Goal: Task Accomplishment & Management: Manage account settings

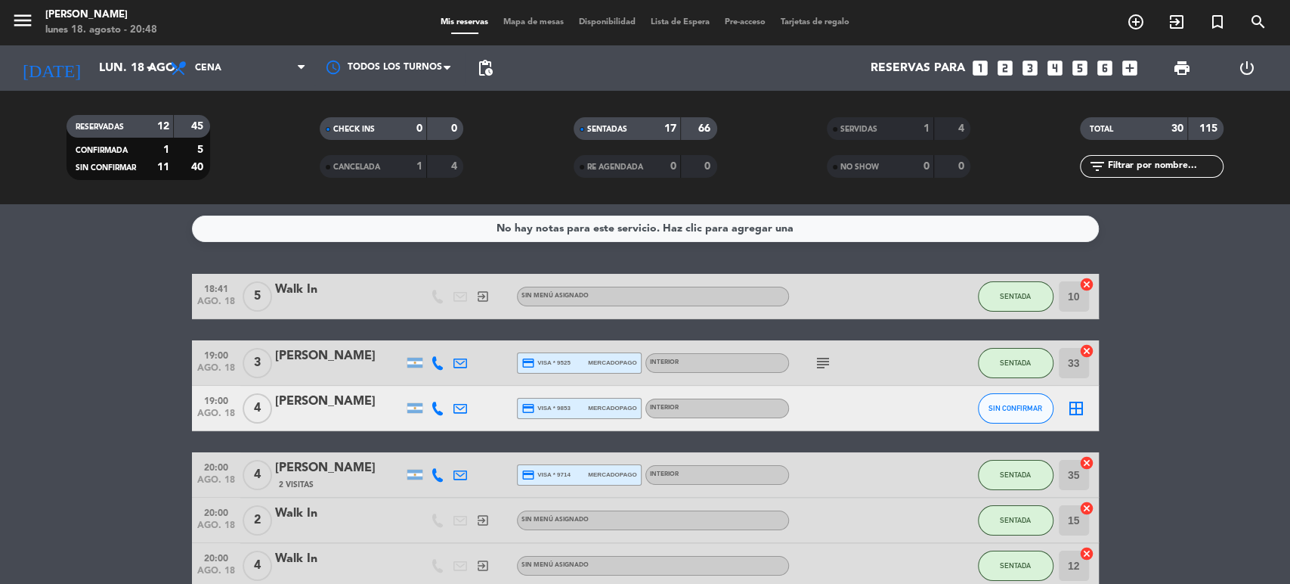
click at [128, 51] on date-picker "[DATE] lun. 18 ago. arrow_drop_down" at bounding box center [86, 67] width 151 height 33
click at [144, 65] on icon "arrow_drop_down" at bounding box center [150, 68] width 18 height 18
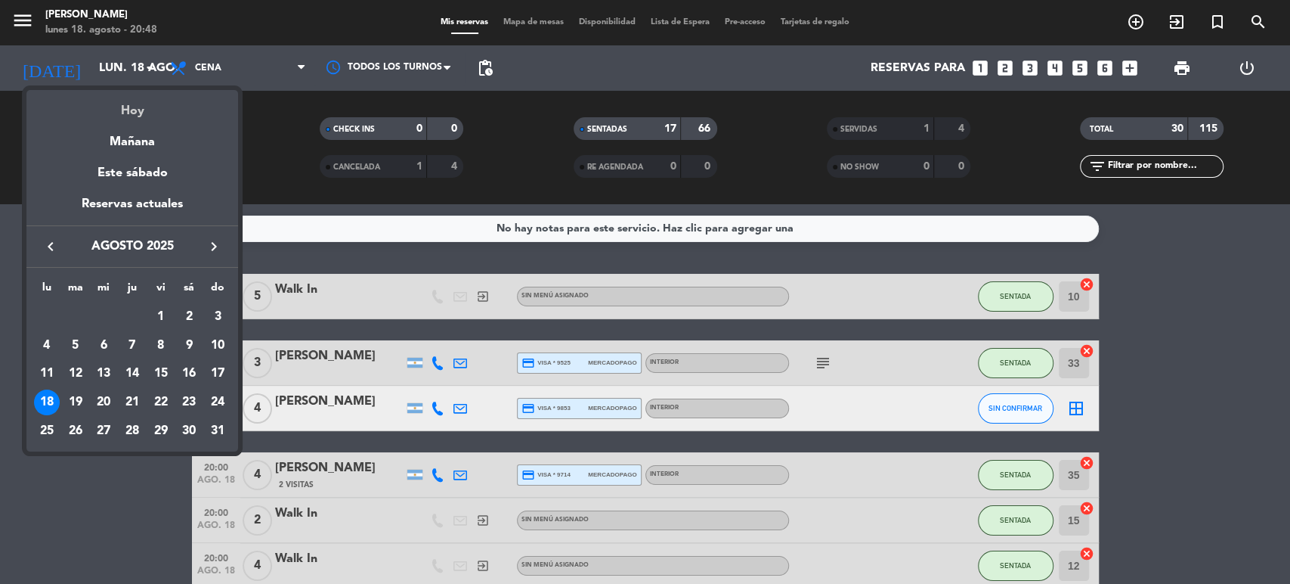
click at [144, 110] on div "Hoy" at bounding box center [132, 105] width 212 height 31
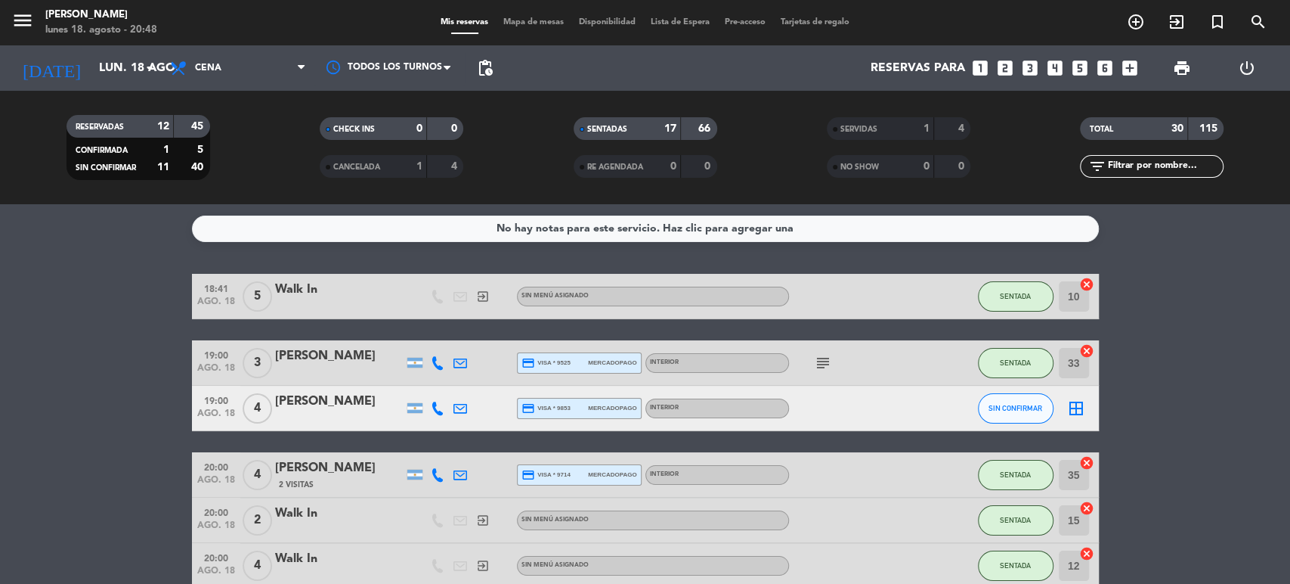
click at [532, 19] on span "Mapa de mesas" at bounding box center [534, 22] width 76 height 8
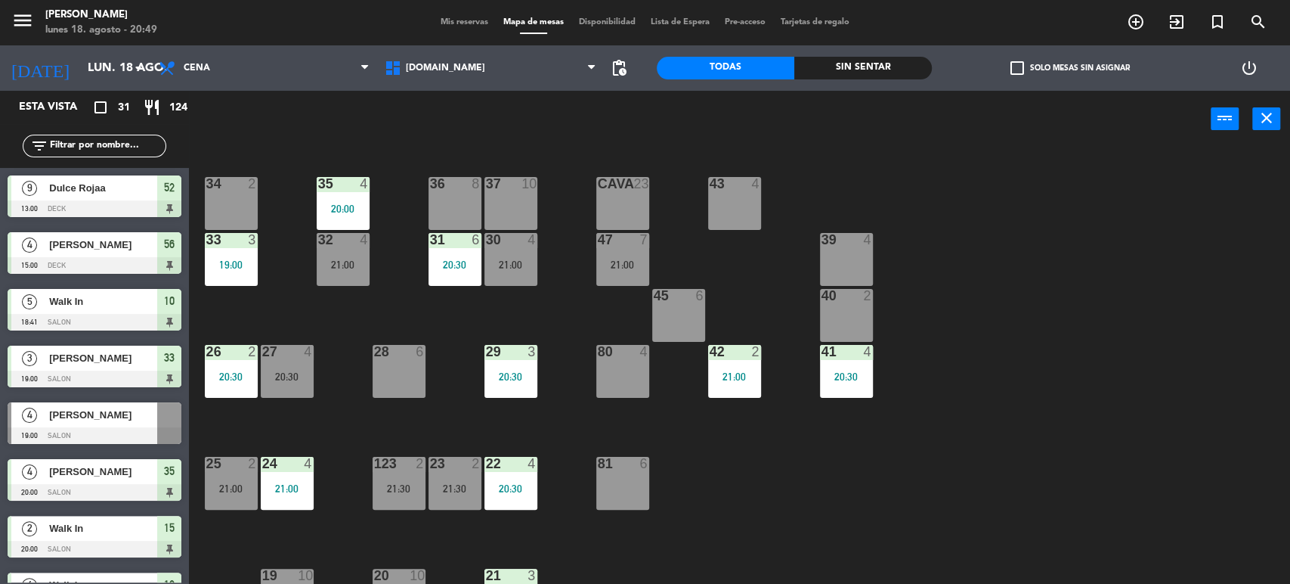
click at [650, 228] on div "34 2 35 4 20:00 36 8 43 4 37 10 CAVA 23 33 3 19:00 32 4 21:00 31 6 20:30 30 4 2…" at bounding box center [746, 368] width 1088 height 436
click at [638, 238] on div "7" at bounding box center [647, 240] width 25 height 14
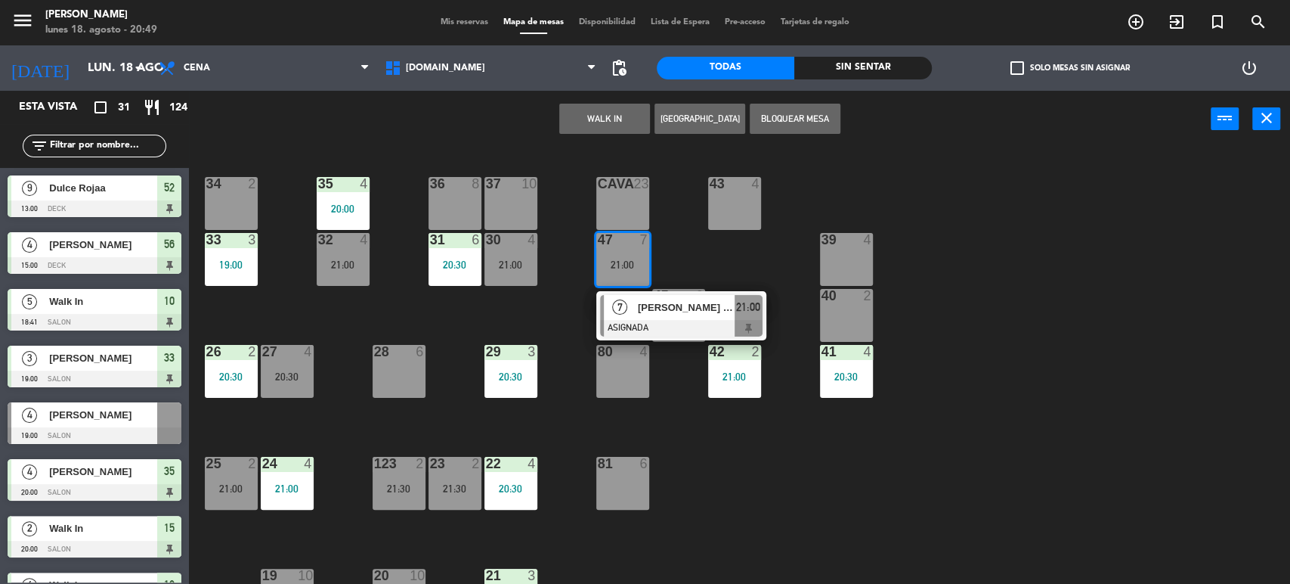
click at [553, 326] on div "34 2 35 4 20:00 36 8 43 4 37 10 CAVA 23 33 3 19:00 32 4 21:00 31 6 20:30 30 4 2…" at bounding box center [746, 368] width 1088 height 436
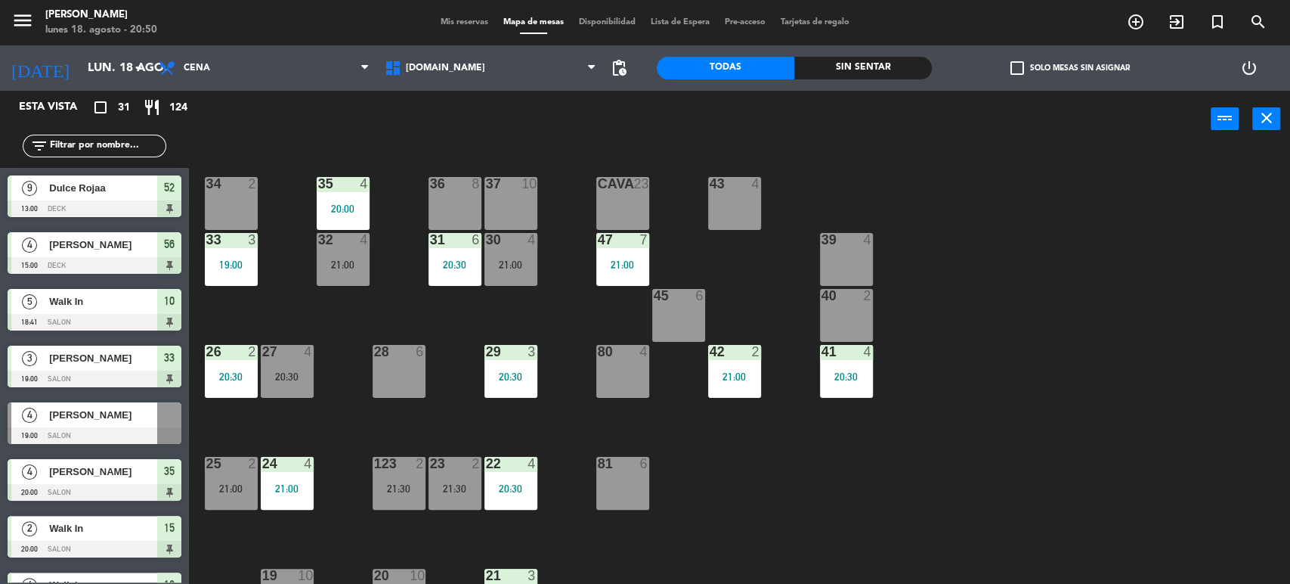
click at [125, 144] on input "text" at bounding box center [106, 146] width 117 height 17
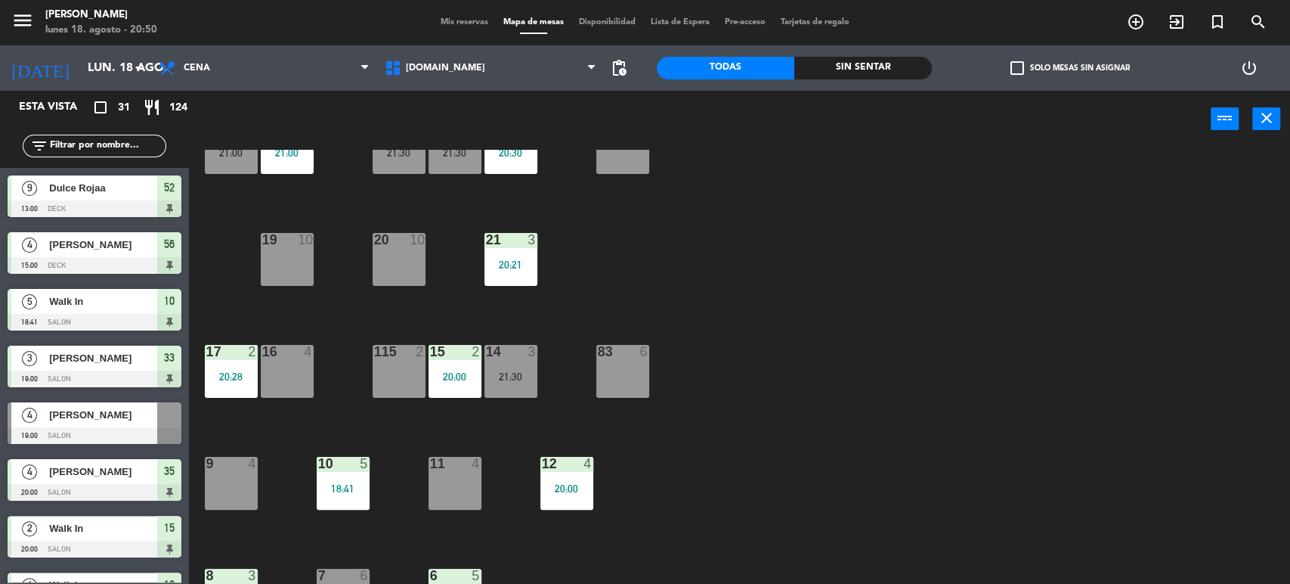
scroll to position [482, 0]
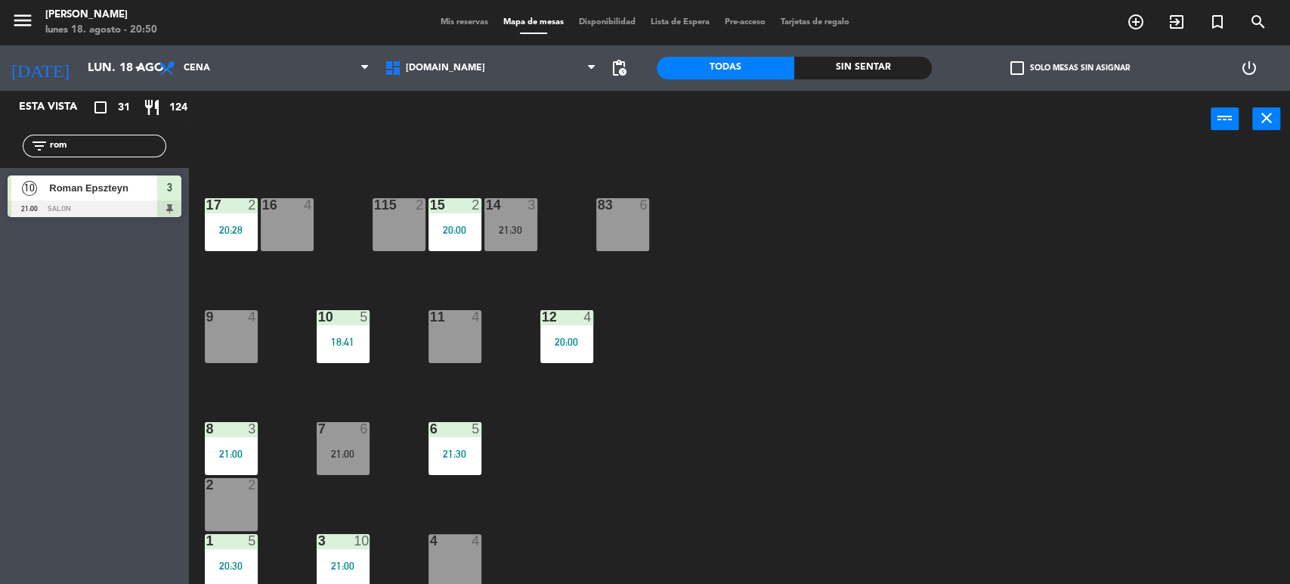
type input "rom"
click at [732, 469] on div "34 2 35 4 20:00 36 8 43 4 37 10 CAVA 23 33 3 19:00 32 4 21:00 31 6 20:30 30 4 2…" at bounding box center [746, 368] width 1088 height 436
click at [1067, 268] on div "34 2 35 4 20:00 36 8 43 4 37 10 CAVA 23 33 3 19:00 32 4 21:00 31 6 20:30 30 4 2…" at bounding box center [746, 368] width 1088 height 436
drag, startPoint x: 112, startPoint y: 156, endPoint x: 46, endPoint y: 152, distance: 65.9
click at [46, 152] on div "filter_list rom" at bounding box center [94, 146] width 189 height 44
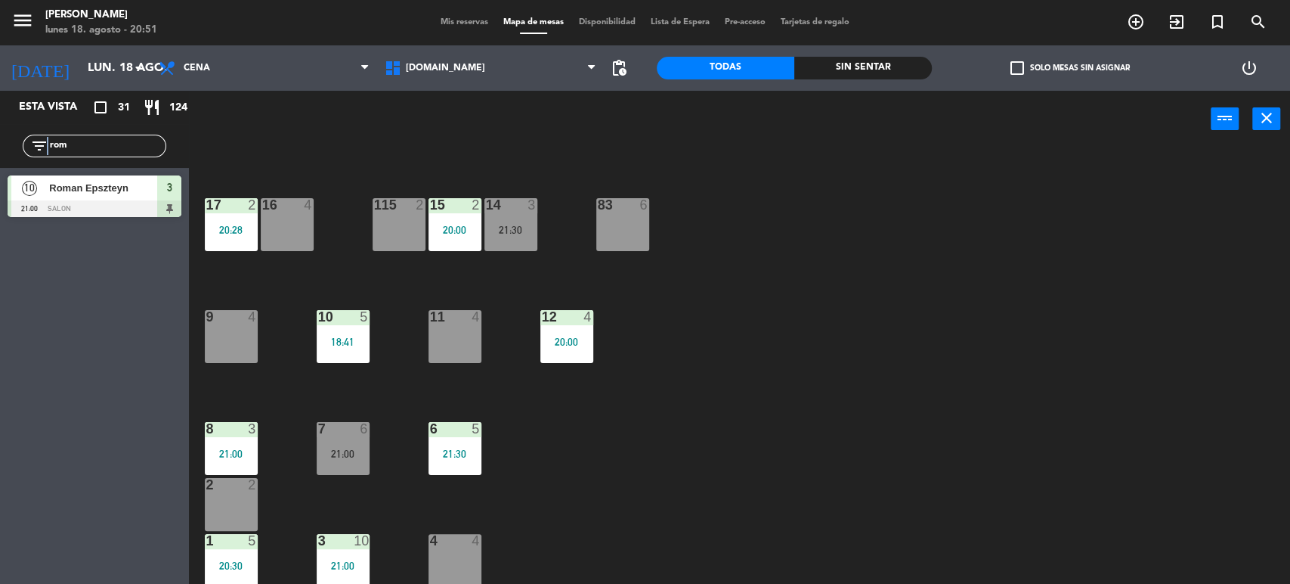
click at [122, 139] on input "rom" at bounding box center [106, 146] width 117 height 17
drag, startPoint x: 75, startPoint y: 150, endPoint x: 3, endPoint y: 155, distance: 72.0
click at [3, 155] on div "filter_list rom" at bounding box center [94, 146] width 189 height 44
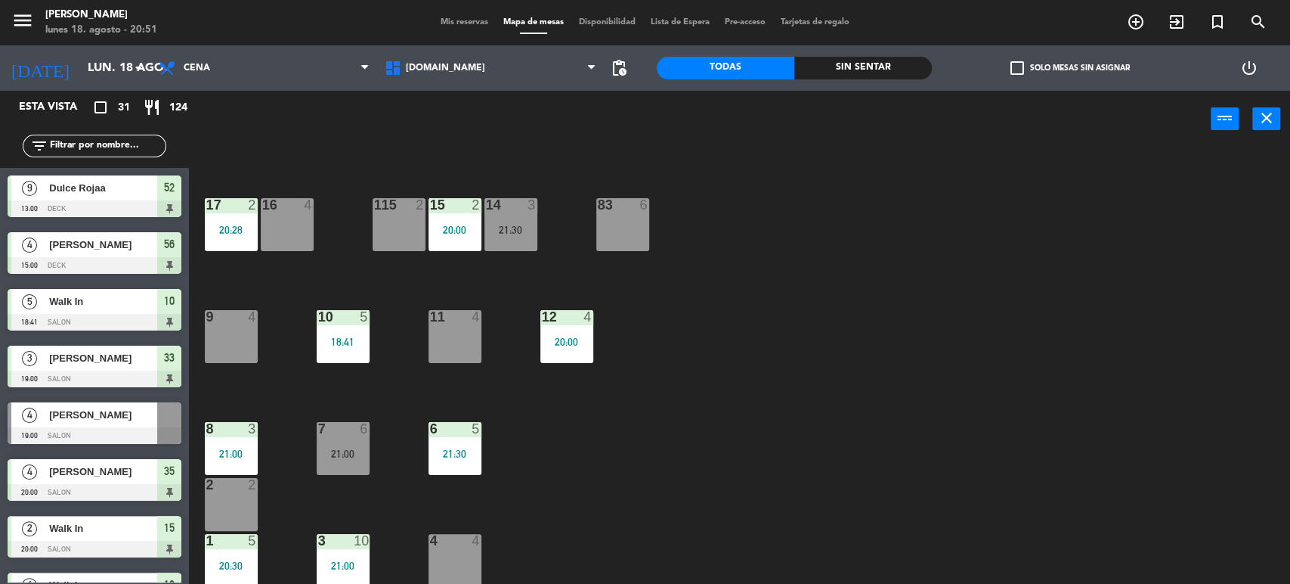
click at [901, 72] on div "Sin sentar" at bounding box center [863, 68] width 138 height 23
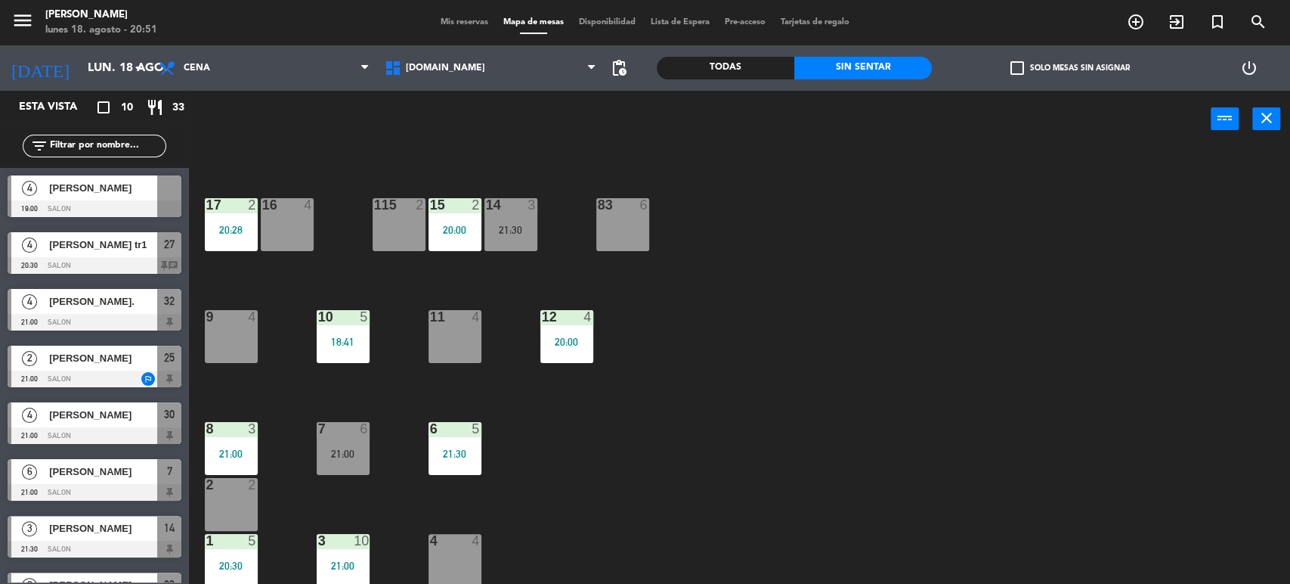
click at [1086, 67] on label "check_box_outline_blank Solo mesas sin asignar" at bounding box center [1069, 68] width 119 height 14
click at [1070, 68] on input "check_box_outline_blank Solo mesas sin asignar" at bounding box center [1070, 68] width 0 height 0
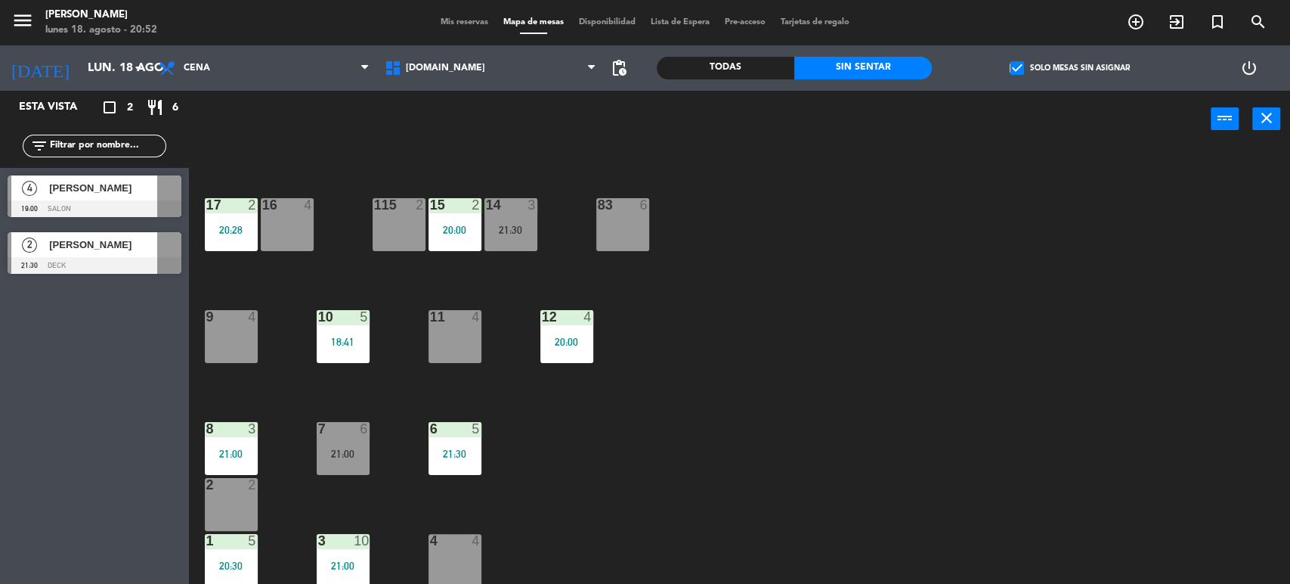
click at [1039, 55] on div "check_box Solo mesas sin asignar" at bounding box center [1070, 67] width 276 height 45
click at [1048, 60] on div "check_box Solo mesas sin asignar" at bounding box center [1070, 67] width 276 height 45
click at [1053, 61] on label "check_box Solo mesas sin asignar" at bounding box center [1069, 68] width 119 height 14
click at [1070, 68] on input "check_box Solo mesas sin asignar" at bounding box center [1070, 68] width 0 height 0
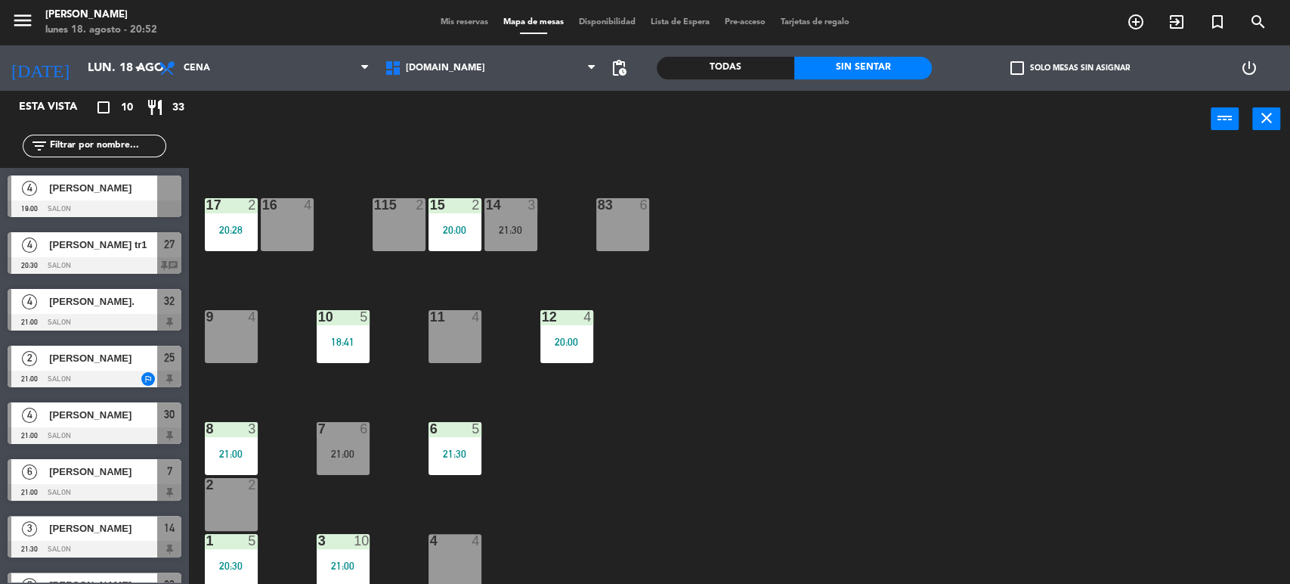
click at [1118, 210] on div "34 2 35 4 20:00 36 8 43 4 37 10 CAVA 23 33 3 19:00 32 4 21:00 31 6 20:30 30 4 2…" at bounding box center [746, 368] width 1088 height 436
click at [780, 60] on div "Todas" at bounding box center [726, 68] width 138 height 23
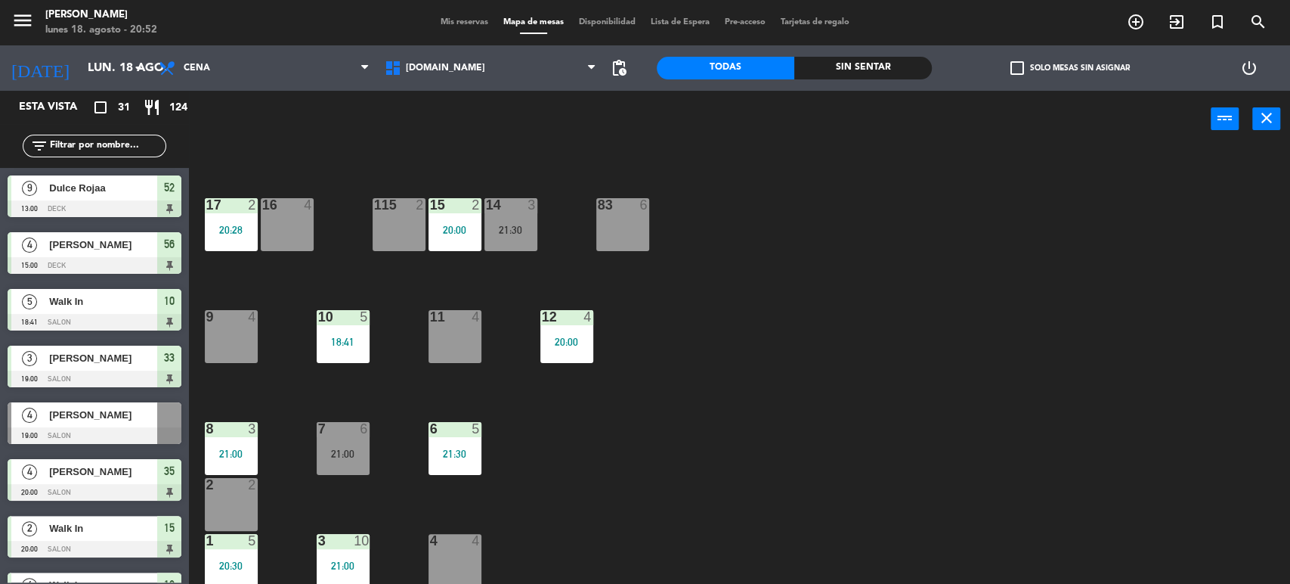
click at [150, 139] on input "text" at bounding box center [106, 146] width 117 height 17
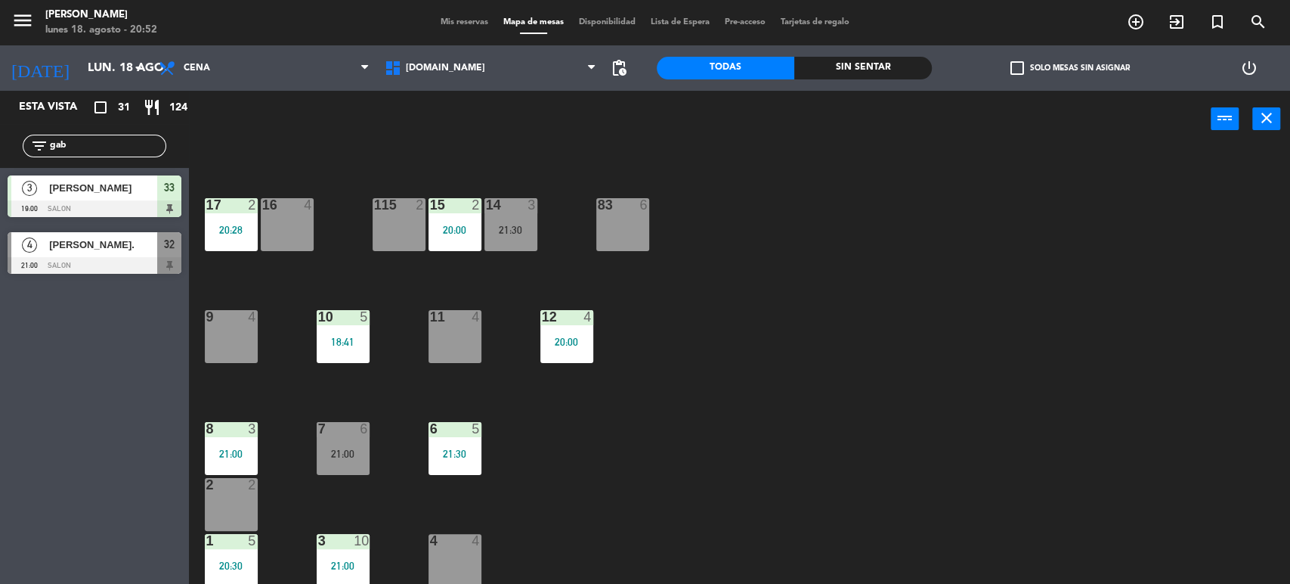
type input "gab"
click at [813, 433] on div "34 2 35 4 20:00 36 8 43 4 37 10 CAVA 23 33 3 19:00 32 4 21:00 31 6 20:30 30 4 2…" at bounding box center [746, 368] width 1088 height 436
click at [248, 346] on div "9 4" at bounding box center [231, 336] width 53 height 53
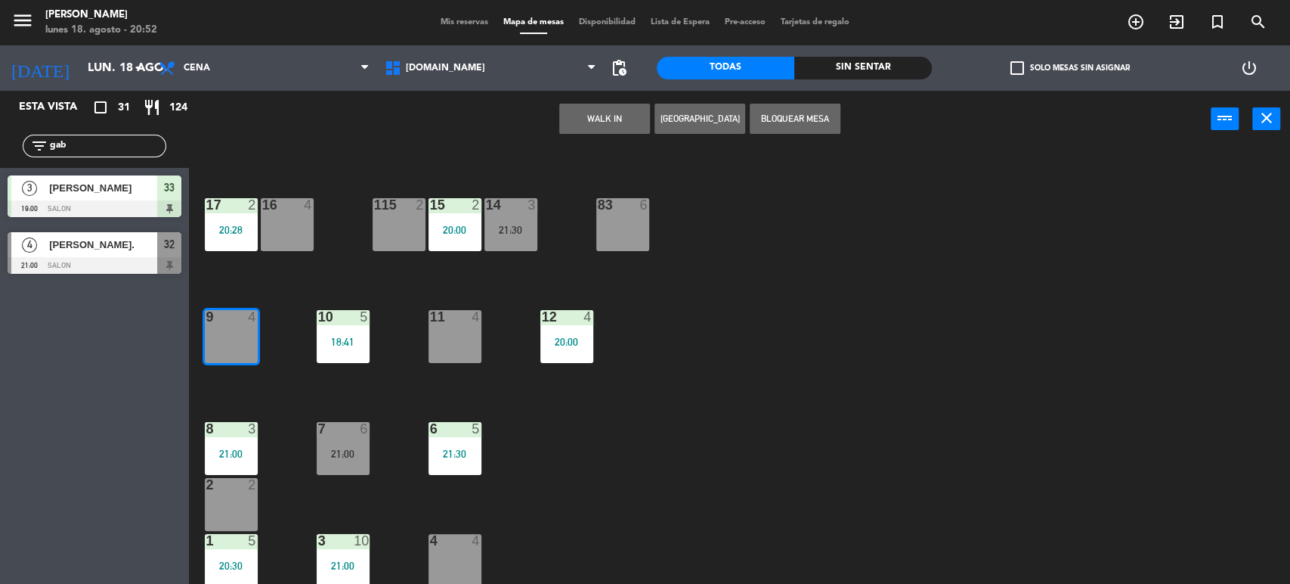
click at [280, 389] on div "34 2 35 4 20:00 36 8 43 4 37 10 CAVA 23 33 3 19:00 32 4 21:00 31 6 20:30 30 4 2…" at bounding box center [746, 368] width 1088 height 436
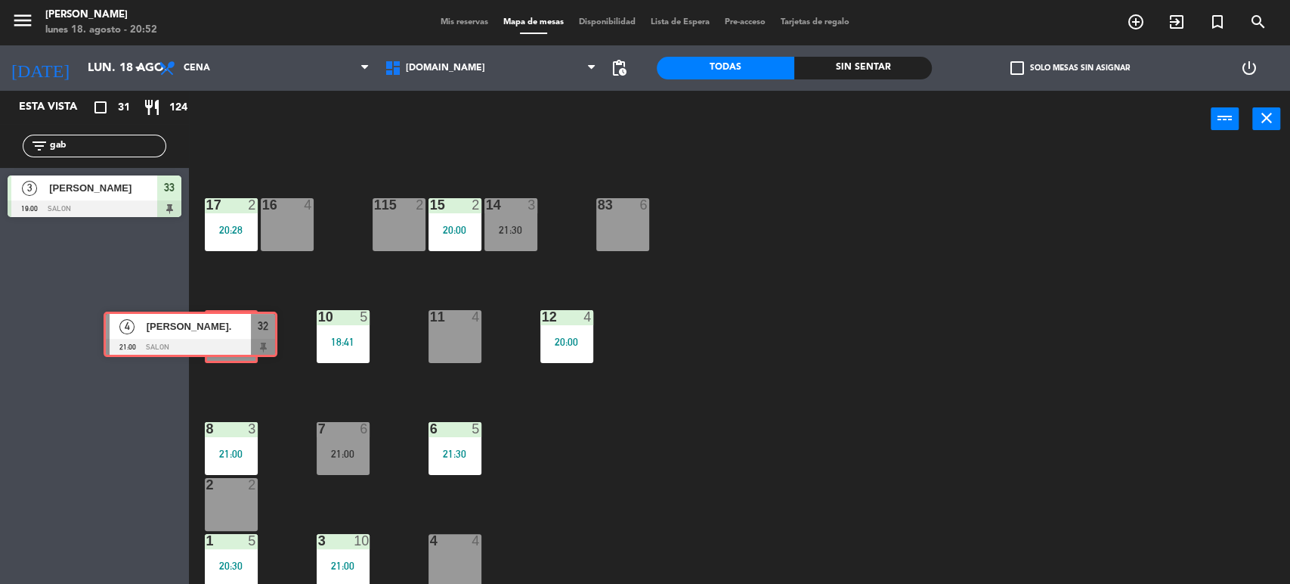
drag, startPoint x: 122, startPoint y: 232, endPoint x: 218, endPoint y: 311, distance: 124.6
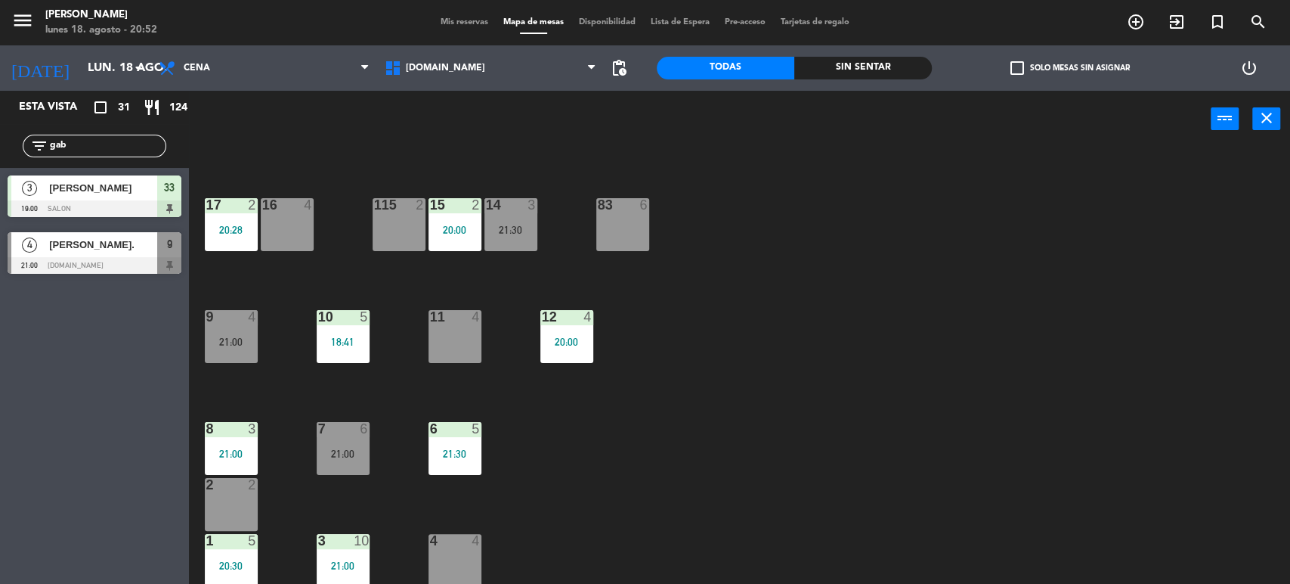
click at [229, 328] on div "9 4 21:00" at bounding box center [231, 336] width 53 height 53
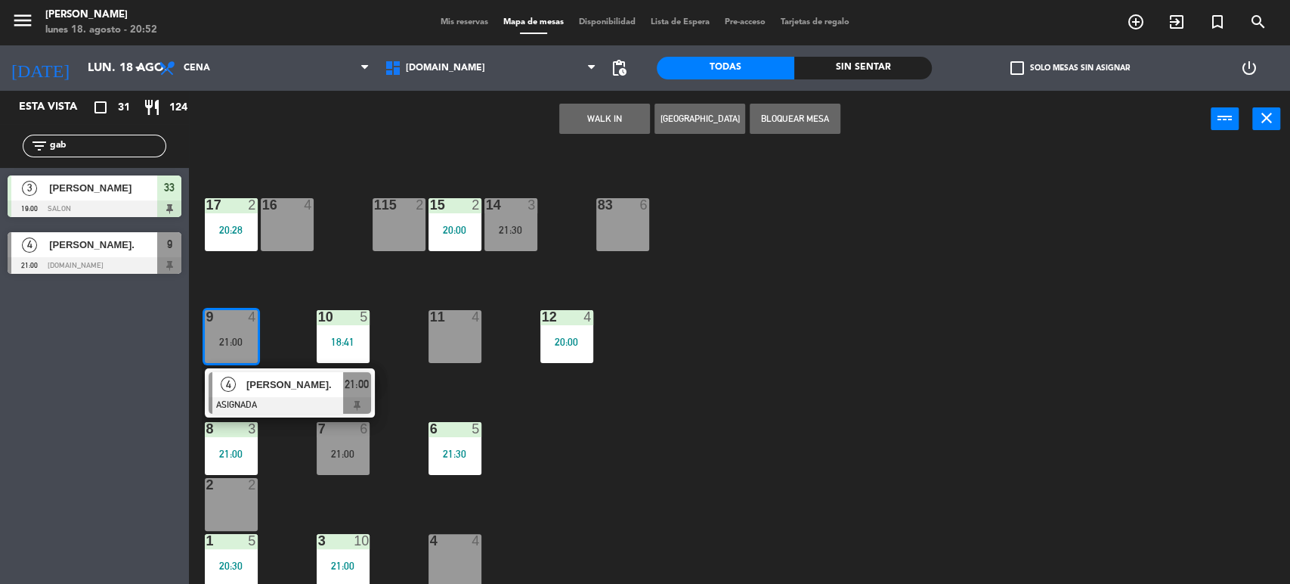
click at [252, 363] on div "9 4 21:00 4 [PERSON_NAME]. ASIGNADA 21:00" at bounding box center [231, 336] width 53 height 53
click at [937, 259] on div "34 2 35 4 20:00 36 8 43 4 37 10 CAVA 23 33 3 19:00 32 6 31 6 20:30 30 4 21:00 4…" at bounding box center [746, 368] width 1088 height 436
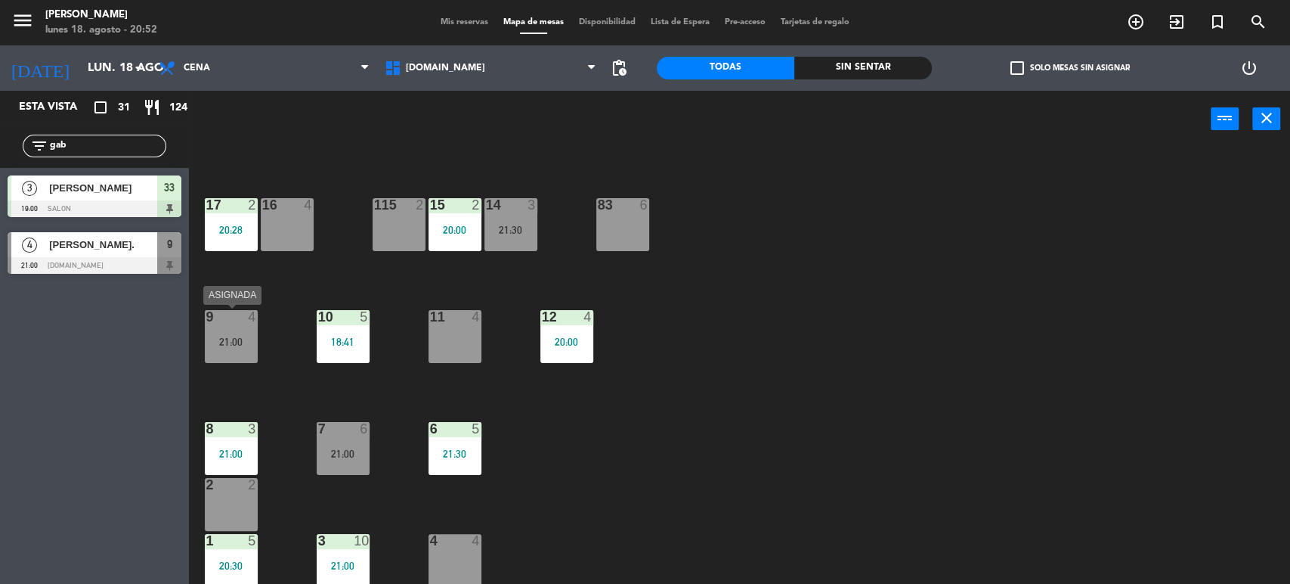
click at [248, 334] on div "9 4 21:00" at bounding box center [231, 336] width 53 height 53
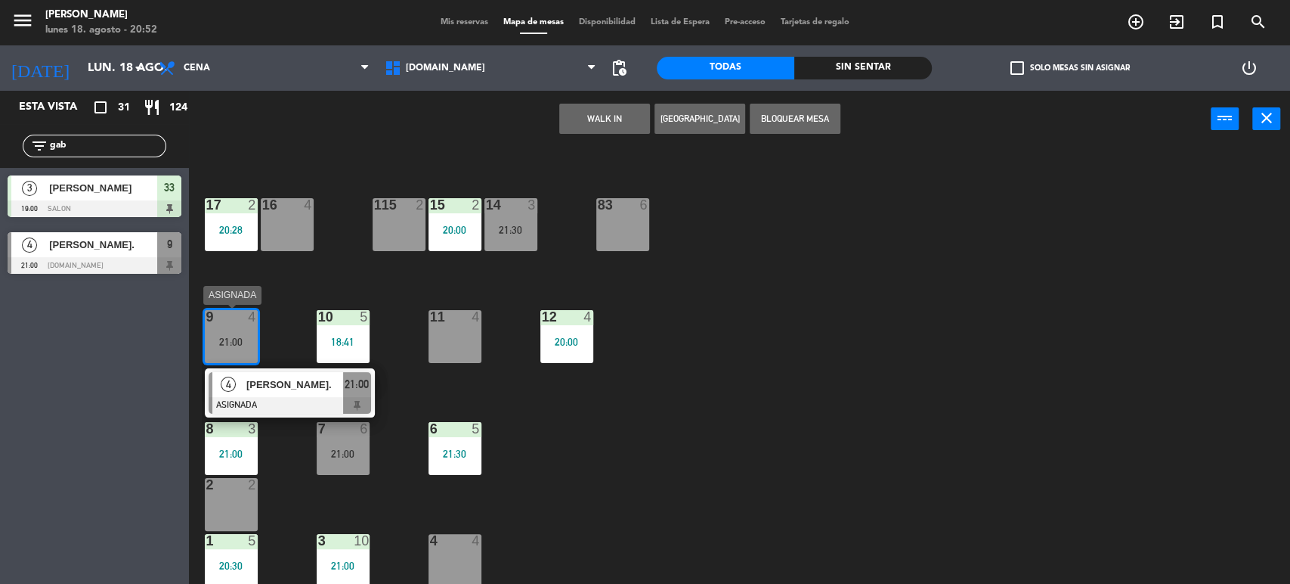
click at [300, 373] on div "[PERSON_NAME]." at bounding box center [294, 384] width 98 height 25
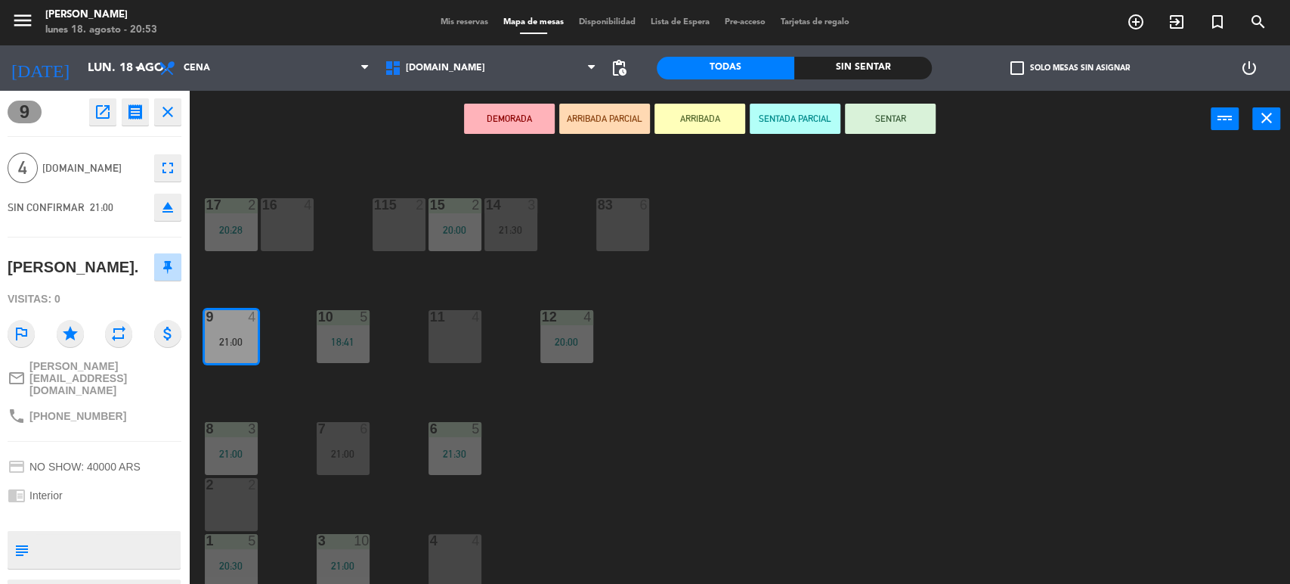
click at [889, 125] on button "SENTAR" at bounding box center [890, 119] width 91 height 30
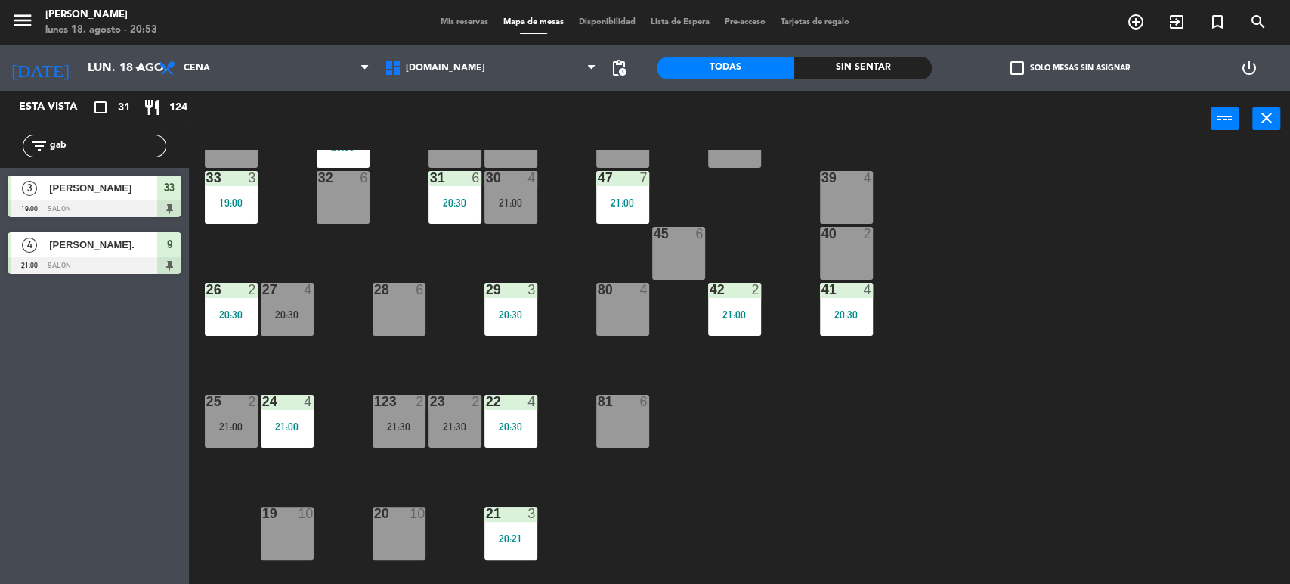
scroll to position [0, 0]
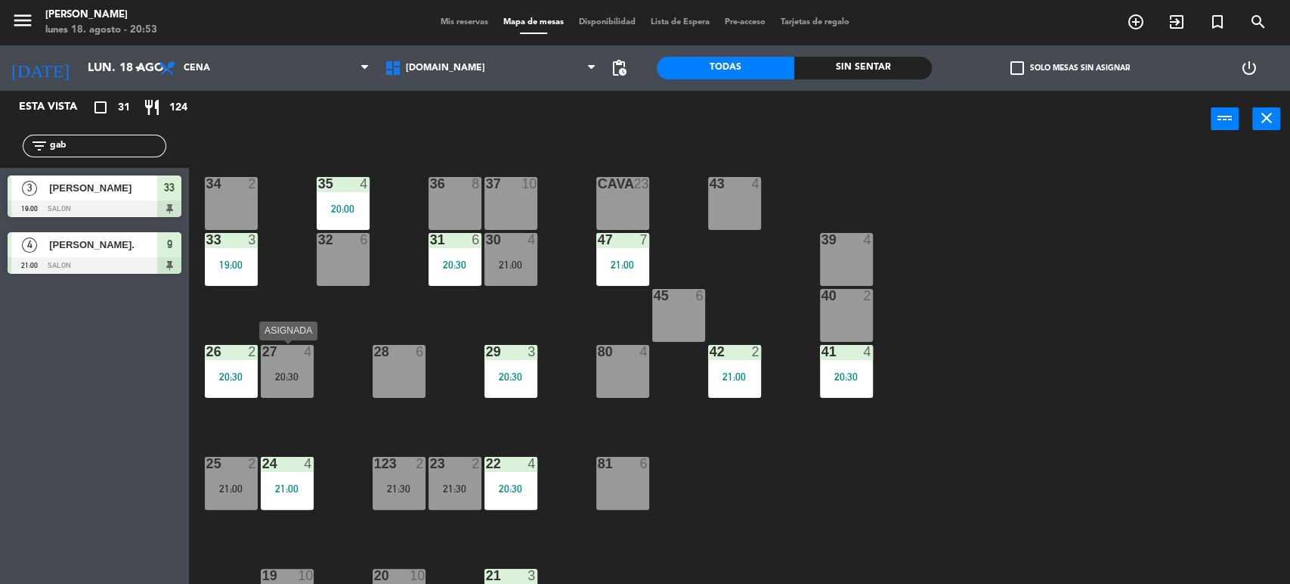
click at [293, 367] on div "27 4 20:30" at bounding box center [287, 371] width 53 height 53
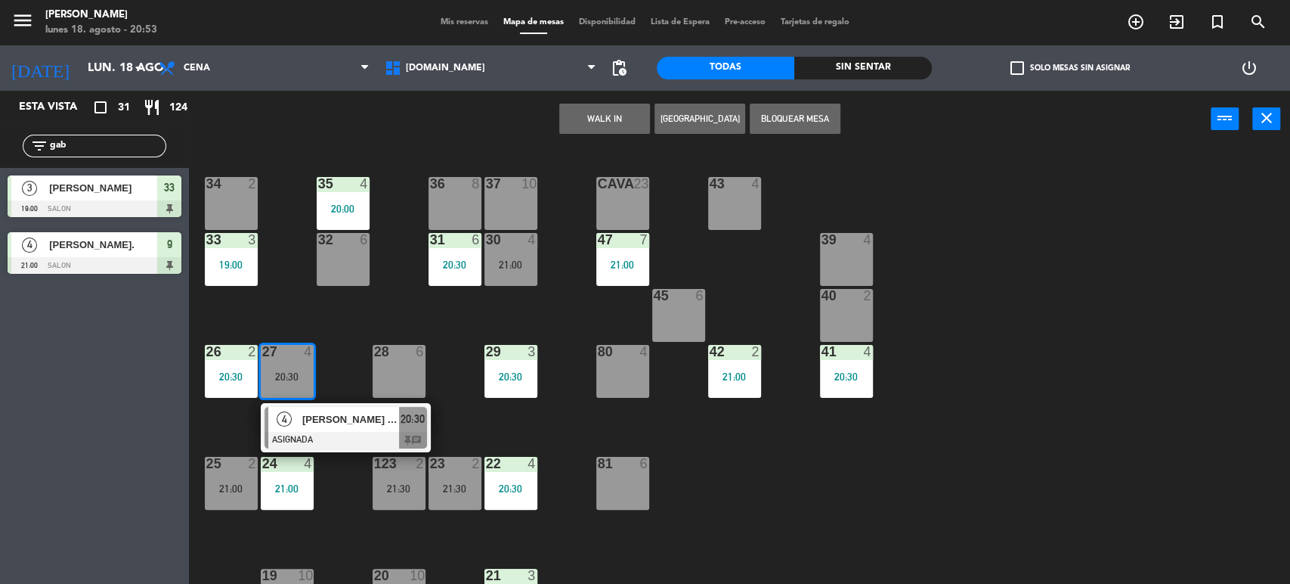
click at [329, 420] on span "[PERSON_NAME] tr1" at bounding box center [350, 419] width 97 height 16
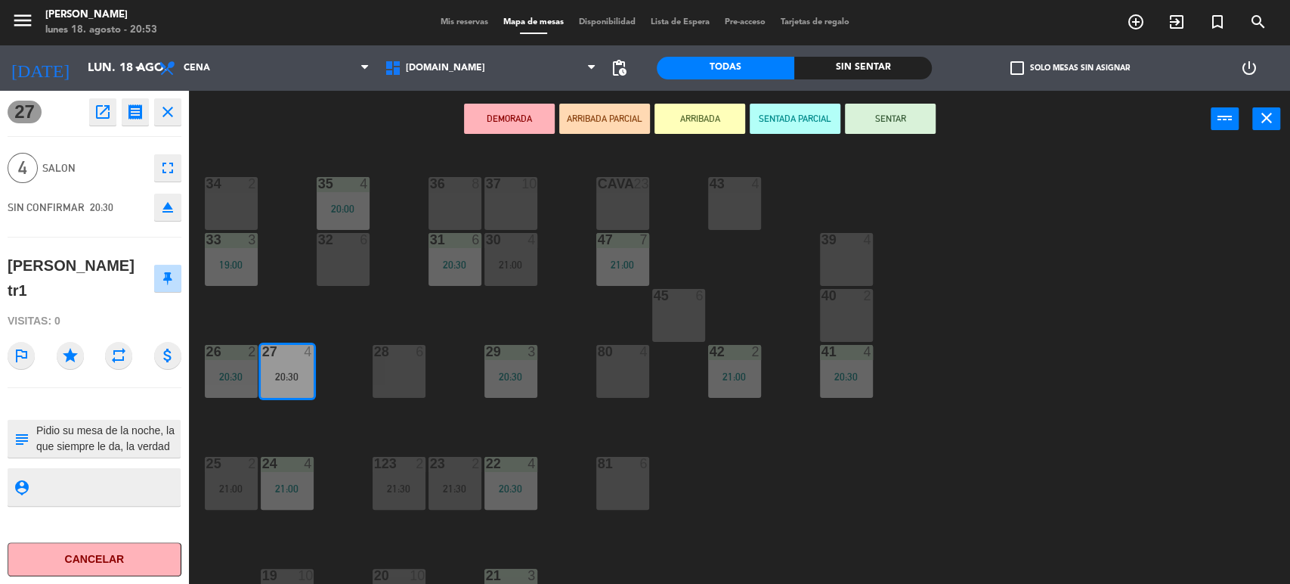
click at [887, 114] on button "SENTAR" at bounding box center [890, 119] width 91 height 30
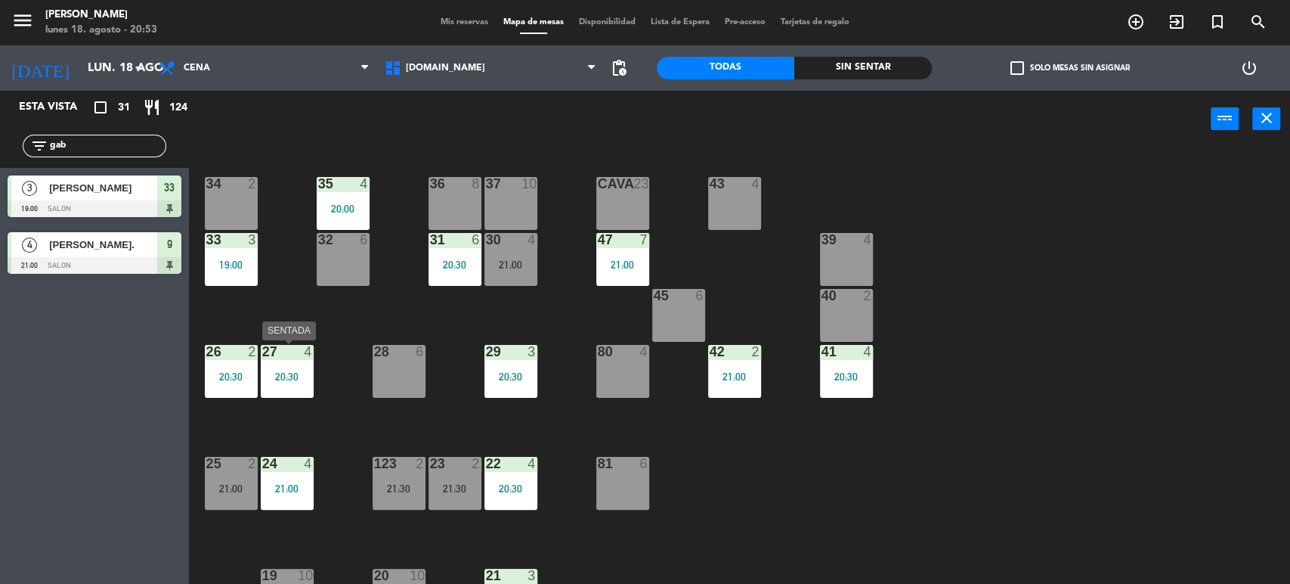
click at [298, 364] on div "27 4 20:30" at bounding box center [287, 371] width 53 height 53
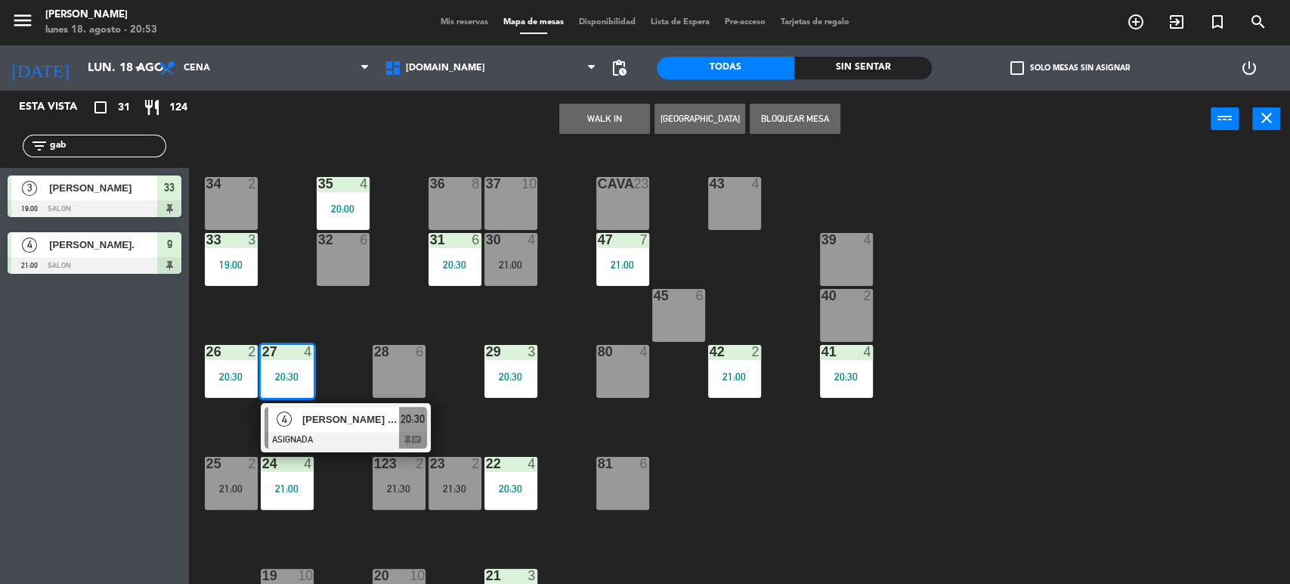
click at [937, 413] on div "34 2 35 4 20:00 36 8 43 4 37 10 CAVA 23 33 3 19:00 32 6 31 6 20:30 30 4 21:00 4…" at bounding box center [746, 368] width 1088 height 436
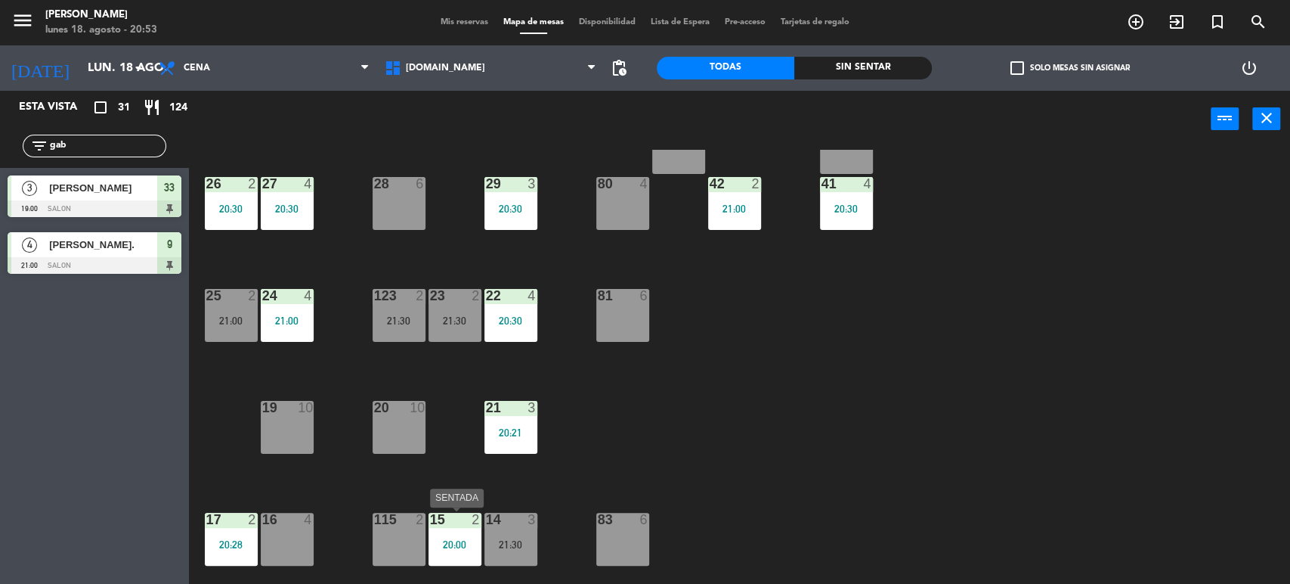
click at [456, 546] on div "20:00" at bounding box center [455, 544] width 53 height 11
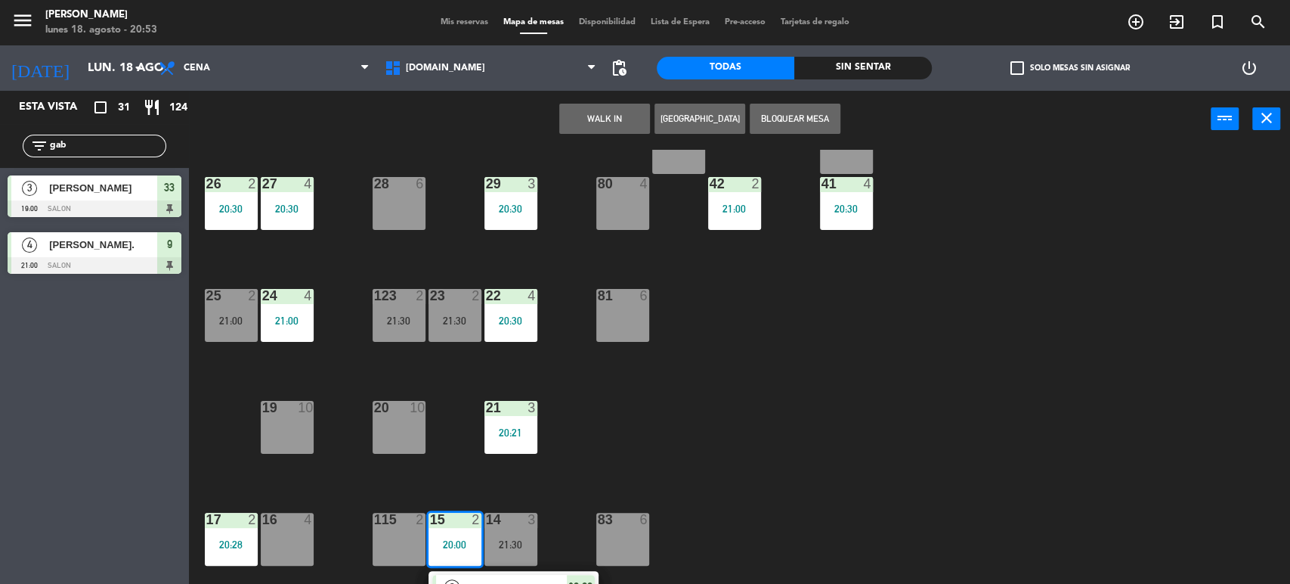
scroll to position [252, 0]
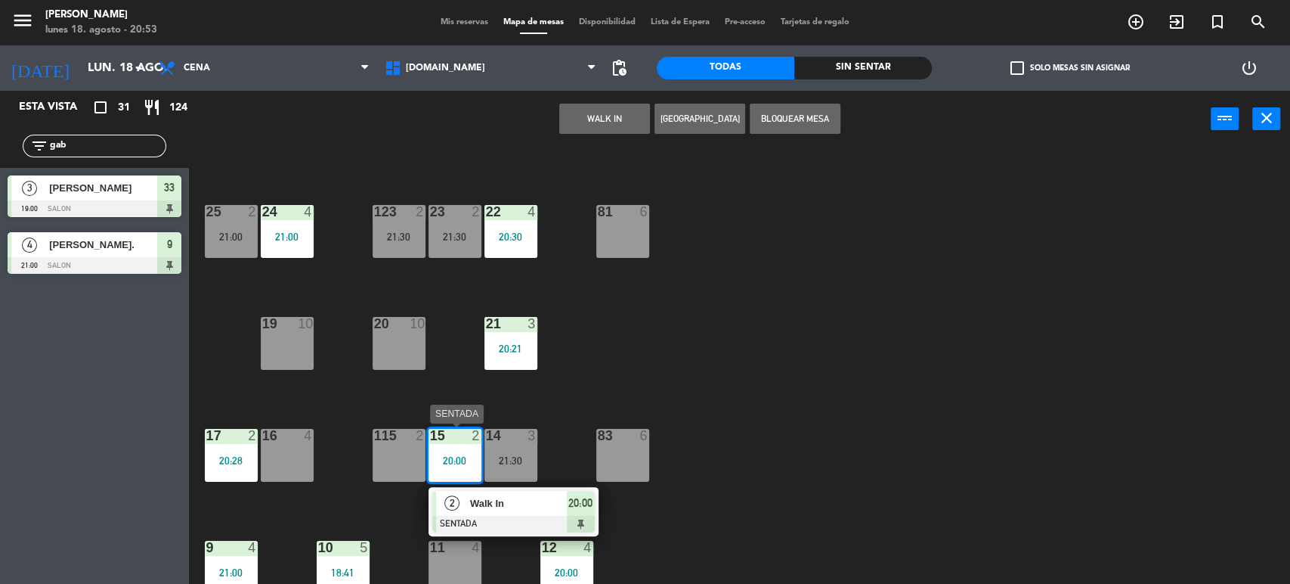
click at [487, 515] on div at bounding box center [513, 523] width 163 height 17
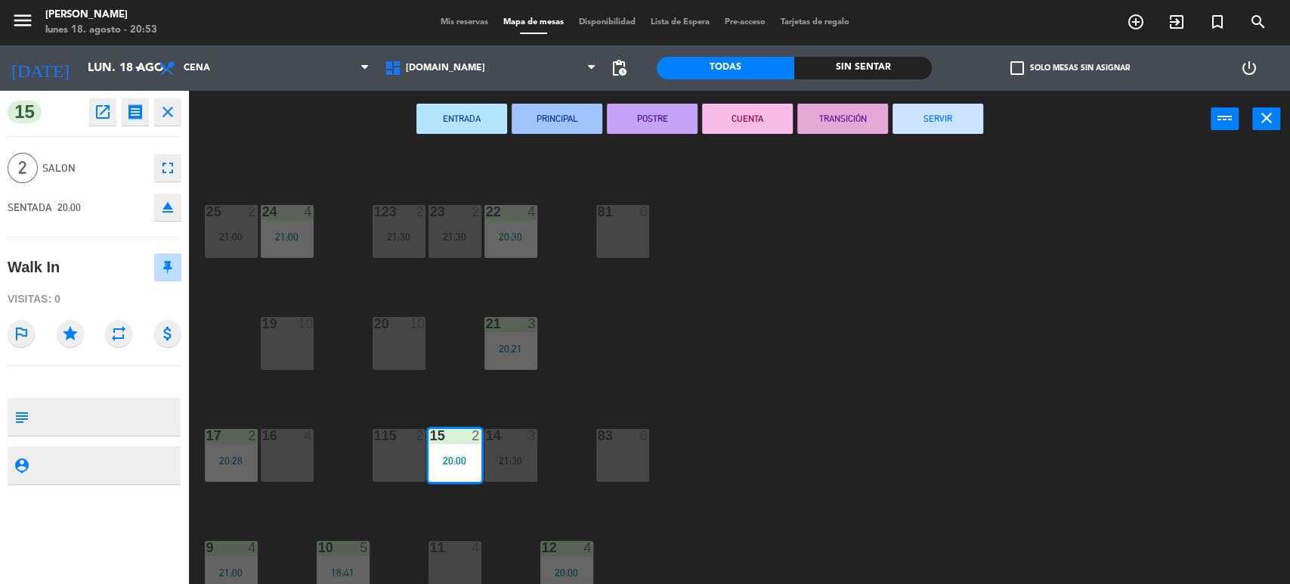
click at [961, 113] on button "SERVIR" at bounding box center [938, 119] width 91 height 30
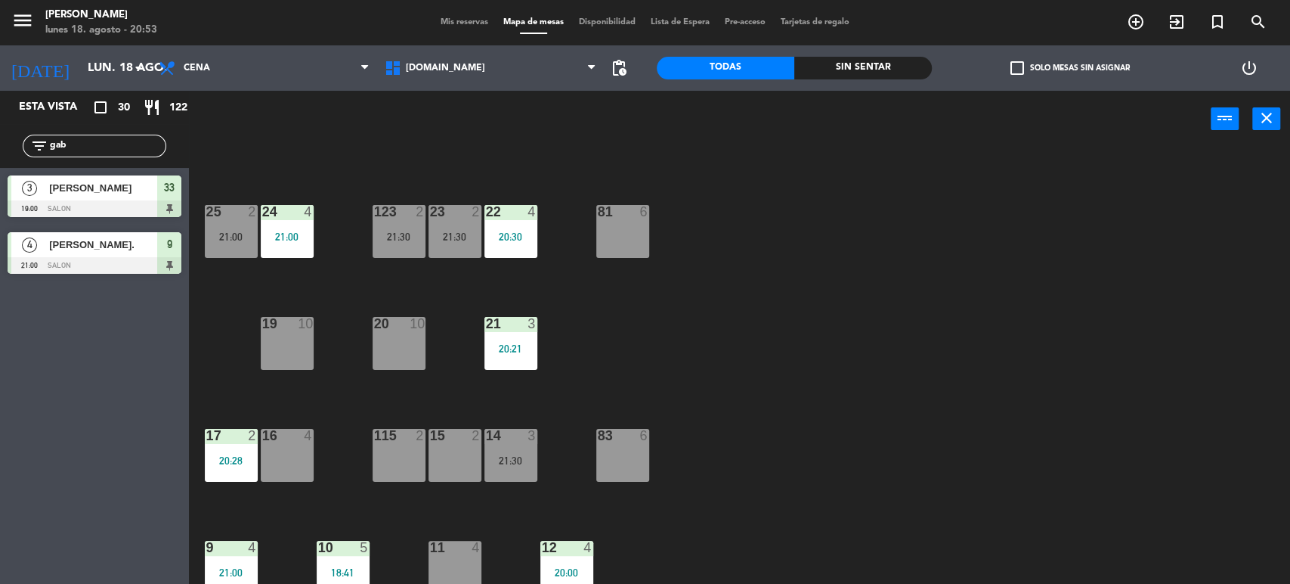
click at [846, 313] on div "34 2 35 4 20:00 36 8 43 4 37 10 CAVA 23 33 3 19:00 32 6 31 6 20:30 30 4 21:00 4…" at bounding box center [746, 368] width 1088 height 436
drag, startPoint x: 83, startPoint y: 144, endPoint x: 0, endPoint y: 139, distance: 83.3
click at [0, 139] on div "filter_list gab" at bounding box center [94, 146] width 189 height 44
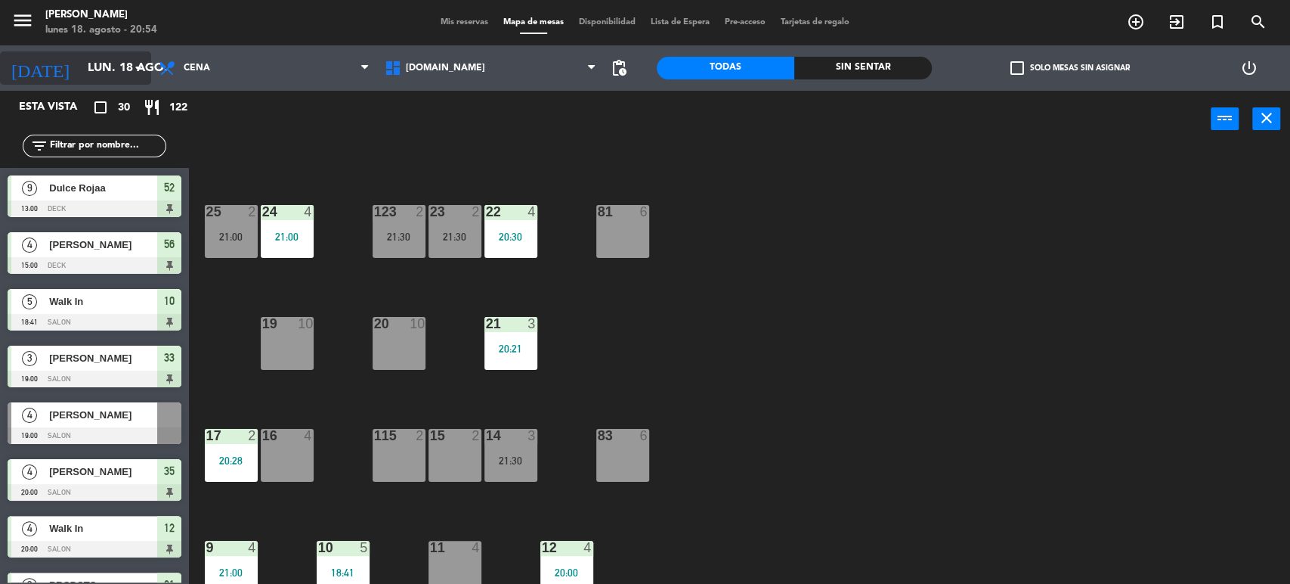
click at [85, 71] on input "lun. 18 ago." at bounding box center [159, 68] width 159 height 29
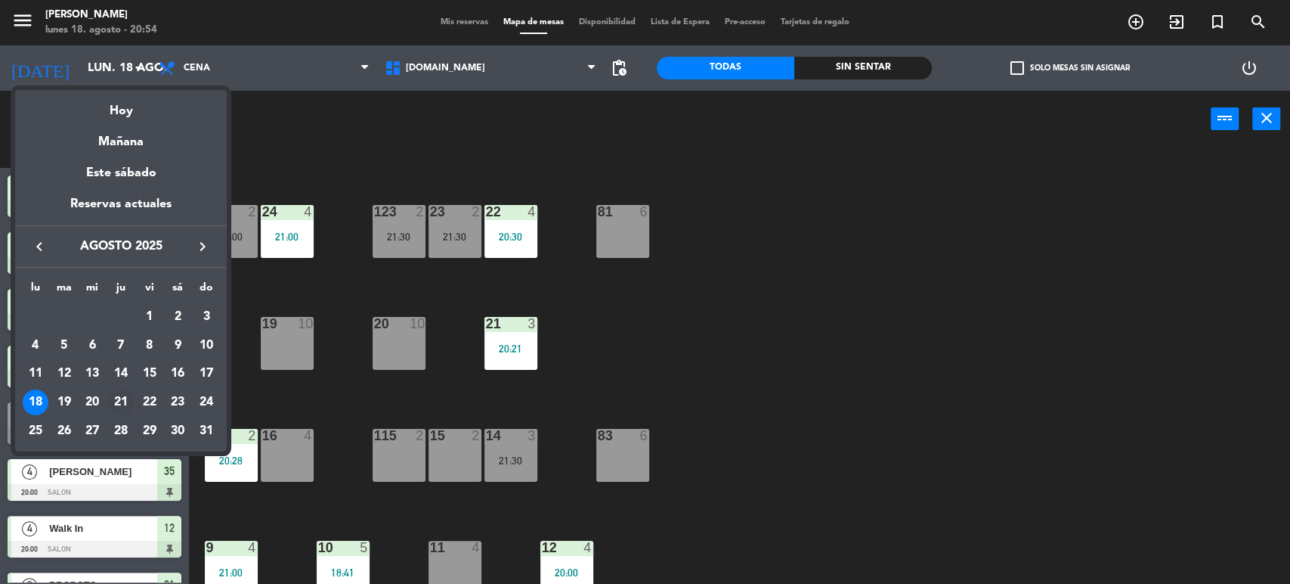
click at [125, 403] on div "21" at bounding box center [121, 402] width 26 height 26
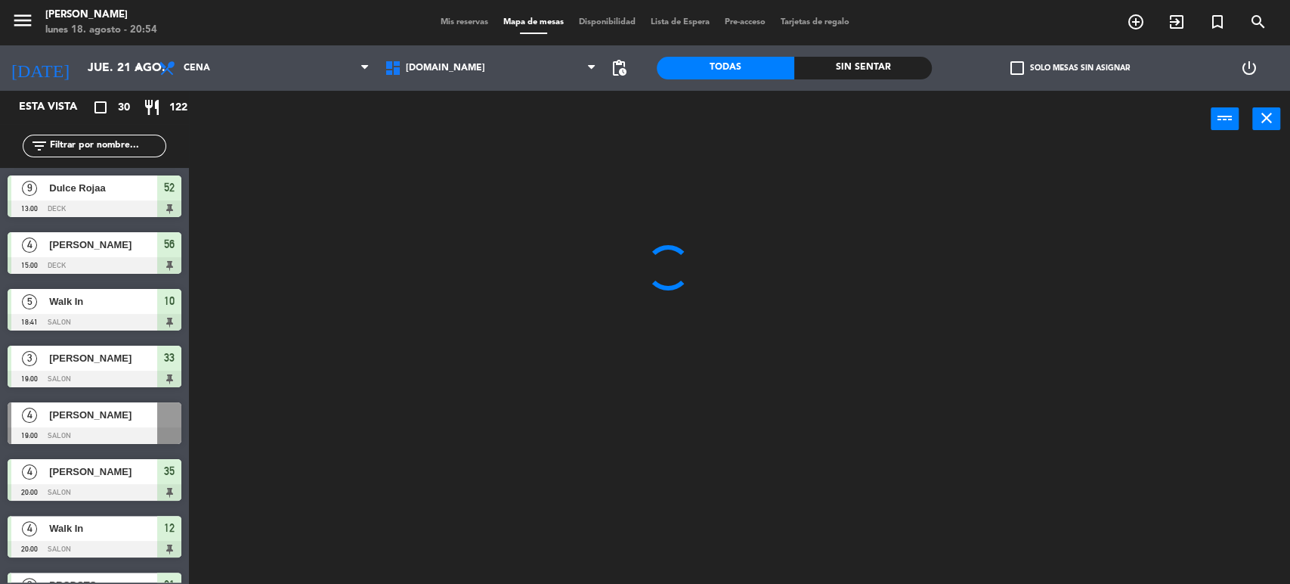
scroll to position [0, 0]
click at [887, 69] on div "Sin sentar" at bounding box center [863, 68] width 138 height 23
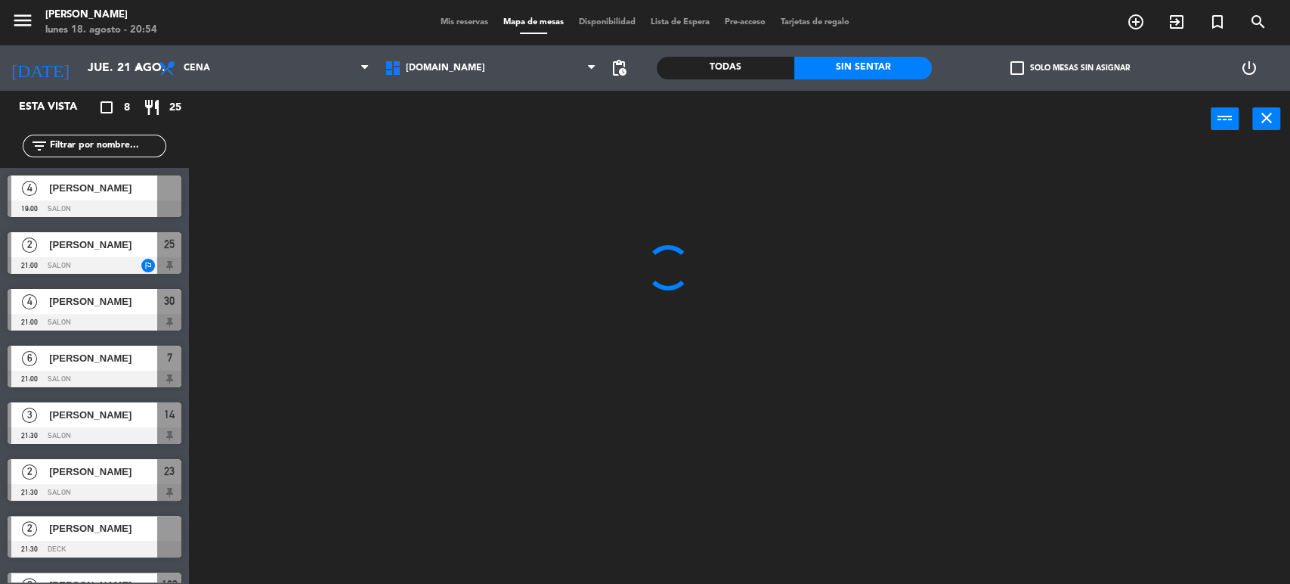
click at [1058, 65] on label "check_box_outline_blank Solo mesas sin asignar" at bounding box center [1069, 68] width 119 height 14
click at [1070, 68] on input "check_box_outline_blank Solo mesas sin asignar" at bounding box center [1070, 68] width 0 height 0
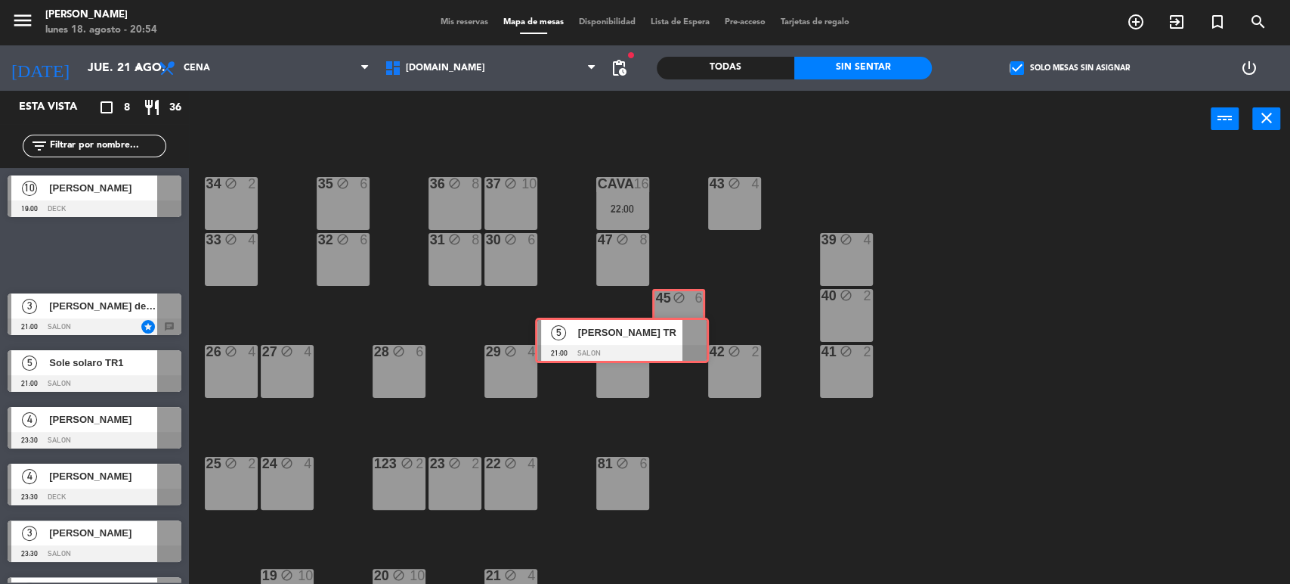
drag, startPoint x: 138, startPoint y: 240, endPoint x: 665, endPoint y: 325, distance: 533.7
click at [665, 325] on div "Esta vista crop_square 8 restaurant 36 filter_list 10 [PERSON_NAME] 19:00 DECK …" at bounding box center [645, 338] width 1290 height 495
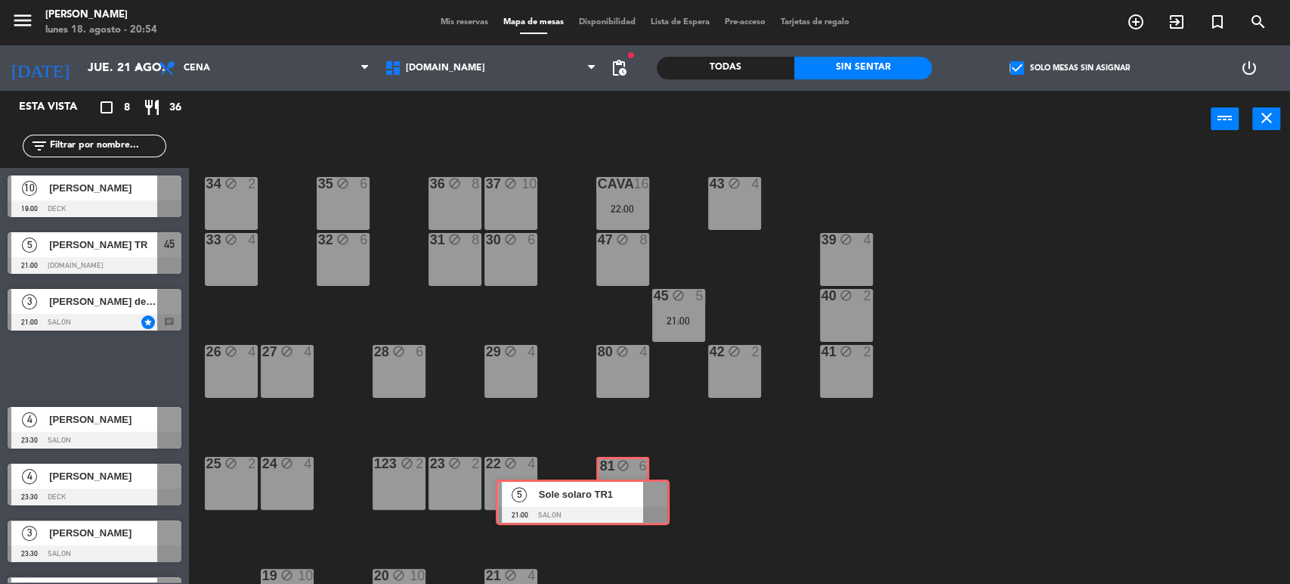
drag, startPoint x: 125, startPoint y: 367, endPoint x: 614, endPoint y: 500, distance: 506.3
click at [614, 500] on div "Esta vista crop_square 8 restaurant 36 filter_list 10 [PERSON_NAME] 19:00 DECK …" at bounding box center [645, 338] width 1290 height 495
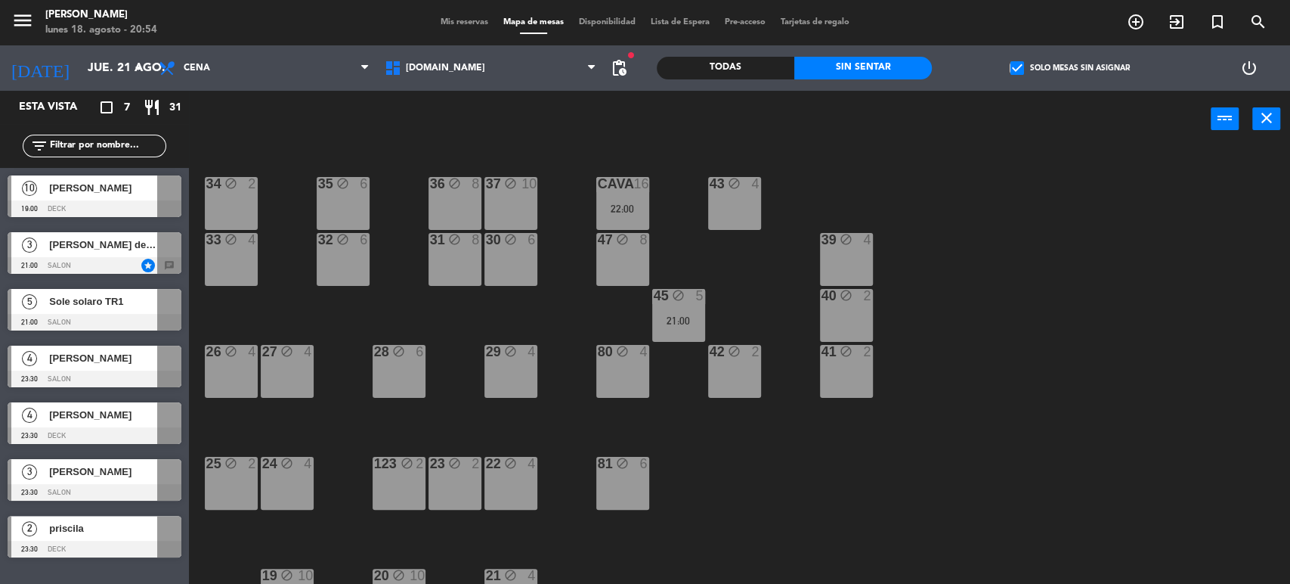
click at [620, 500] on div "81 block 6" at bounding box center [622, 483] width 53 height 53
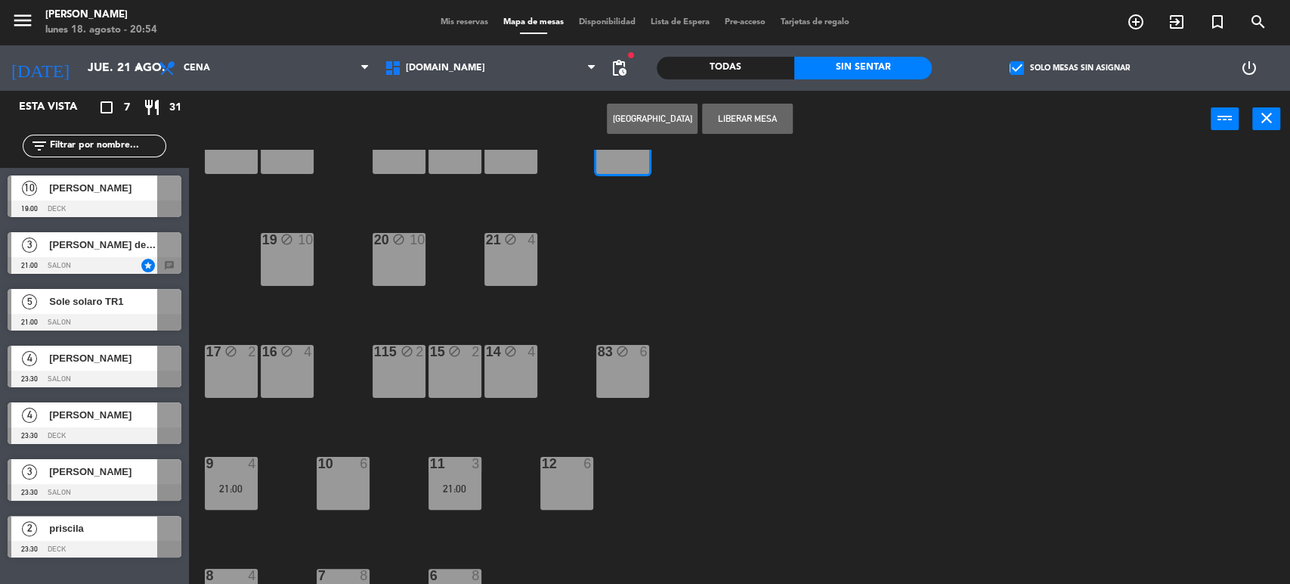
scroll to position [482, 0]
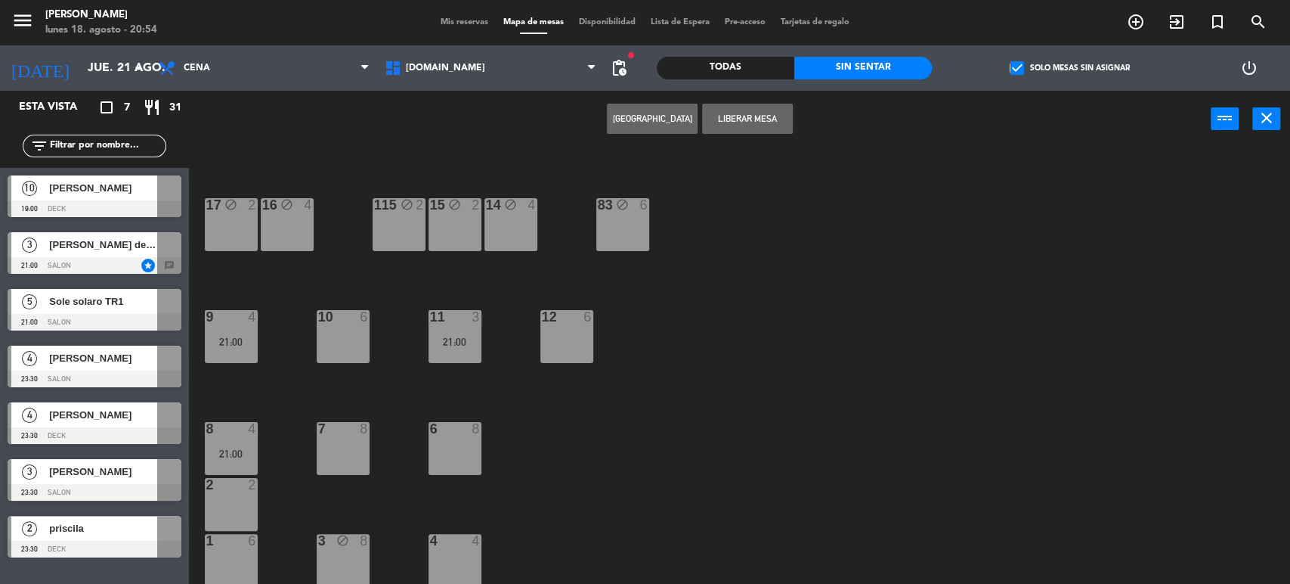
click at [800, 404] on div "34 block 2 35 block 6 36 block 8 43 block 4 37 block 10 CAVA 16 22:00 33 block …" at bounding box center [746, 368] width 1088 height 436
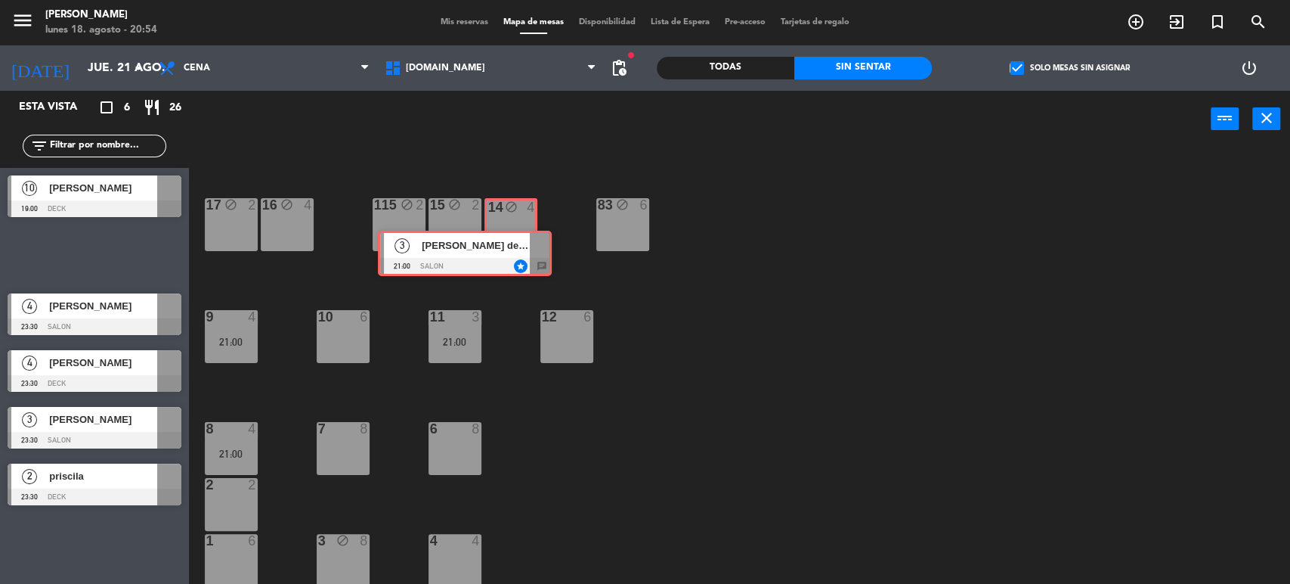
drag, startPoint x: 121, startPoint y: 250, endPoint x: 491, endPoint y: 249, distance: 370.4
click at [491, 249] on div "Esta vista crop_square 6 restaurant 26 filter_list 10 [PERSON_NAME] 19:00 DECK …" at bounding box center [645, 338] width 1290 height 495
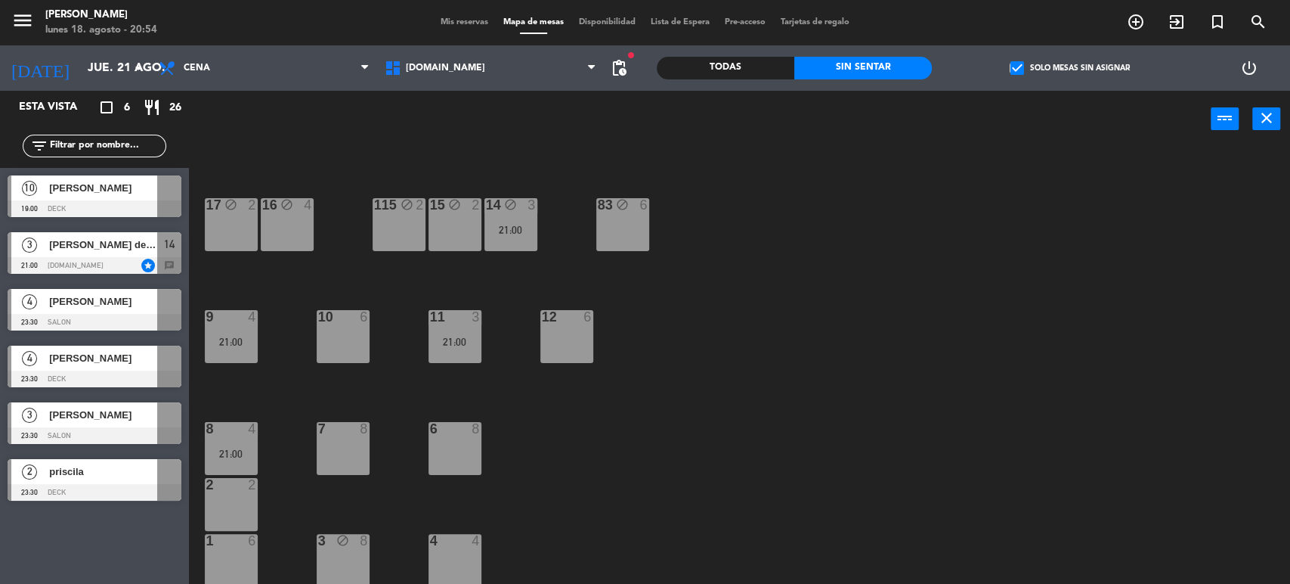
click at [806, 496] on div "34 block 2 35 block 6 36 block 8 43 block 4 37 block 10 CAVA 16 22:00 33 block …" at bounding box center [746, 368] width 1088 height 436
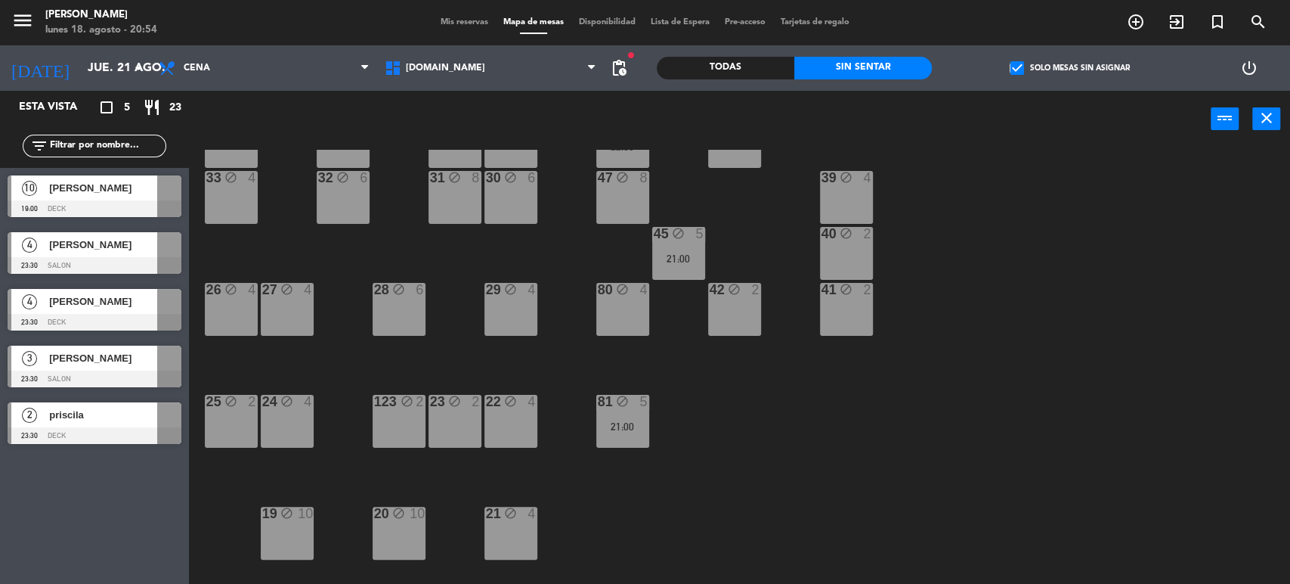
scroll to position [0, 0]
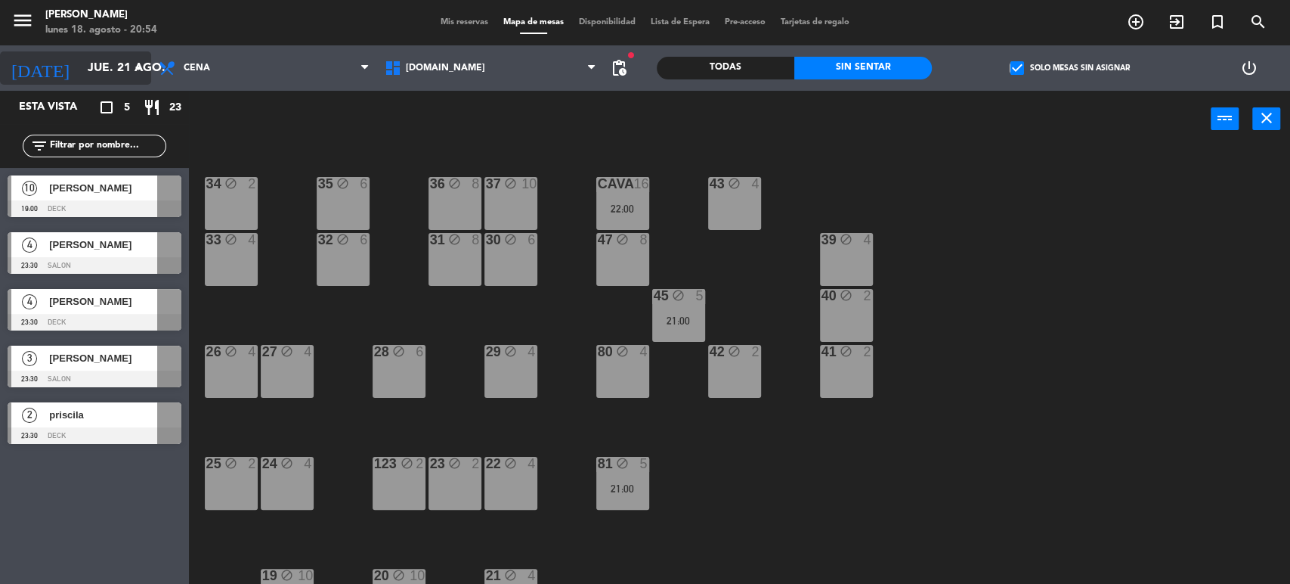
click at [94, 53] on div "[DATE] jue. 21 ago. arrow_drop_down" at bounding box center [75, 67] width 151 height 33
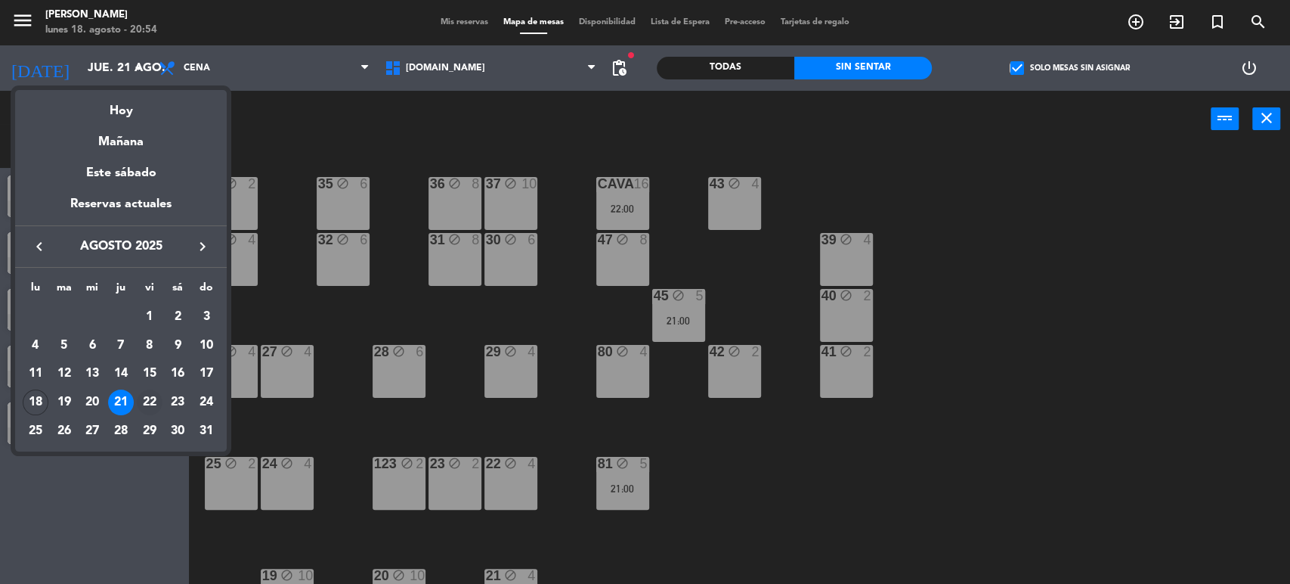
click at [145, 394] on div "22" at bounding box center [150, 402] width 26 height 26
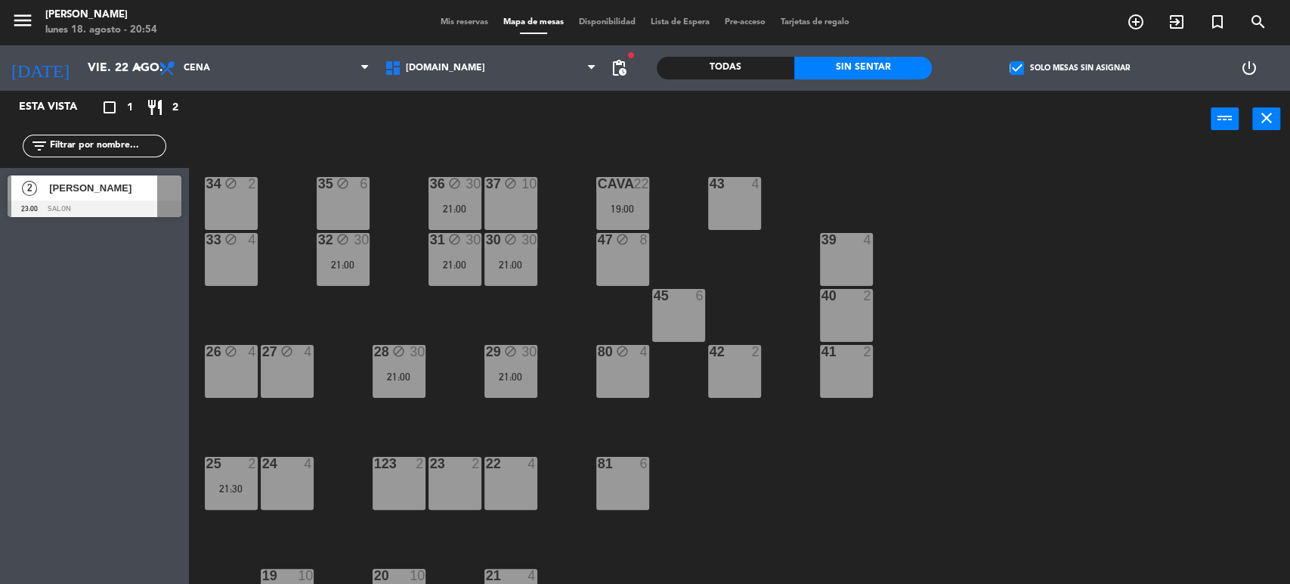
click at [524, 352] on div "30" at bounding box center [529, 352] width 15 height 14
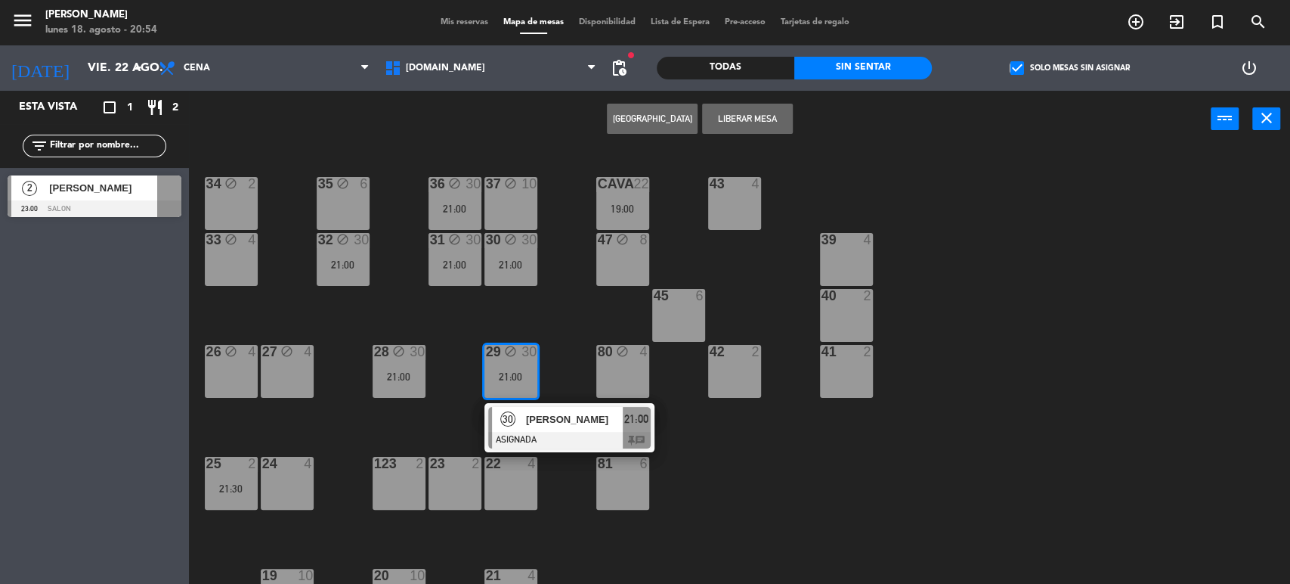
click at [537, 421] on span "[PERSON_NAME]" at bounding box center [574, 419] width 97 height 16
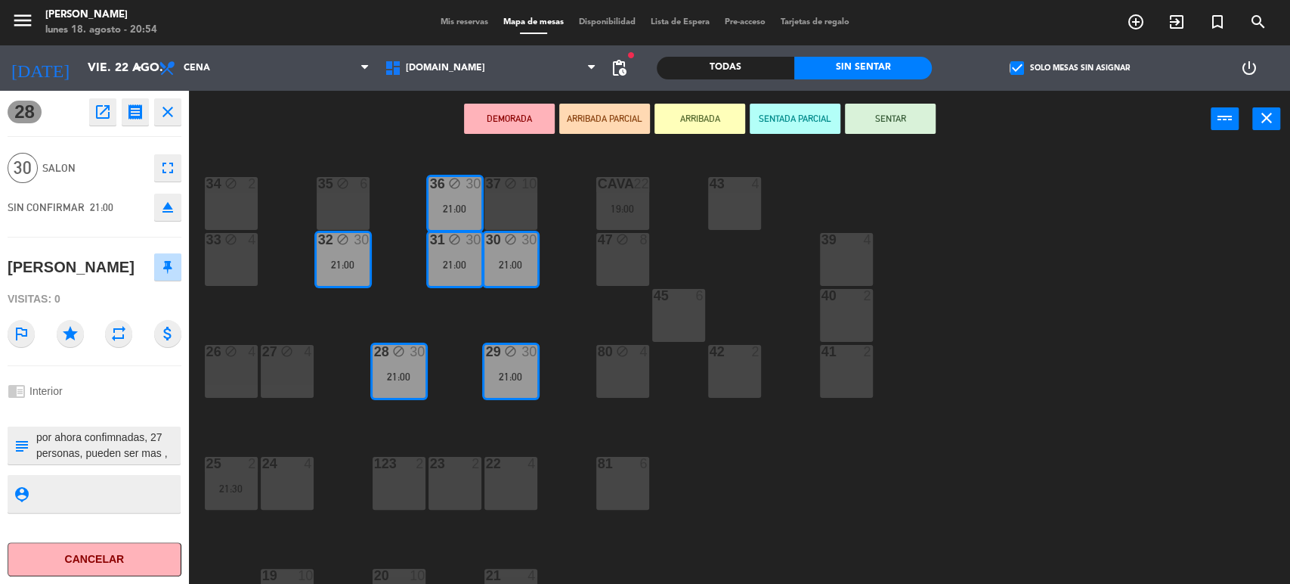
scroll to position [31, 0]
click at [319, 440] on div "34 block 2 35 block 6 36 block 30 21:00 43 4 37 block 10 CAVA 22 19:00 33 block…" at bounding box center [746, 368] width 1088 height 436
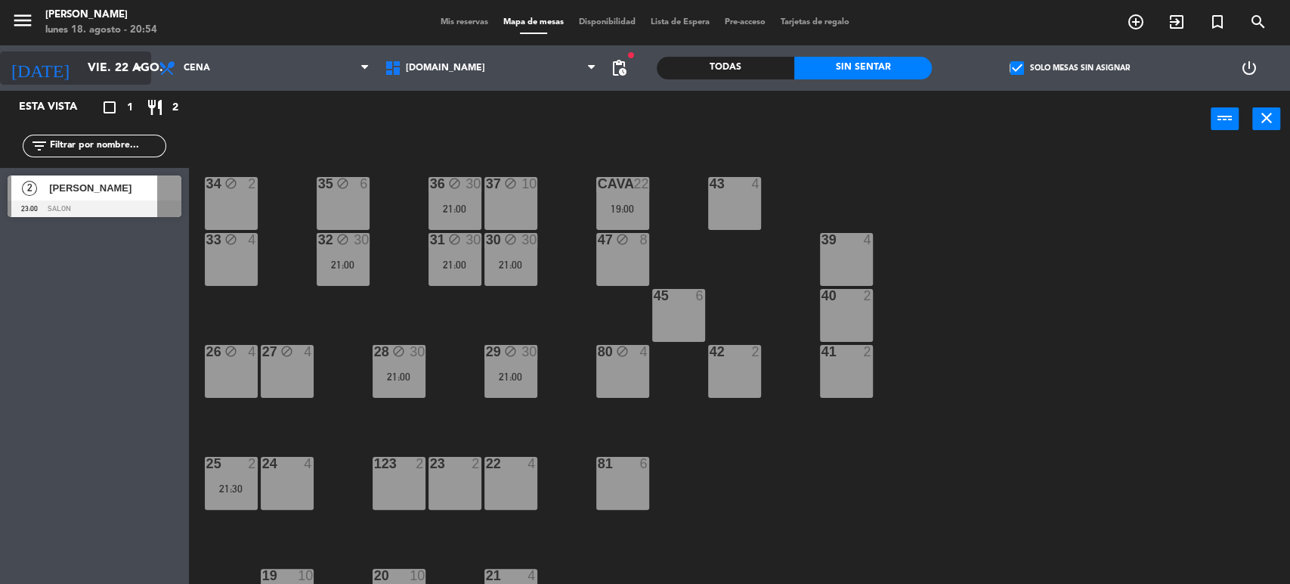
drag, startPoint x: 80, startPoint y: 67, endPoint x: 85, endPoint y: 80, distance: 14.3
click at [85, 80] on input "vie. 22 ago." at bounding box center [159, 68] width 159 height 29
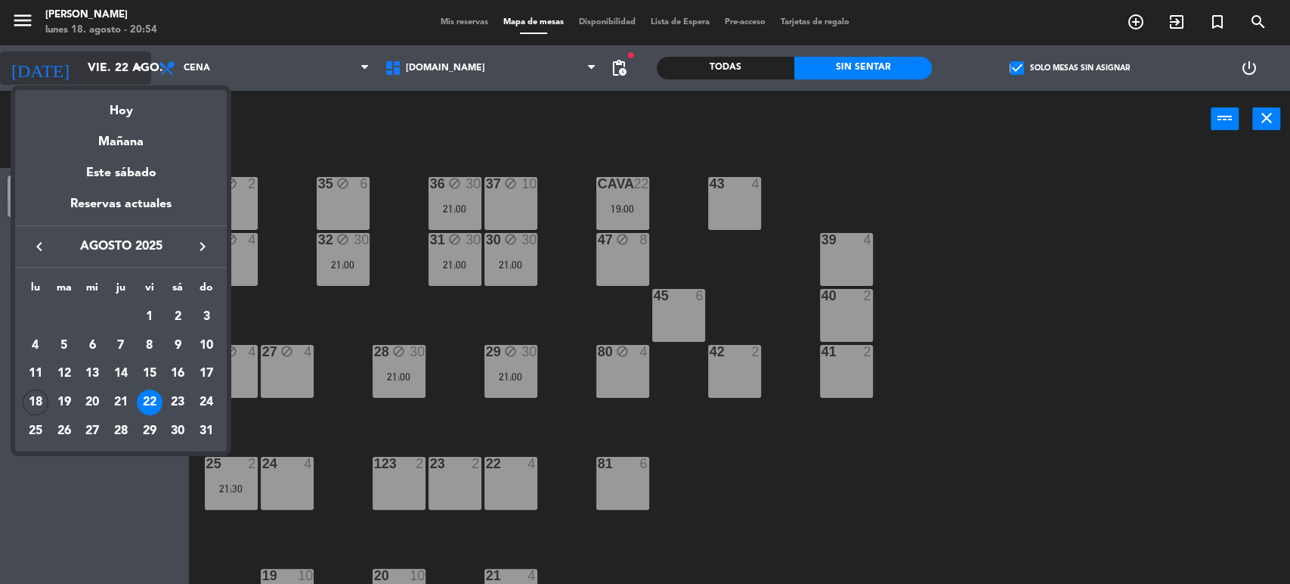
click at [115, 124] on div "Mañana" at bounding box center [121, 136] width 212 height 31
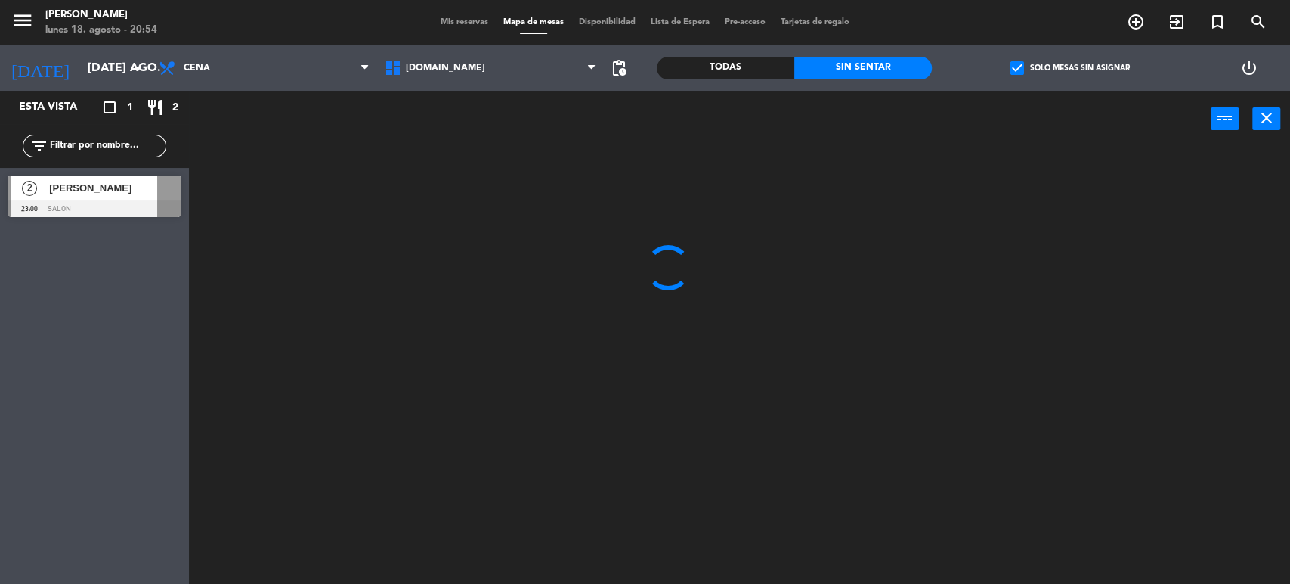
click at [1022, 70] on span "check_box" at bounding box center [1017, 68] width 14 height 14
click at [1070, 68] on input "check_box Solo mesas sin asignar" at bounding box center [1070, 68] width 0 height 0
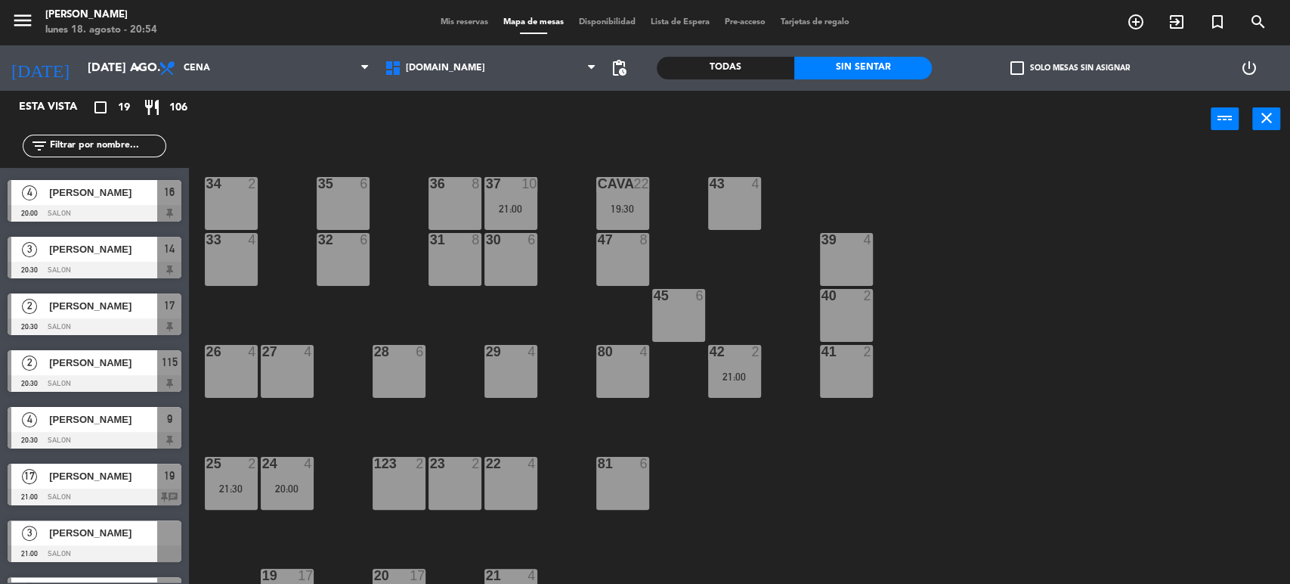
scroll to position [662, 0]
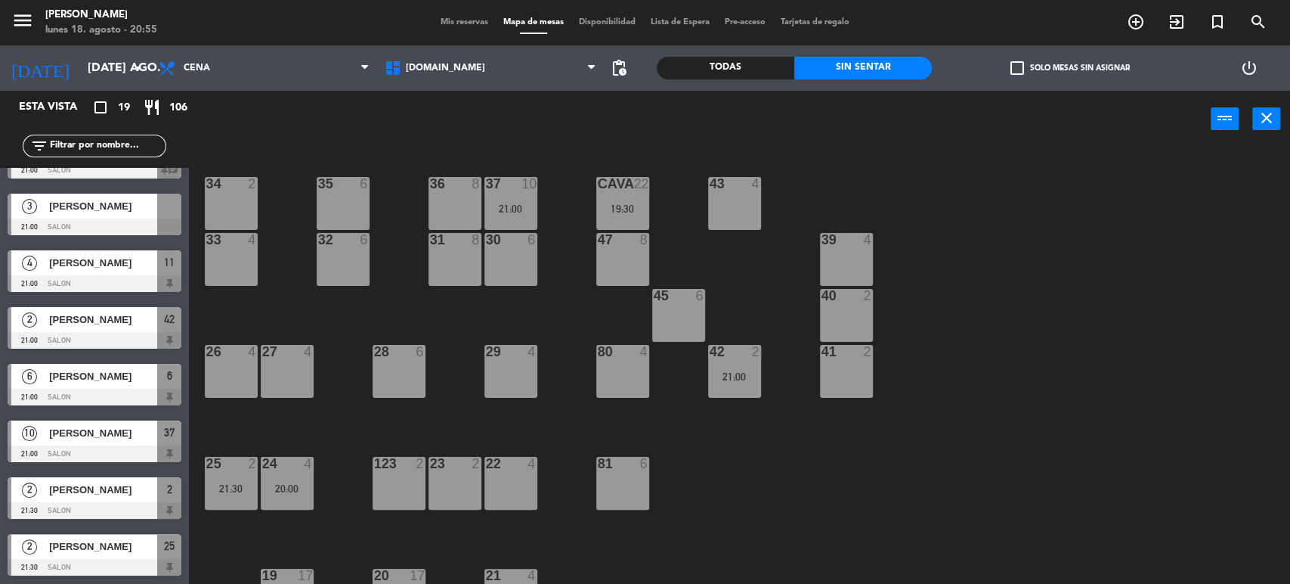
click at [1265, 354] on div "34 2 35 6 36 8 43 4 37 10 21:00 CAVA 22 19:30 33 4 32 6 31 8 30 6 47 8 39 4 45 …" at bounding box center [746, 368] width 1088 height 436
click at [145, 67] on icon "arrow_drop_down" at bounding box center [138, 68] width 18 height 18
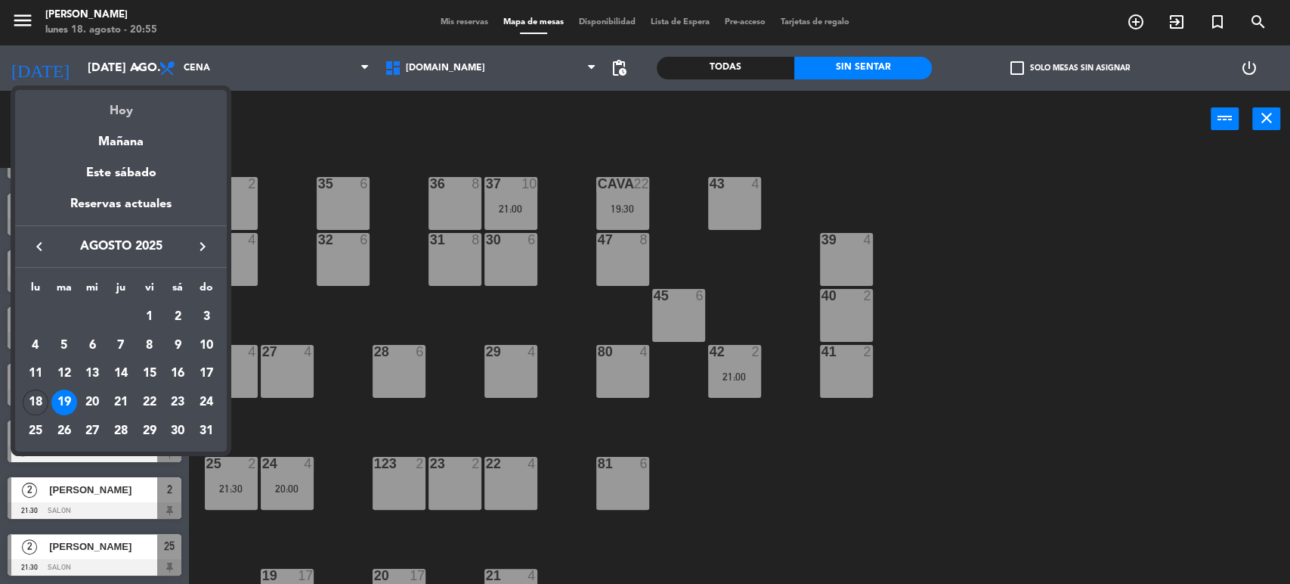
click at [135, 104] on div "Hoy" at bounding box center [121, 105] width 212 height 31
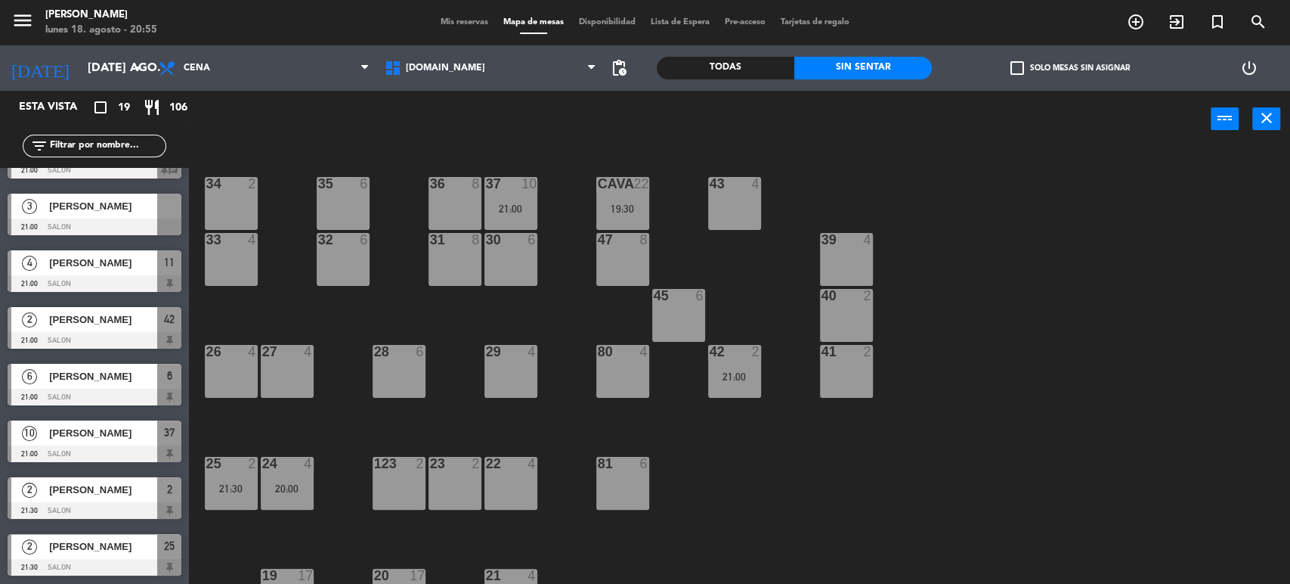
type input "lun. 18 ago."
click at [716, 69] on div "Todas" at bounding box center [726, 68] width 138 height 23
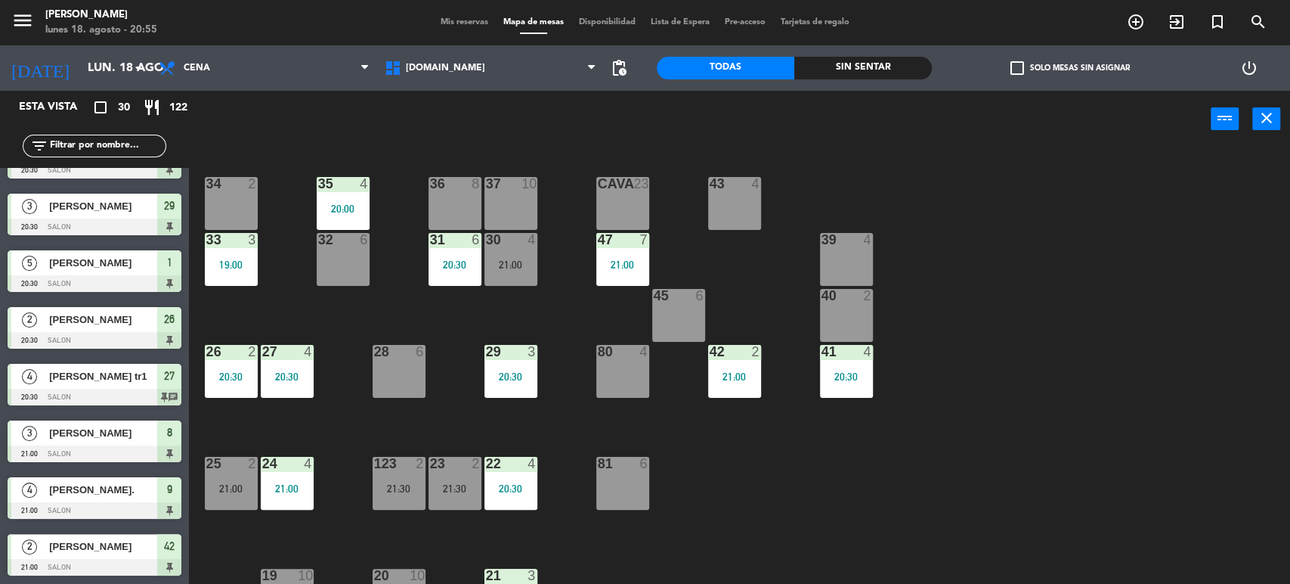
click at [61, 137] on div "filter_list" at bounding box center [95, 146] width 144 height 23
click at [68, 144] on input "text" at bounding box center [106, 146] width 117 height 17
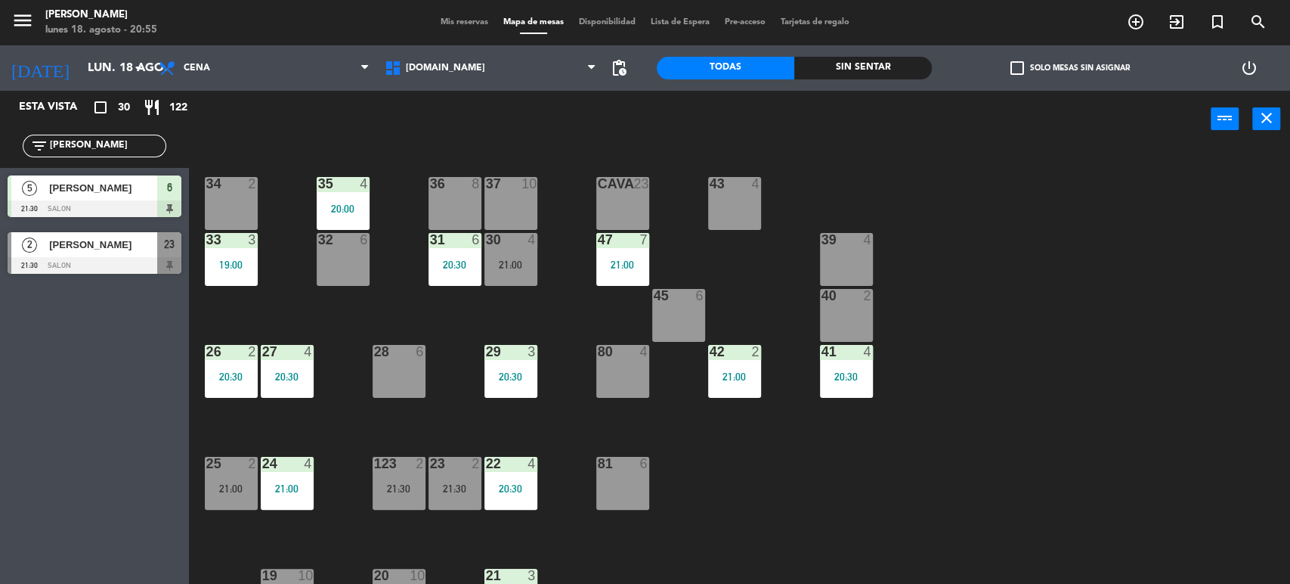
type input "[PERSON_NAME]"
click at [68, 354] on div "Esta vista crop_square 30 restaurant 122 filter_list [PERSON_NAME] 5 [PERSON_NA…" at bounding box center [94, 337] width 189 height 493
click at [140, 200] on div at bounding box center [95, 208] width 174 height 17
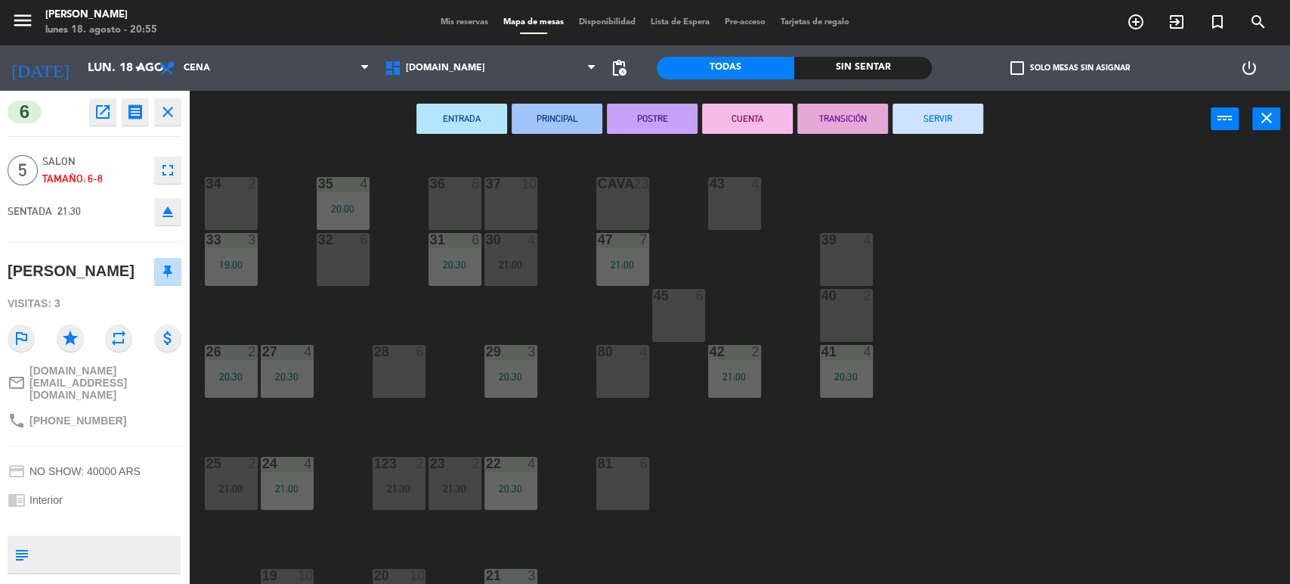
scroll to position [336, 0]
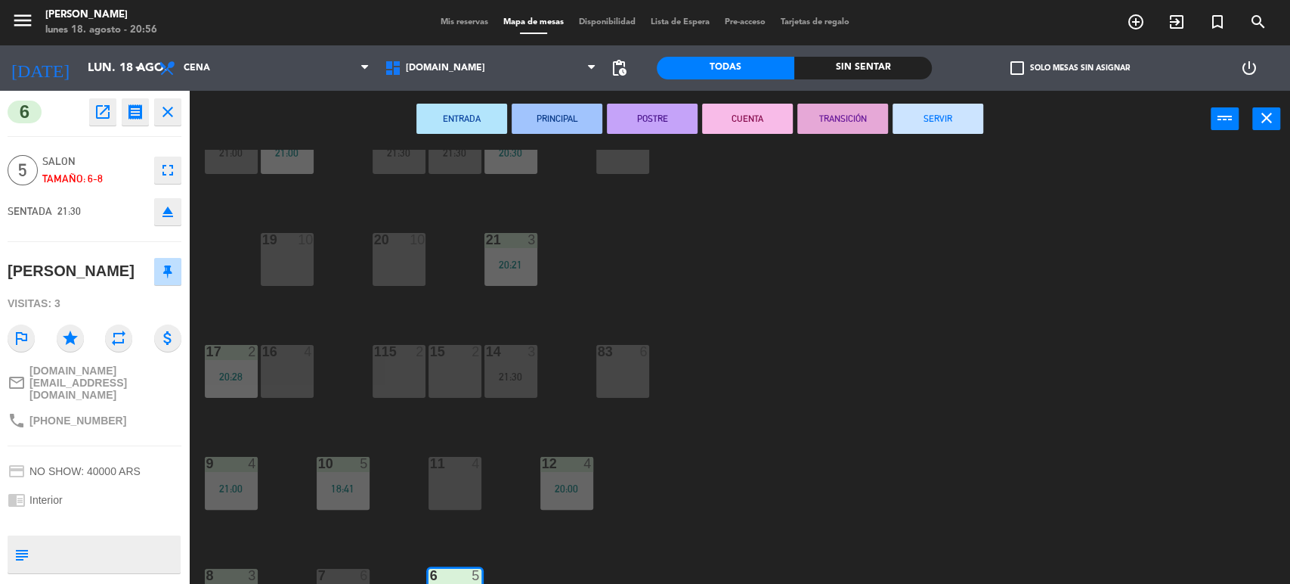
click at [1264, 249] on div "34 2 35 4 20:00 36 8 43 4 37 10 CAVA 23 33 3 19:00 32 6 31 6 20:30 30 4 21:00 4…" at bounding box center [746, 368] width 1088 height 436
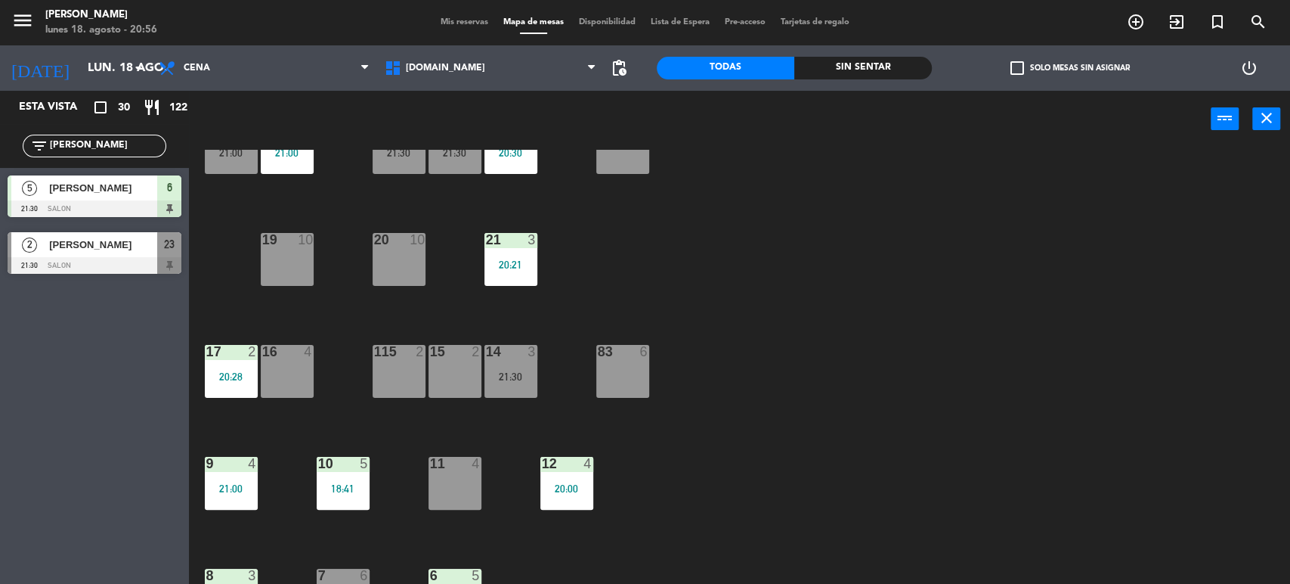
drag, startPoint x: 98, startPoint y: 144, endPoint x: 0, endPoint y: 105, distance: 105.1
click at [0, 111] on div "Esta vista crop_square 30 restaurant 122 filter_list [PERSON_NAME] 5 [PERSON_NA…" at bounding box center [94, 186] width 189 height 190
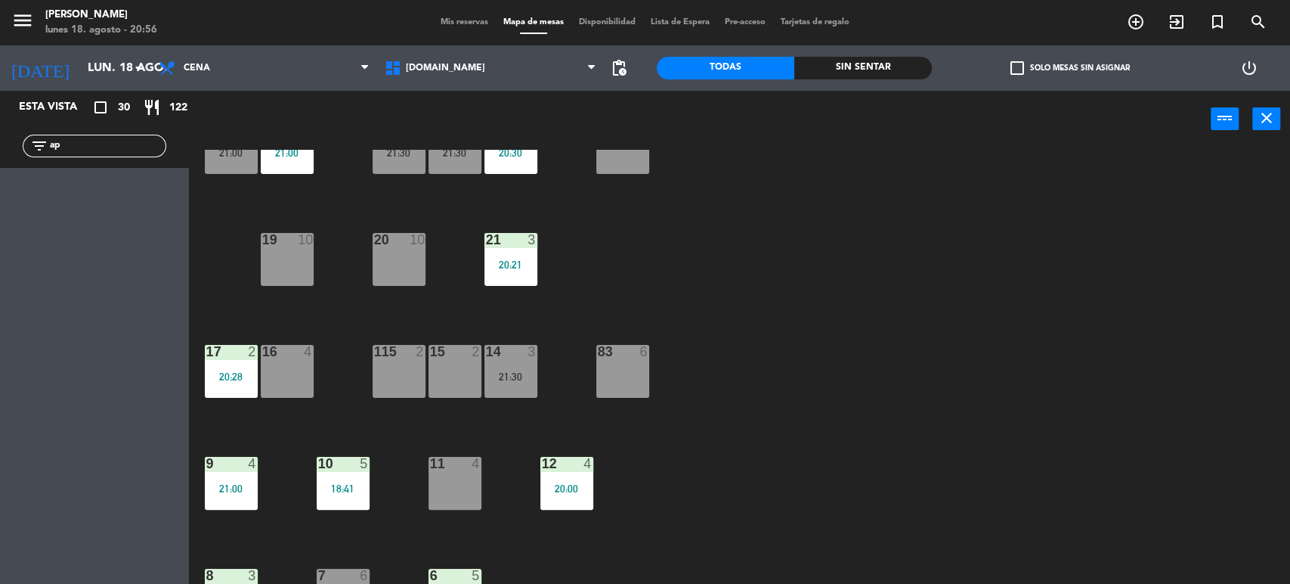
type input "a"
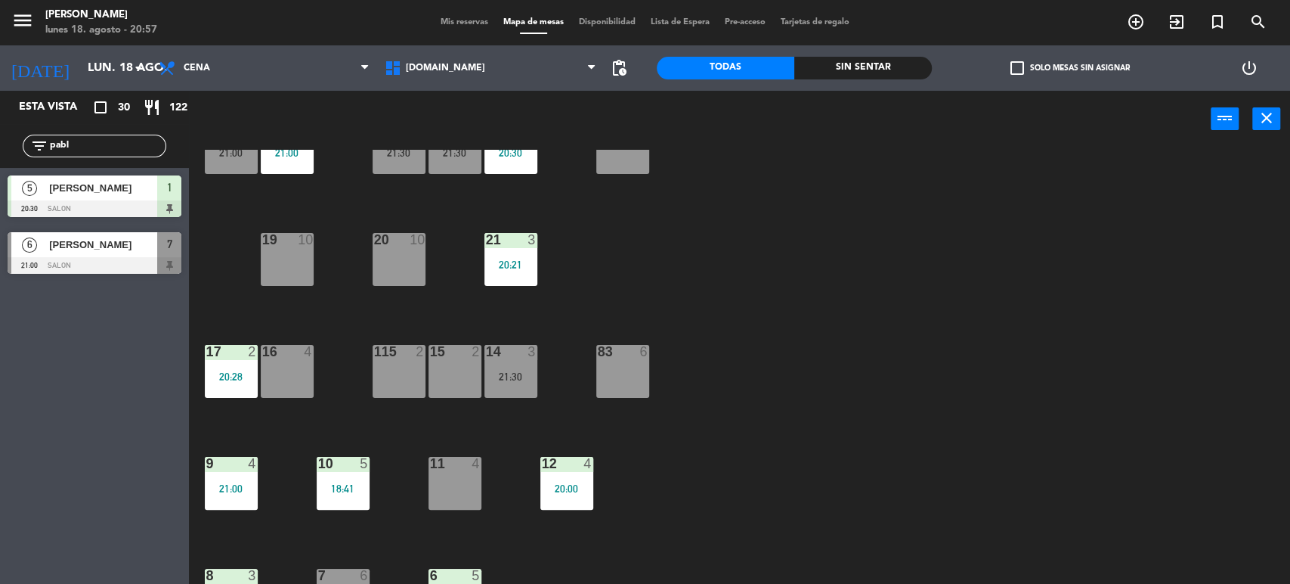
type input "pabl"
click at [808, 322] on div "34 2 35 4 20:00 36 8 43 4 37 10 CAVA 23 33 3 19:00 32 6 31 6 20:30 30 4 21:00 4…" at bounding box center [746, 368] width 1088 height 436
drag, startPoint x: 128, startPoint y: 255, endPoint x: 220, endPoint y: 292, distance: 98.7
click at [138, 260] on div "6 [PERSON_NAME] 21:00 SALON 7" at bounding box center [94, 252] width 189 height 57
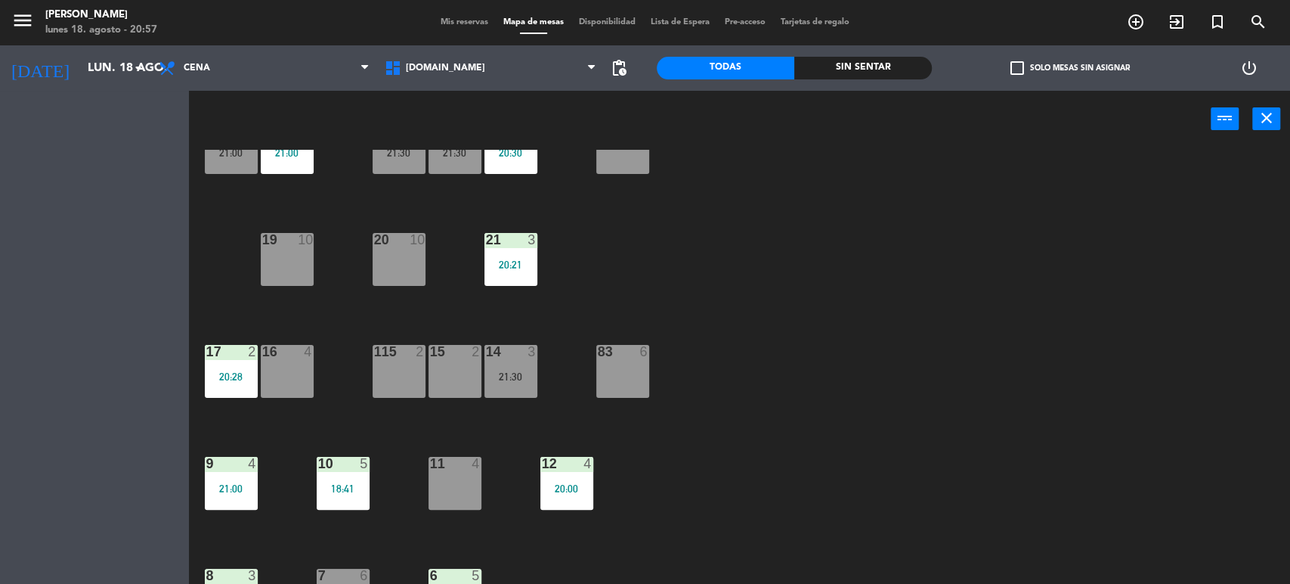
scroll to position [0, 0]
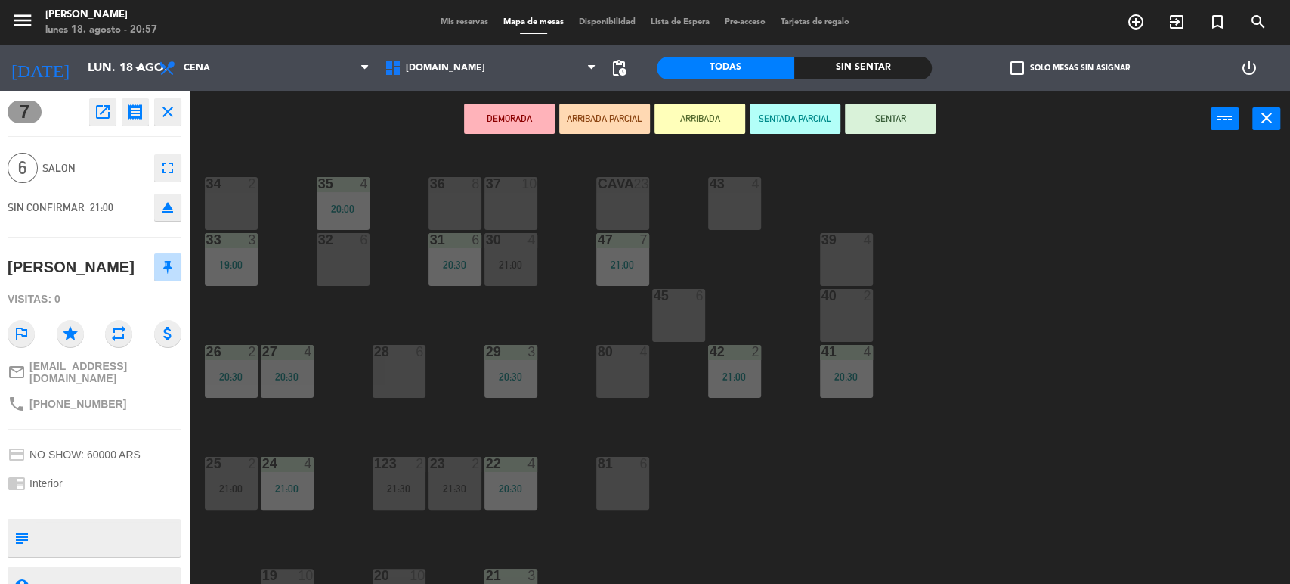
click at [622, 310] on div "34 2 35 4 20:00 36 8 43 4 37 10 CAVA 23 33 3 19:00 32 6 31 6 20:30 30 4 21:00 4…" at bounding box center [746, 368] width 1088 height 436
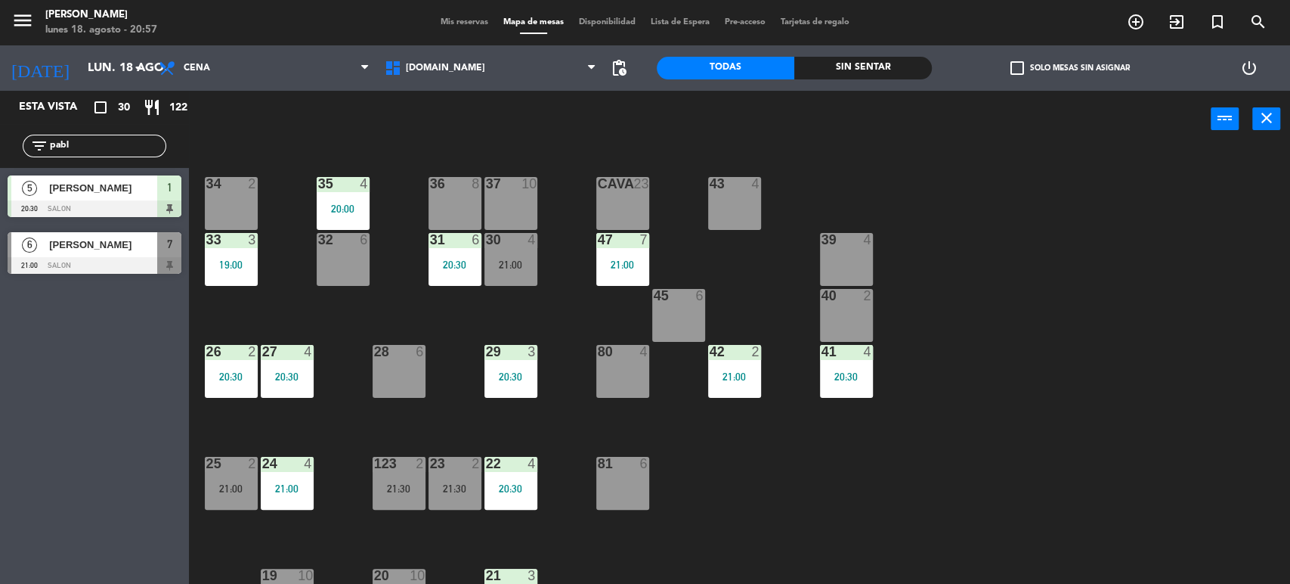
click at [617, 263] on div "21:00" at bounding box center [622, 264] width 53 height 11
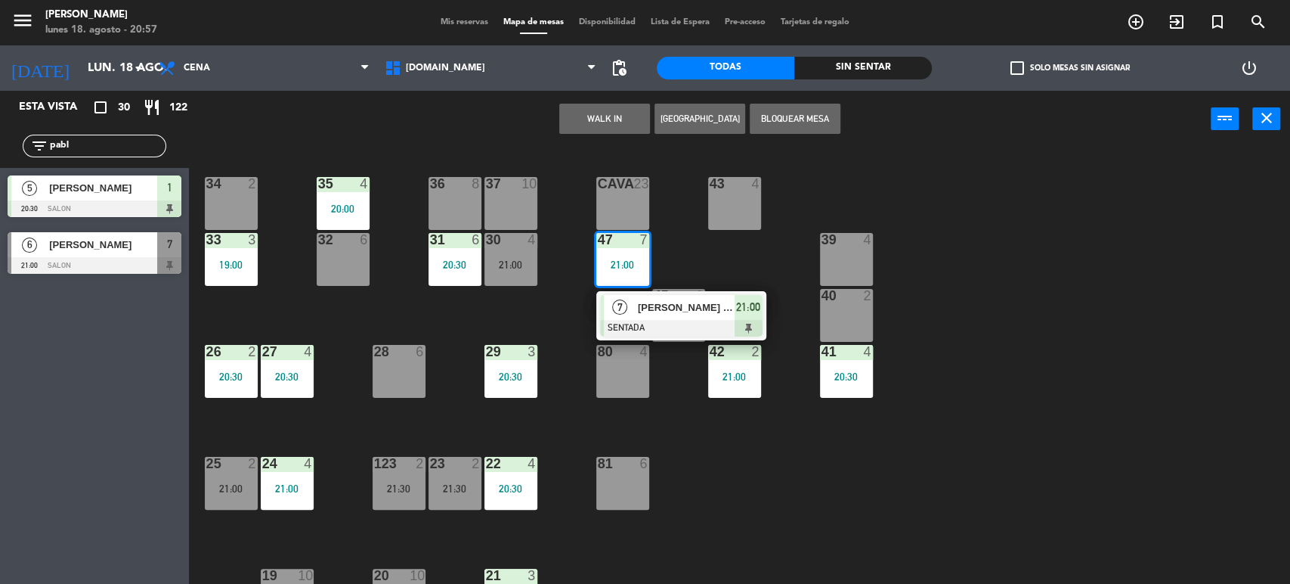
click at [507, 295] on div "34 2 35 4 20:00 36 8 43 4 37 10 CAVA 23 33 3 19:00 32 6 31 6 20:30 30 4 21:00 4…" at bounding box center [746, 368] width 1088 height 436
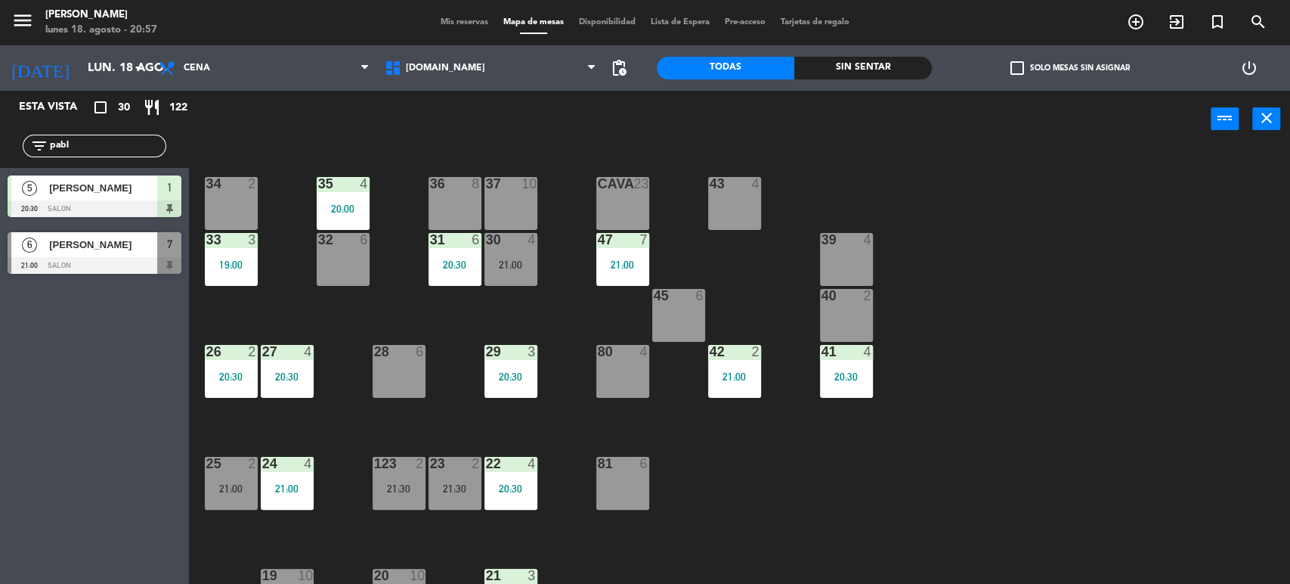
click at [502, 307] on div "34 2 35 4 20:00 36 8 43 4 37 10 CAVA 23 33 3 19:00 32 6 31 6 20:30 30 4 21:00 4…" at bounding box center [746, 368] width 1088 height 436
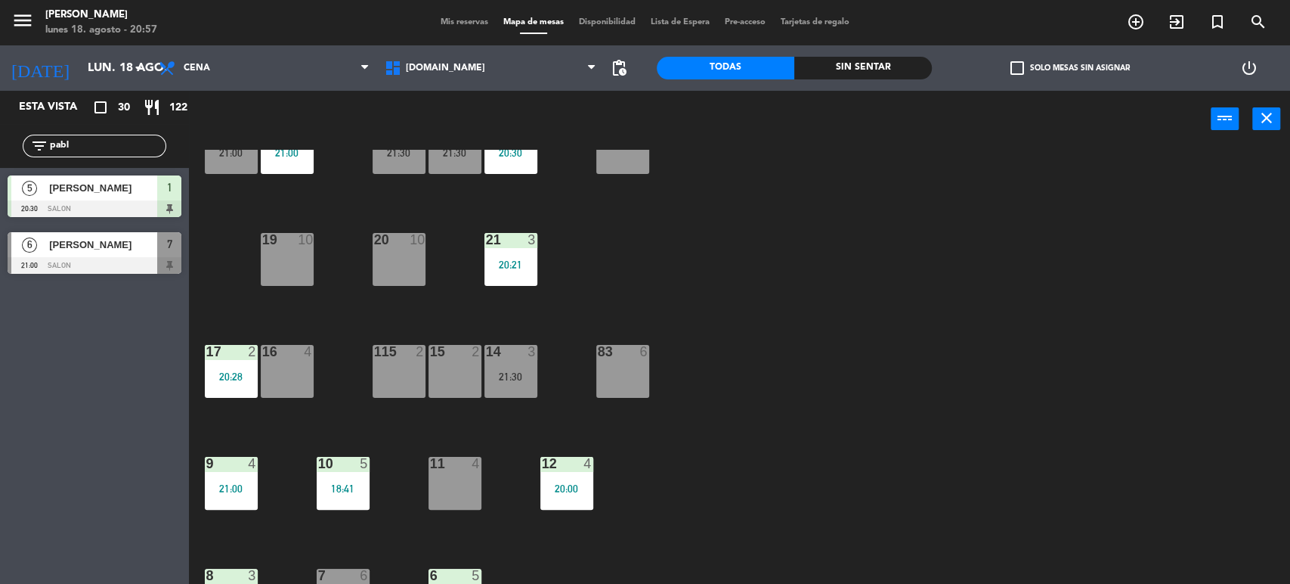
scroll to position [482, 0]
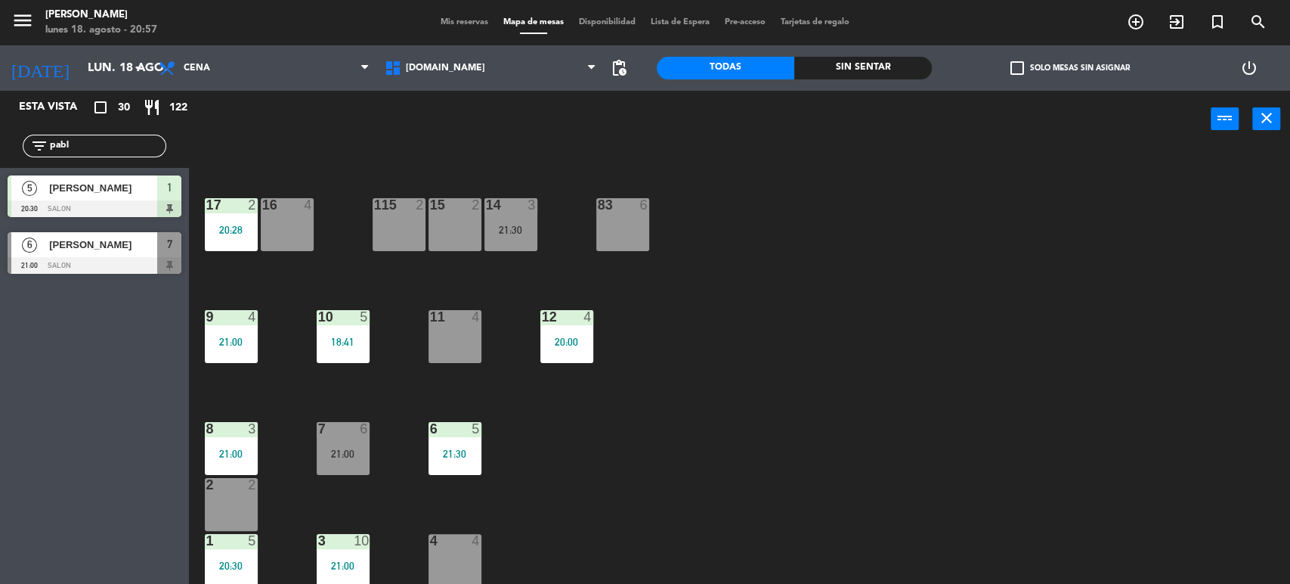
click at [158, 261] on div at bounding box center [95, 265] width 174 height 17
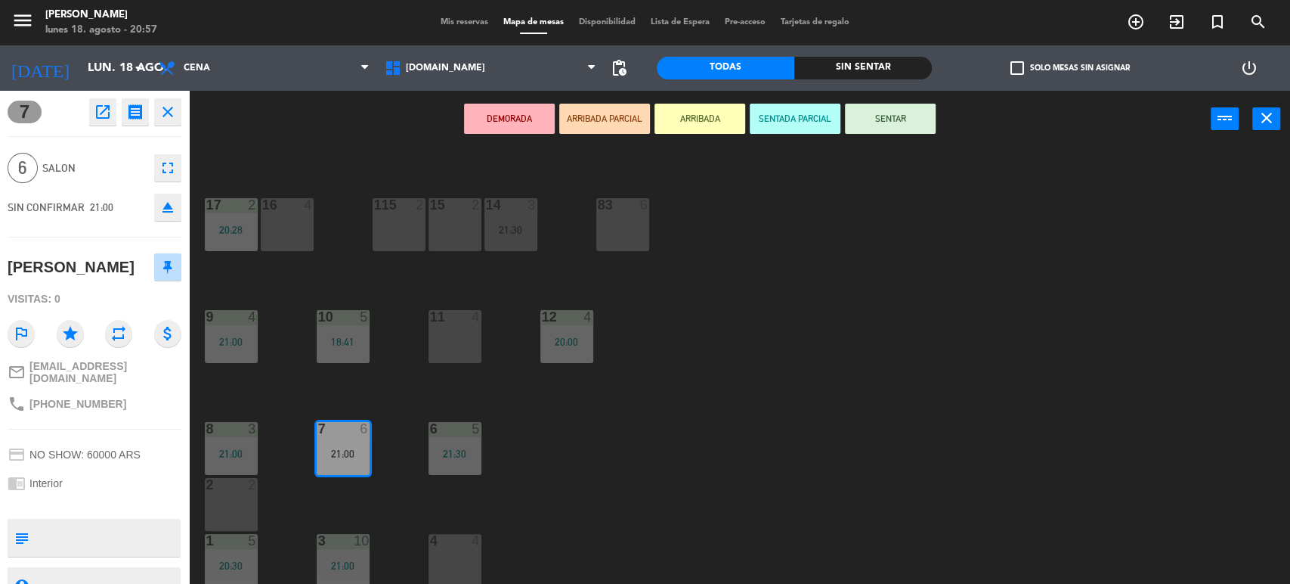
click at [602, 118] on button "ARRIBADA PARCIAL" at bounding box center [604, 119] width 91 height 30
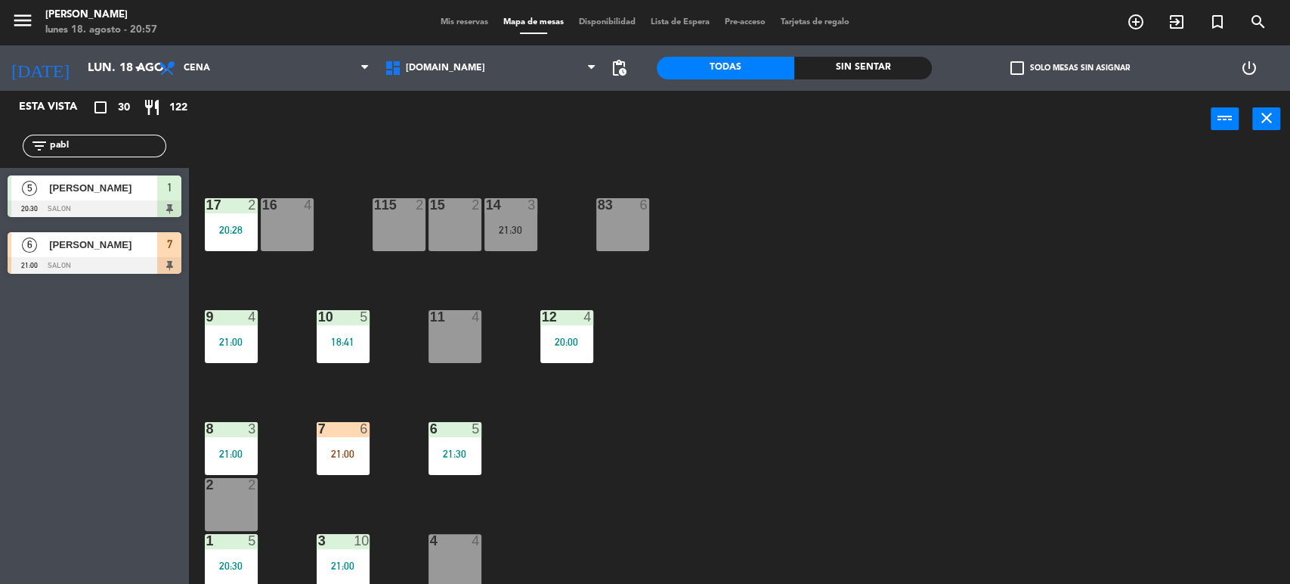
click at [716, 320] on div "34 2 35 4 20:00 36 8 43 4 37 10 CAVA 23 33 3 19:00 32 6 31 6 20:30 30 4 21:00 4…" at bounding box center [746, 368] width 1088 height 436
click at [329, 440] on div "7 6 21:00" at bounding box center [343, 448] width 53 height 53
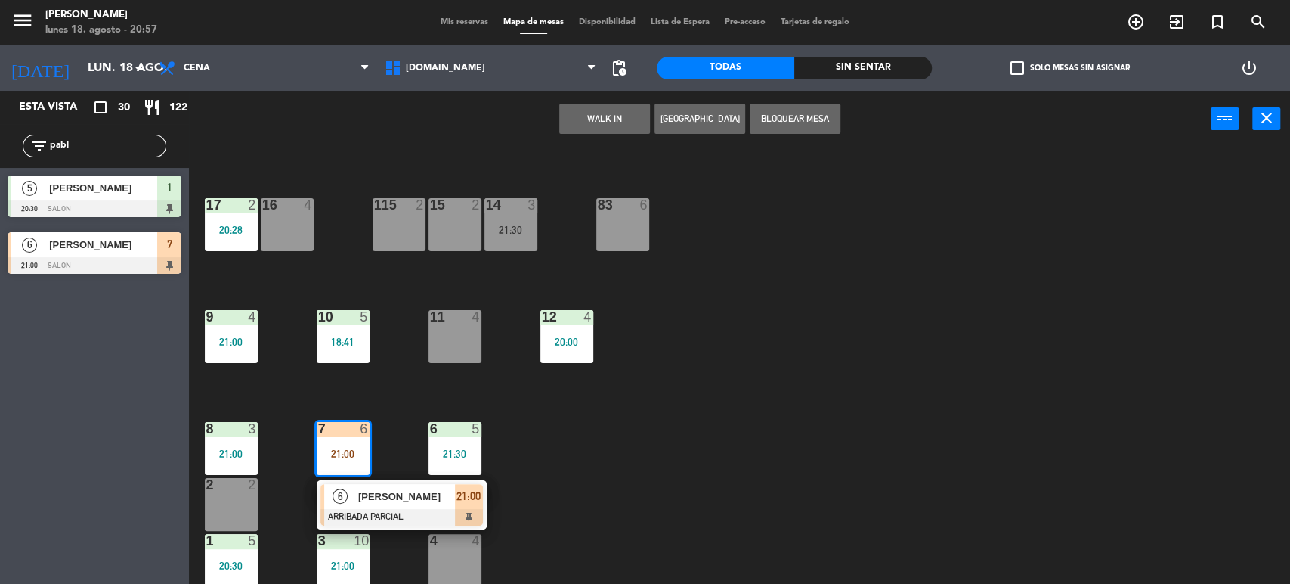
click at [597, 450] on div "34 2 35 4 20:00 36 8 43 4 37 10 CAVA 23 33 3 19:00 32 6 31 6 20:30 30 4 21:00 4…" at bounding box center [746, 368] width 1088 height 436
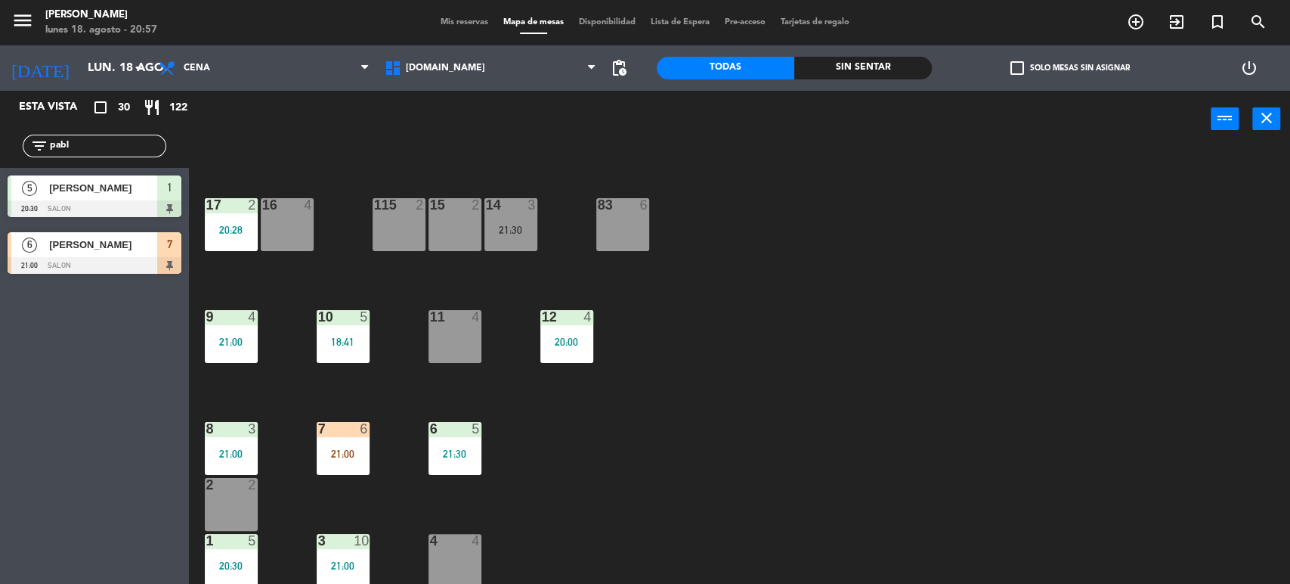
drag, startPoint x: 85, startPoint y: 143, endPoint x: 0, endPoint y: 143, distance: 84.7
click at [0, 143] on div "filter_list pabl" at bounding box center [94, 146] width 189 height 44
click at [232, 427] on div at bounding box center [230, 429] width 25 height 14
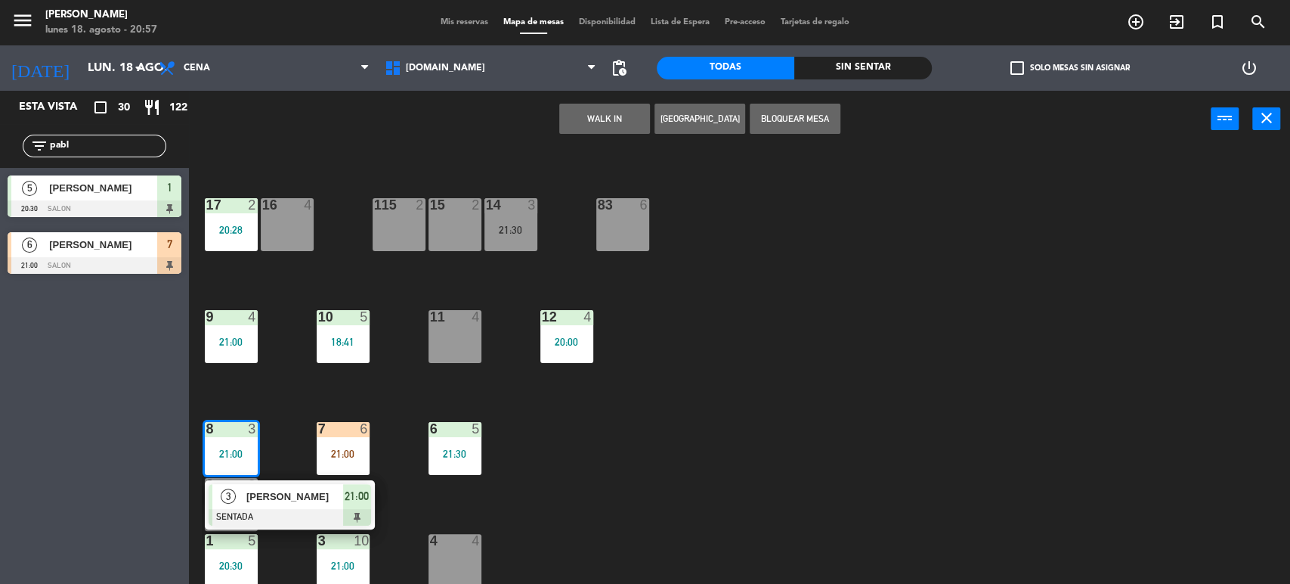
click at [794, 450] on div "34 2 35 4 20:00 36 8 43 4 37 10 CAVA 23 33 3 19:00 32 6 31 6 20:30 30 4 21:00 4…" at bounding box center [746, 368] width 1088 height 436
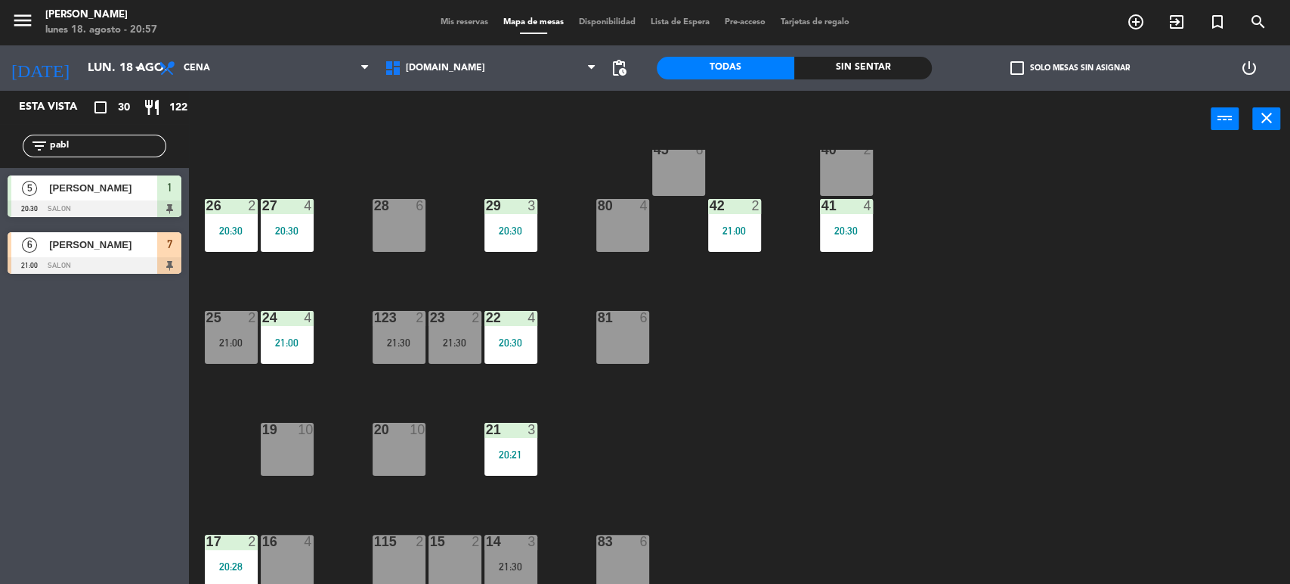
scroll to position [0, 0]
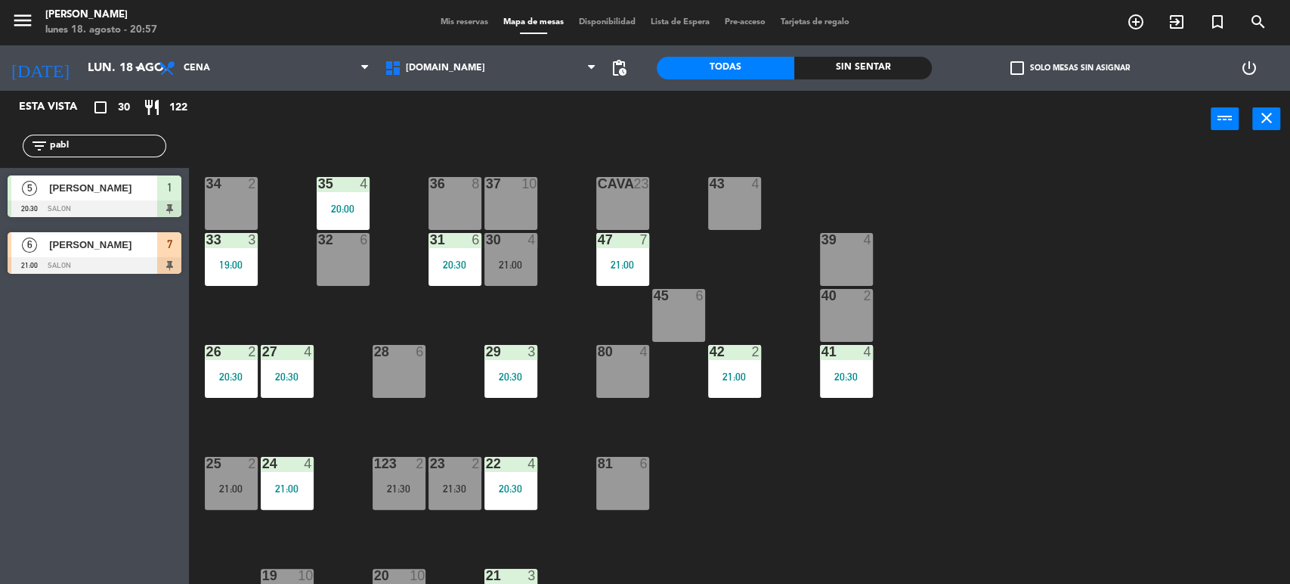
click at [166, 257] on div at bounding box center [95, 265] width 174 height 17
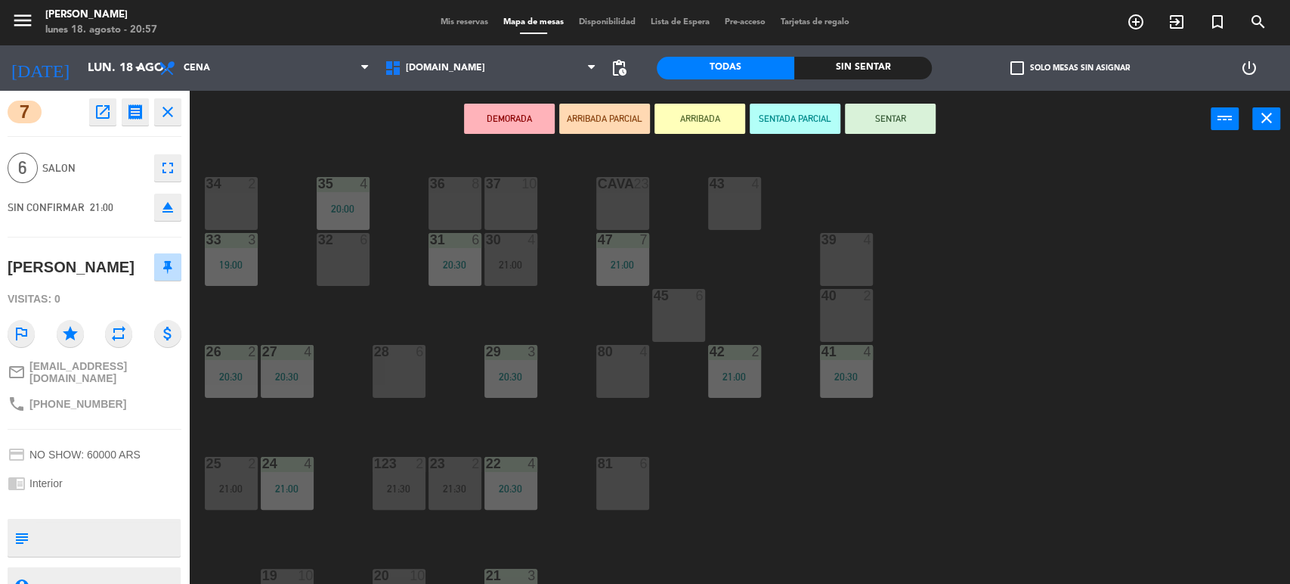
click at [524, 251] on div "30 4 21:00" at bounding box center [511, 259] width 53 height 53
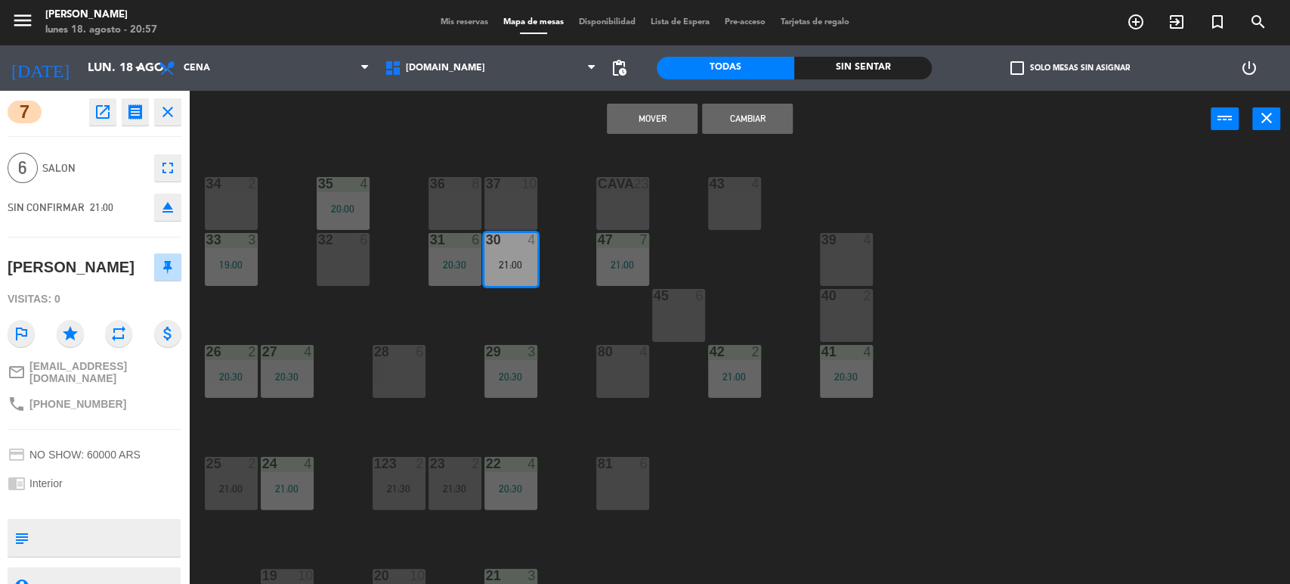
click at [740, 125] on button "Cambiar" at bounding box center [747, 119] width 91 height 30
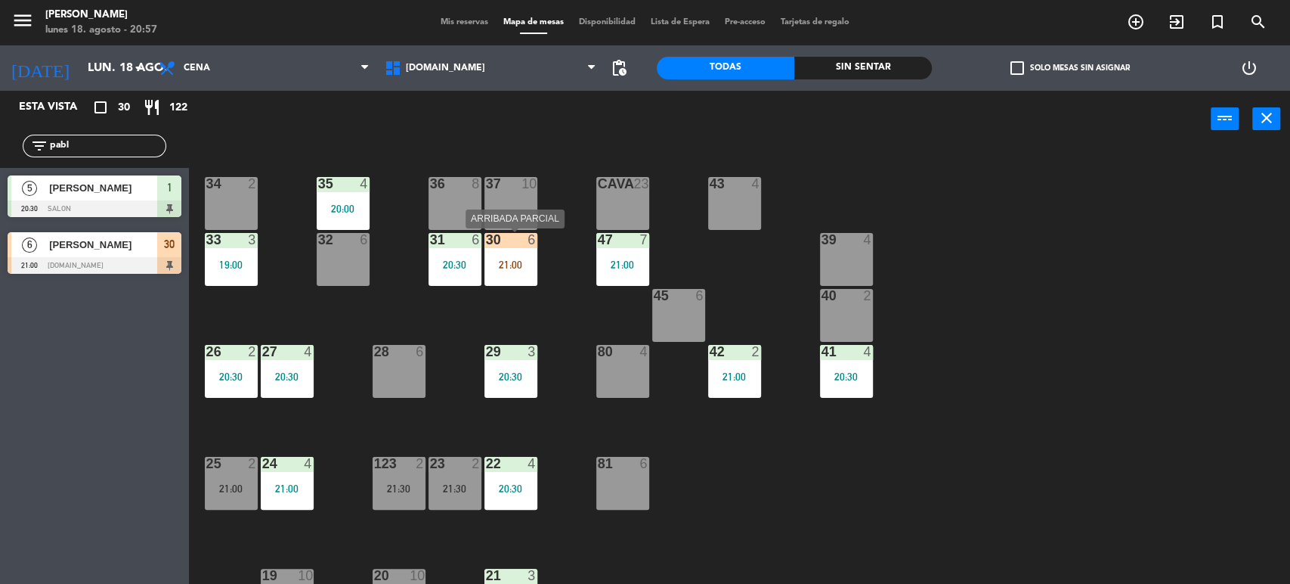
click at [525, 268] on div "21:00" at bounding box center [511, 264] width 53 height 11
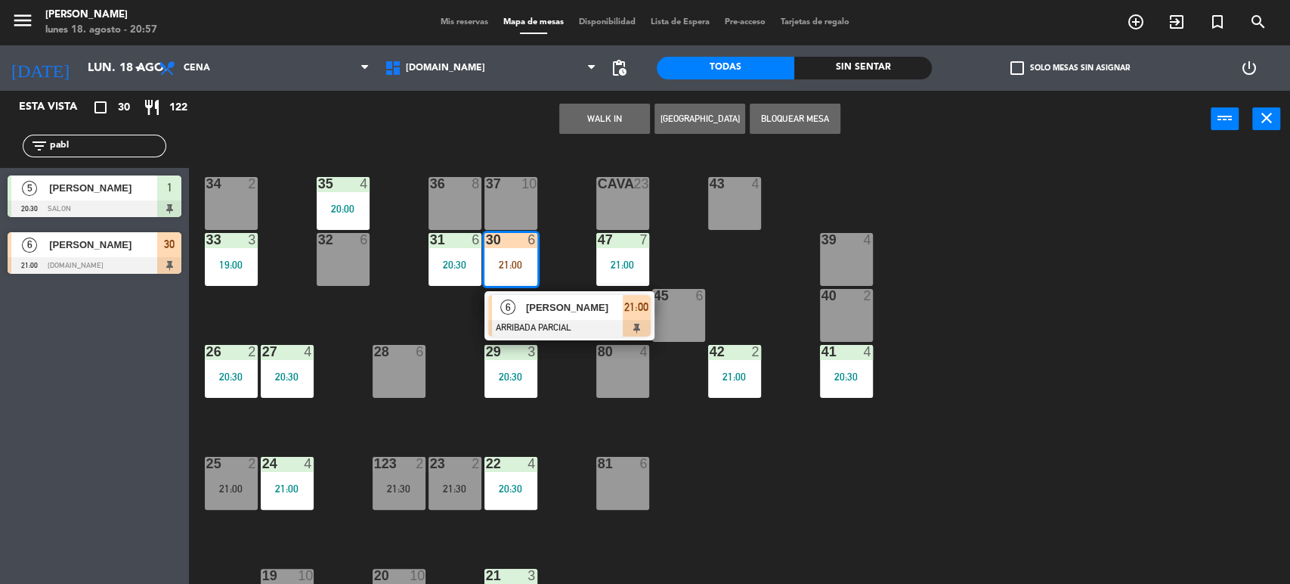
click at [391, 347] on div at bounding box center [398, 352] width 25 height 14
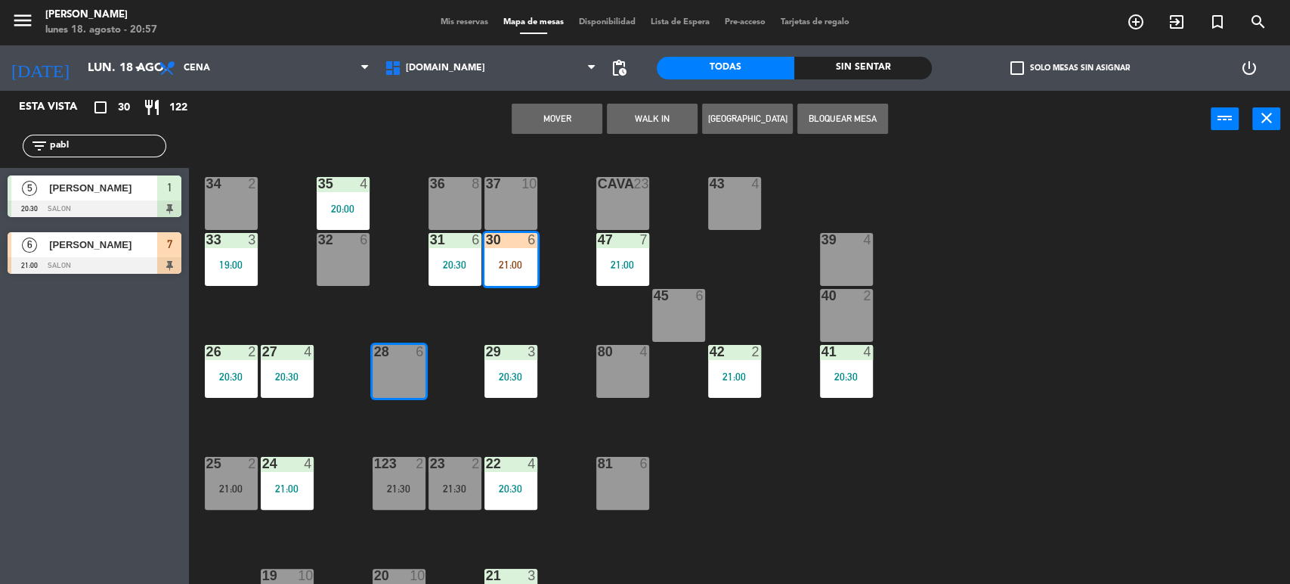
click at [533, 265] on div "21:00" at bounding box center [511, 264] width 53 height 11
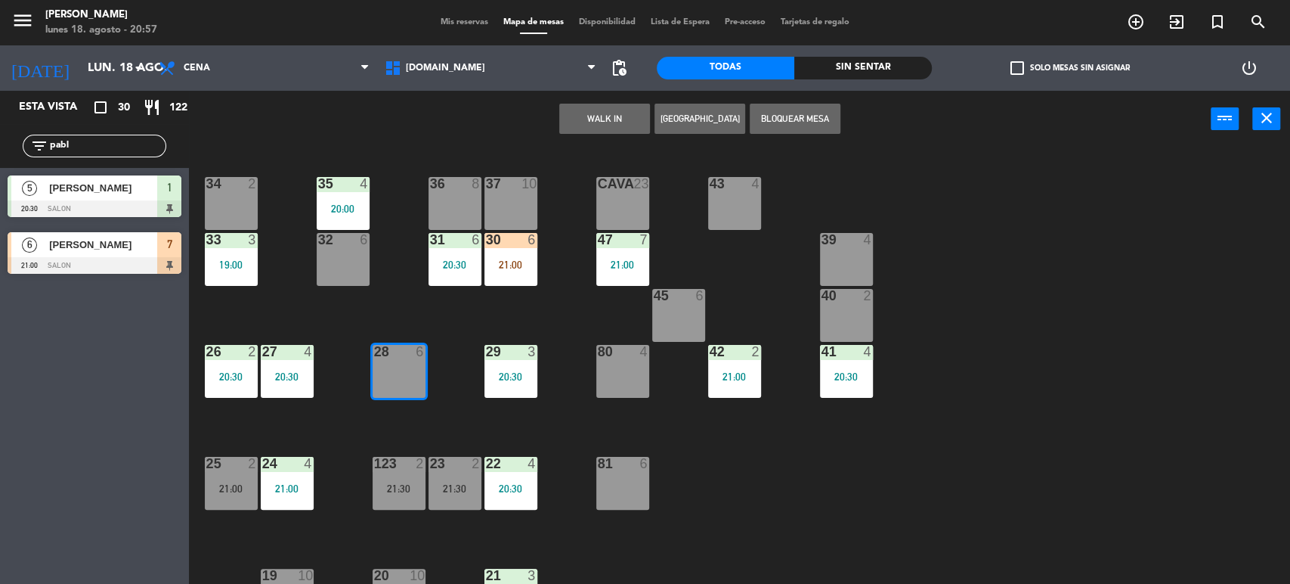
click at [575, 319] on div "34 2 35 4 20:00 36 8 43 4 37 10 CAVA 23 33 3 19:00 32 6 31 6 20:30 30 6 21:00 4…" at bounding box center [746, 368] width 1088 height 436
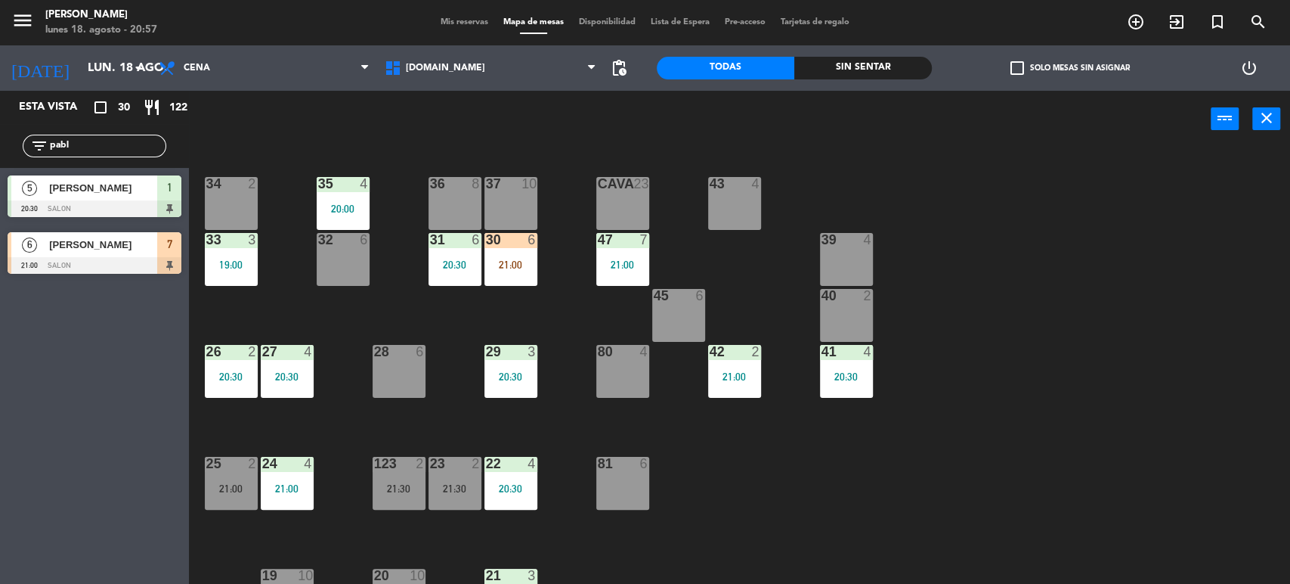
click at [544, 287] on div "34 2 35 4 20:00 36 8 43 4 37 10 CAVA 23 33 3 19:00 32 6 31 6 20:30 30 6 21:00 4…" at bounding box center [746, 368] width 1088 height 436
click at [534, 277] on div "30 6 21:00" at bounding box center [511, 259] width 53 height 53
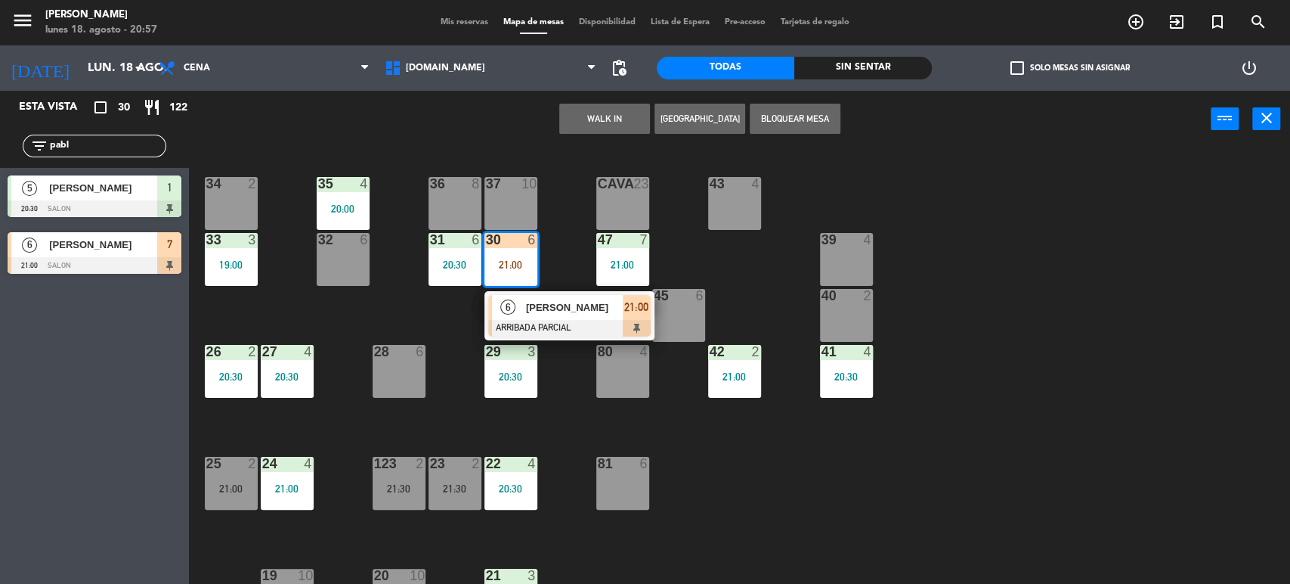
click at [567, 330] on div at bounding box center [569, 328] width 163 height 17
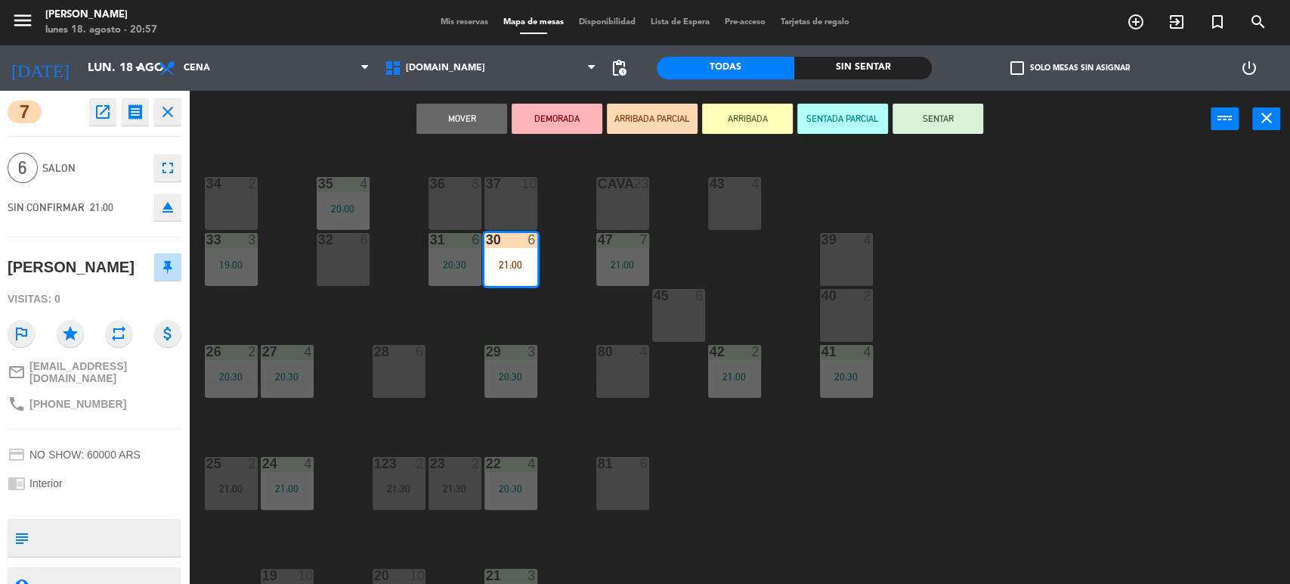
click at [906, 125] on button "SENTAR" at bounding box center [938, 119] width 91 height 30
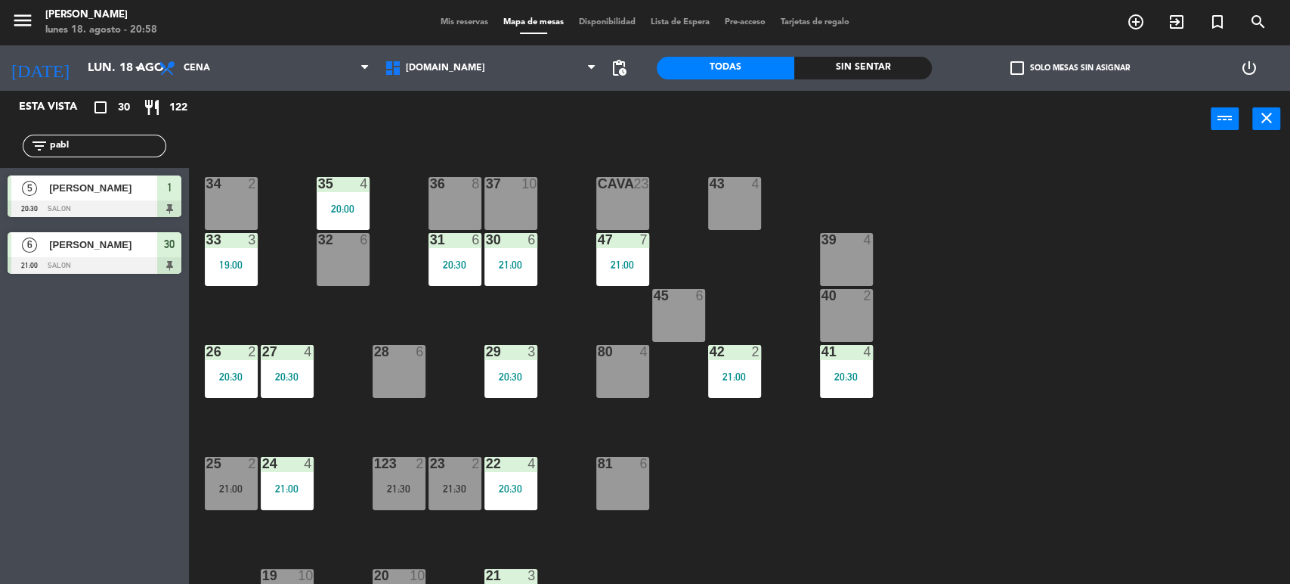
drag, startPoint x: 105, startPoint y: 154, endPoint x: 0, endPoint y: 153, distance: 105.1
click at [0, 153] on div "filter_list pabl" at bounding box center [94, 146] width 189 height 44
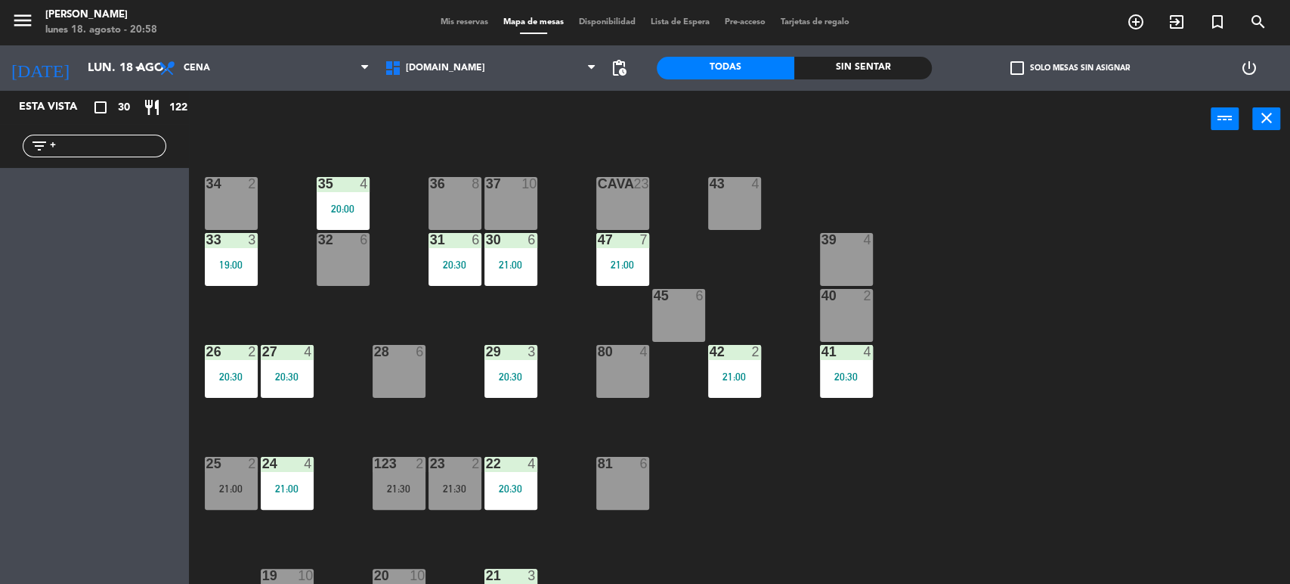
type input "+"
click at [1119, 428] on div "34 2 35 4 20:00 36 8 43 4 37 10 CAVA 23 33 3 19:00 32 6 31 6 20:30 30 6 21:00 4…" at bounding box center [746, 368] width 1088 height 436
click at [29, 159] on div "filter_list +" at bounding box center [94, 146] width 189 height 44
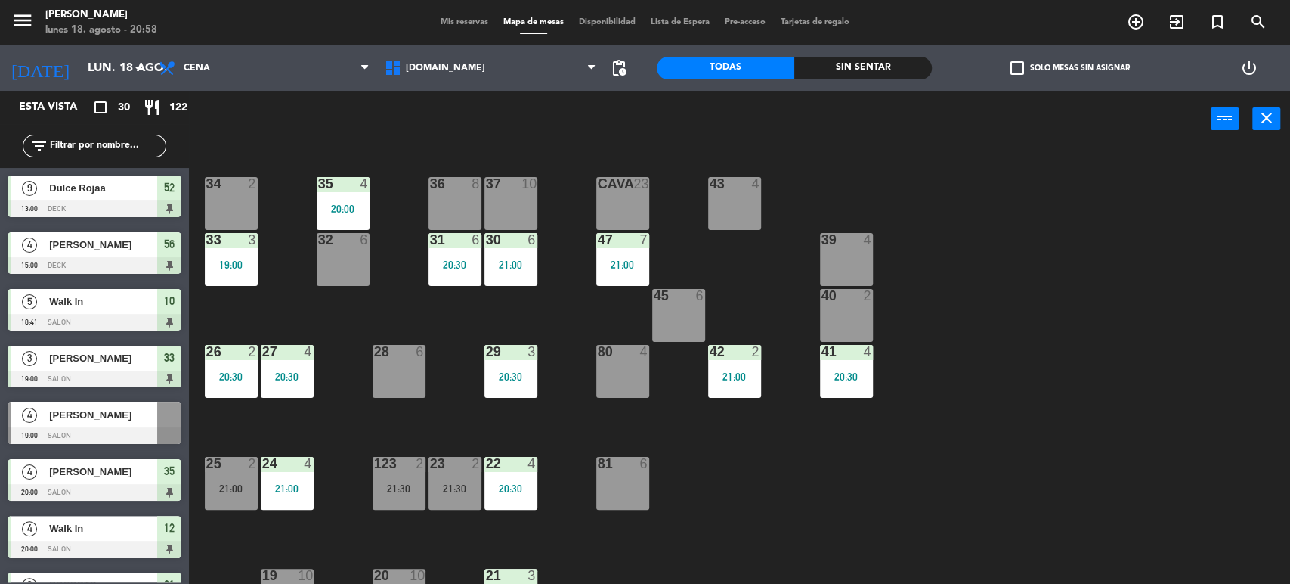
click at [518, 215] on div "37 10" at bounding box center [511, 203] width 53 height 53
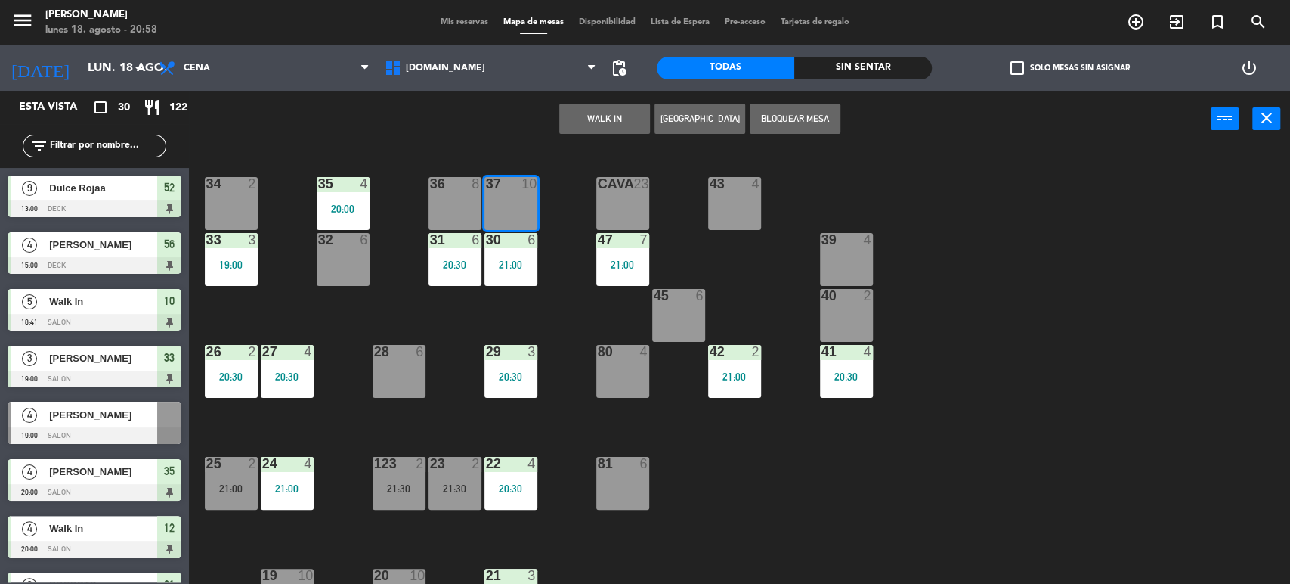
click at [565, 290] on div "34 2 35 4 20:00 36 8 43 4 37 10 CAVA 23 33 3 19:00 32 6 31 6 20:30 30 6 21:00 4…" at bounding box center [746, 368] width 1088 height 436
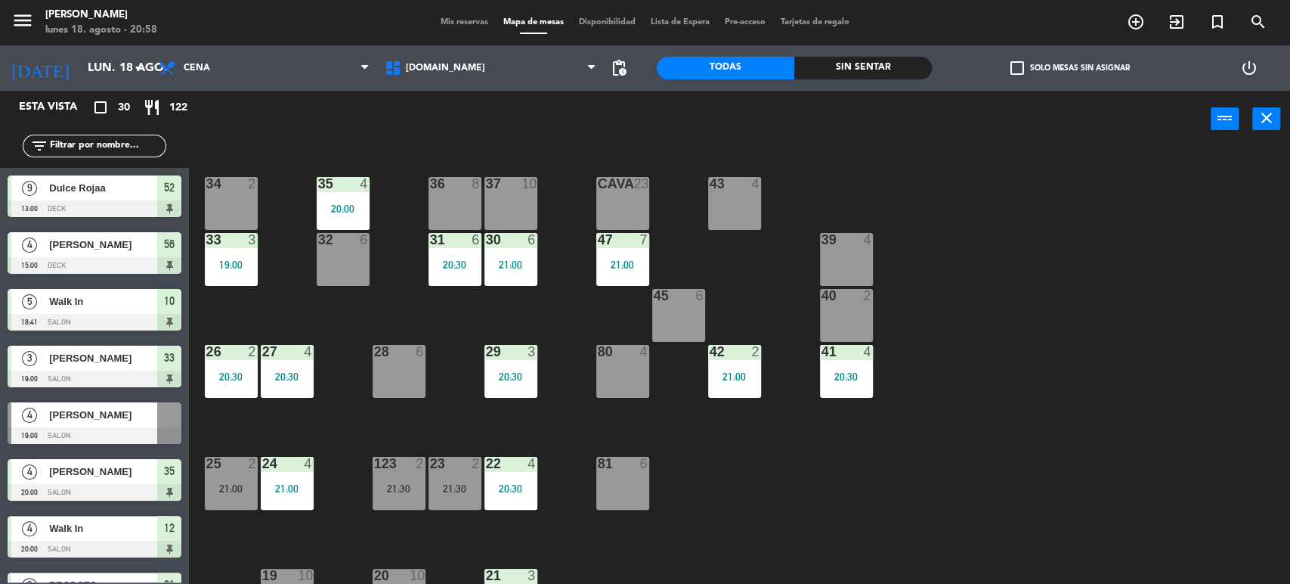
scroll to position [336, 0]
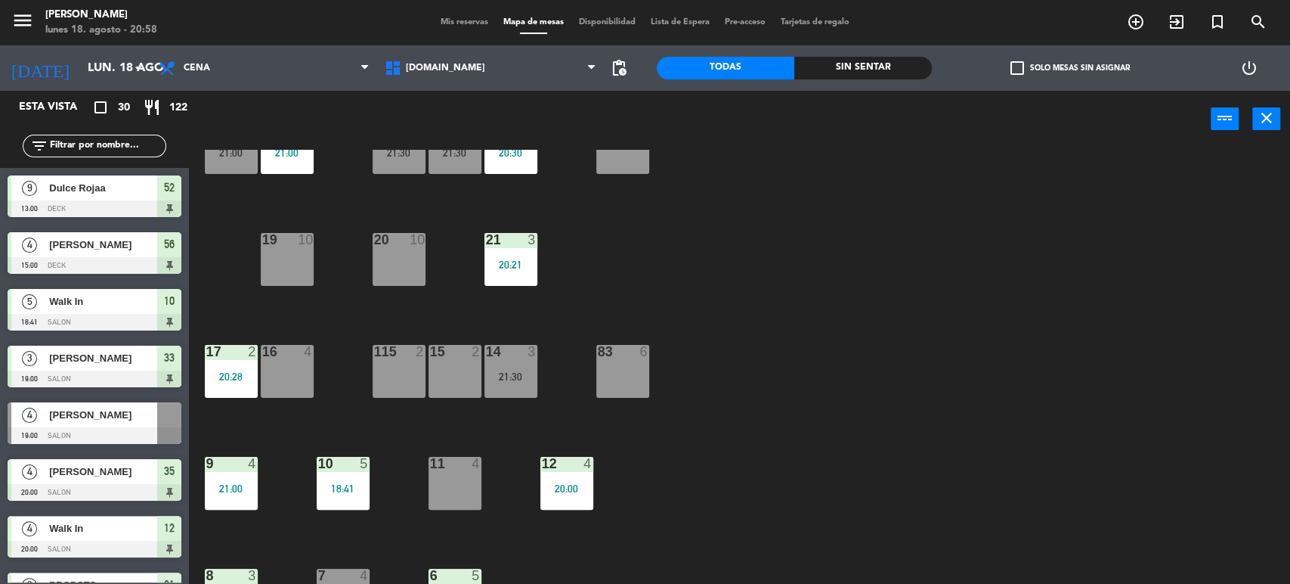
click at [651, 489] on div "34 2 35 4 20:00 36 8 43 4 37 10 CAVA 23 33 3 19:00 32 6 31 6 20:30 30 6 21:00 4…" at bounding box center [746, 368] width 1088 height 436
click at [508, 379] on div "21:30" at bounding box center [511, 376] width 53 height 11
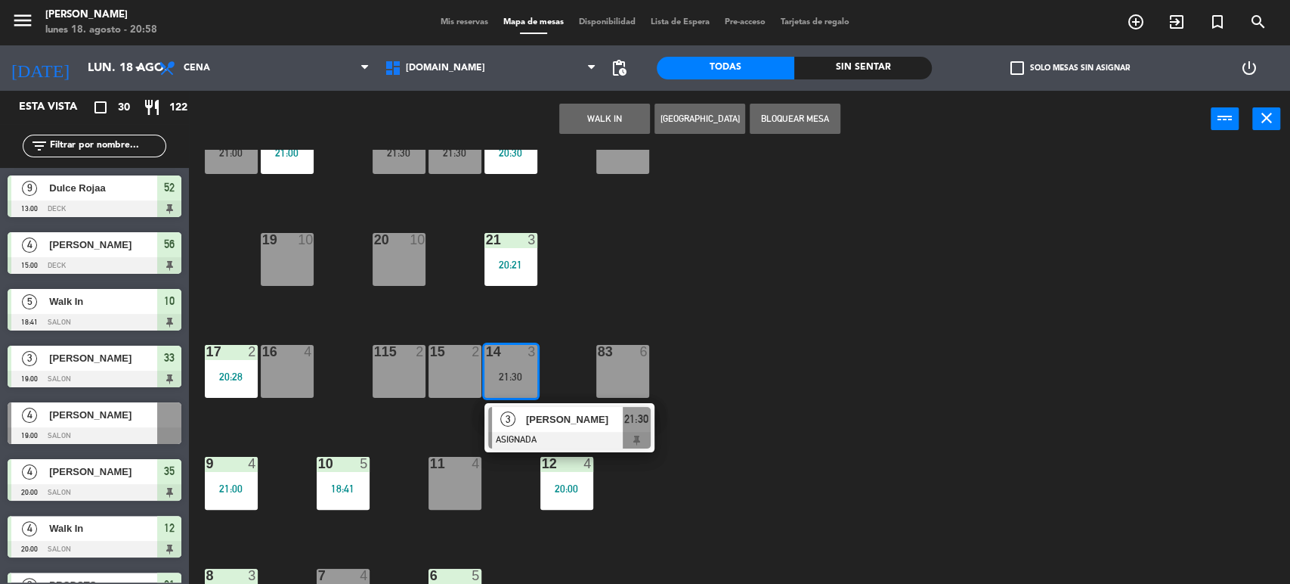
click at [877, 289] on div "34 2 35 4 20:00 36 8 43 4 37 10 CAVA 23 33 3 19:00 32 6 31 6 20:30 30 6 21:00 4…" at bounding box center [746, 368] width 1088 height 436
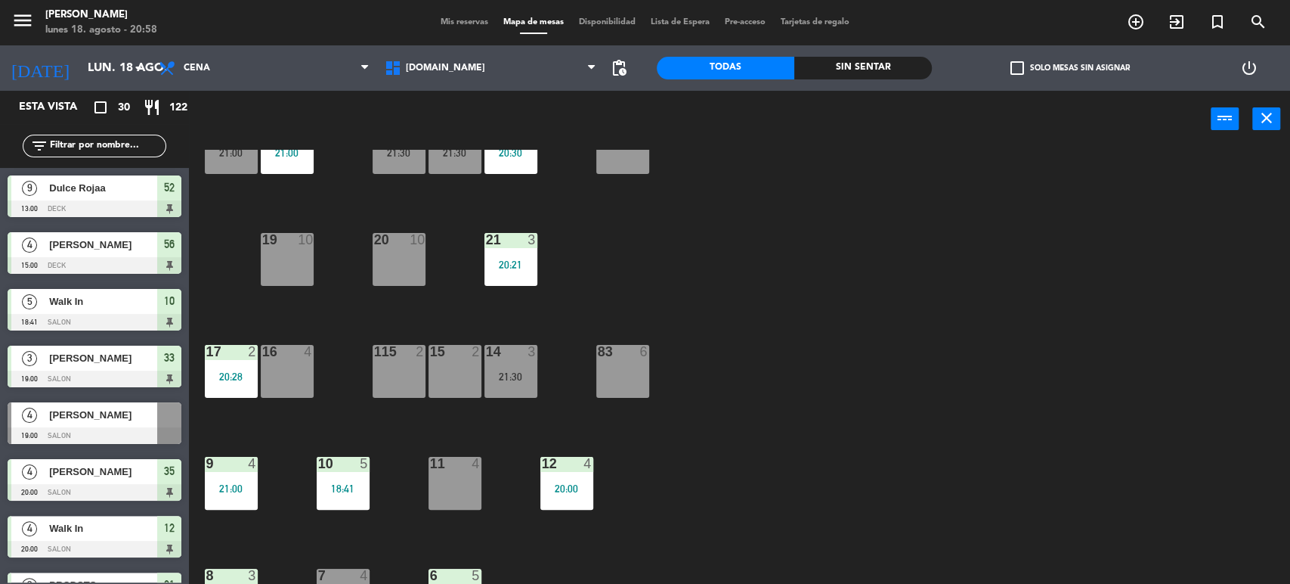
click at [947, 284] on div "34 2 35 4 20:00 36 8 43 4 37 10 CAVA 23 33 3 19:00 32 6 31 6 20:30 30 6 21:00 4…" at bounding box center [746, 368] width 1088 height 436
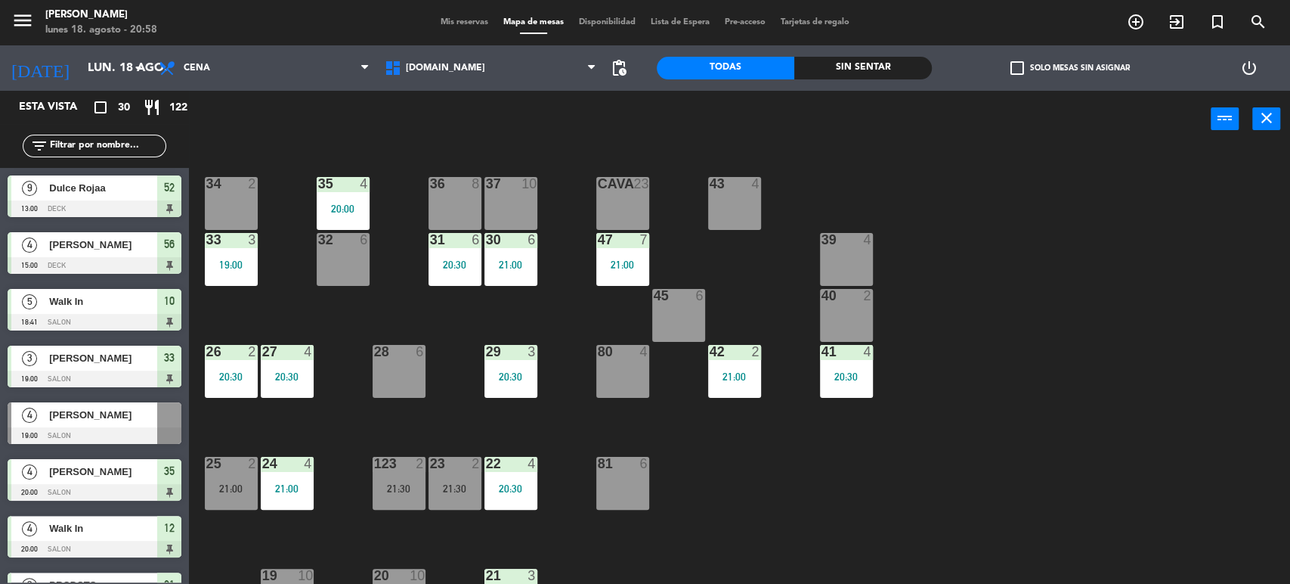
click at [376, 313] on div "34 2 35 4 20:00 36 8 43 4 37 10 CAVA 23 33 3 19:00 32 6 31 6 20:30 30 6 21:00 4…" at bounding box center [746, 368] width 1088 height 436
click at [1046, 159] on div "34 2 35 4 20:00 36 8 43 4 37 10 CAVA 23 33 3 19:00 32 6 31 6 20:30 30 6 21:00 4…" at bounding box center [746, 368] width 1088 height 436
click at [98, 143] on input "text" at bounding box center [106, 146] width 117 height 17
click at [787, 472] on div "34 2 35 4 20:00 36 8 43 4 37 10 CAVA 23 33 3 19:00 32 6 31 6 20:30 30 6 21:00 4…" at bounding box center [746, 368] width 1088 height 436
click at [633, 264] on div "21:00" at bounding box center [622, 264] width 53 height 11
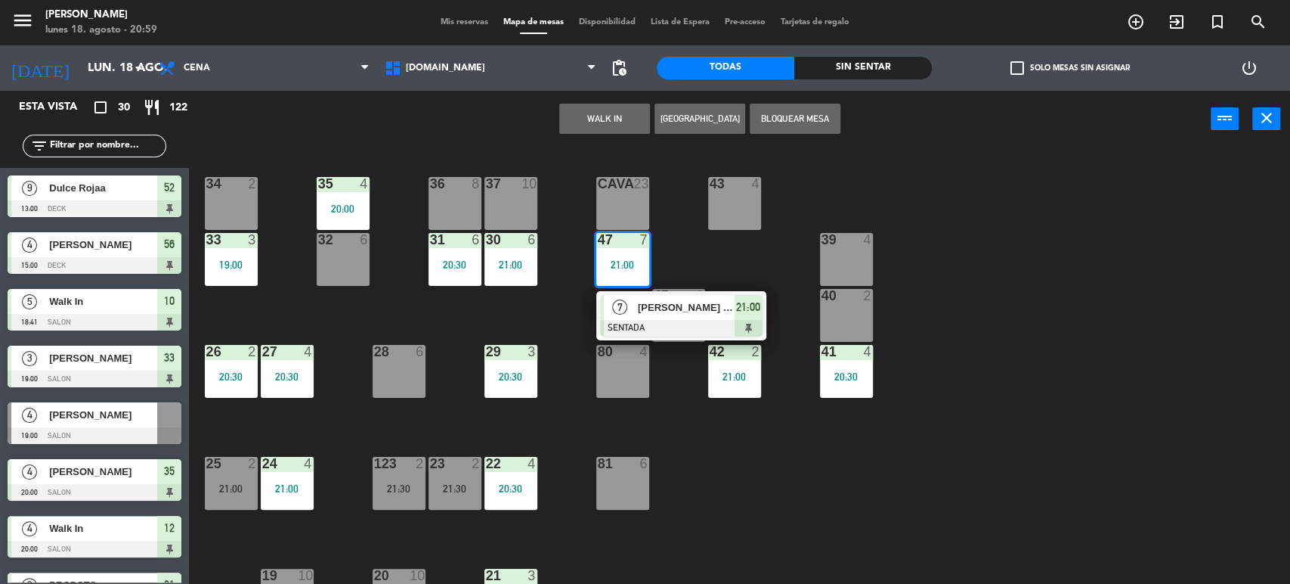
click at [550, 313] on div "34 2 35 4 20:00 36 8 43 4 37 10 CAVA 23 33 3 19:00 32 6 31 6 20:30 30 6 21:00 4…" at bounding box center [746, 368] width 1088 height 436
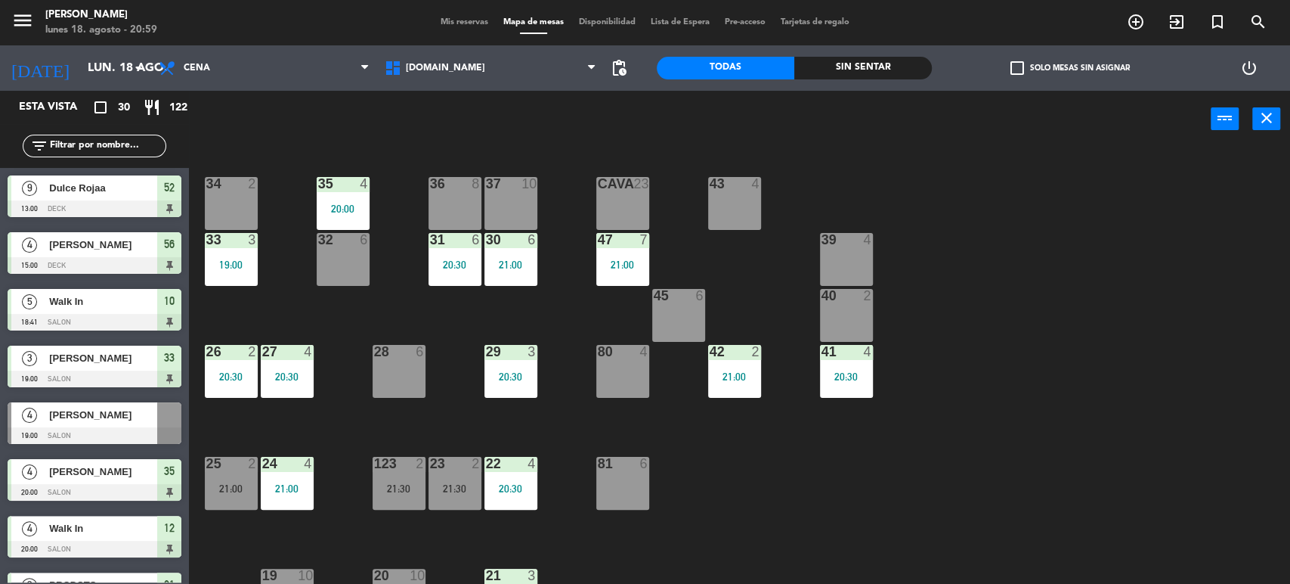
click at [70, 154] on div "filter_list" at bounding box center [95, 146] width 144 height 23
click at [71, 152] on input "text" at bounding box center [106, 146] width 117 height 17
click at [784, 437] on div "34 2 35 4 20:00 36 8 43 4 37 10 CAVA 23 33 3 19:00 32 6 31 6 20:30 30 6 21:00 4…" at bounding box center [746, 368] width 1088 height 436
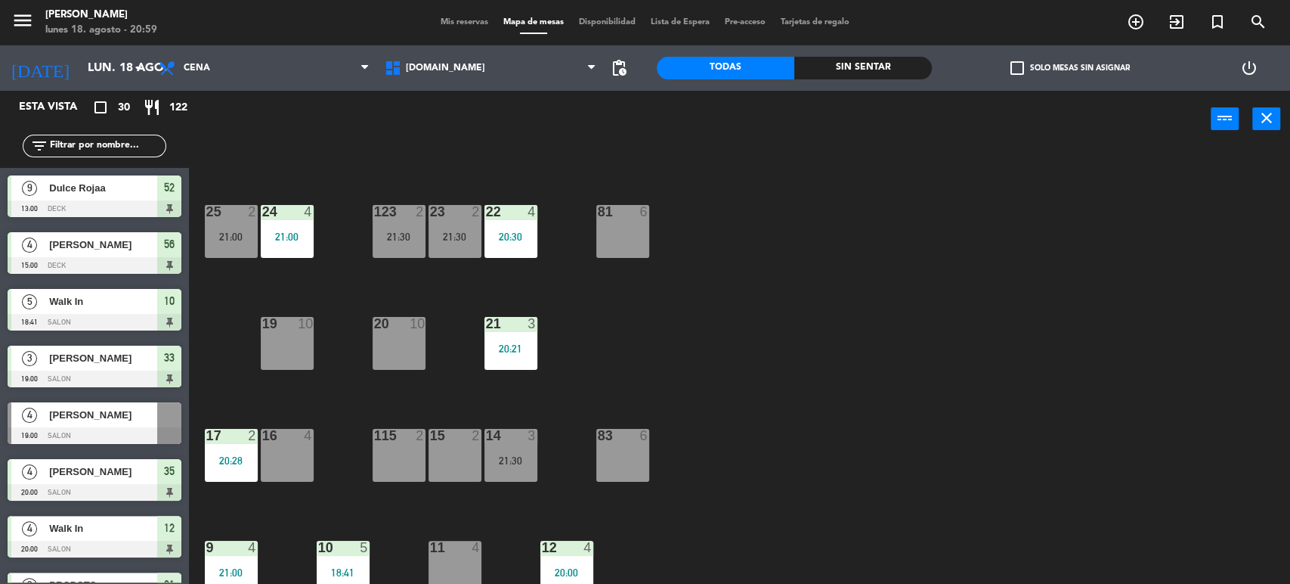
scroll to position [336, 0]
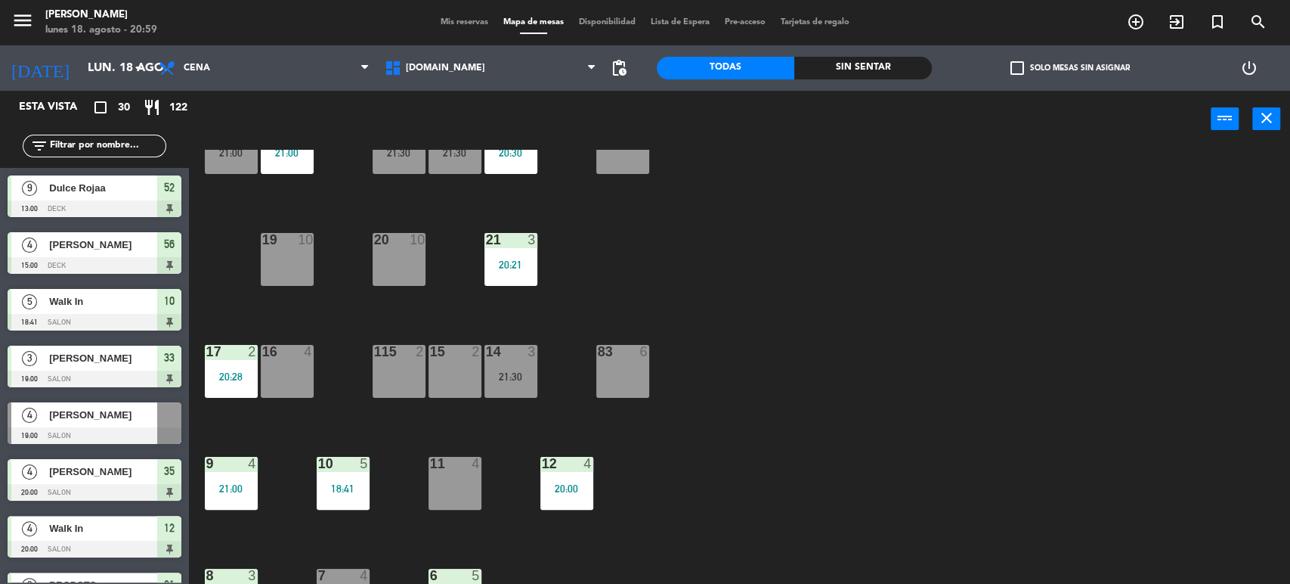
click at [419, 373] on div "115 2" at bounding box center [399, 371] width 53 height 53
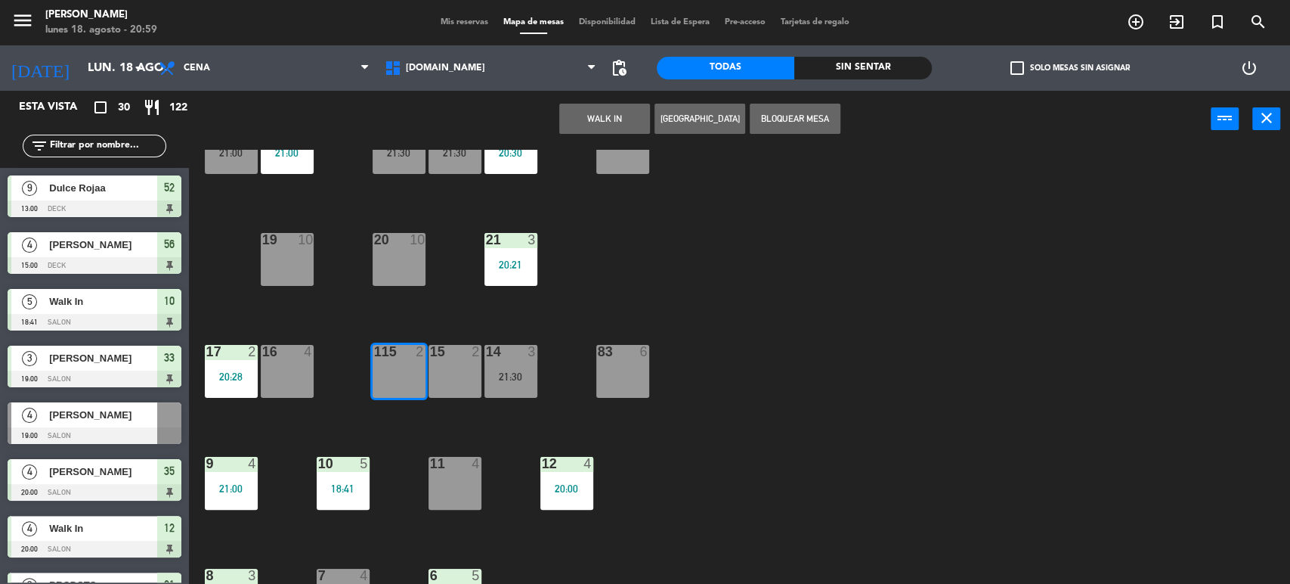
click at [624, 107] on button "WALK IN" at bounding box center [604, 119] width 91 height 30
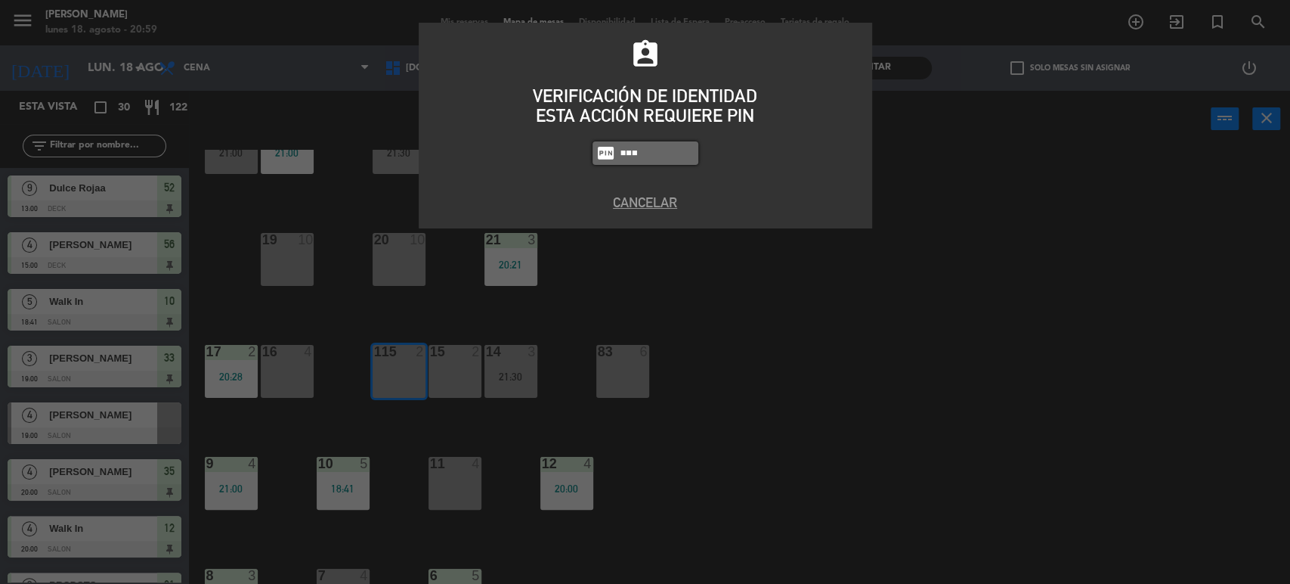
type input "3871"
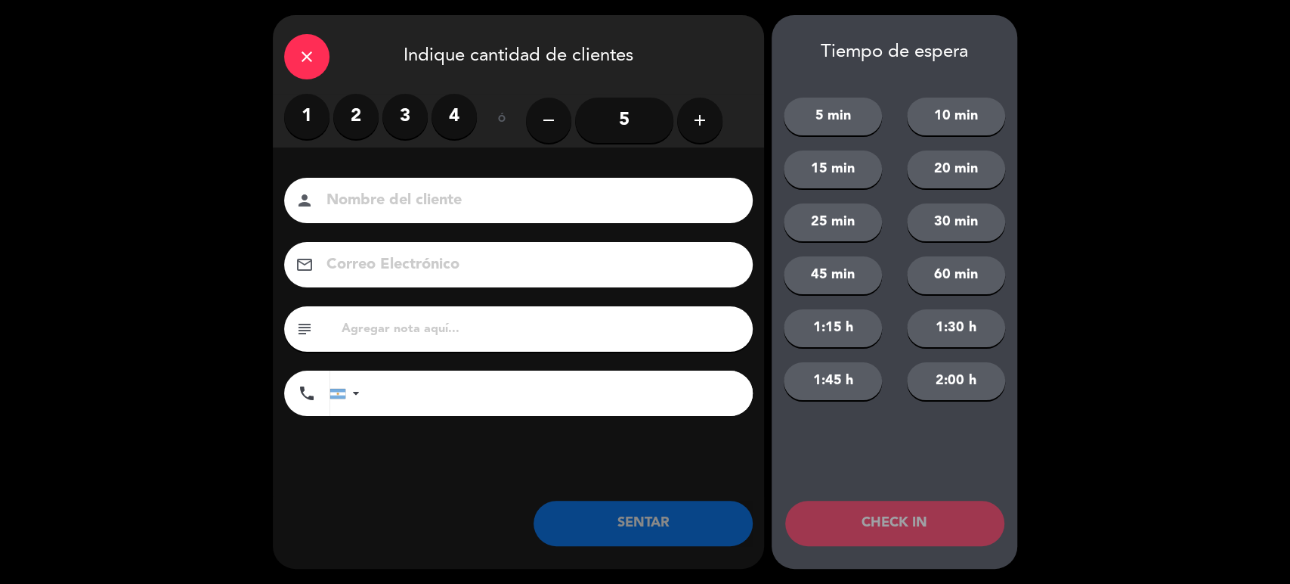
click at [364, 119] on label "2" at bounding box center [355, 116] width 45 height 45
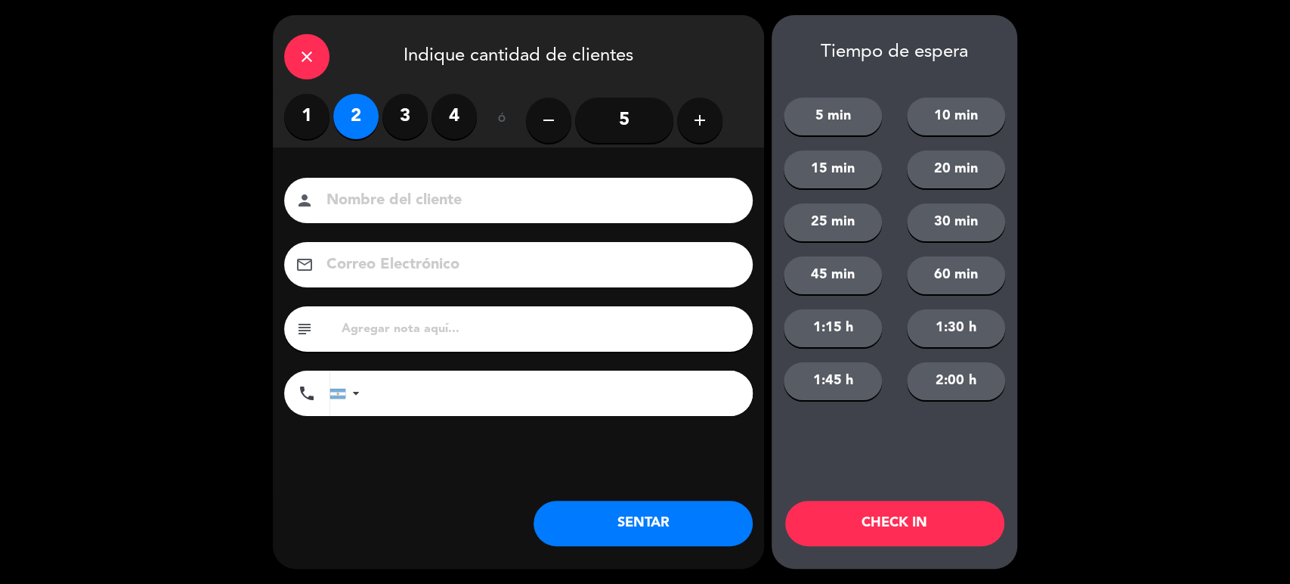
click at [664, 537] on button "SENTAR" at bounding box center [643, 522] width 219 height 45
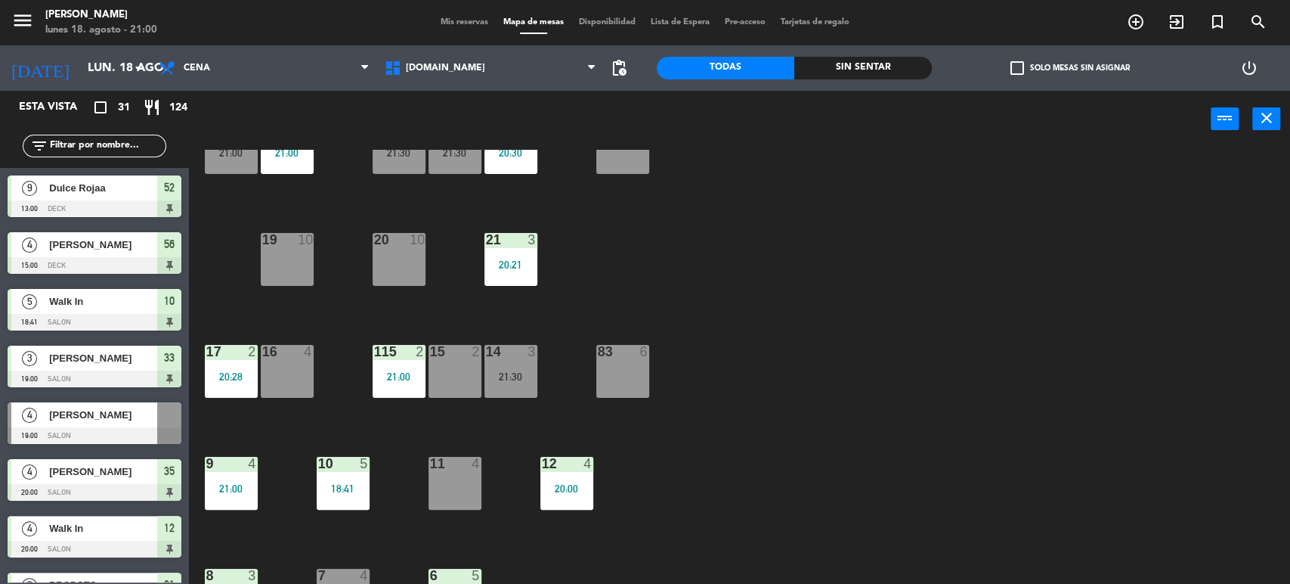
click at [877, 70] on div "Sin sentar" at bounding box center [863, 68] width 138 height 23
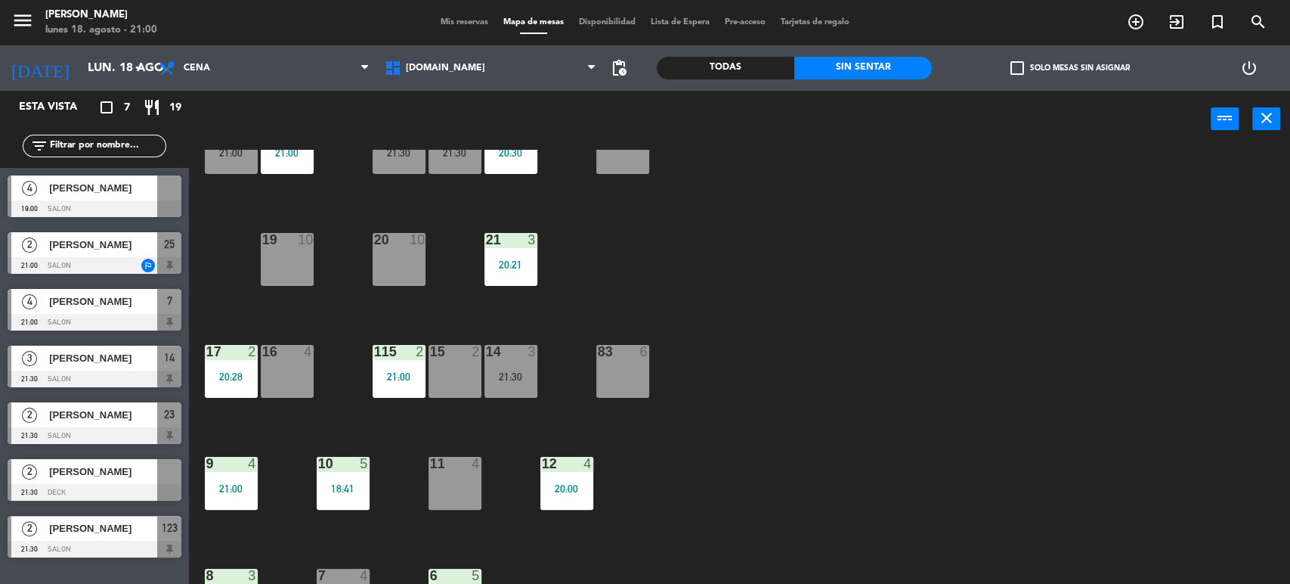
scroll to position [0, 0]
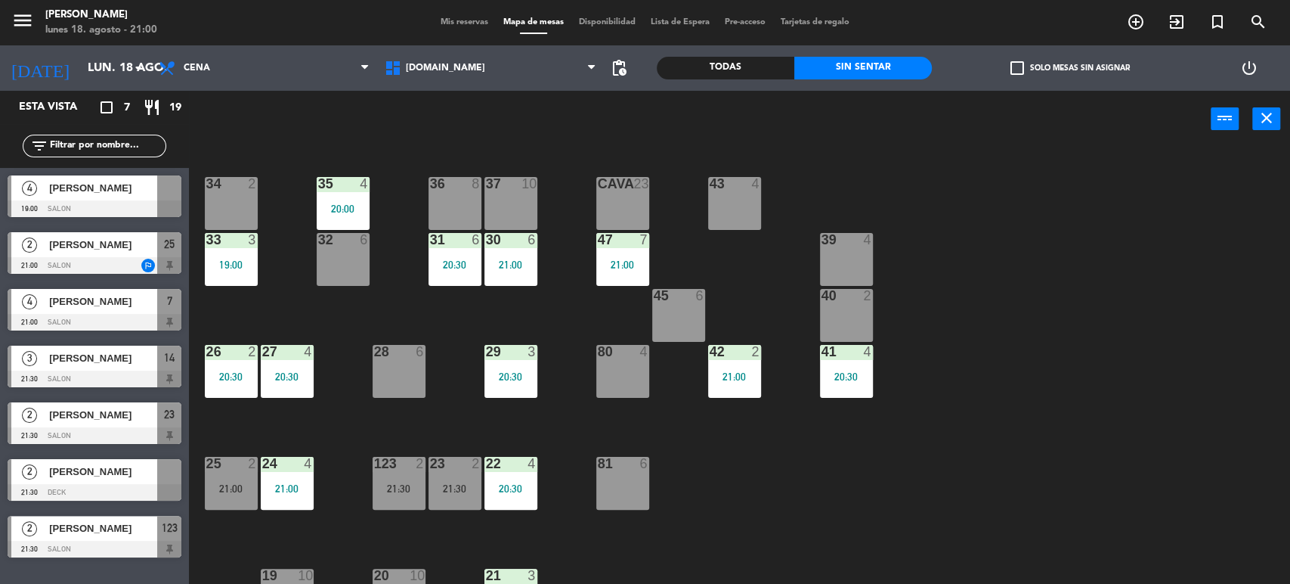
click at [683, 437] on div "34 2 35 4 20:00 36 8 43 4 37 10 CAVA 23 33 3 19:00 32 6 31 6 20:30 30 6 21:00 4…" at bounding box center [746, 368] width 1088 height 436
click at [701, 65] on div "Todas" at bounding box center [726, 68] width 138 height 23
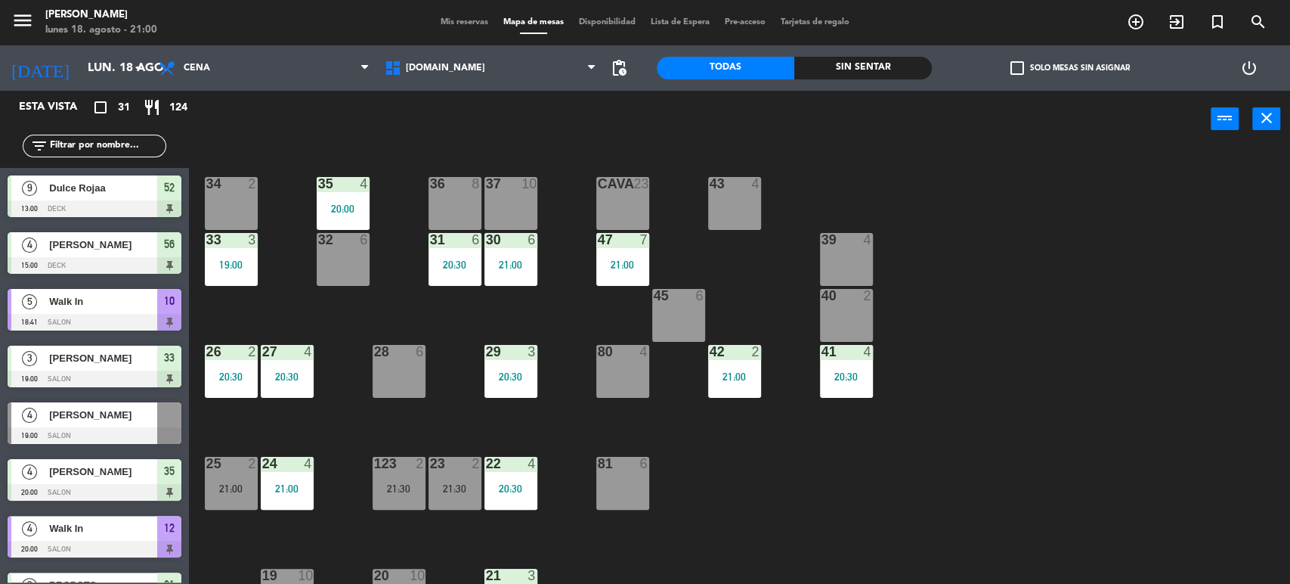
click at [115, 135] on div "filter_list" at bounding box center [95, 146] width 144 height 23
click at [137, 156] on div "filter_list" at bounding box center [95, 146] width 144 height 23
click at [145, 149] on input "text" at bounding box center [106, 146] width 117 height 17
click at [491, 283] on div "30 6 21:00" at bounding box center [511, 259] width 53 height 53
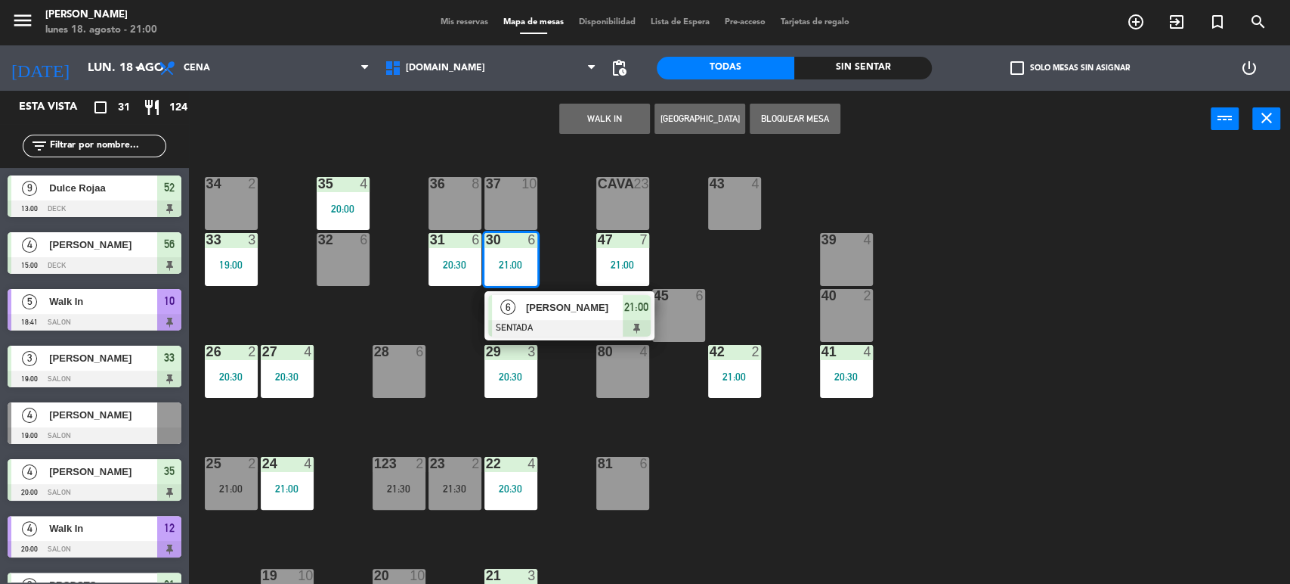
click at [1169, 270] on div "34 2 35 4 20:00 36 8 43 4 37 10 CAVA 23 33 3 19:00 32 6 31 6 20:30 30 6 21:00 6…" at bounding box center [746, 368] width 1088 height 436
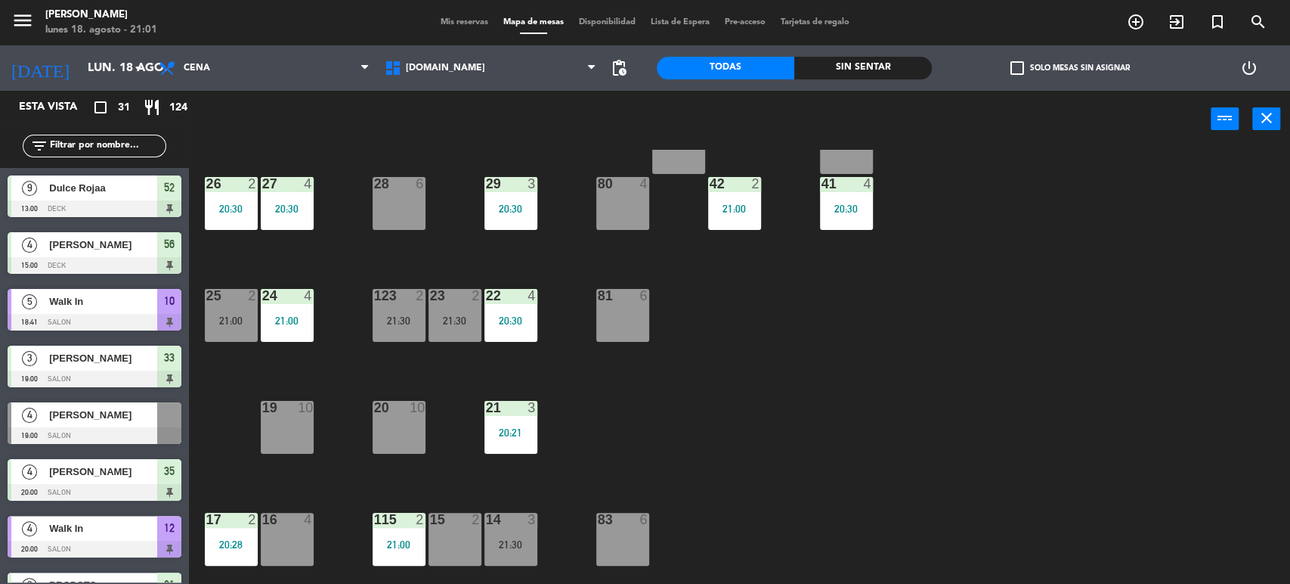
scroll to position [252, 0]
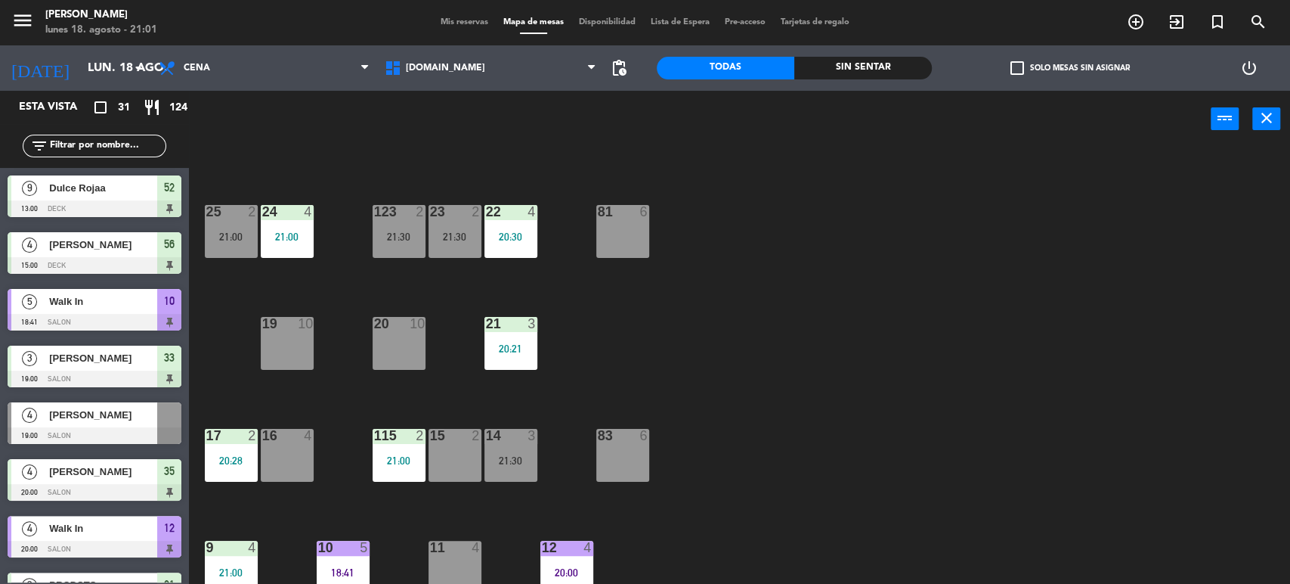
click at [277, 449] on div "16 4" at bounding box center [287, 455] width 53 height 53
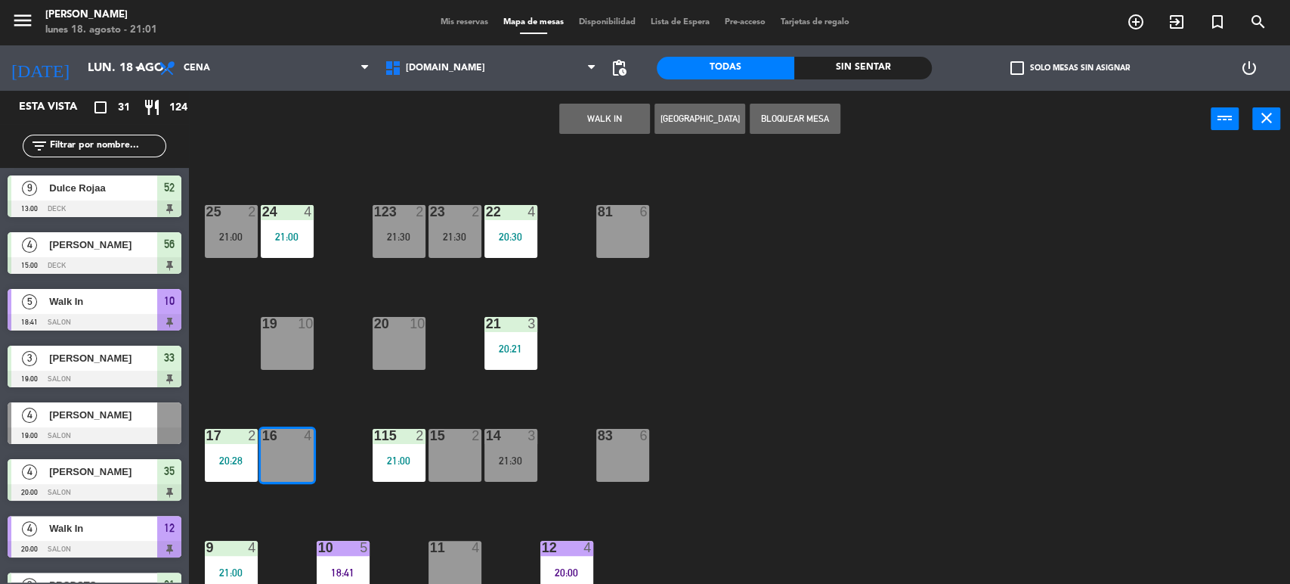
click at [592, 122] on button "WALK IN" at bounding box center [604, 119] width 91 height 30
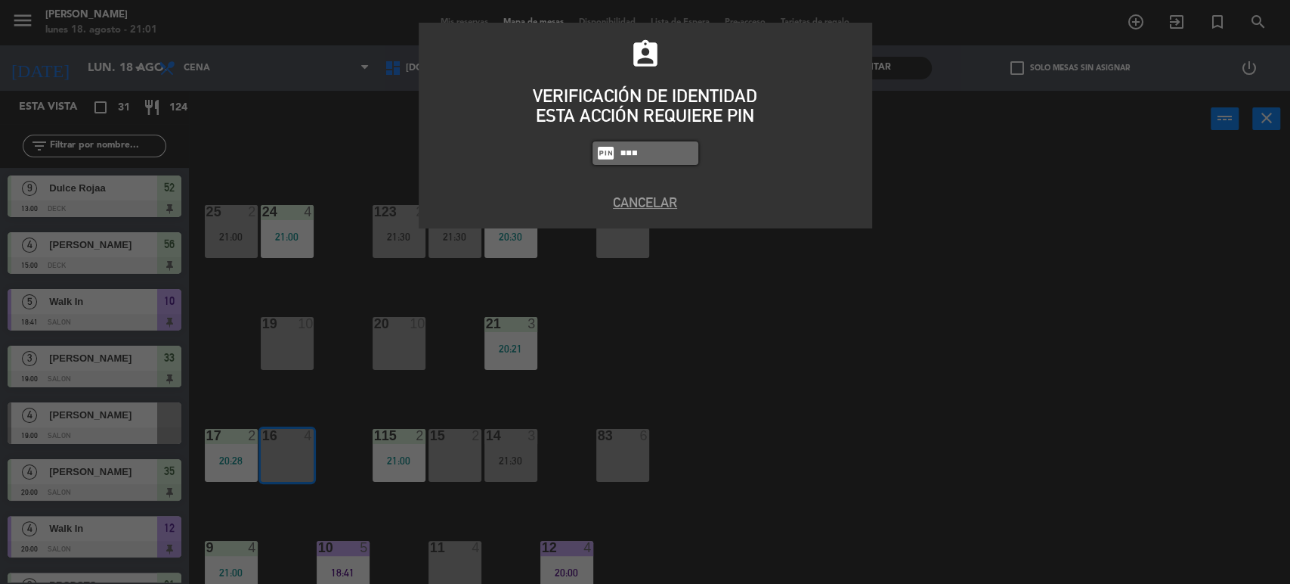
type input "3871"
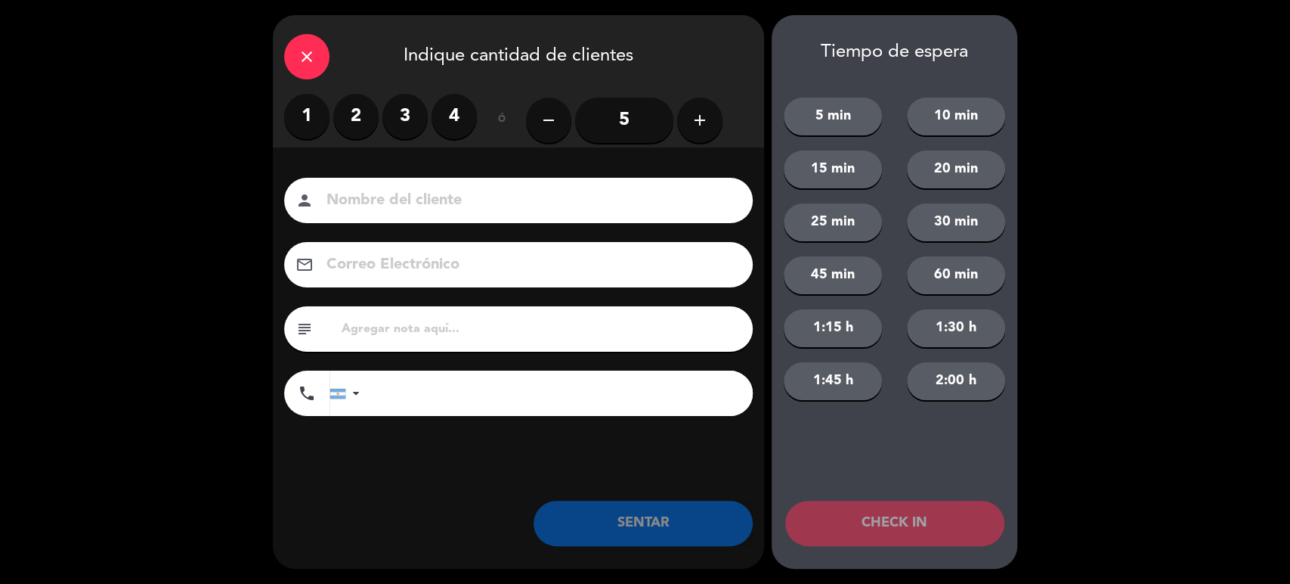
type input "<"
type input "[PERSON_NAME]"
click at [450, 133] on label "4" at bounding box center [454, 116] width 45 height 45
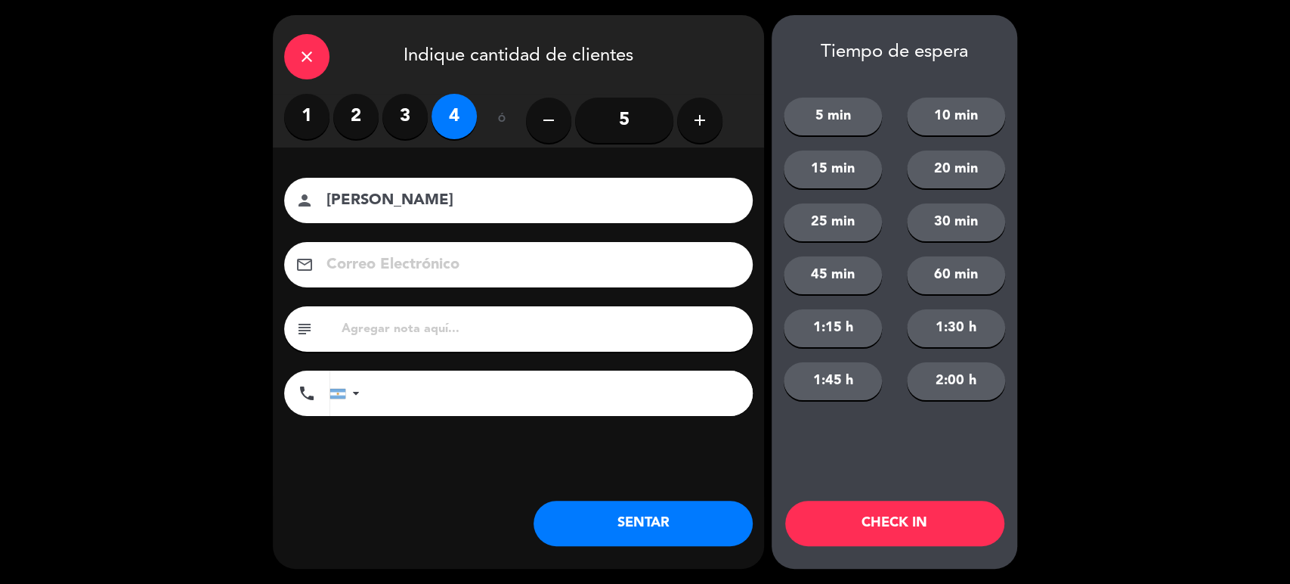
click at [691, 514] on button "SENTAR" at bounding box center [643, 522] width 219 height 45
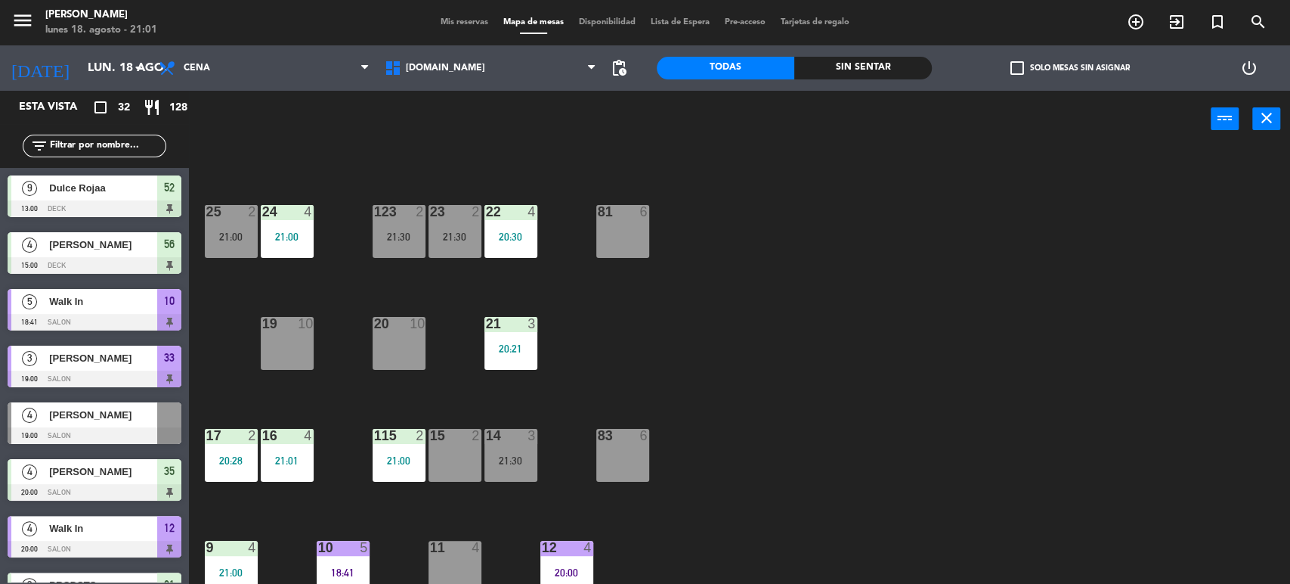
click at [102, 136] on div "filter_list" at bounding box center [95, 146] width 144 height 23
click at [104, 140] on input "text" at bounding box center [106, 146] width 117 height 17
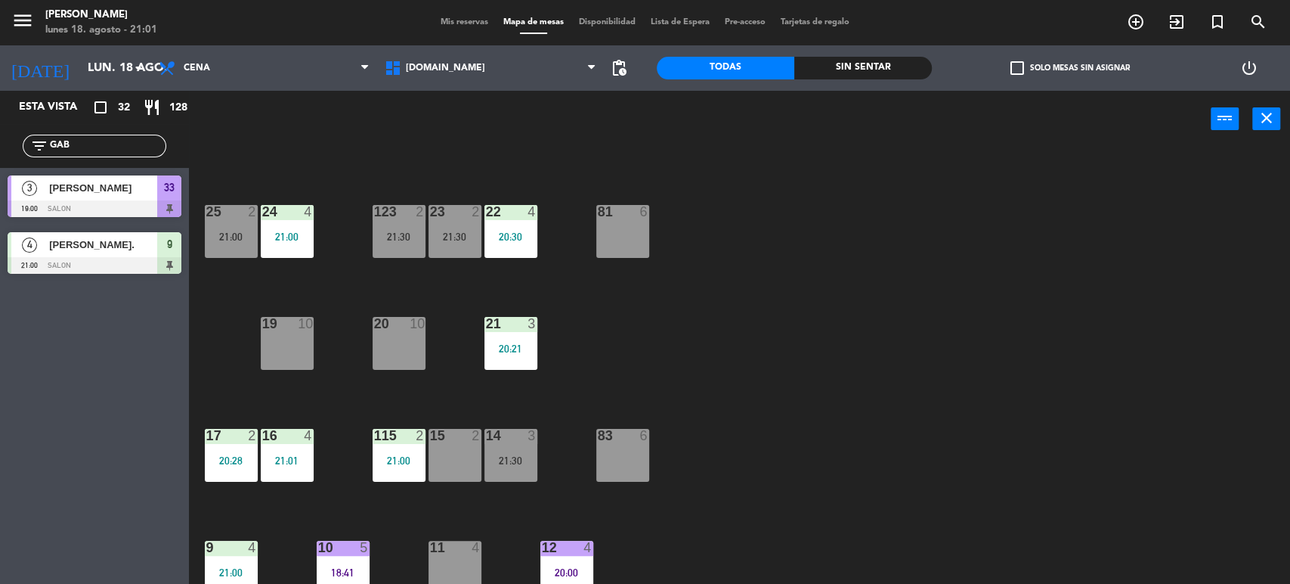
type input "GAB"
drag, startPoint x: 804, startPoint y: 277, endPoint x: 333, endPoint y: 271, distance: 470.9
click at [779, 275] on div "34 2 35 4 20:00 36 8 43 4 37 10 CAVA 23 33 3 19:00 32 6 31 6 20:30 30 6 21:00 4…" at bounding box center [746, 368] width 1088 height 436
click at [122, 265] on div at bounding box center [95, 265] width 174 height 17
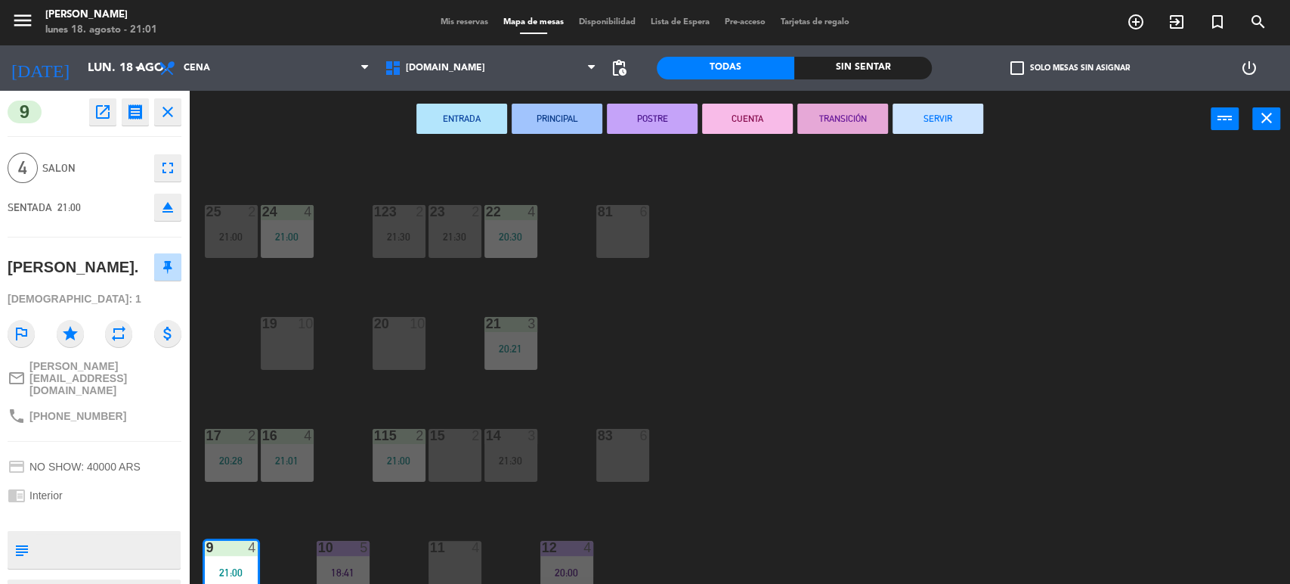
click at [899, 289] on div "34 2 35 4 20:00 36 8 43 4 37 10 CAVA 23 33 3 19:00 32 6 31 6 20:30 30 6 21:00 4…" at bounding box center [746, 368] width 1088 height 436
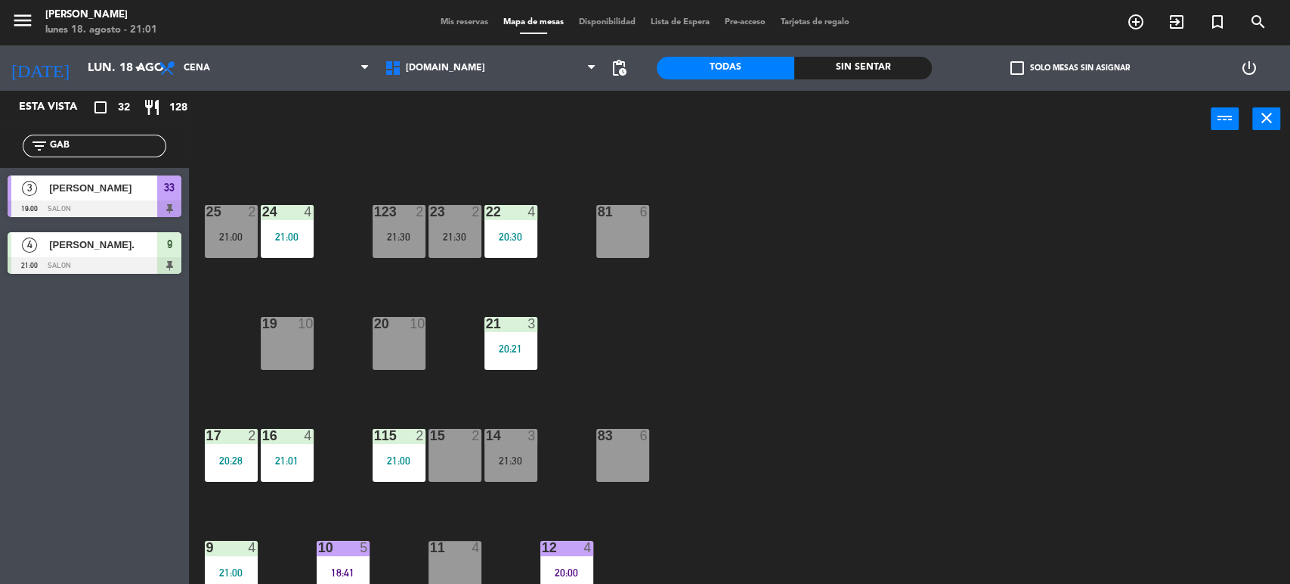
scroll to position [482, 0]
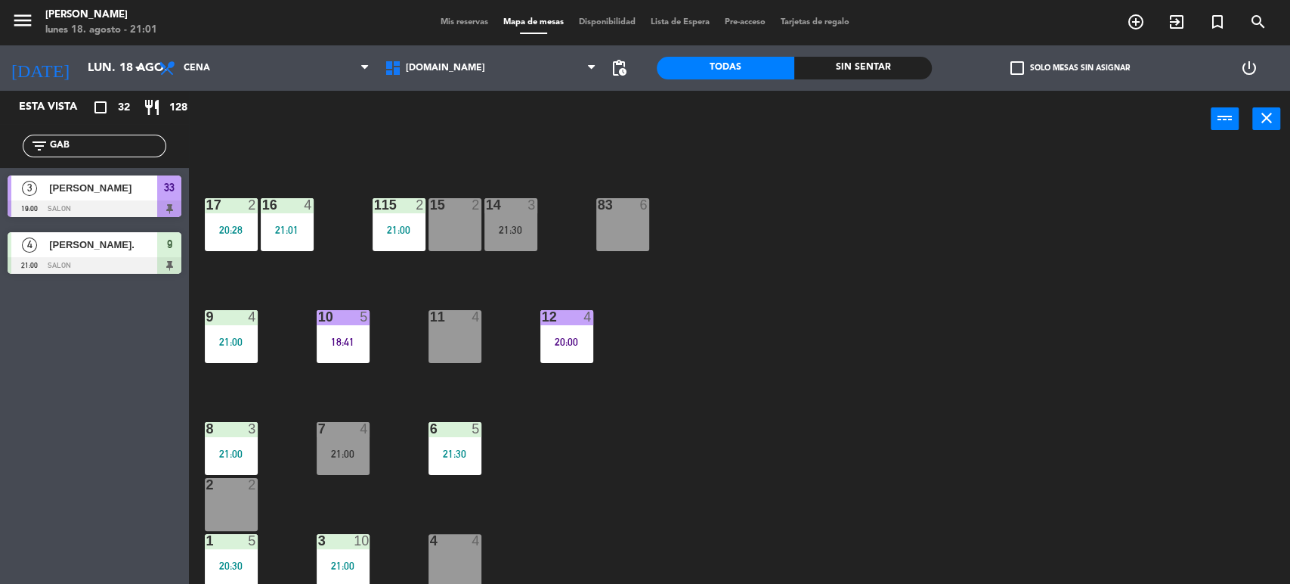
click at [346, 349] on div "10 5 18:41" at bounding box center [343, 336] width 53 height 53
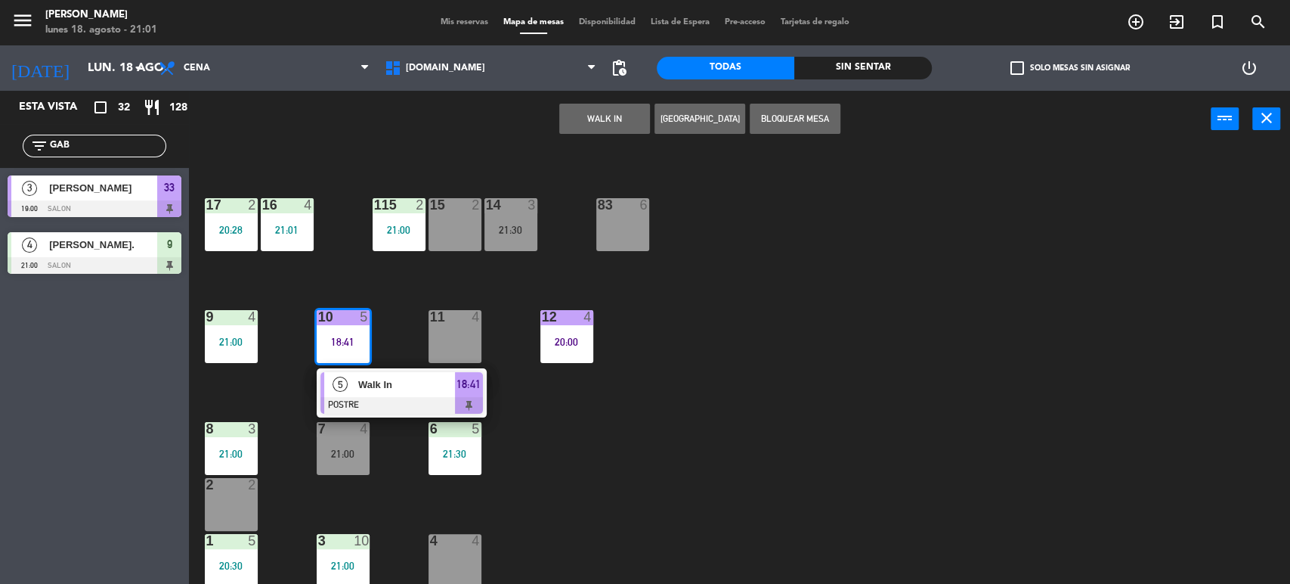
click at [405, 400] on div at bounding box center [401, 405] width 163 height 17
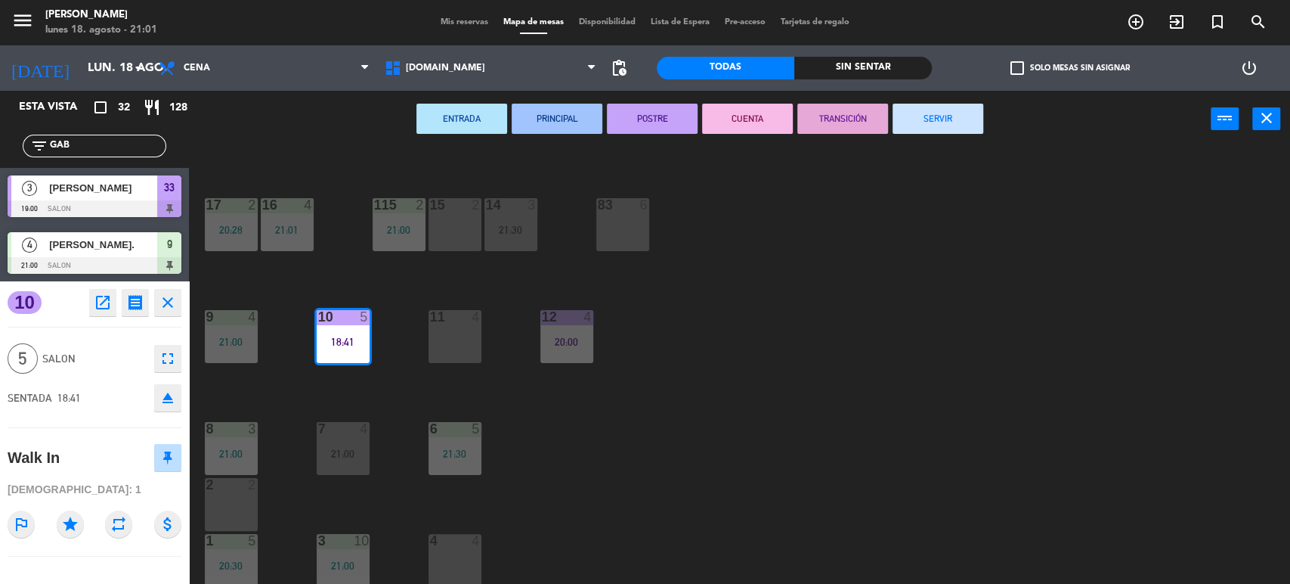
click at [880, 424] on div "34 2 35 4 20:00 36 8 43 4 37 10 CAVA 23 33 3 19:00 32 6 31 6 20:30 30 6 21:00 4…" at bounding box center [746, 368] width 1088 height 436
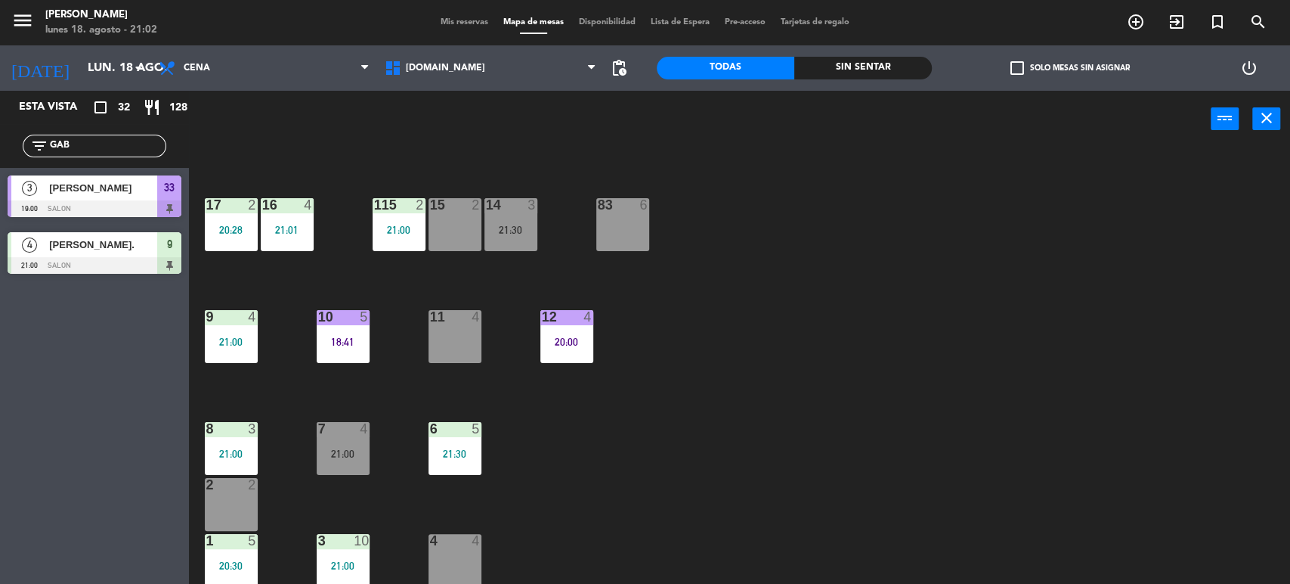
click at [79, 133] on div "filter_list GAB" at bounding box center [94, 146] width 189 height 44
drag, startPoint x: 79, startPoint y: 138, endPoint x: 0, endPoint y: 163, distance: 82.7
click at [8, 153] on div "filter_list GAB" at bounding box center [94, 146] width 189 height 44
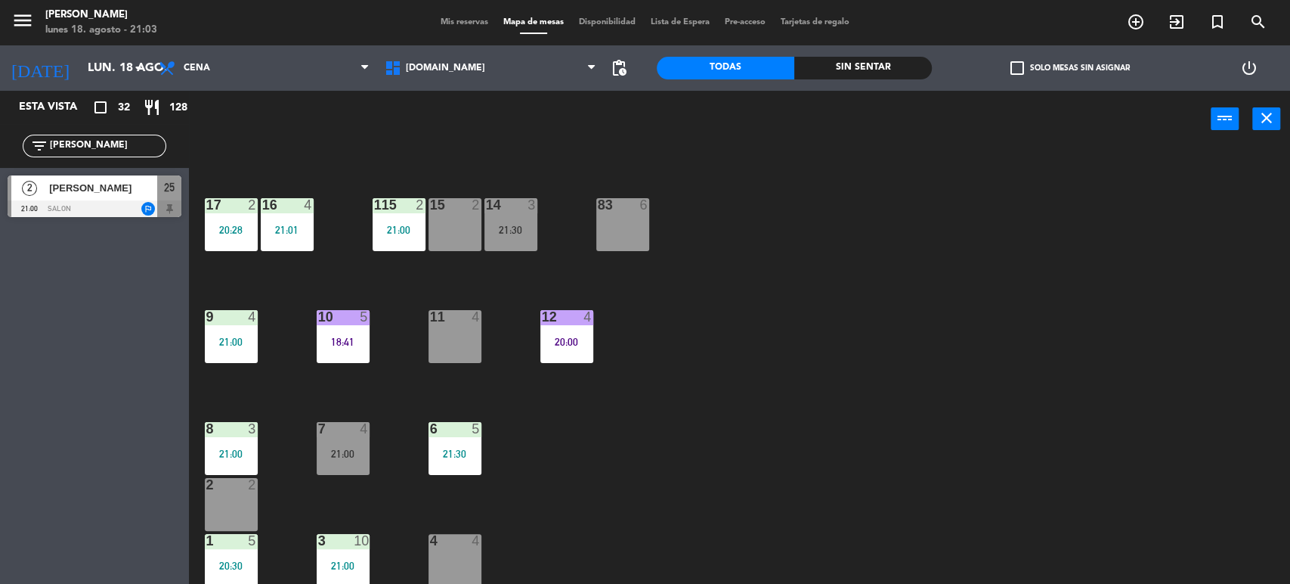
type input "[PERSON_NAME]"
click at [122, 212] on div at bounding box center [95, 208] width 174 height 17
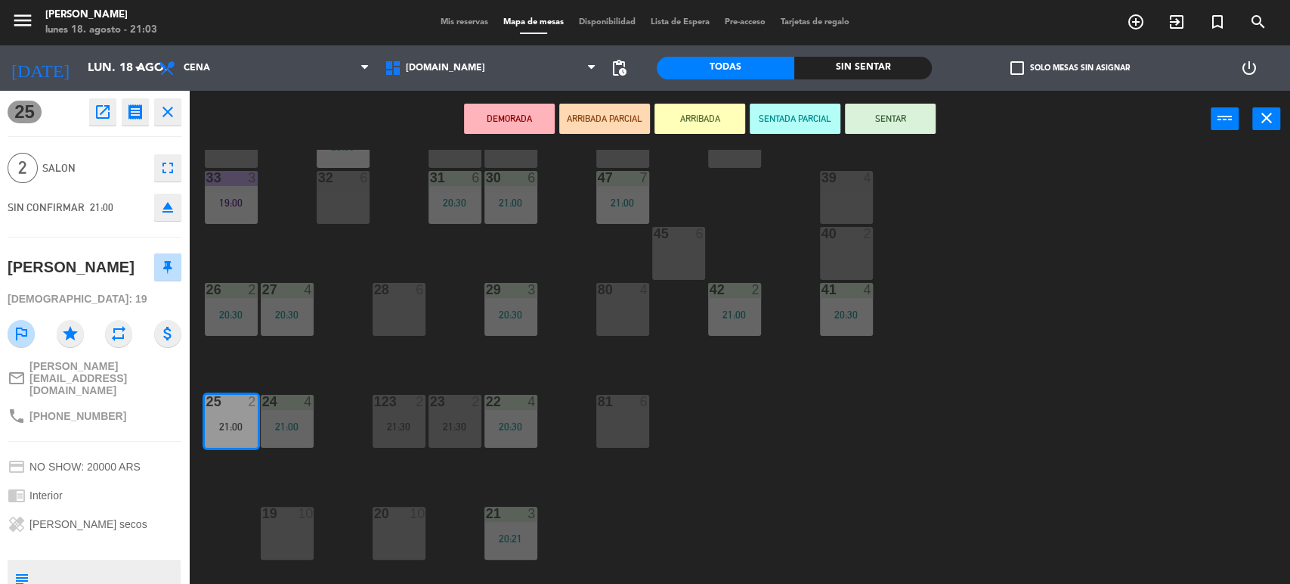
scroll to position [0, 0]
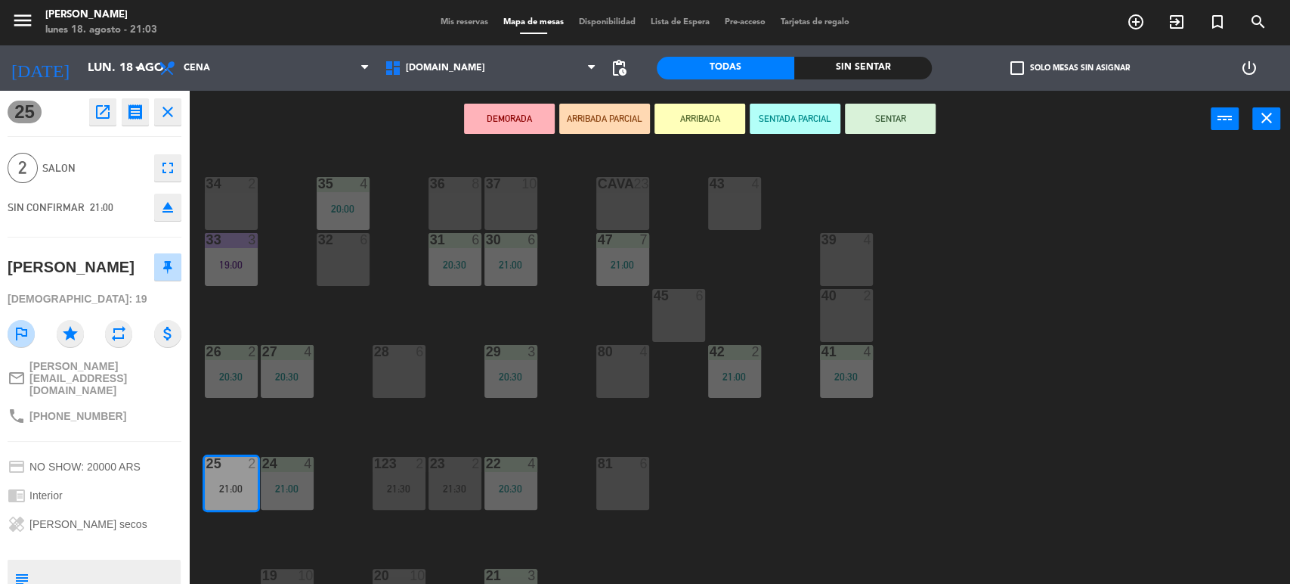
click at [624, 359] on div "80 4" at bounding box center [622, 352] width 53 height 15
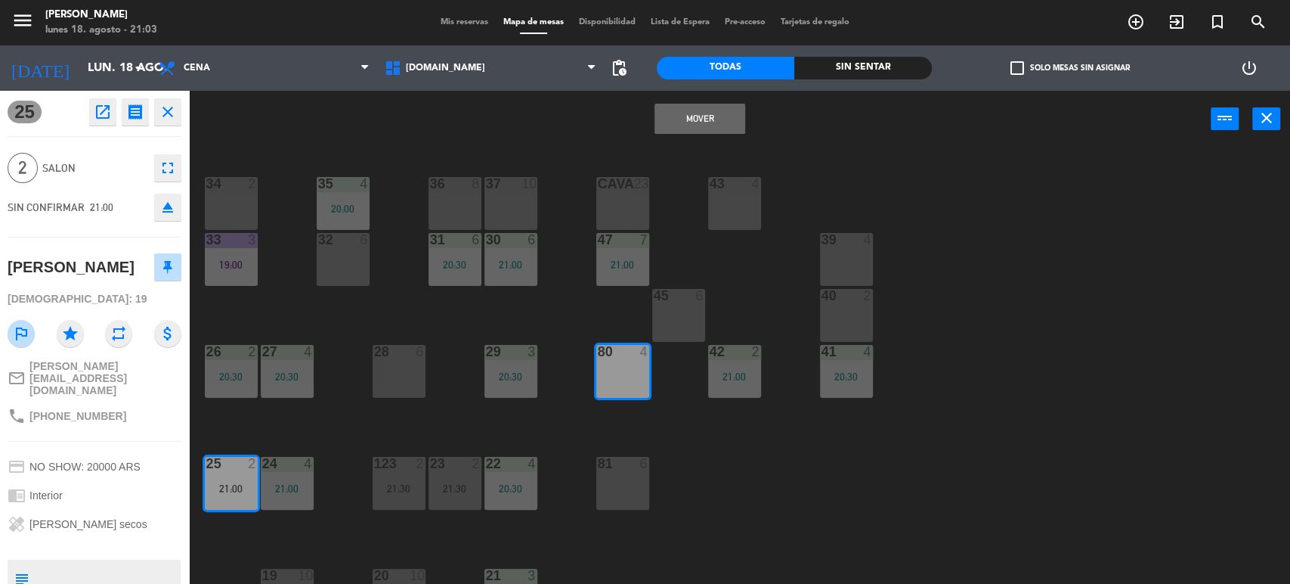
click at [714, 119] on button "Mover" at bounding box center [700, 119] width 91 height 30
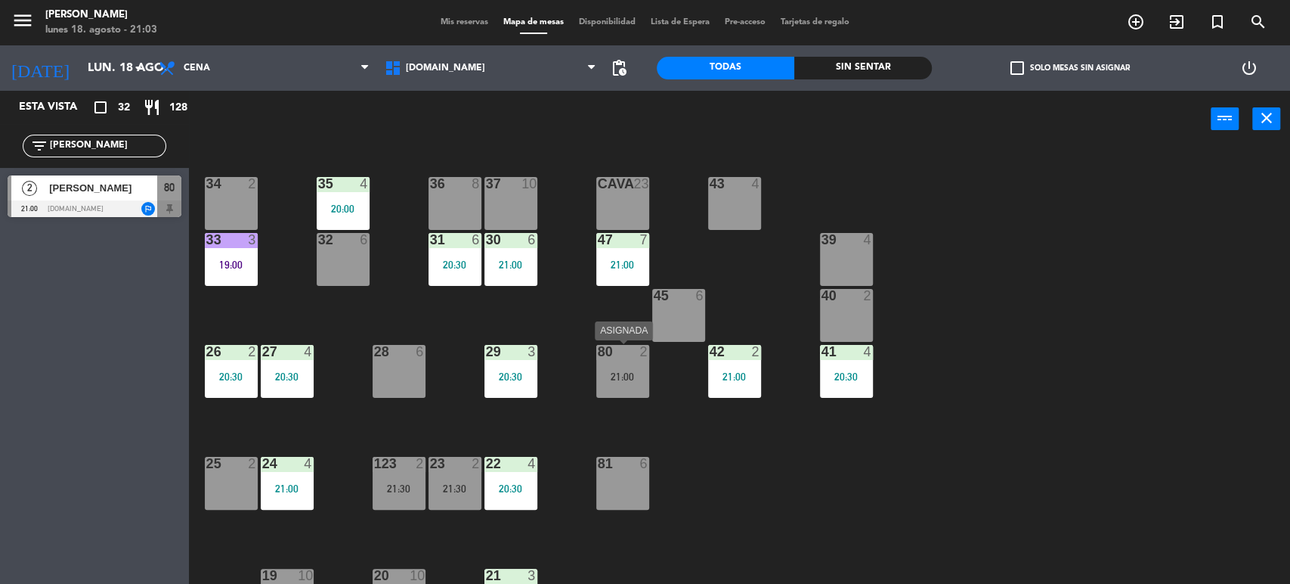
click at [627, 371] on div "21:00" at bounding box center [622, 376] width 53 height 11
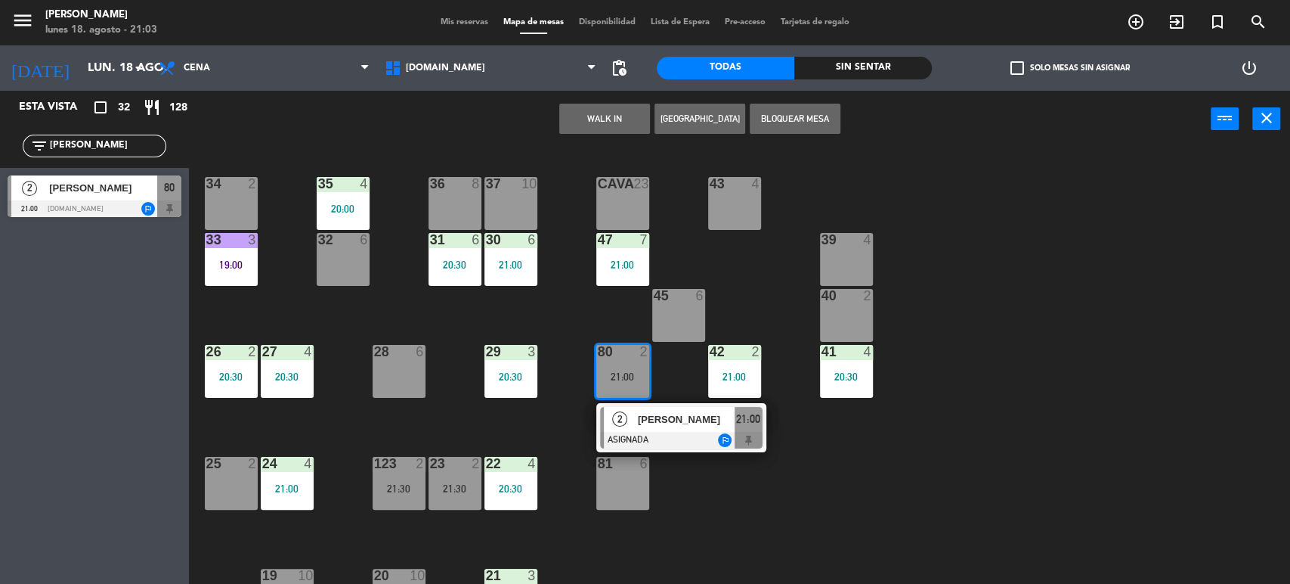
click at [676, 423] on span "[PERSON_NAME]" at bounding box center [686, 419] width 97 height 16
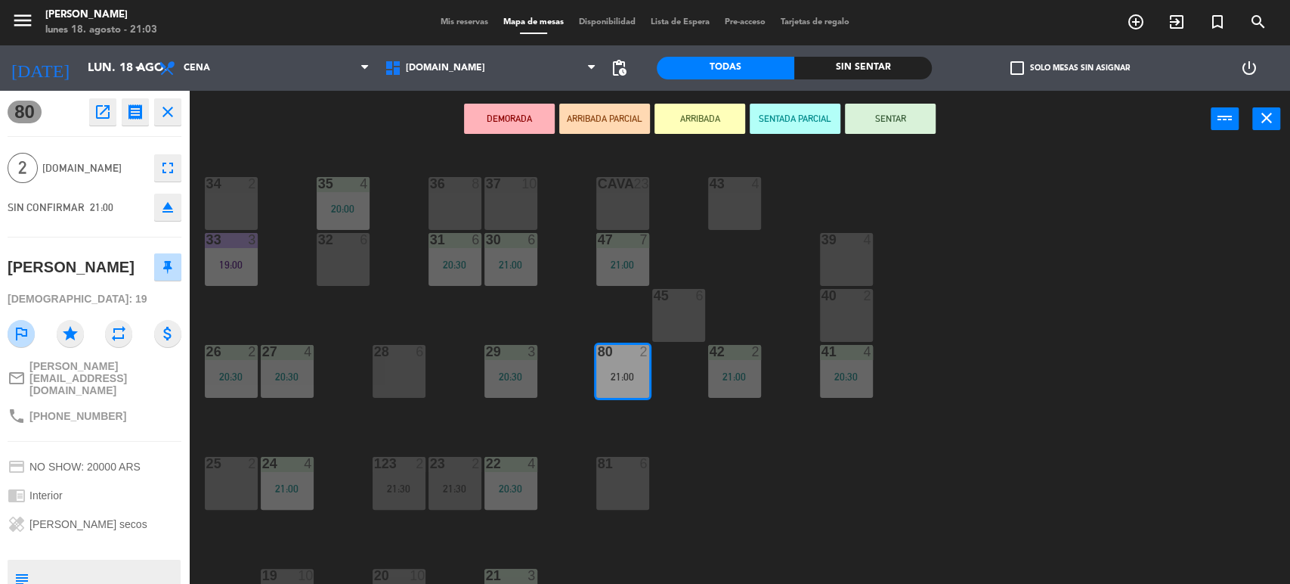
click at [912, 118] on button "SENTAR" at bounding box center [890, 119] width 91 height 30
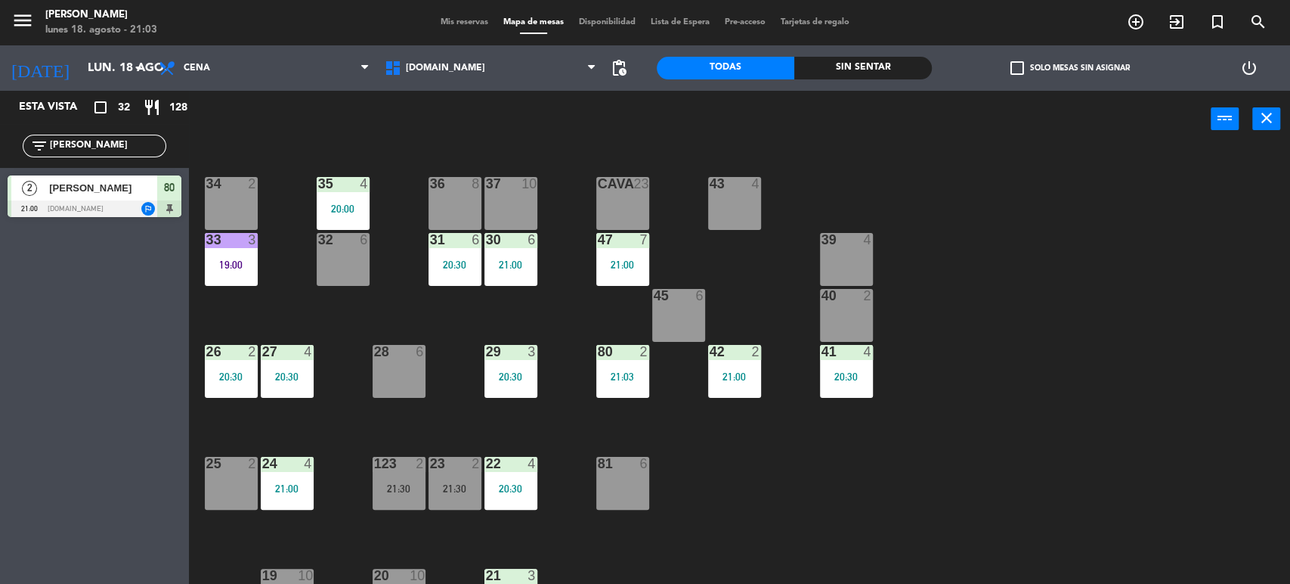
drag, startPoint x: 98, startPoint y: 154, endPoint x: 0, endPoint y: 136, distance: 99.2
click at [0, 136] on div "filter_list [PERSON_NAME]" at bounding box center [94, 146] width 189 height 44
click at [25, 138] on div "filter_list [PERSON_NAME]" at bounding box center [95, 146] width 144 height 23
drag, startPoint x: 84, startPoint y: 138, endPoint x: 0, endPoint y: 152, distance: 85.0
click at [0, 152] on div "filter_list [PERSON_NAME]" at bounding box center [94, 146] width 189 height 44
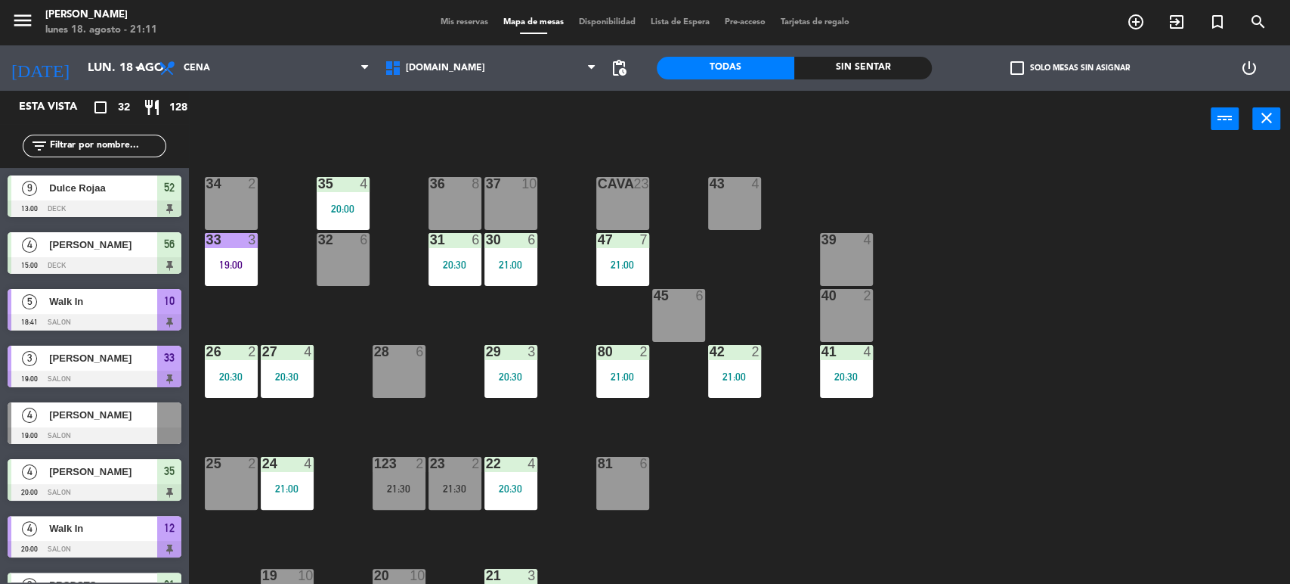
click at [1178, 247] on div "34 2 35 4 20:00 36 8 43 4 37 10 CAVA 23 33 3 19:00 32 6 31 6 20:30 30 6 21:00 4…" at bounding box center [746, 368] width 1088 height 436
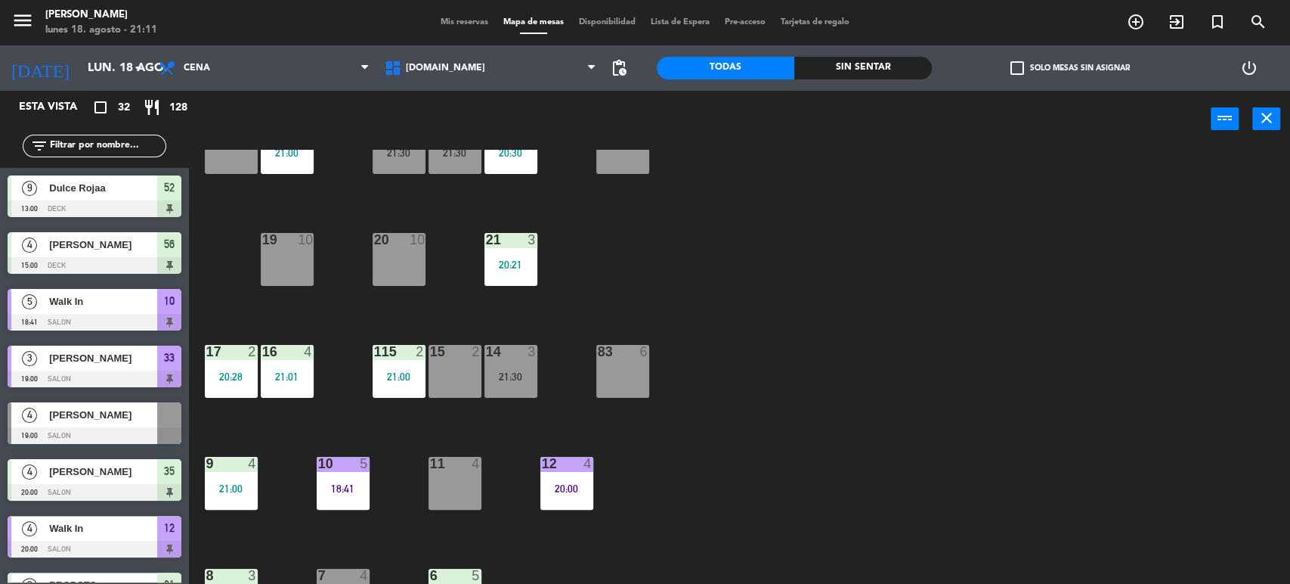
scroll to position [482, 0]
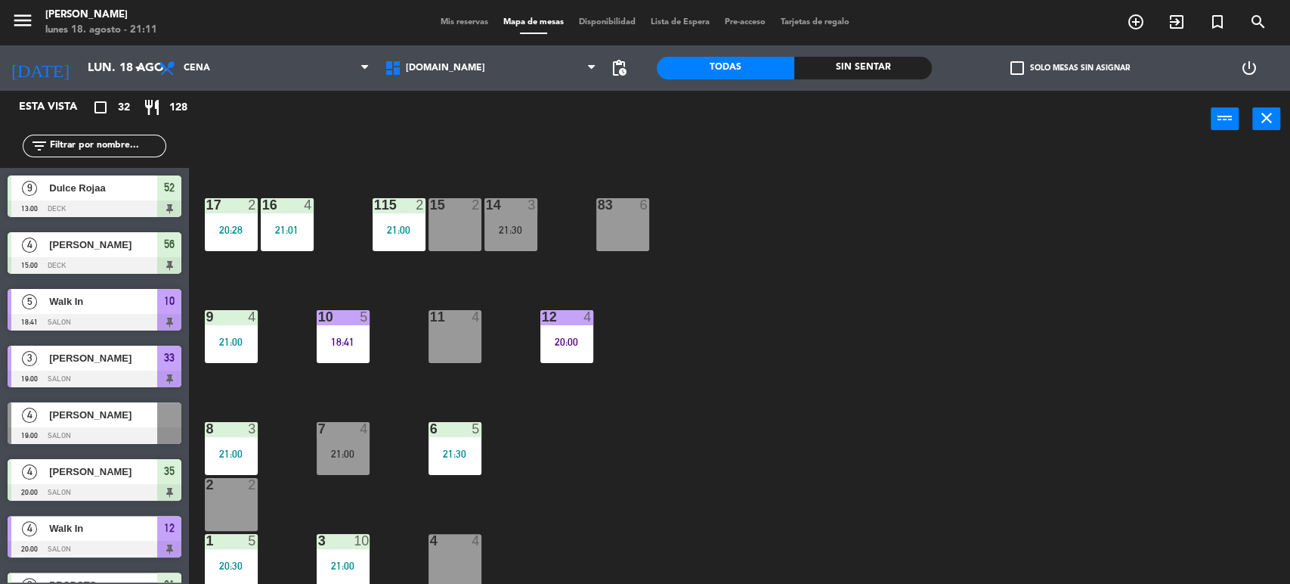
click at [229, 475] on div "34 2 35 4 20:00 36 8 43 4 37 10 CAVA 23 33 3 19:00 32 6 31 6 20:30 30 6 21:00 4…" at bounding box center [746, 368] width 1088 height 436
click at [234, 437] on div "8 3 21:00" at bounding box center [231, 448] width 53 height 53
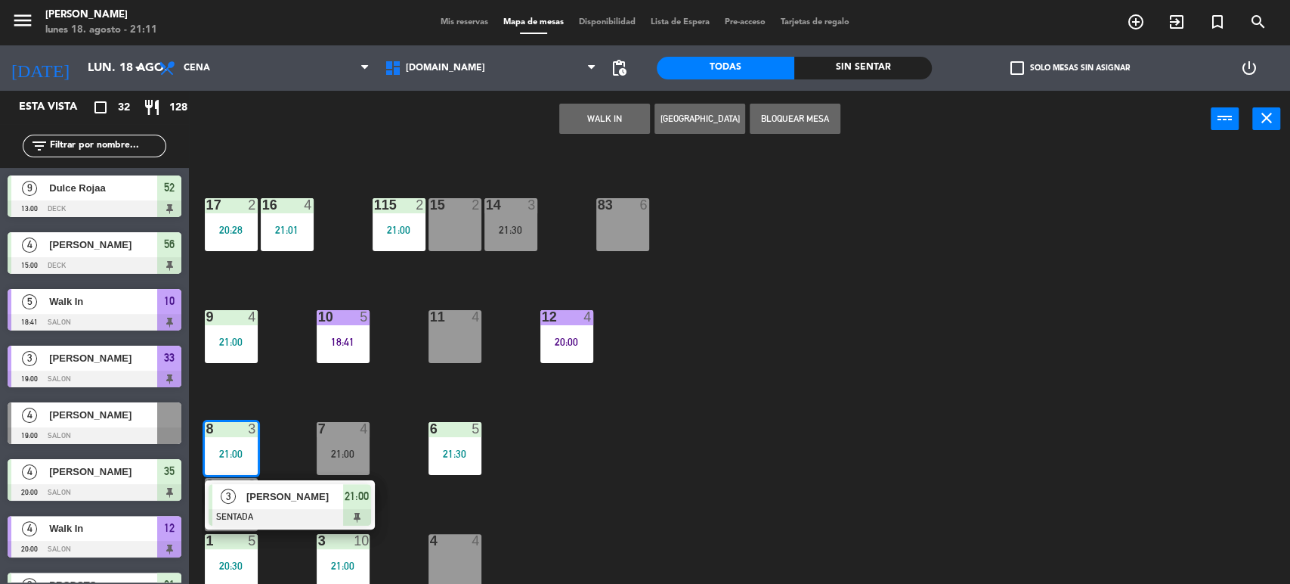
click at [265, 399] on div "34 2 35 4 20:00 36 8 43 4 37 10 CAVA 23 33 3 19:00 32 6 31 6 20:30 30 6 21:00 4…" at bounding box center [746, 368] width 1088 height 436
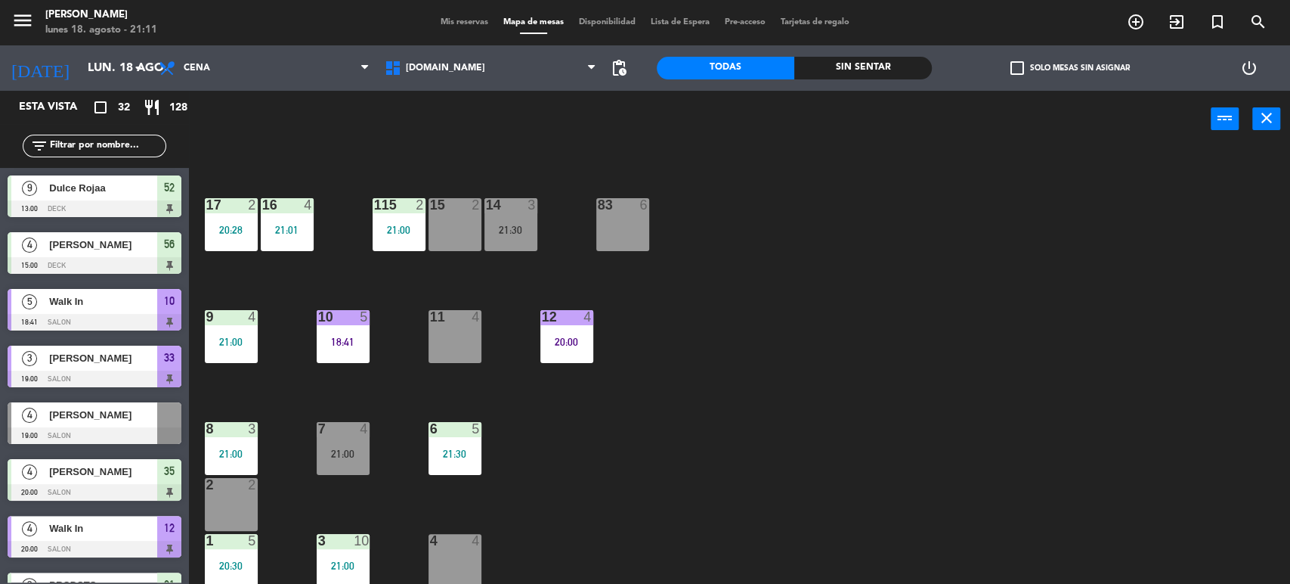
click at [1145, 373] on div "34 2 35 4 20:00 36 8 43 4 37 10 CAVA 23 33 3 19:00 32 6 31 6 20:30 30 6 21:00 4…" at bounding box center [746, 368] width 1088 height 436
click at [121, 141] on input "text" at bounding box center [106, 146] width 117 height 17
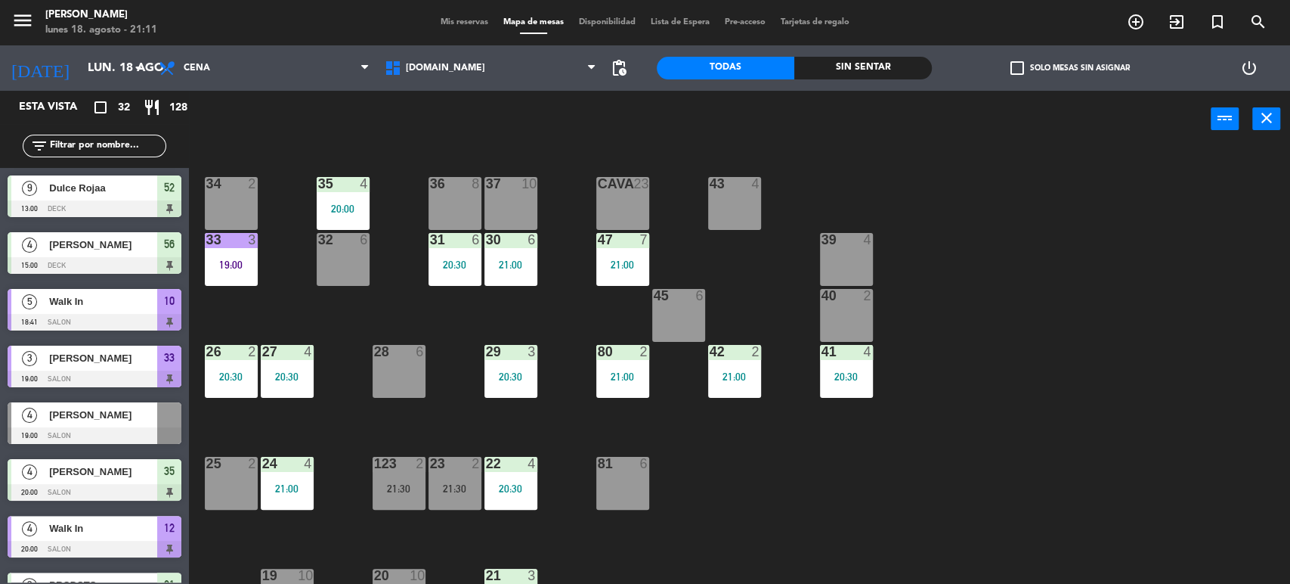
click at [509, 262] on div "21:00" at bounding box center [511, 264] width 53 height 11
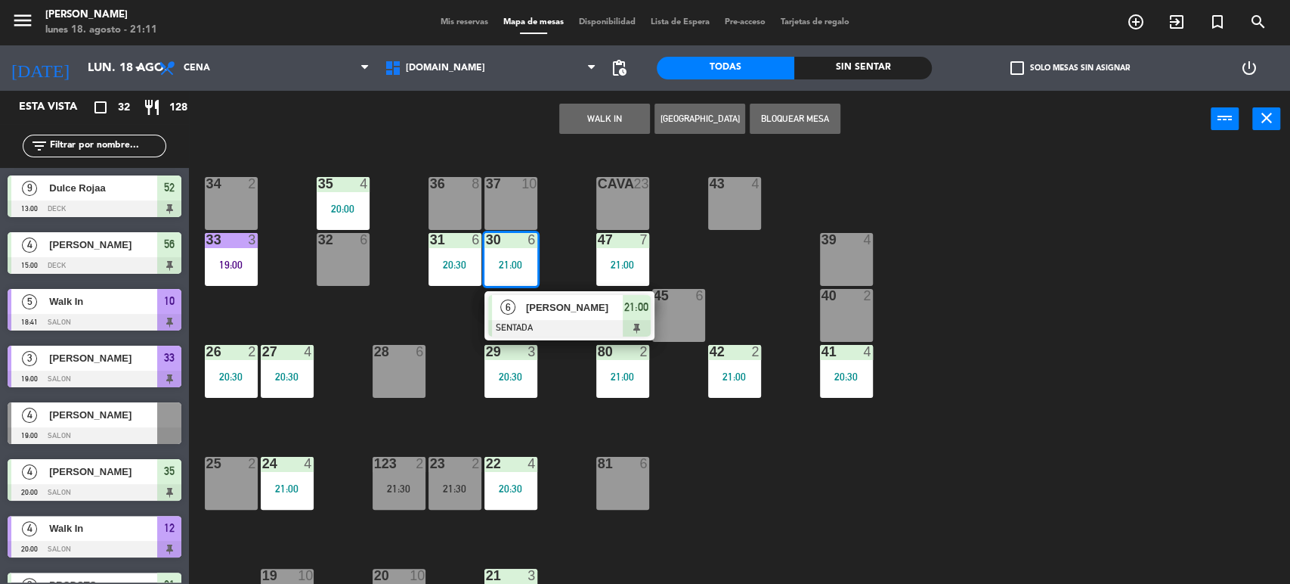
click at [381, 307] on div "34 2 35 4 20:00 36 8 43 4 37 10 CAVA 23 33 3 19:00 32 6 31 6 20:30 30 6 21:00 6…" at bounding box center [746, 368] width 1088 height 436
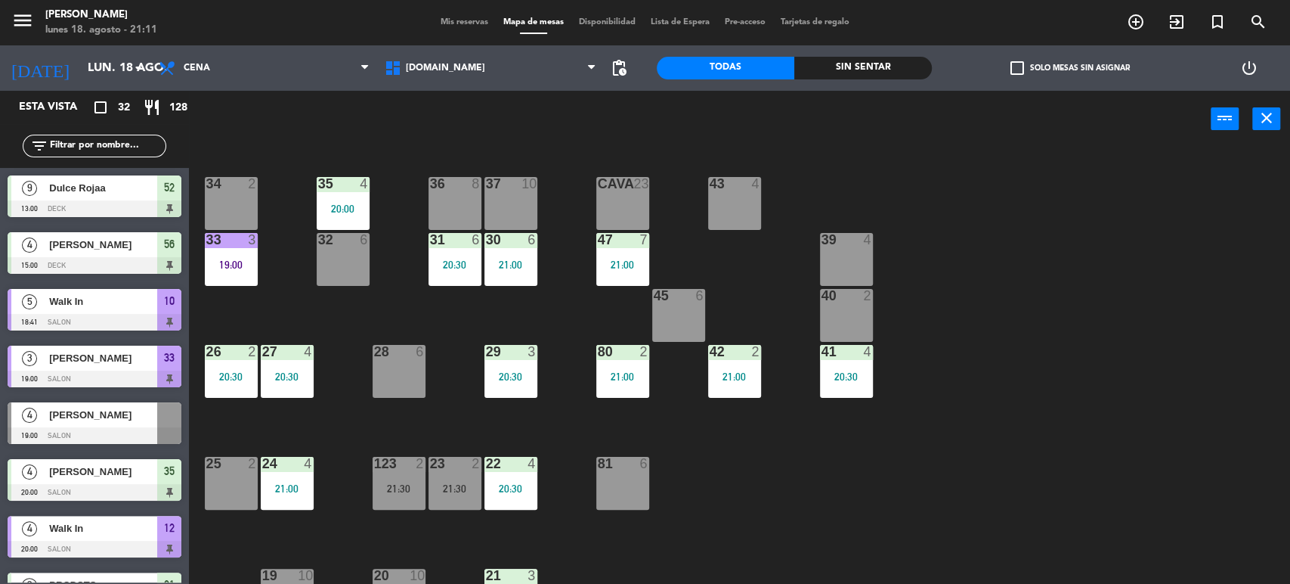
click at [119, 143] on input "text" at bounding box center [106, 146] width 117 height 17
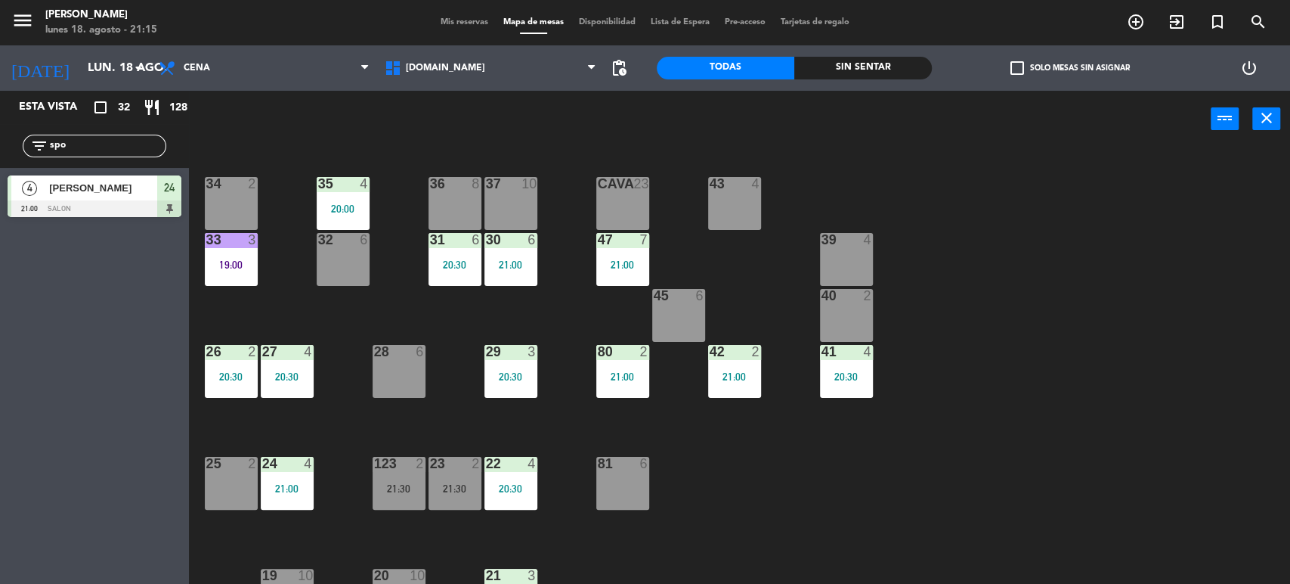
type input "spo"
click at [1049, 209] on div "34 2 35 4 20:00 36 8 43 4 37 10 CAVA 23 33 3 19:00 32 6 31 6 20:30 30 6 21:00 4…" at bounding box center [746, 368] width 1088 height 436
drag, startPoint x: 106, startPoint y: 142, endPoint x: 0, endPoint y: 147, distance: 106.0
click at [0, 147] on div "filter_list spo" at bounding box center [94, 146] width 189 height 44
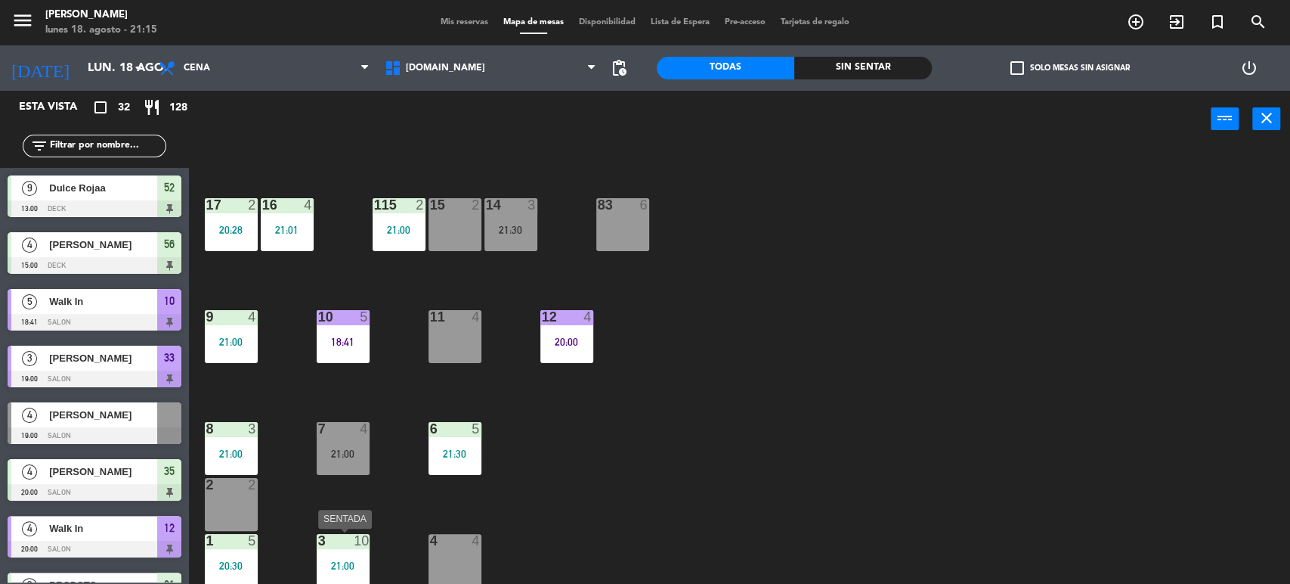
click at [318, 546] on div "3" at bounding box center [318, 541] width 1 height 14
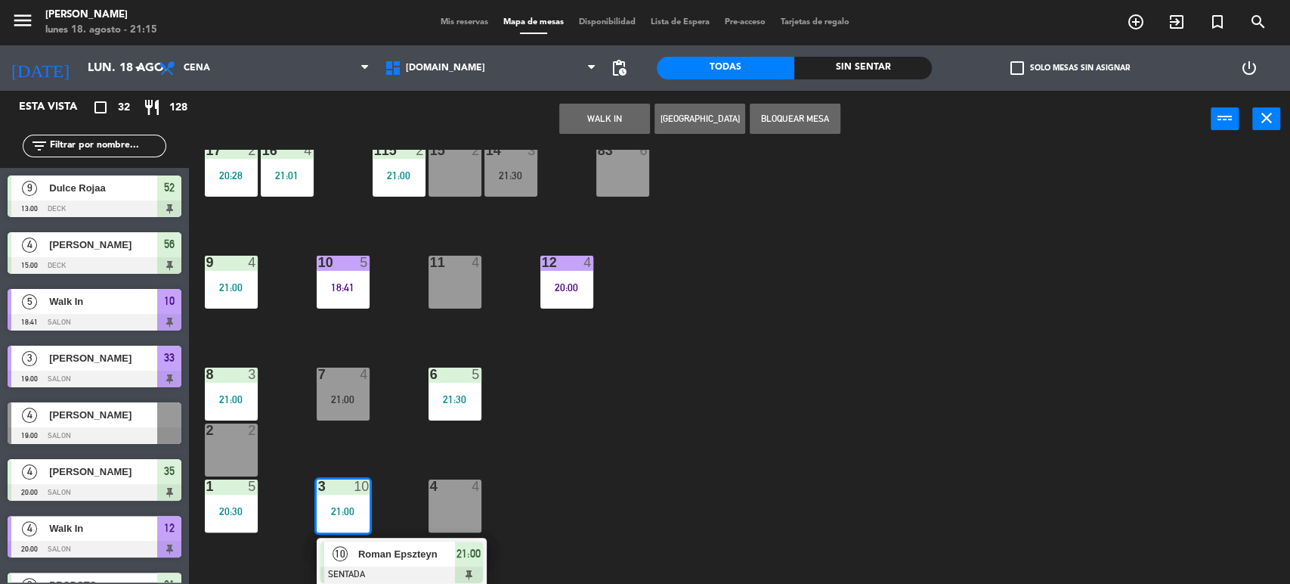
click at [647, 463] on div "34 2 35 4 20:00 36 8 43 4 37 10 CAVA 23 33 3 19:00 32 6 31 6 20:30 30 6 21:00 4…" at bounding box center [746, 368] width 1088 height 436
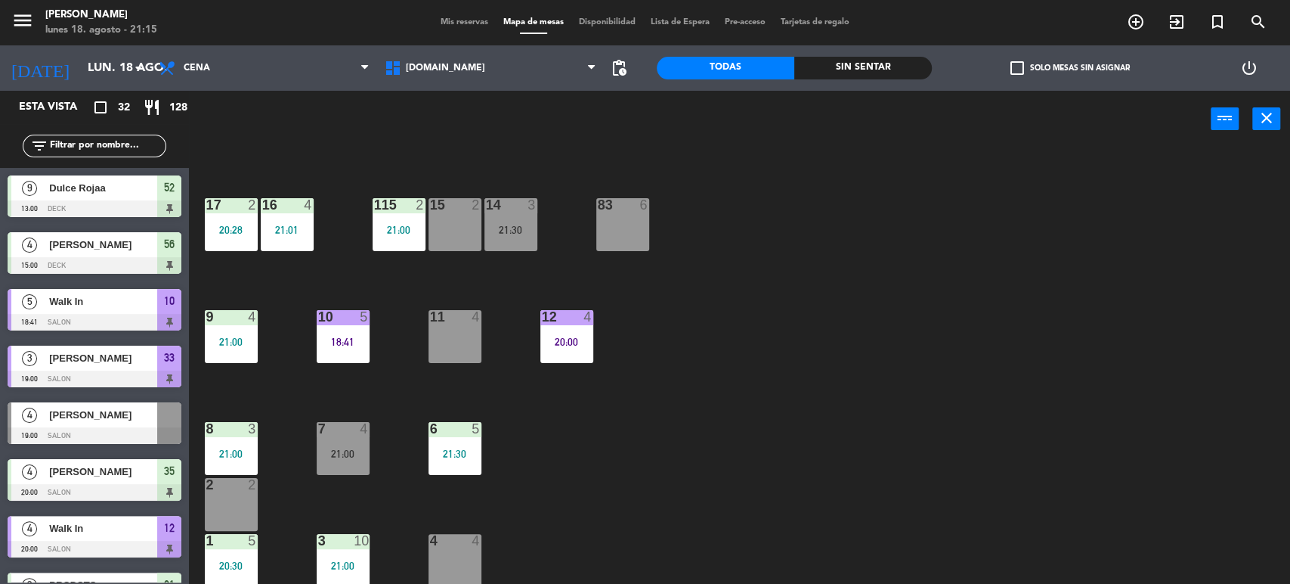
click at [85, 147] on input "text" at bounding box center [106, 146] width 117 height 17
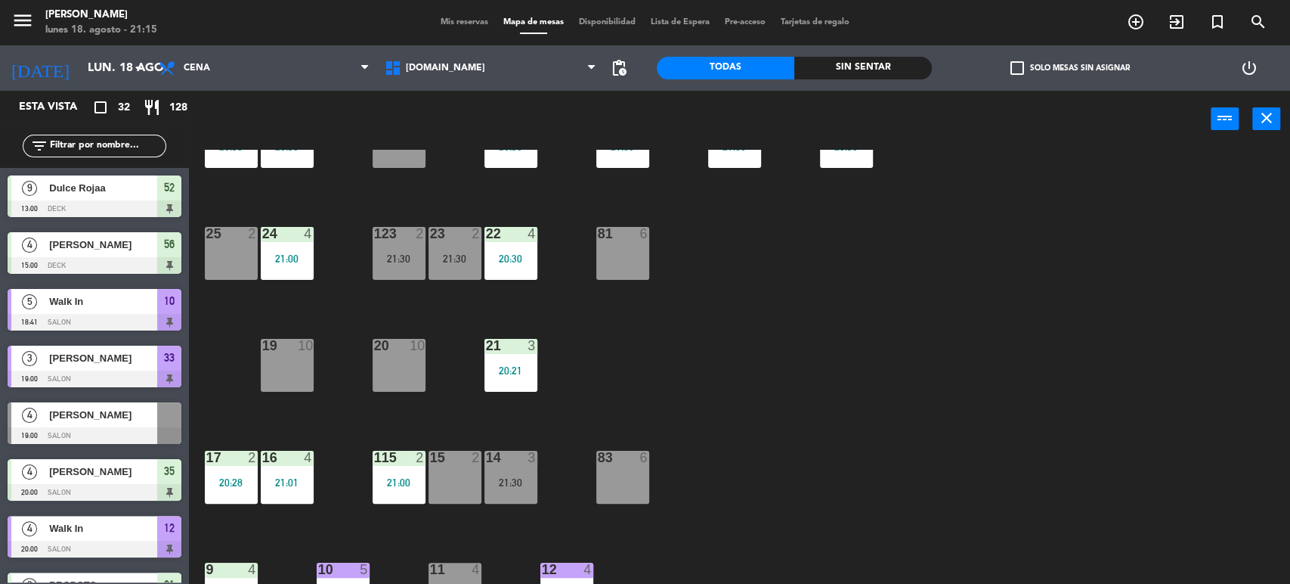
scroll to position [62, 0]
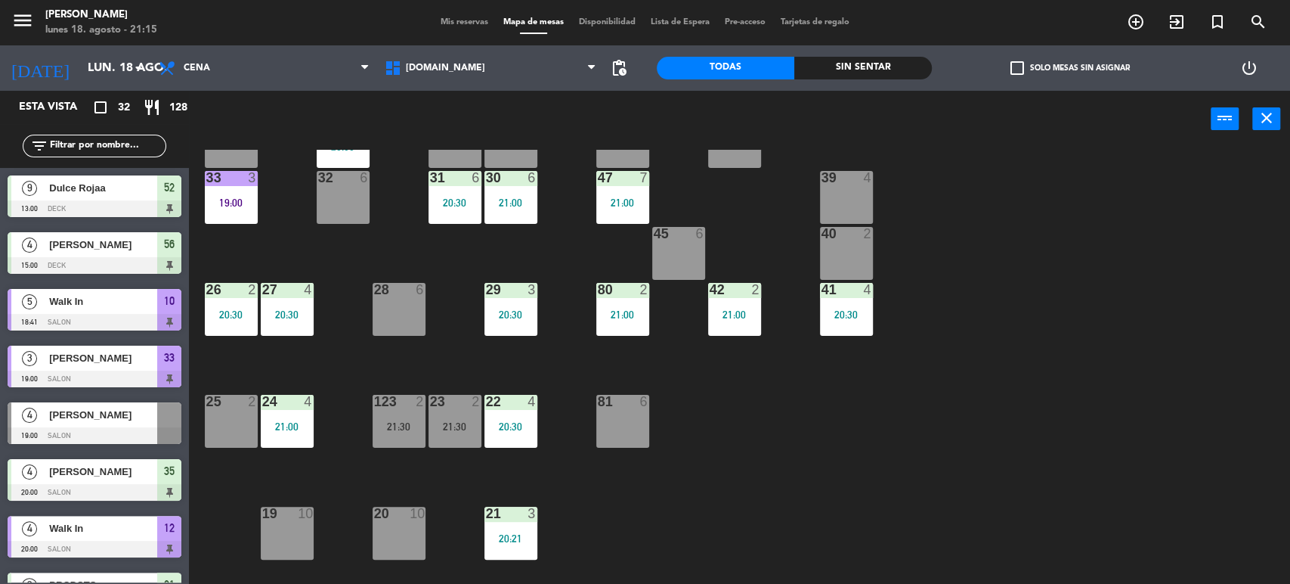
click at [899, 396] on div "34 2 35 4 20:00 36 8 43 4 37 10 CAVA 23 33 3 19:00 32 6 31 6 20:30 30 6 21:00 4…" at bounding box center [746, 368] width 1088 height 436
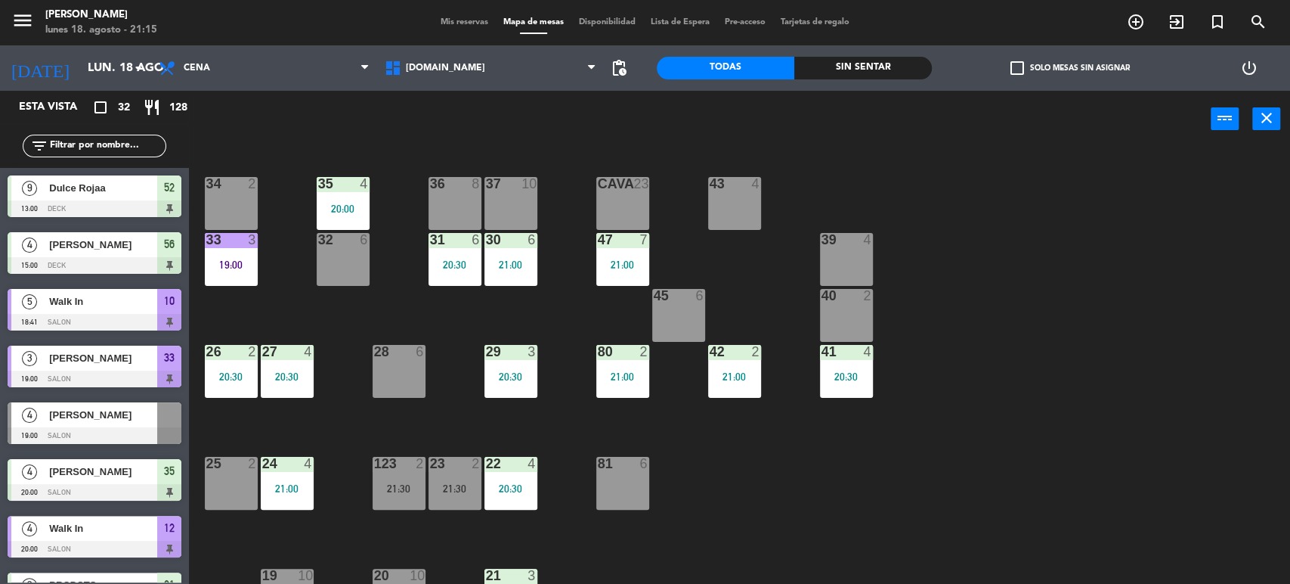
scroll to position [168, 0]
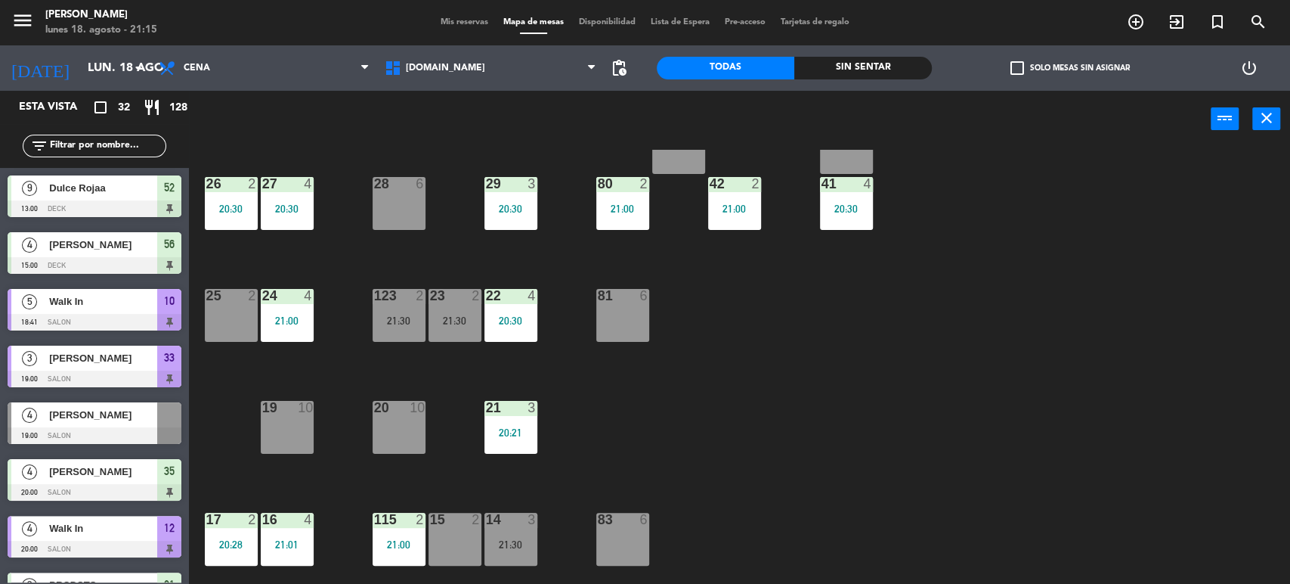
click at [526, 513] on div "3" at bounding box center [535, 519] width 25 height 14
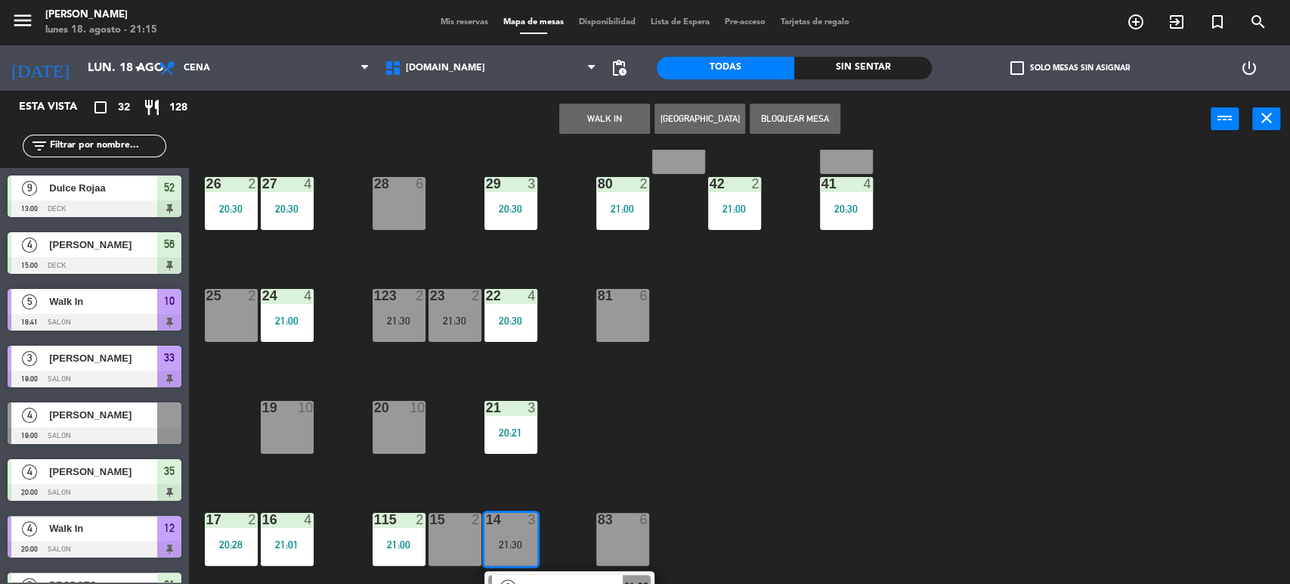
click at [777, 448] on div "34 2 35 4 20:00 36 8 43 4 37 10 CAVA 23 33 3 19:00 32 6 31 6 20:30 30 6 21:00 4…" at bounding box center [746, 368] width 1088 height 436
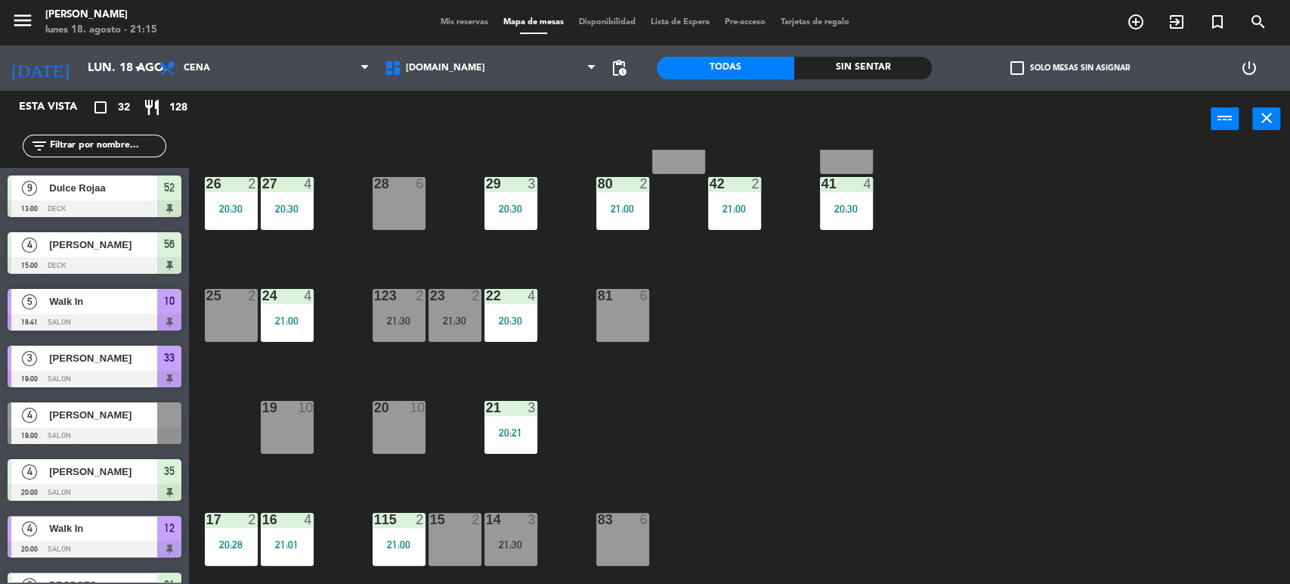
click at [133, 144] on input "text" at bounding box center [106, 146] width 117 height 17
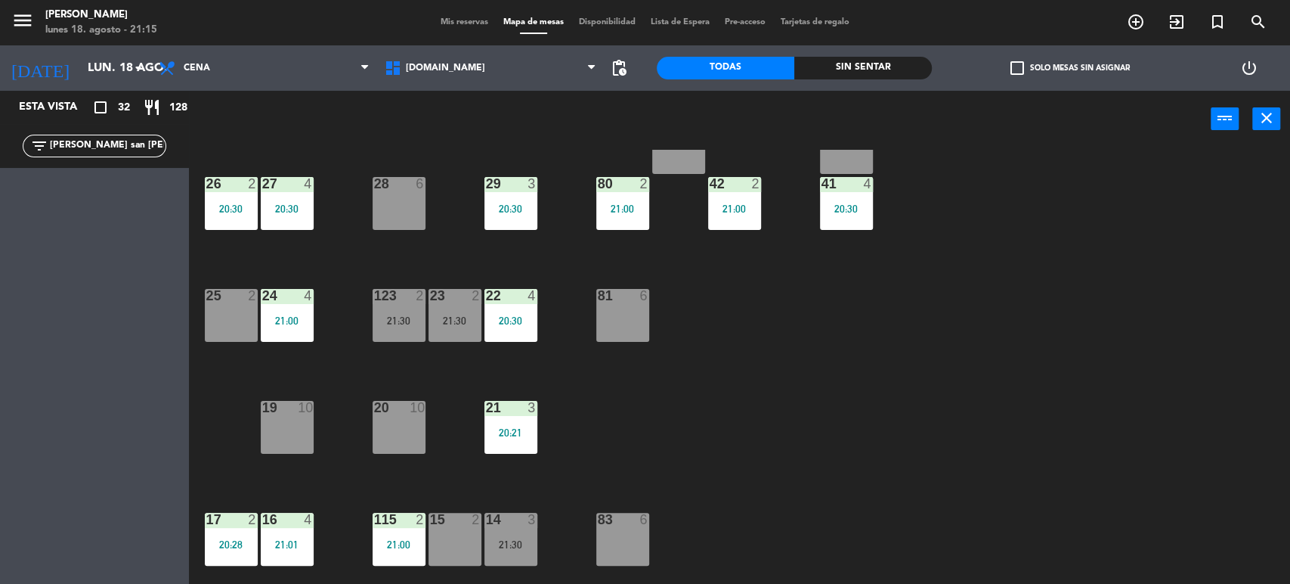
type input "[PERSON_NAME] san [PERSON_NAME]"
click at [0, 150] on div "filter_list [PERSON_NAME] san [PERSON_NAME]" at bounding box center [94, 146] width 189 height 44
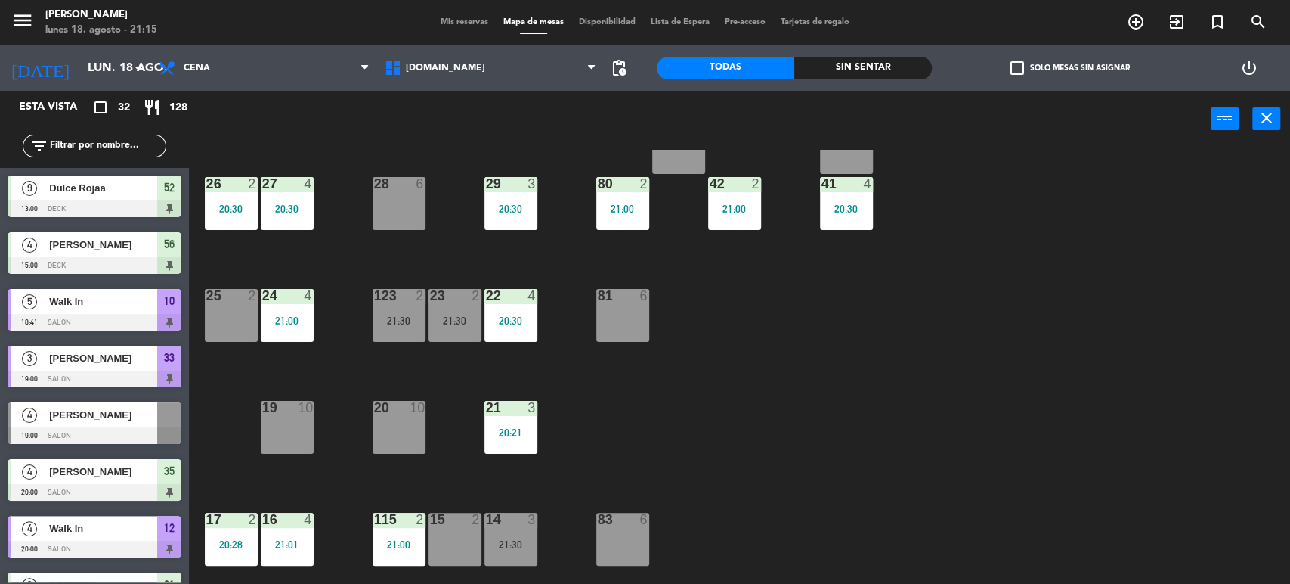
click at [652, 381] on div "34 2 35 4 20:00 36 8 43 4 37 10 CAVA 23 33 3 19:00 32 6 31 6 20:30 30 6 21:00 4…" at bounding box center [746, 368] width 1088 height 436
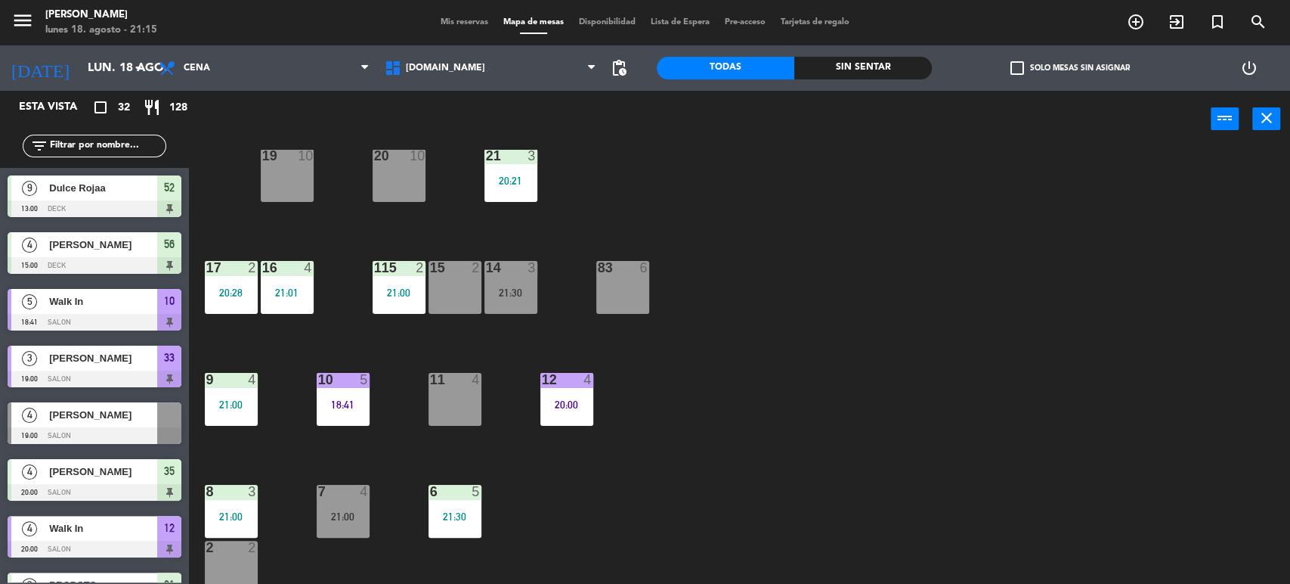
scroll to position [252, 0]
click at [757, 410] on div "34 2 35 4 20:00 36 8 43 4 37 10 CAVA 23 33 3 19:00 32 6 31 6 20:30 30 6 21:00 4…" at bounding box center [746, 368] width 1088 height 436
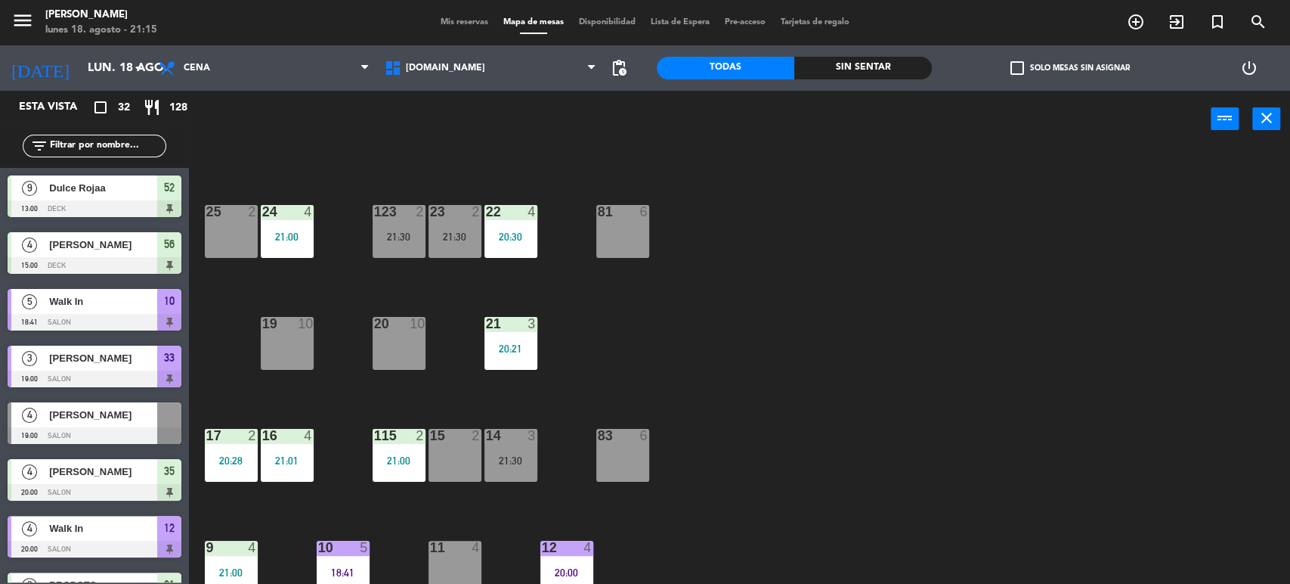
click at [507, 452] on div "14 3 21:30" at bounding box center [511, 455] width 53 height 53
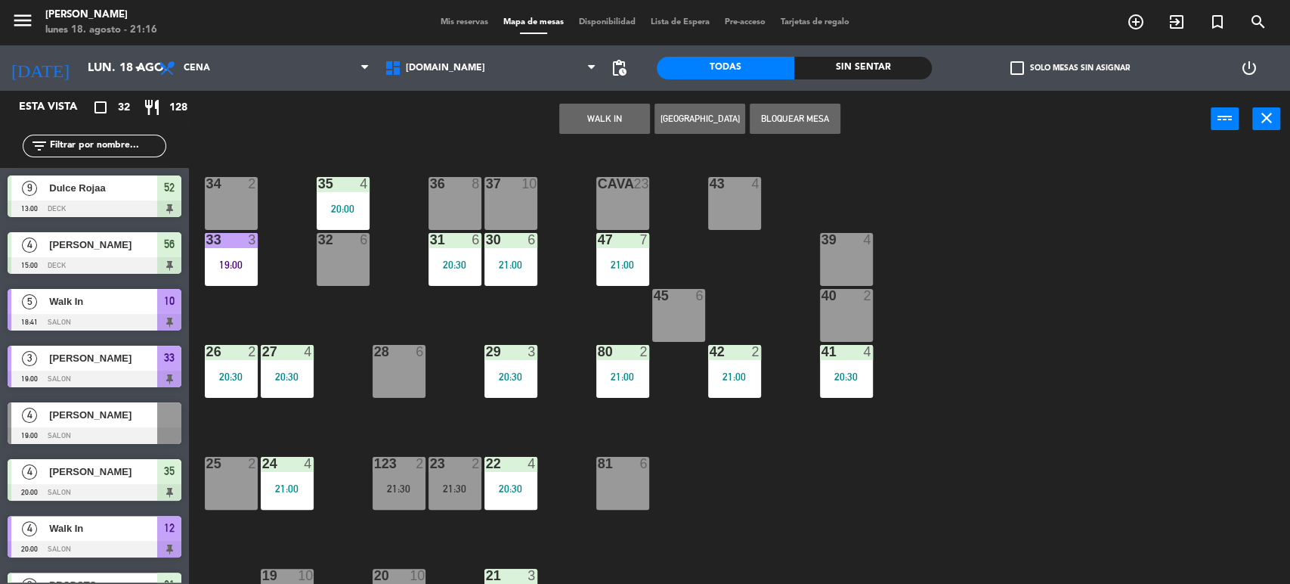
scroll to position [419, 0]
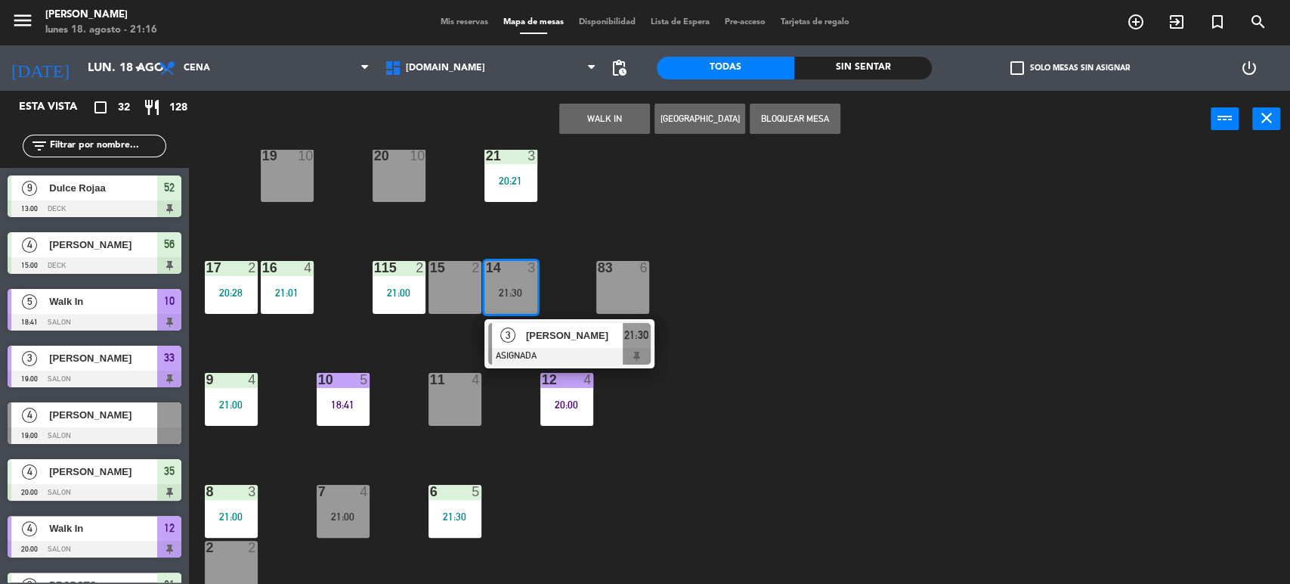
click at [538, 324] on div "[PERSON_NAME]" at bounding box center [574, 335] width 98 height 25
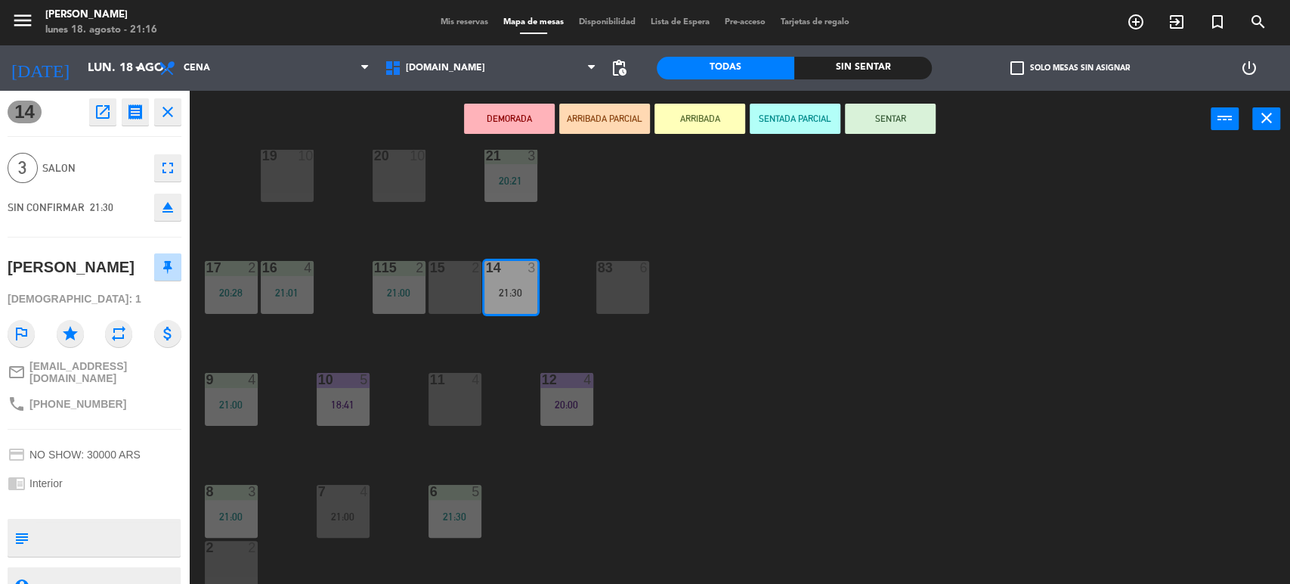
click at [791, 371] on div "34 2 35 4 20:00 36 8 43 4 37 10 CAVA 23 33 3 19:00 32 6 31 6 20:30 30 6 21:00 4…" at bounding box center [746, 368] width 1088 height 436
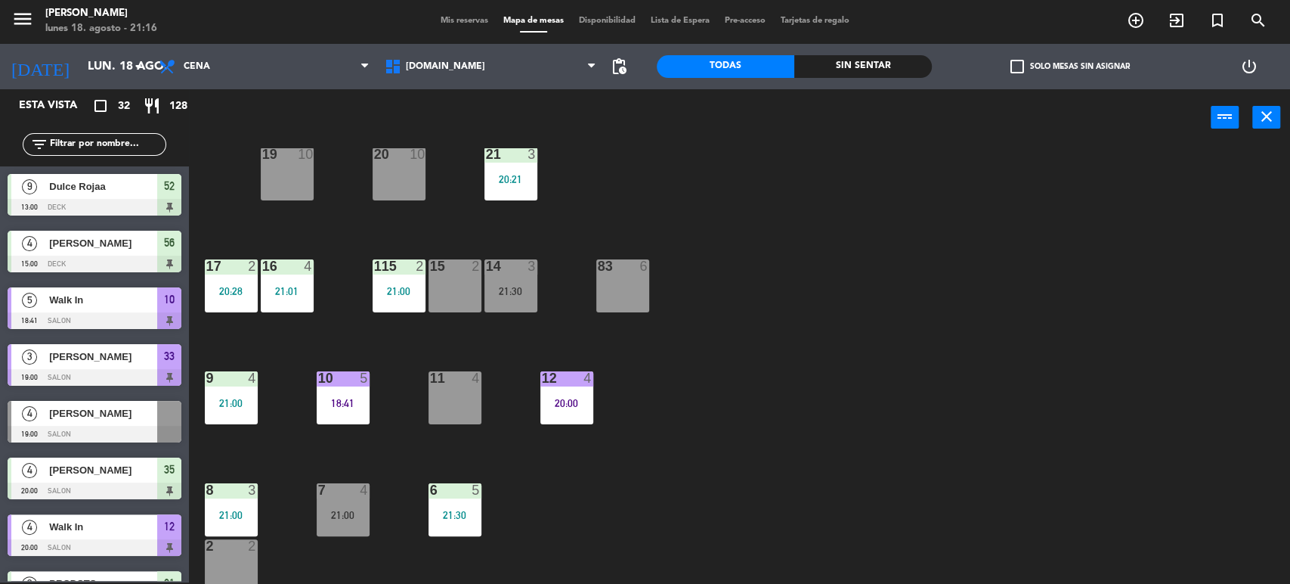
scroll to position [358, 0]
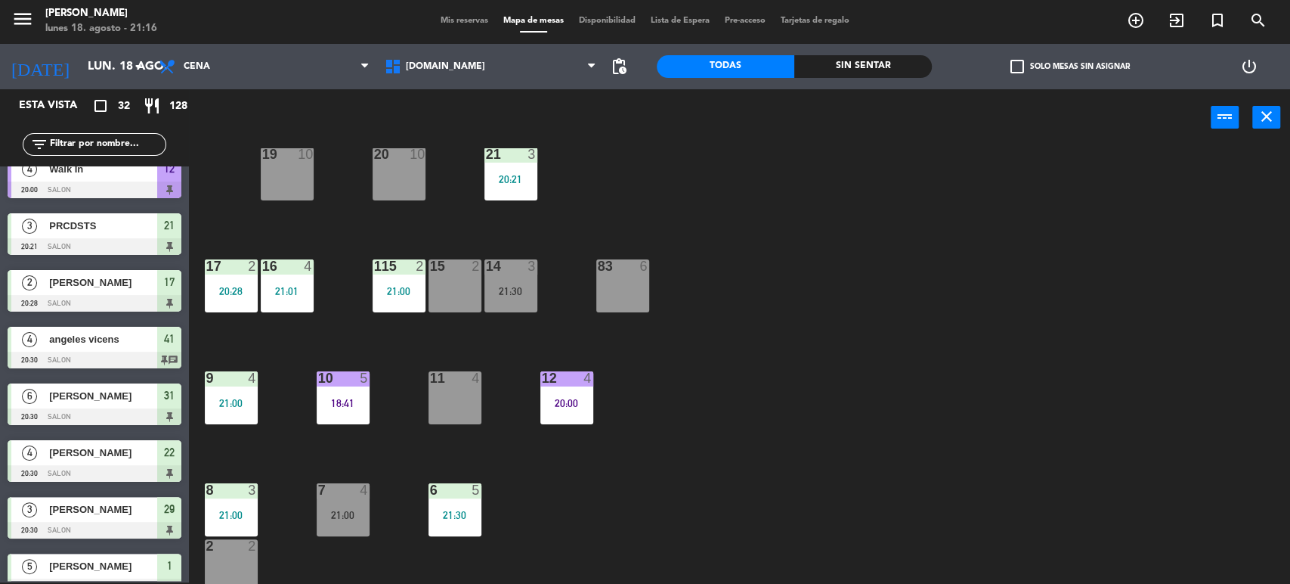
click at [469, 392] on div "11 4" at bounding box center [455, 397] width 53 height 53
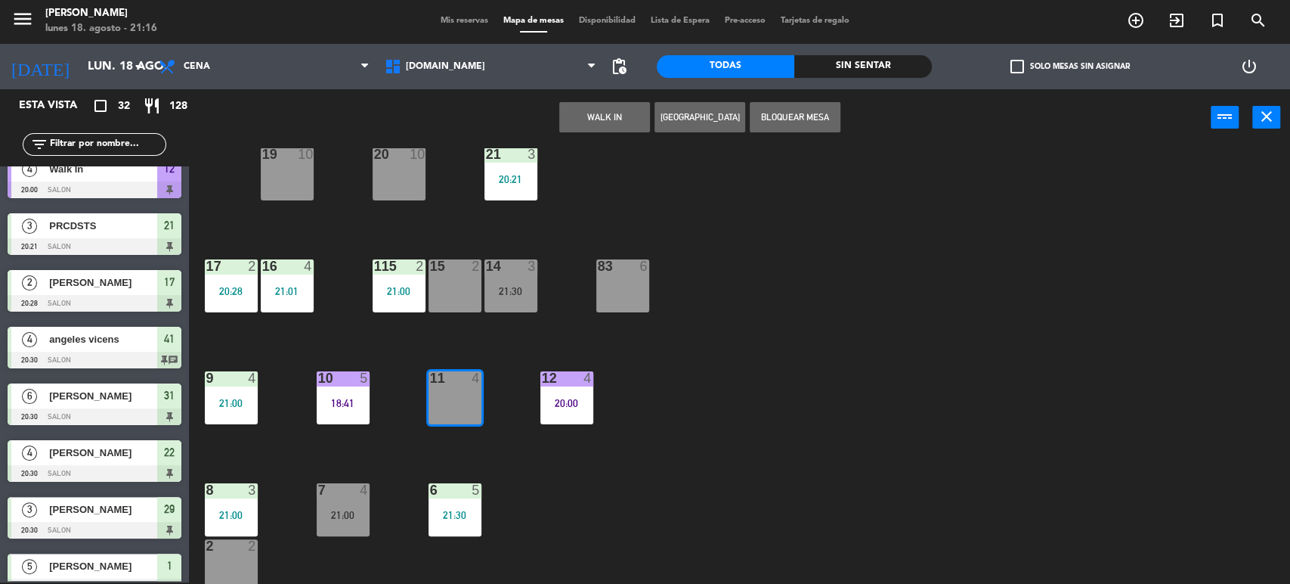
click at [588, 124] on button "WALK IN" at bounding box center [604, 117] width 91 height 30
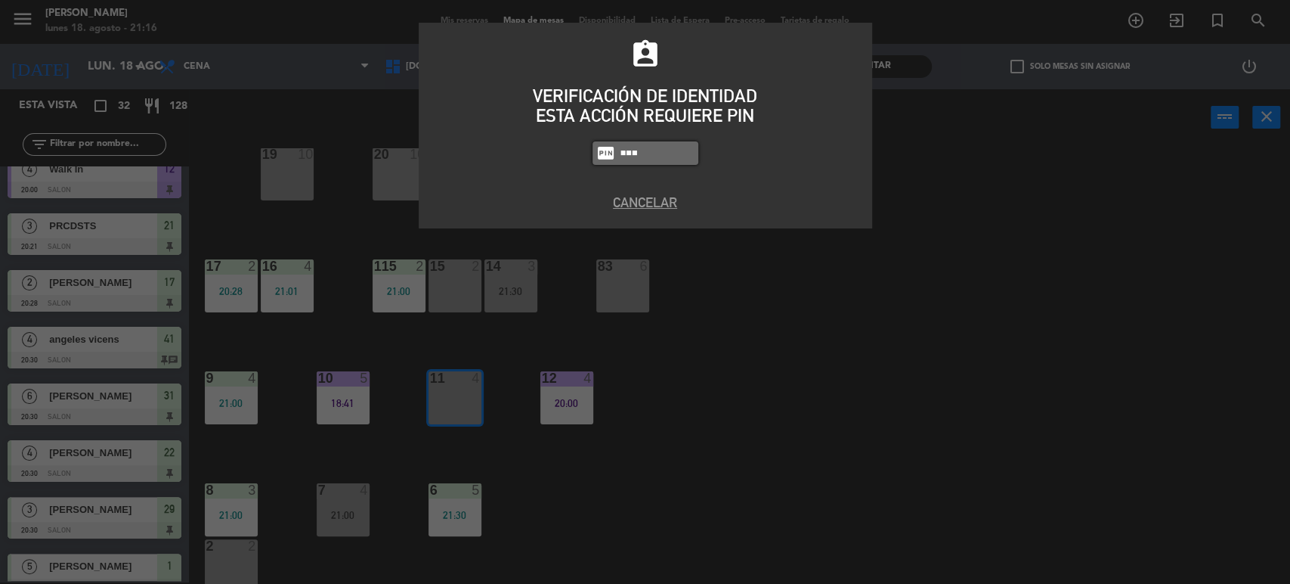
type input "3871"
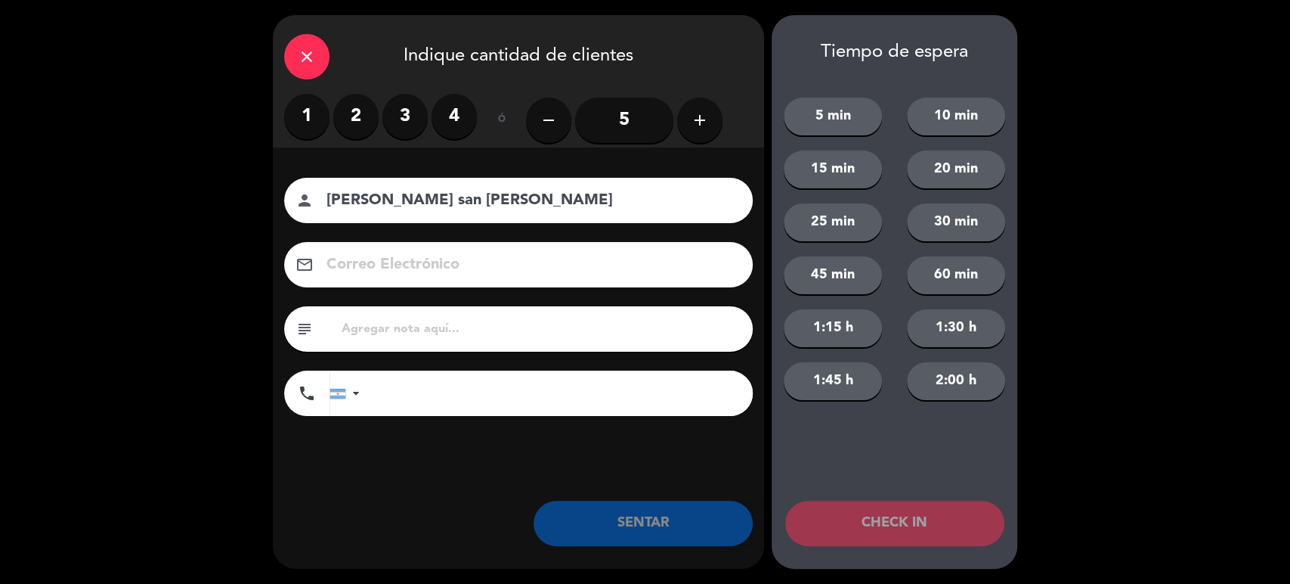
type input "[PERSON_NAME] san [PERSON_NAME]"
click at [410, 119] on label "3" at bounding box center [404, 116] width 45 height 45
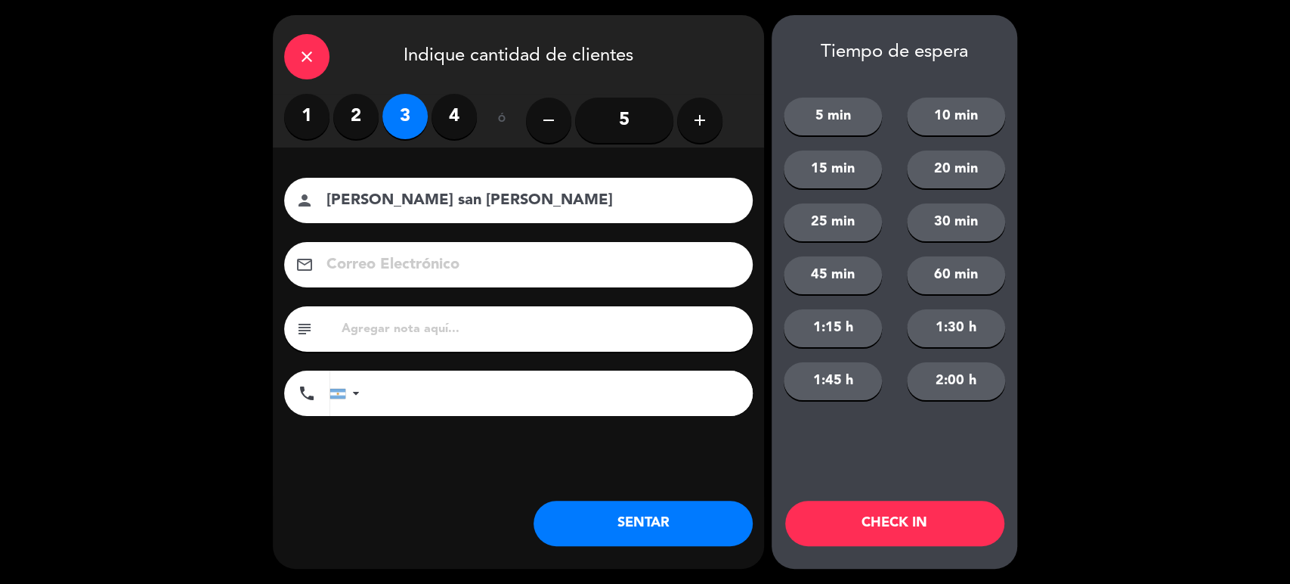
click at [682, 524] on button "SENTAR" at bounding box center [643, 522] width 219 height 45
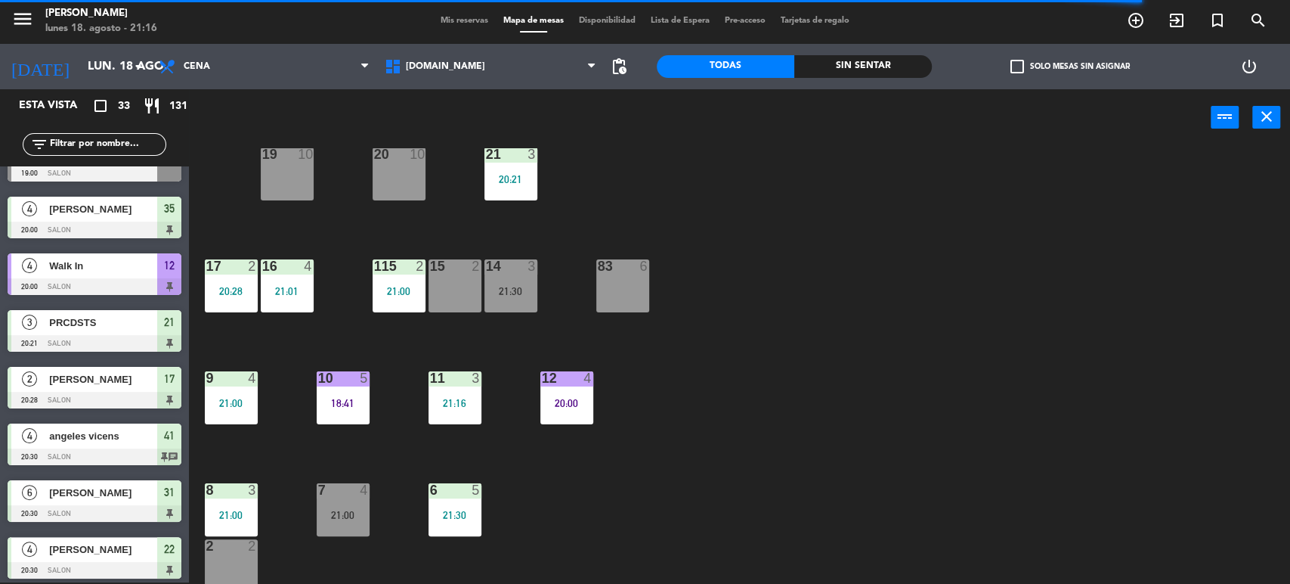
scroll to position [39, 0]
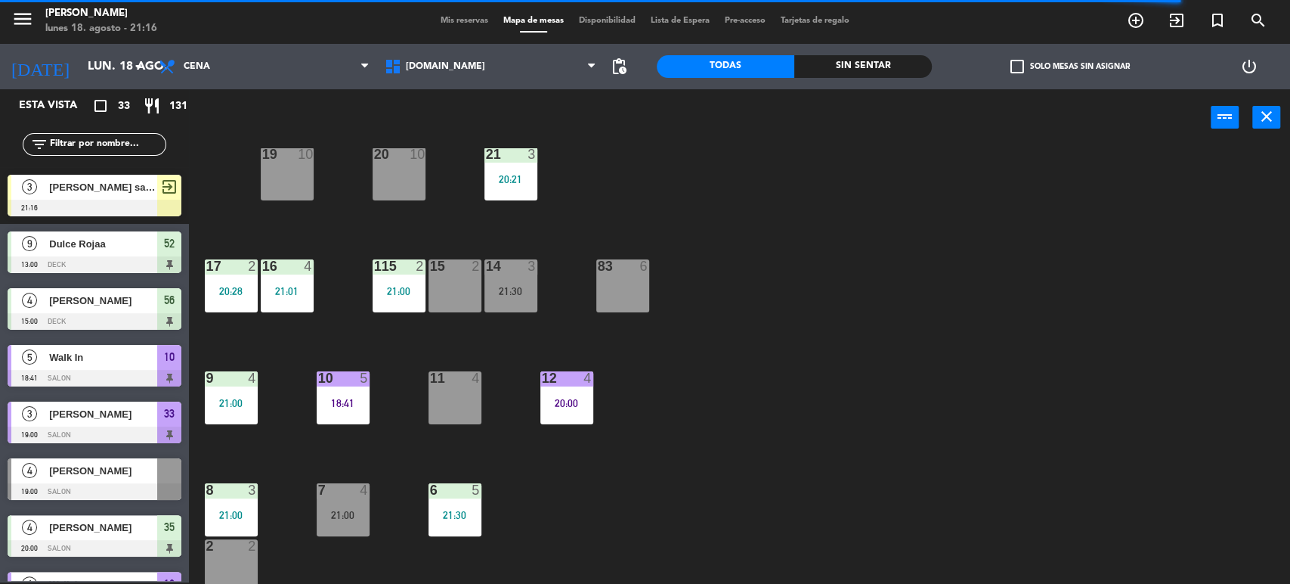
click at [73, 141] on input "text" at bounding box center [106, 144] width 117 height 17
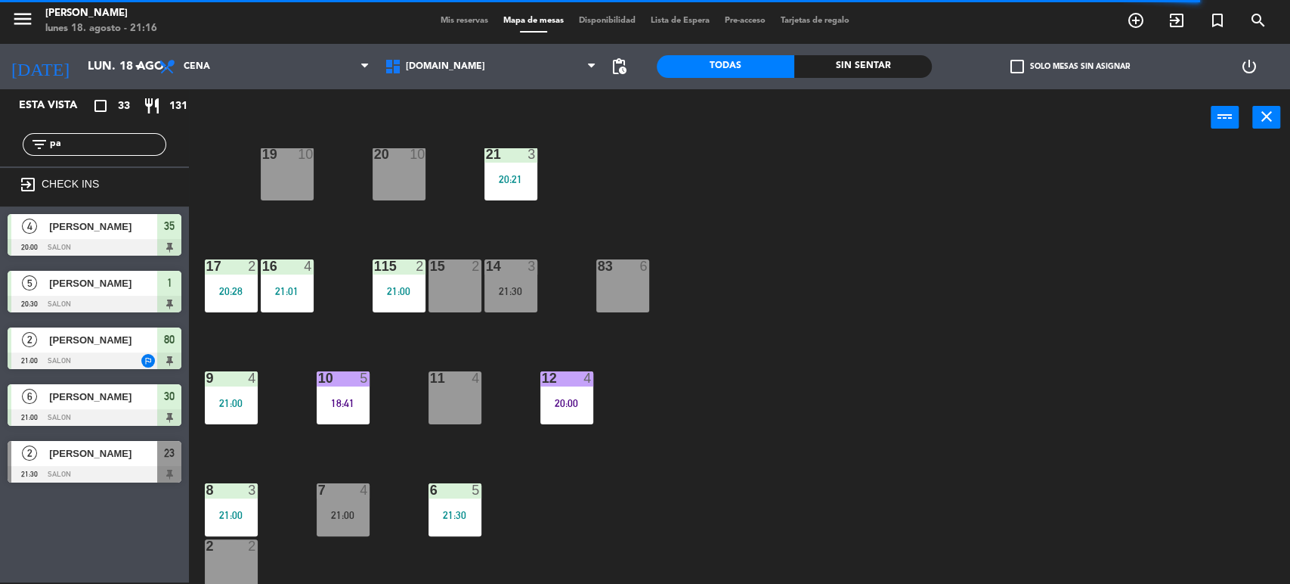
scroll to position [0, 0]
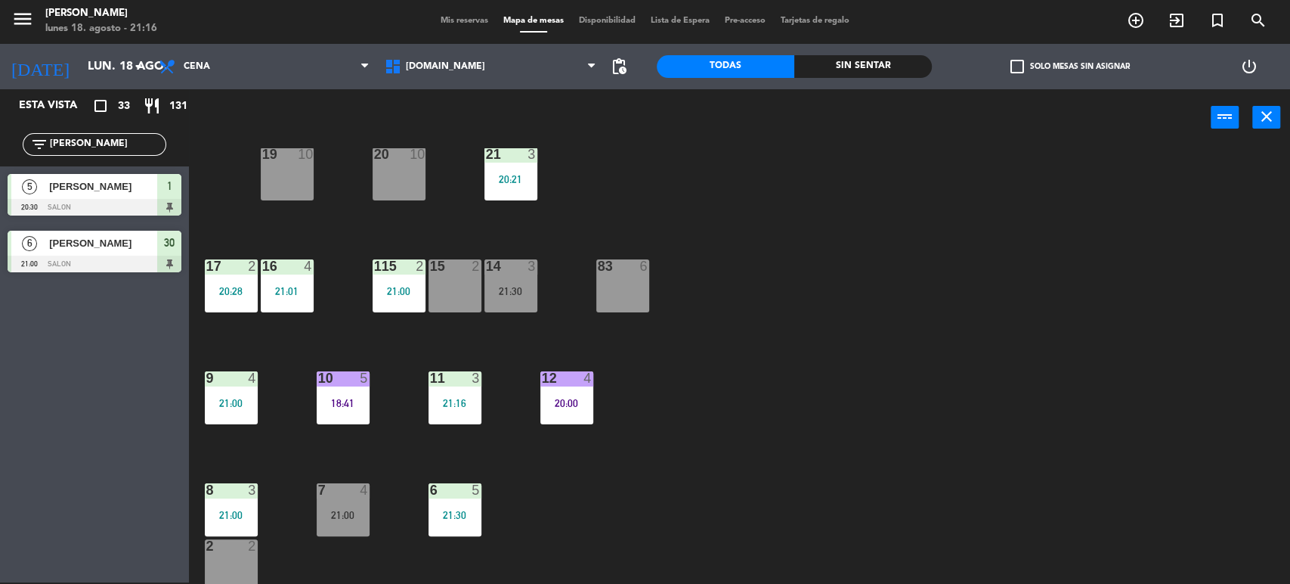
click at [934, 420] on div "34 2 35 4 20:00 36 8 43 4 37 10 CAVA 23 33 3 19:00 32 6 31 6 20:30 30 6 21:00 4…" at bounding box center [746, 366] width 1088 height 436
click at [751, 207] on div "34 2 35 4 20:00 36 8 43 4 37 10 CAVA 23 33 3 19:00 32 6 31 6 20:30 30 6 21:00 4…" at bounding box center [746, 366] width 1088 height 436
click at [141, 131] on div "filter_list [PERSON_NAME]" at bounding box center [94, 144] width 189 height 44
drag, startPoint x: 139, startPoint y: 144, endPoint x: 0, endPoint y: 154, distance: 139.4
click at [0, 154] on div "filter_list [PERSON_NAME]" at bounding box center [94, 144] width 189 height 44
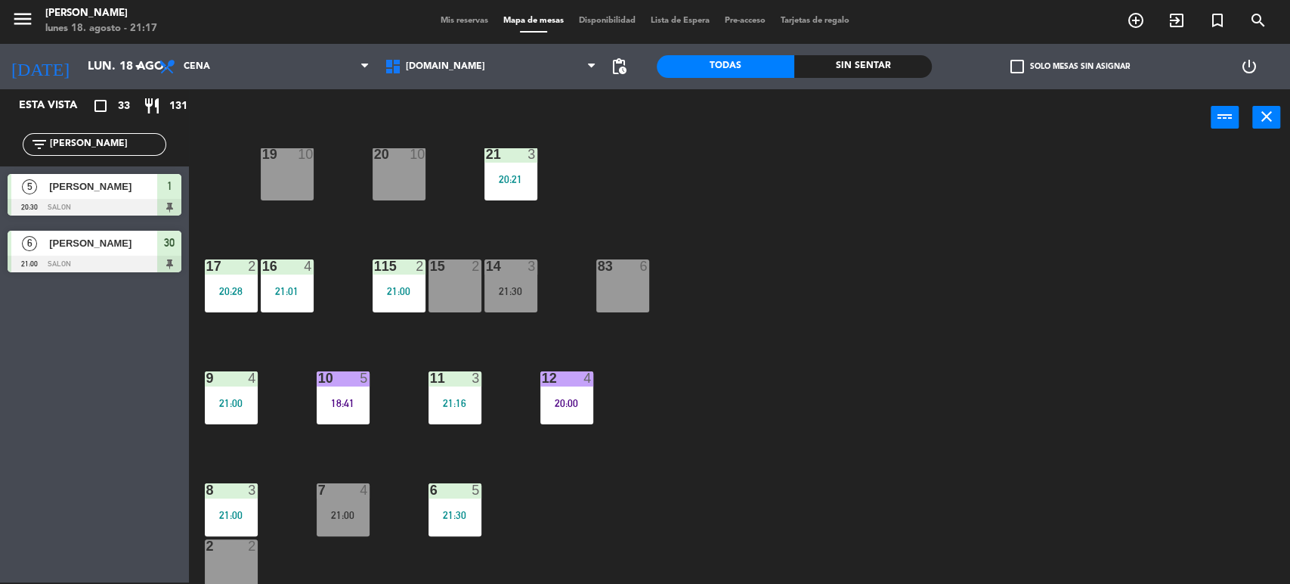
type input "+"
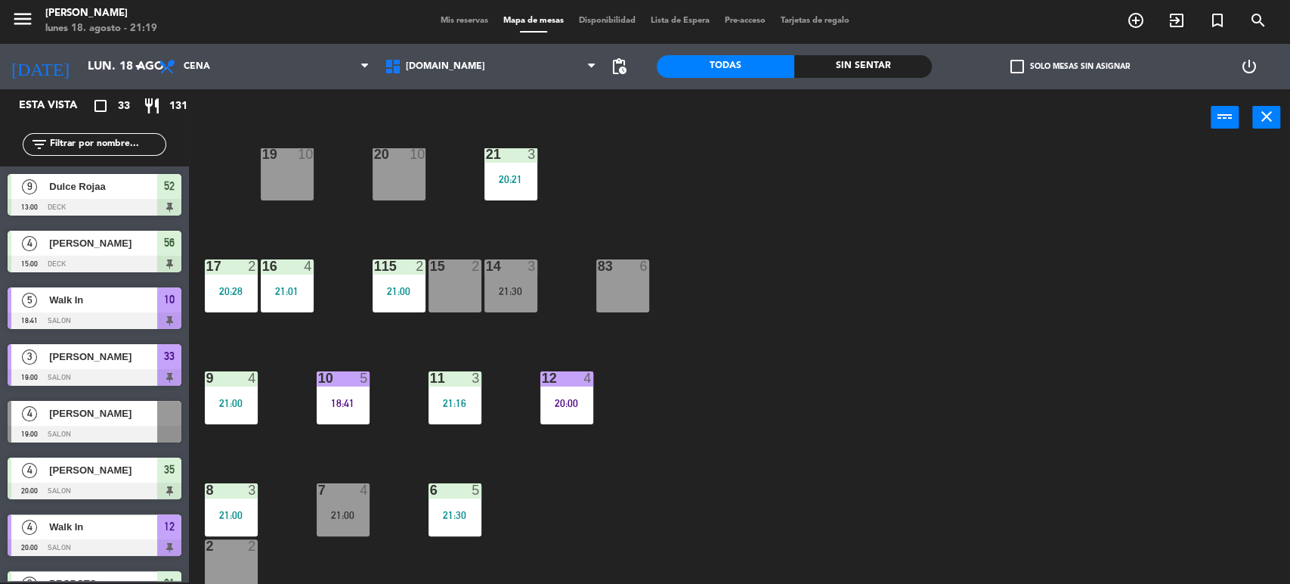
scroll to position [168, 0]
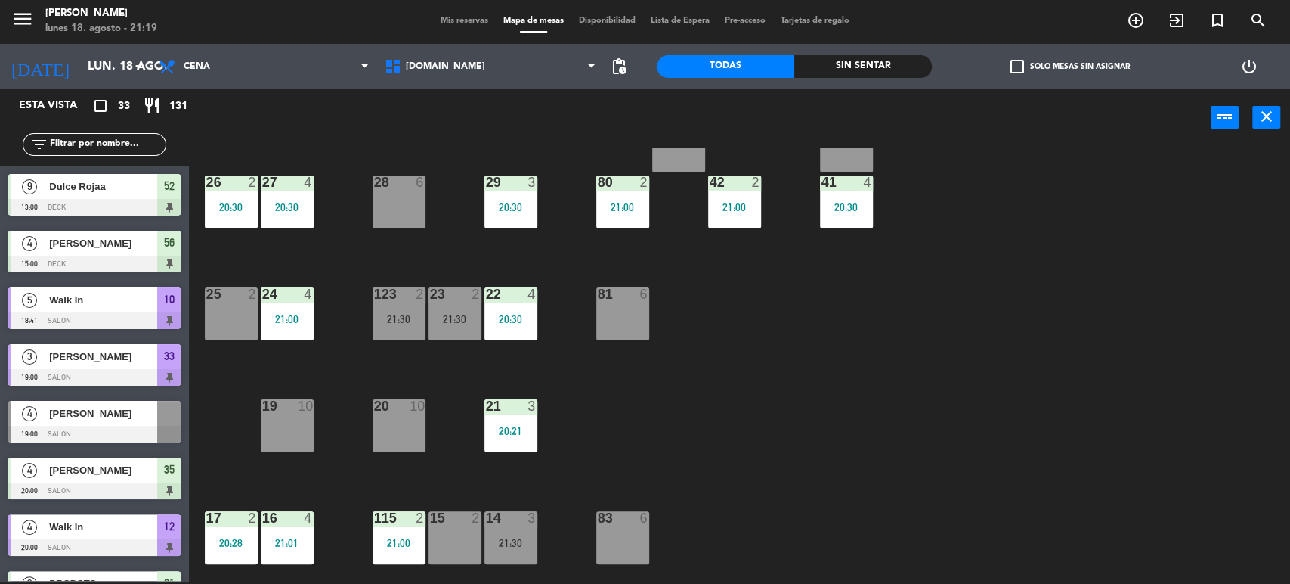
click at [869, 400] on div "34 2 35 4 20:00 36 8 43 4 37 10 CAVA 23 33 3 19:00 32 6 31 6 20:30 30 6 21:00 4…" at bounding box center [746, 366] width 1088 height 436
click at [521, 524] on div "14 3" at bounding box center [511, 518] width 53 height 15
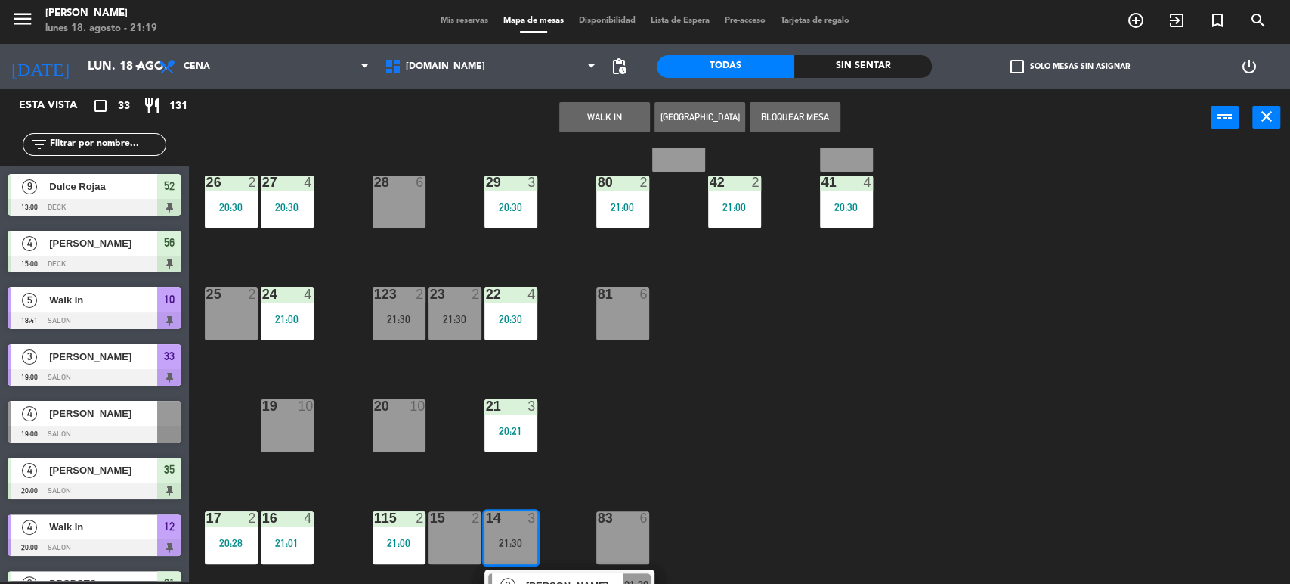
scroll to position [252, 0]
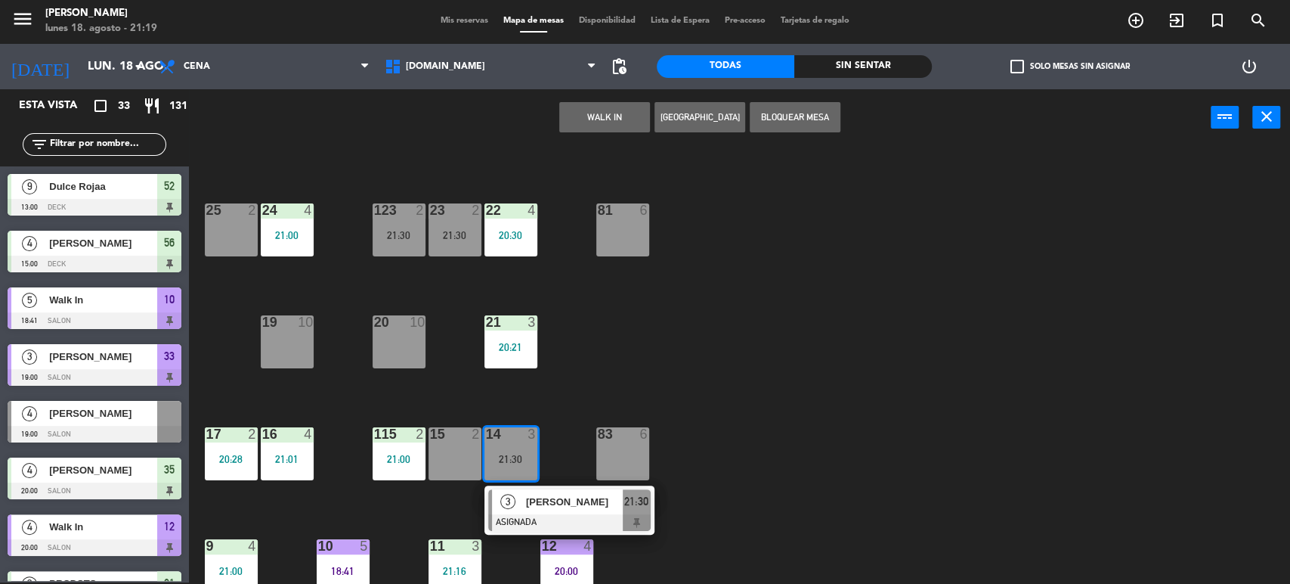
click at [116, 142] on input "text" at bounding box center [106, 144] width 117 height 17
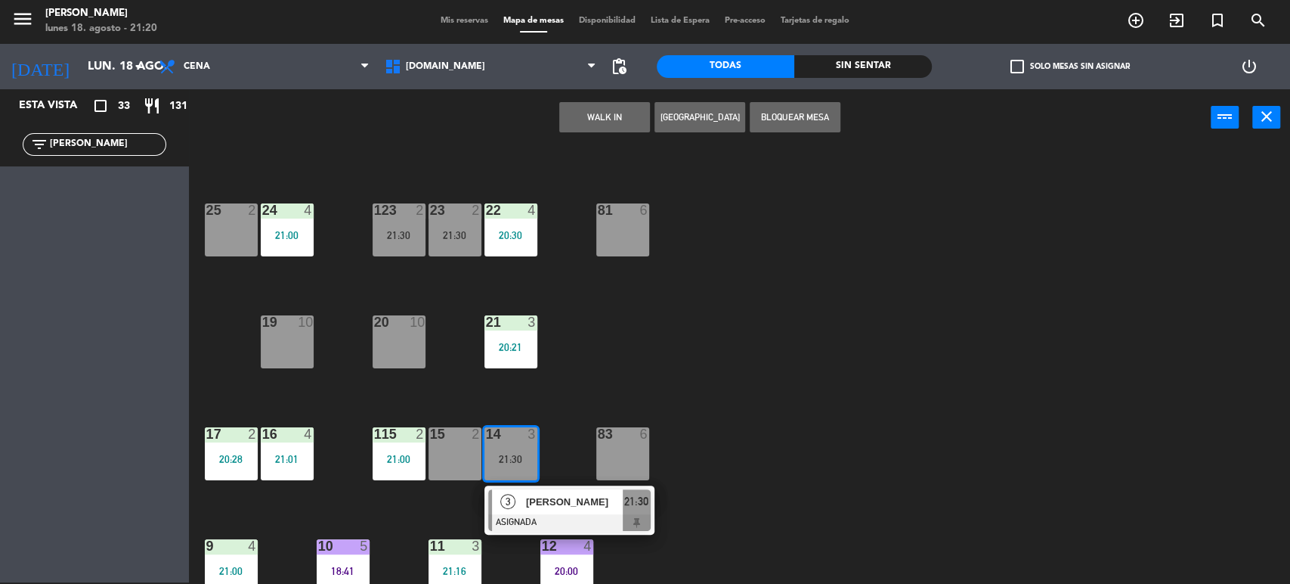
type input "[PERSON_NAME]"
drag, startPoint x: 116, startPoint y: 142, endPoint x: 0, endPoint y: 110, distance: 120.9
click at [0, 110] on div "Esta vista crop_square 33 restaurant 131 filter_list [PERSON_NAME]" at bounding box center [94, 127] width 189 height 77
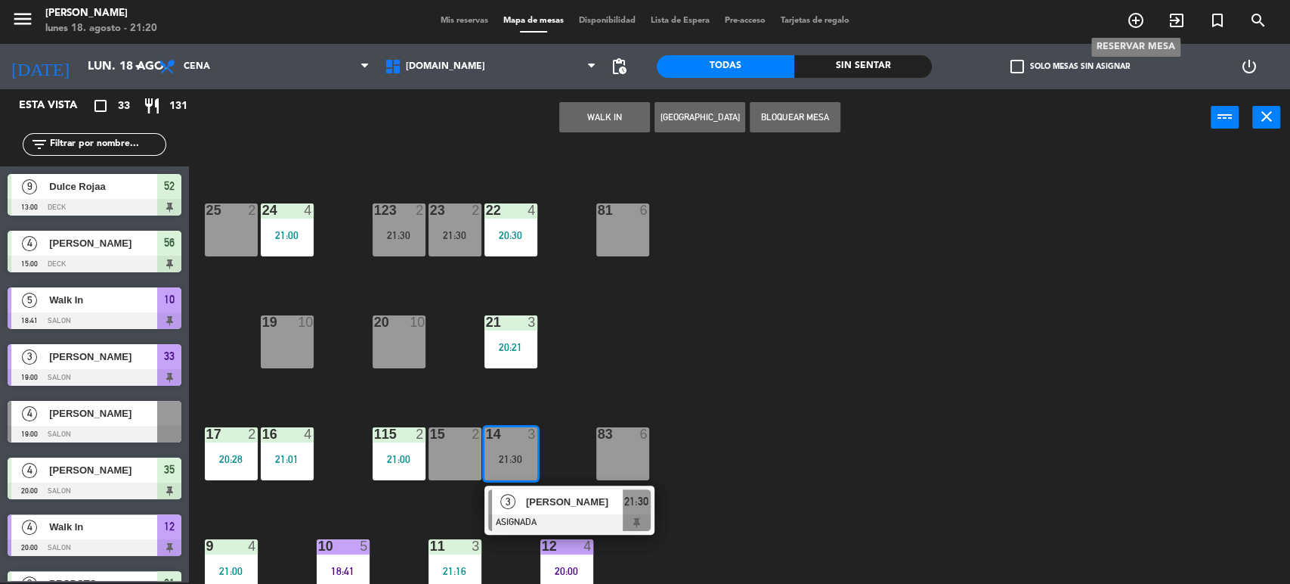
click at [1136, 21] on icon "add_circle_outline" at bounding box center [1136, 20] width 18 height 18
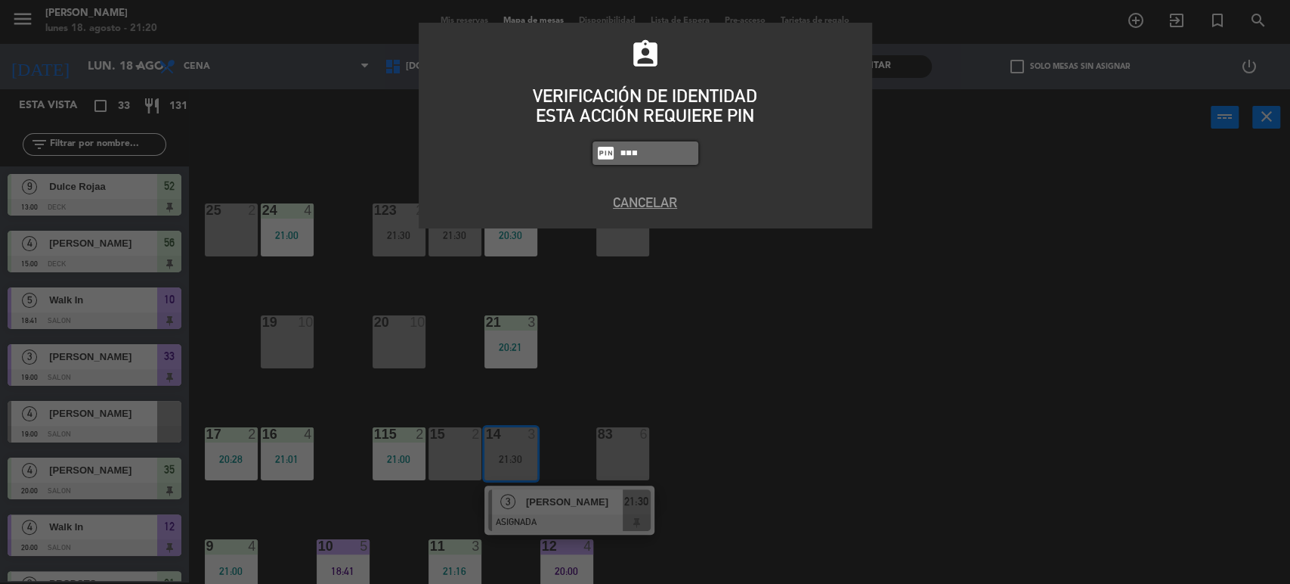
type input "3871"
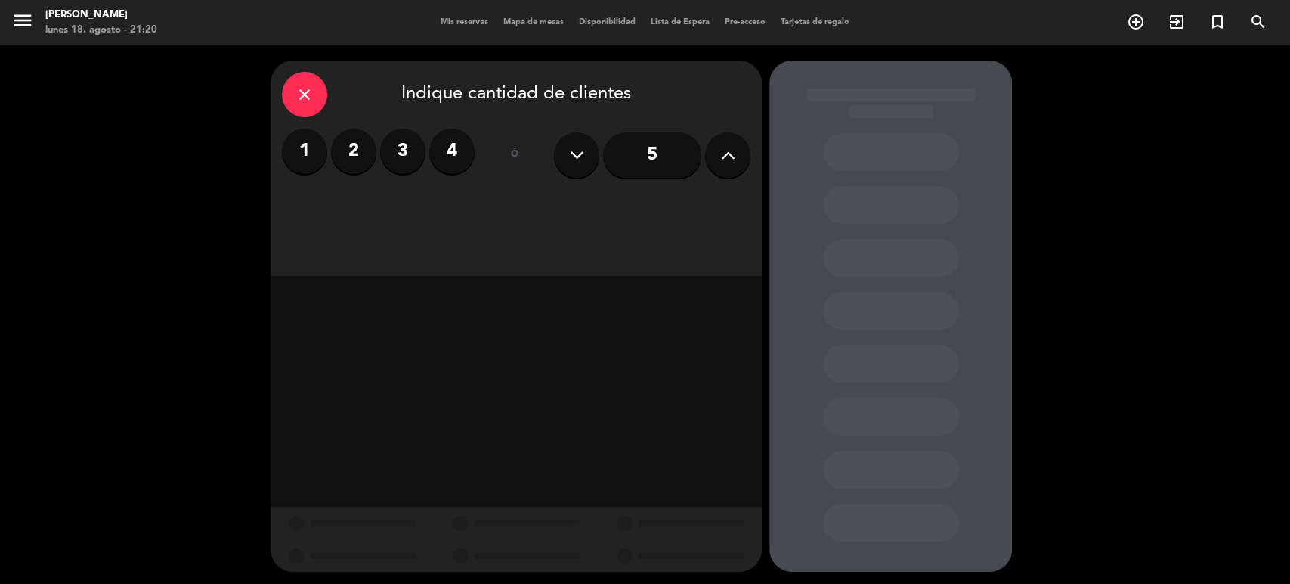
click at [469, 144] on label "4" at bounding box center [451, 150] width 45 height 45
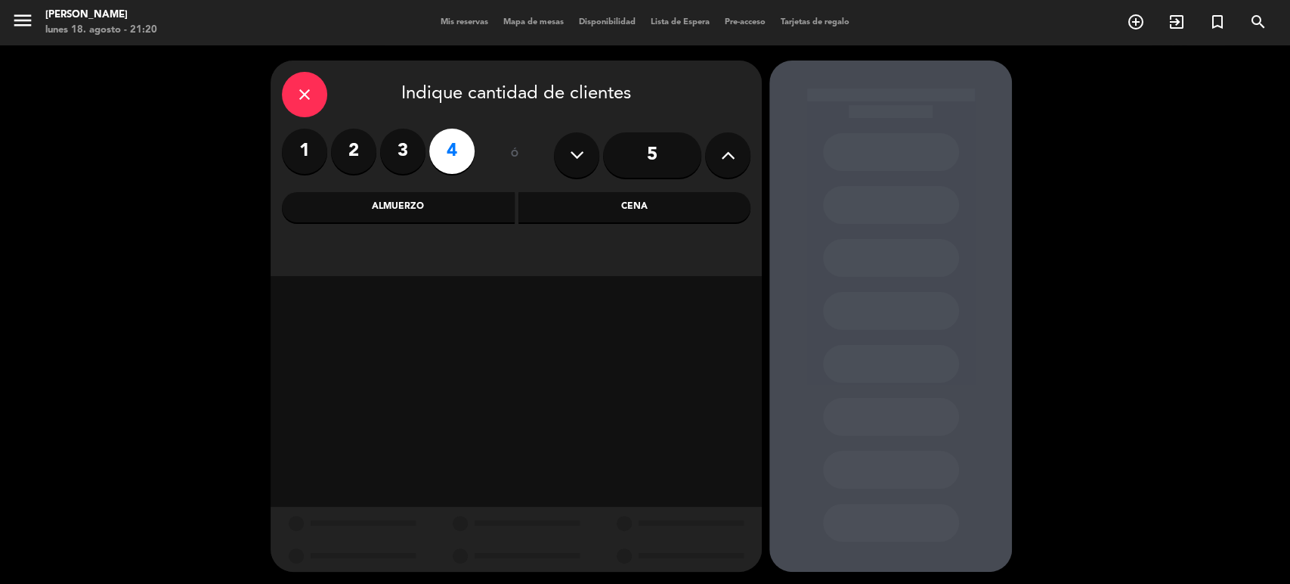
click at [604, 197] on div "Cena" at bounding box center [635, 207] width 233 height 30
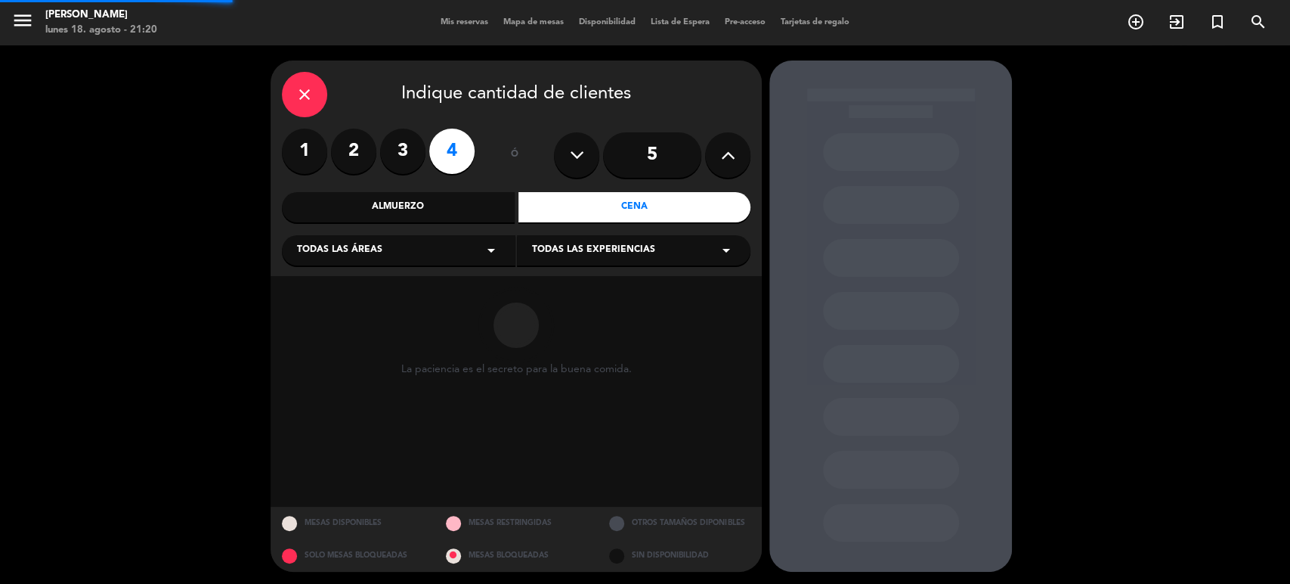
click at [445, 249] on div "Todas las áreas arrow_drop_down" at bounding box center [399, 250] width 234 height 30
click at [345, 338] on div "SALON" at bounding box center [398, 332] width 203 height 15
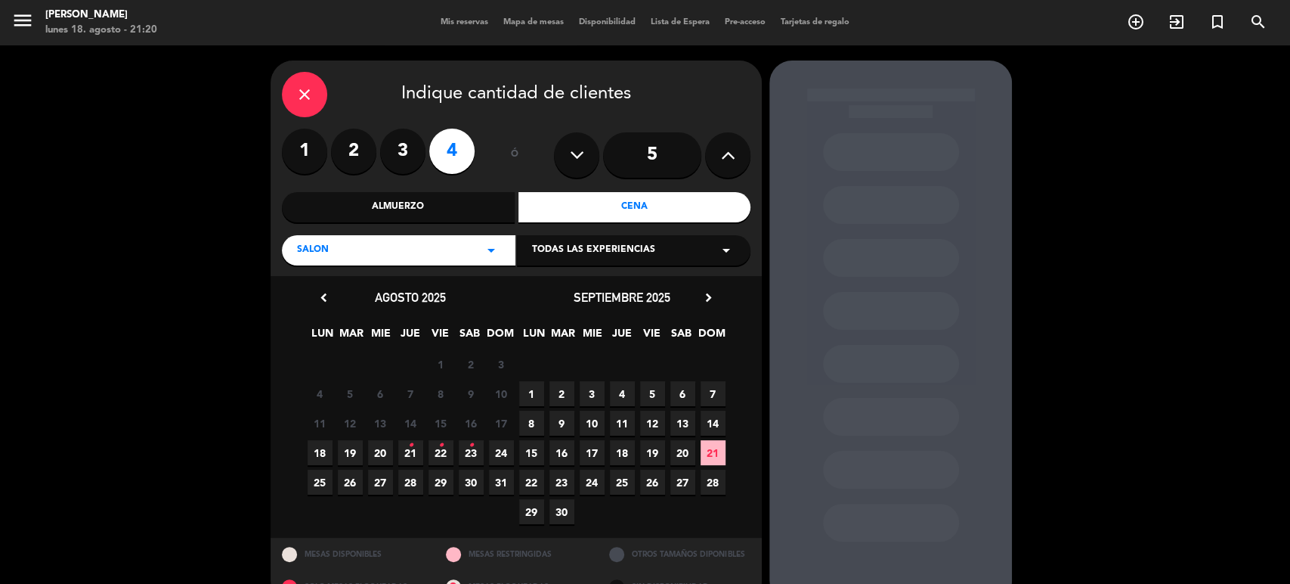
click at [327, 453] on span "18" at bounding box center [320, 452] width 25 height 25
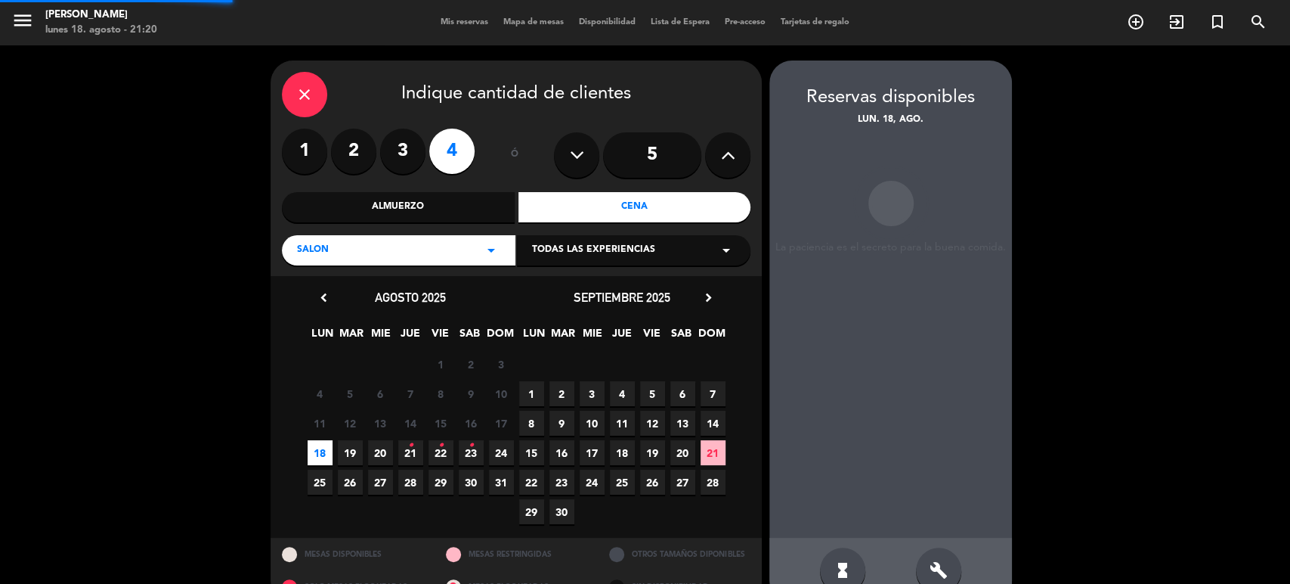
scroll to position [33, 0]
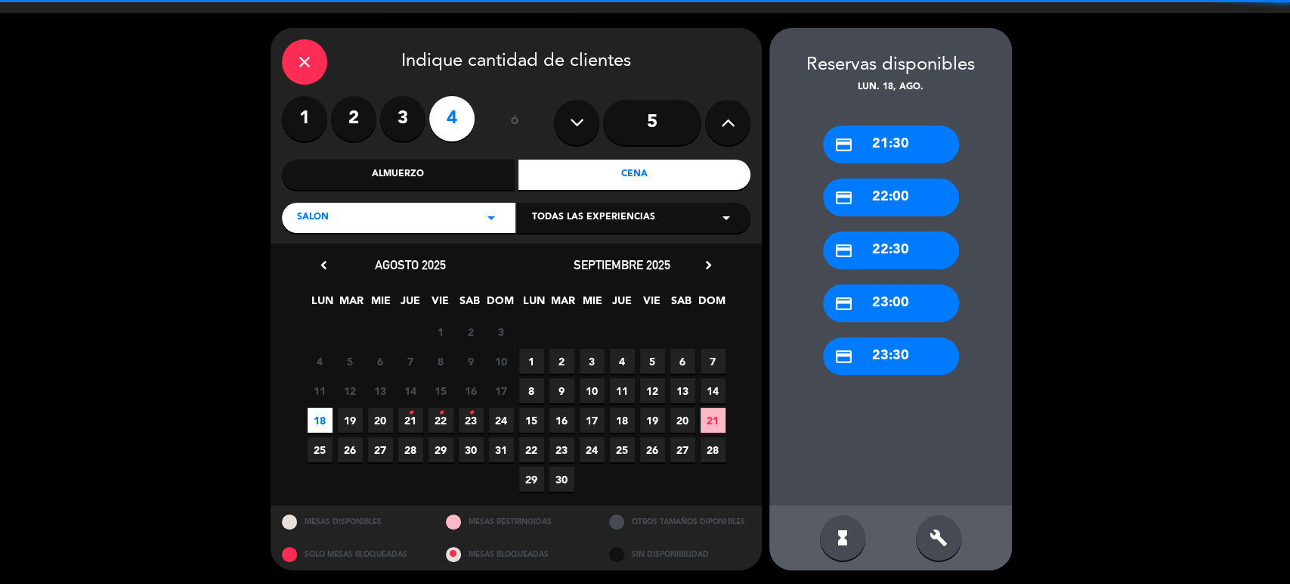
click at [949, 530] on div "build" at bounding box center [938, 537] width 45 height 45
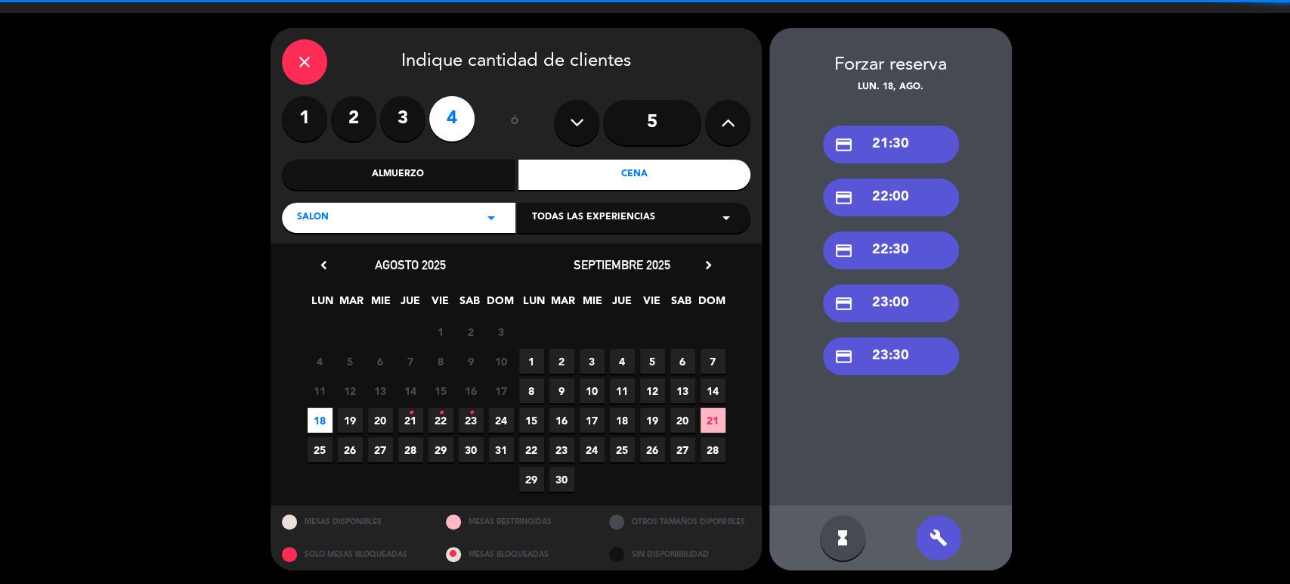
click at [906, 142] on div "credit_card 21:30" at bounding box center [891, 144] width 136 height 38
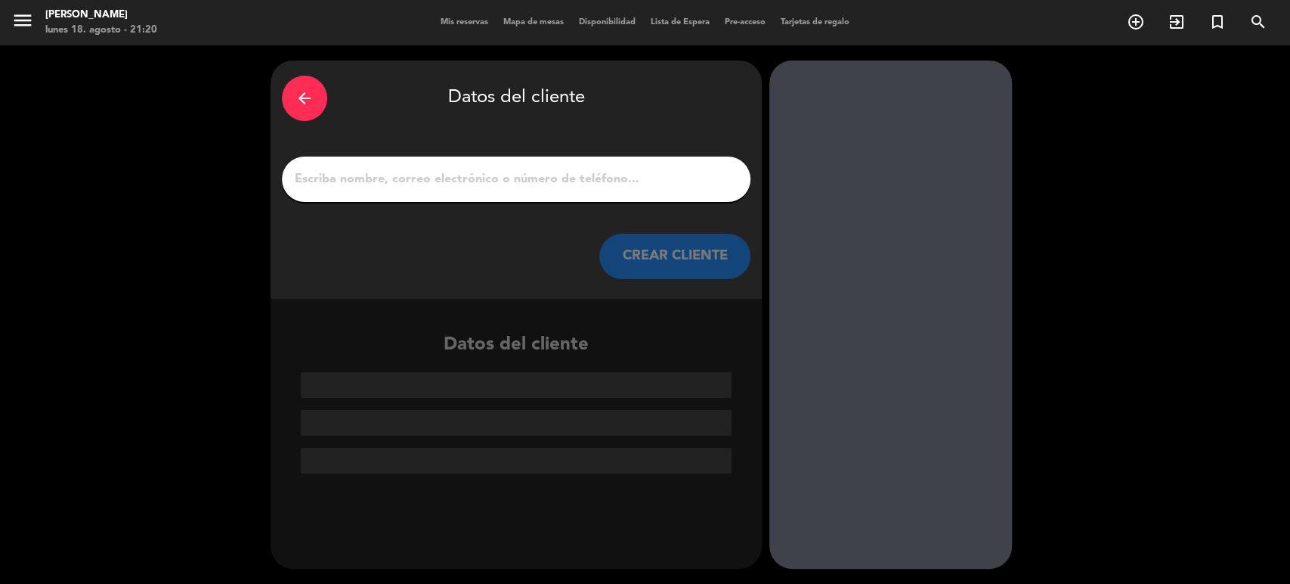
scroll to position [0, 0]
click at [617, 175] on input "1" at bounding box center [516, 179] width 446 height 21
paste input "[PERSON_NAME]"
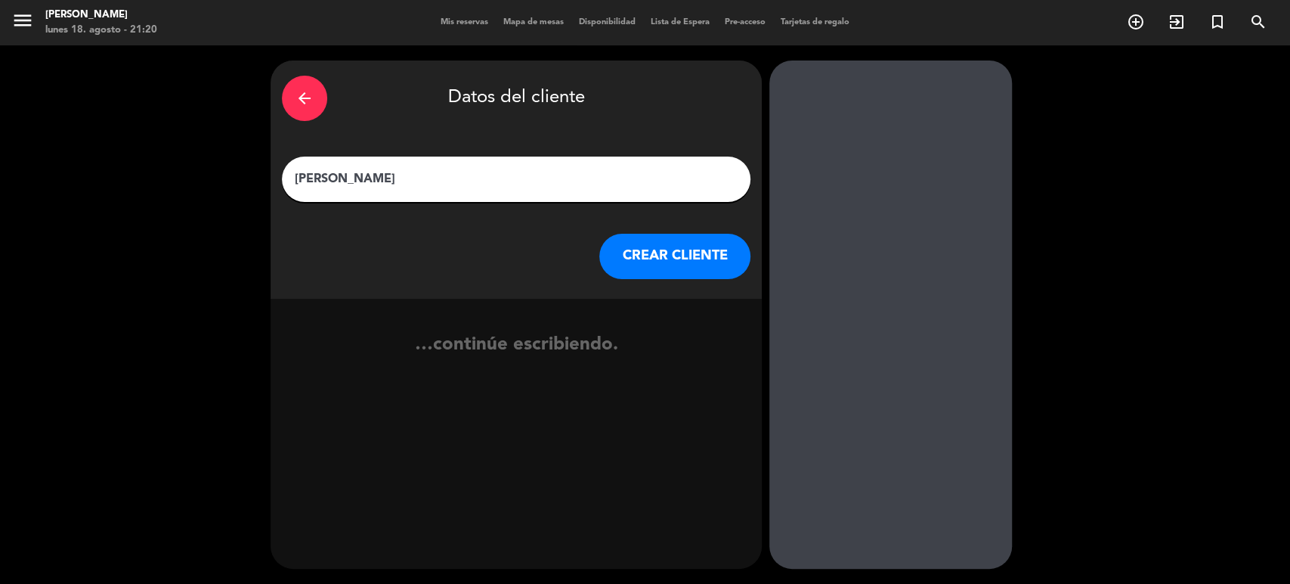
type input "[PERSON_NAME]"
click at [692, 234] on div "CREAR CLIENTE" at bounding box center [516, 256] width 469 height 45
click at [637, 266] on button "CREAR CLIENTE" at bounding box center [674, 256] width 151 height 45
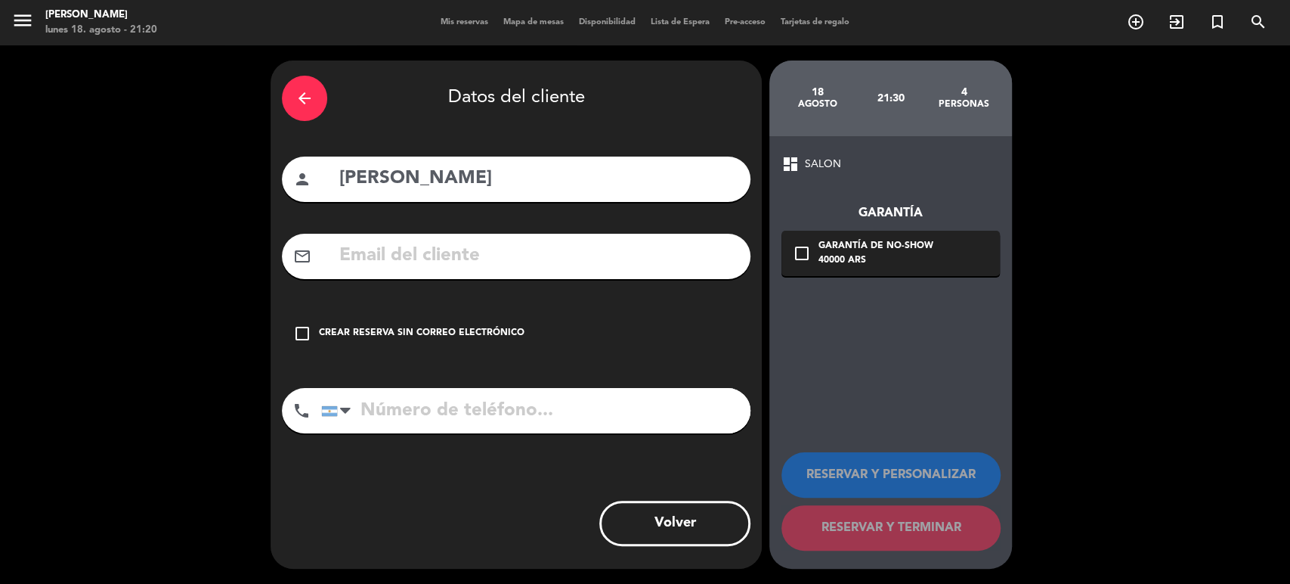
click at [599, 320] on div "check_box_outline_blank Crear reserva sin correo electrónico" at bounding box center [516, 333] width 469 height 45
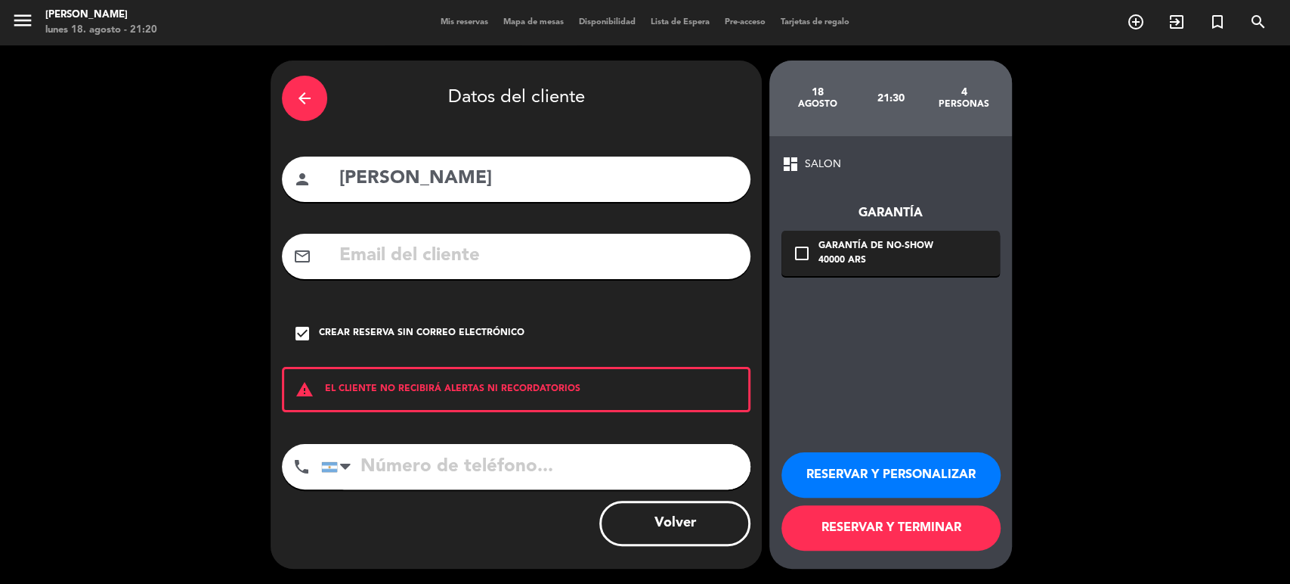
click at [900, 519] on button "RESERVAR Y TERMINAR" at bounding box center [891, 527] width 219 height 45
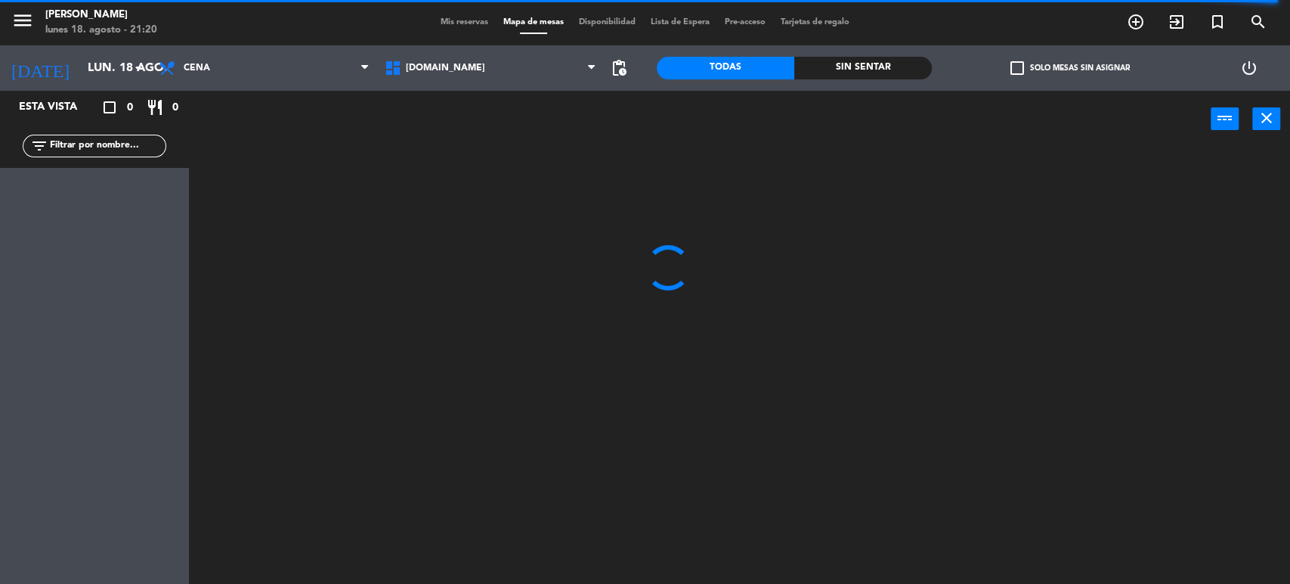
click at [119, 147] on input "text" at bounding box center [106, 146] width 117 height 17
type input "[PERSON_NAME]"
click at [502, 162] on div at bounding box center [746, 368] width 1088 height 436
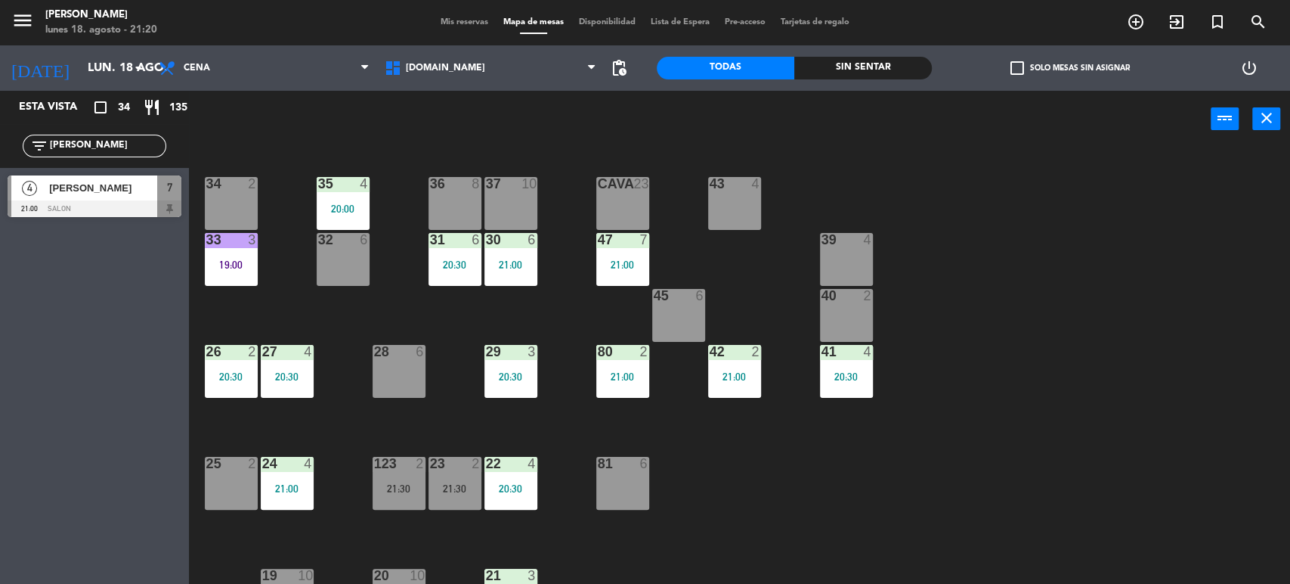
click at [83, 200] on div at bounding box center [95, 208] width 174 height 17
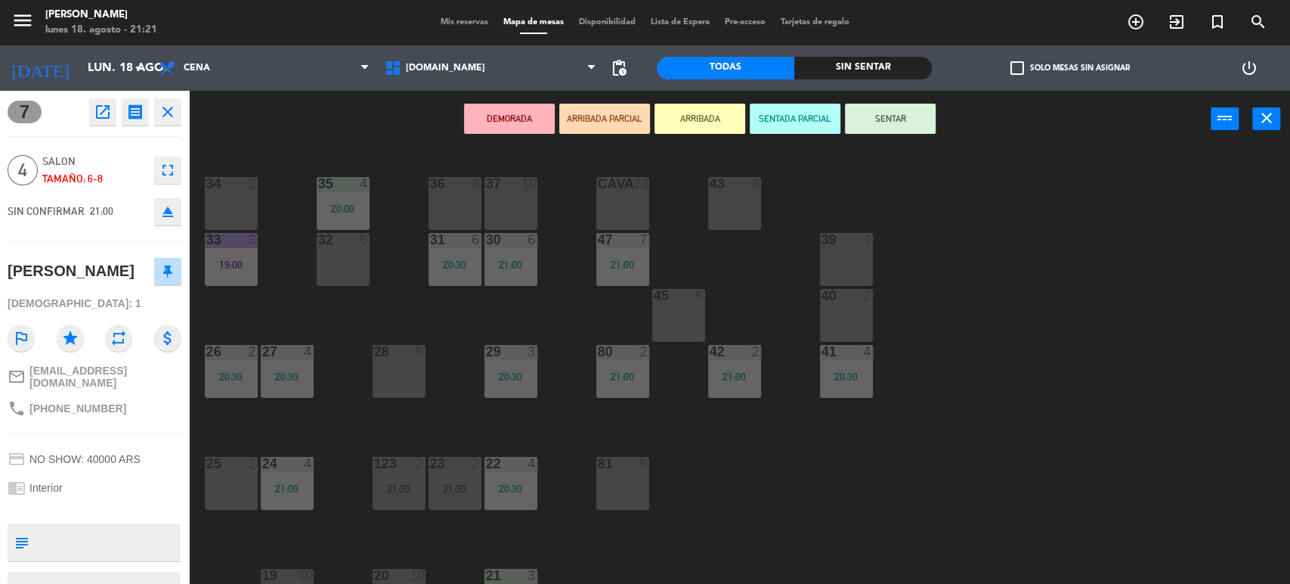
click at [623, 116] on button "ARRIBADA PARCIAL" at bounding box center [604, 119] width 91 height 30
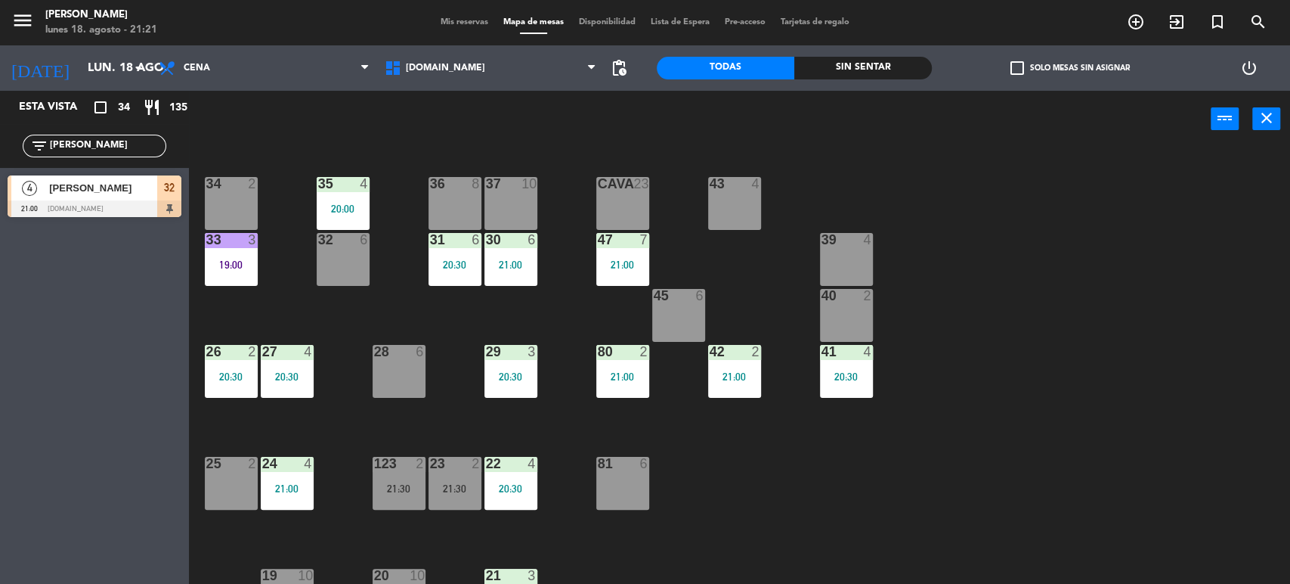
scroll to position [252, 0]
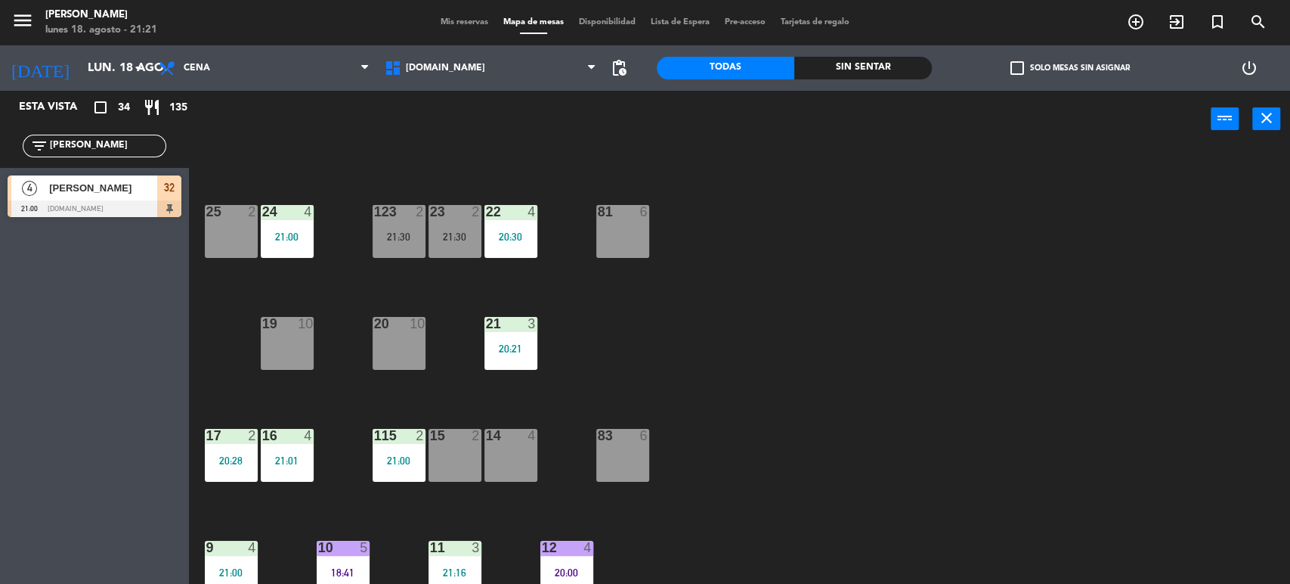
drag, startPoint x: 104, startPoint y: 144, endPoint x: 0, endPoint y: 130, distance: 105.2
click at [0, 130] on div "filter_list [PERSON_NAME]" at bounding box center [94, 146] width 189 height 44
type input "pill"
click at [139, 215] on div at bounding box center [95, 208] width 174 height 17
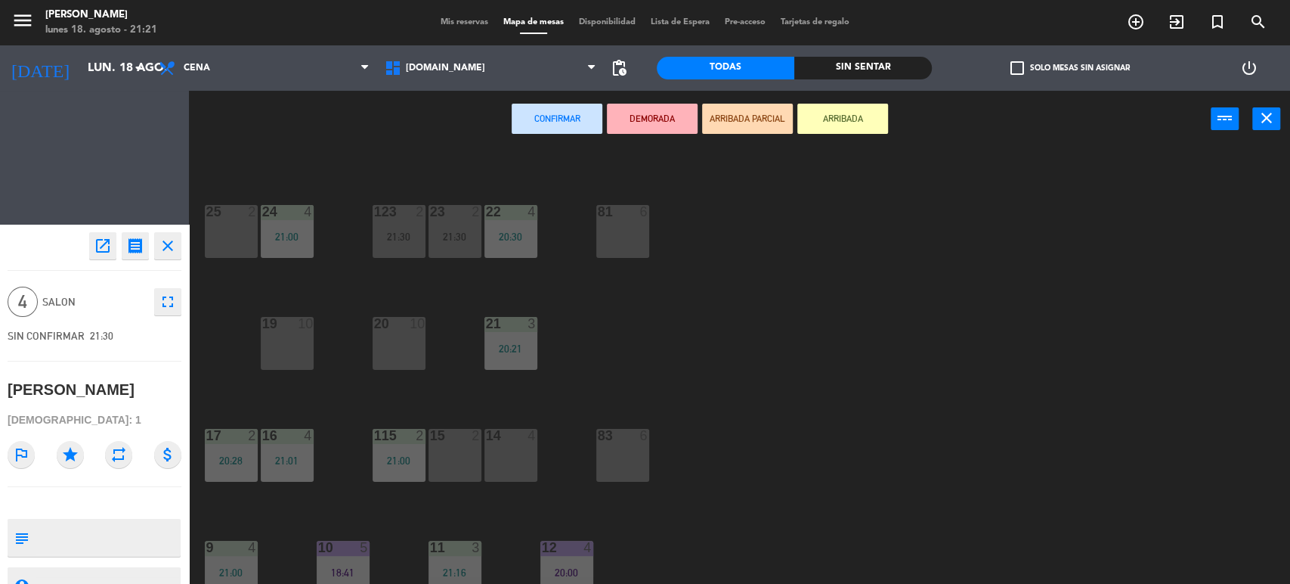
click at [154, 181] on div "Esta vista crop_square 34 restaurant 135 filter_list pill 4 [PERSON_NAME] 21:30…" at bounding box center [94, 337] width 189 height 493
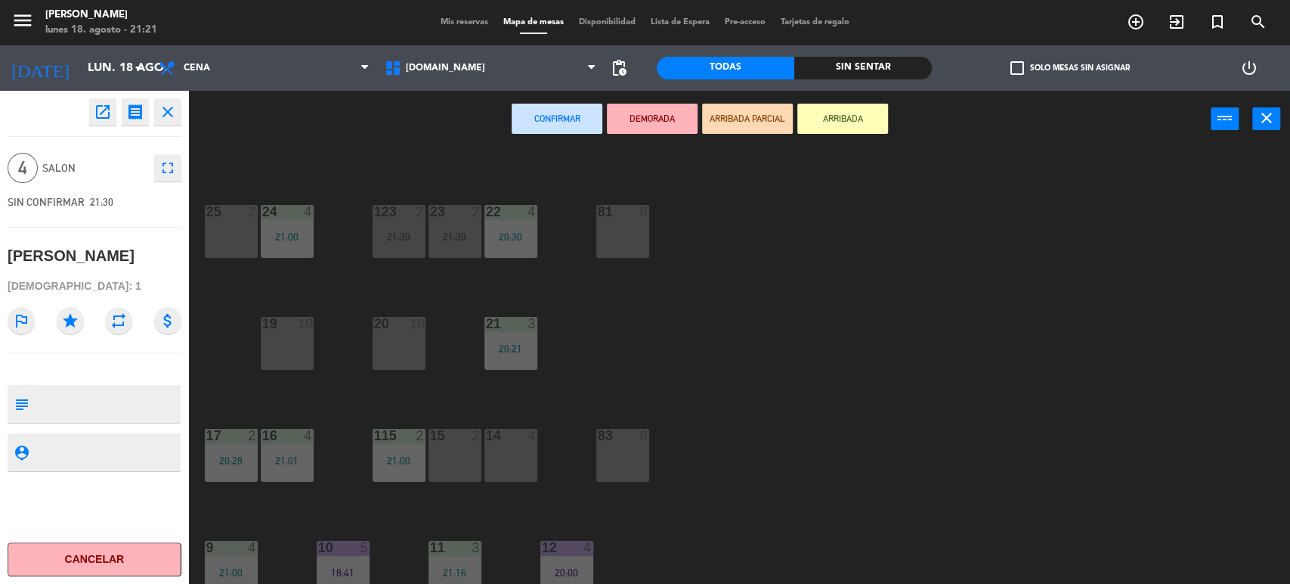
click at [527, 454] on div "14 4" at bounding box center [511, 455] width 53 height 53
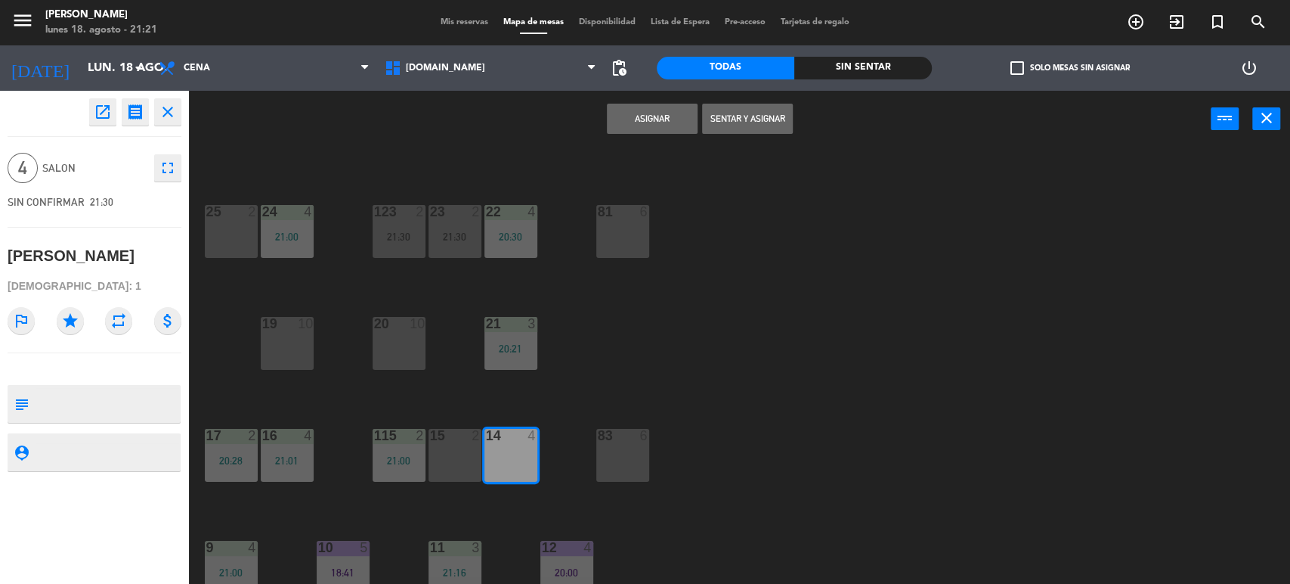
click at [765, 119] on button "Sentar y Asignar" at bounding box center [747, 119] width 91 height 30
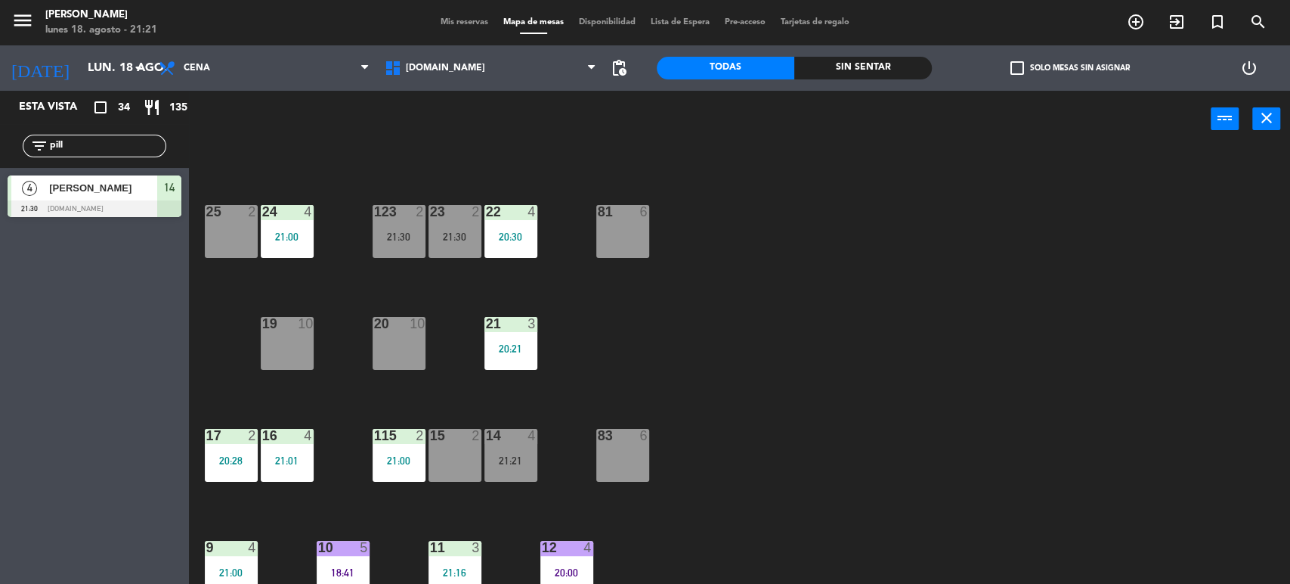
scroll to position [0, 0]
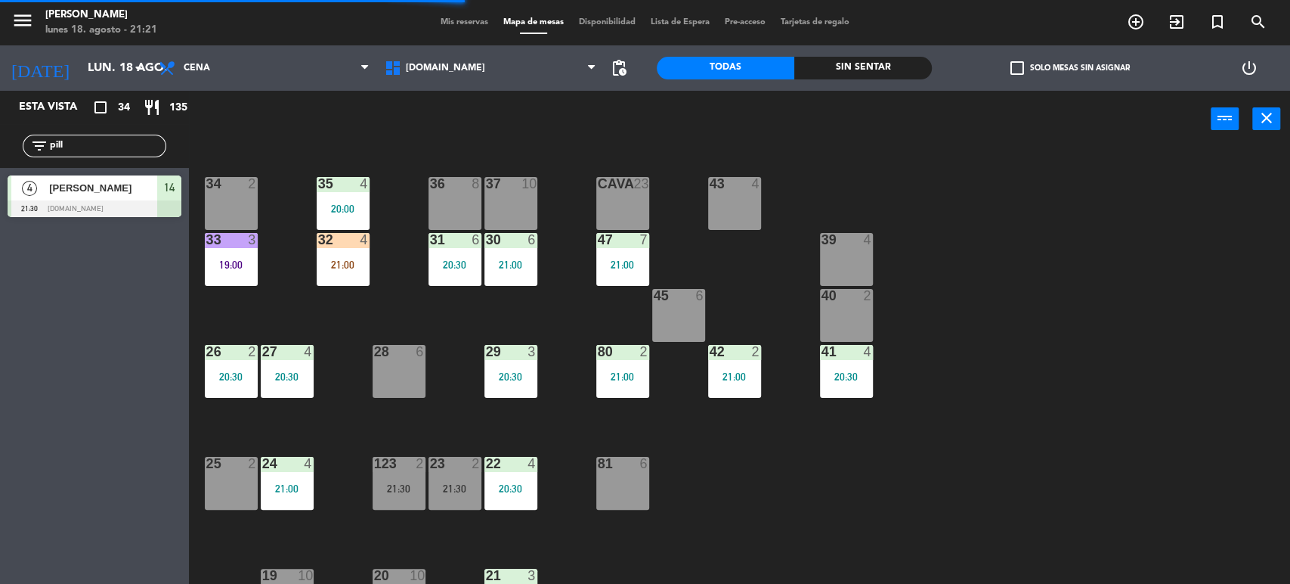
drag, startPoint x: 104, startPoint y: 145, endPoint x: 0, endPoint y: 136, distance: 104.7
click at [0, 138] on div "filter_list pill" at bounding box center [94, 146] width 189 height 44
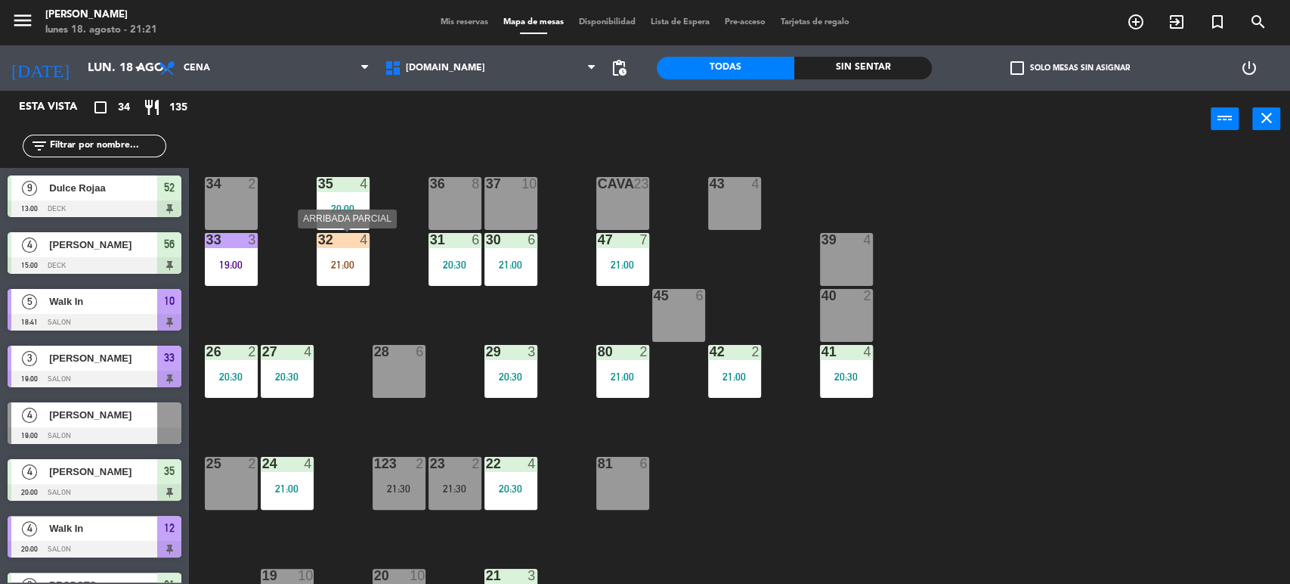
click at [349, 279] on div "32 4 21:00" at bounding box center [343, 259] width 53 height 53
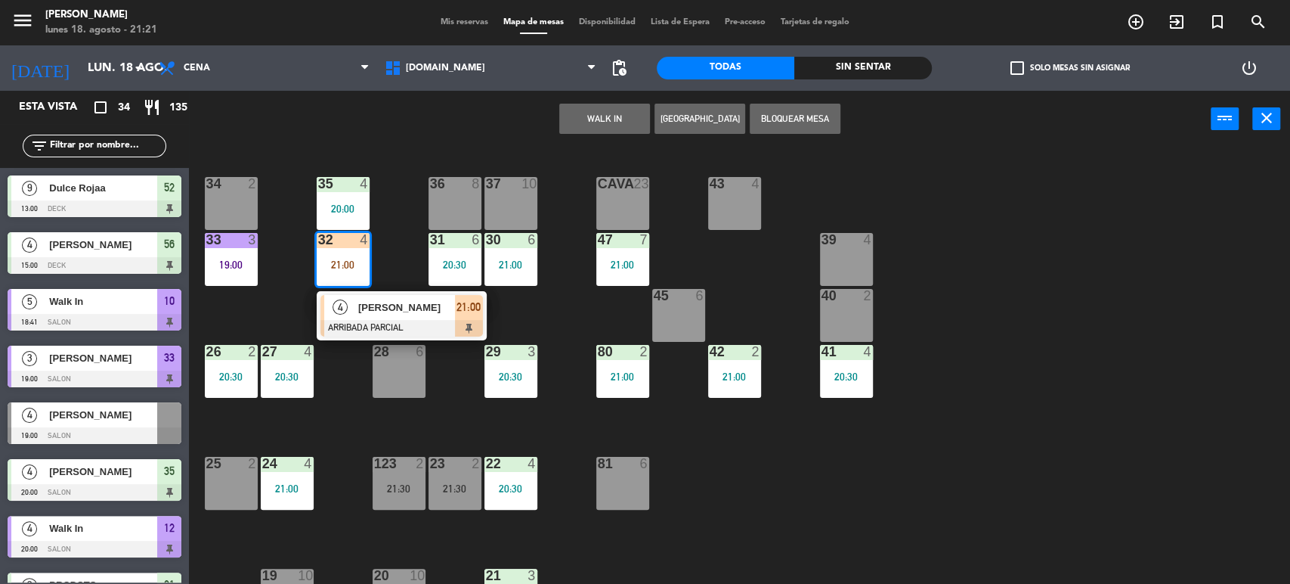
click at [407, 314] on span "[PERSON_NAME]" at bounding box center [406, 307] width 97 height 16
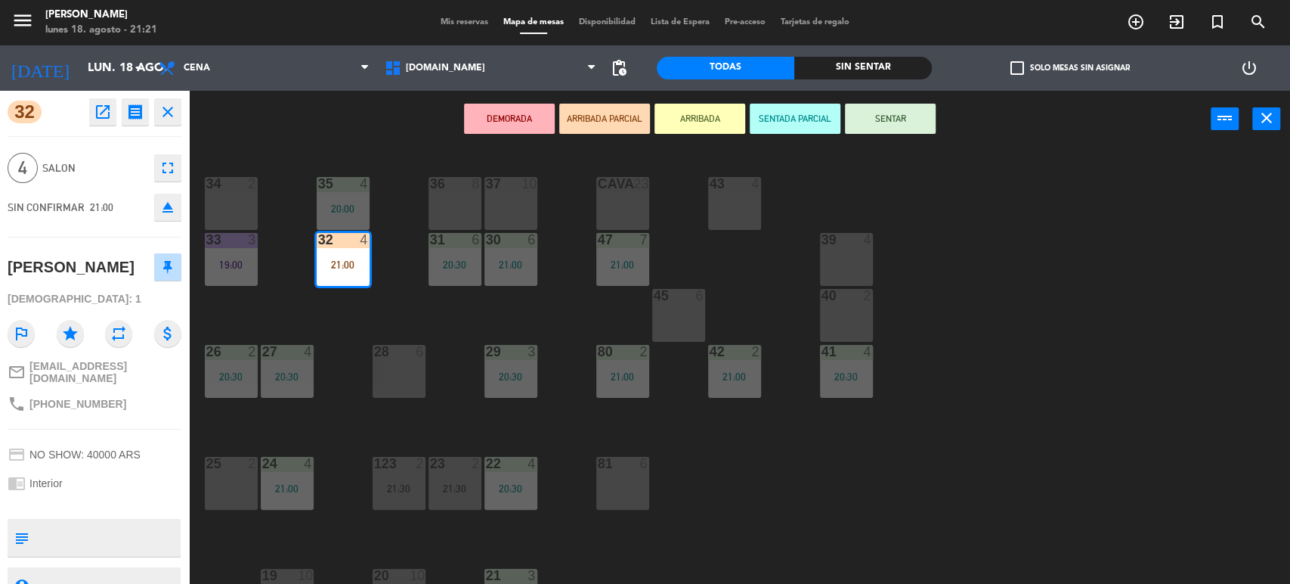
click at [880, 125] on button "SENTAR" at bounding box center [890, 119] width 91 height 30
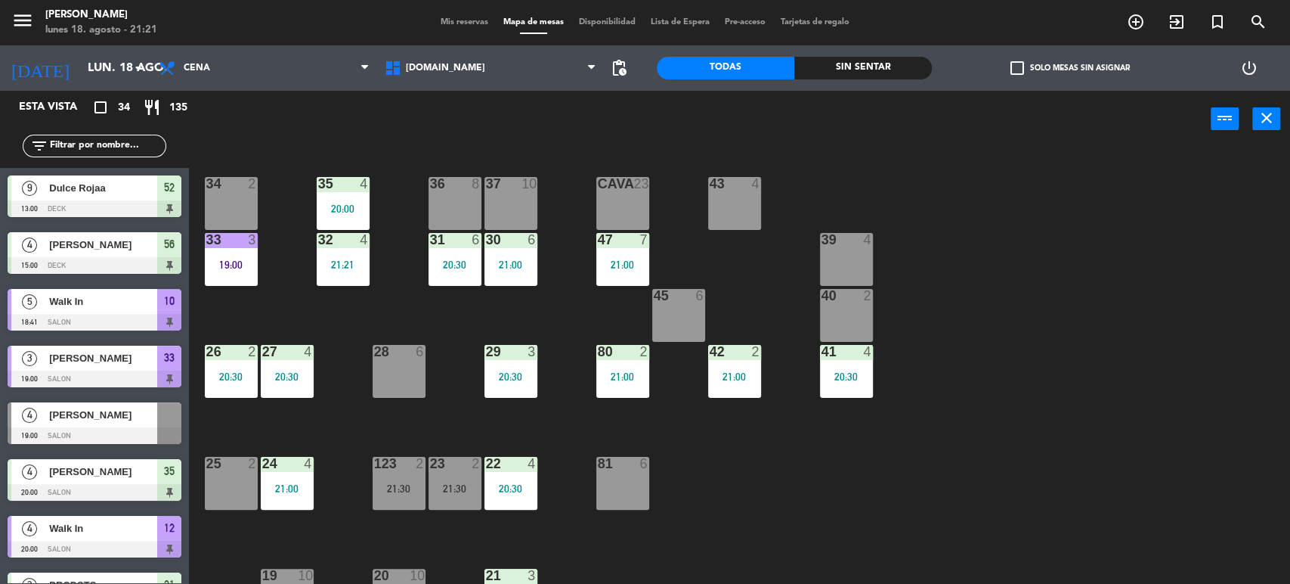
scroll to position [624, 0]
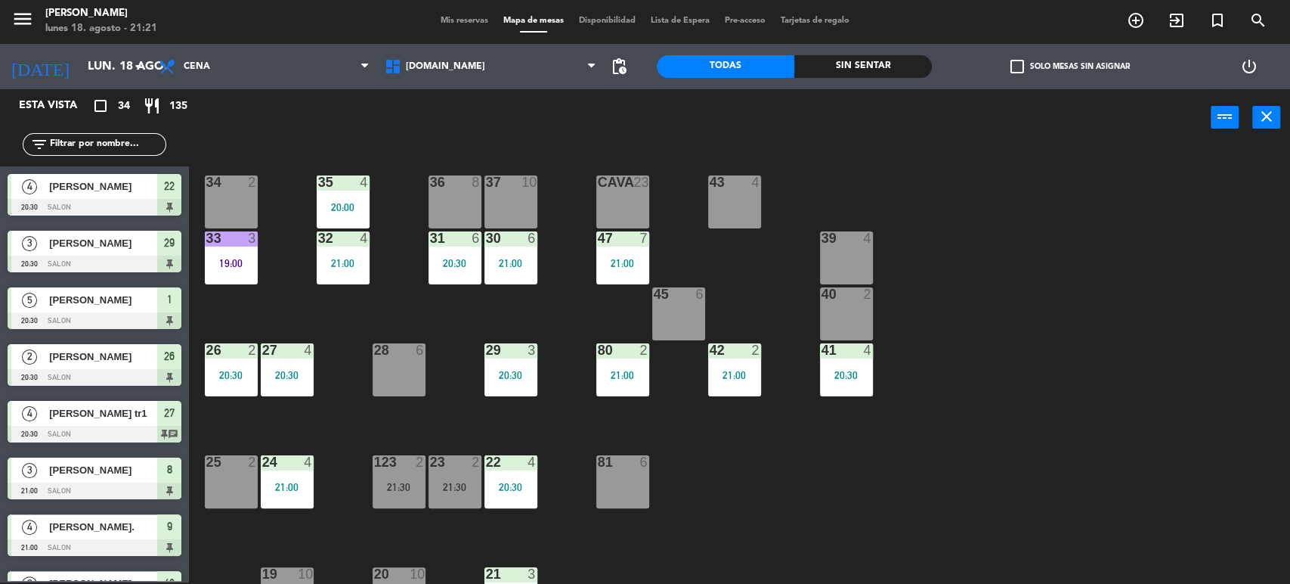
click at [845, 441] on div "34 2 35 4 20:00 36 8 43 4 37 10 CAVA 23 33 3 19:00 32 4 21:00 31 6 20:30 30 6 2…" at bounding box center [746, 366] width 1088 height 436
click at [912, 488] on div "34 2 35 4 20:00 36 8 43 4 37 10 CAVA 23 33 3 19:00 32 4 21:00 31 6 20:30 30 6 2…" at bounding box center [746, 366] width 1088 height 436
click at [318, 313] on div "34 2 35 4 20:00 36 8 43 4 37 10 CAVA 23 33 3 19:00 32 4 21:00 31 6 20:30 30 6 2…" at bounding box center [746, 366] width 1088 height 436
click at [277, 286] on div "34 2 35 4 20:00 36 8 43 4 37 10 CAVA 23 33 3 19:00 32 4 21:00 31 6 20:30 30 6 2…" at bounding box center [746, 366] width 1088 height 436
click at [224, 265] on div "19:00" at bounding box center [231, 263] width 53 height 11
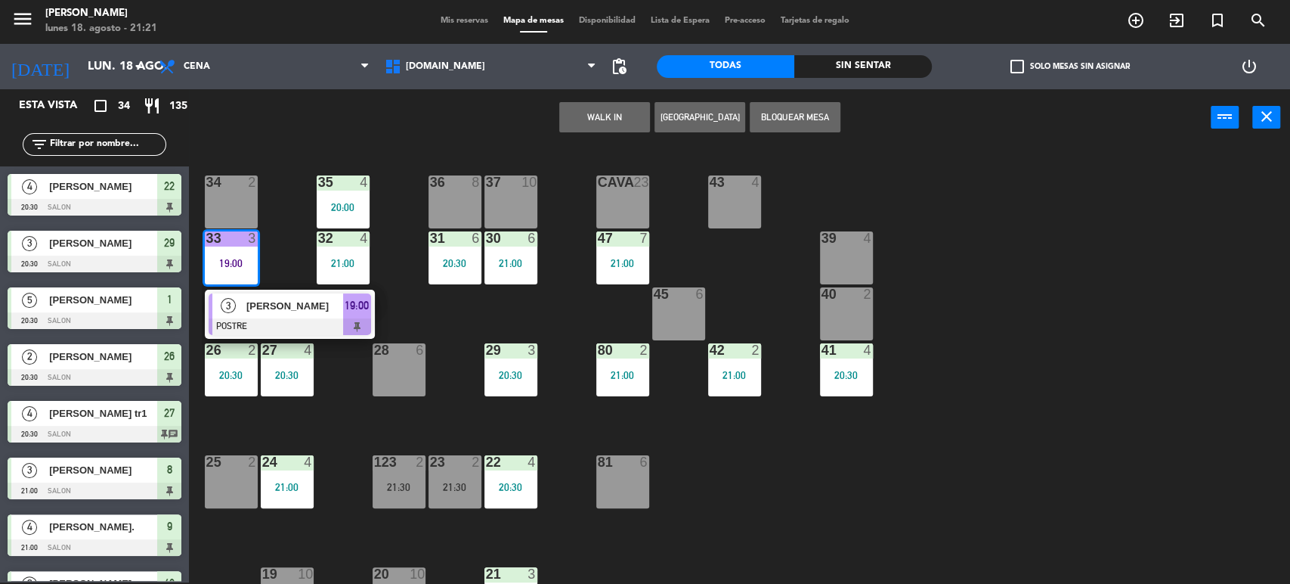
click at [283, 304] on span "[PERSON_NAME]" at bounding box center [294, 306] width 97 height 16
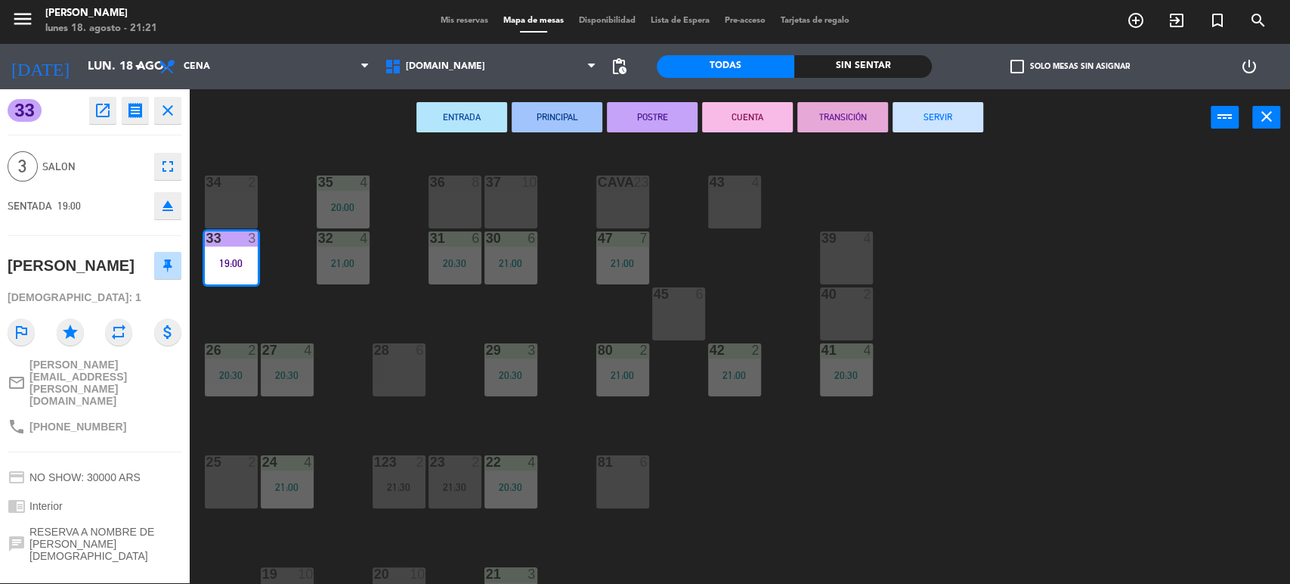
click at [1002, 339] on div "34 2 35 4 20:00 36 8 43 4 37 10 CAVA 23 33 3 19:00 32 4 21:00 31 6 20:30 30 6 2…" at bounding box center [746, 366] width 1088 height 436
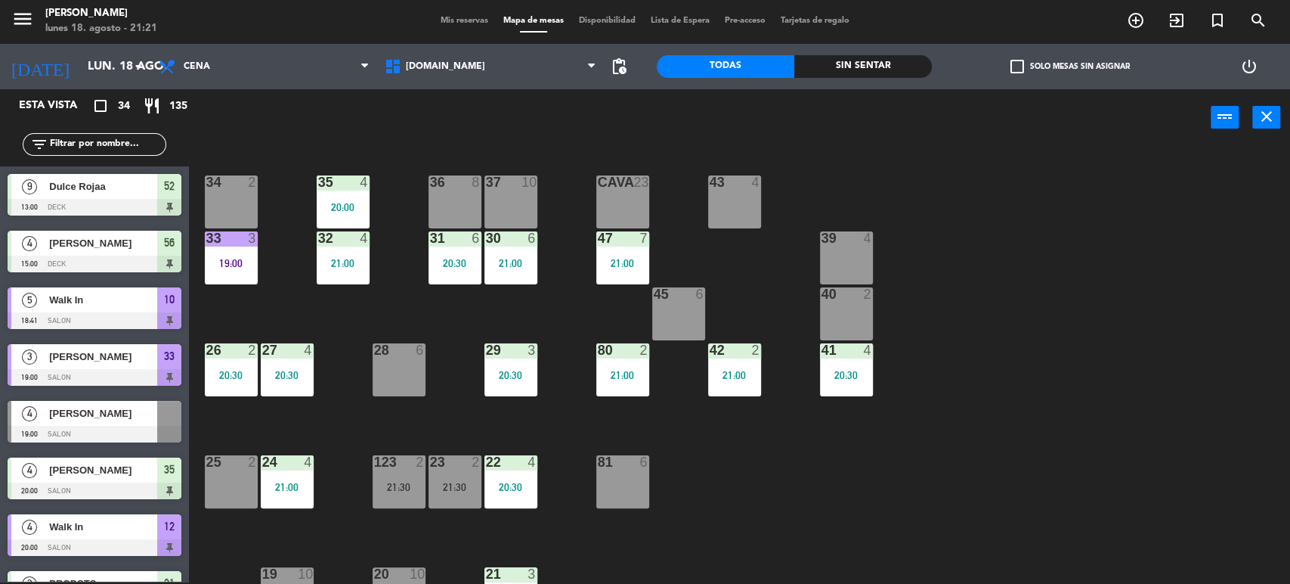
scroll to position [2, 0]
click at [811, 416] on div "34 2 35 4 20:00 36 8 43 4 37 10 CAVA 23 33 3 19:00 32 4 21:00 31 6 20:30 30 6 2…" at bounding box center [746, 366] width 1088 height 436
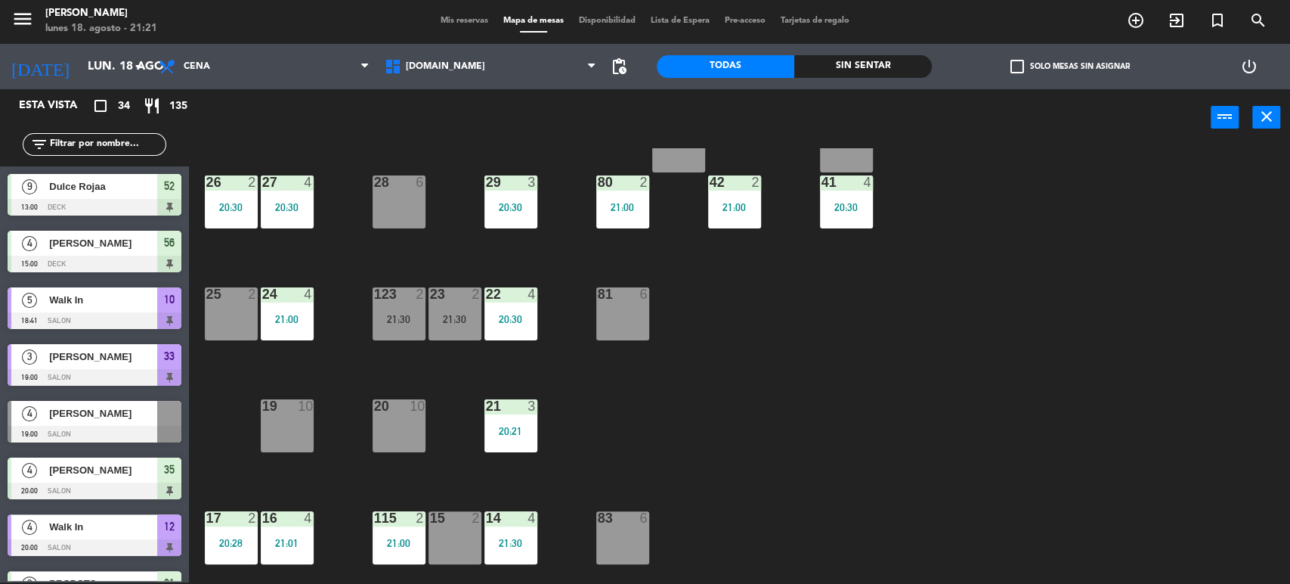
click at [517, 523] on div at bounding box center [510, 518] width 25 height 14
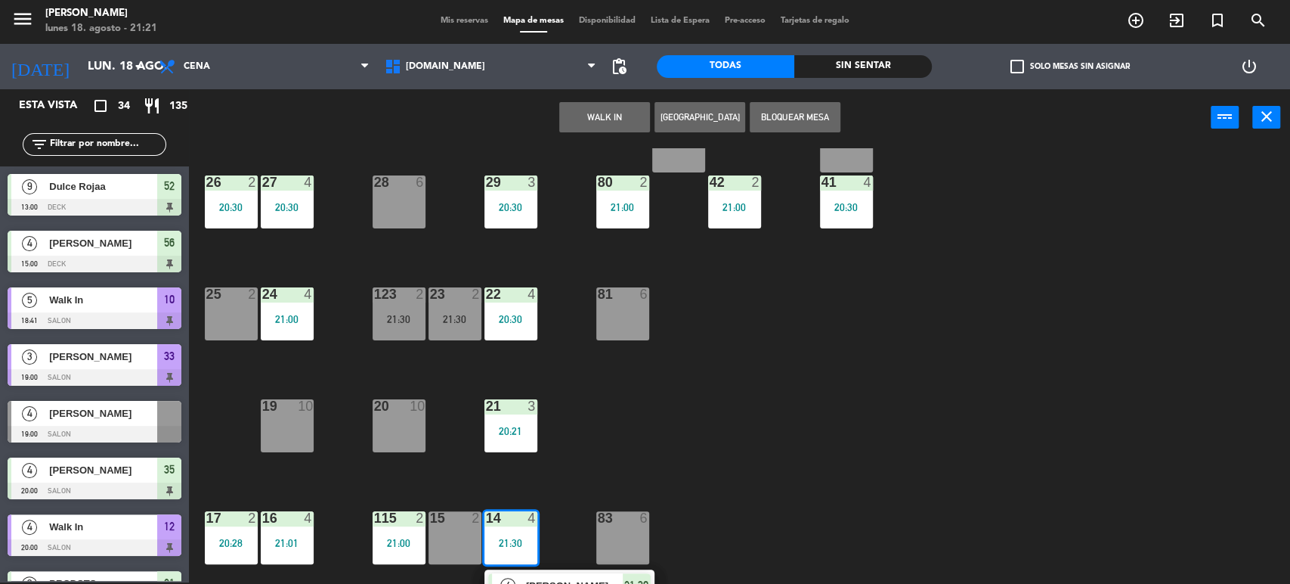
scroll to position [419, 0]
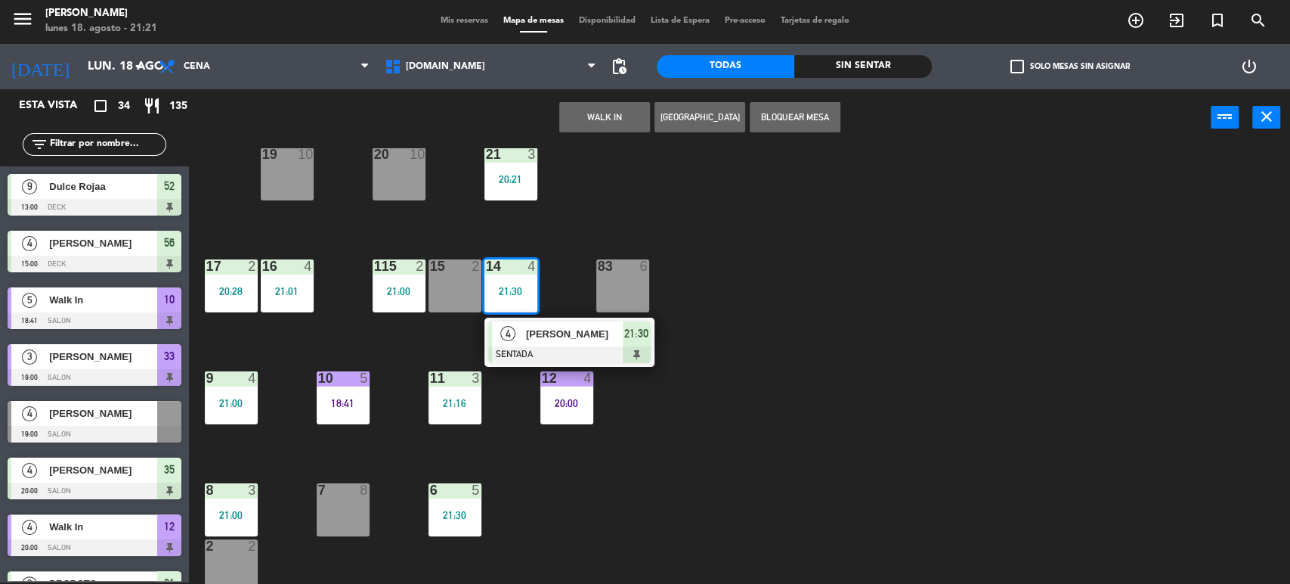
click at [856, 494] on div "34 2 35 4 20:00 36 8 43 4 37 10 CAVA 23 33 3 19:00 32 4 21:00 31 6 20:30 30 6 2…" at bounding box center [746, 366] width 1088 height 436
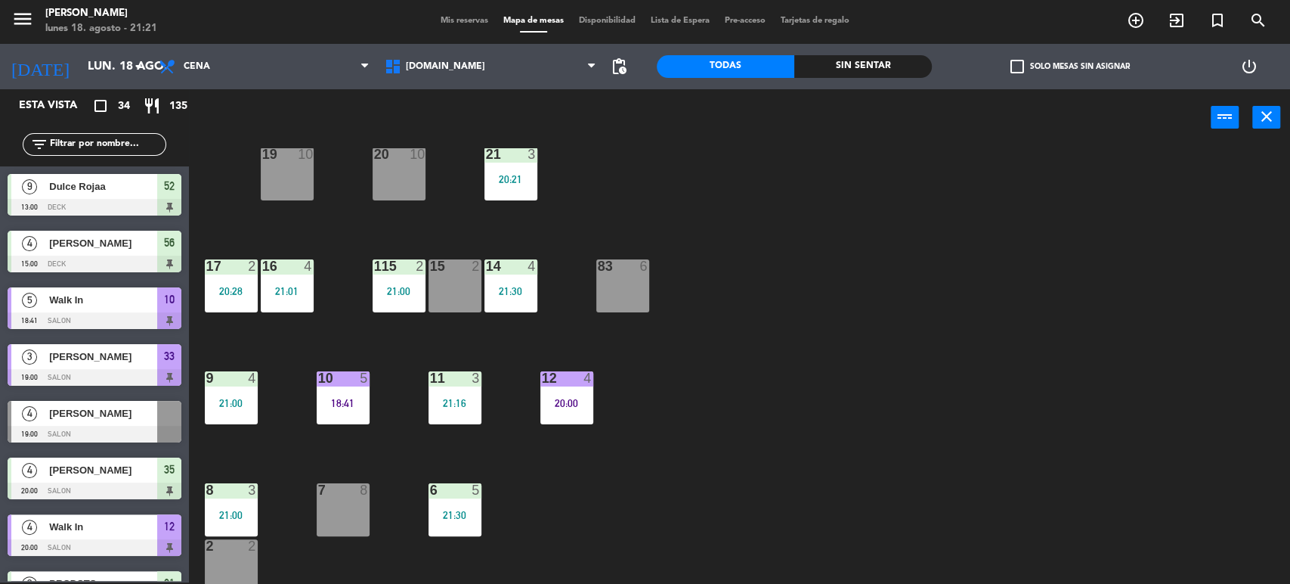
click at [878, 78] on div "Todas Sin sentar" at bounding box center [795, 66] width 276 height 45
click at [884, 75] on div "Sin sentar" at bounding box center [863, 66] width 138 height 23
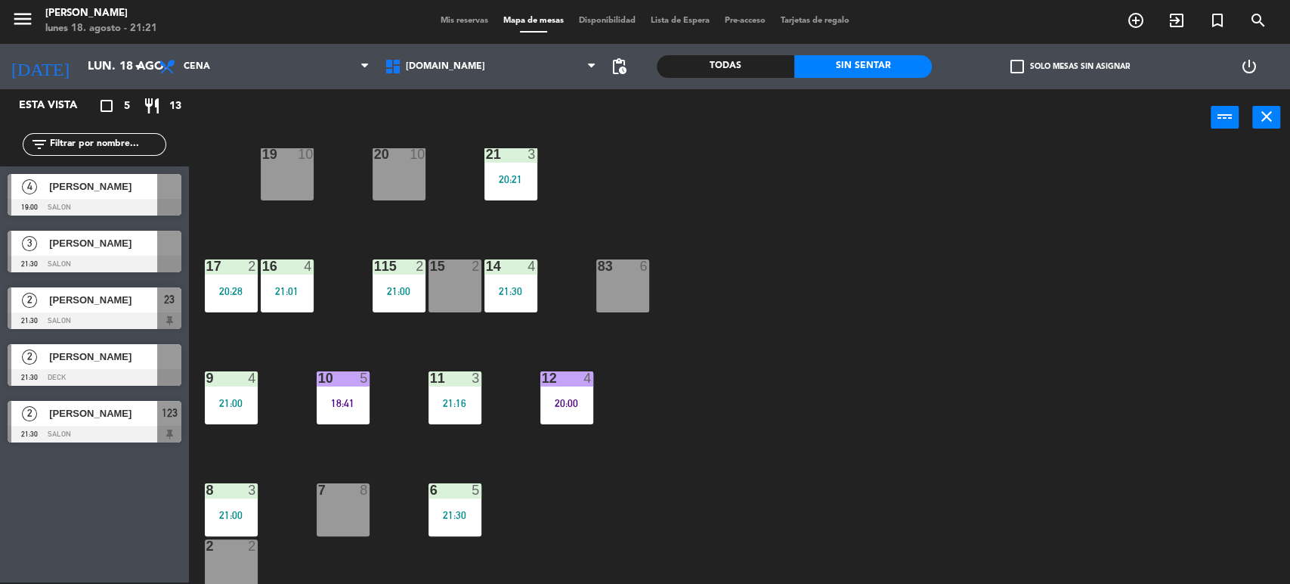
click at [952, 287] on div "34 2 35 4 20:00 36 8 43 4 37 10 CAVA 23 33 3 19:00 32 4 21:00 31 6 20:30 30 6 2…" at bounding box center [746, 366] width 1088 height 436
click at [950, 327] on div "34 2 35 4 20:00 36 8 43 4 37 10 CAVA 23 33 3 19:00 32 4 21:00 31 6 20:30 30 6 2…" at bounding box center [746, 366] width 1088 height 436
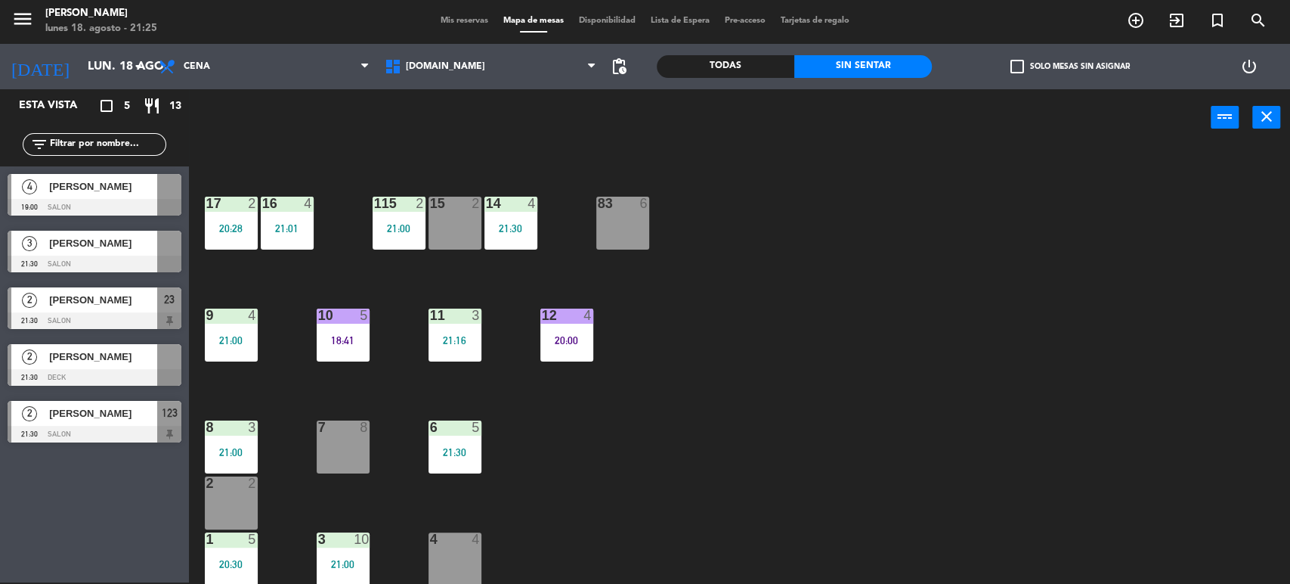
click at [390, 531] on div "34 2 35 4 20:00 36 8 43 4 37 10 CAVA 23 33 3 19:00 32 4 21:00 31 6 20:30 30 6 2…" at bounding box center [746, 366] width 1088 height 436
click at [349, 537] on div at bounding box center [342, 539] width 25 height 14
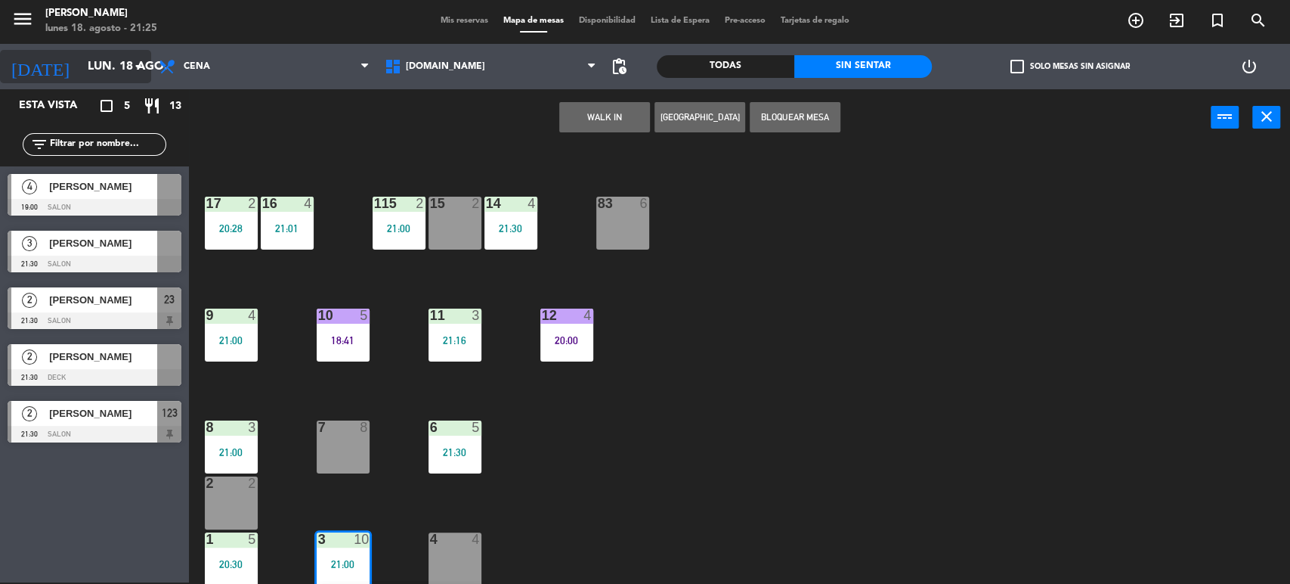
click at [80, 71] on input "lun. 18 ago." at bounding box center [159, 66] width 159 height 29
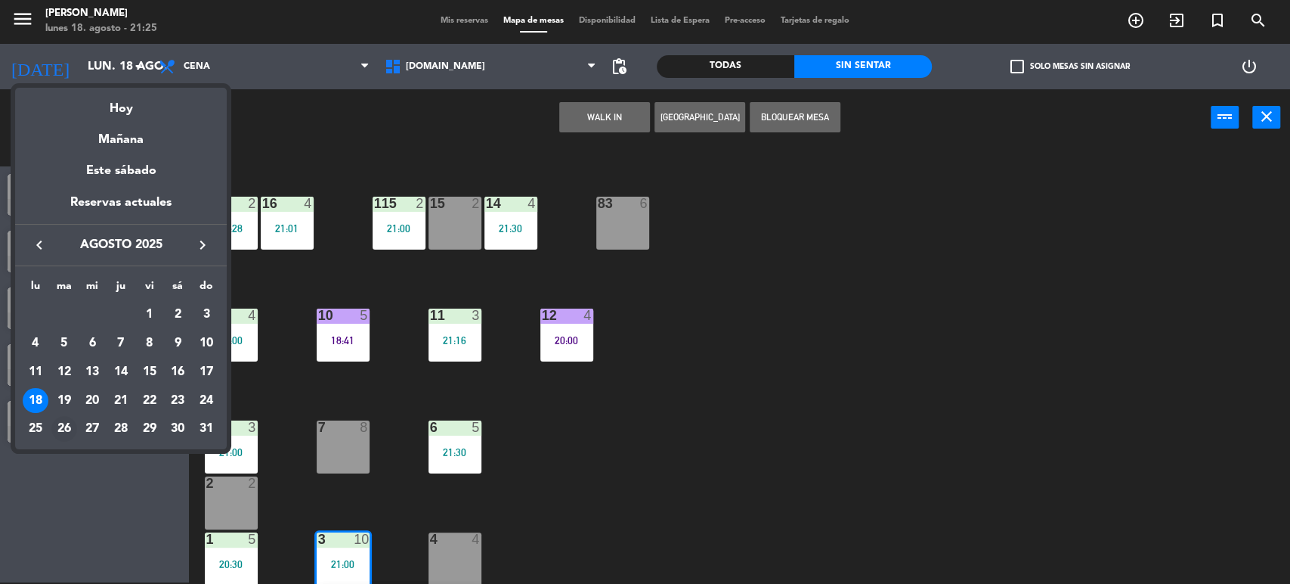
click at [70, 424] on div "26" at bounding box center [64, 429] width 26 height 26
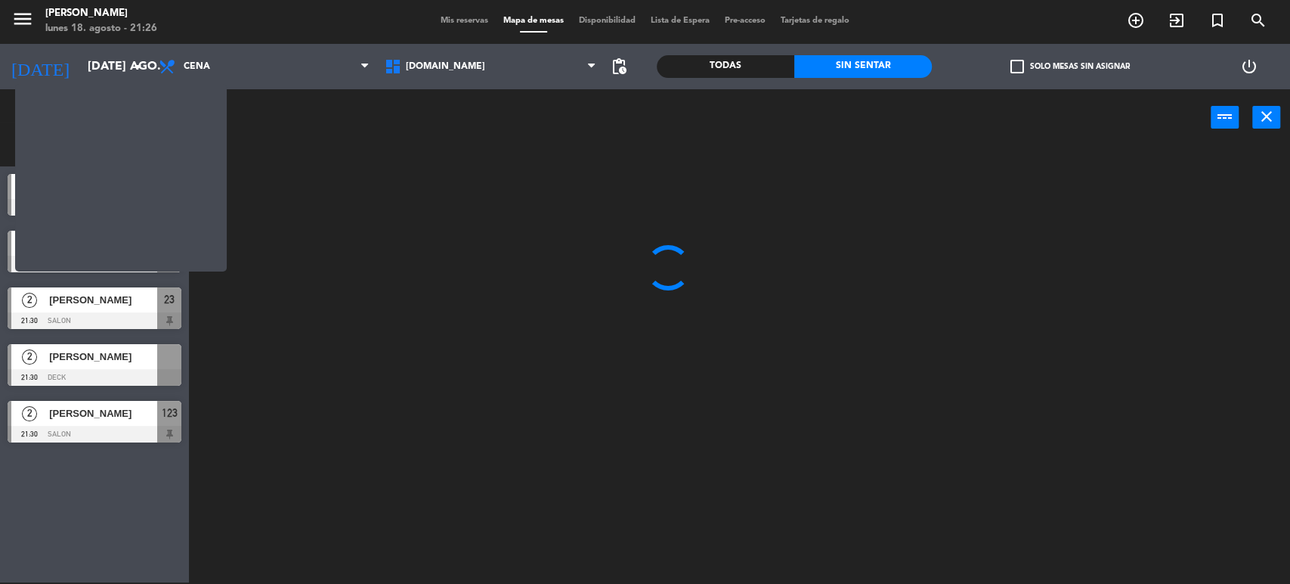
scroll to position [0, 0]
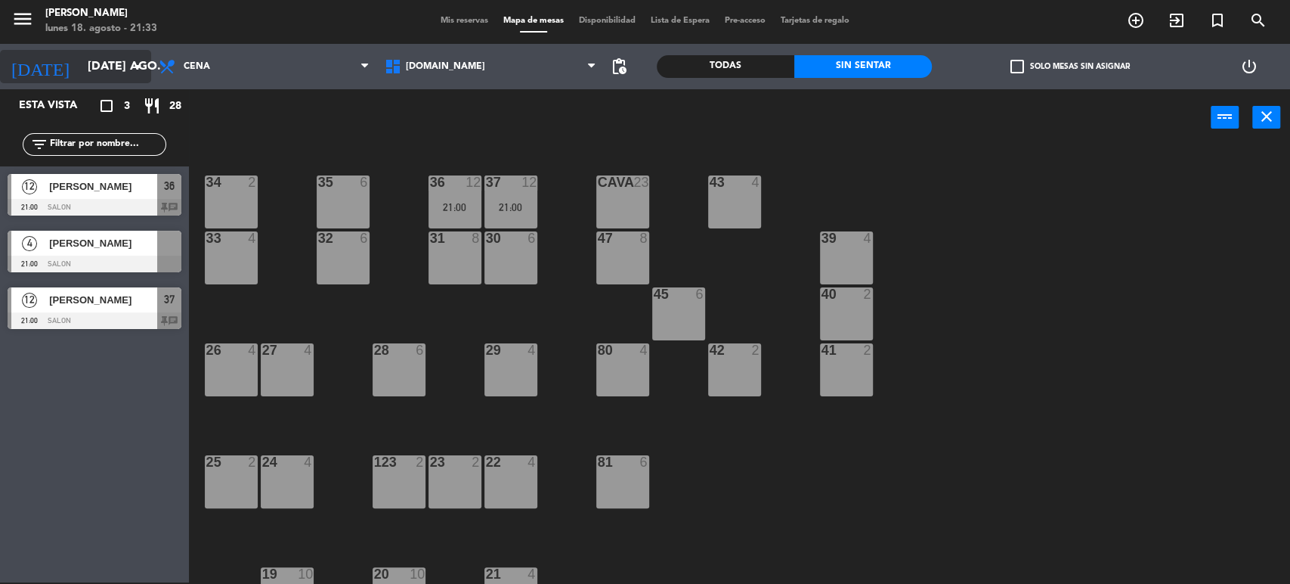
click at [91, 75] on input "[DATE] ago." at bounding box center [159, 66] width 159 height 29
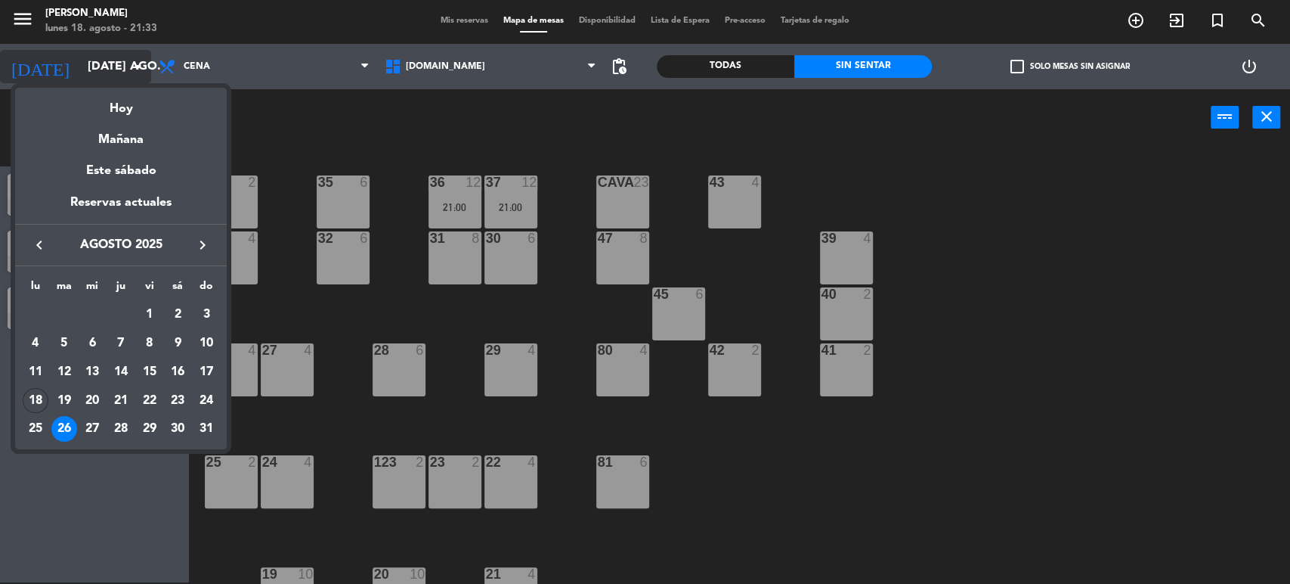
click at [109, 106] on div "Hoy" at bounding box center [121, 103] width 212 height 31
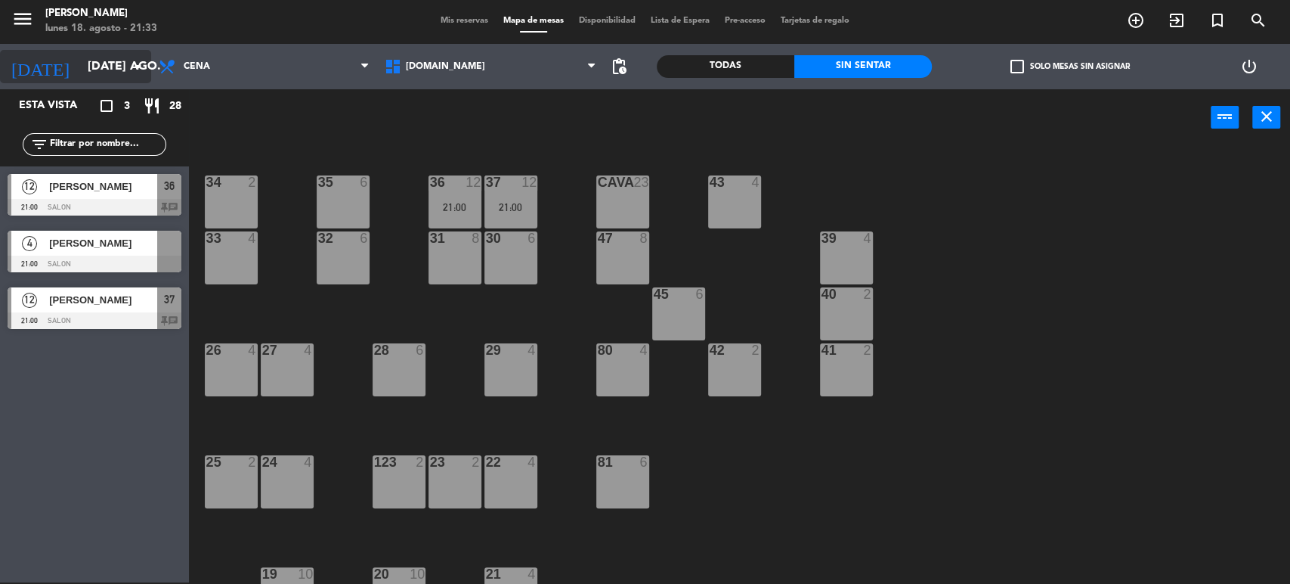
type input "lun. 18 ago."
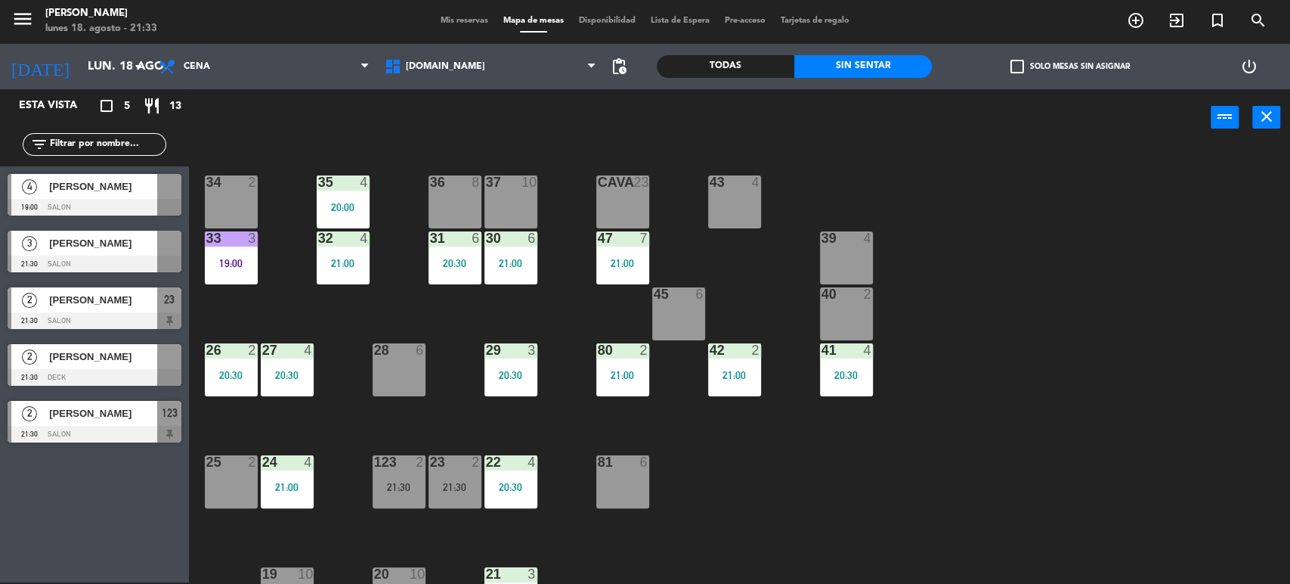
click at [240, 181] on div at bounding box center [230, 182] width 25 height 14
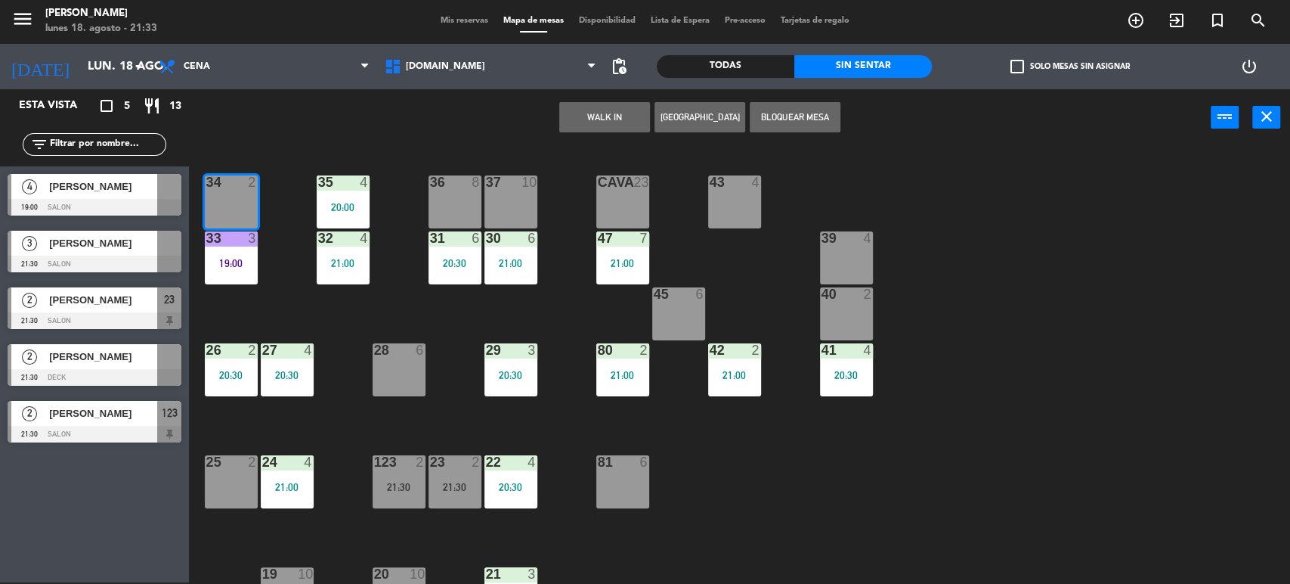
click at [615, 123] on button "WALK IN" at bounding box center [604, 117] width 91 height 30
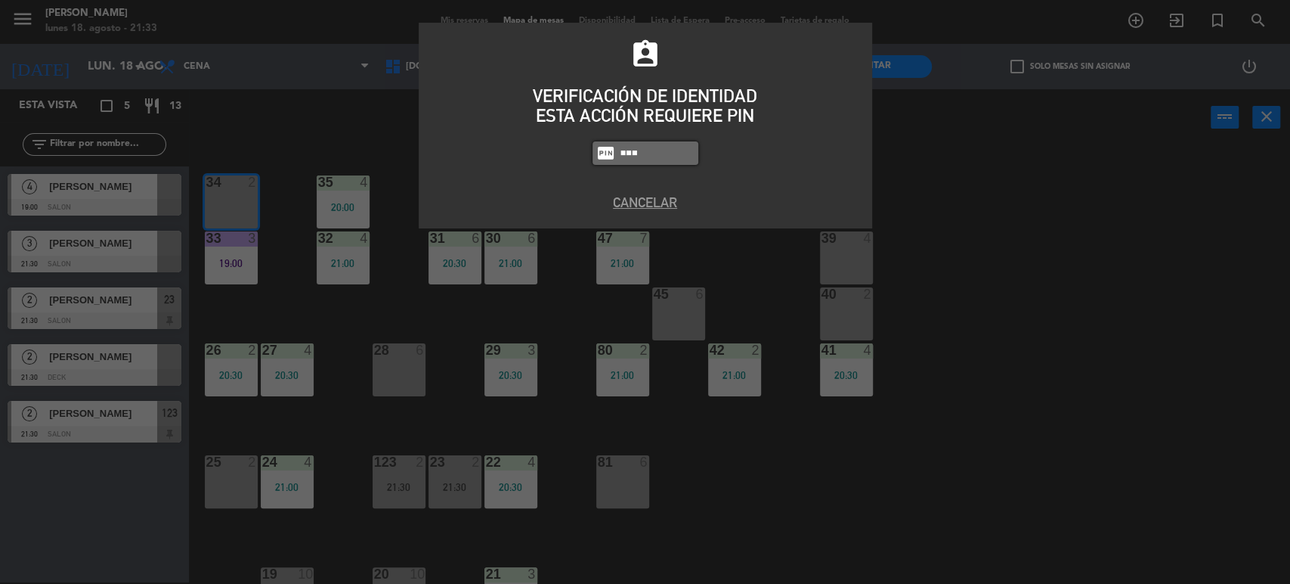
type input "3871"
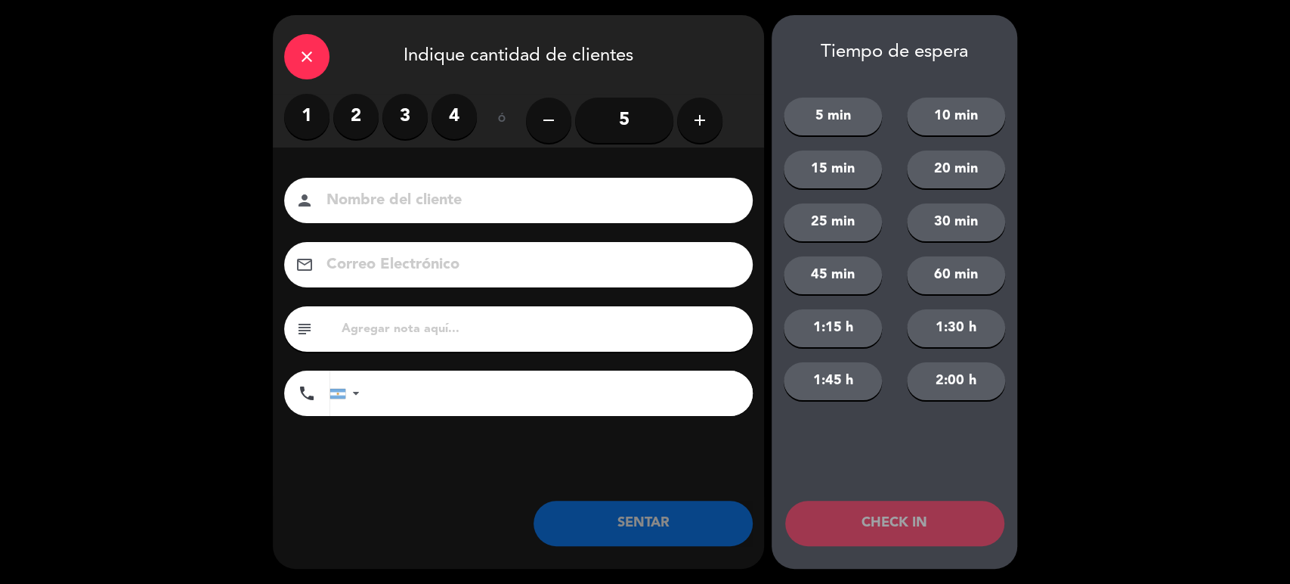
click at [333, 125] on div "1 2 3 4" at bounding box center [380, 116] width 193 height 45
click at [349, 125] on label "2" at bounding box center [355, 116] width 45 height 45
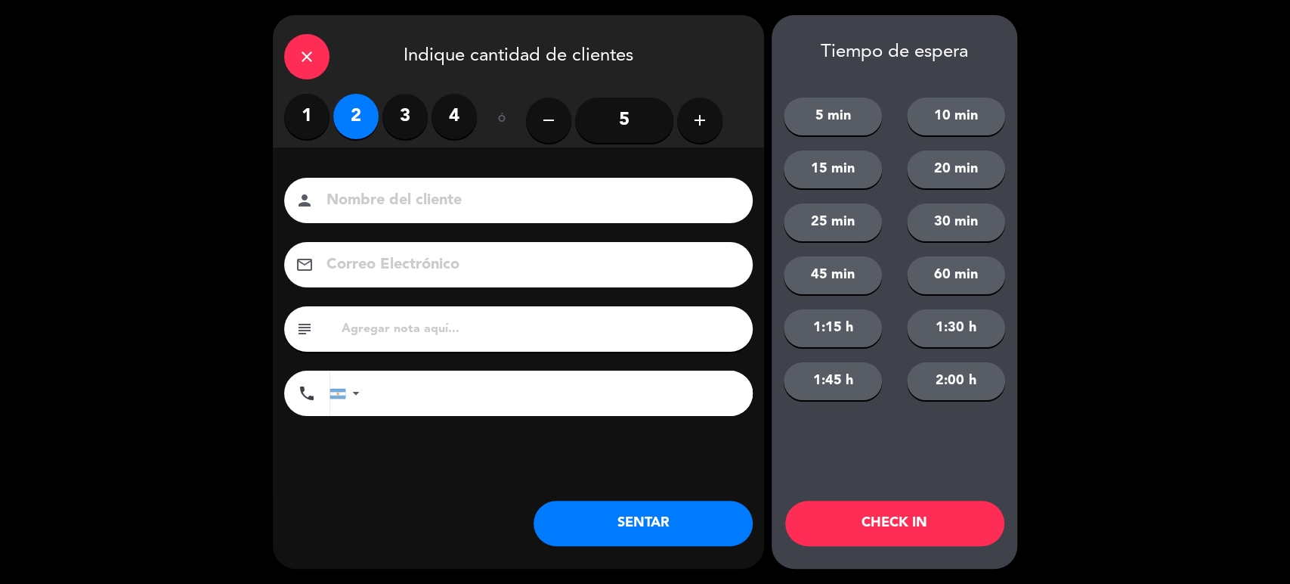
click at [658, 531] on button "SENTAR" at bounding box center [643, 522] width 219 height 45
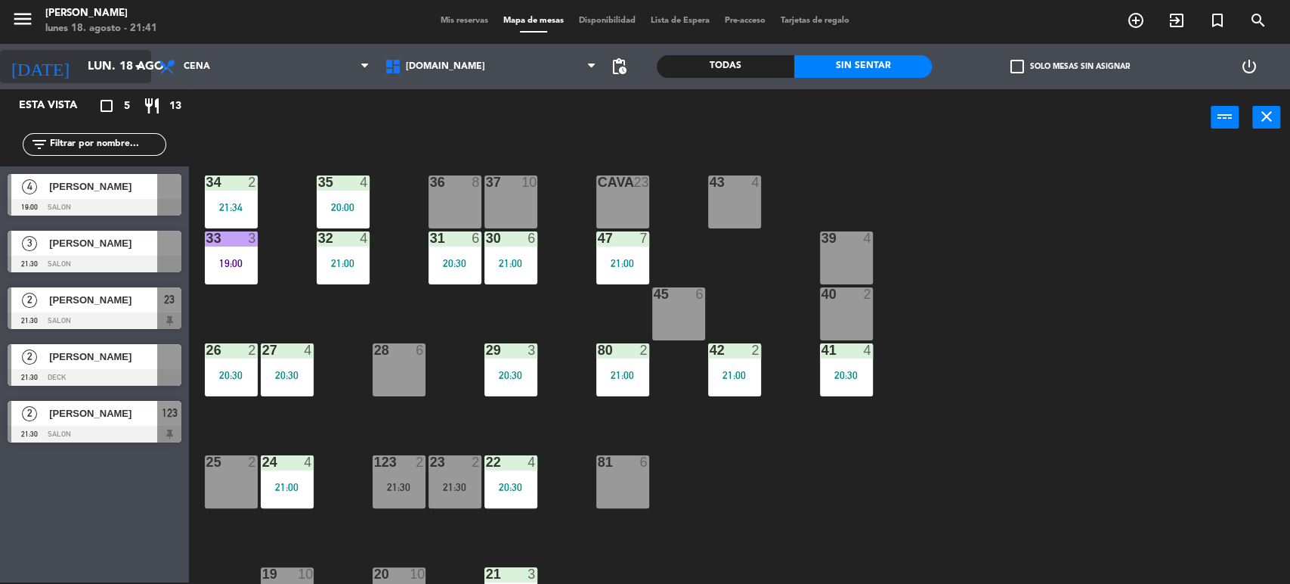
click at [80, 60] on input "lun. 18 ago." at bounding box center [159, 66] width 159 height 29
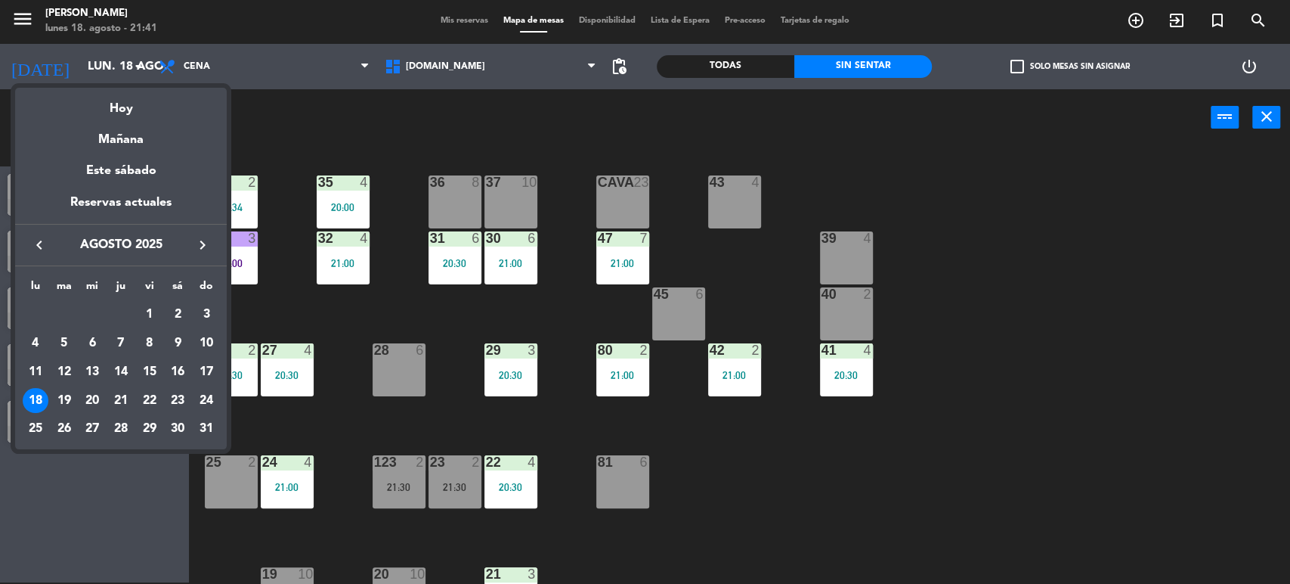
click at [204, 243] on icon "keyboard_arrow_right" at bounding box center [202, 245] width 18 height 18
click at [176, 345] on div "6" at bounding box center [178, 343] width 26 height 26
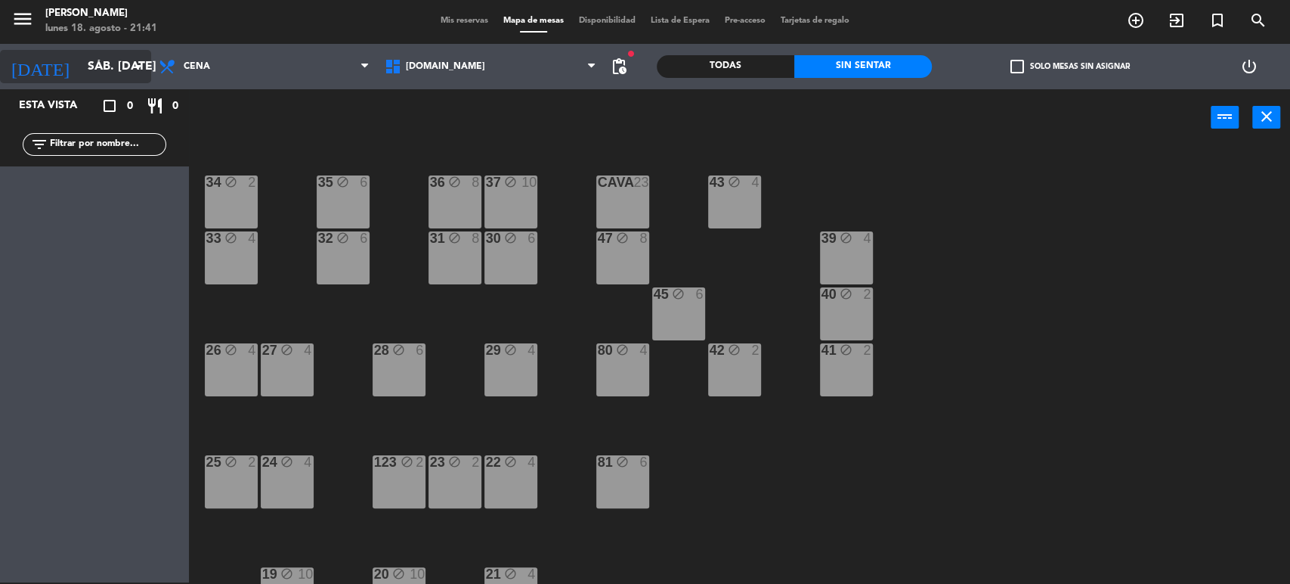
click at [80, 72] on input "sáb. [DATE]" at bounding box center [159, 66] width 159 height 29
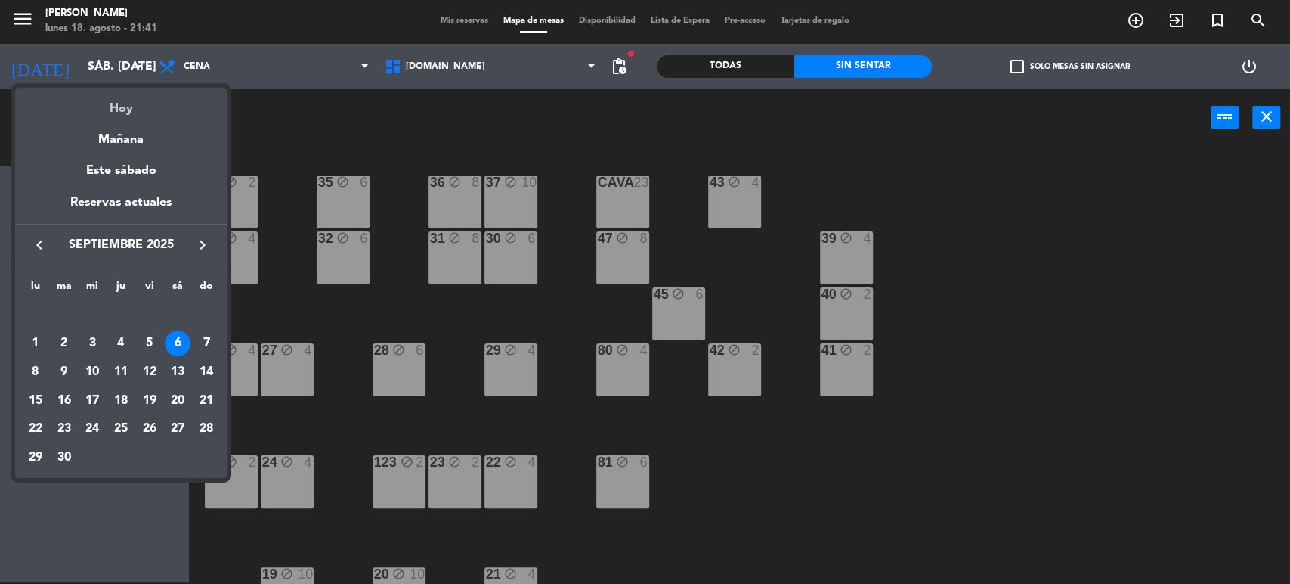
click at [107, 107] on div "Hoy" at bounding box center [121, 103] width 212 height 31
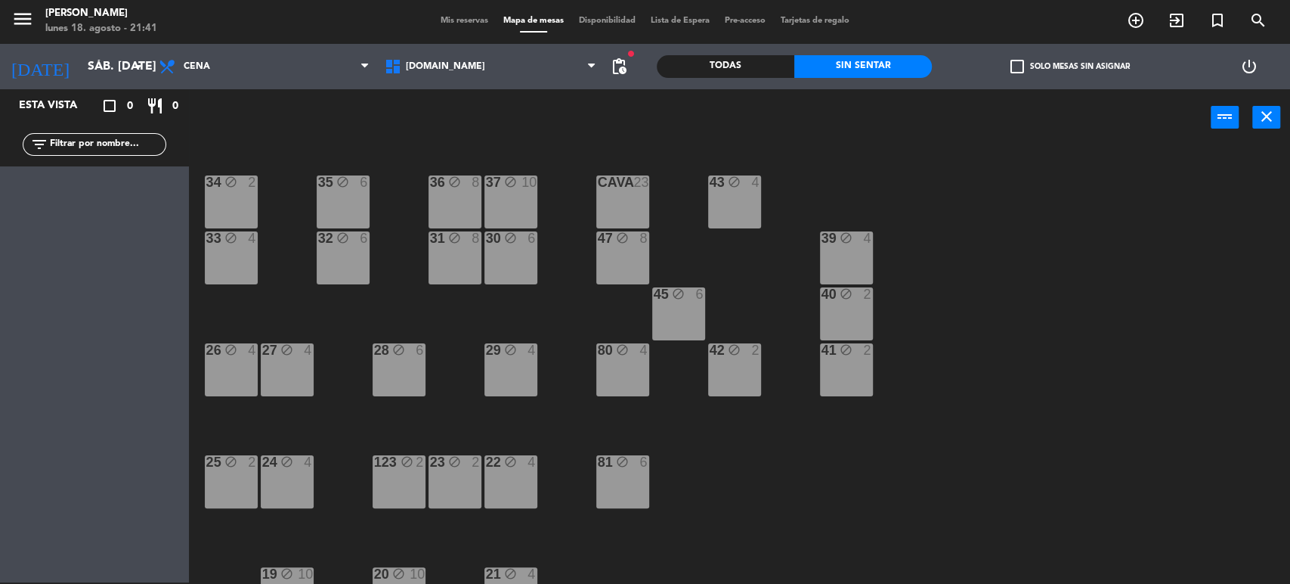
type input "lun. 18 ago."
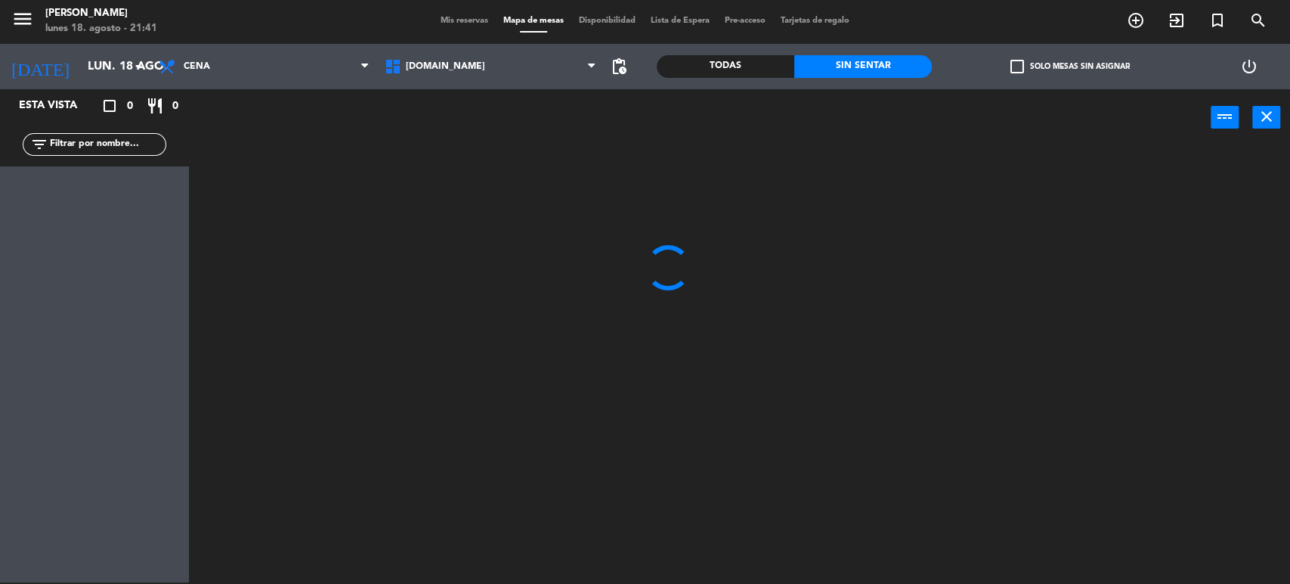
click at [754, 65] on div "Todas" at bounding box center [726, 66] width 138 height 23
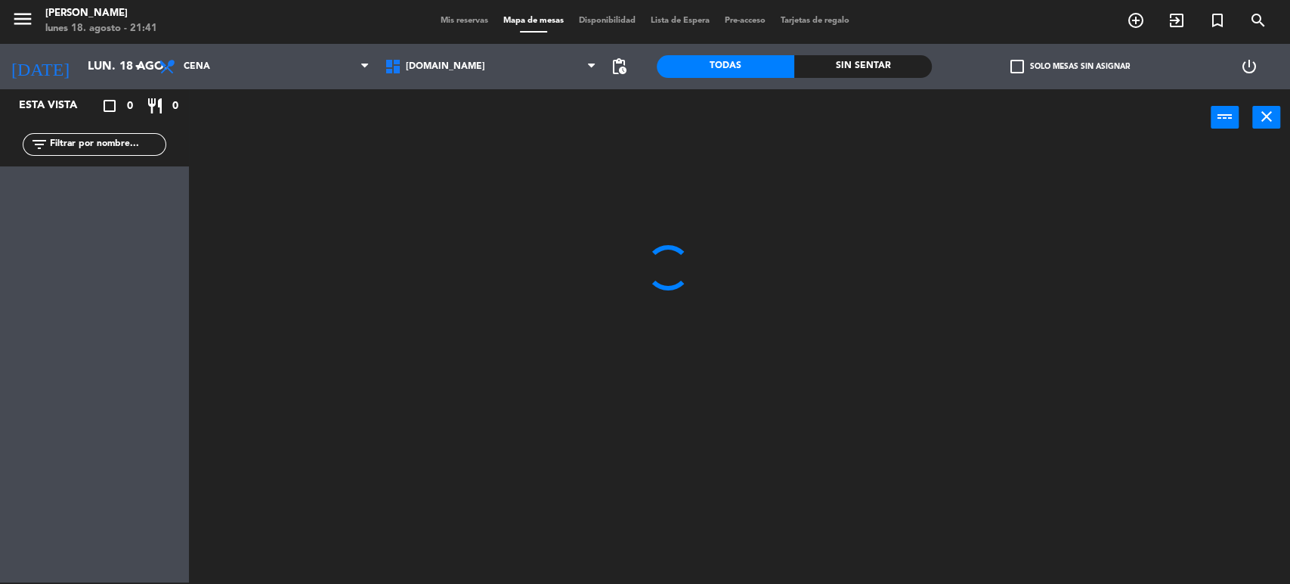
click at [161, 148] on div "filter_list" at bounding box center [94, 144] width 189 height 44
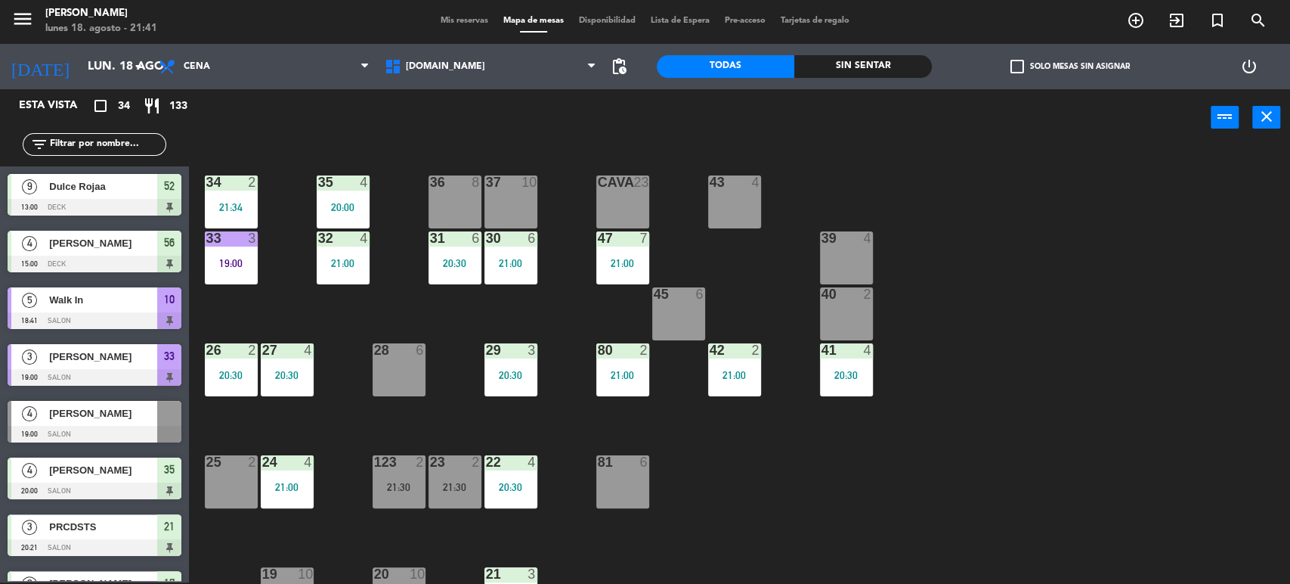
click at [145, 145] on input "text" at bounding box center [106, 144] width 117 height 17
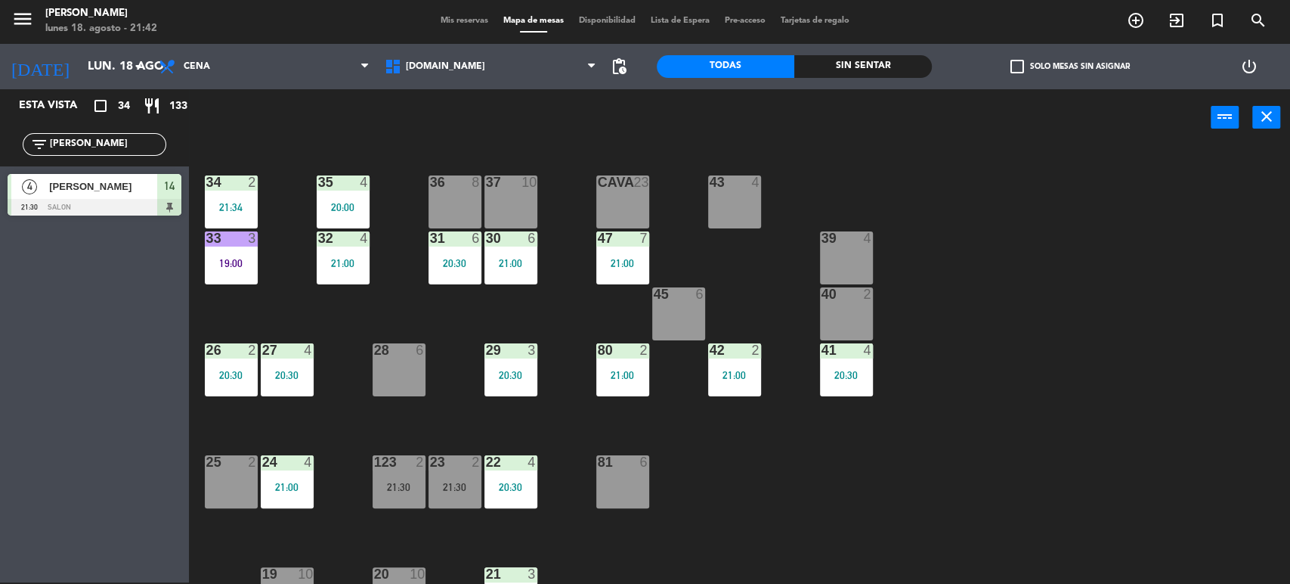
type input "[PERSON_NAME]"
click at [0, 294] on div "Esta vista crop_square 34 restaurant 133 filter_list [PERSON_NAME] 4 [PERSON_NA…" at bounding box center [94, 335] width 189 height 493
click at [937, 469] on div "34 2 21:34 35 4 20:00 36 8 43 4 37 10 CAVA 23 33 3 19:00 32 4 21:00 31 6 20:30 …" at bounding box center [746, 366] width 1088 height 436
click at [416, 374] on div "28 6" at bounding box center [399, 369] width 53 height 53
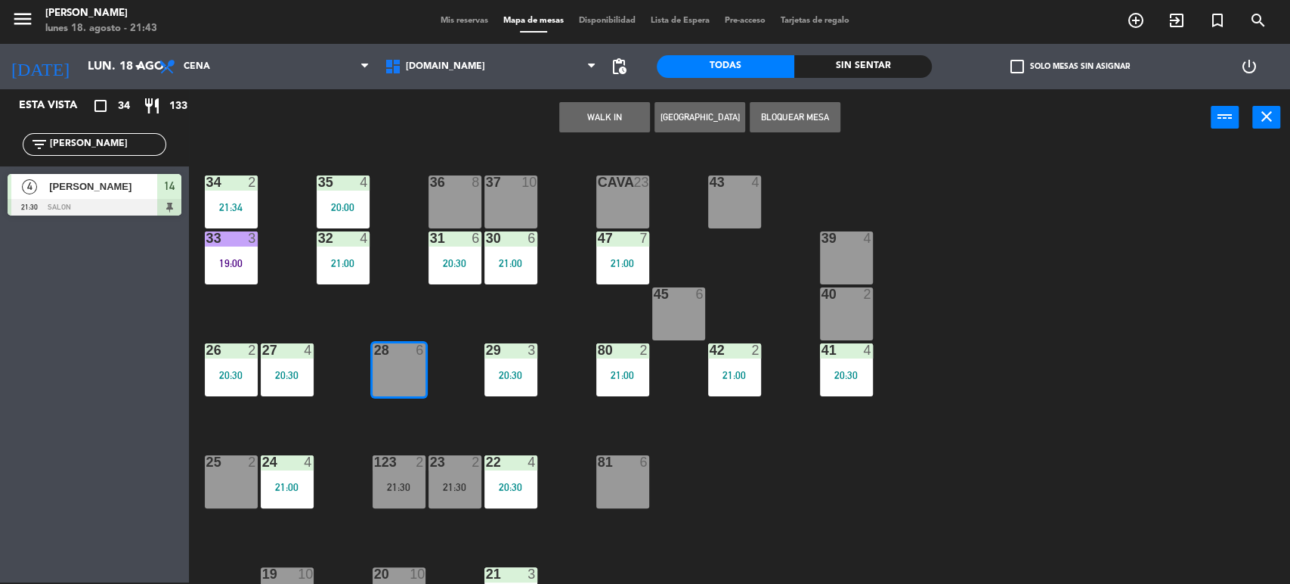
click at [460, 342] on div "34 2 21:34 35 4 20:00 36 8 43 4 37 10 CAVA 23 33 3 19:00 32 4 21:00 31 6 20:30 …" at bounding box center [746, 366] width 1088 height 436
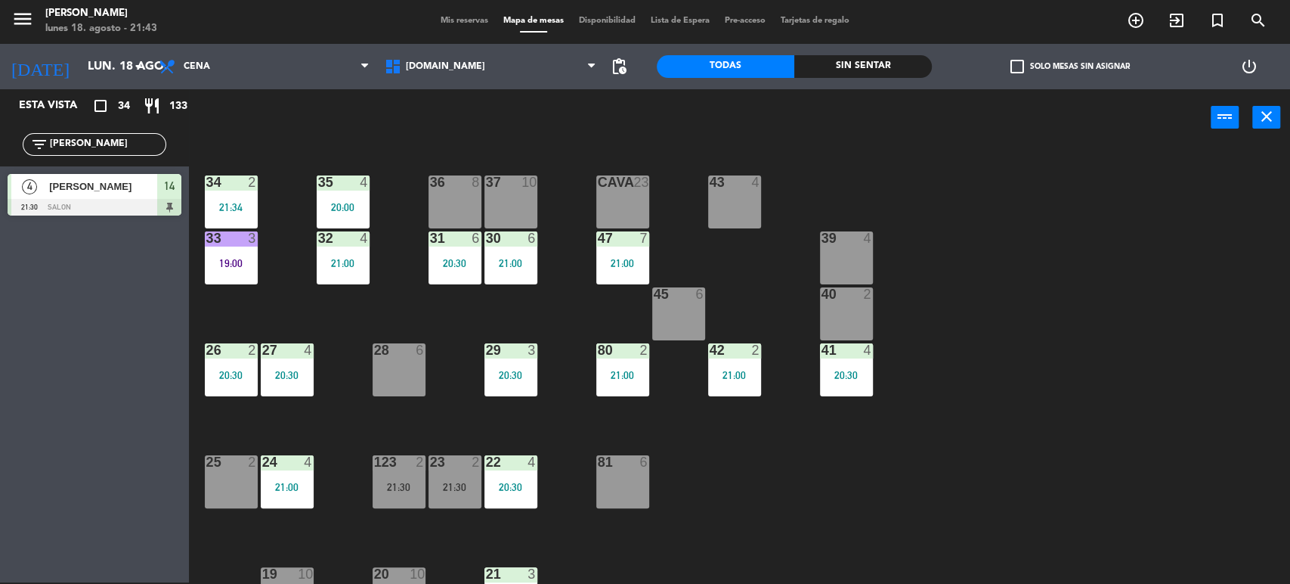
click at [404, 362] on div "28 6" at bounding box center [399, 369] width 53 height 53
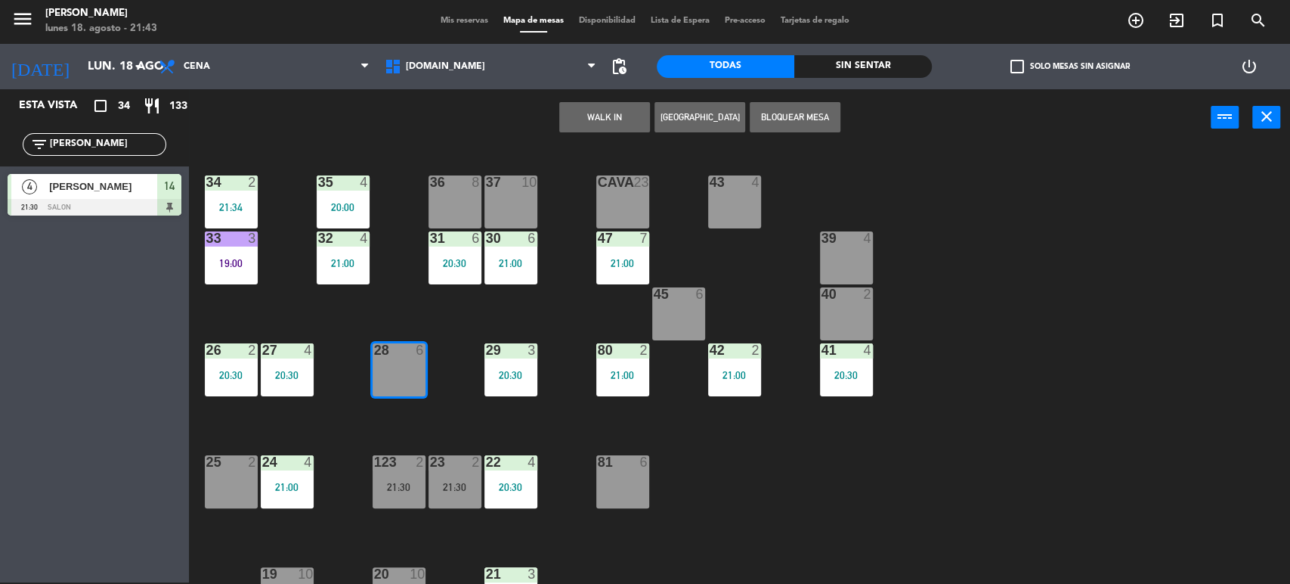
click at [595, 129] on button "WALK IN" at bounding box center [604, 117] width 91 height 30
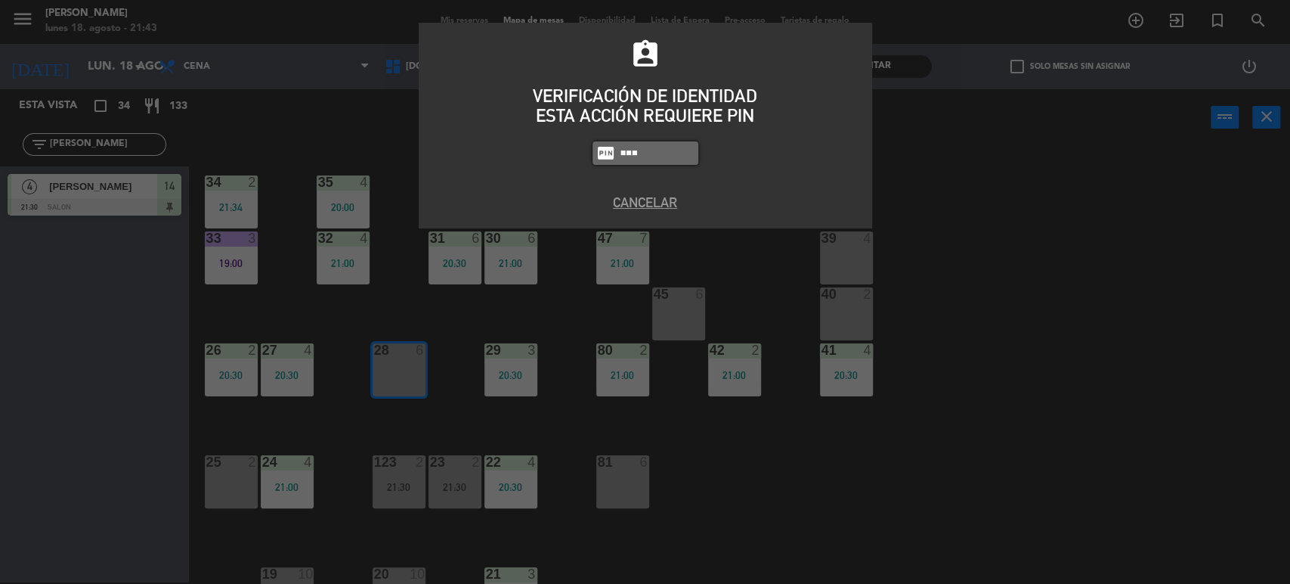
type input "3871"
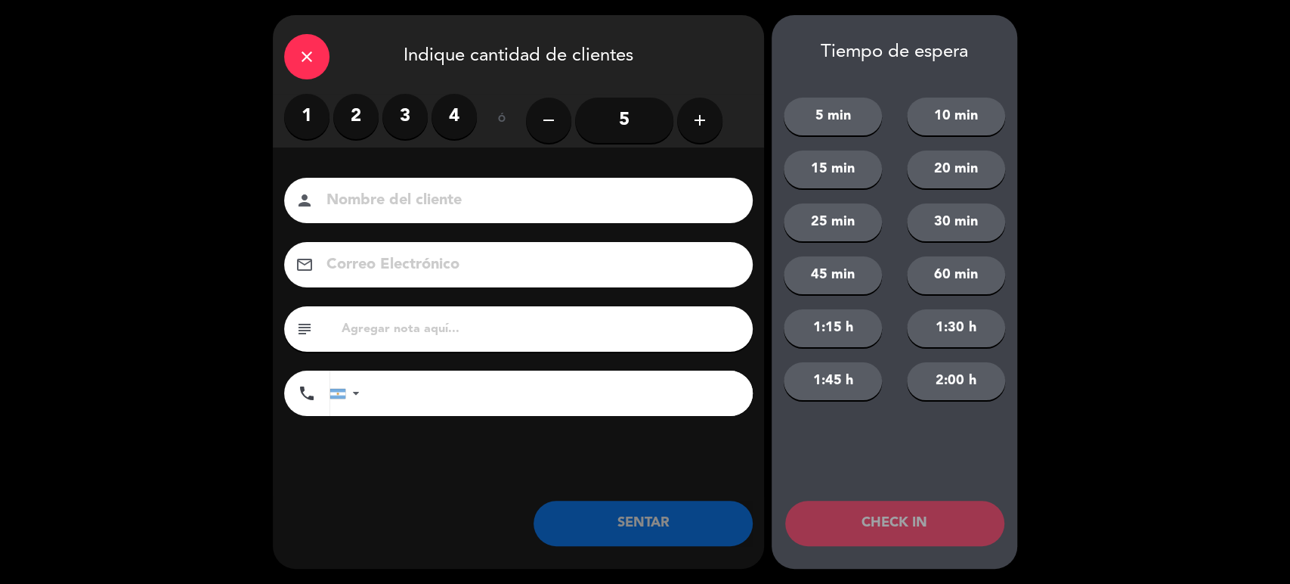
click at [419, 118] on label "3" at bounding box center [404, 116] width 45 height 45
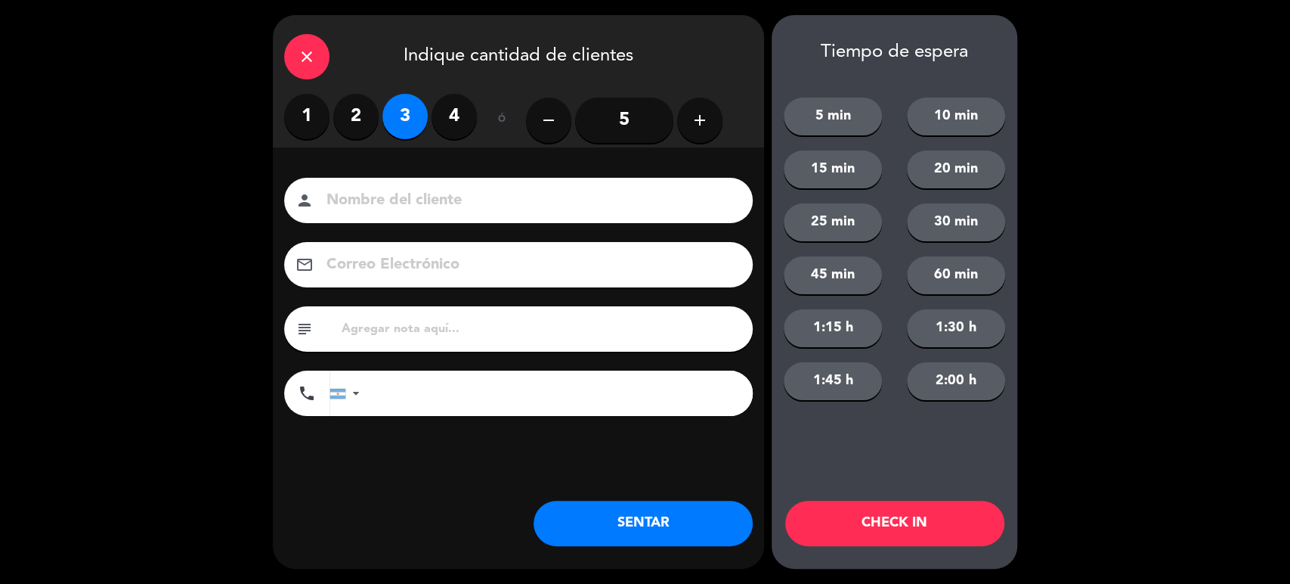
click at [682, 536] on button "SENTAR" at bounding box center [643, 522] width 219 height 45
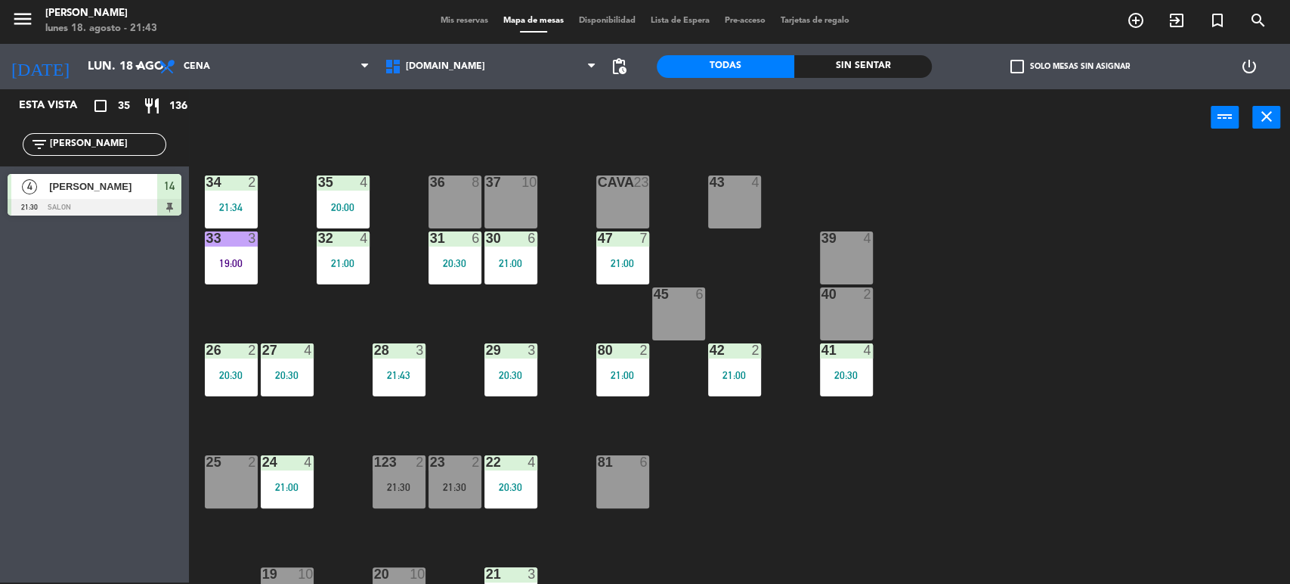
click at [946, 311] on div "34 2 21:34 35 4 20:00 36 8 43 4 37 10 CAVA 23 33 3 19:00 32 4 21:00 31 6 20:30 …" at bounding box center [746, 366] width 1088 height 436
drag, startPoint x: 68, startPoint y: 147, endPoint x: 0, endPoint y: 147, distance: 68.0
click at [0, 147] on div "filter_list [PERSON_NAME]" at bounding box center [94, 144] width 189 height 44
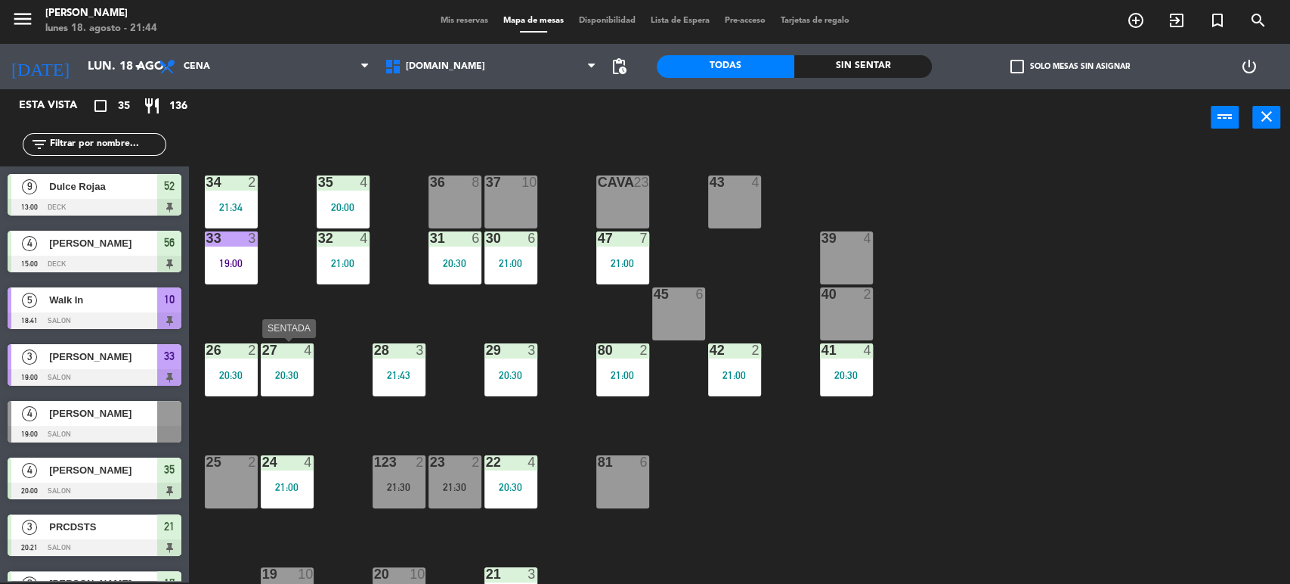
click at [293, 370] on div "20:30" at bounding box center [287, 375] width 53 height 11
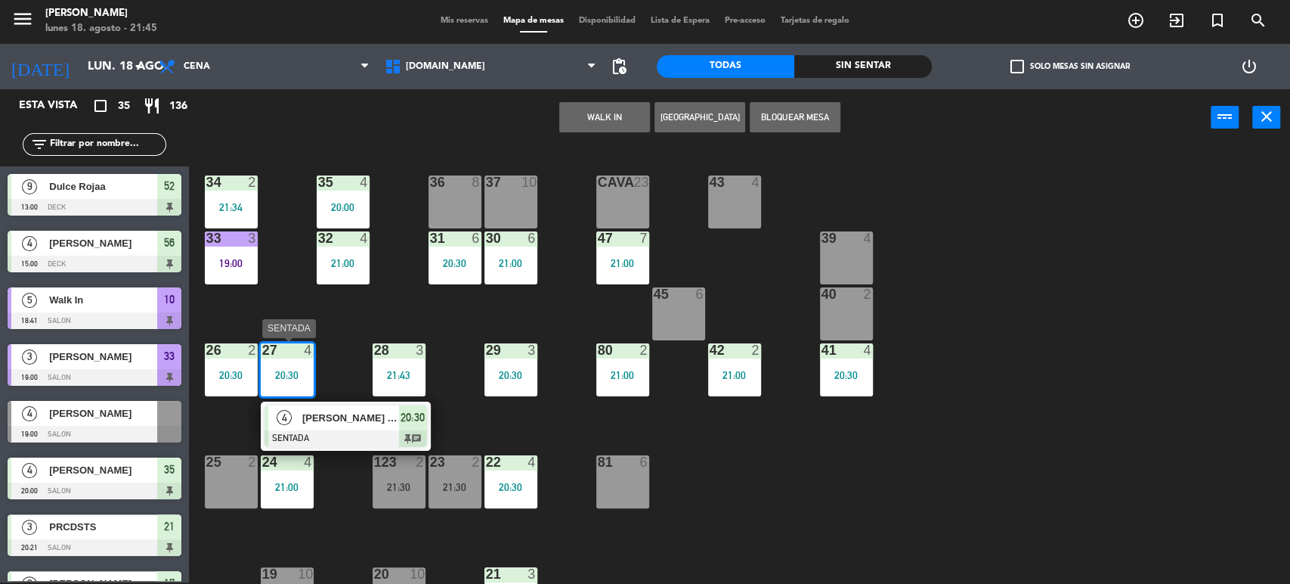
click at [340, 428] on div "[PERSON_NAME] tr1" at bounding box center [350, 417] width 98 height 25
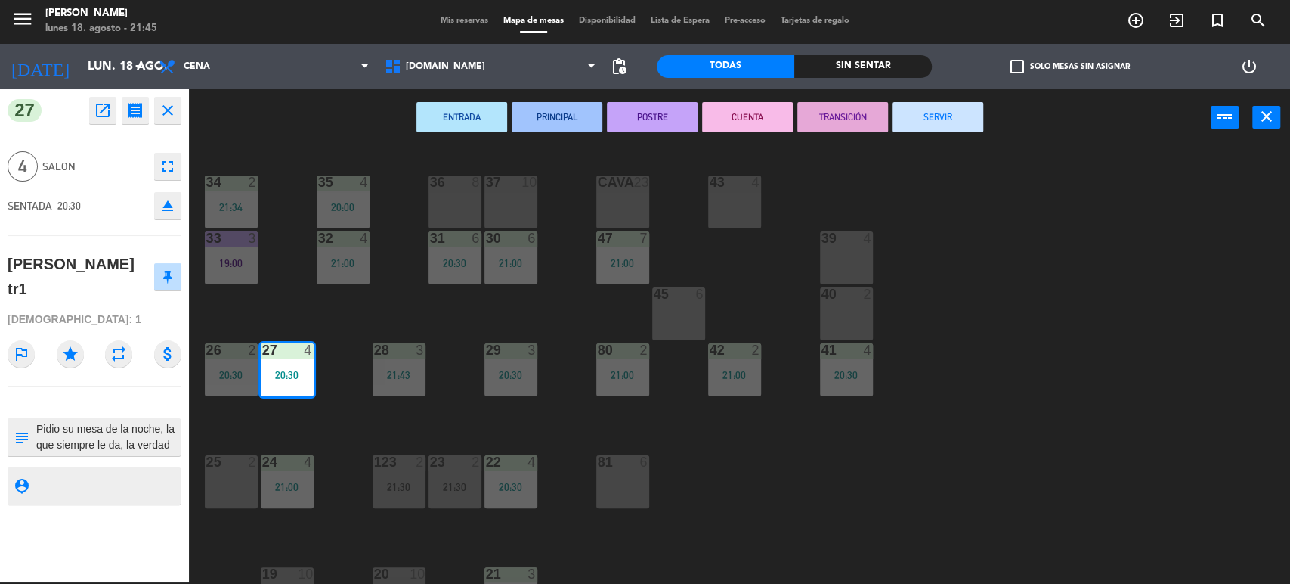
click at [1085, 329] on div "34 2 21:34 35 4 20:00 36 8 43 4 37 10 CAVA 23 33 3 19:00 32 4 21:00 31 6 20:30 …" at bounding box center [746, 366] width 1088 height 436
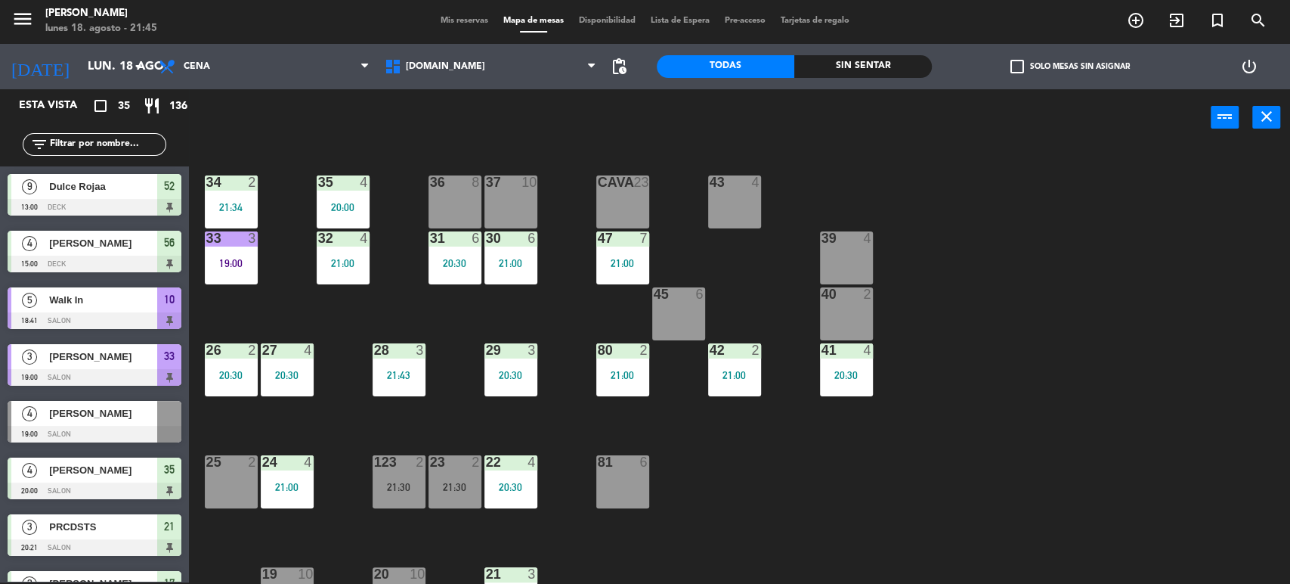
scroll to position [2, 0]
click at [274, 369] on div "20:30" at bounding box center [287, 374] width 53 height 11
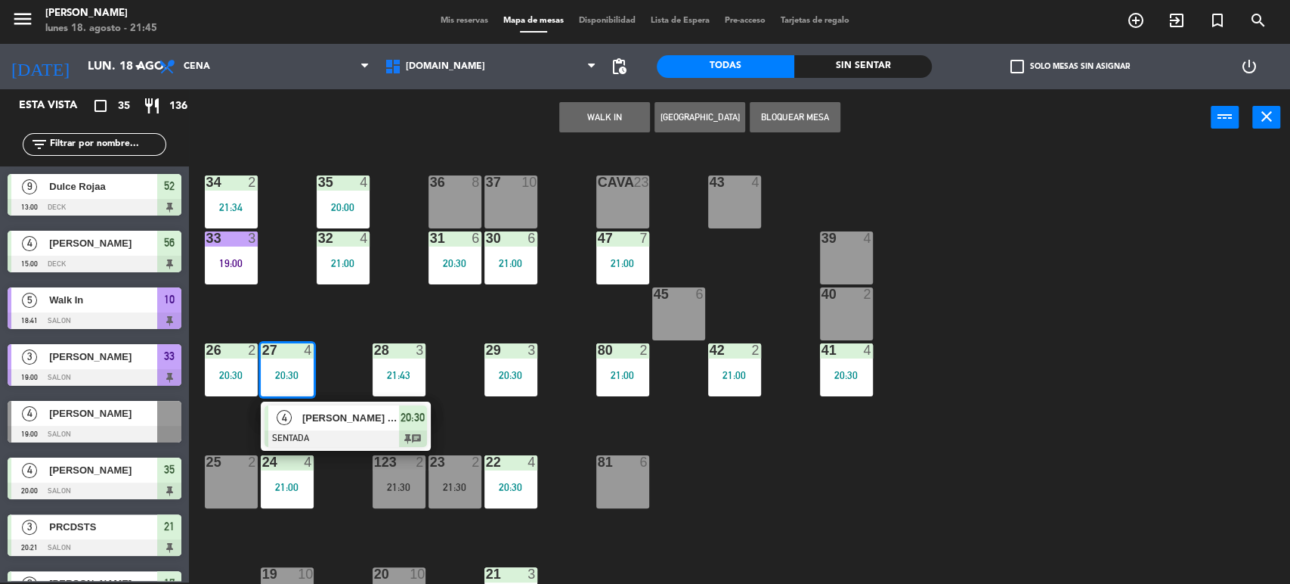
click at [359, 415] on span "[PERSON_NAME] tr1" at bounding box center [350, 418] width 97 height 16
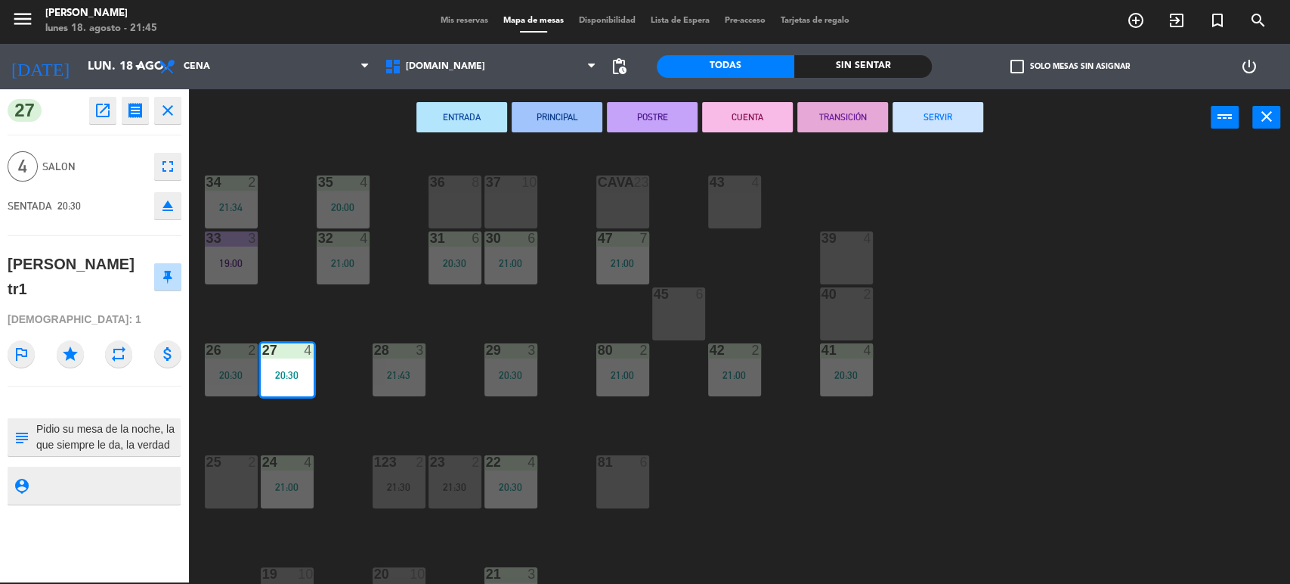
scroll to position [31, 0]
click at [261, 122] on div "ENTRADA PRINCIPAL POSTRE CUENTA TRANSICIÓN SERVIR power_input close" at bounding box center [700, 117] width 1022 height 57
click at [169, 105] on icon "close" at bounding box center [168, 110] width 18 height 18
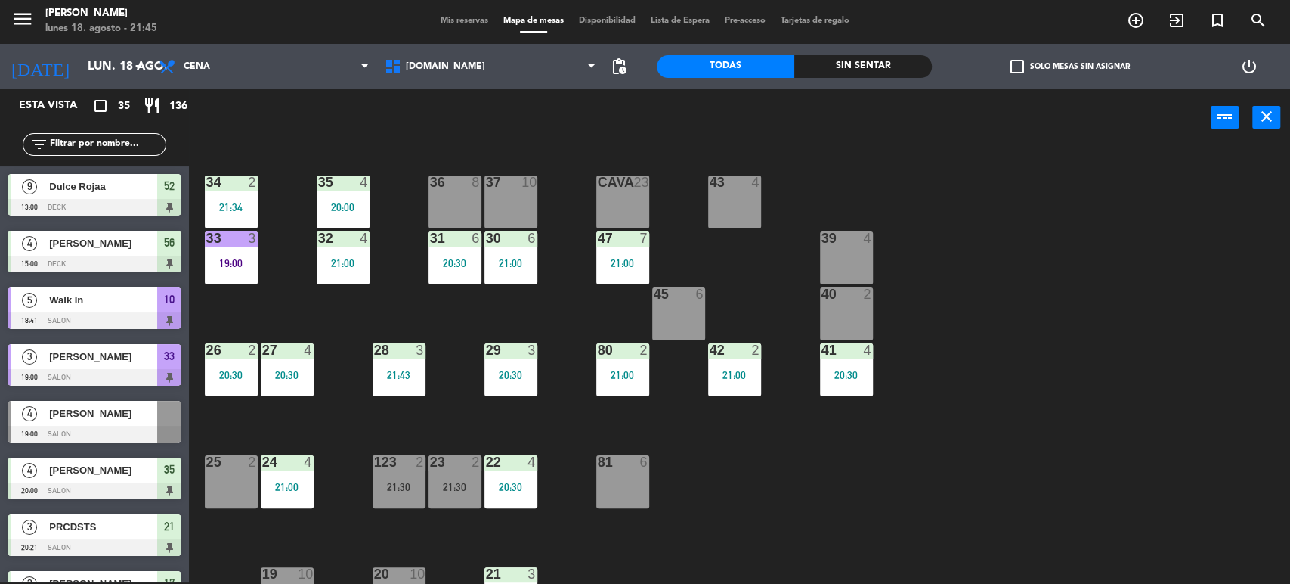
scroll to position [2, 0]
click at [109, 137] on input "text" at bounding box center [106, 144] width 117 height 17
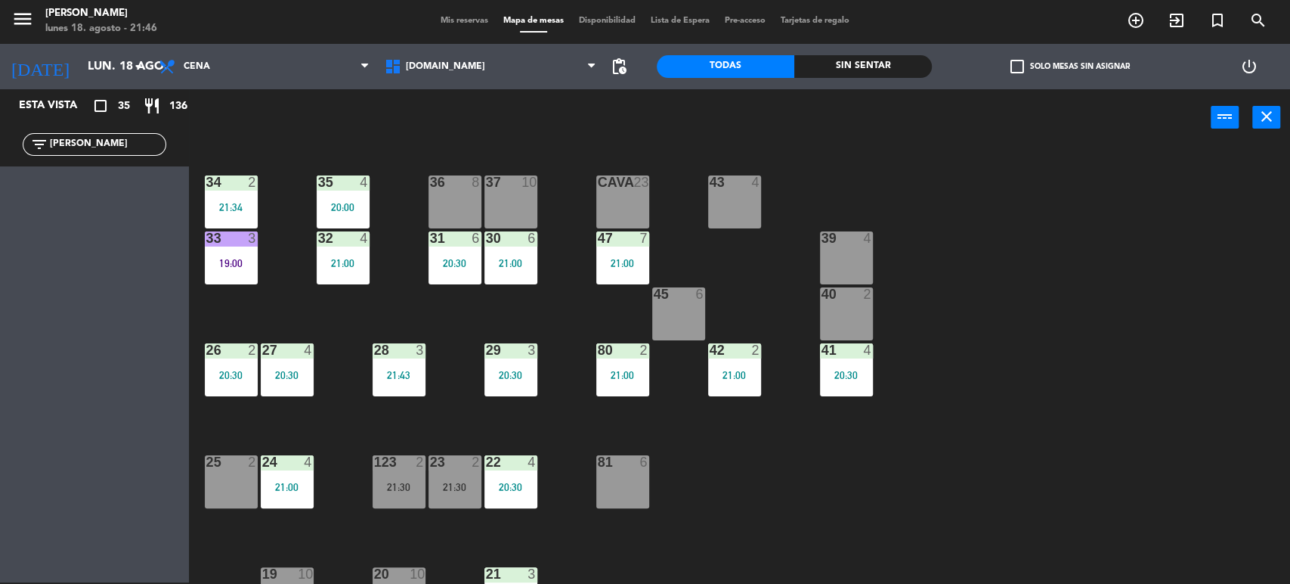
type input "[PERSON_NAME]"
click at [23, 233] on div "Esta vista crop_square 35 restaurant 136 filter_list [PERSON_NAME]" at bounding box center [94, 335] width 189 height 493
click at [97, 150] on input "[PERSON_NAME]" at bounding box center [106, 144] width 117 height 17
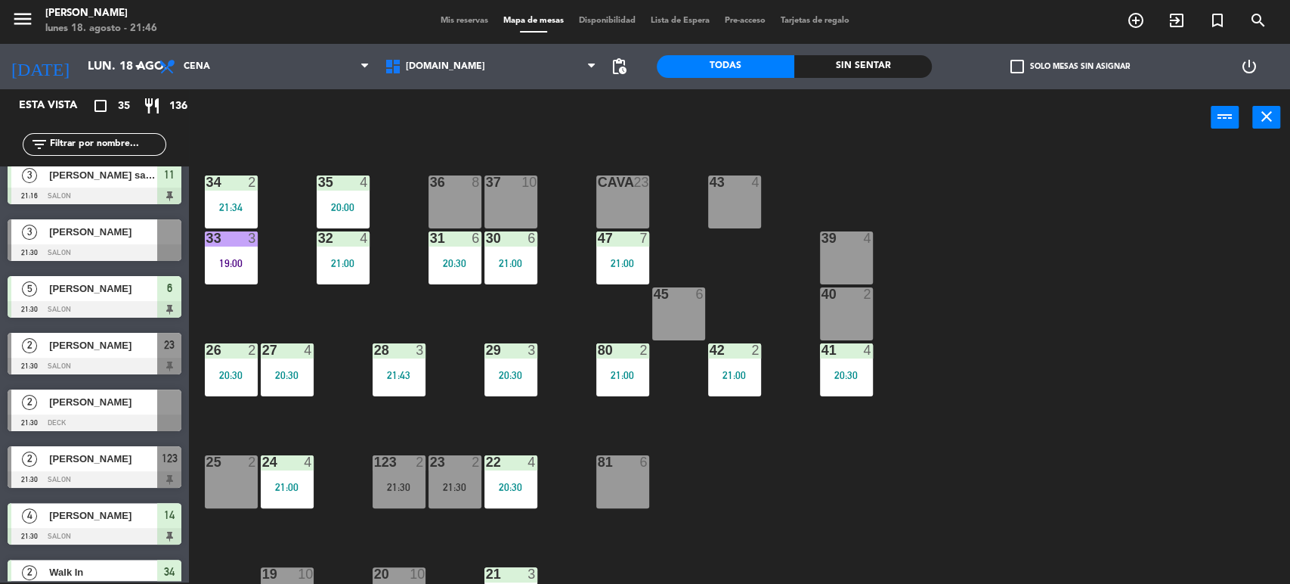
scroll to position [1401, 0]
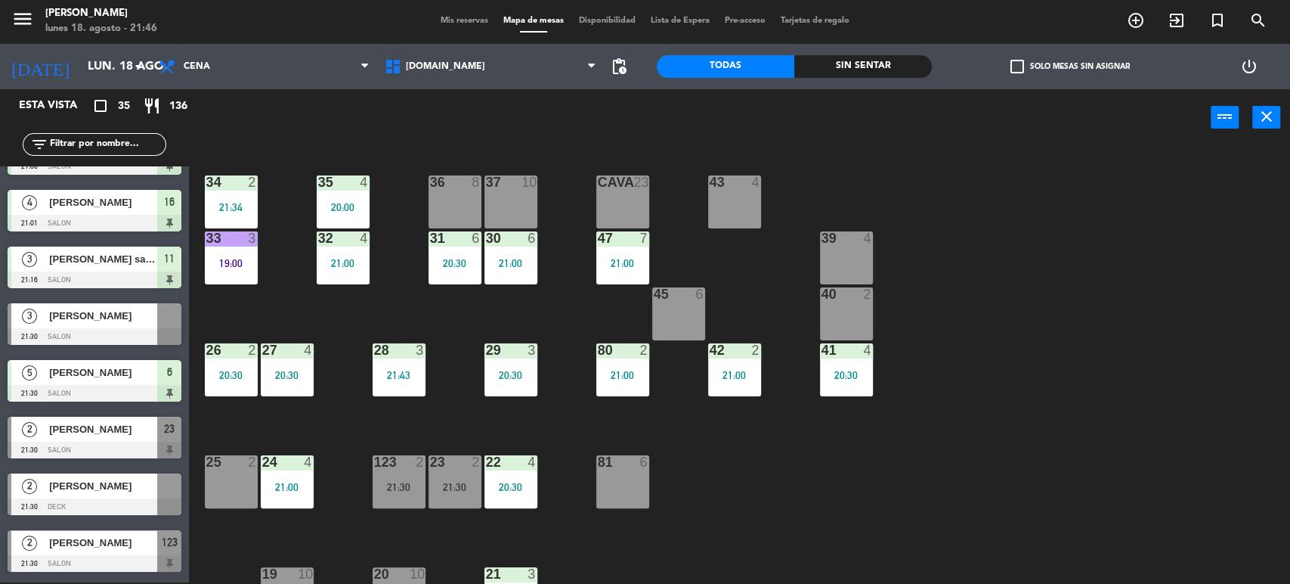
click at [96, 325] on div "[PERSON_NAME]" at bounding box center [103, 315] width 110 height 25
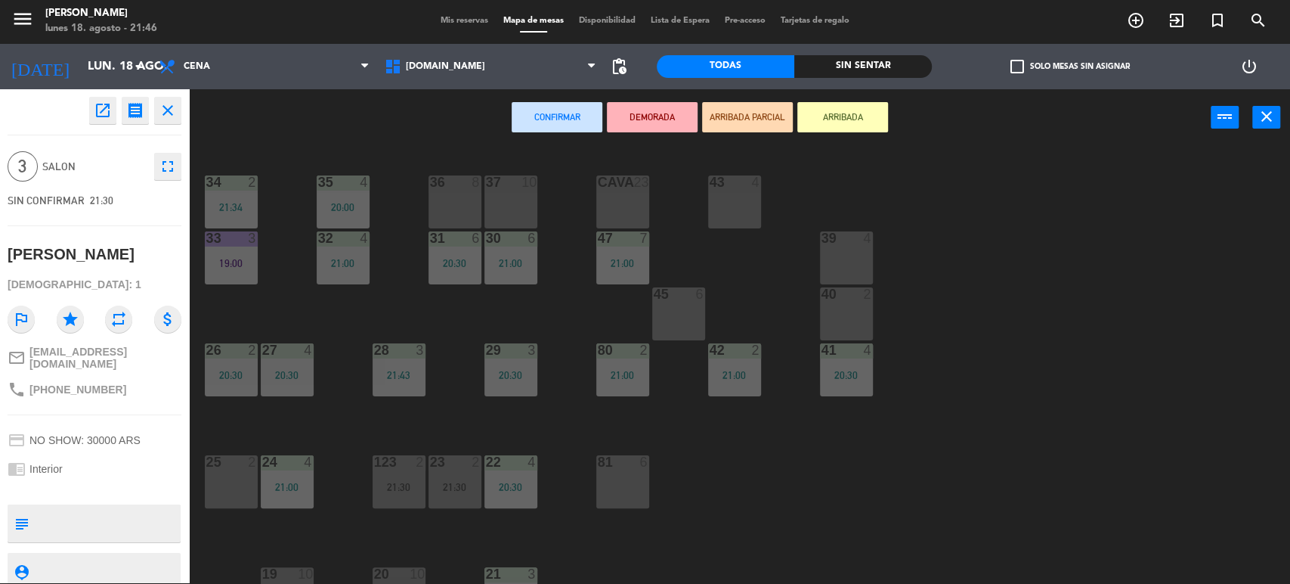
click at [750, 110] on button "ARRIBADA PARCIAL" at bounding box center [747, 117] width 91 height 30
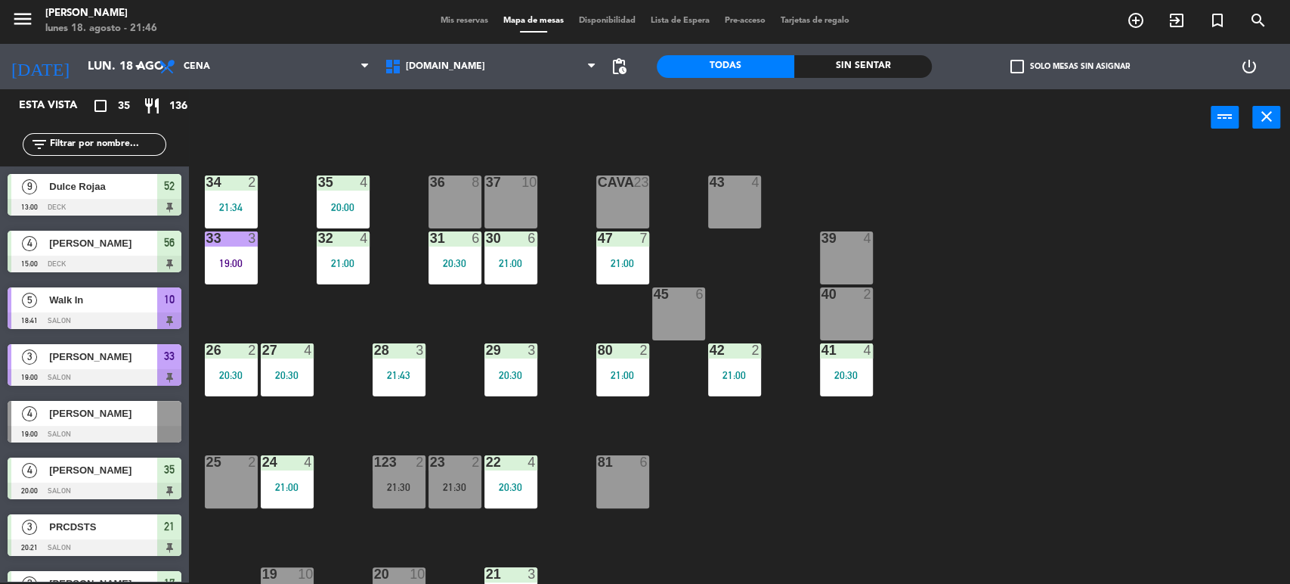
scroll to position [247, 0]
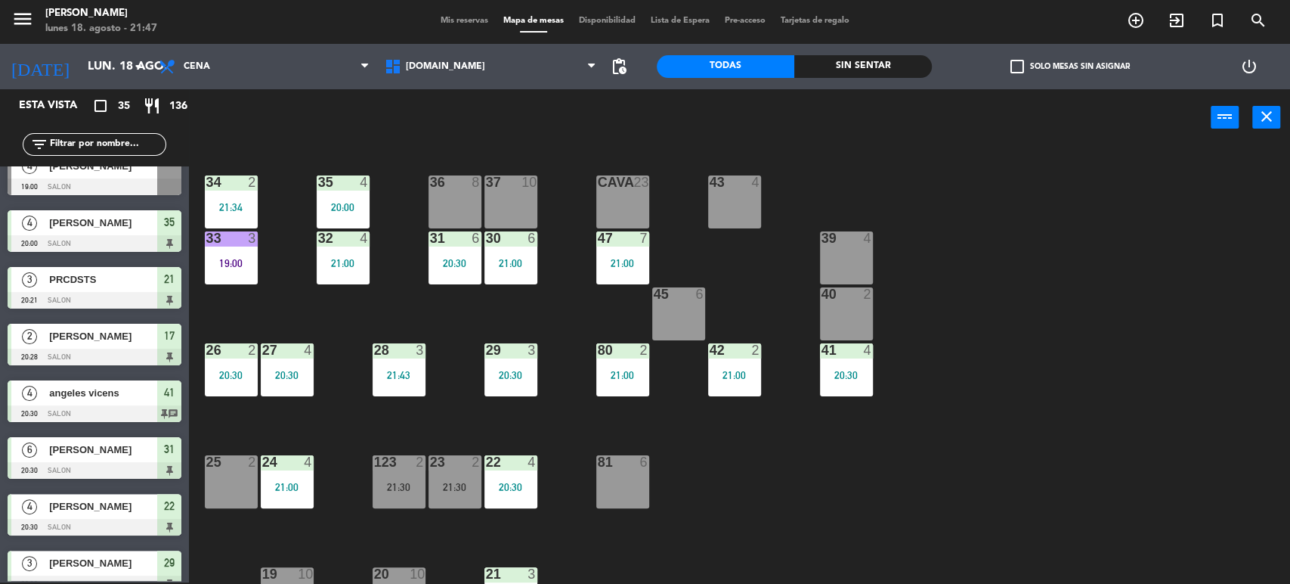
click at [831, 69] on div "Sin sentar" at bounding box center [863, 66] width 138 height 23
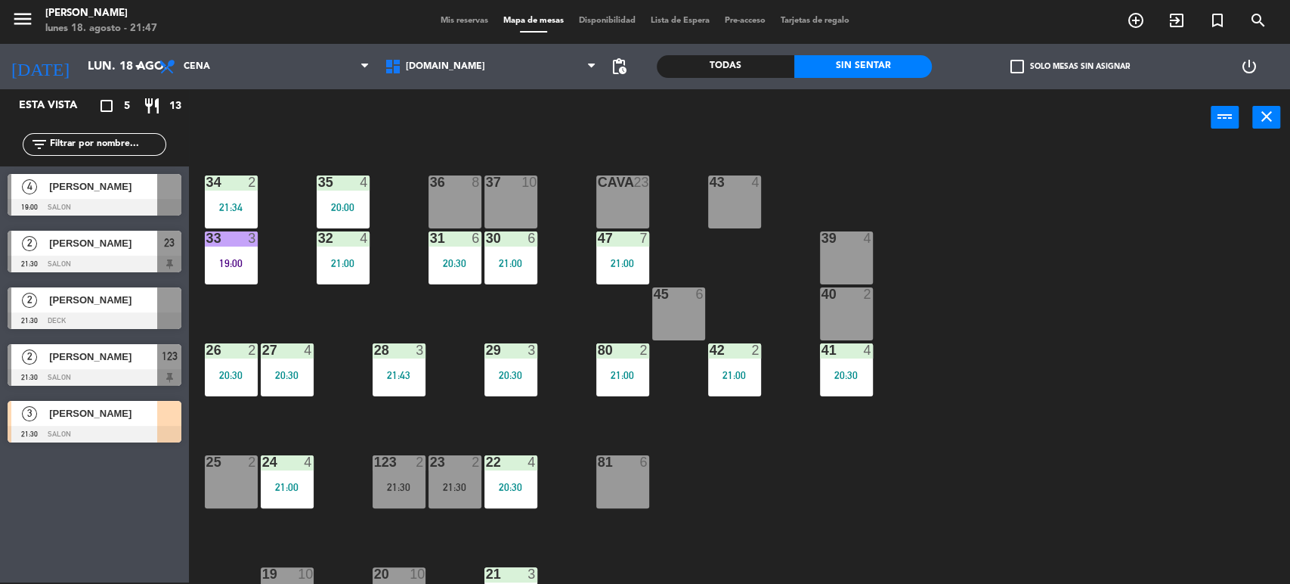
scroll to position [0, 0]
click at [402, 472] on div "123 2 21:30" at bounding box center [399, 481] width 53 height 53
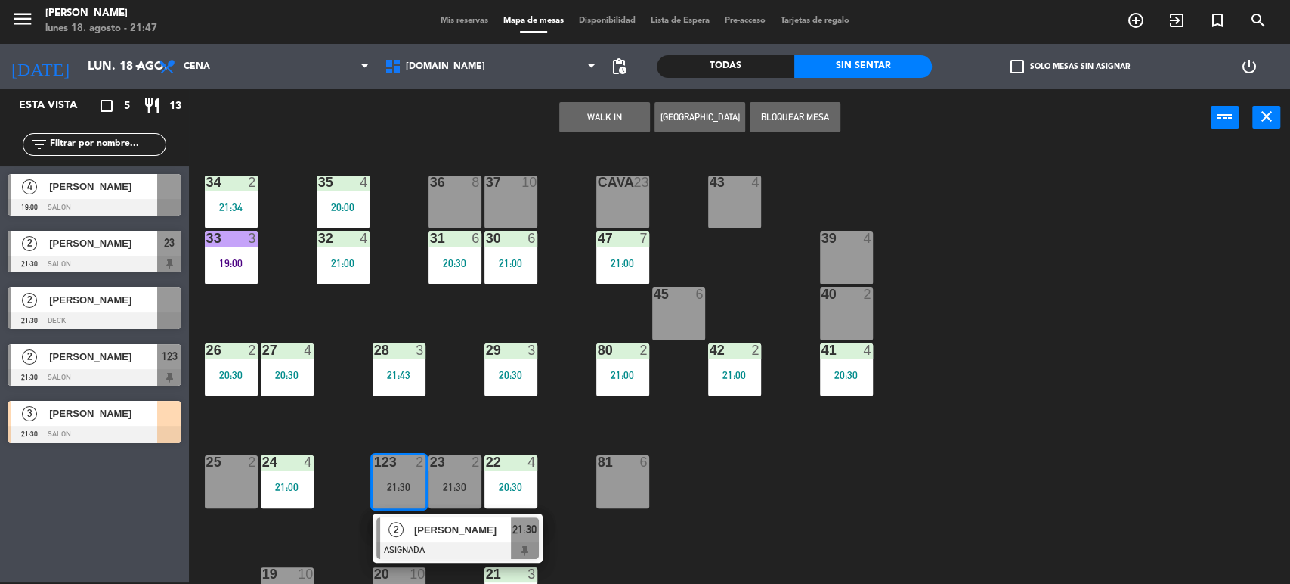
click at [215, 485] on div "25 2" at bounding box center [231, 481] width 53 height 53
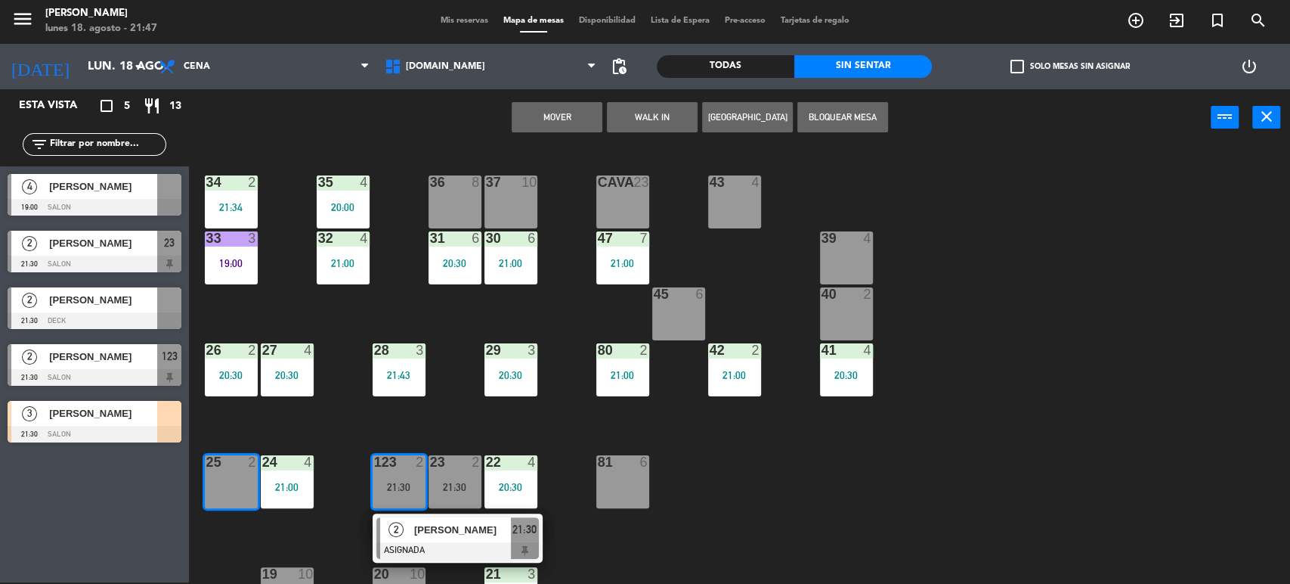
click at [590, 113] on button "Mover" at bounding box center [557, 117] width 91 height 30
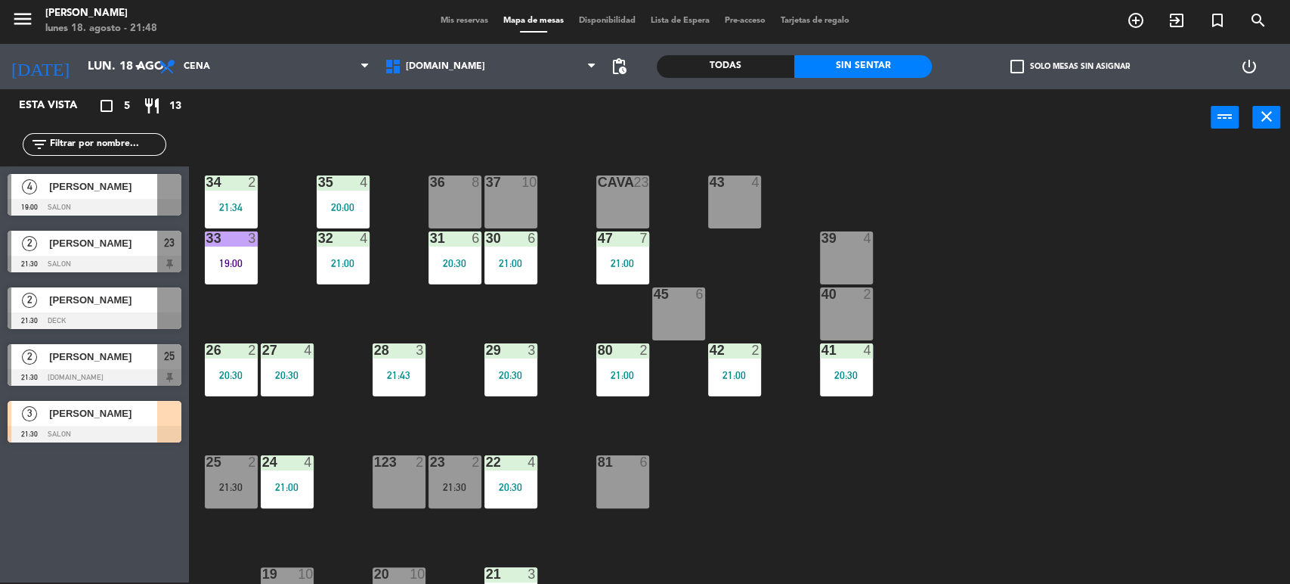
scroll to position [168, 0]
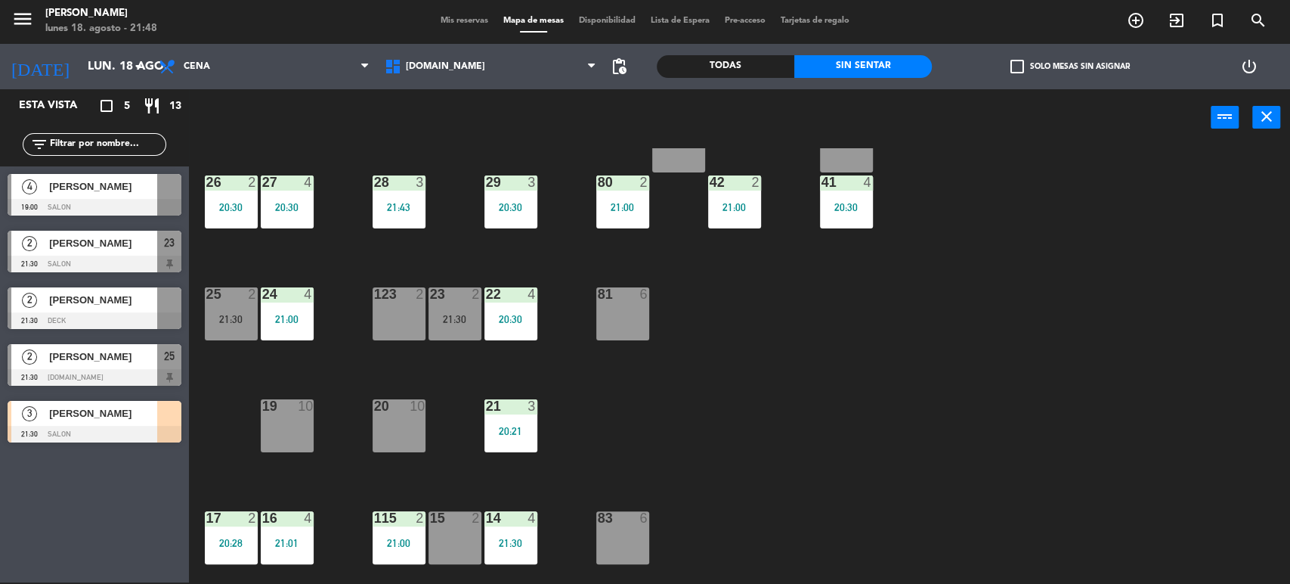
click at [477, 316] on div "21:30" at bounding box center [455, 319] width 53 height 11
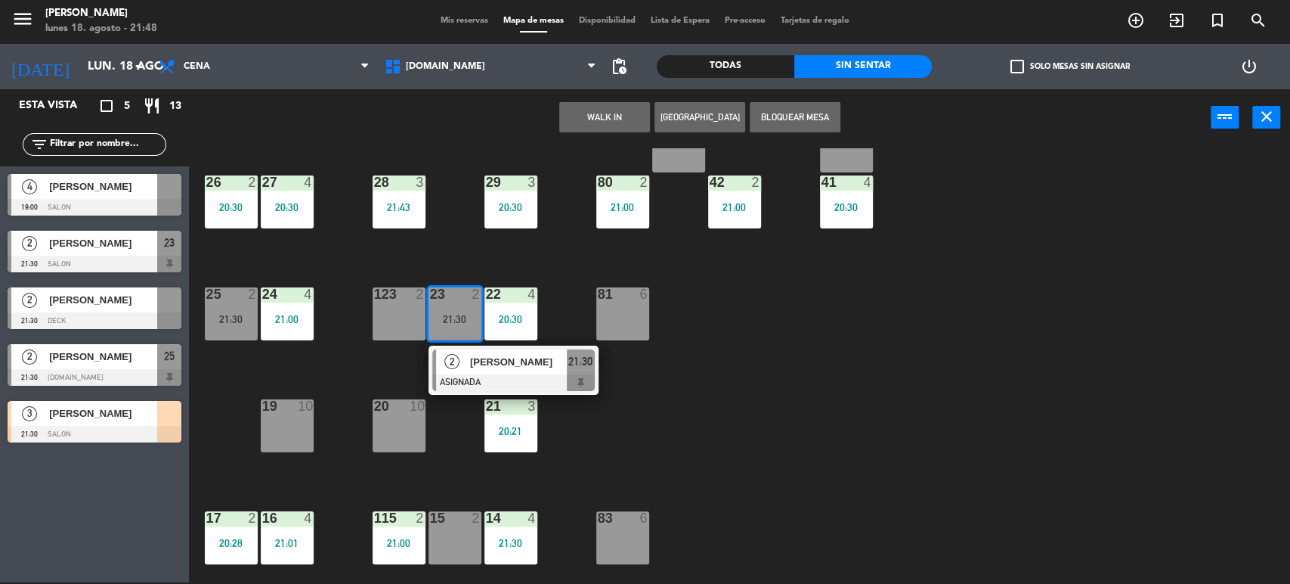
click at [441, 555] on div "15 2" at bounding box center [455, 537] width 53 height 53
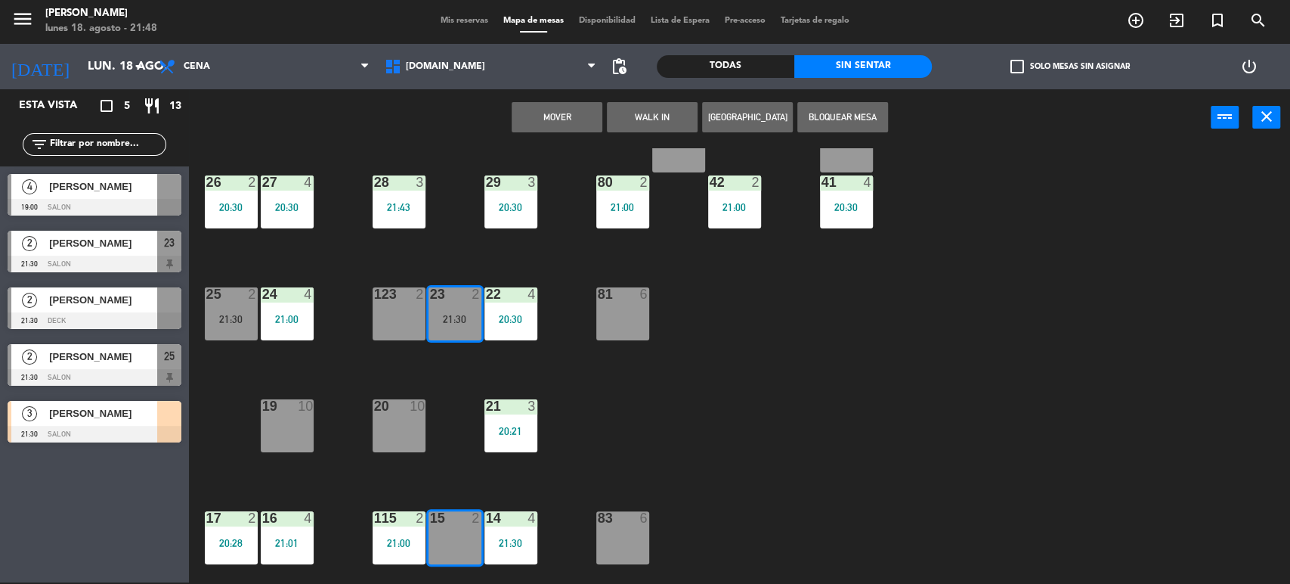
click at [545, 113] on button "Mover" at bounding box center [557, 117] width 91 height 30
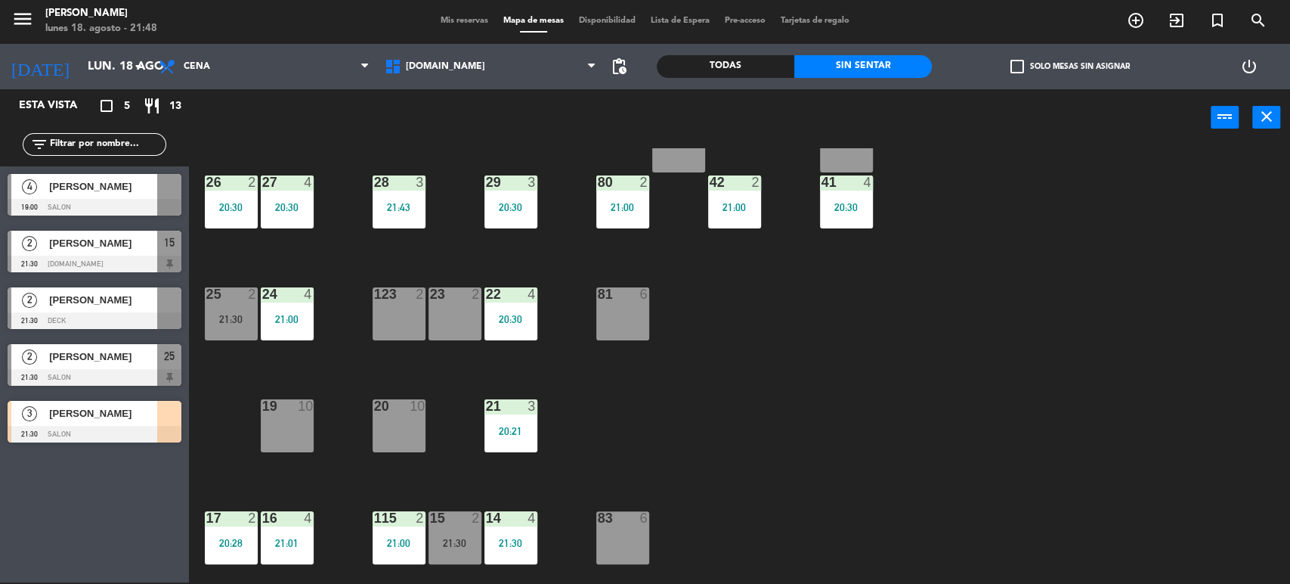
click at [450, 301] on div "23 2" at bounding box center [455, 294] width 53 height 15
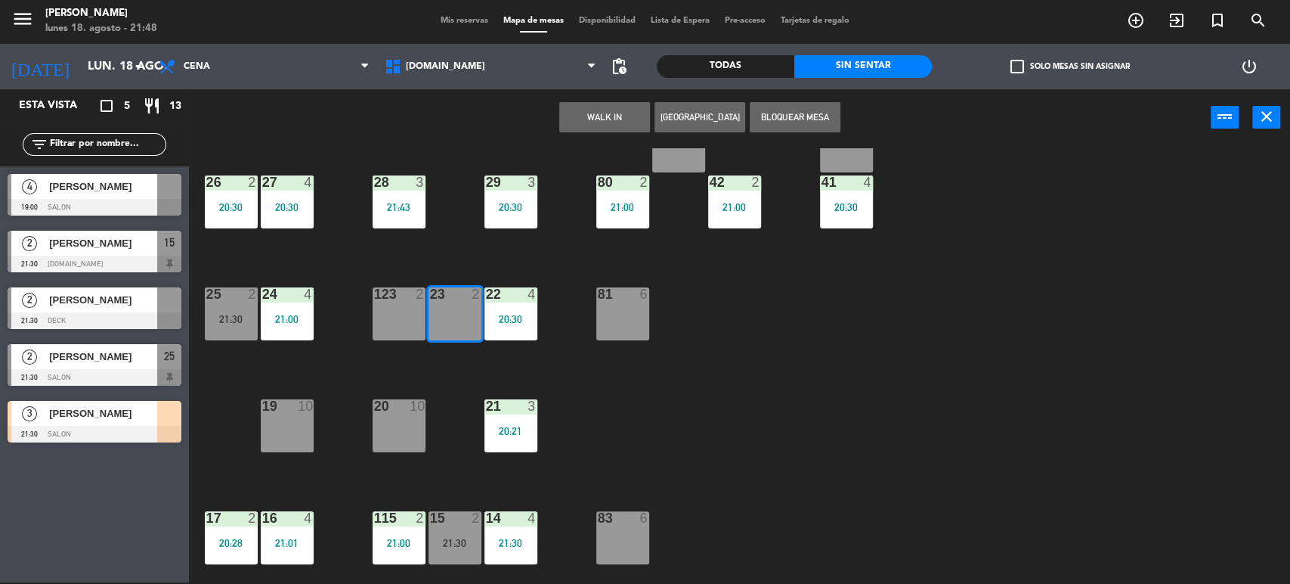
drag, startPoint x: 367, startPoint y: 317, endPoint x: 374, endPoint y: 313, distance: 8.5
click at [367, 317] on div "34 2 21:34 35 4 20:00 36 8 43 4 37 10 CAVA 23 33 3 19:00 32 4 21:00 31 6 20:30 …" at bounding box center [746, 366] width 1088 height 436
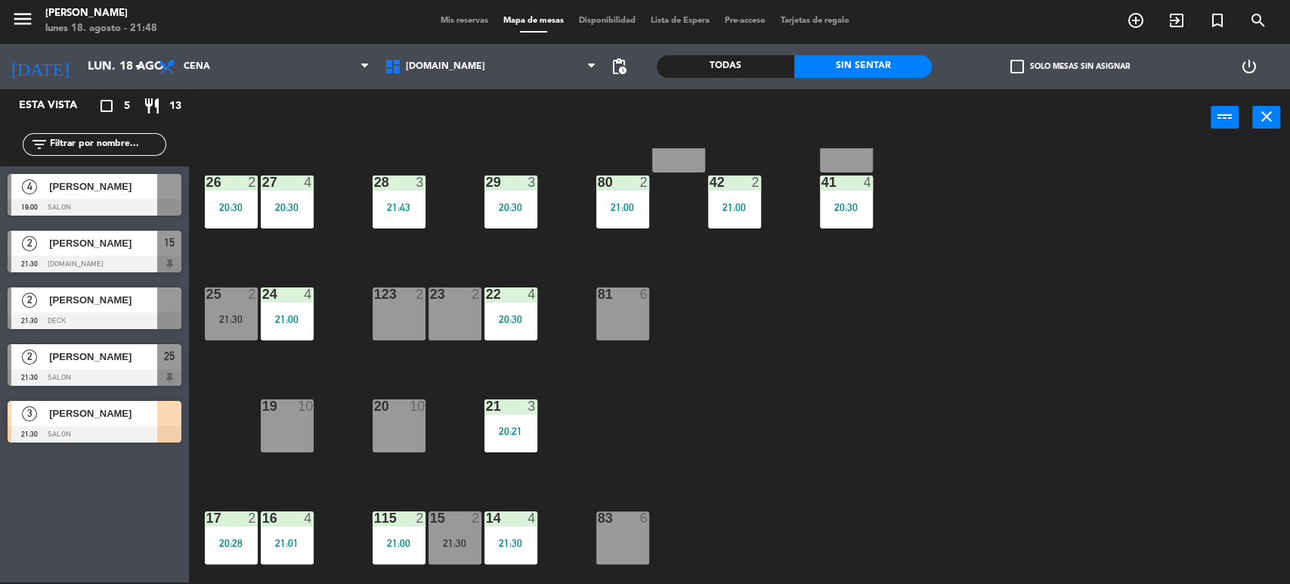
click at [382, 308] on div "123 2" at bounding box center [399, 313] width 53 height 53
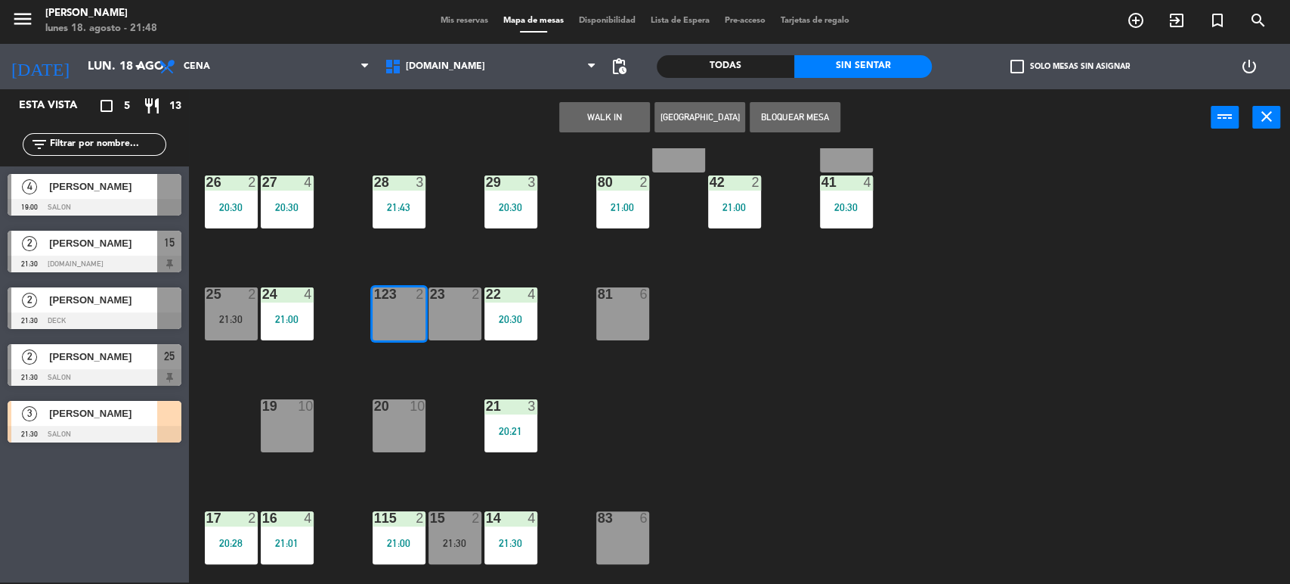
click at [442, 311] on div "23 2" at bounding box center [455, 313] width 53 height 53
click at [605, 125] on button "WALK IN" at bounding box center [604, 117] width 91 height 30
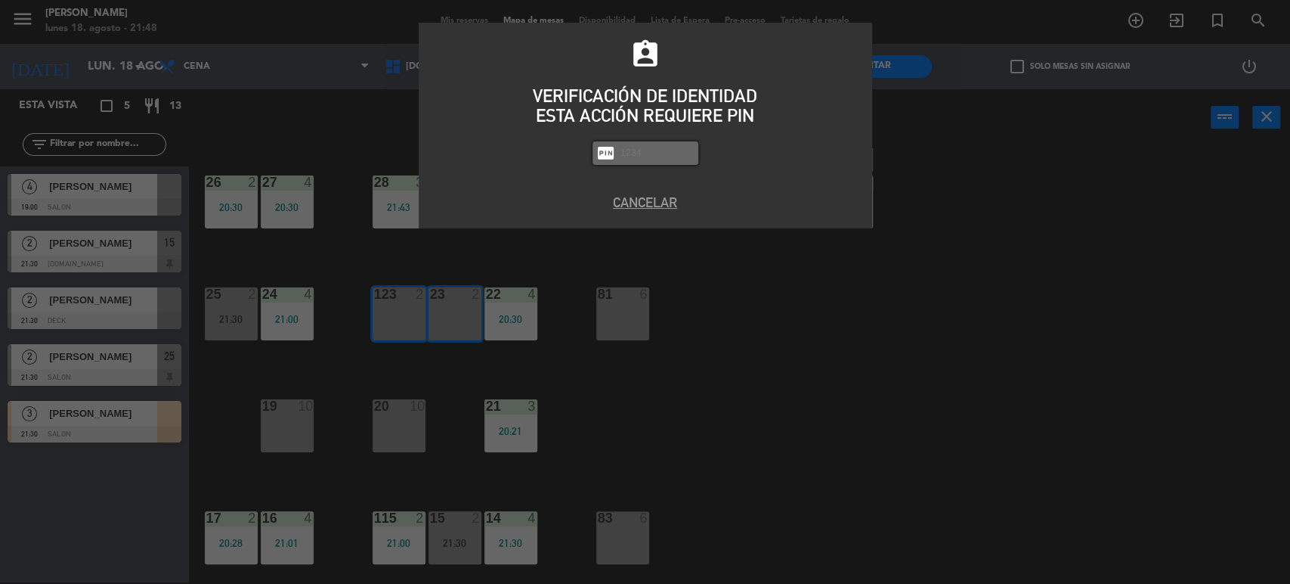
type input "2"
type input "3871"
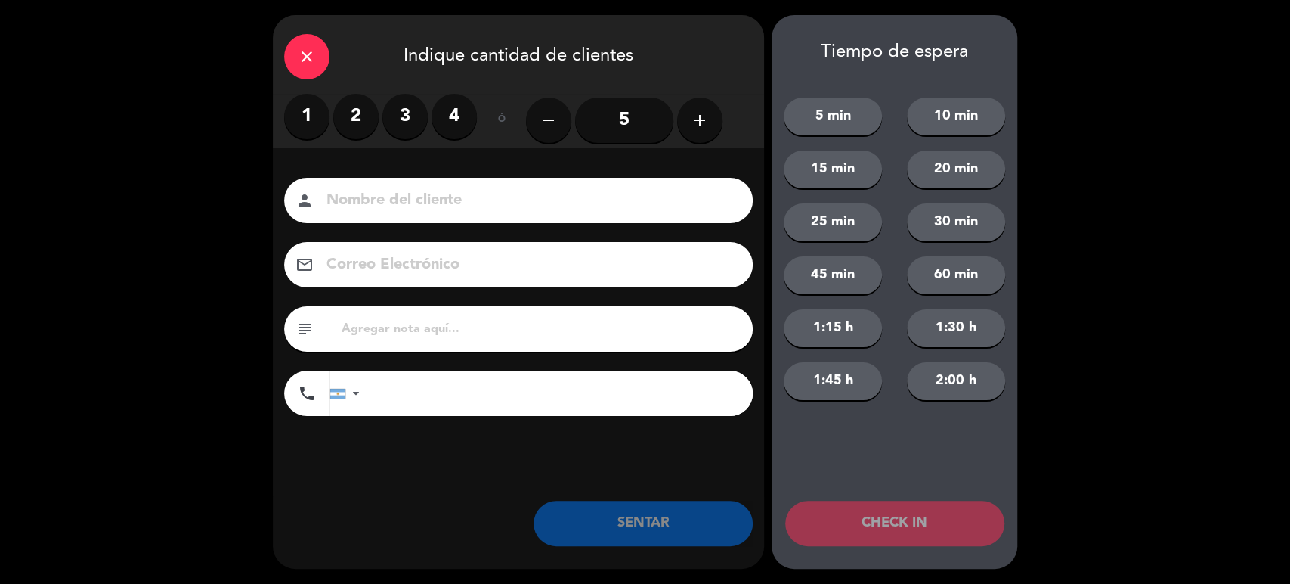
click at [319, 59] on div "close" at bounding box center [306, 56] width 45 height 45
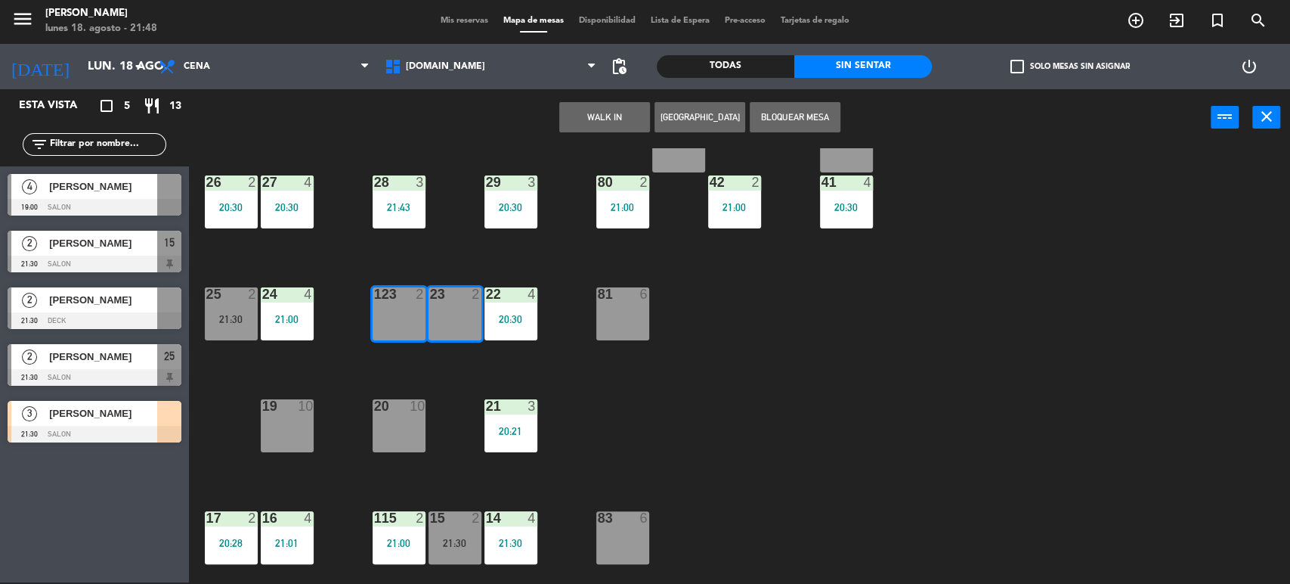
click at [119, 491] on div "Esta vista crop_square 5 restaurant 13 filter_list 4 [PERSON_NAME] 19:00 SALON …" at bounding box center [94, 335] width 189 height 493
click at [169, 412] on div at bounding box center [169, 413] width 24 height 25
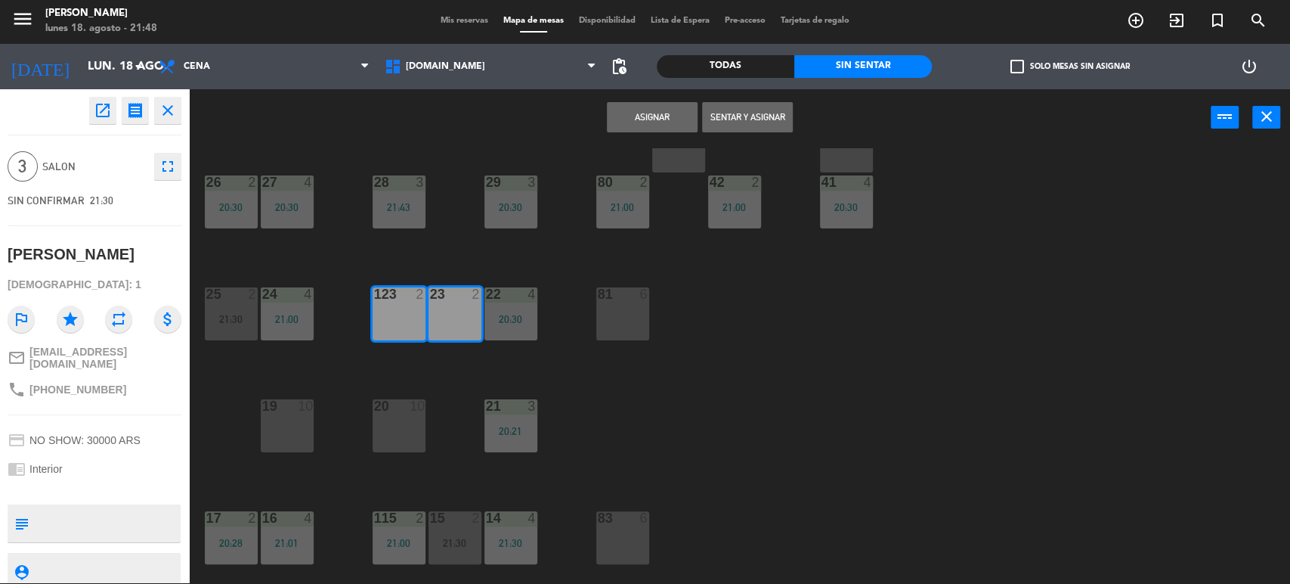
click at [782, 116] on button "Sentar y Asignar" at bounding box center [747, 117] width 91 height 30
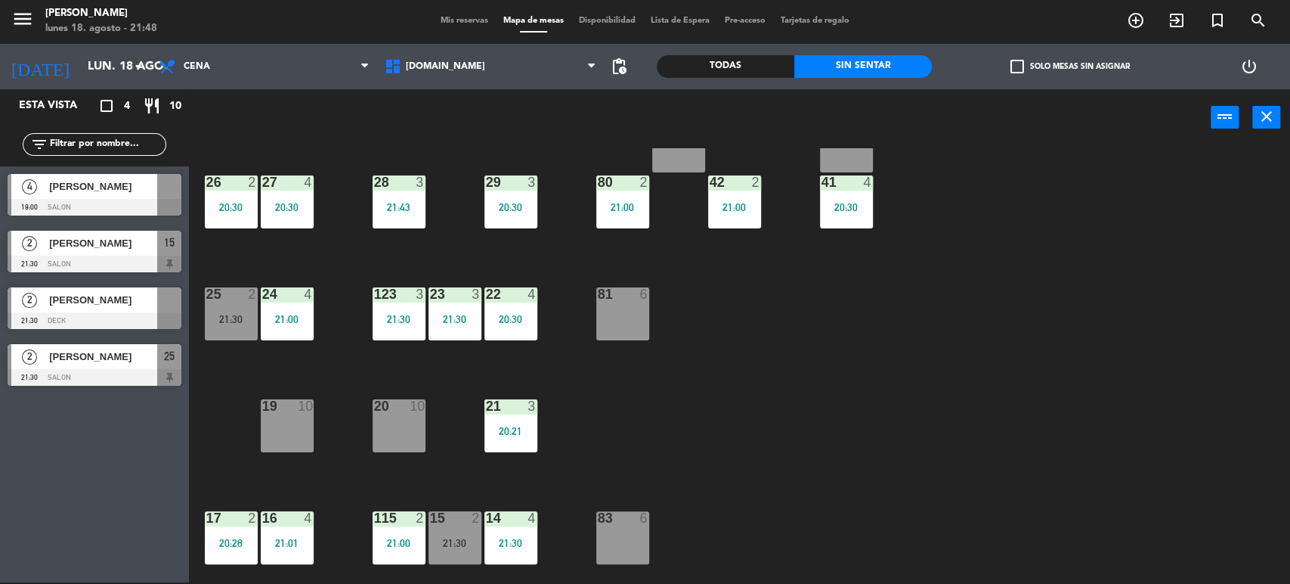
scroll to position [419, 0]
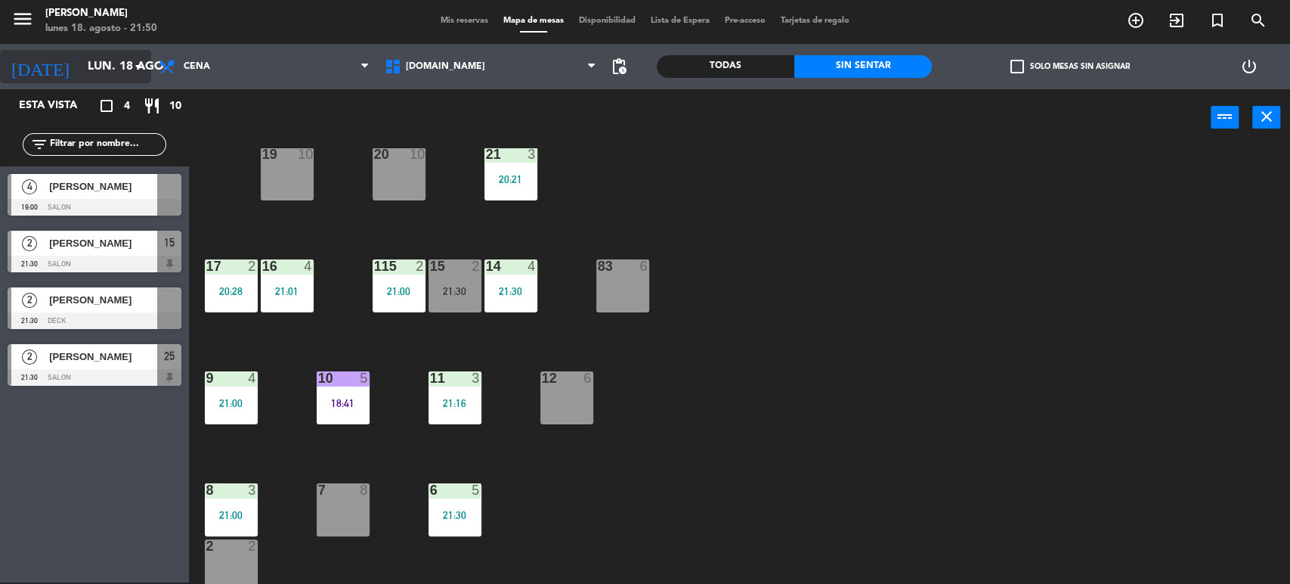
click at [97, 57] on input "lun. 18 ago." at bounding box center [159, 66] width 159 height 29
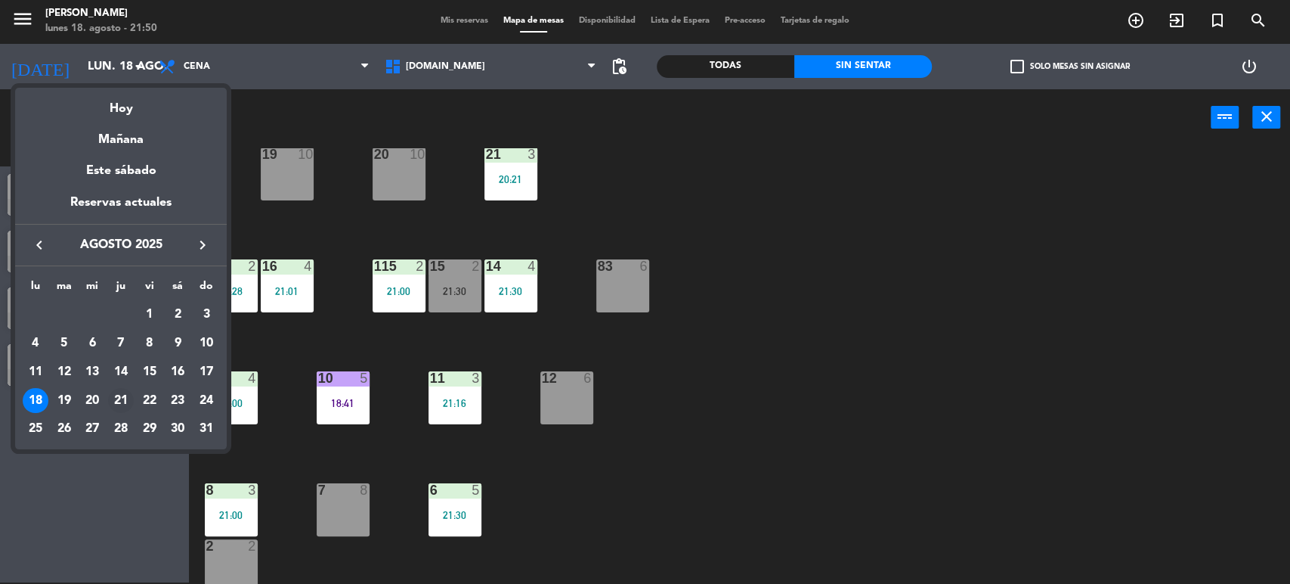
click at [127, 398] on div "21" at bounding box center [121, 401] width 26 height 26
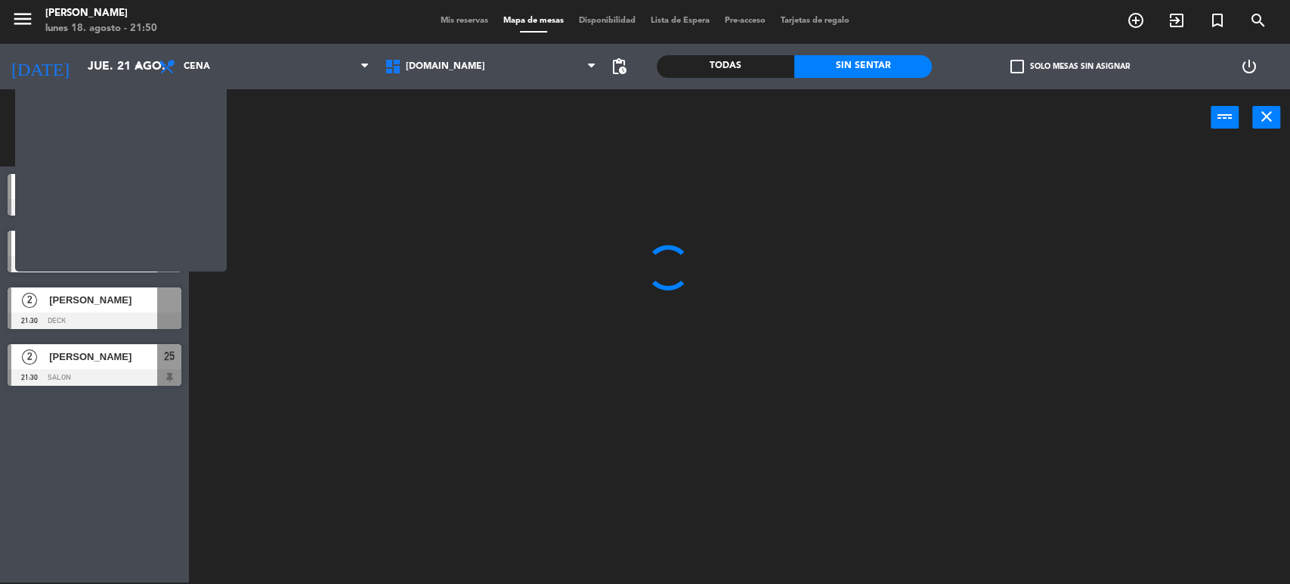
scroll to position [0, 0]
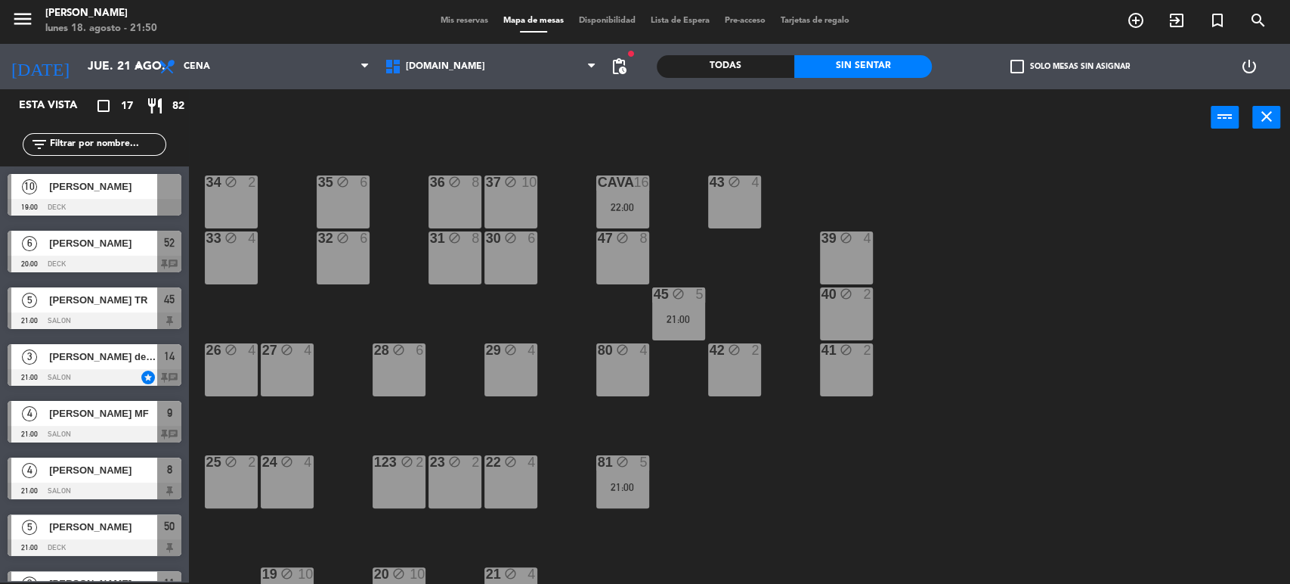
click at [119, 42] on div "menu [PERSON_NAME] lunes 18. agosto - 21:50 Mis reservas Mapa de mesas Disponib…" at bounding box center [645, 20] width 1290 height 45
click at [109, 66] on input "jue. 21 ago." at bounding box center [159, 66] width 159 height 29
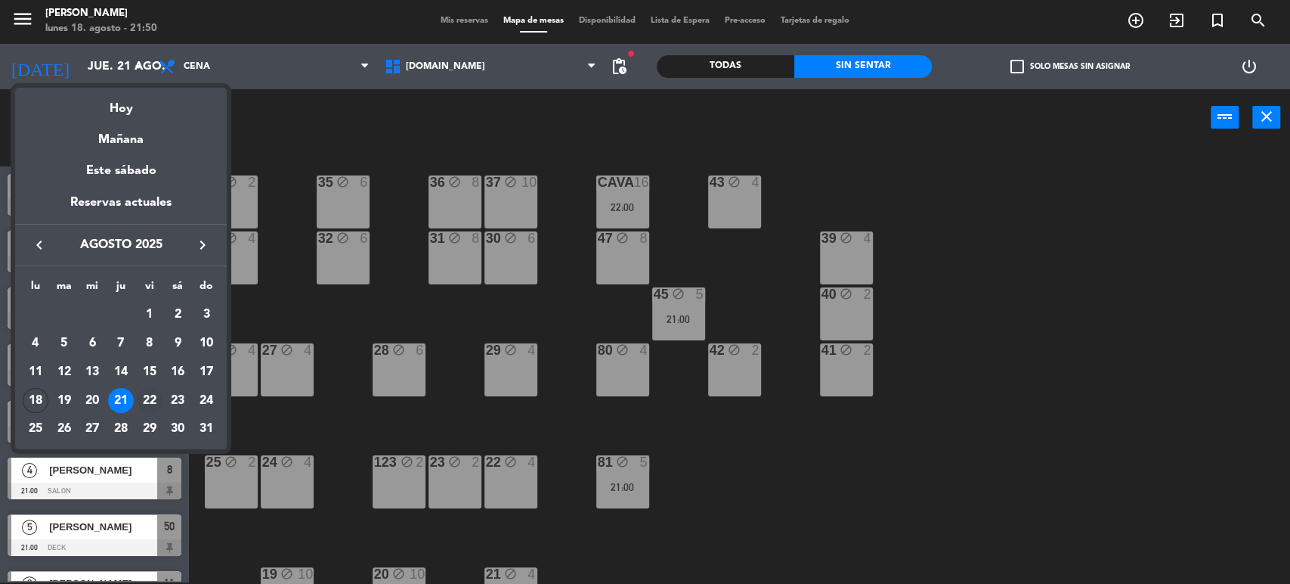
click at [151, 393] on div "22" at bounding box center [150, 401] width 26 height 26
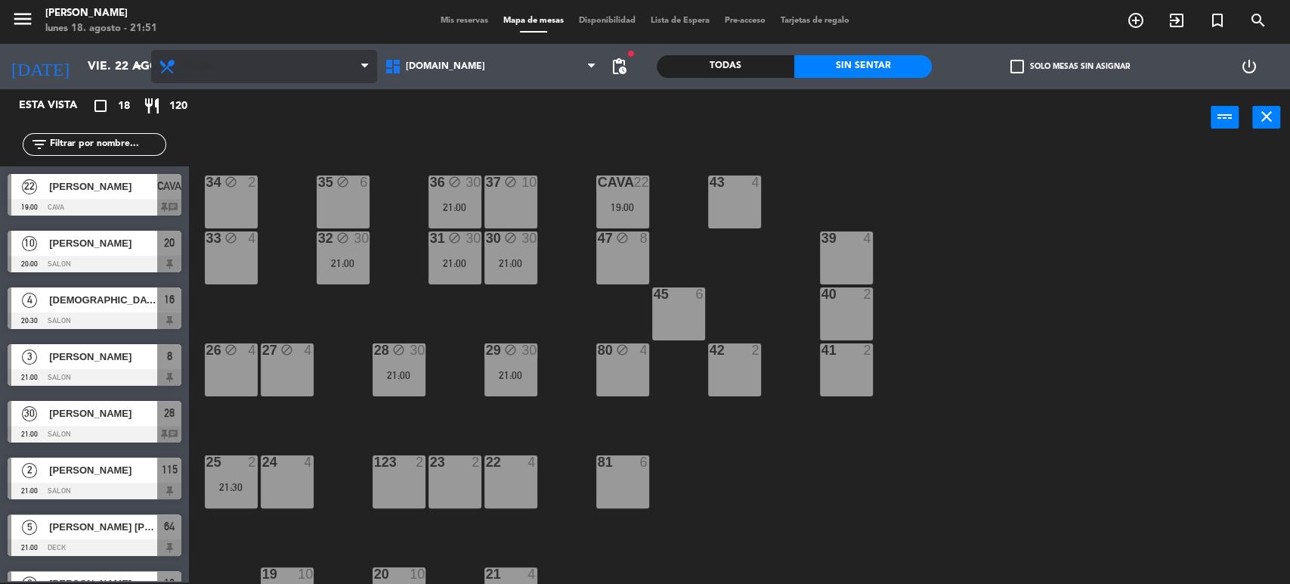
click at [315, 65] on span "Cena" at bounding box center [264, 66] width 226 height 33
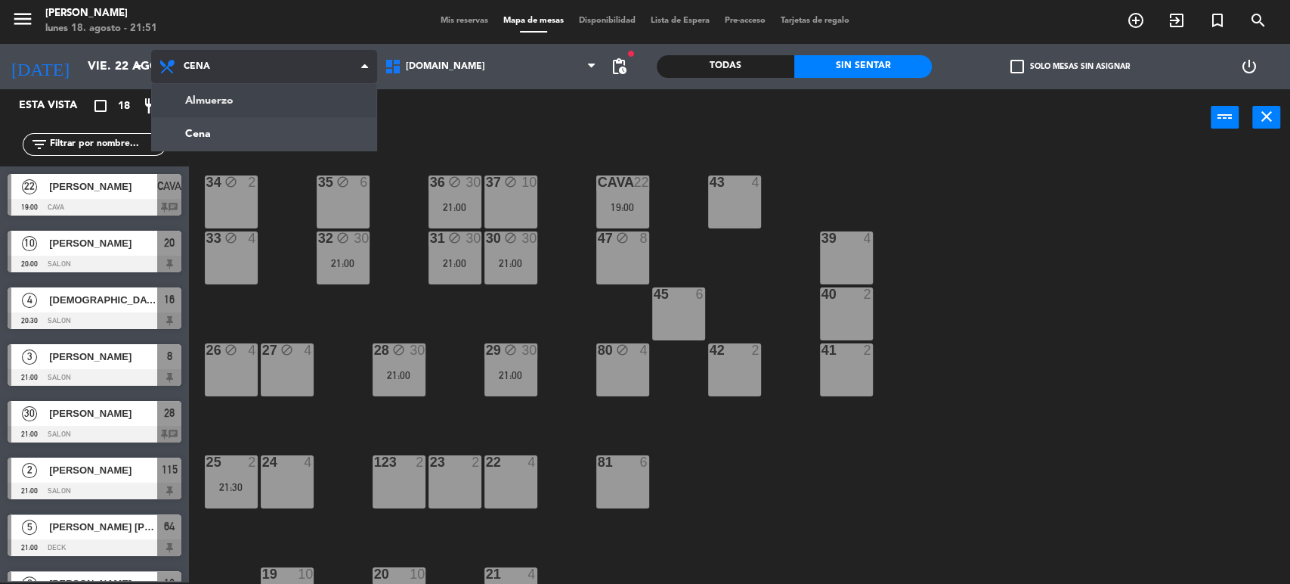
click at [309, 107] on ng-component "menu [PERSON_NAME] lunes 18. agosto - 21:51 Mis reservas Mapa de mesas Disponib…" at bounding box center [645, 291] width 1290 height 586
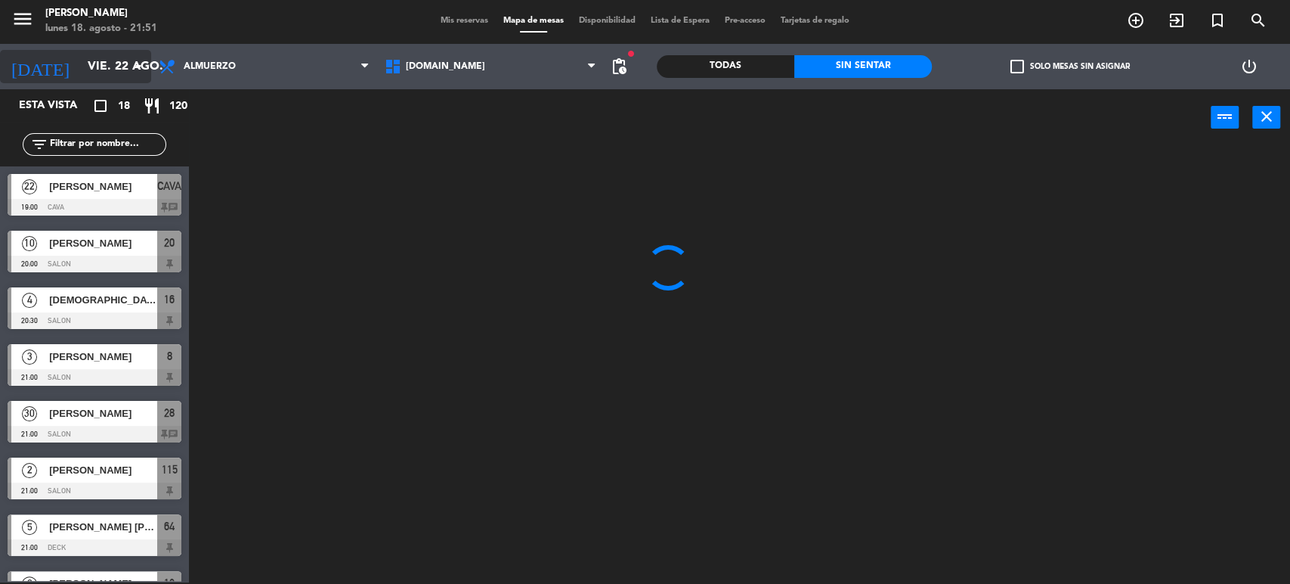
click at [106, 71] on input "vie. 22 ago." at bounding box center [159, 66] width 159 height 29
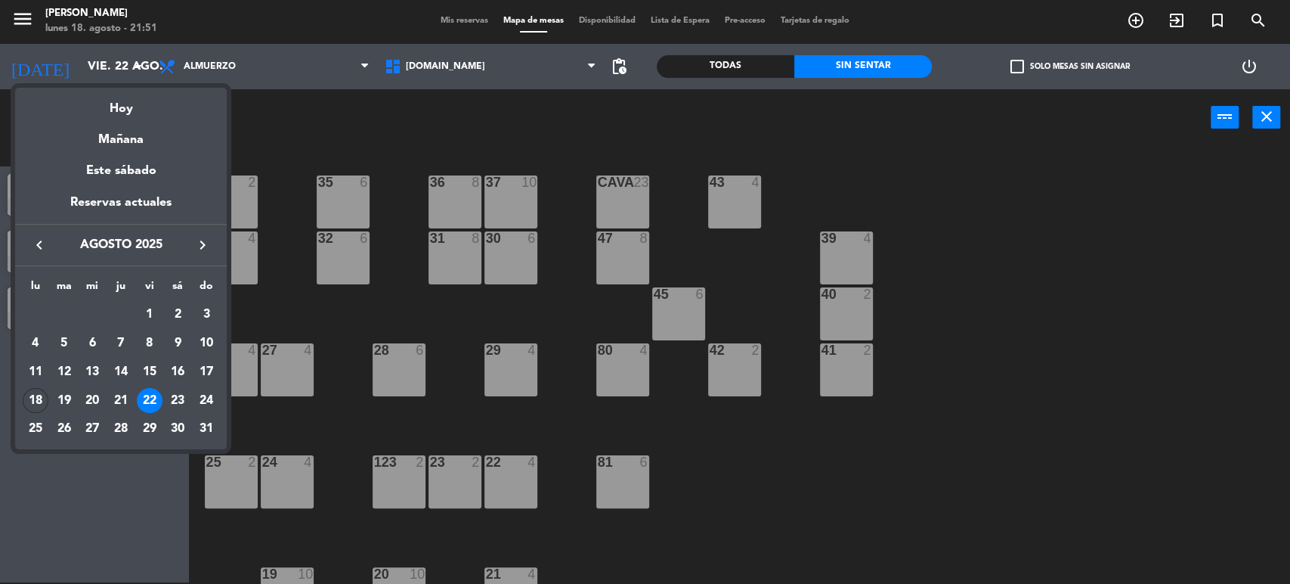
drag, startPoint x: 125, startPoint y: 395, endPoint x: 187, endPoint y: 346, distance: 79.2
click at [125, 395] on div "21" at bounding box center [121, 401] width 26 height 26
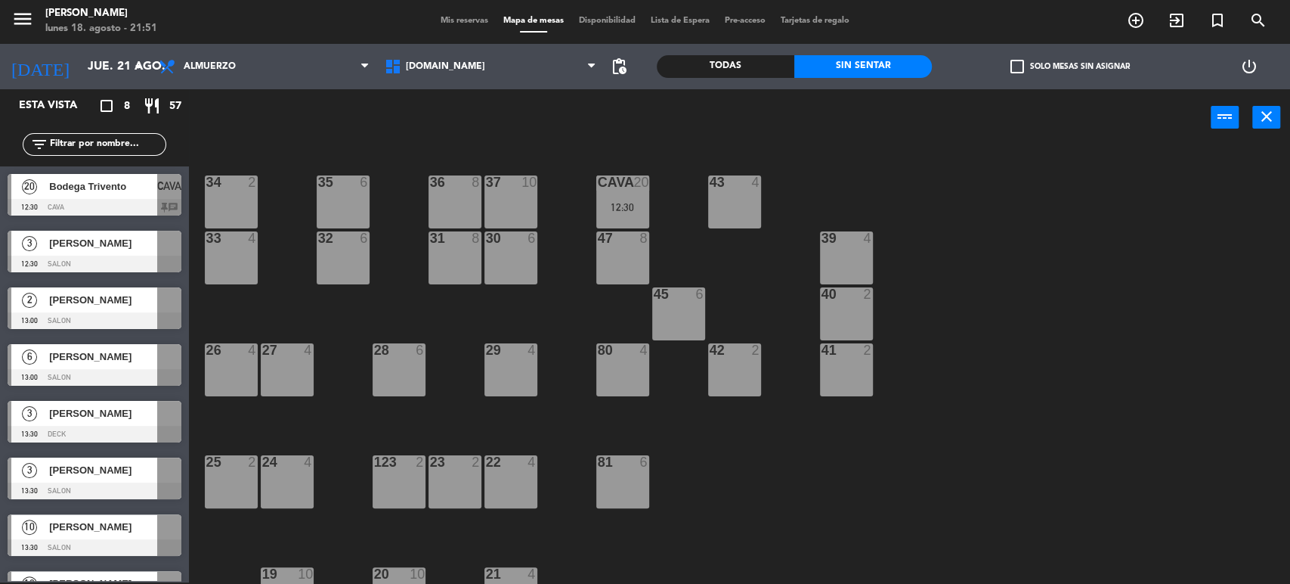
click at [638, 215] on div "CAVA 20 12:30" at bounding box center [622, 201] width 53 height 53
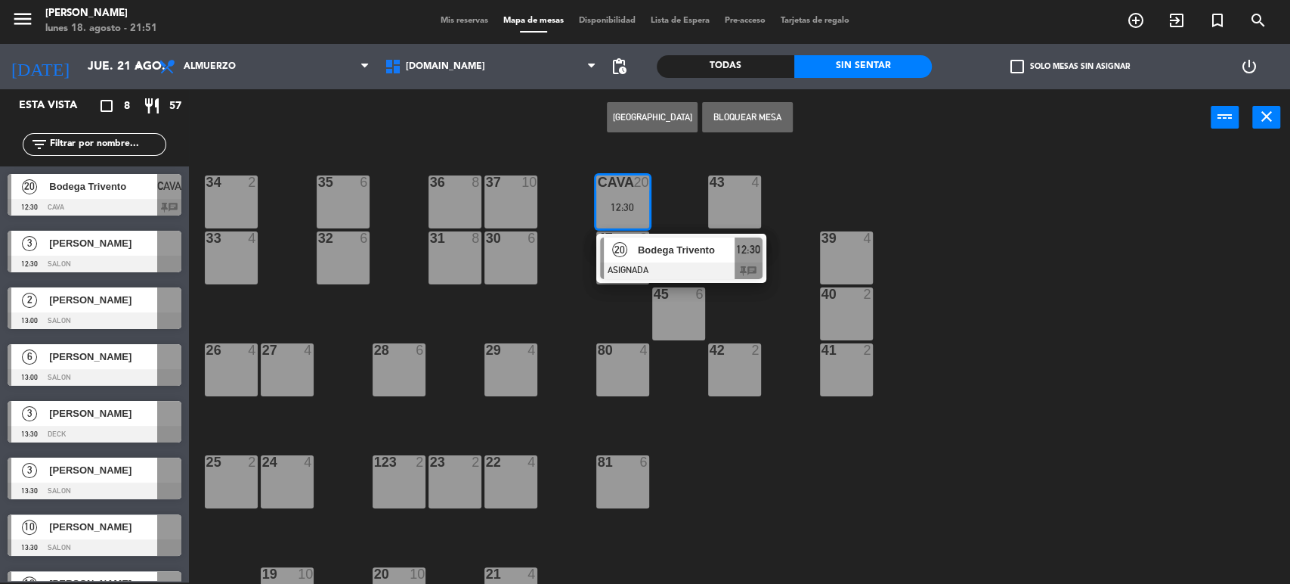
click at [564, 273] on div "34 2 35 6 36 8 43 4 37 10 CAVA 20 12:30 20 Bodega Trivento ASIGNADA 12:30 chat …" at bounding box center [746, 366] width 1088 height 436
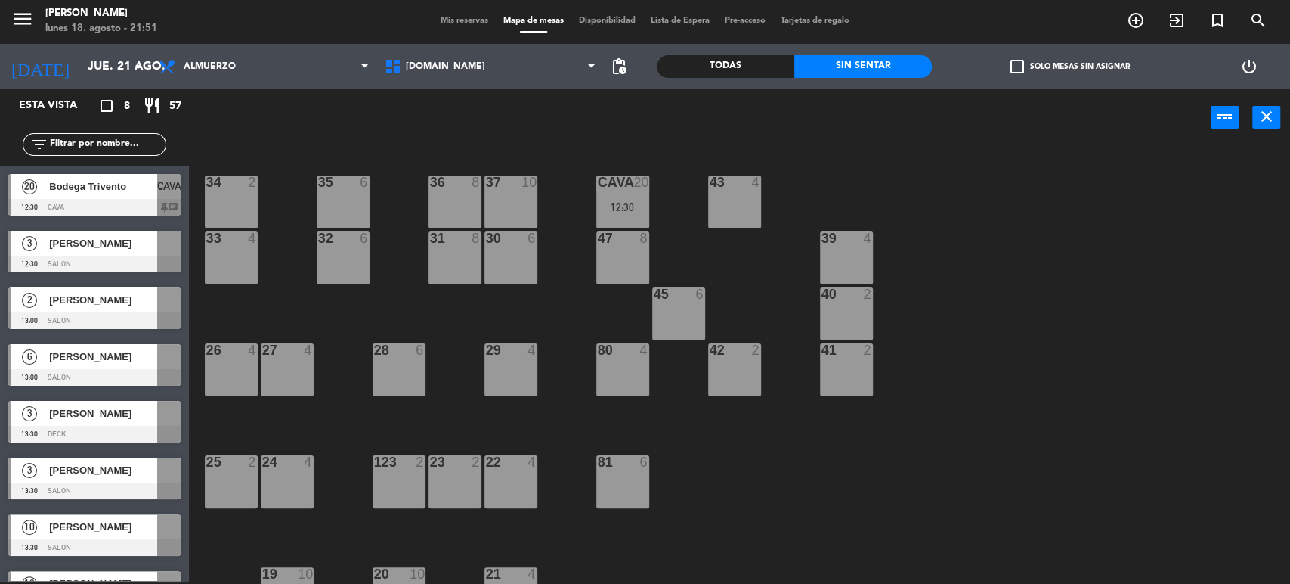
click at [222, 97] on div "power_input close" at bounding box center [700, 117] width 1022 height 57
click at [110, 69] on input "jue. 21 ago." at bounding box center [159, 66] width 159 height 29
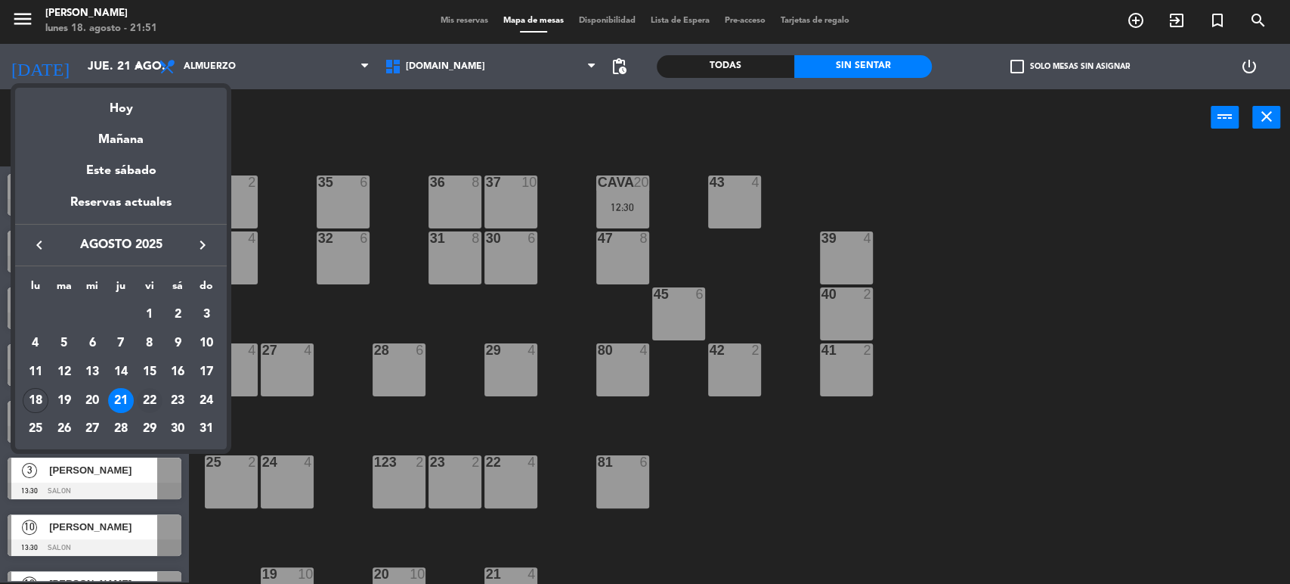
click at [156, 392] on div "22" at bounding box center [150, 401] width 26 height 26
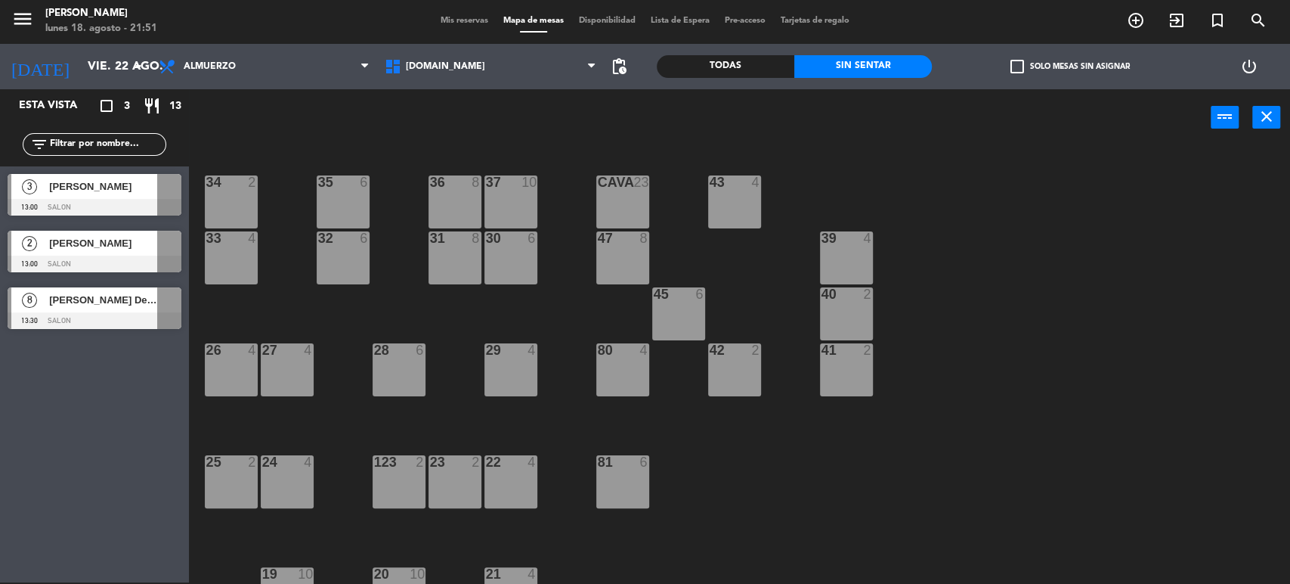
click at [72, 95] on div "Esta vista crop_square 3 restaurant 13" at bounding box center [94, 105] width 189 height 33
click at [85, 81] on div "[DATE] vie. 22 ago. arrow_drop_down" at bounding box center [75, 66] width 151 height 33
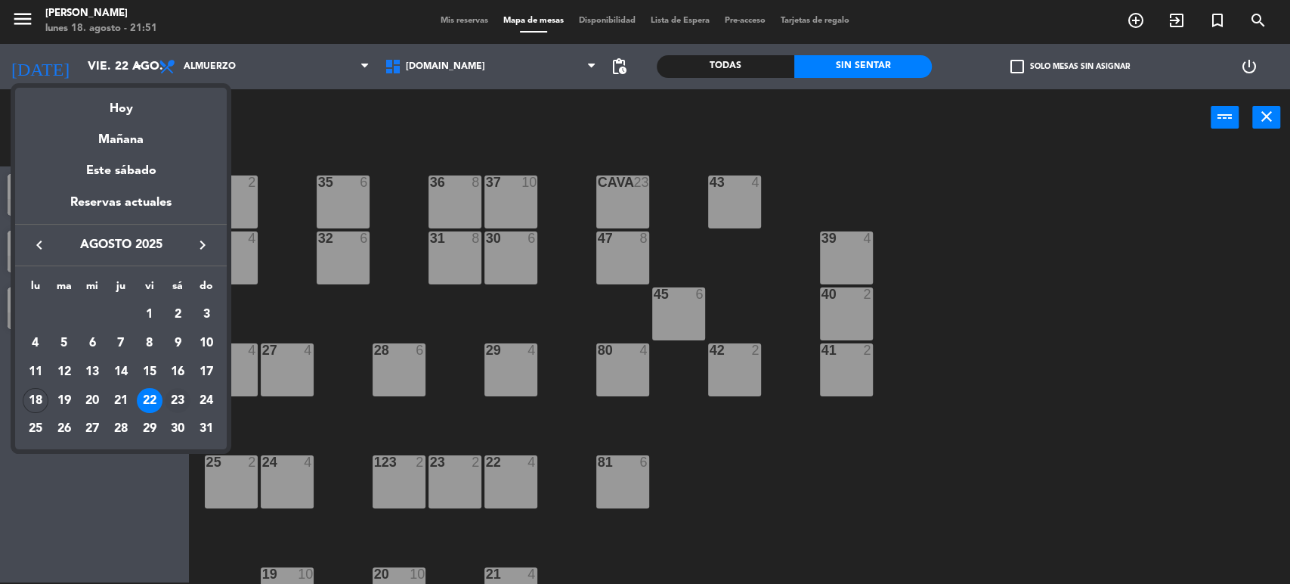
click at [176, 404] on div "23" at bounding box center [178, 401] width 26 height 26
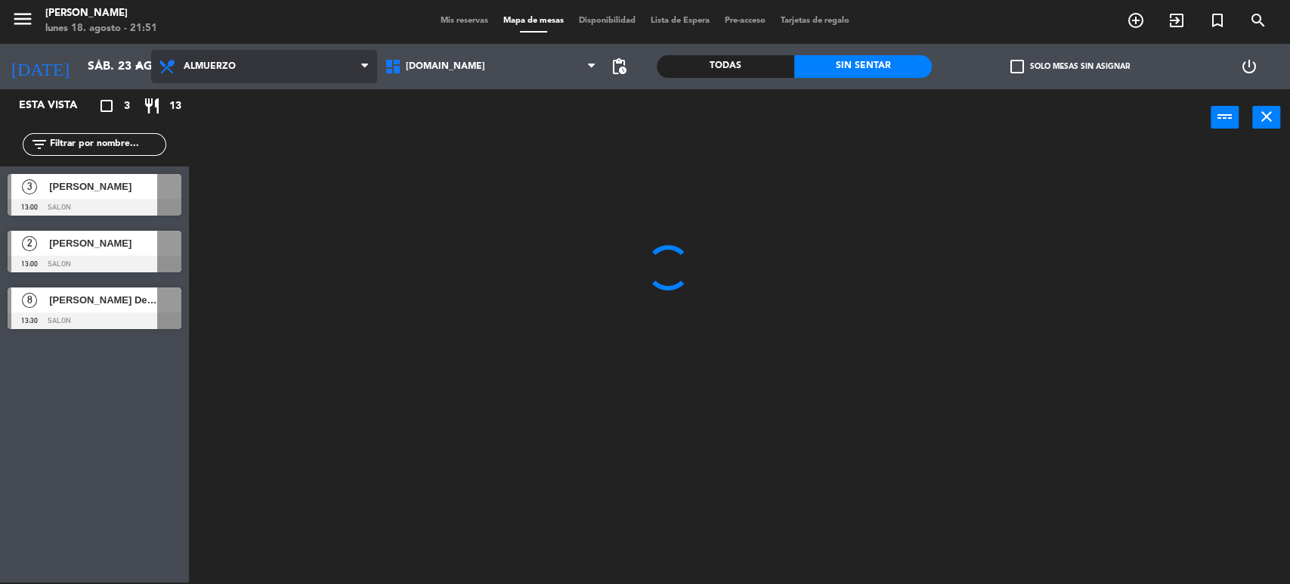
click at [290, 53] on span "Almuerzo" at bounding box center [264, 66] width 226 height 33
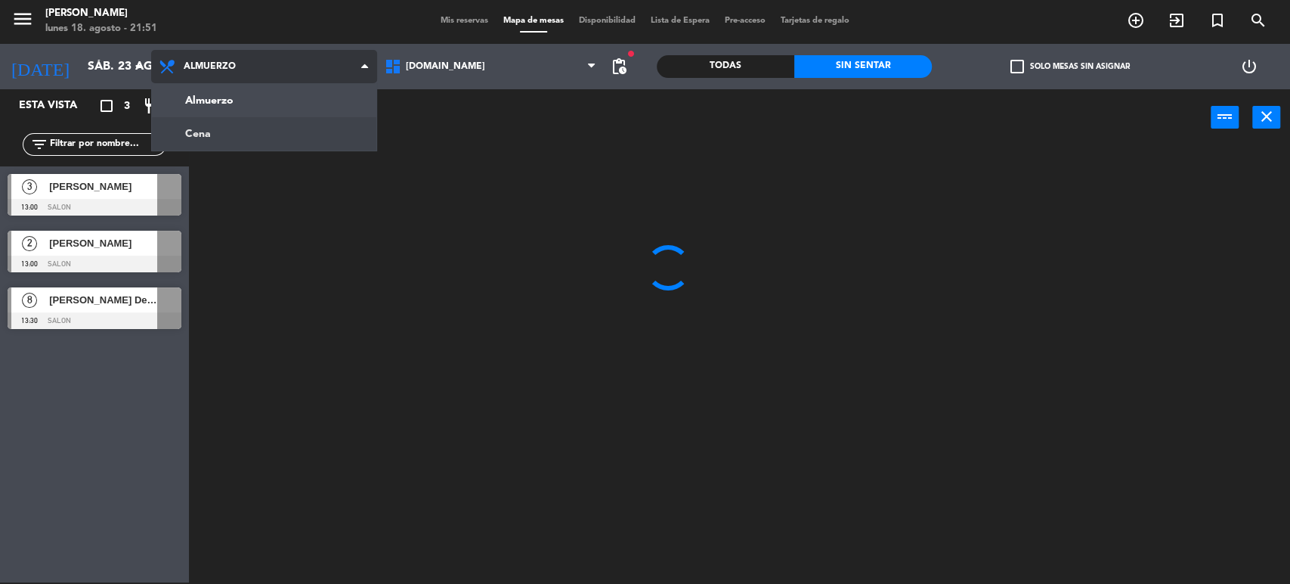
click at [282, 141] on ng-component "menu [PERSON_NAME] lunes 18. agosto - 21:51 Mis reservas Mapa de mesas Disponib…" at bounding box center [645, 291] width 1290 height 586
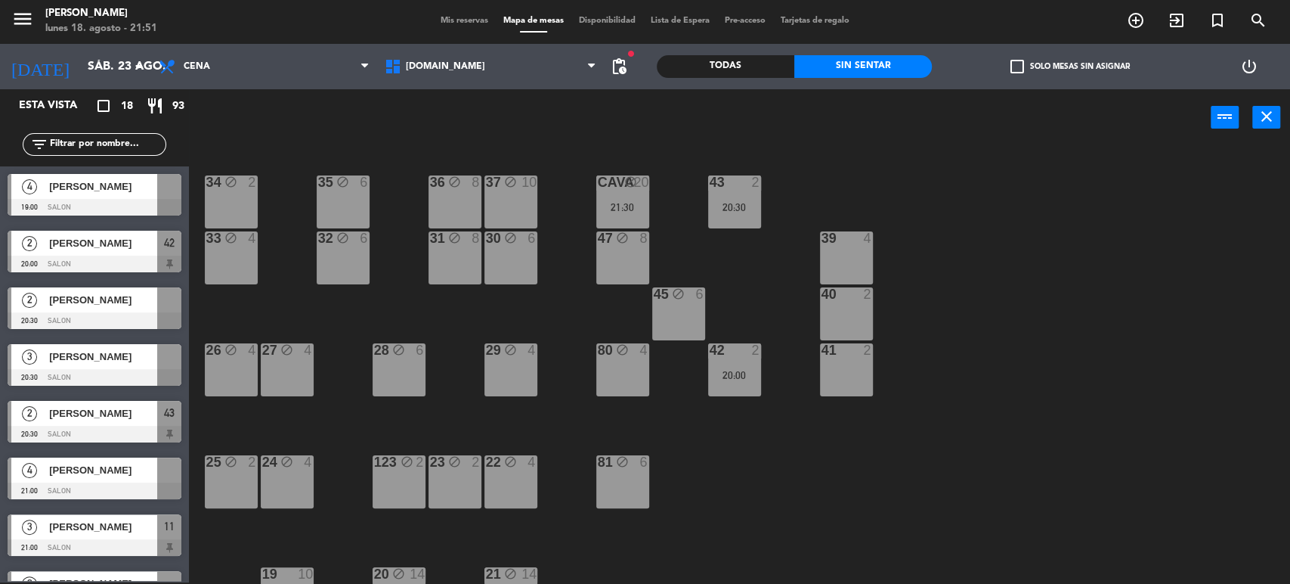
click at [419, 130] on div "power_input close" at bounding box center [700, 117] width 1022 height 57
click at [621, 204] on div "21:30" at bounding box center [622, 207] width 53 height 11
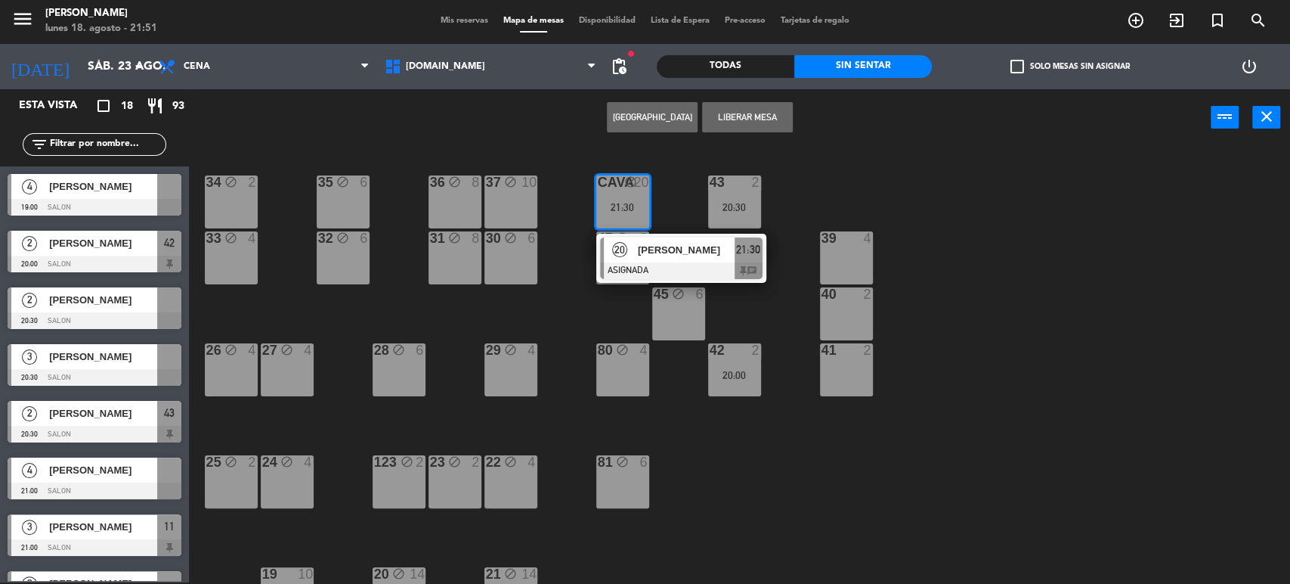
click at [690, 257] on span "[PERSON_NAME]" at bounding box center [686, 250] width 97 height 16
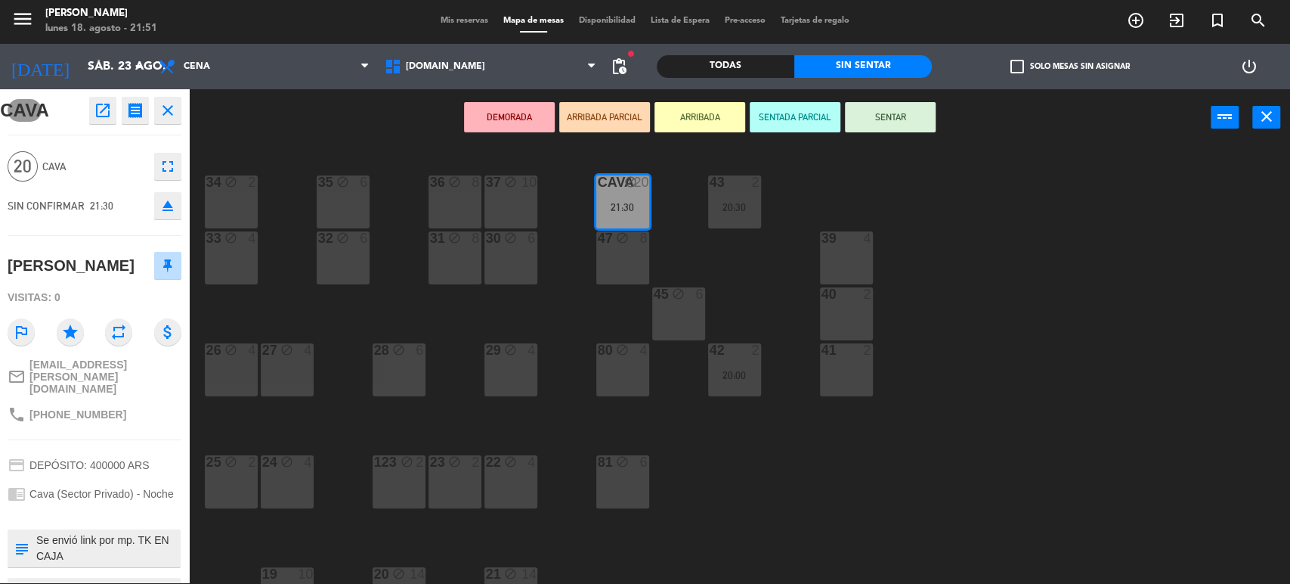
click at [277, 278] on div "34 block 2 35 block 6 36 block 8 43 2 20:30 37 block 10 CAVA block 20 21:30 33 …" at bounding box center [746, 366] width 1088 height 436
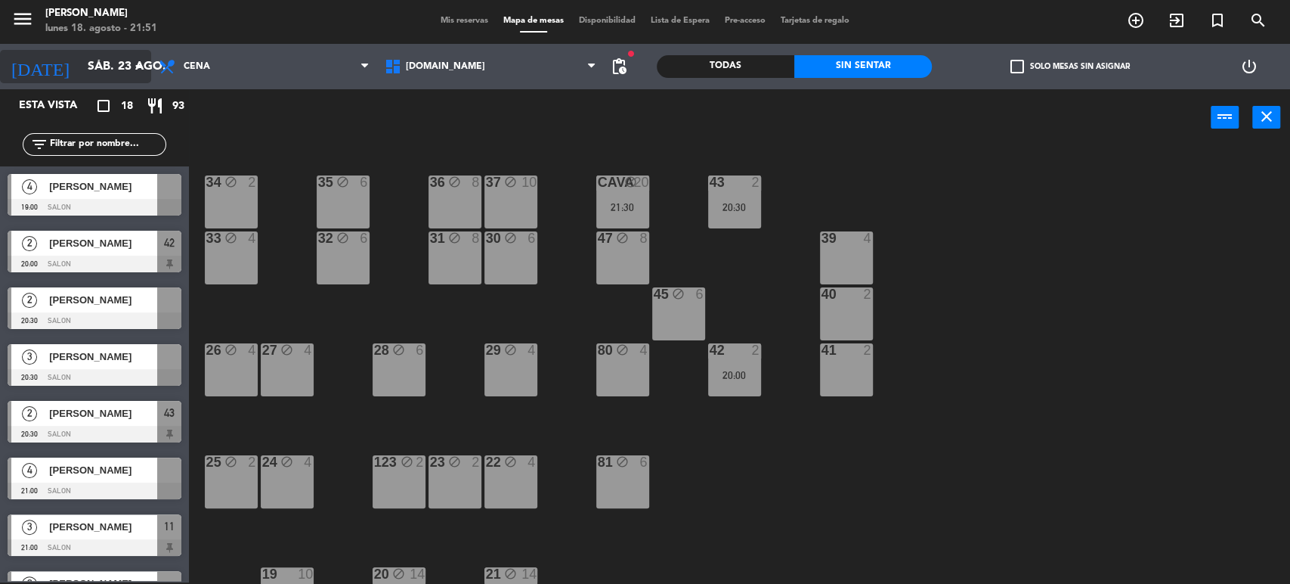
click at [129, 60] on icon "arrow_drop_down" at bounding box center [138, 66] width 18 height 18
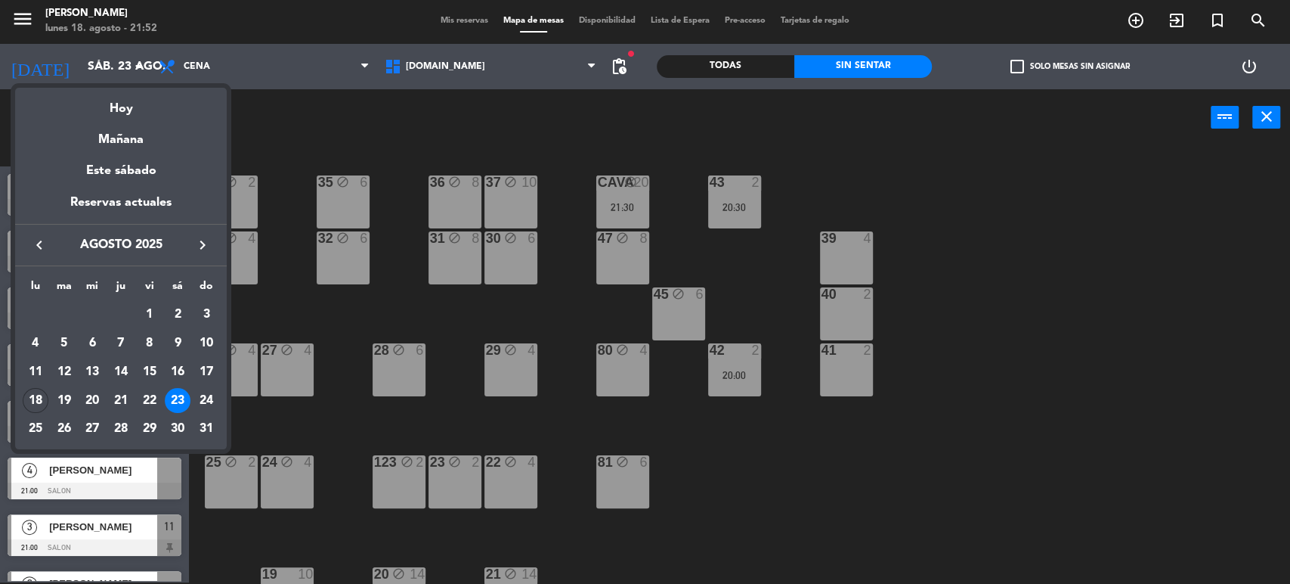
click at [802, 447] on div at bounding box center [645, 292] width 1290 height 584
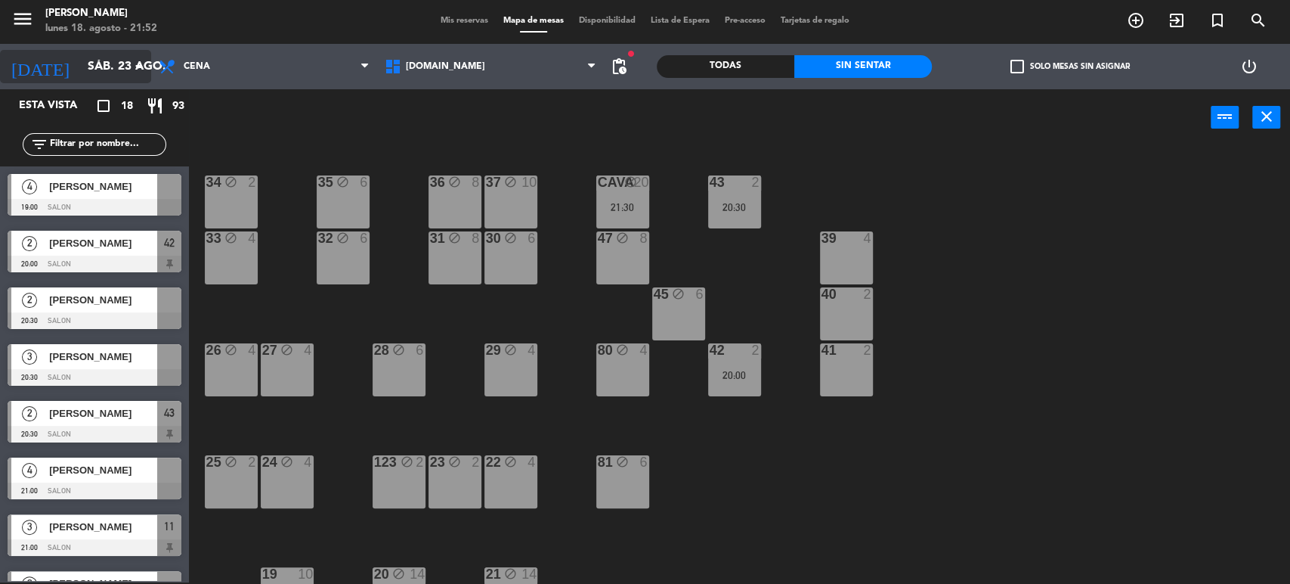
click at [124, 79] on input "sáb. 23 ago." at bounding box center [159, 66] width 159 height 29
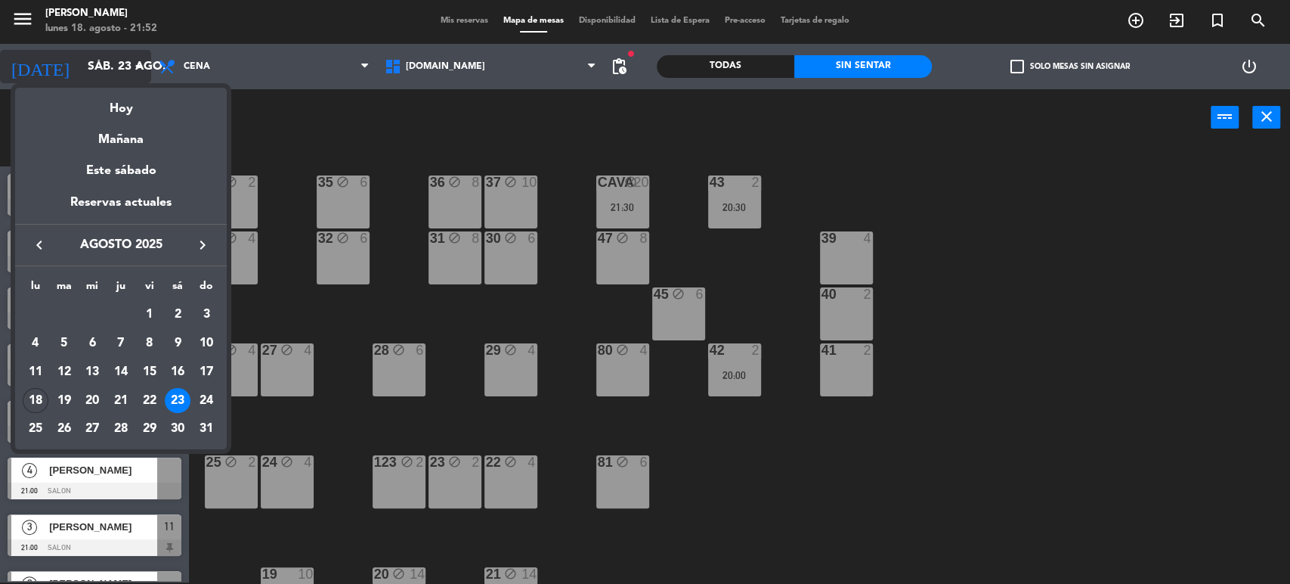
click at [128, 89] on div "Hoy" at bounding box center [121, 103] width 212 height 31
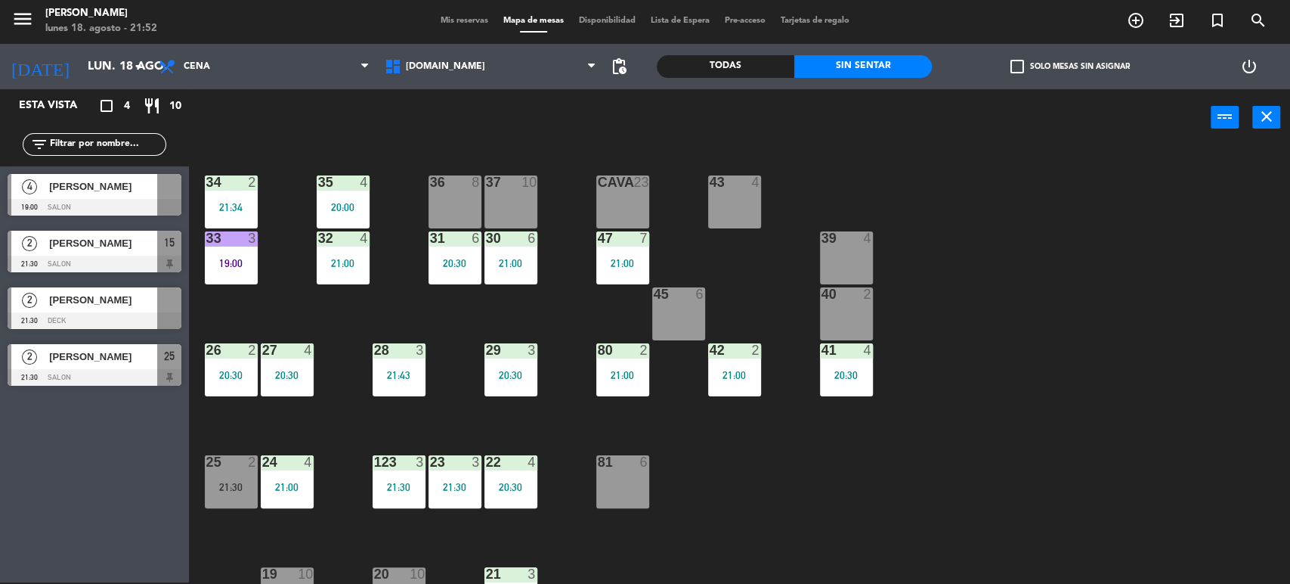
click at [692, 515] on div "34 2 21:34 35 4 20:00 36 8 43 4 37 10 CAVA 23 33 3 19:00 32 4 21:00 31 6 20:30 …" at bounding box center [746, 366] width 1088 height 436
click at [103, 66] on input "lun. 18 ago." at bounding box center [159, 66] width 159 height 29
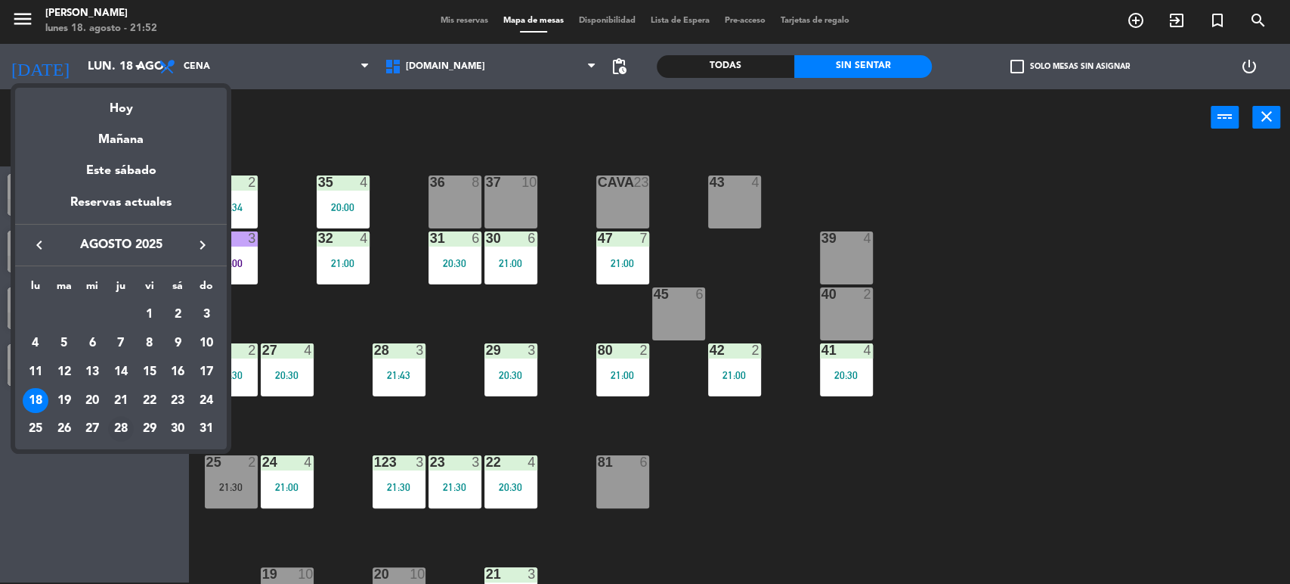
click at [126, 421] on div "28" at bounding box center [121, 429] width 26 height 26
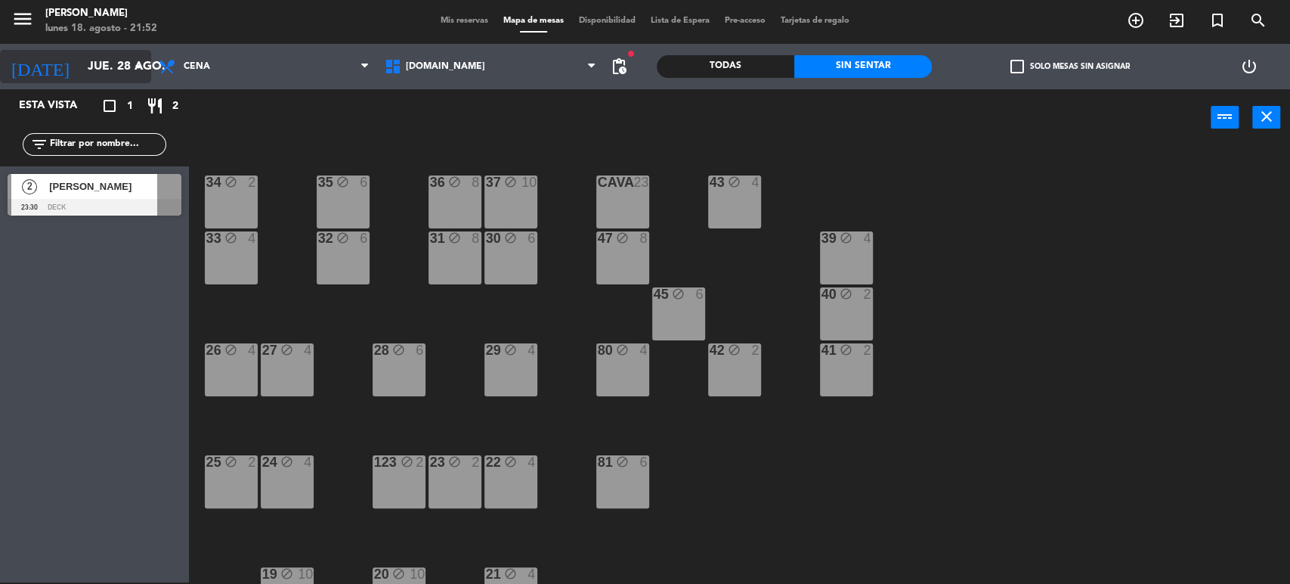
click at [117, 54] on input "jue. 28 ago." at bounding box center [159, 66] width 159 height 29
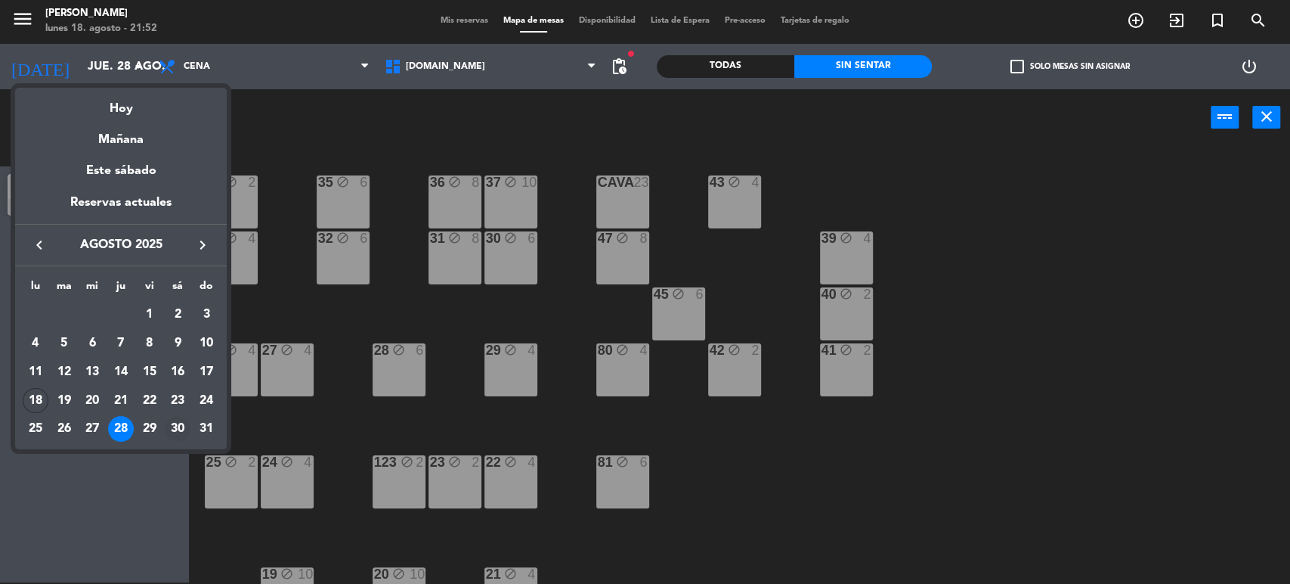
click at [184, 427] on div "30" at bounding box center [178, 429] width 26 height 26
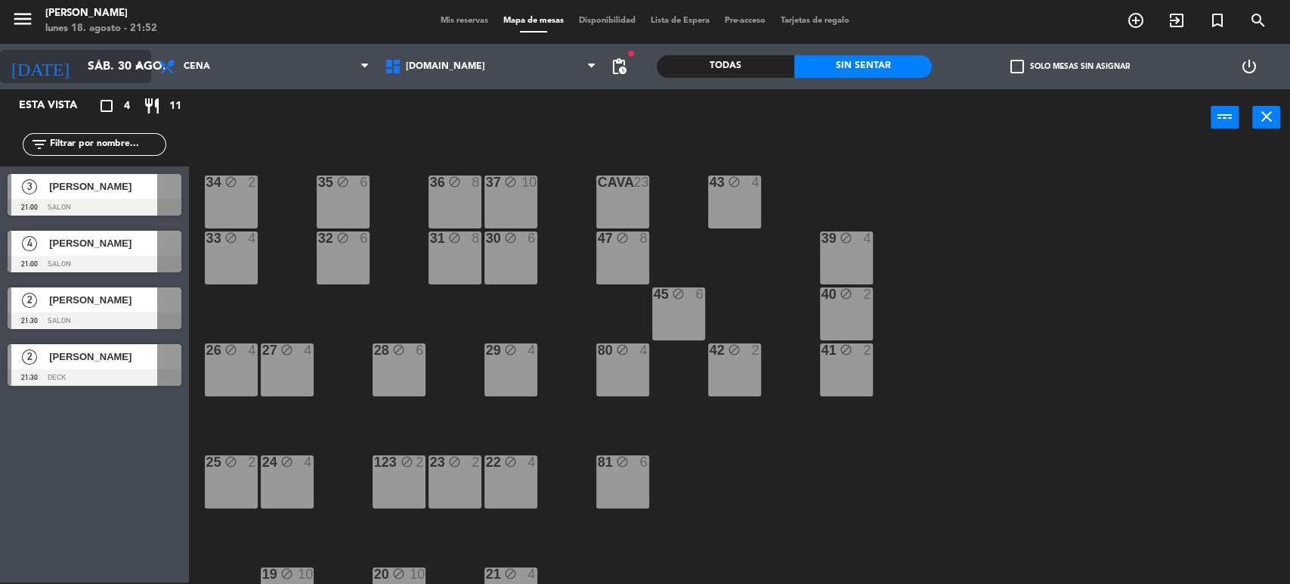
click at [80, 57] on input "sáb. 30 ago." at bounding box center [159, 66] width 159 height 29
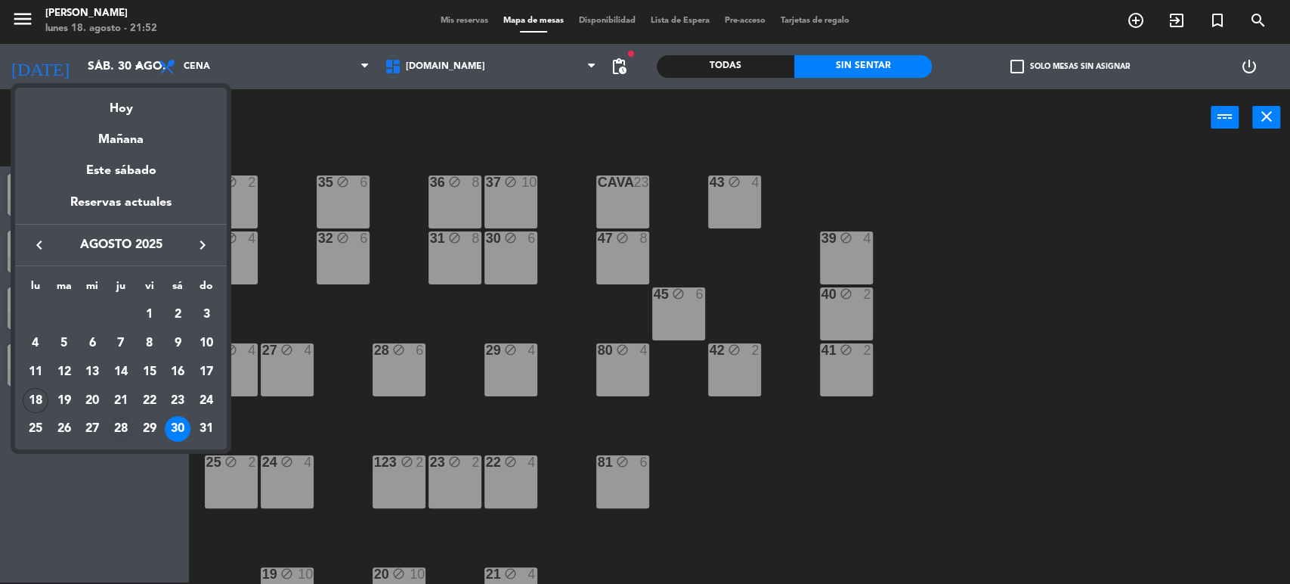
click at [125, 427] on div "28" at bounding box center [121, 429] width 26 height 26
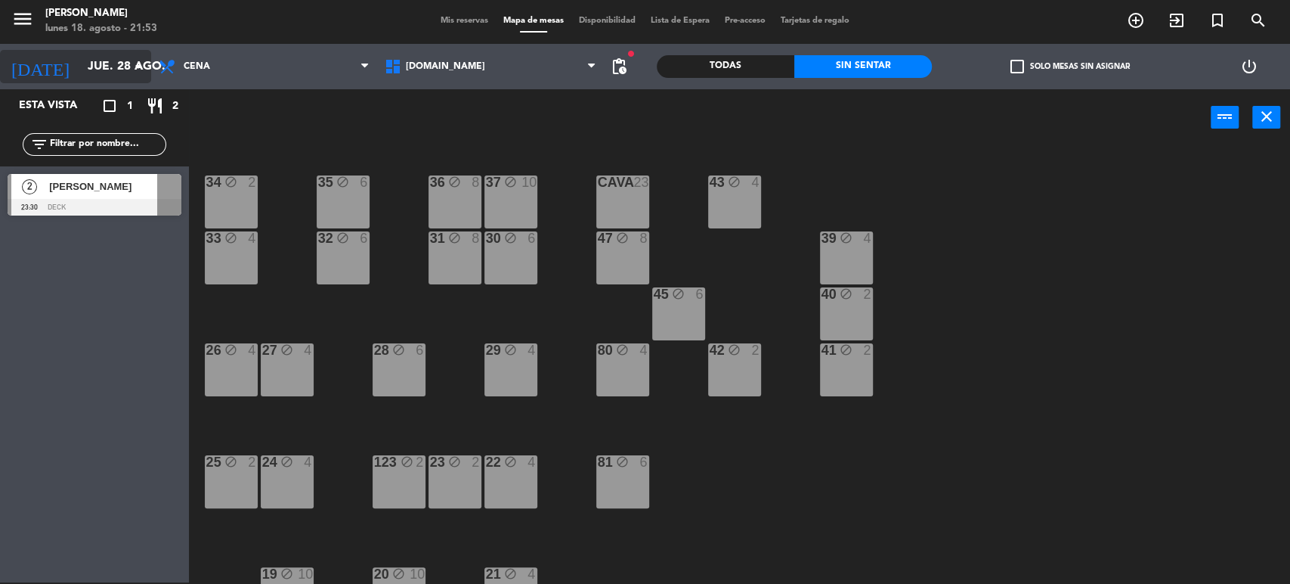
click at [101, 72] on input "jue. 28 ago." at bounding box center [159, 66] width 159 height 29
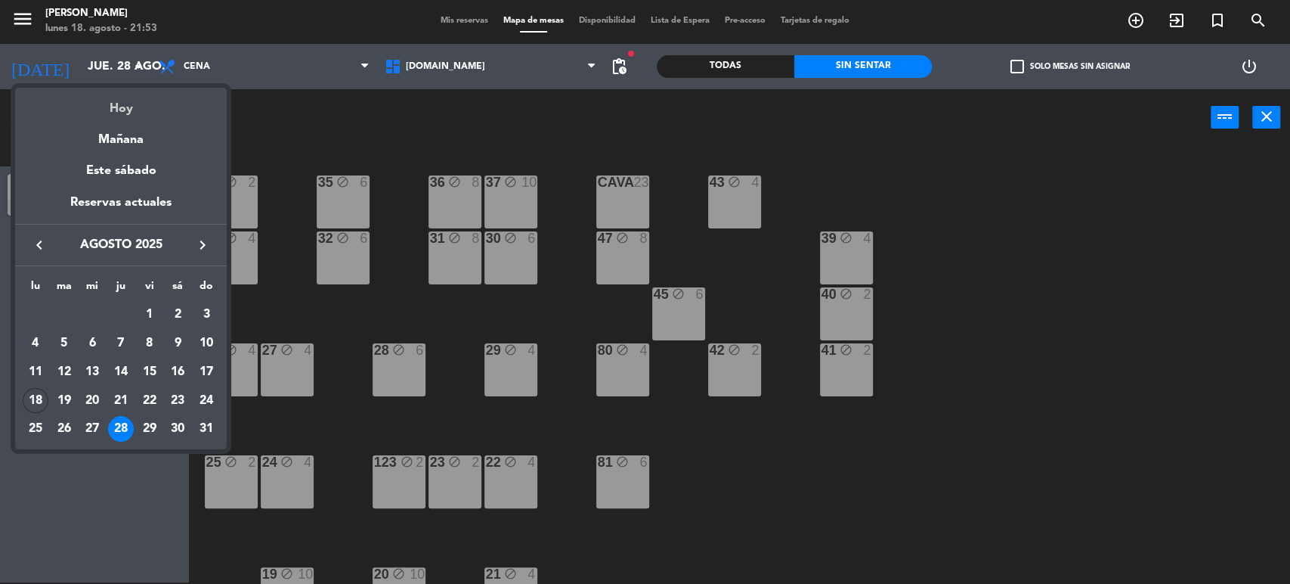
click at [133, 104] on div "Hoy" at bounding box center [121, 103] width 212 height 31
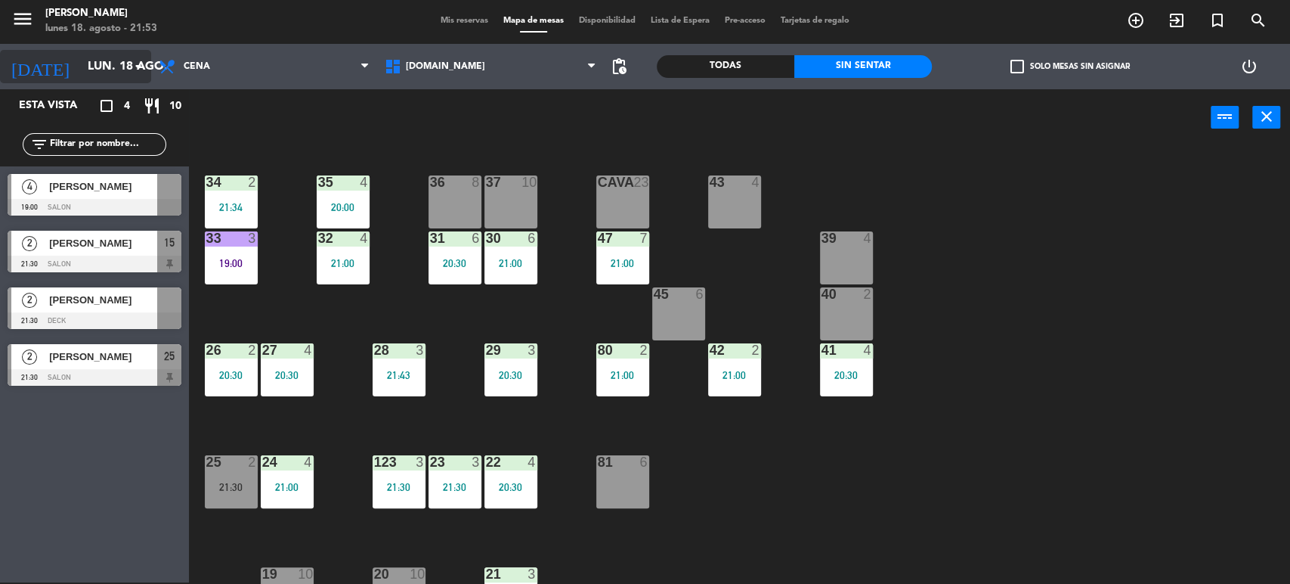
click at [118, 81] on div "[DATE] lun. 18 ago. arrow_drop_down" at bounding box center [75, 66] width 151 height 33
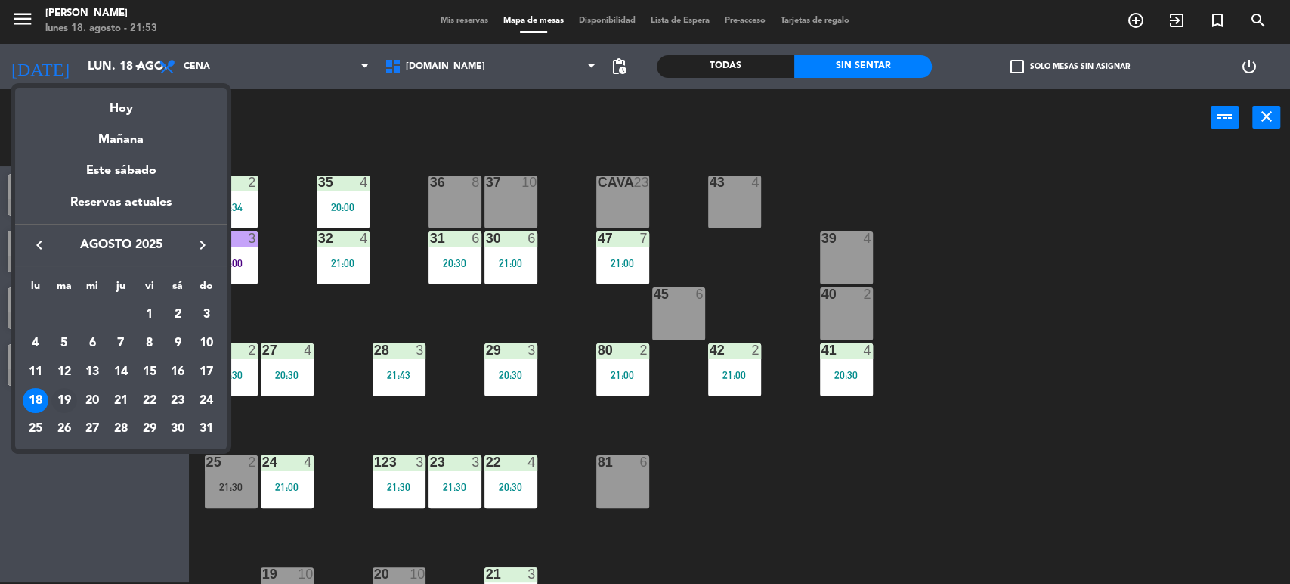
click at [72, 402] on div "19" at bounding box center [64, 401] width 26 height 26
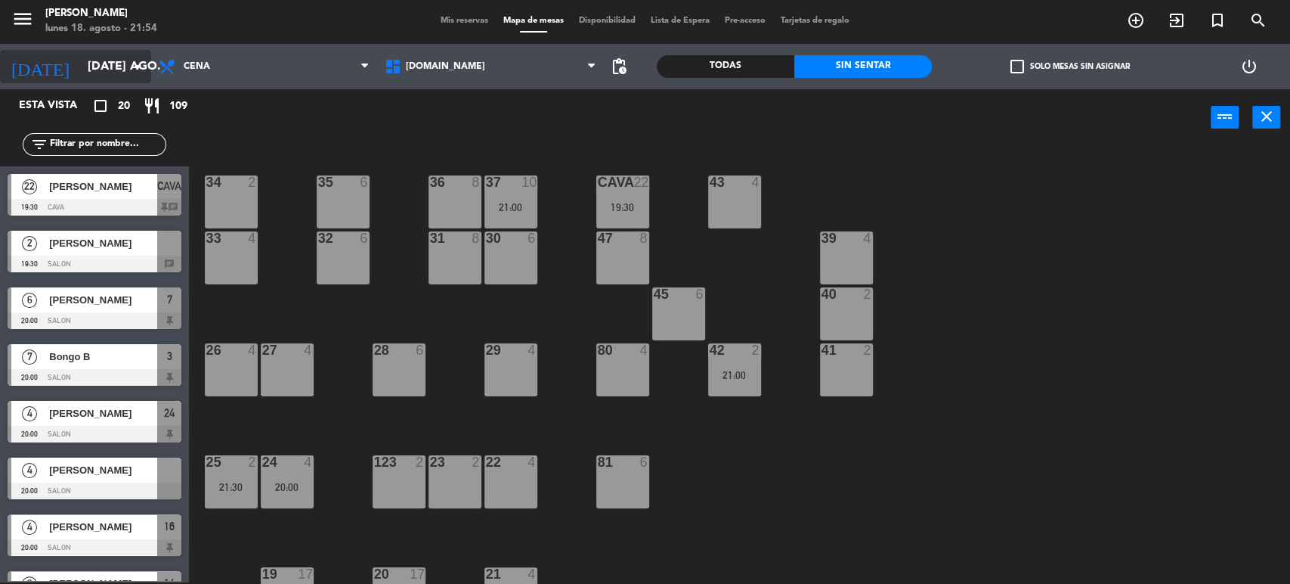
click at [96, 64] on input "[DATE] ago." at bounding box center [159, 66] width 159 height 29
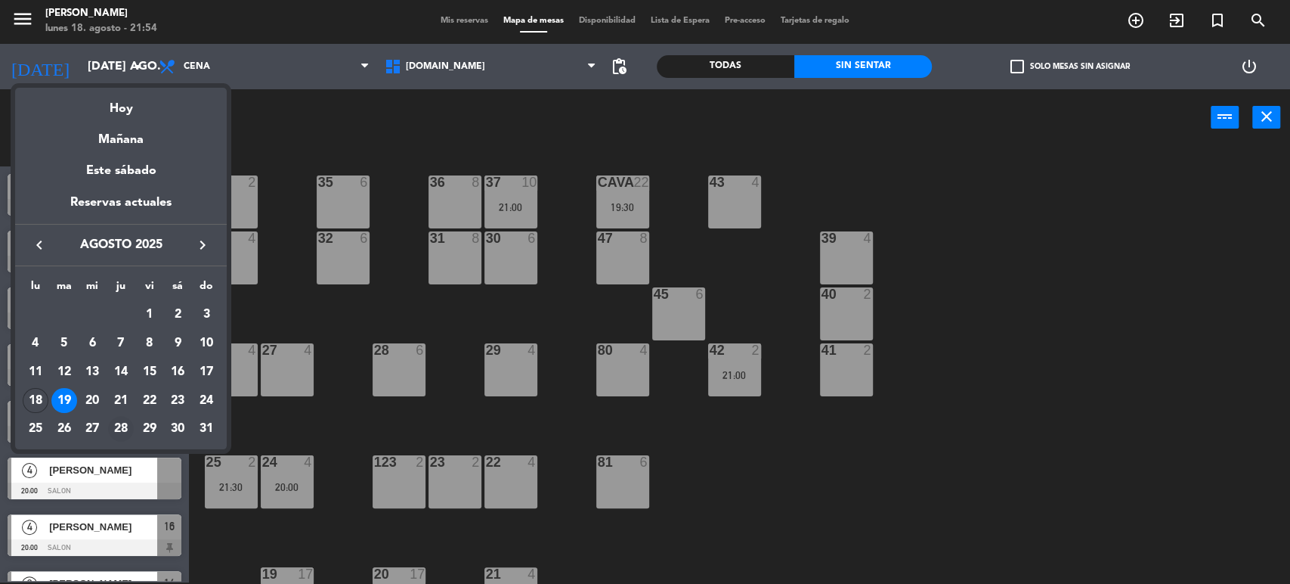
click at [118, 429] on div "28" at bounding box center [121, 429] width 26 height 26
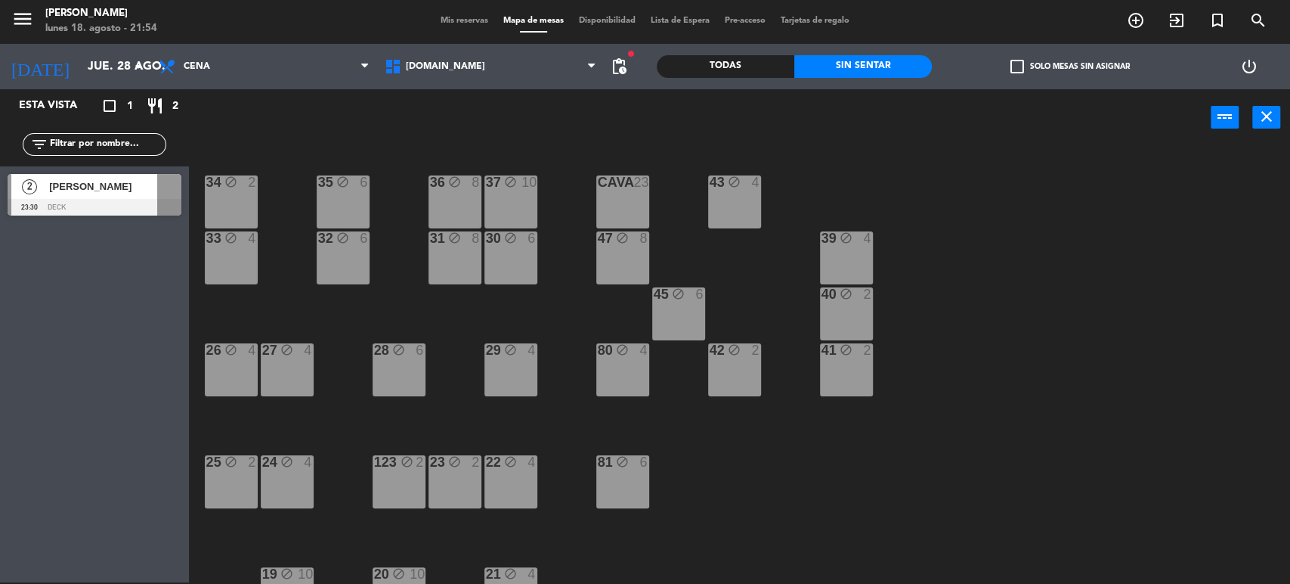
click at [622, 178] on div at bounding box center [622, 182] width 25 height 14
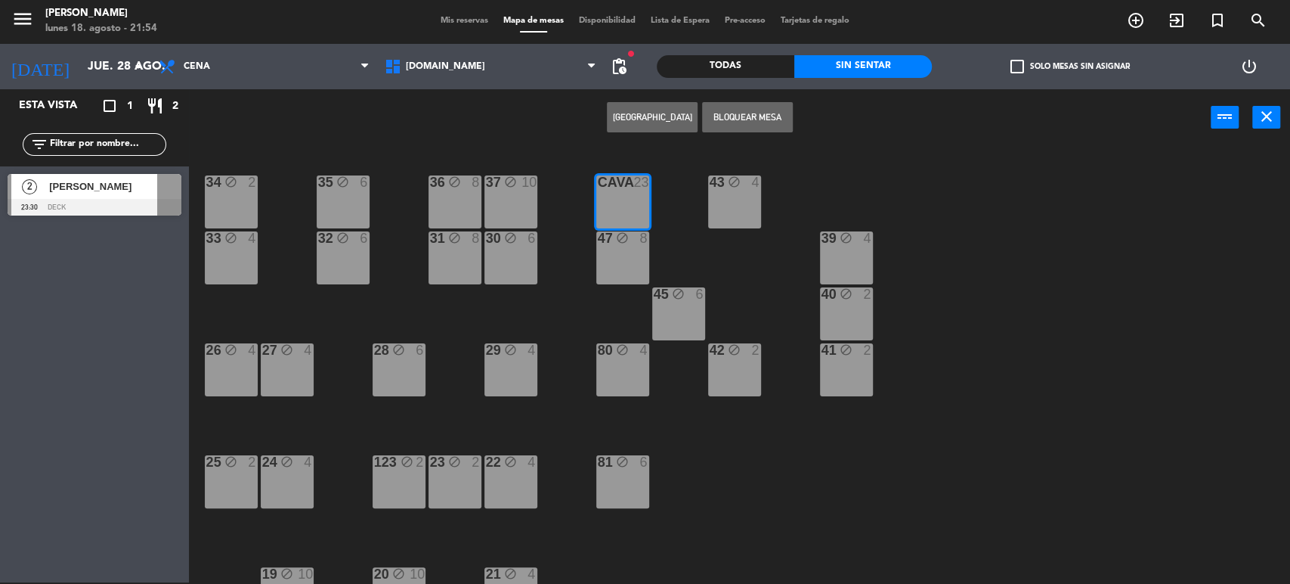
click at [780, 113] on button "Bloquear Mesa" at bounding box center [747, 117] width 91 height 30
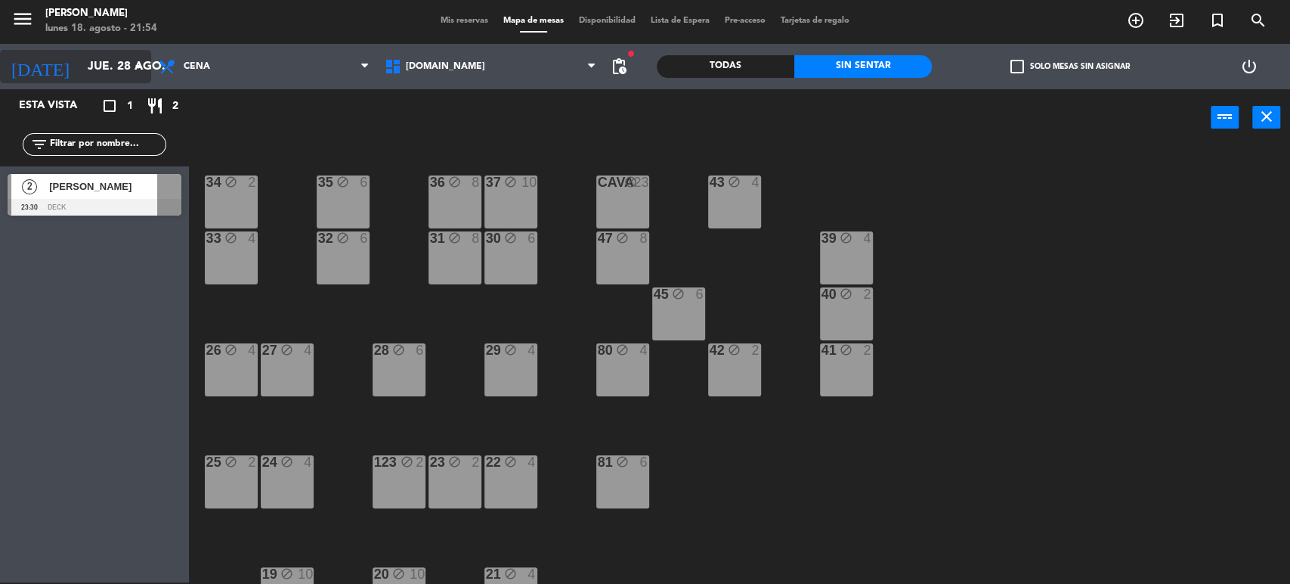
click at [120, 65] on input "jue. 28 ago." at bounding box center [159, 66] width 159 height 29
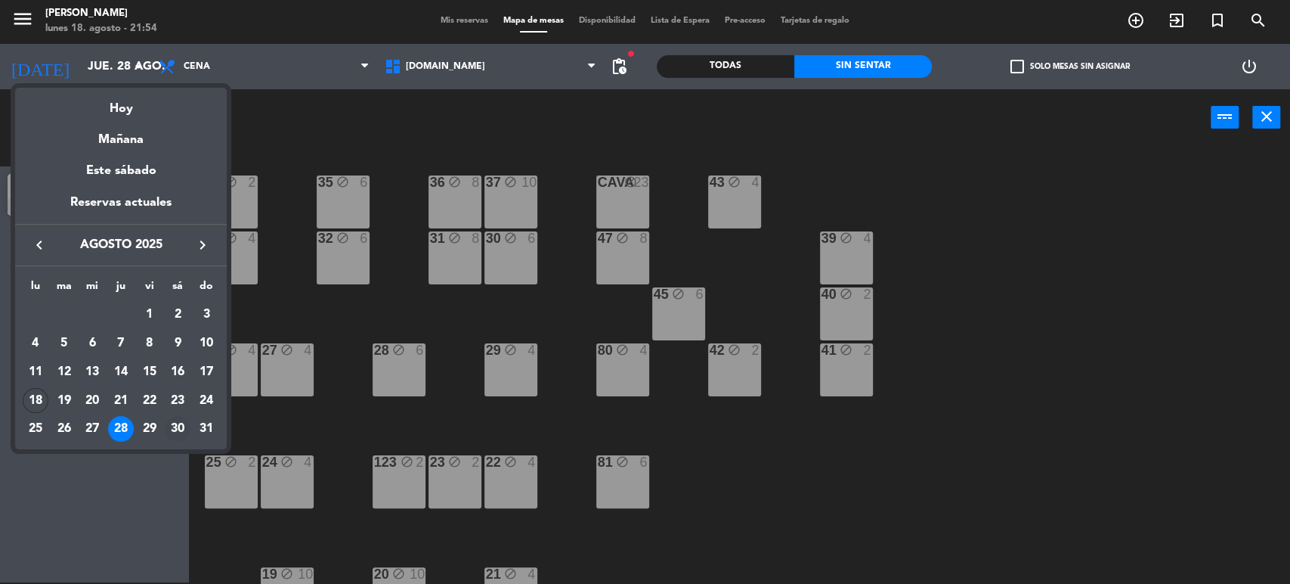
click at [187, 422] on div "30" at bounding box center [178, 429] width 26 height 26
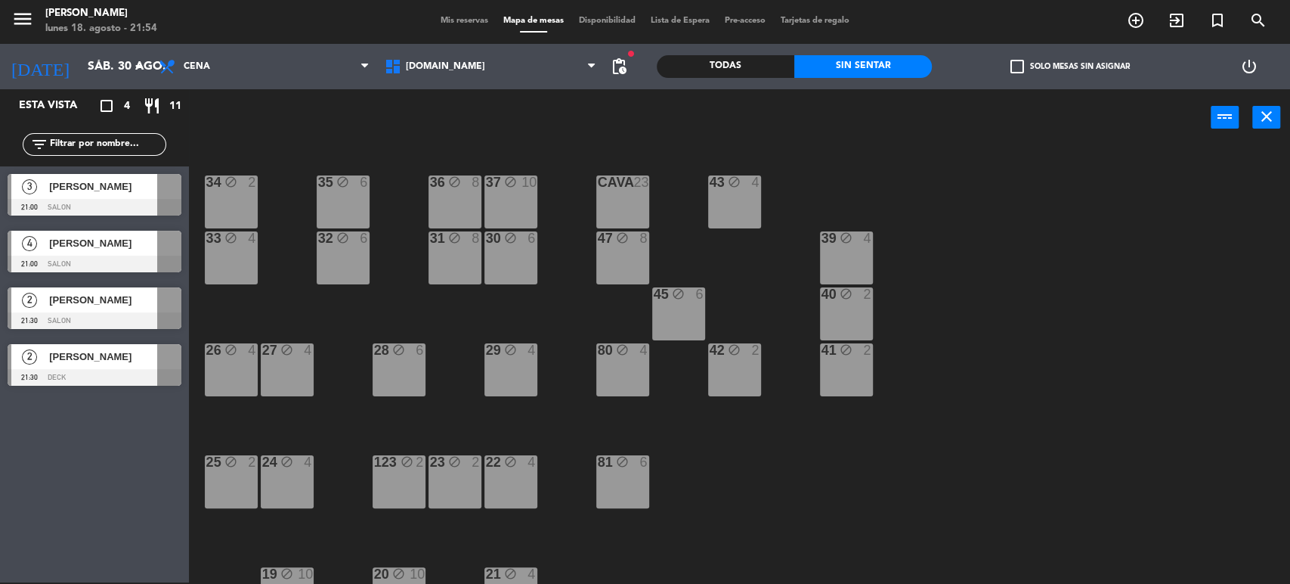
click at [633, 200] on div "CAVA 23" at bounding box center [622, 201] width 53 height 53
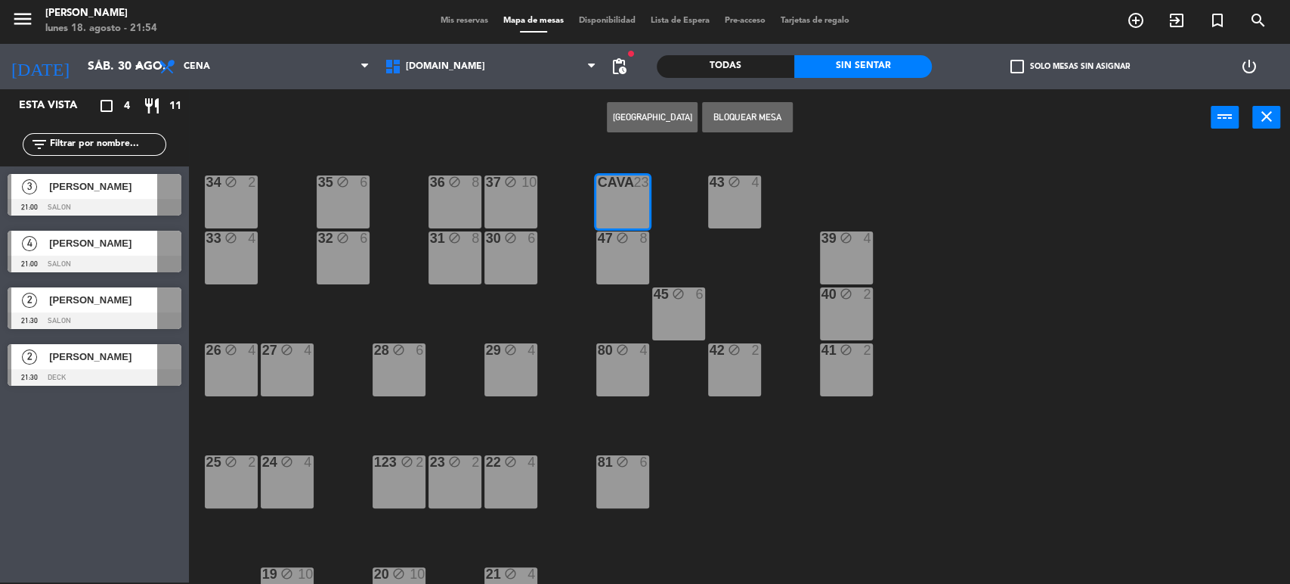
click at [764, 119] on button "Bloquear Mesa" at bounding box center [747, 117] width 91 height 30
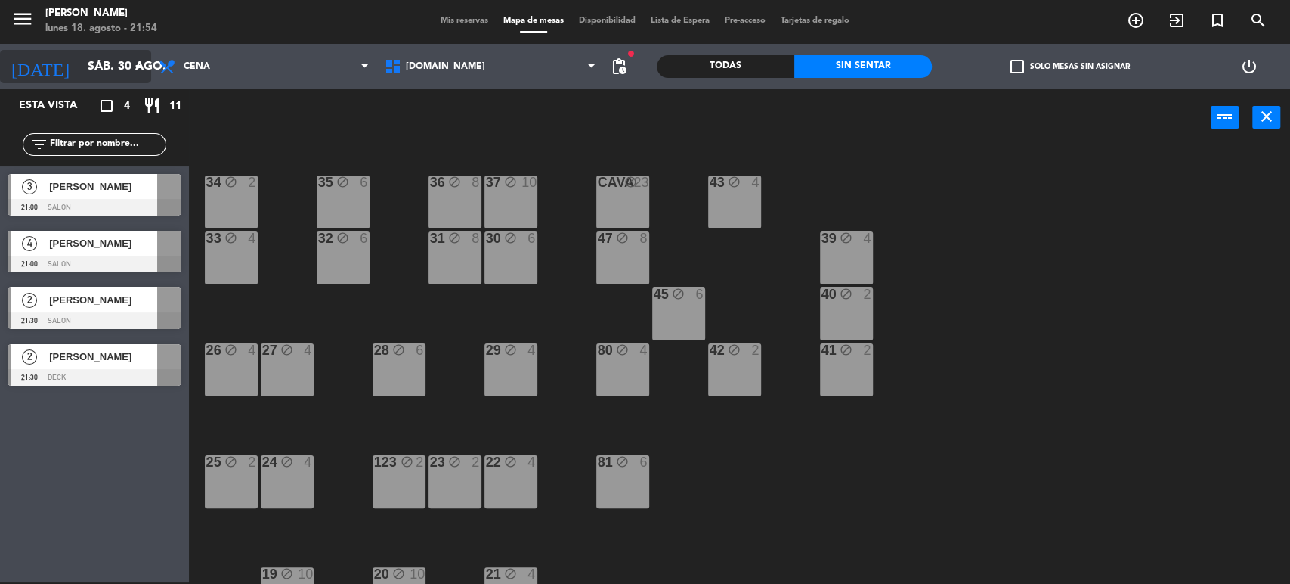
click at [94, 76] on input "sáb. 30 ago." at bounding box center [159, 66] width 159 height 29
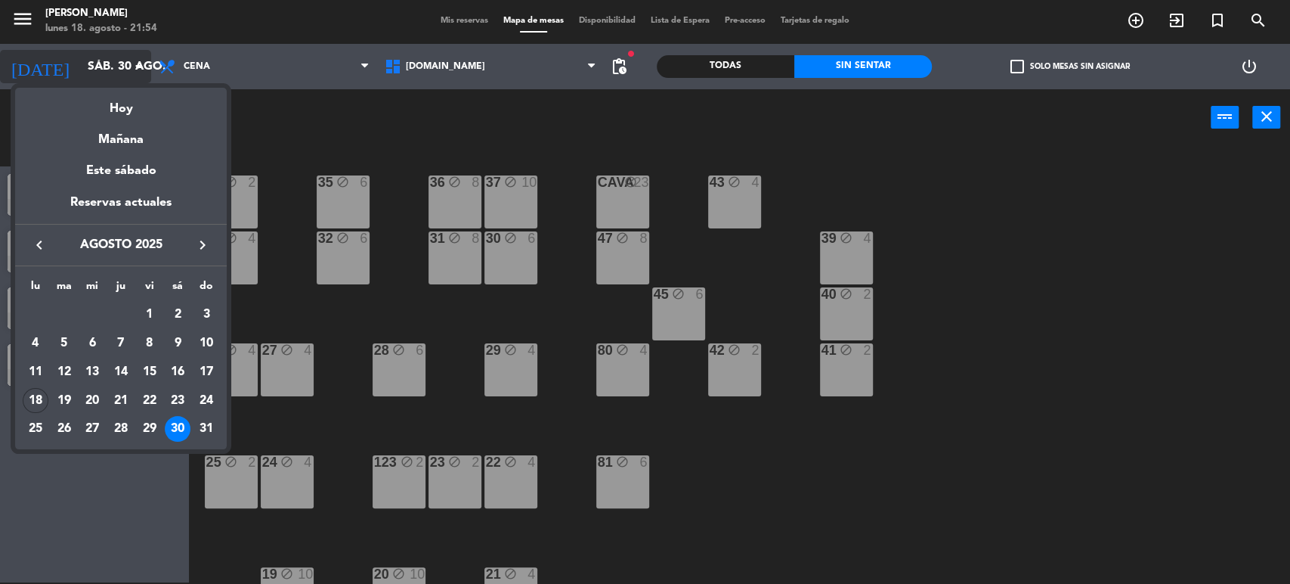
click at [122, 112] on div "Hoy" at bounding box center [121, 103] width 212 height 31
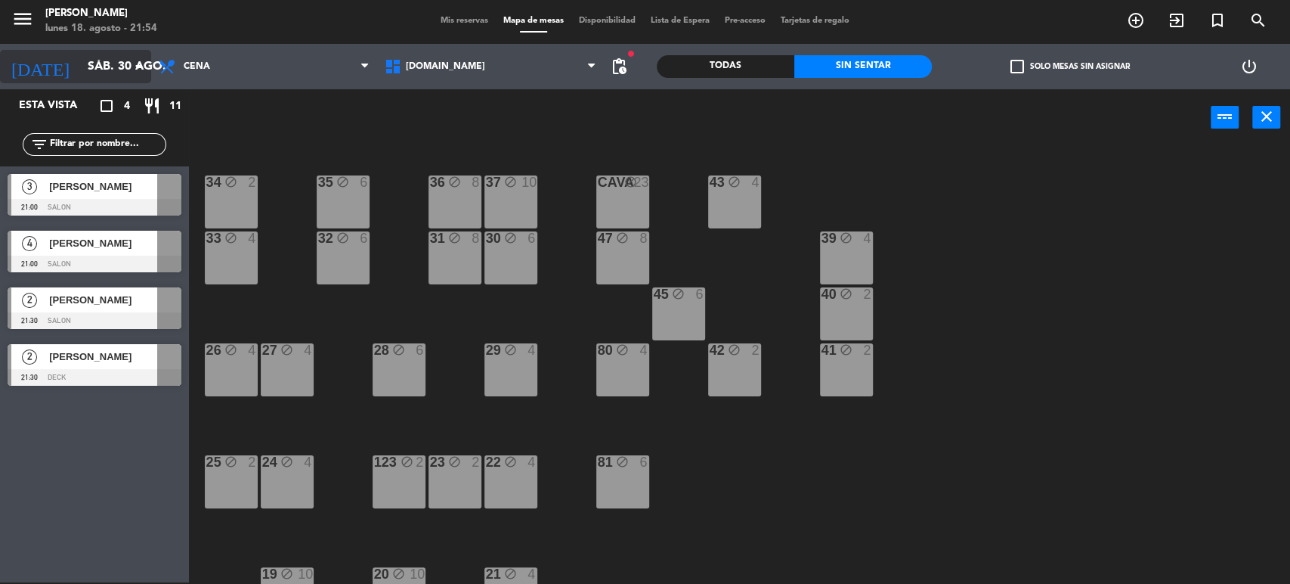
type input "lun. 18 ago."
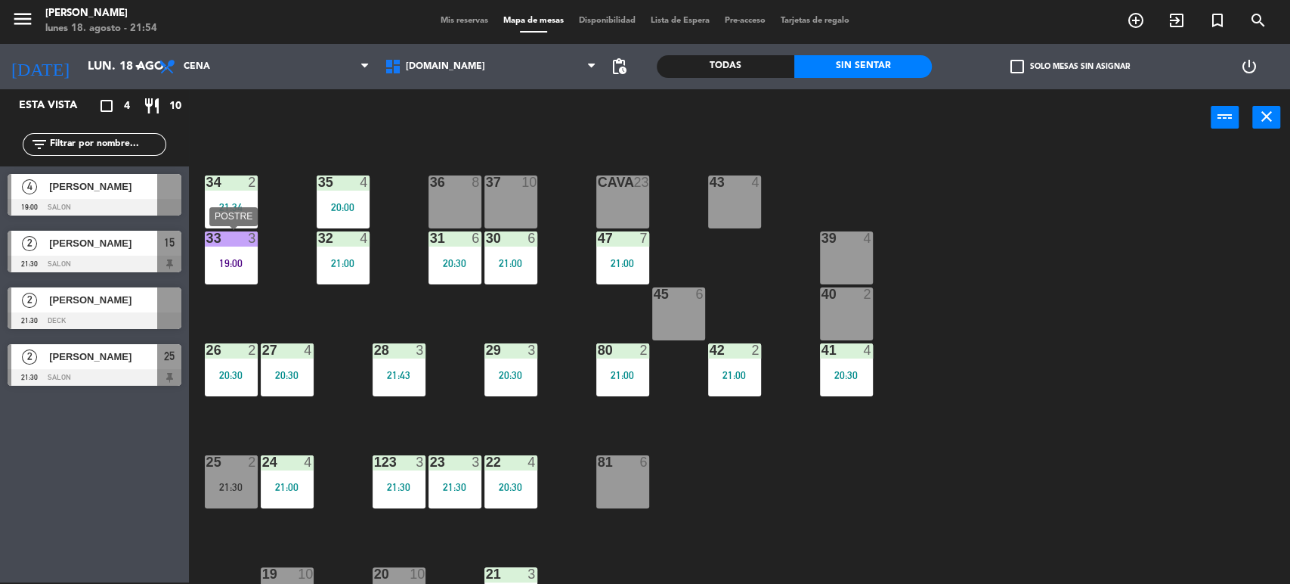
click at [224, 237] on div at bounding box center [230, 238] width 25 height 14
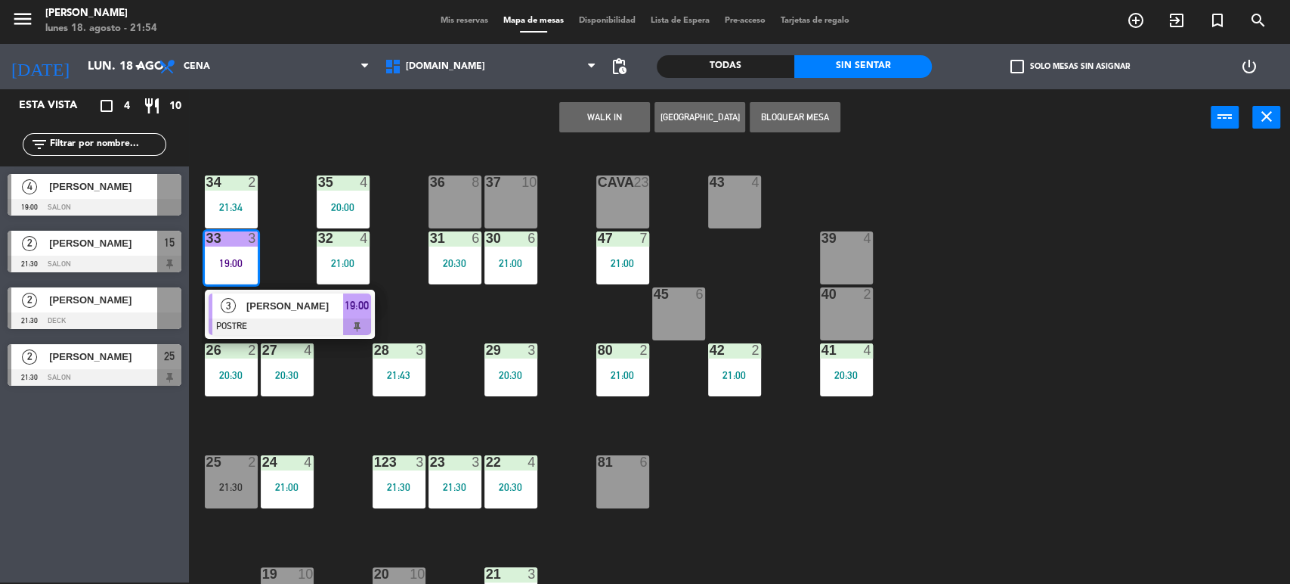
click at [939, 434] on div "34 2 21:34 35 4 20:00 36 8 43 4 37 10 CAVA 23 33 3 19:00 3 [PERSON_NAME] POSTRE…" at bounding box center [746, 366] width 1088 height 436
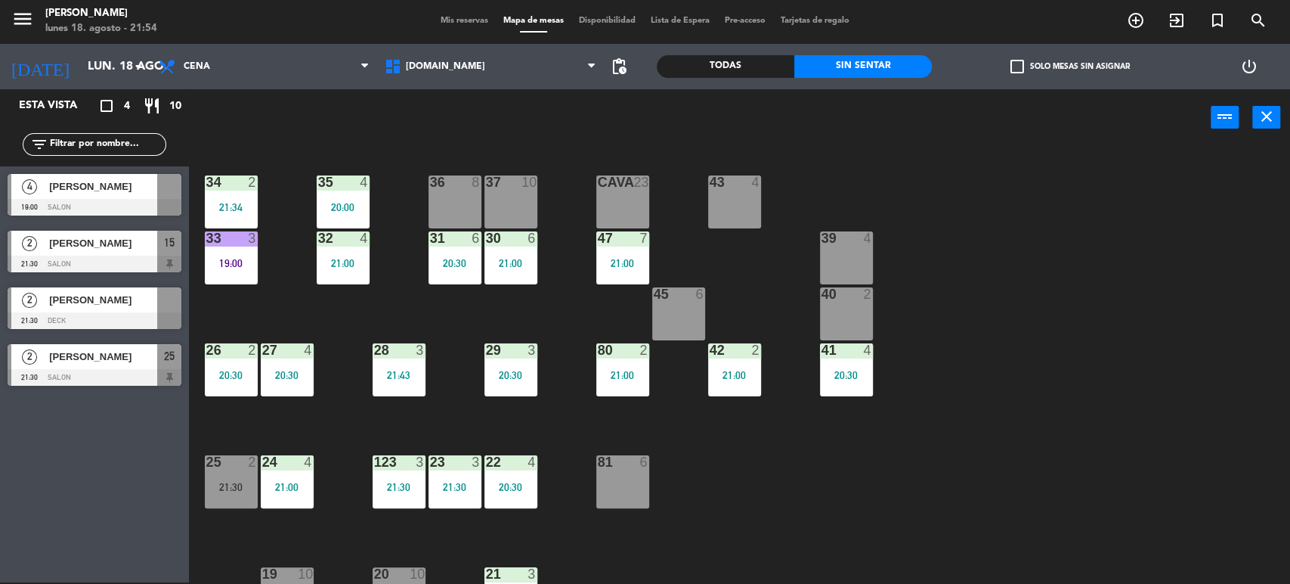
click at [1050, 259] on div "34 2 21:34 35 4 20:00 36 8 43 4 37 10 CAVA 23 33 3 19:00 32 4 21:00 31 6 20:30 …" at bounding box center [746, 366] width 1088 height 436
click at [1180, 282] on div "34 2 21:34 35 4 20:00 36 8 43 4 37 10 CAVA 23 33 3 19:00 32 4 21:00 31 6 20:30 …" at bounding box center [746, 366] width 1088 height 436
click at [131, 373] on div at bounding box center [95, 377] width 174 height 17
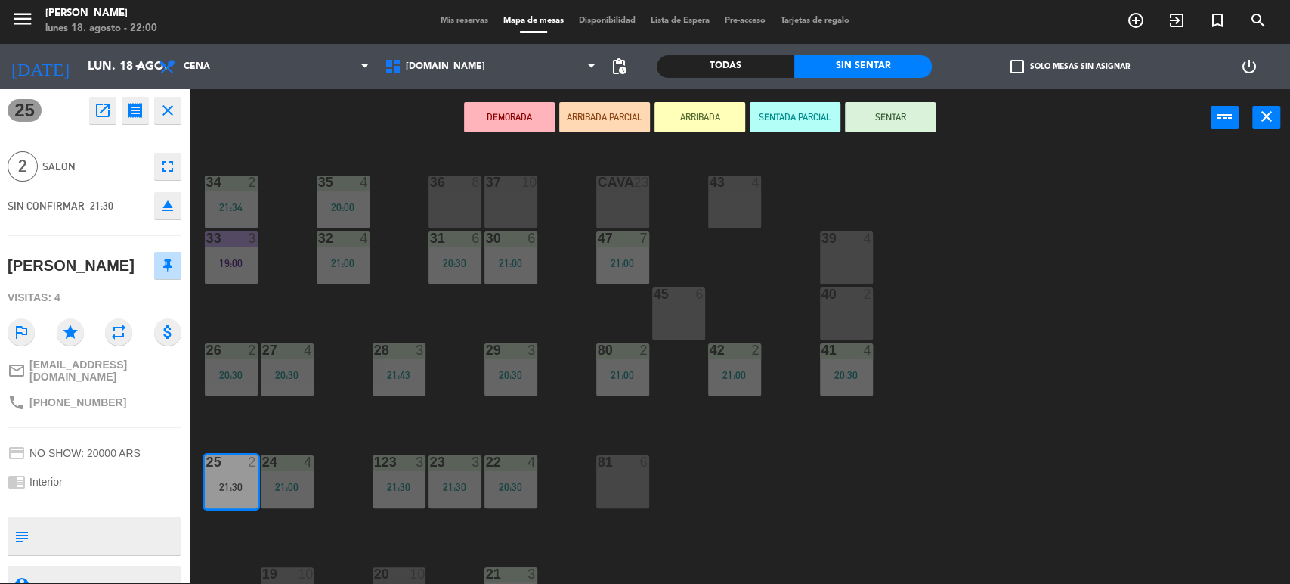
click at [901, 122] on button "SENTAR" at bounding box center [890, 117] width 91 height 30
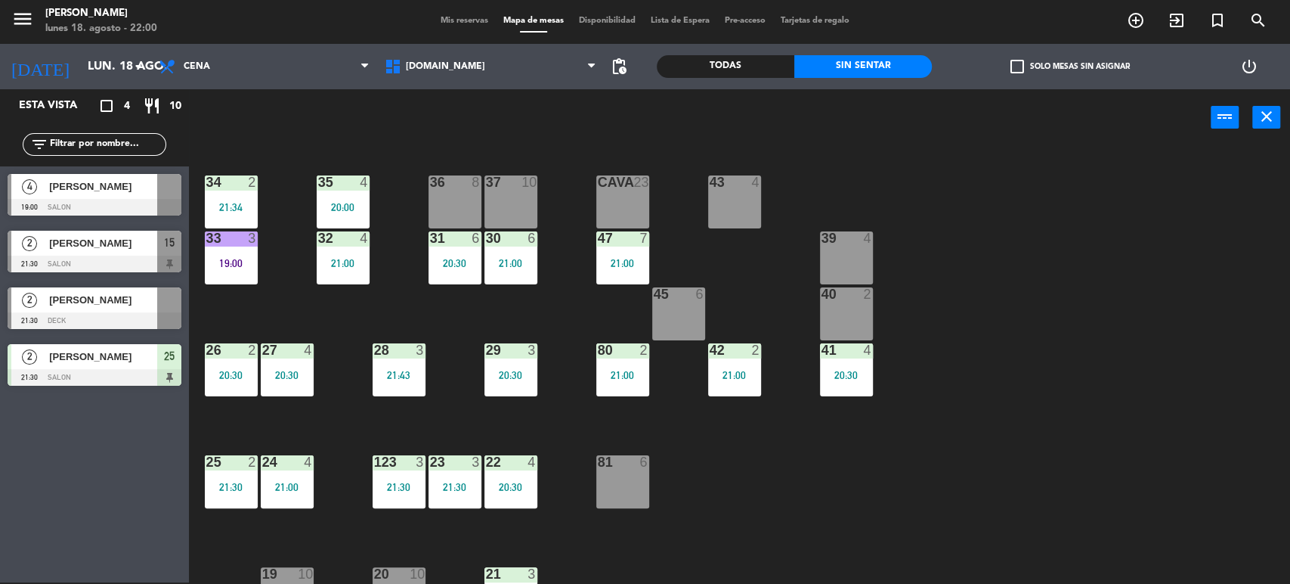
click at [964, 473] on div "34 2 21:34 35 4 20:00 36 8 43 4 37 10 CAVA 23 33 3 19:00 32 4 21:00 31 6 20:30 …" at bounding box center [746, 366] width 1088 height 436
click at [992, 470] on div "34 2 21:34 35 4 20:00 36 8 43 4 37 10 CAVA 23 33 3 19:00 32 4 21:00 31 6 20:30 …" at bounding box center [746, 366] width 1088 height 436
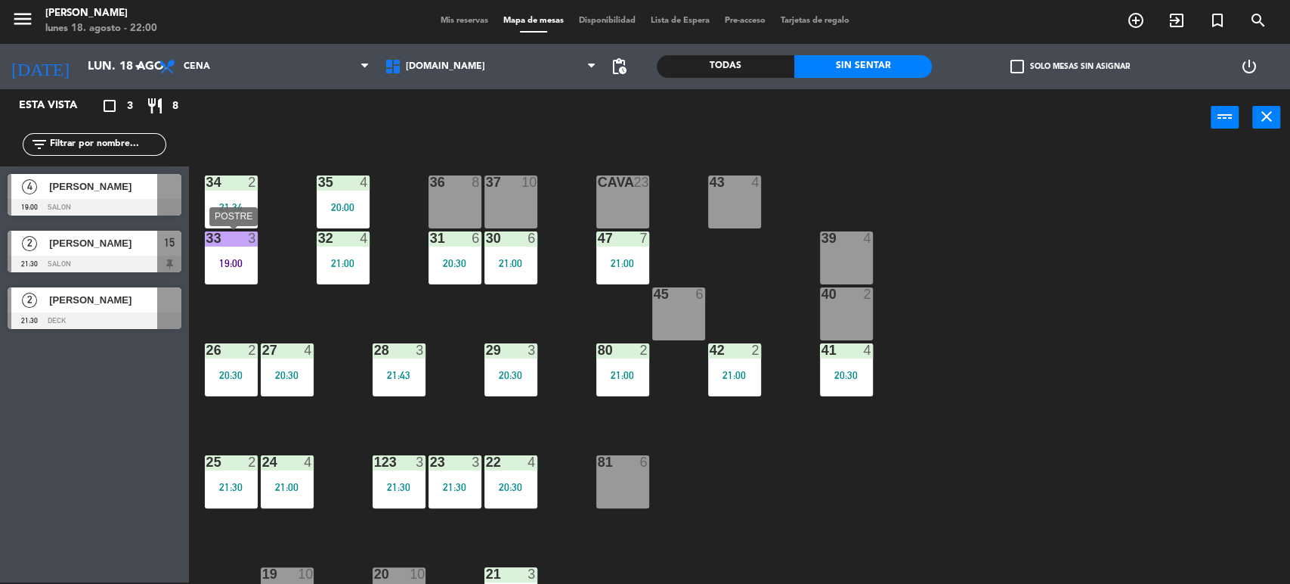
click at [254, 271] on div "33 3 19:00" at bounding box center [231, 257] width 53 height 53
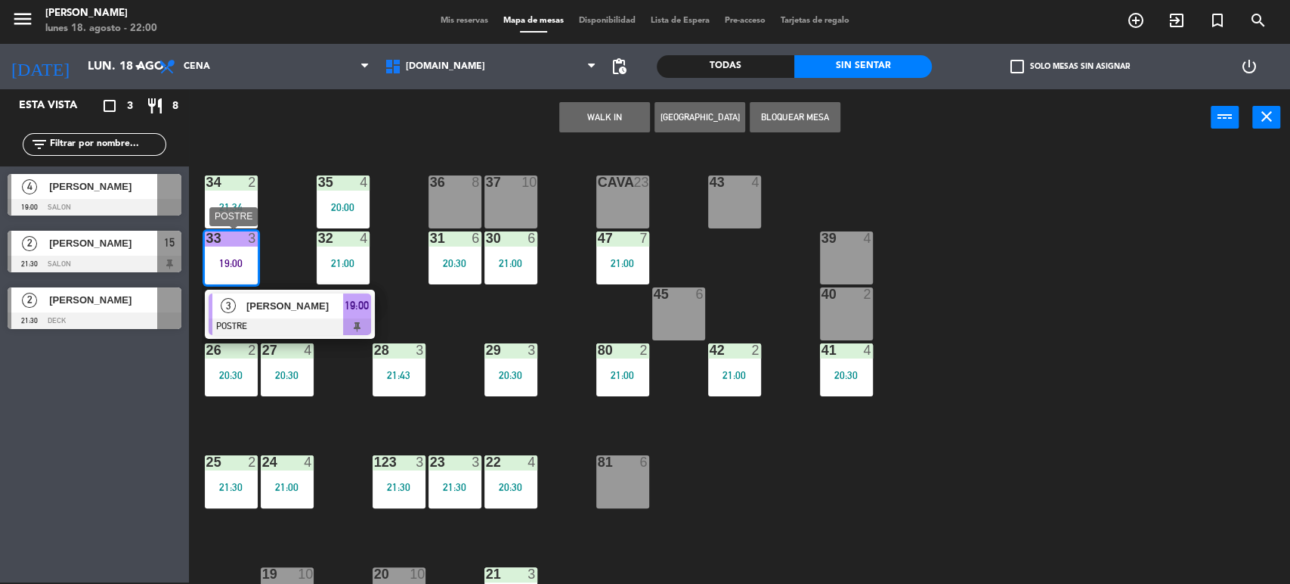
click at [331, 322] on div at bounding box center [290, 326] width 163 height 17
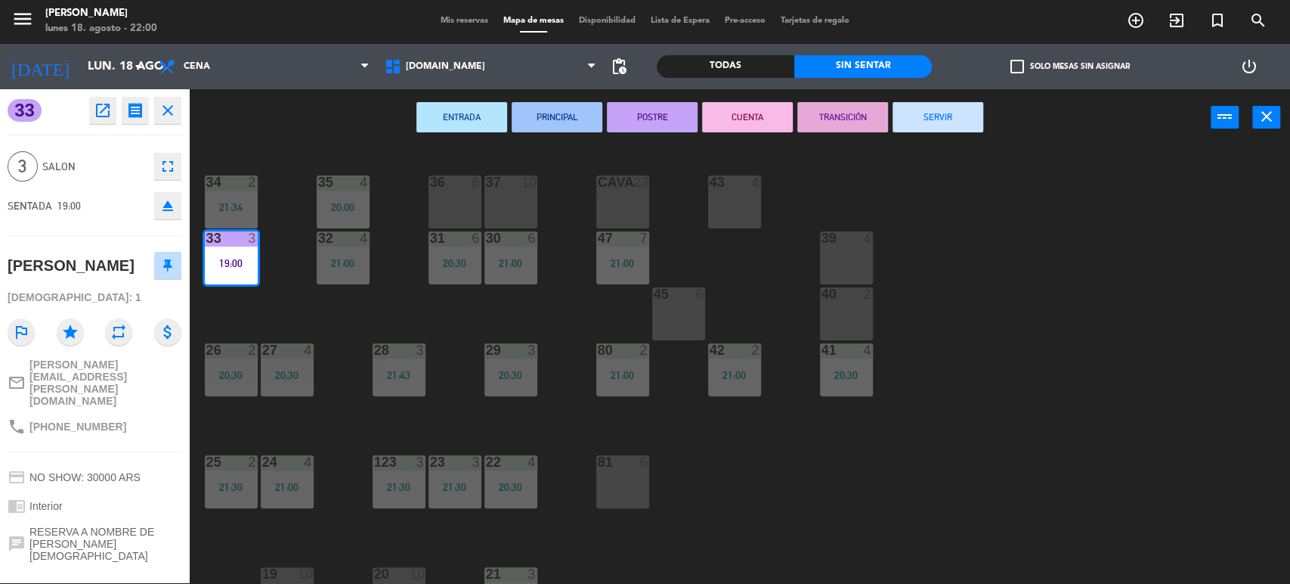
click at [1011, 214] on div "34 2 21:34 35 4 20:00 36 8 43 4 37 10 CAVA 23 33 3 19:00 32 4 21:00 31 6 20:30 …" at bounding box center [746, 366] width 1088 height 436
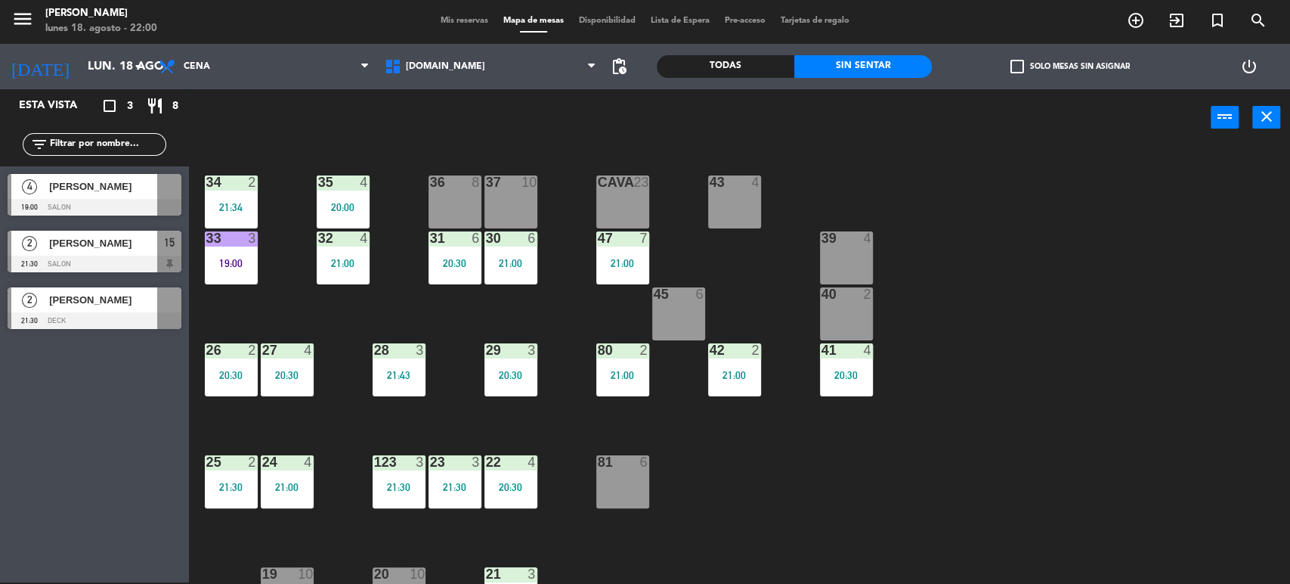
click at [203, 271] on div "34 2 21:34 35 4 20:00 36 8 43 4 37 10 CAVA 23 33 3 19:00 32 4 21:00 31 6 20:30 …" at bounding box center [746, 366] width 1088 height 436
click at [299, 315] on div "34 2 21:34 35 4 20:00 36 8 43 4 37 10 CAVA 23 33 3 19:00 32 4 21:00 31 6 20:30 …" at bounding box center [746, 366] width 1088 height 436
click at [217, 257] on div "19:00" at bounding box center [231, 262] width 53 height 11
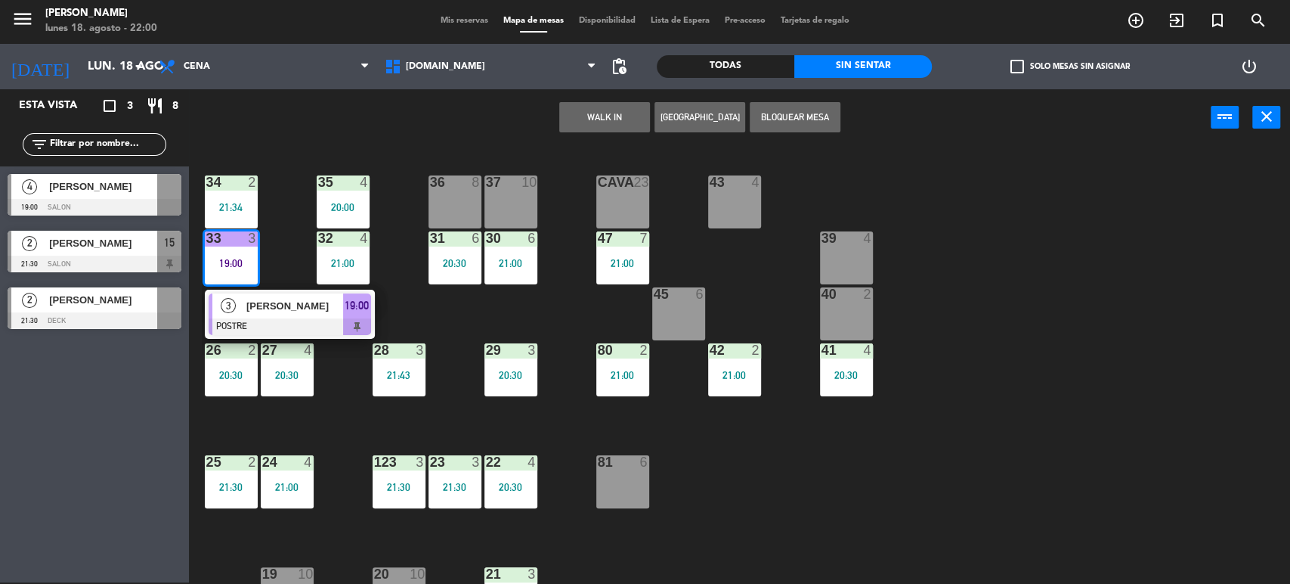
click at [262, 298] on span "[PERSON_NAME]" at bounding box center [294, 306] width 97 height 16
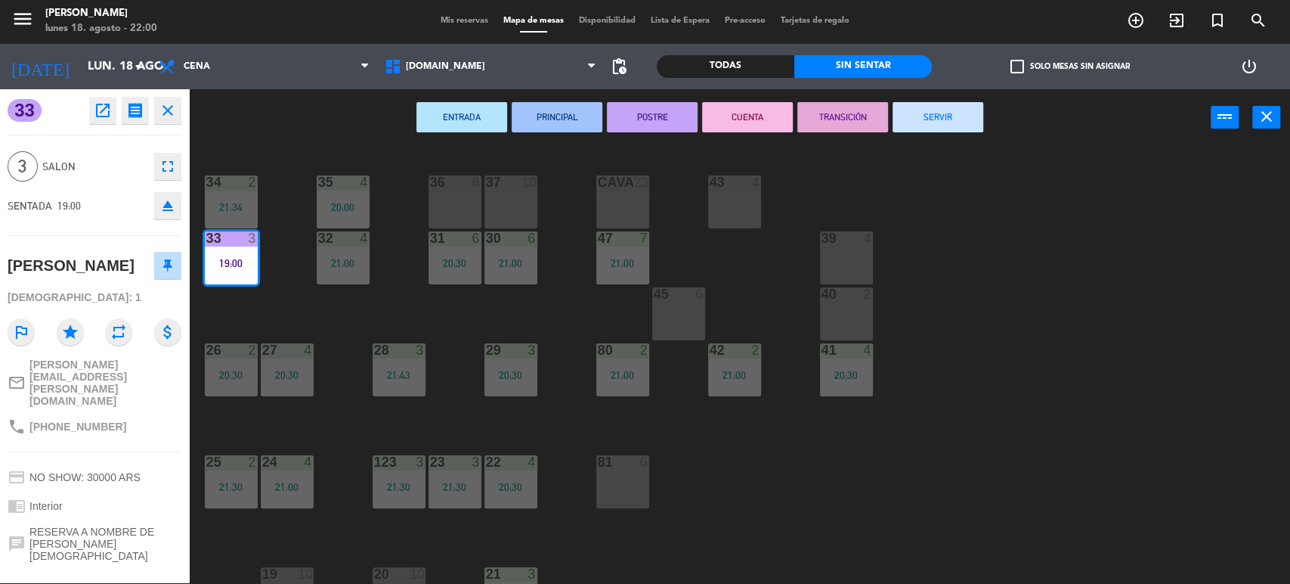
click at [914, 113] on button "SERVIR" at bounding box center [938, 117] width 91 height 30
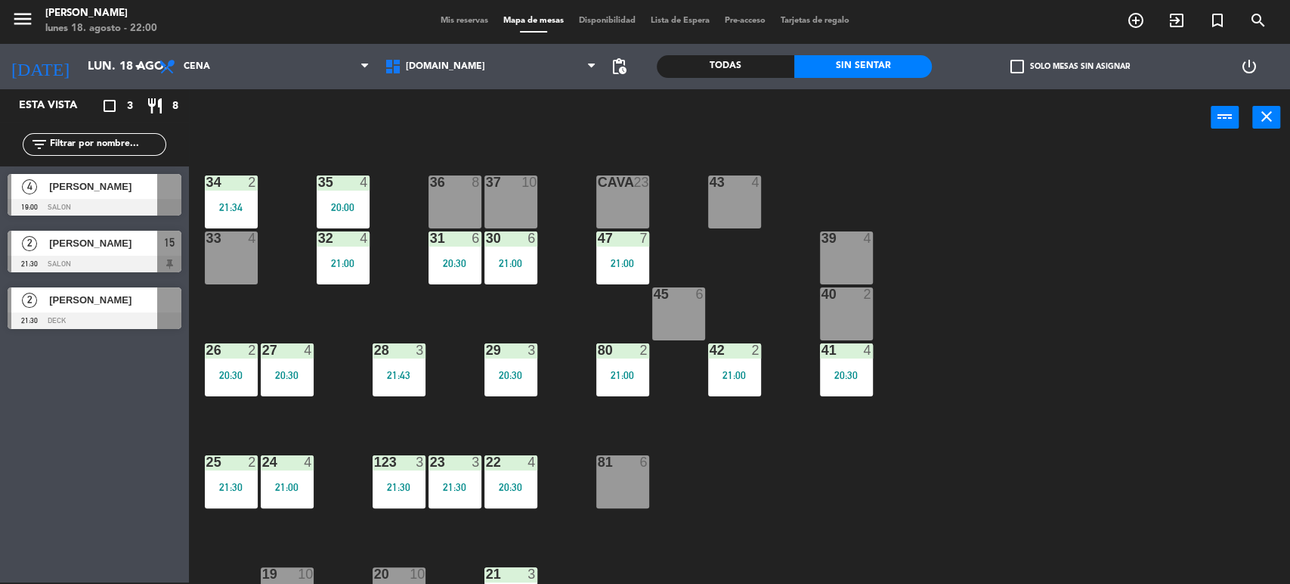
drag, startPoint x: 746, startPoint y: 70, endPoint x: 88, endPoint y: 132, distance: 660.5
click at [711, 79] on div "Todas Sin sentar" at bounding box center [795, 66] width 276 height 45
click at [88, 137] on input "text" at bounding box center [106, 144] width 117 height 17
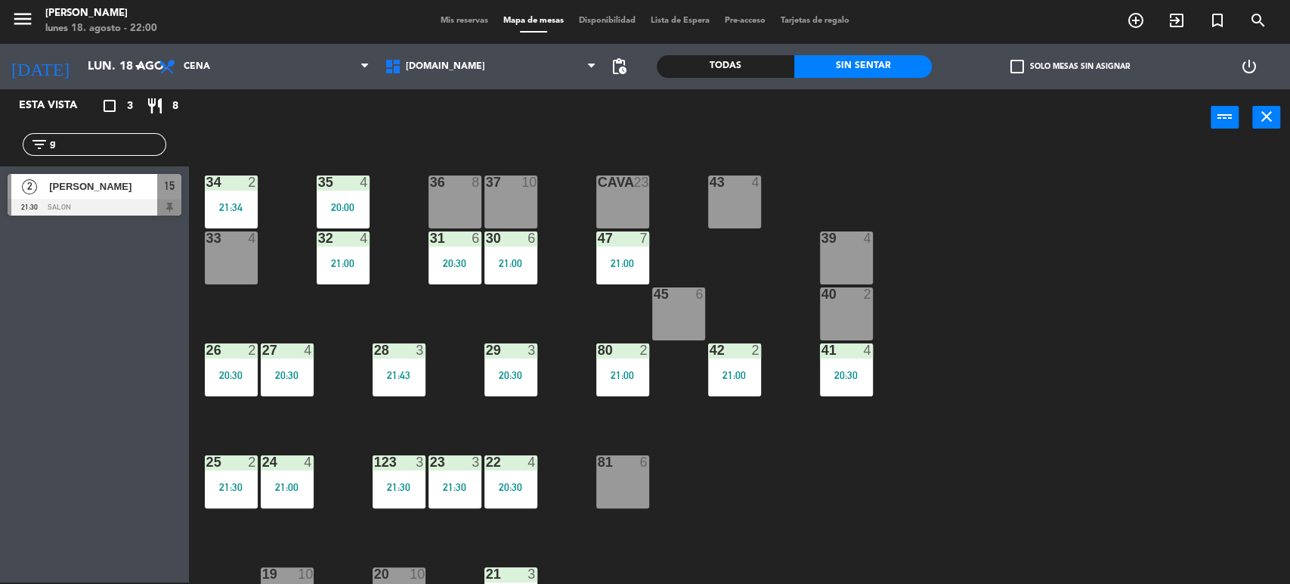
type input "g"
click at [783, 67] on div "Todas" at bounding box center [726, 66] width 138 height 23
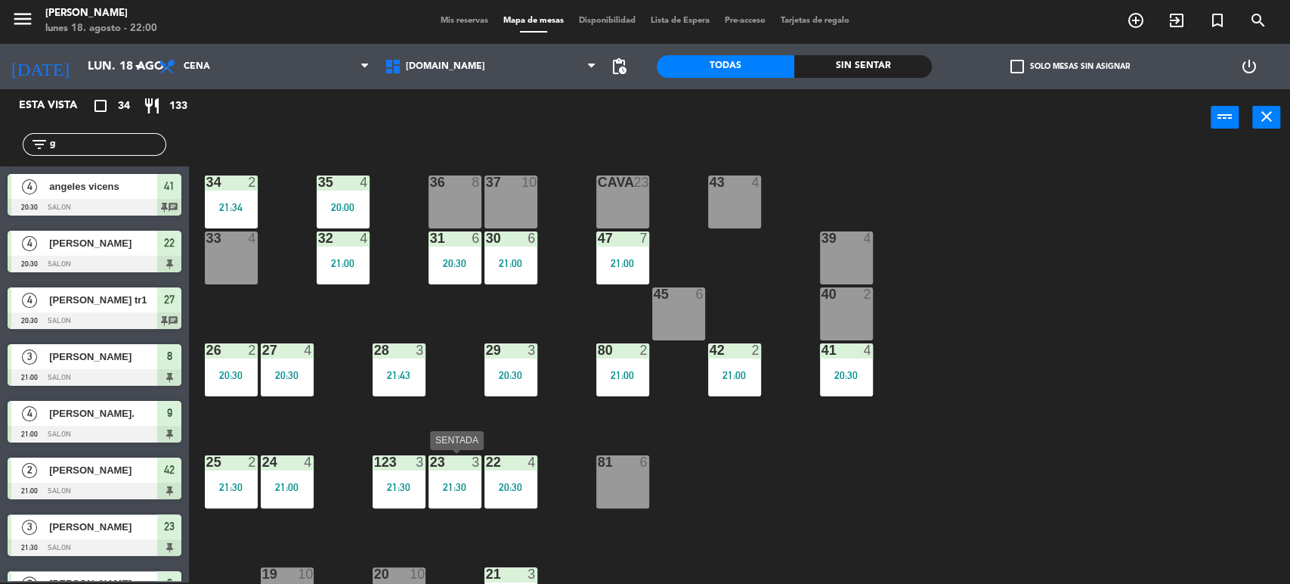
click at [431, 458] on div "23" at bounding box center [430, 462] width 1 height 14
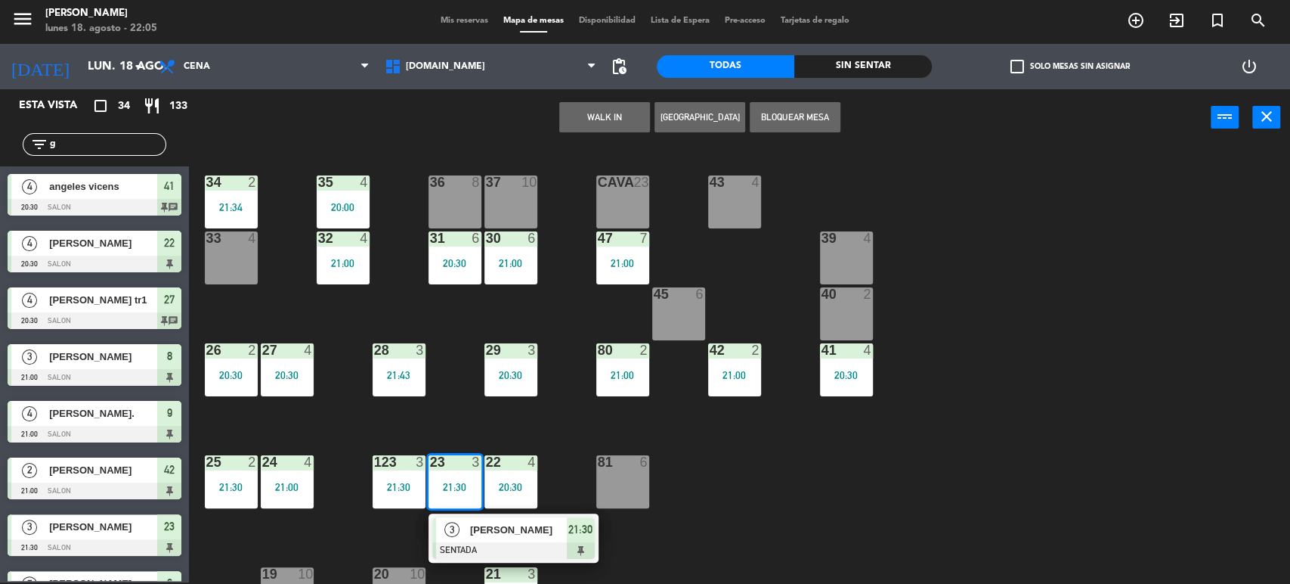
drag, startPoint x: 1139, startPoint y: 207, endPoint x: 522, endPoint y: 128, distance: 621.9
click at [1140, 207] on div "34 2 21:34 35 4 20:00 36 8 43 4 37 10 CAVA 23 33 4 32 4 21:00 31 6 20:30 30 6 2…" at bounding box center [746, 366] width 1088 height 436
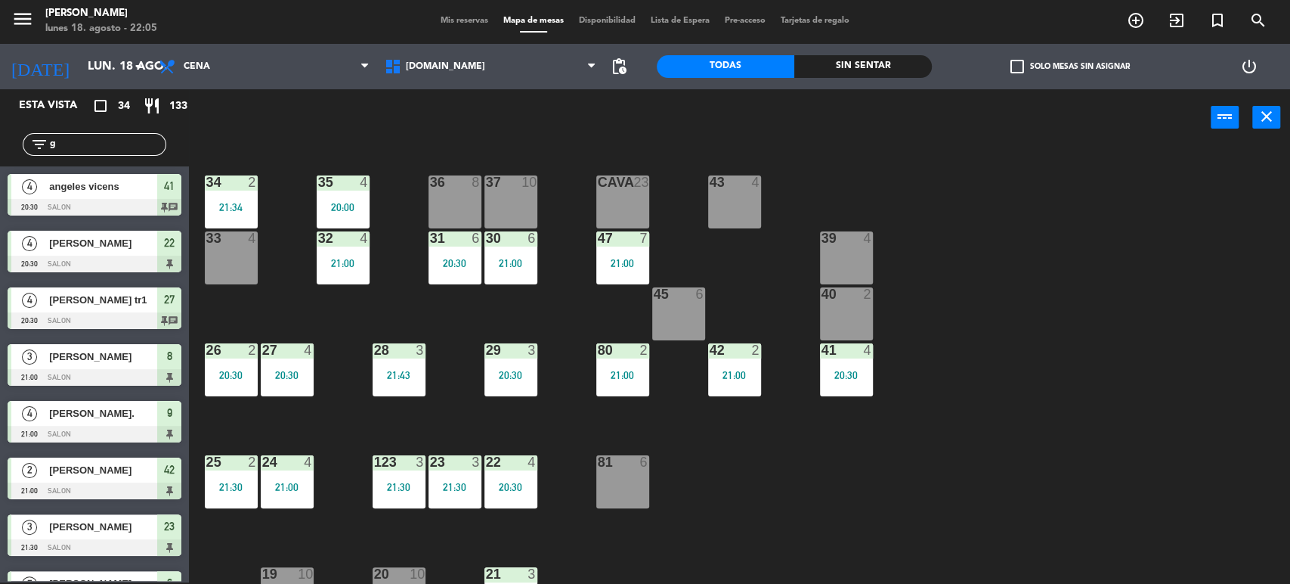
drag, startPoint x: 112, startPoint y: 148, endPoint x: 5, endPoint y: 148, distance: 106.6
click at [5, 148] on div "filter_list g" at bounding box center [94, 144] width 189 height 44
click at [881, 65] on div "Sin sentar" at bounding box center [863, 66] width 138 height 23
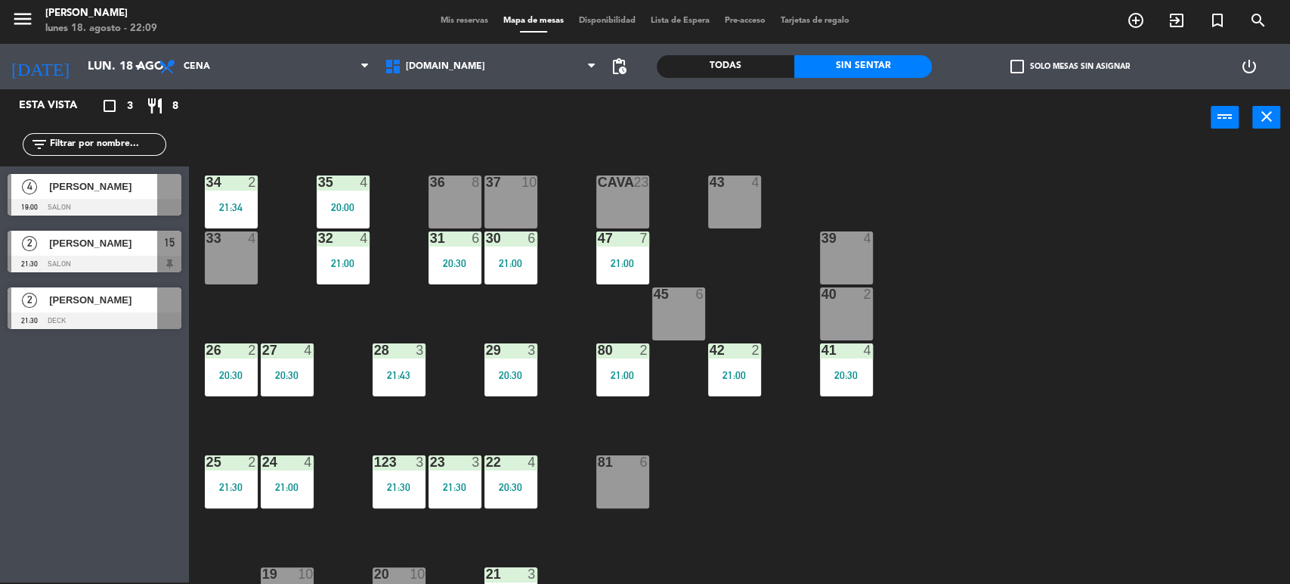
click at [94, 153] on div "filter_list" at bounding box center [95, 144] width 144 height 23
drag, startPoint x: 927, startPoint y: 140, endPoint x: 774, endPoint y: 63, distance: 170.7
click at [774, 63] on div "Todas" at bounding box center [726, 66] width 138 height 23
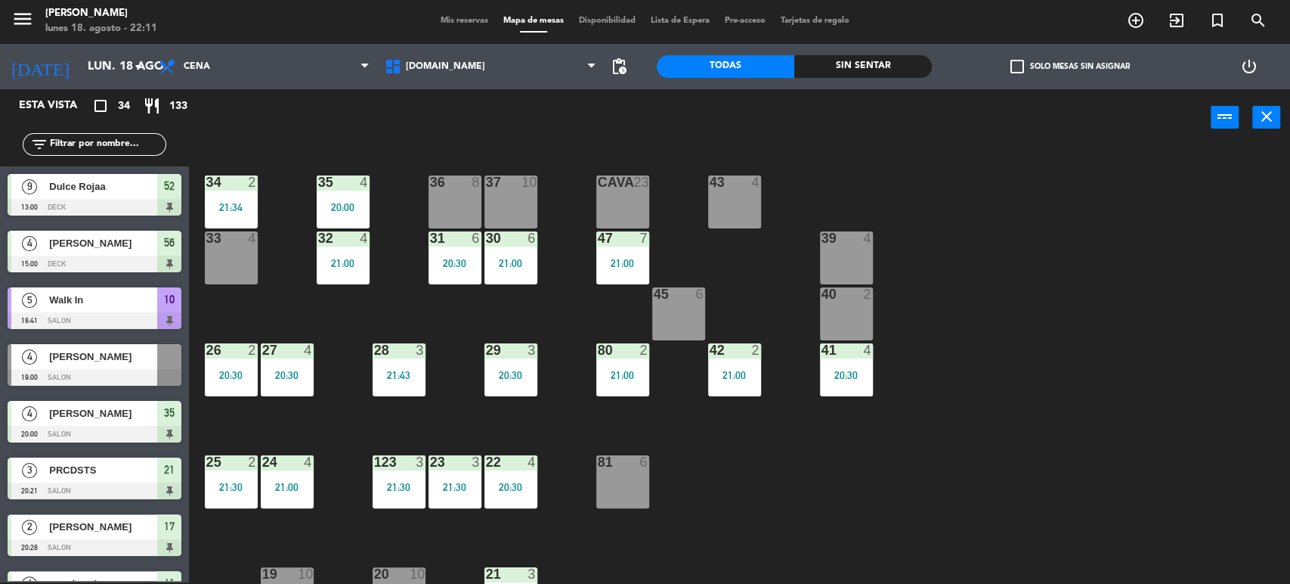
click at [889, 71] on div "Sin sentar" at bounding box center [863, 66] width 138 height 23
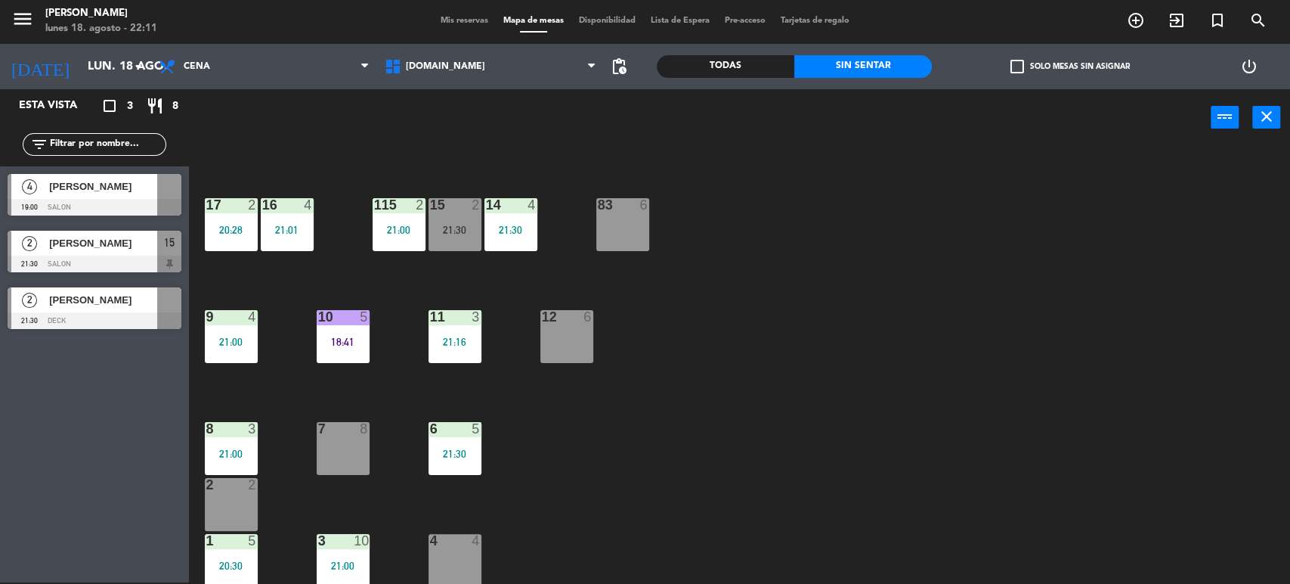
scroll to position [482, 0]
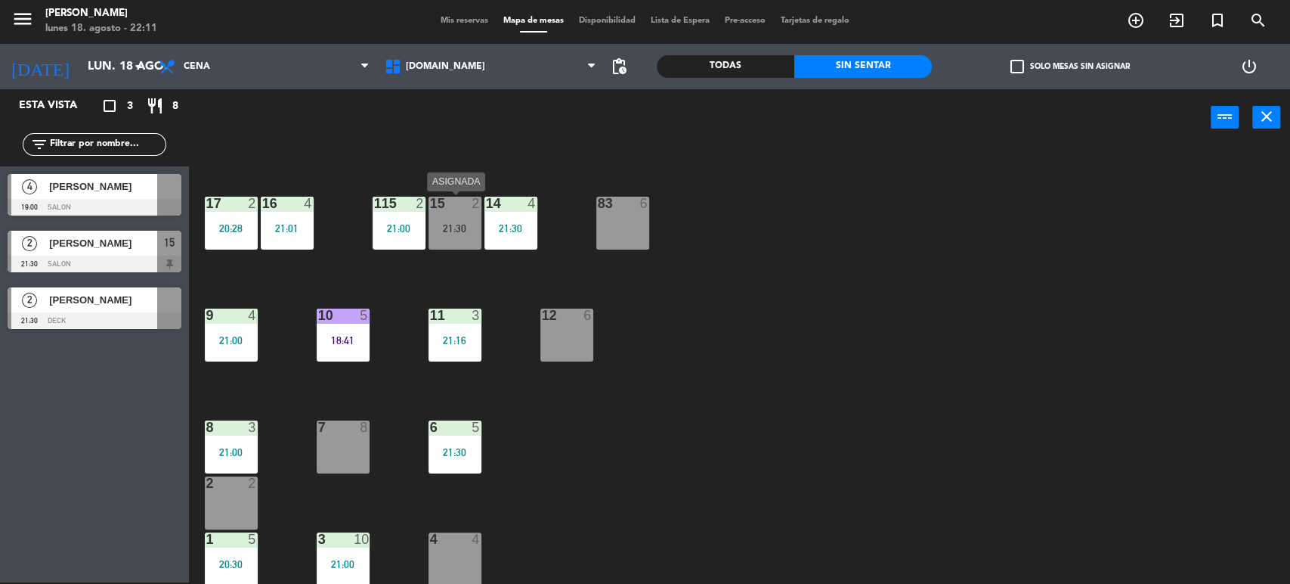
click at [465, 245] on div "15 2 21:30" at bounding box center [455, 223] width 53 height 53
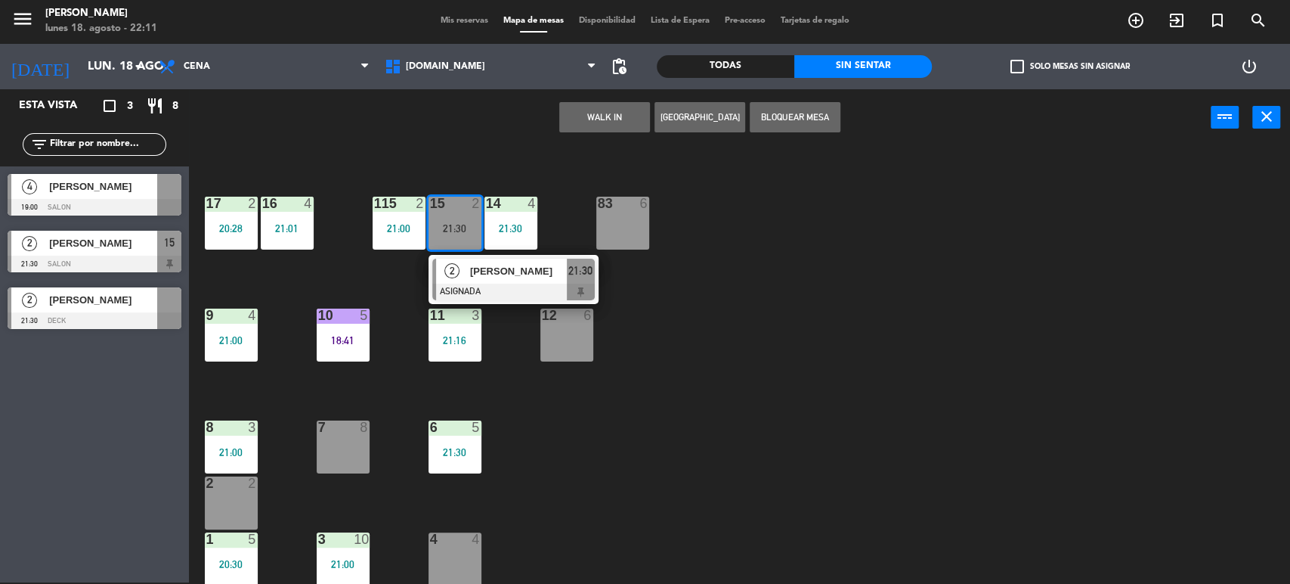
click at [217, 503] on div "2 2" at bounding box center [231, 502] width 53 height 53
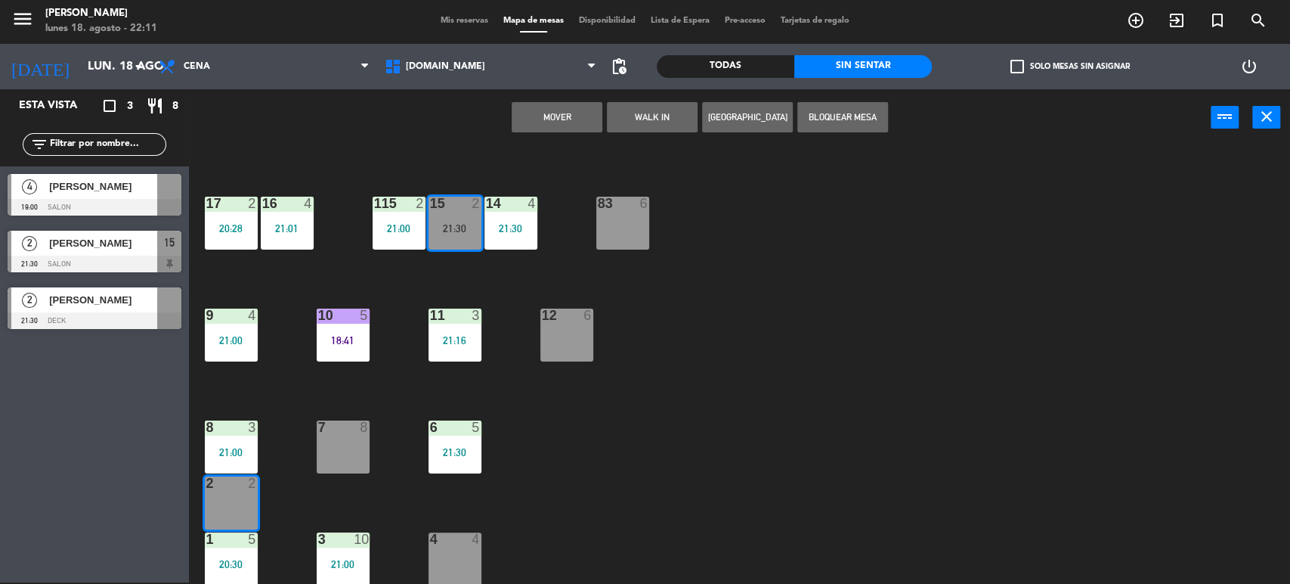
click at [574, 116] on button "Mover" at bounding box center [557, 117] width 91 height 30
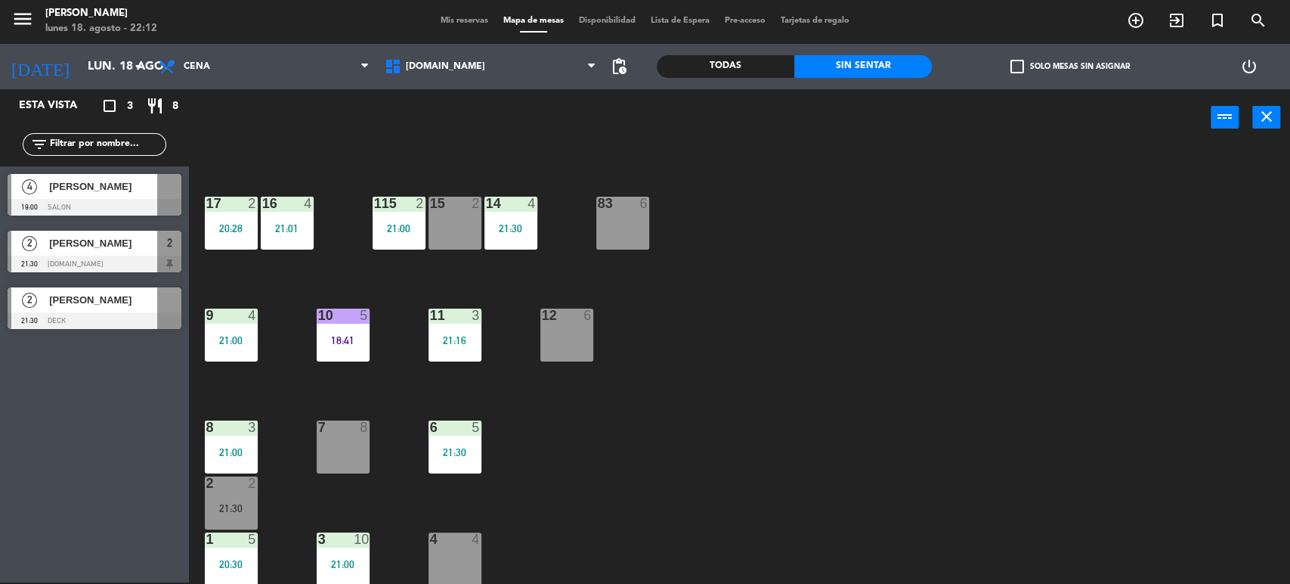
click at [898, 392] on div "34 2 21:34 35 4 20:00 36 8 43 4 37 10 CAVA 23 33 4 32 4 21:00 31 6 20:30 30 6 2…" at bounding box center [746, 366] width 1088 height 436
click at [224, 489] on div "2 2" at bounding box center [231, 483] width 53 height 15
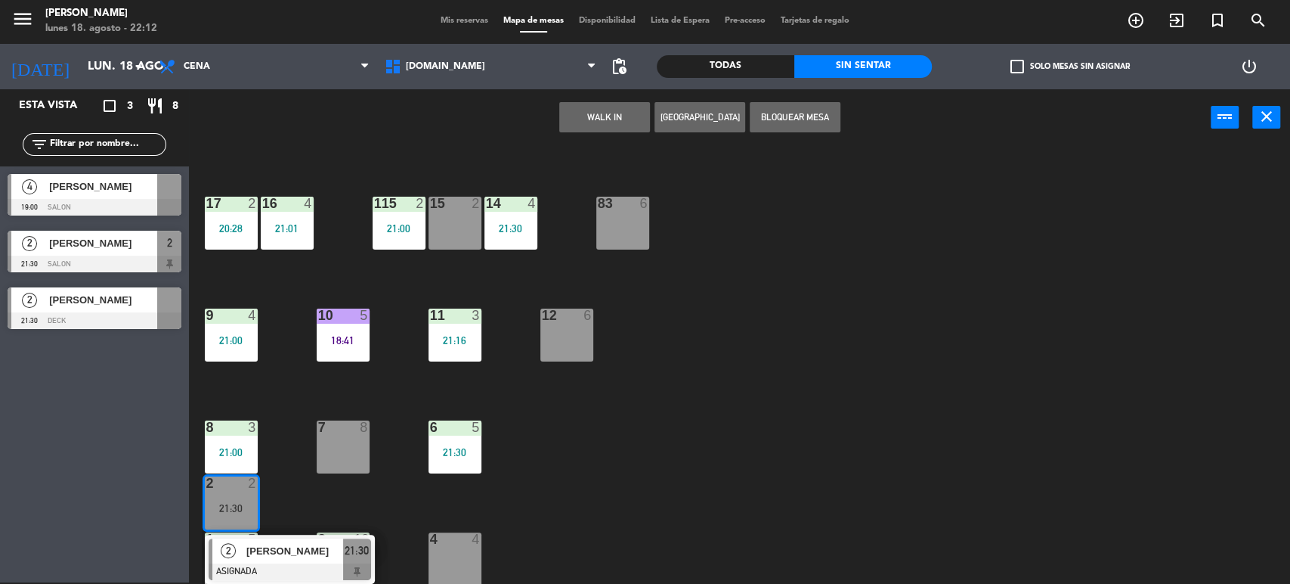
click at [443, 283] on div "34 2 21:34 35 4 20:00 36 8 43 4 37 10 CAVA 23 33 4 32 4 21:00 31 6 20:30 30 6 2…" at bounding box center [746, 366] width 1088 height 436
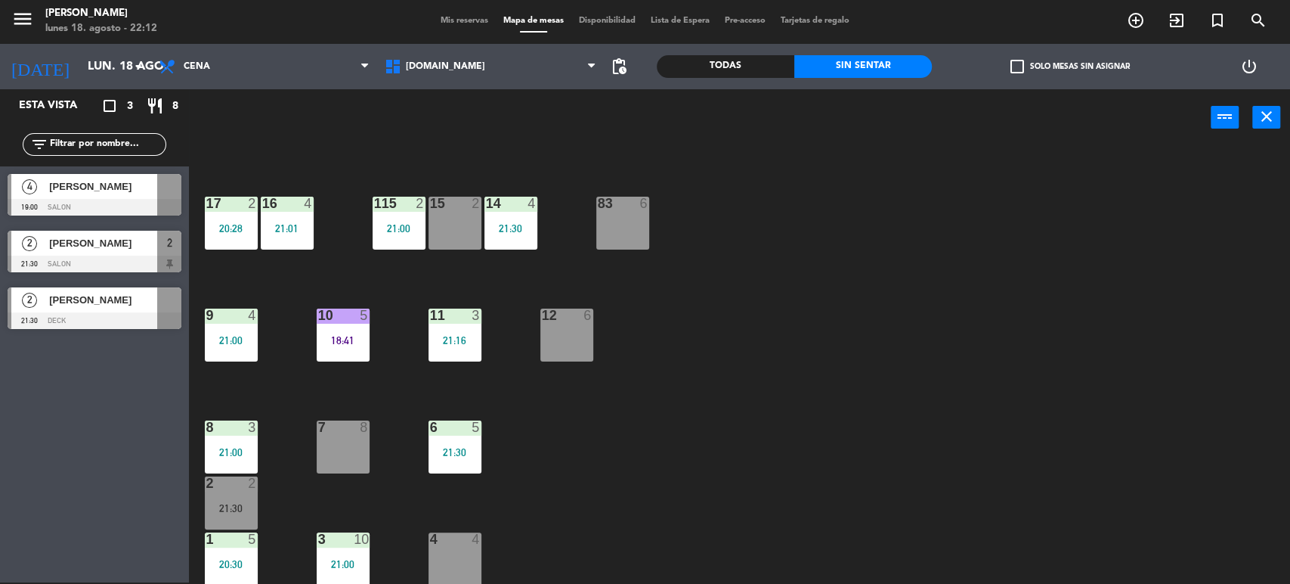
click at [447, 239] on div "15 2" at bounding box center [455, 223] width 53 height 53
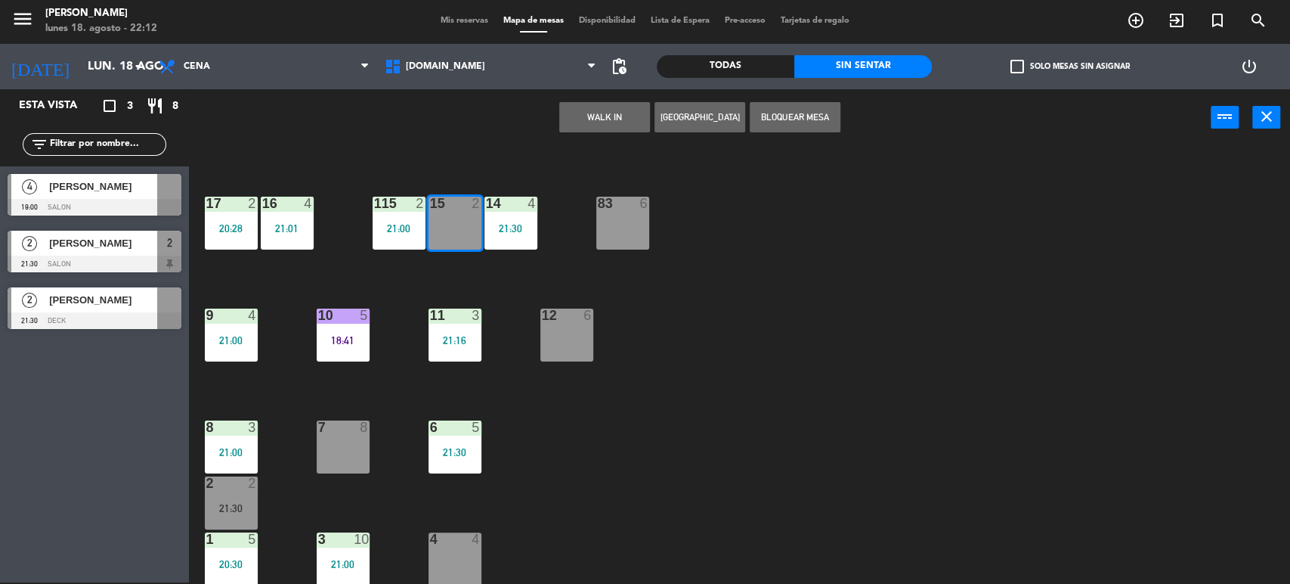
click at [604, 123] on button "WALK IN" at bounding box center [604, 117] width 91 height 30
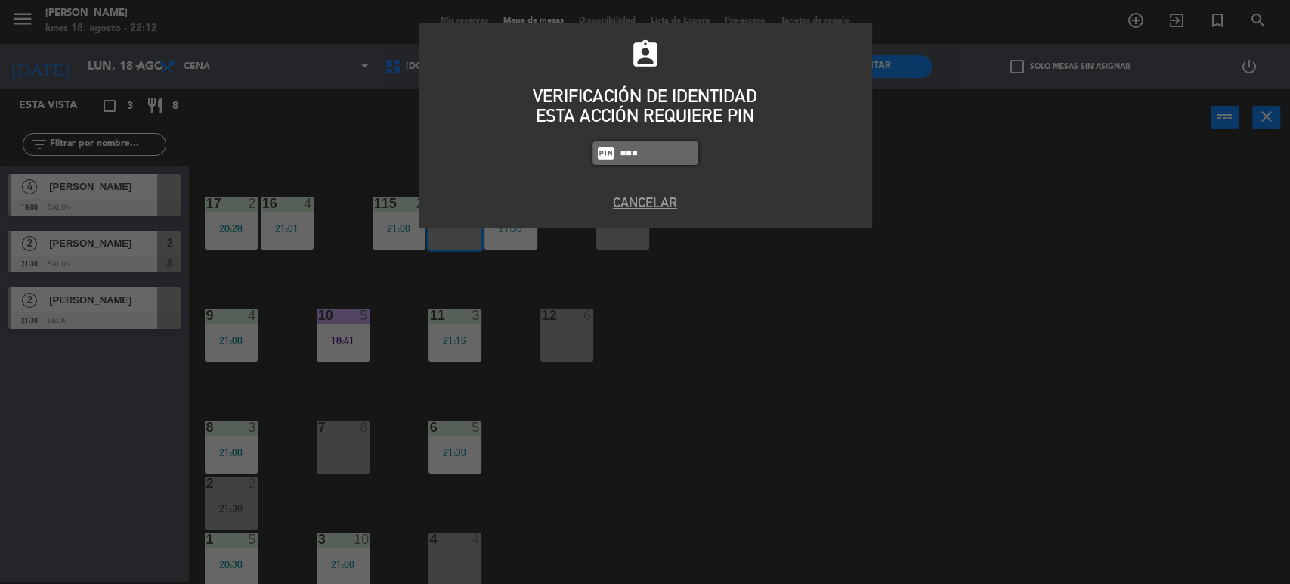
type input "3887"
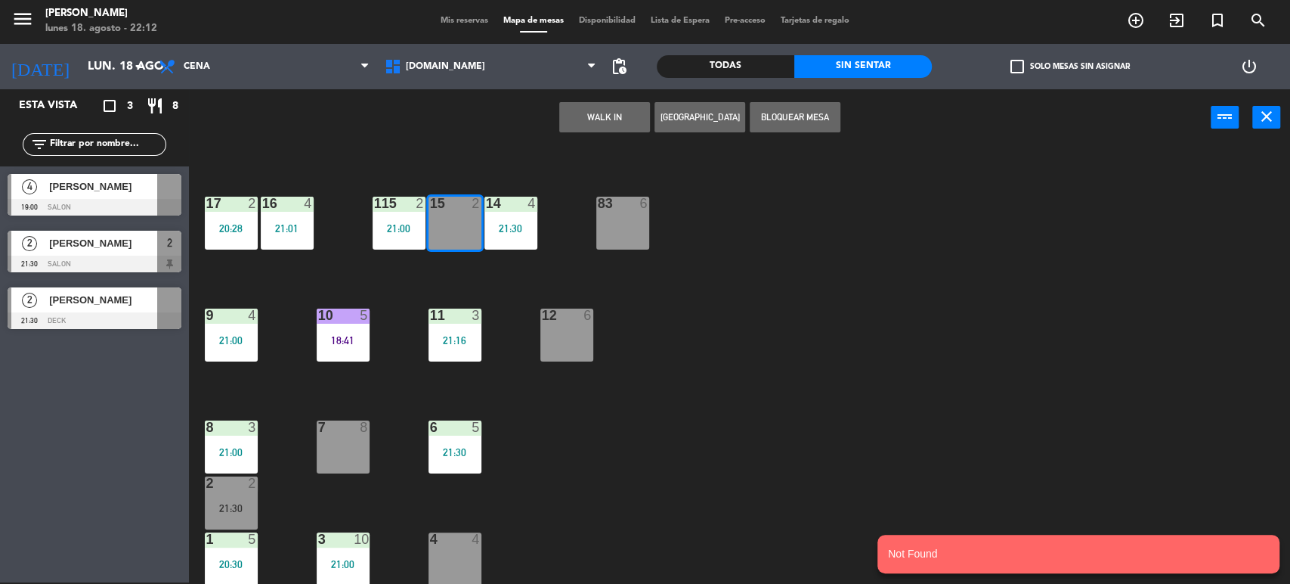
click at [604, 123] on button "WALK IN" at bounding box center [604, 117] width 91 height 30
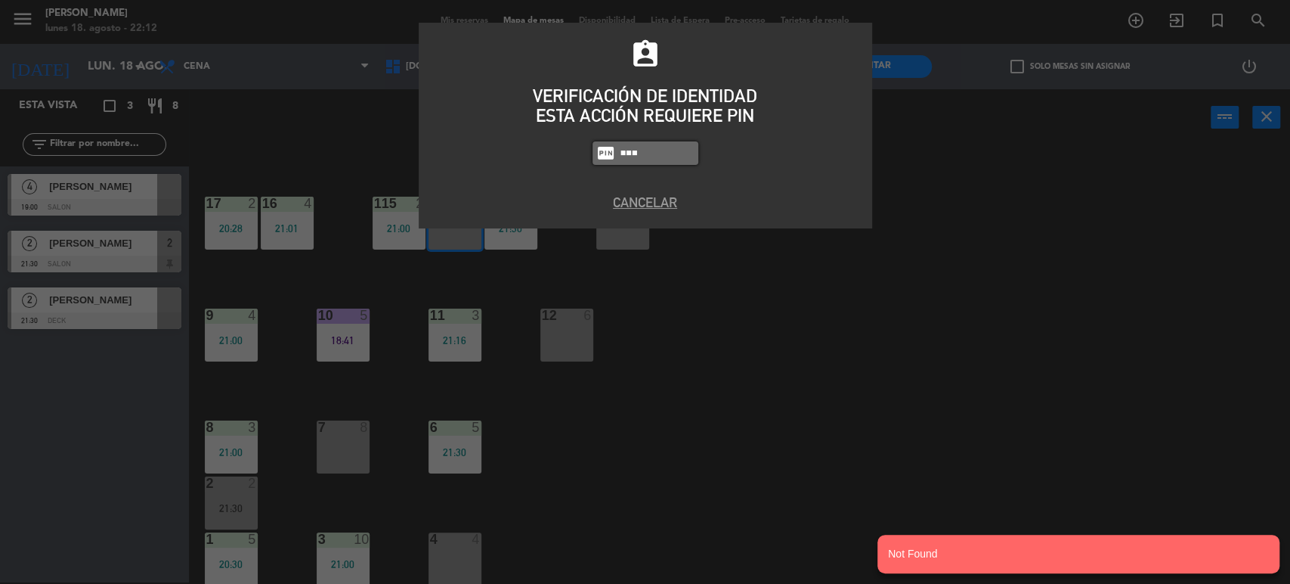
type input "3871"
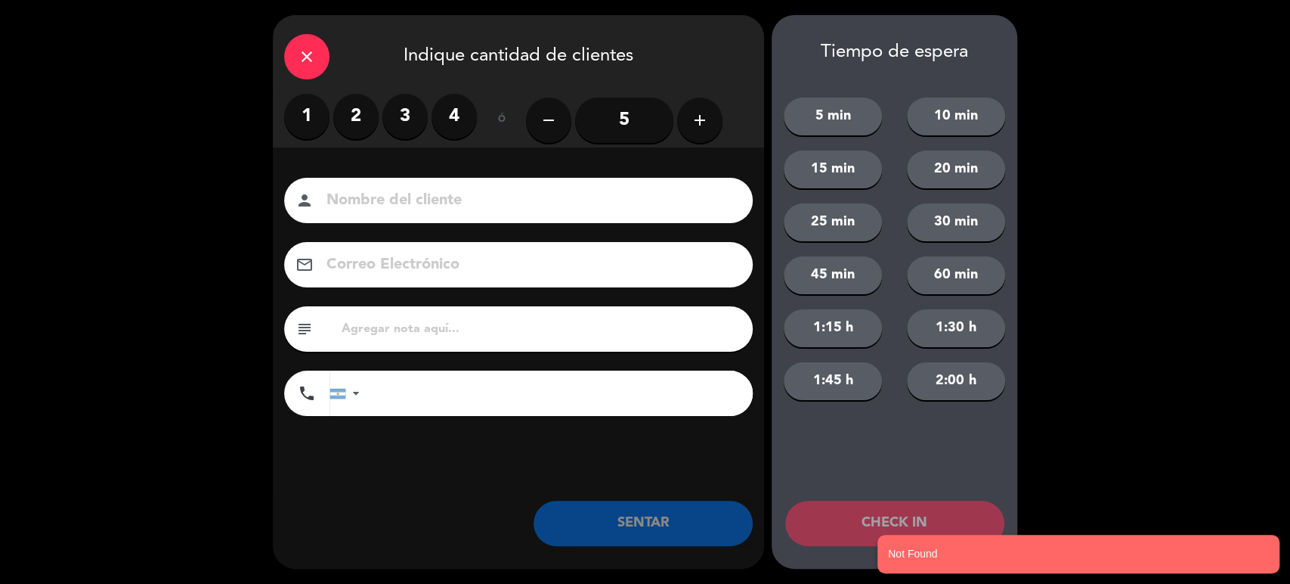
click at [358, 123] on label "2" at bounding box center [355, 116] width 45 height 45
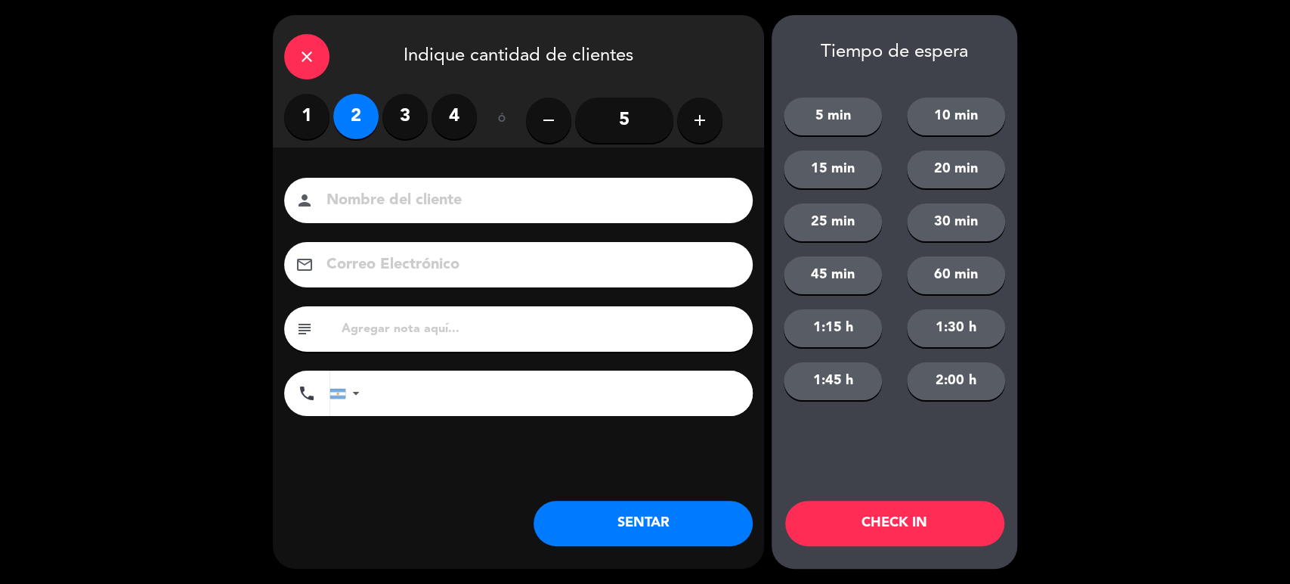
click at [676, 518] on button "SENTAR" at bounding box center [643, 522] width 219 height 45
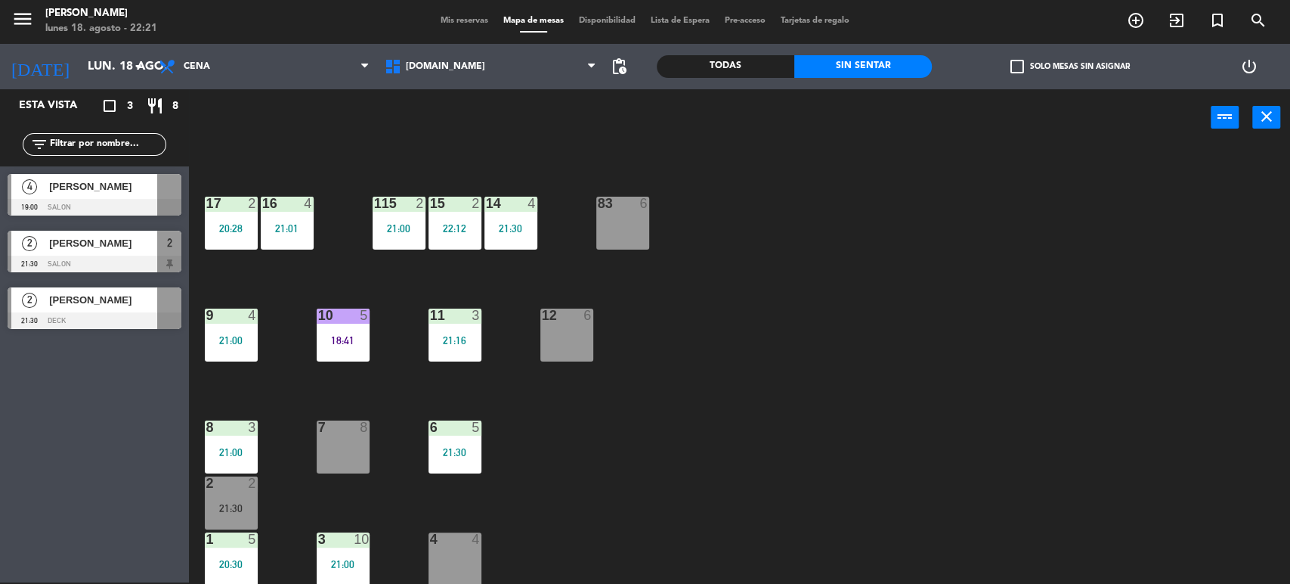
click at [1107, 351] on div "34 2 21:34 35 4 20:00 36 8 43 4 37 10 CAVA 23 33 4 32 4 21:00 31 6 20:30 30 6 2…" at bounding box center [746, 366] width 1088 height 436
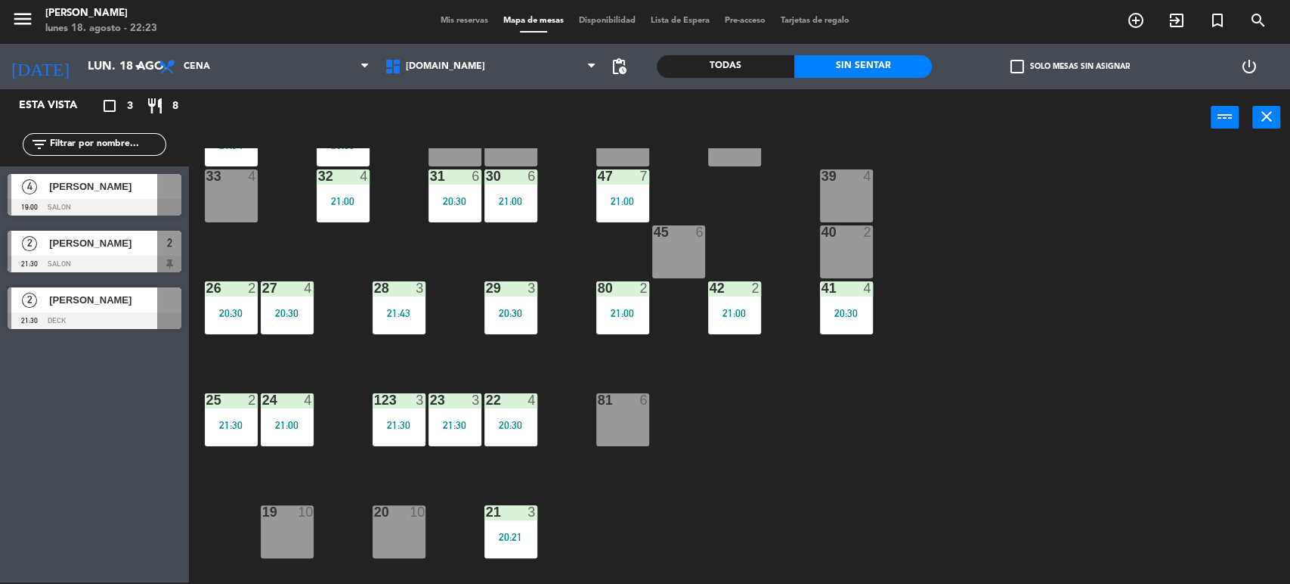
scroll to position [0, 0]
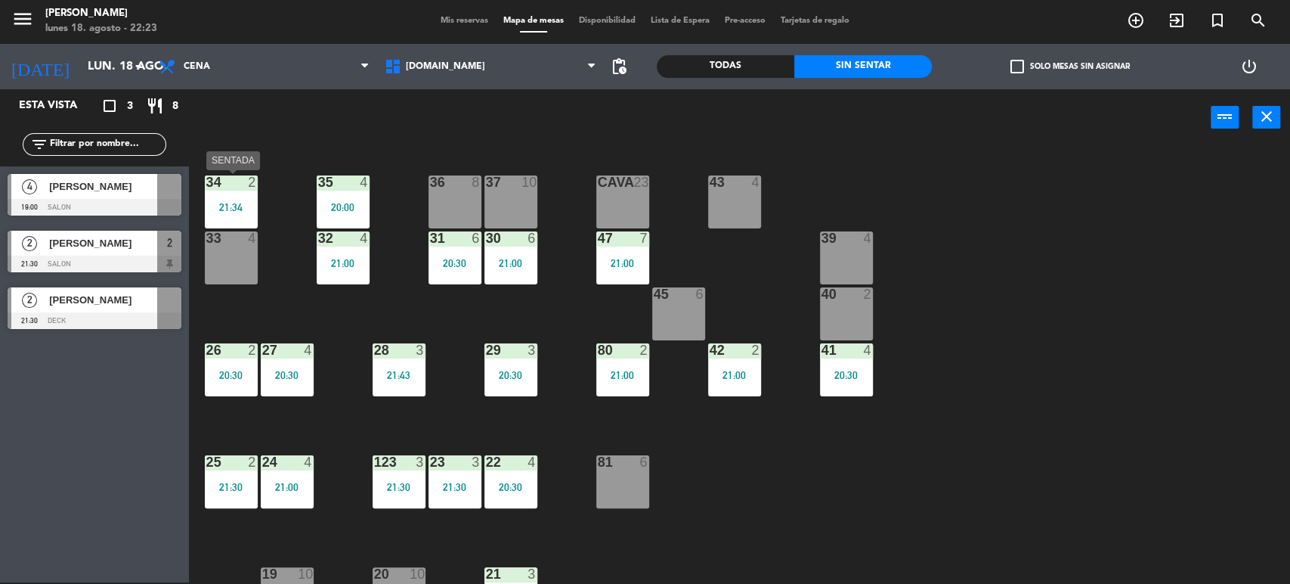
click at [234, 192] on div "34 2 21:34" at bounding box center [231, 201] width 53 height 53
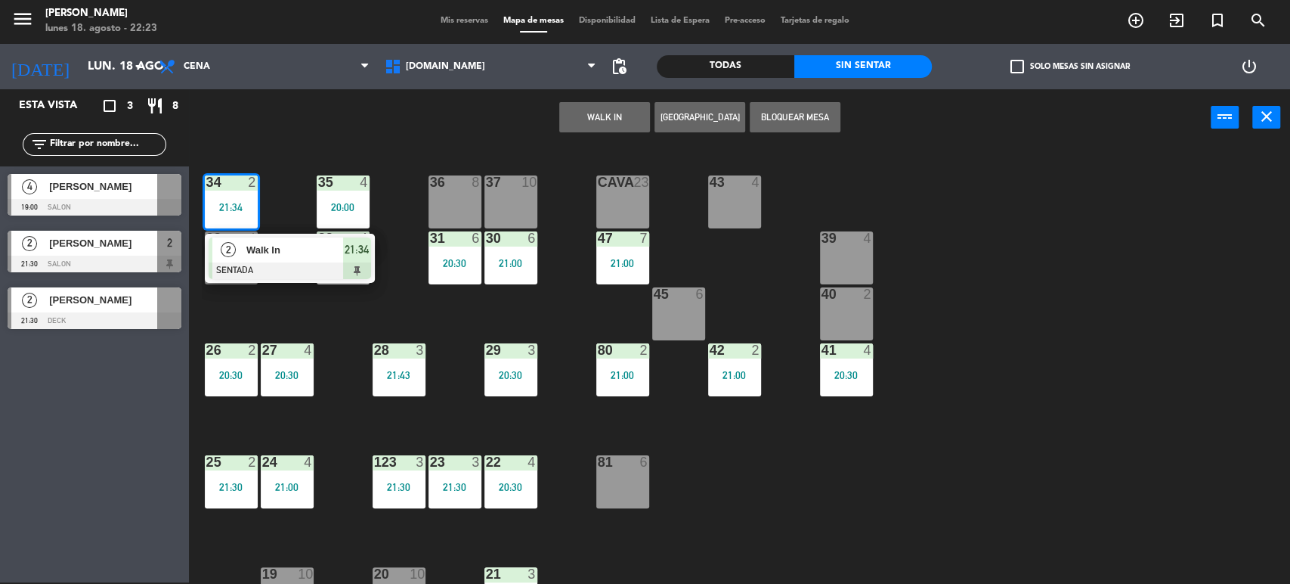
click at [269, 256] on span "Walk In" at bounding box center [294, 250] width 97 height 16
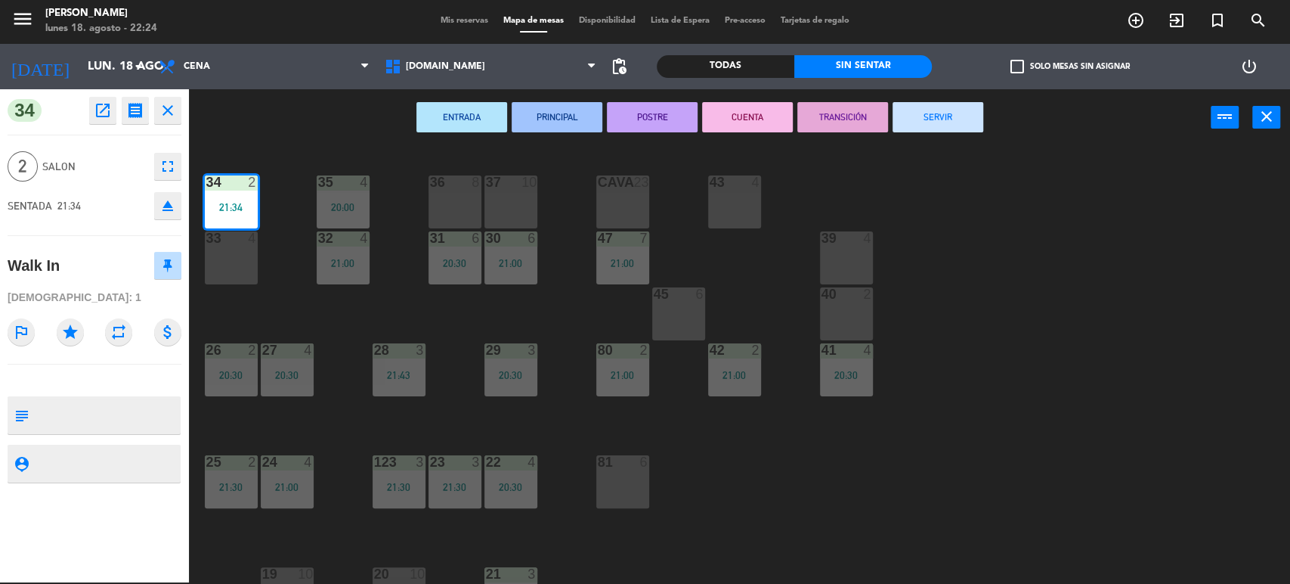
click at [955, 122] on button "SERVIR" at bounding box center [938, 117] width 91 height 30
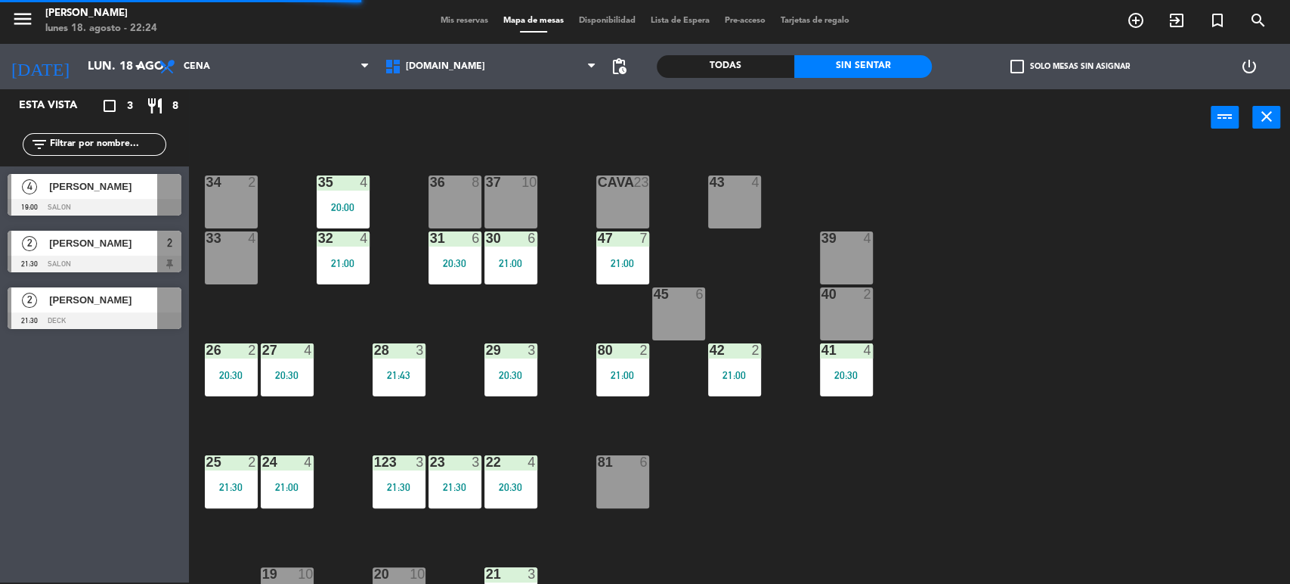
click at [969, 267] on div "34 2 35 4 20:00 36 8 43 4 37 10 CAVA 23 33 4 32 4 21:00 31 6 20:30 30 6 21:00 4…" at bounding box center [746, 366] width 1088 height 436
click at [1054, 358] on div "34 2 35 4 20:00 36 8 43 4 37 10 CAVA 23 33 4 32 4 21:00 31 6 20:30 30 6 21:00 4…" at bounding box center [746, 366] width 1088 height 436
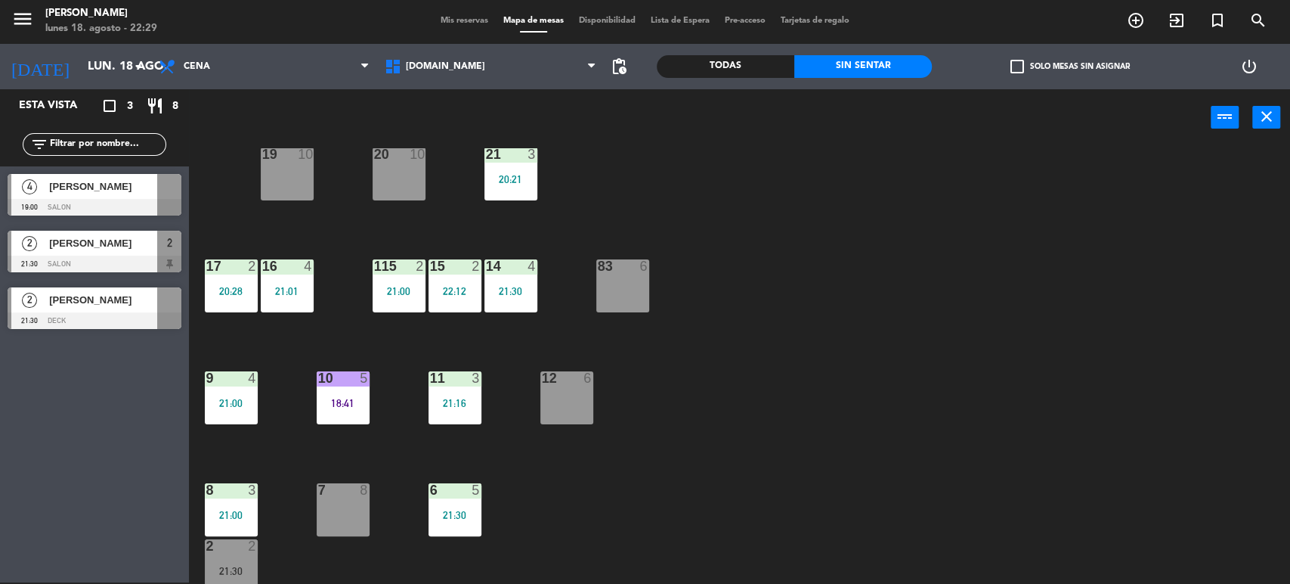
scroll to position [482, 0]
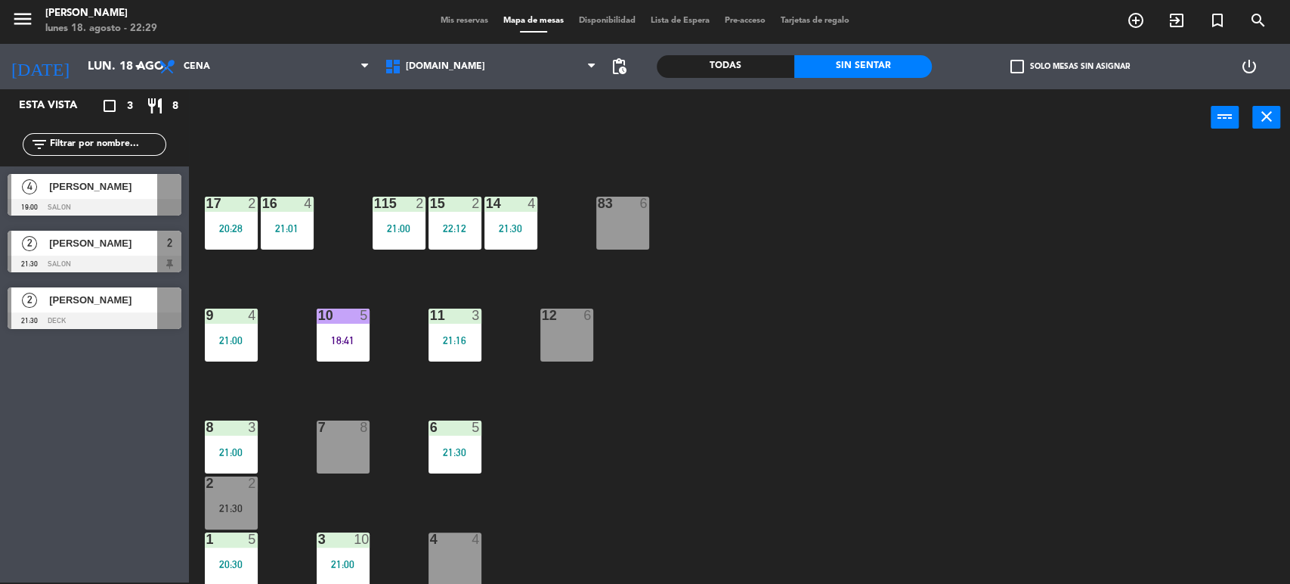
click at [569, 325] on div "12 6" at bounding box center [566, 334] width 53 height 53
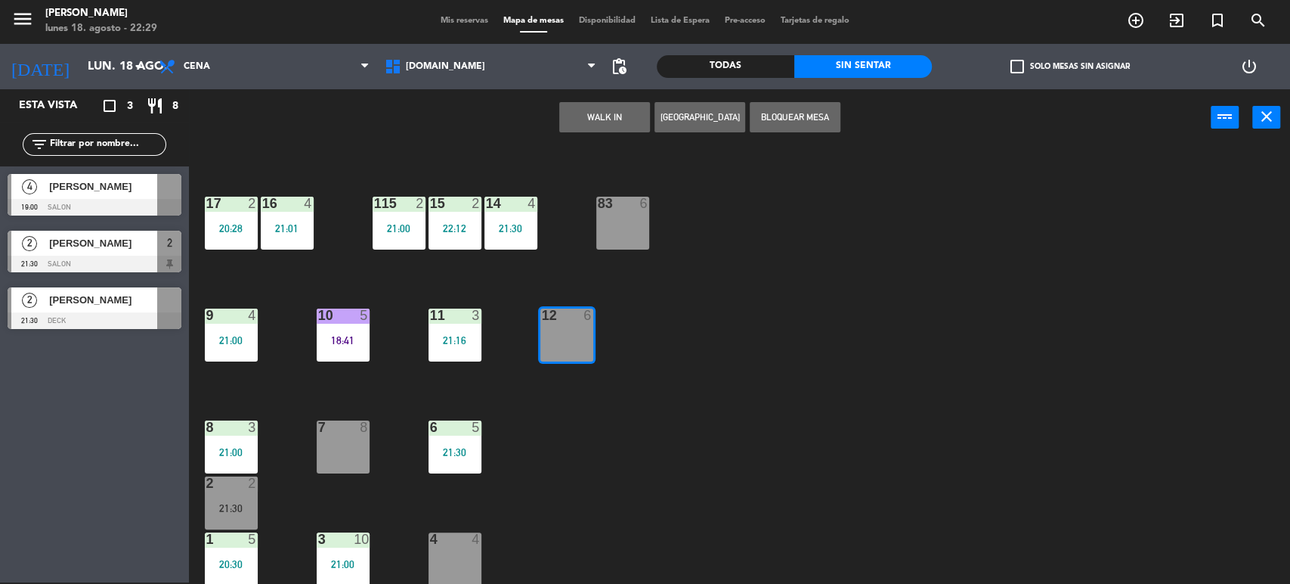
click at [617, 128] on button "WALK IN" at bounding box center [604, 117] width 91 height 30
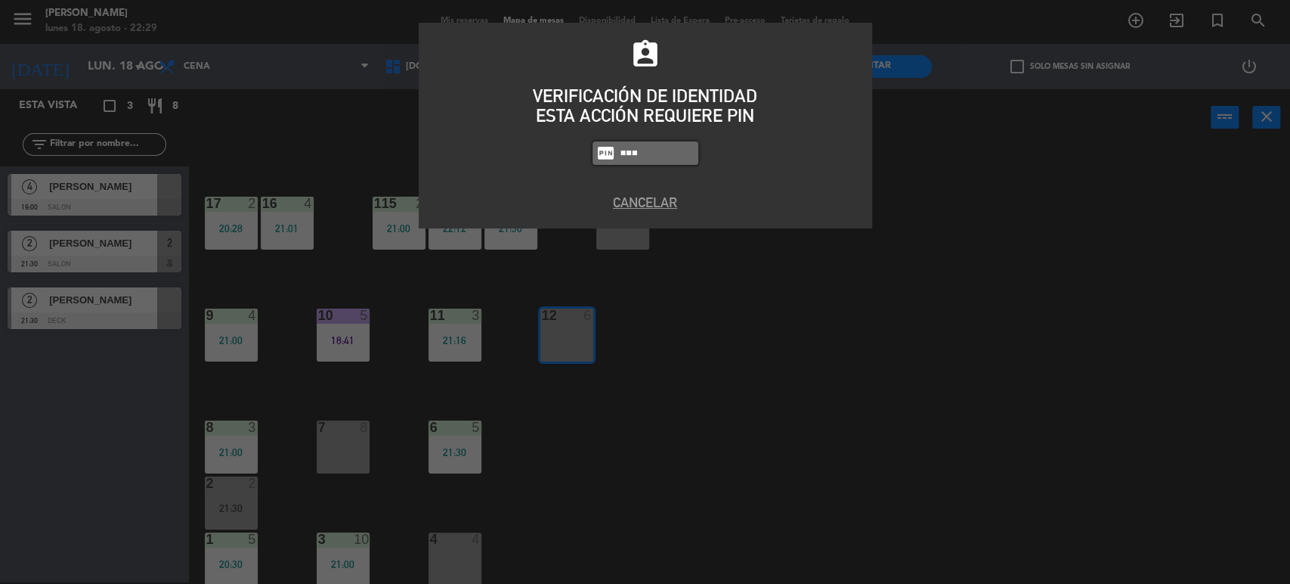
type input "3871"
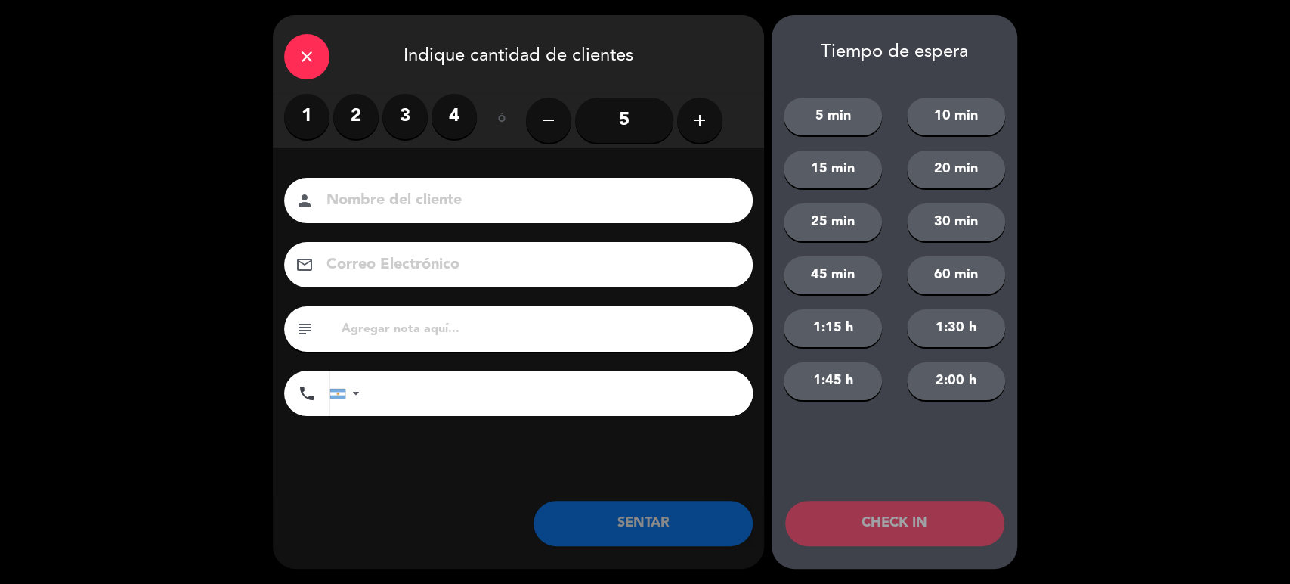
click at [469, 127] on label "4" at bounding box center [454, 116] width 45 height 45
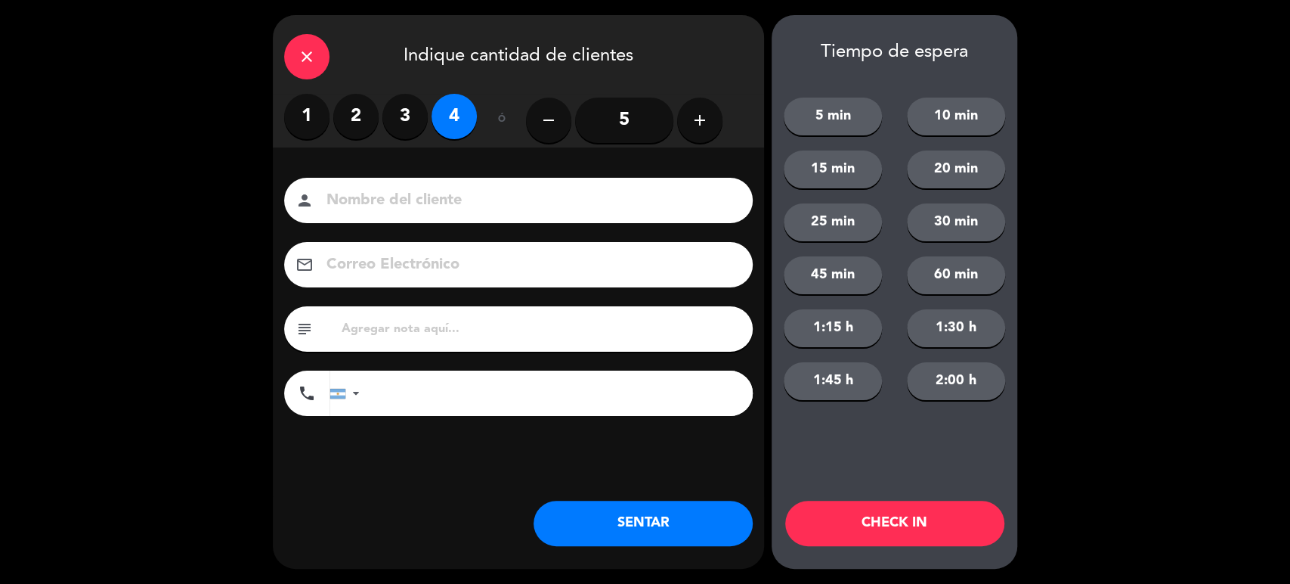
click at [659, 506] on button "SENTAR" at bounding box center [643, 522] width 219 height 45
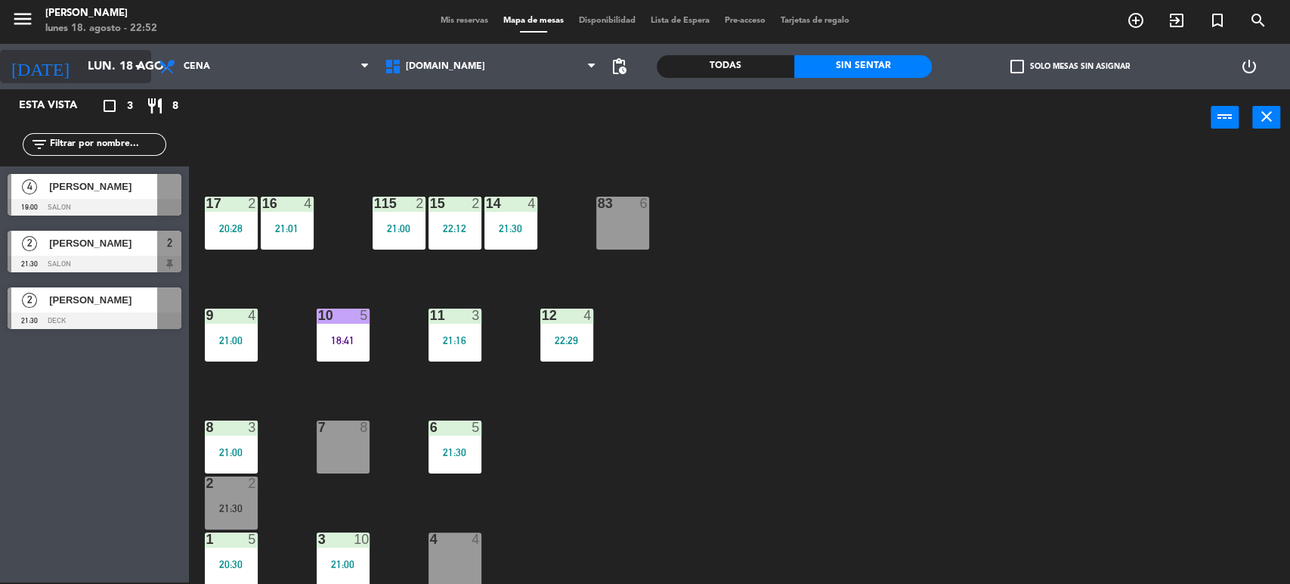
click at [80, 52] on input "lun. 18 ago." at bounding box center [159, 66] width 159 height 29
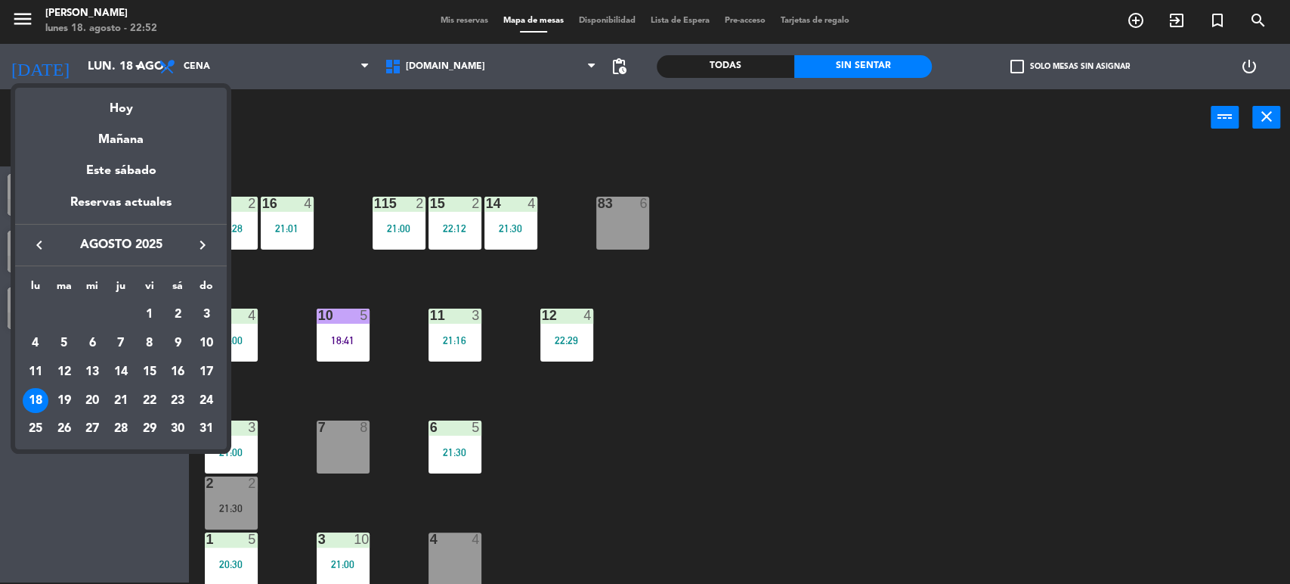
click at [864, 220] on div at bounding box center [645, 292] width 1290 height 584
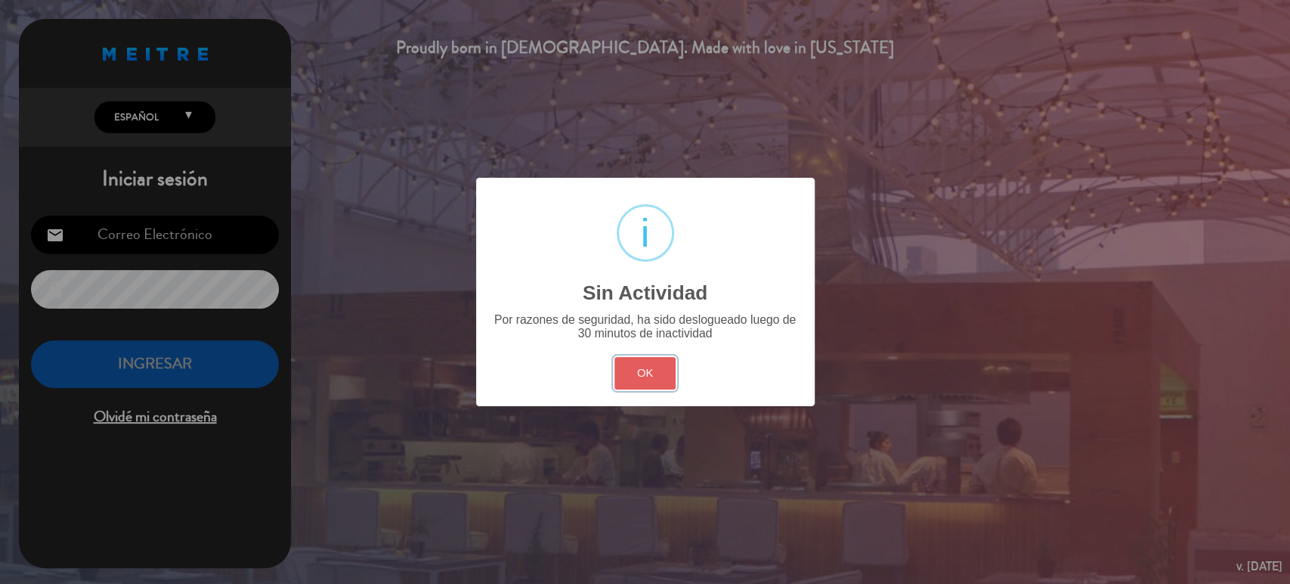
click at [630, 377] on button "OK" at bounding box center [645, 373] width 61 height 33
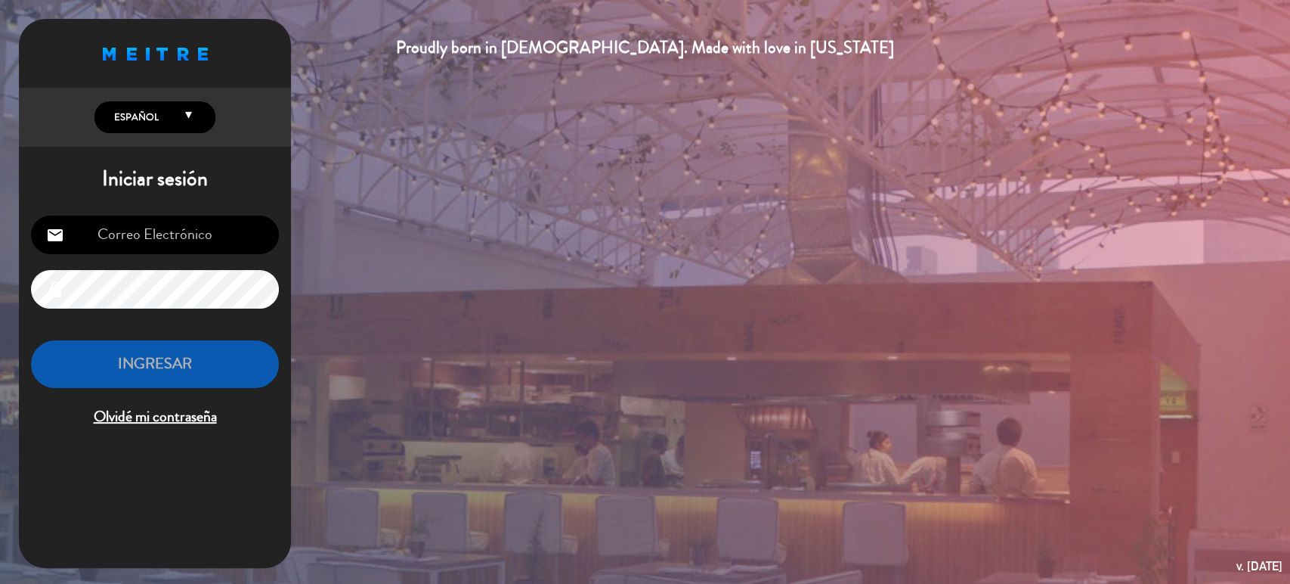
click at [225, 221] on input "email" at bounding box center [155, 234] width 248 height 39
click at [225, 221] on input "s" at bounding box center [155, 234] width 248 height 39
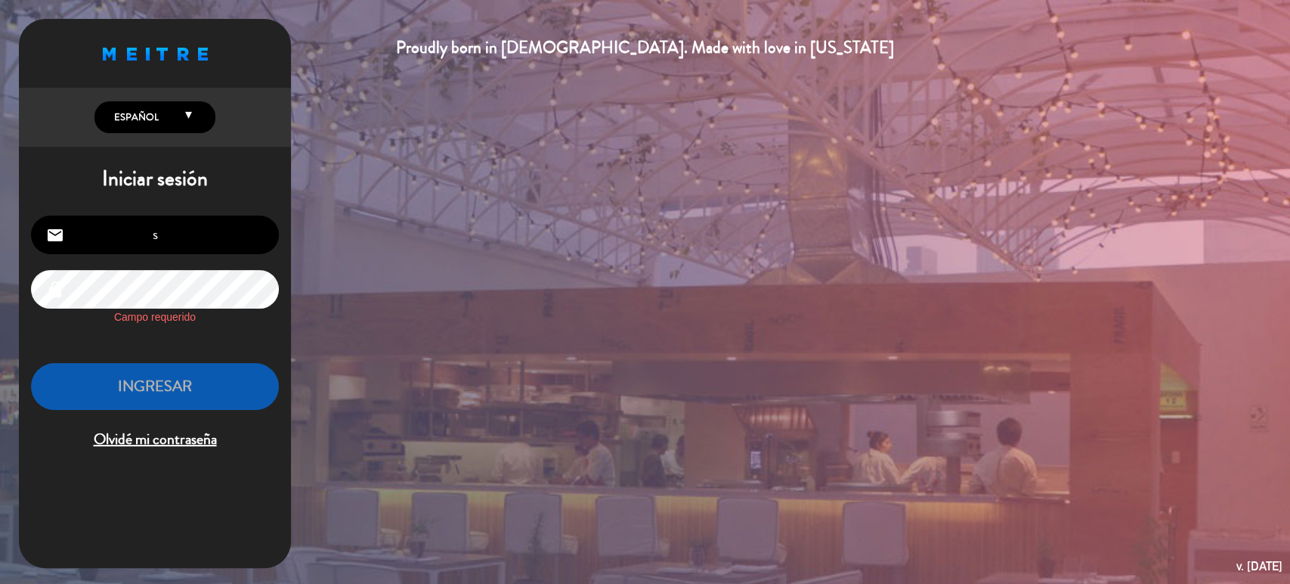
type input "[EMAIL_ADDRESS][DOMAIN_NAME]"
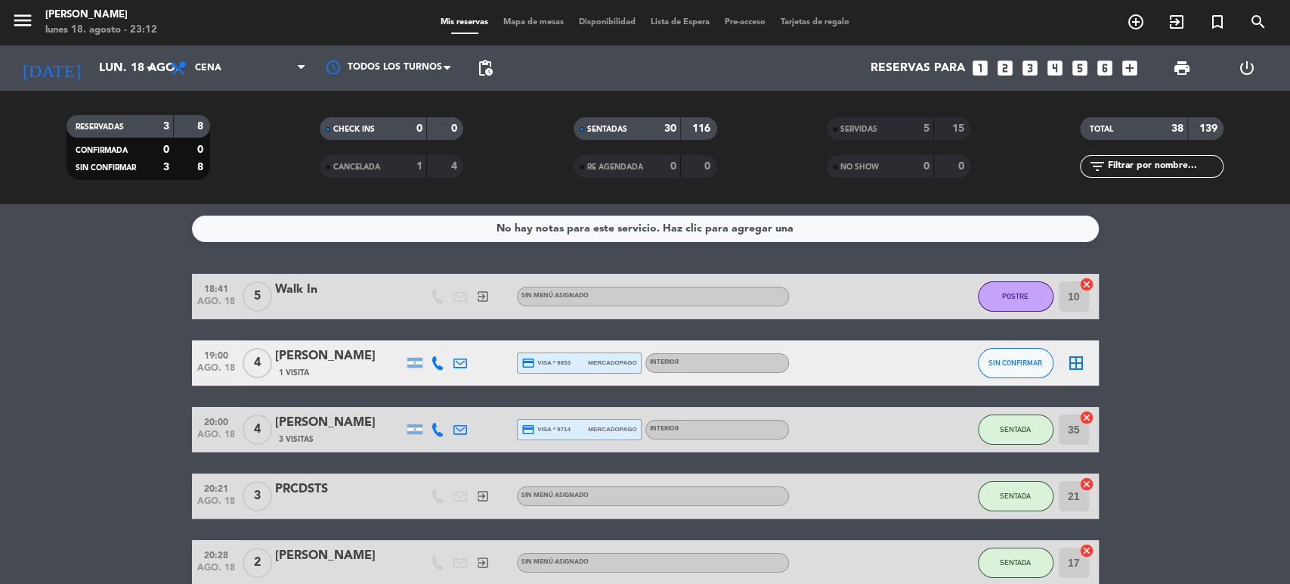
click at [556, 18] on span "Mapa de mesas" at bounding box center [534, 22] width 76 height 8
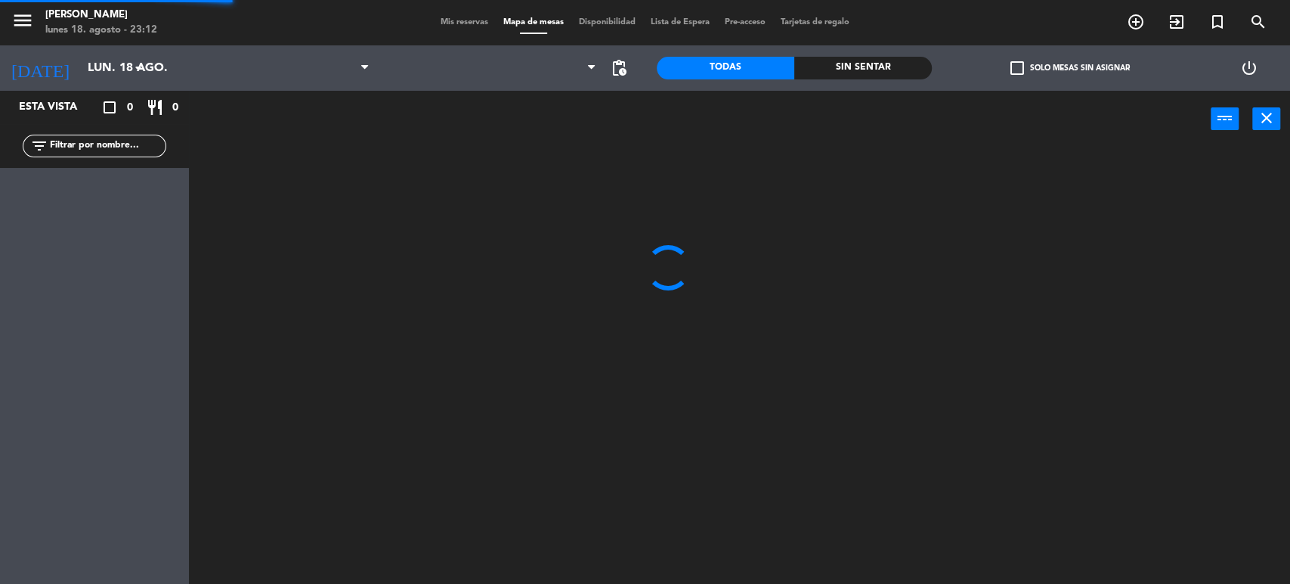
click at [555, 23] on span "Mapa de mesas" at bounding box center [534, 22] width 76 height 8
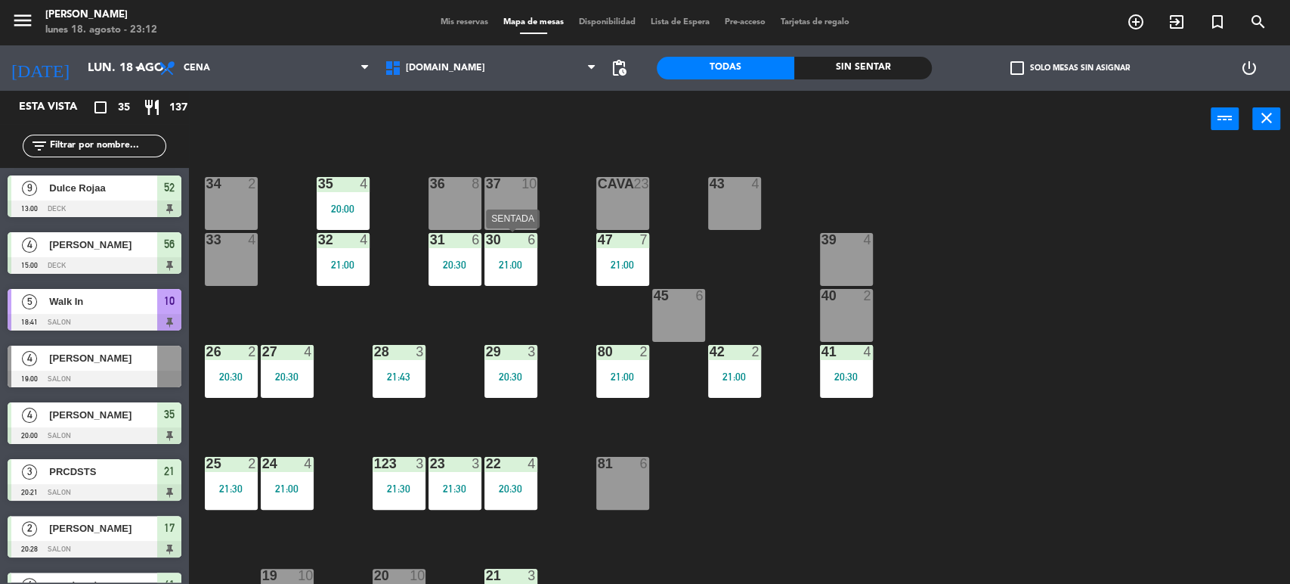
click at [512, 255] on div "30 6 21:00" at bounding box center [511, 259] width 53 height 53
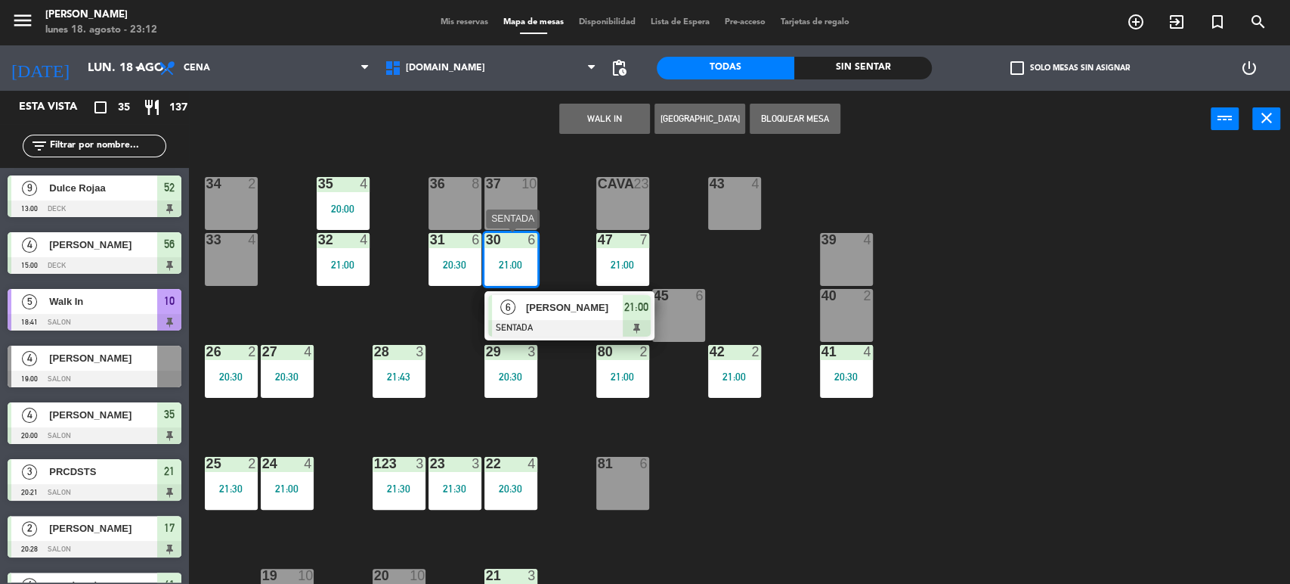
click at [558, 293] on div "6 [PERSON_NAME] SENTADA 21:00" at bounding box center [570, 315] width 170 height 49
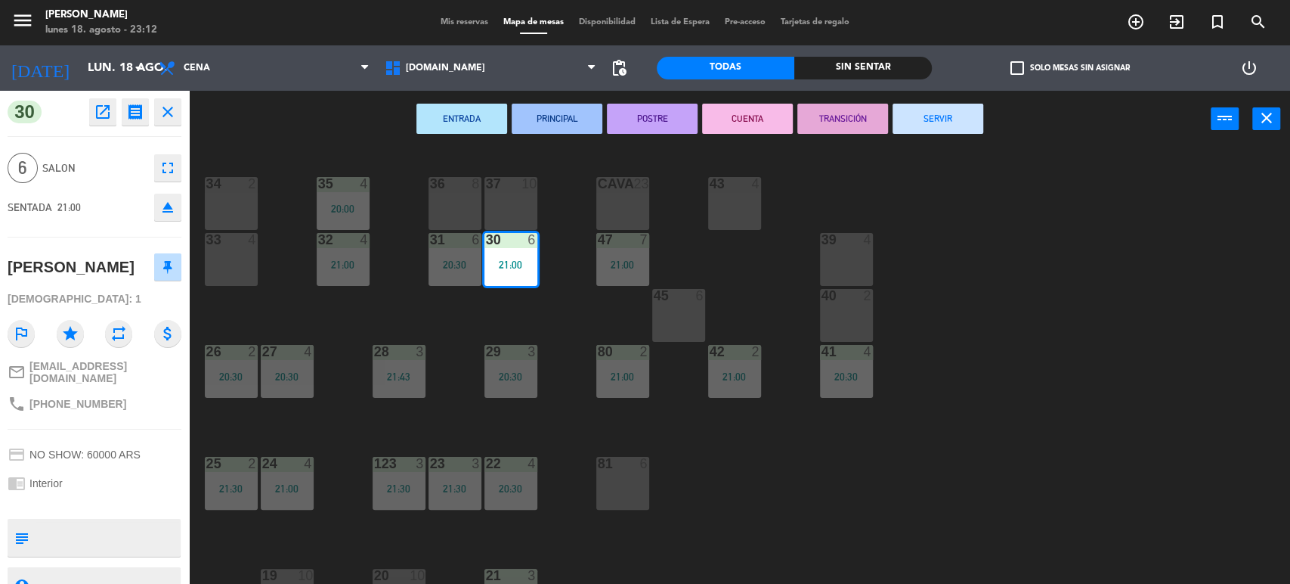
click at [941, 125] on button "SERVIR" at bounding box center [938, 119] width 91 height 30
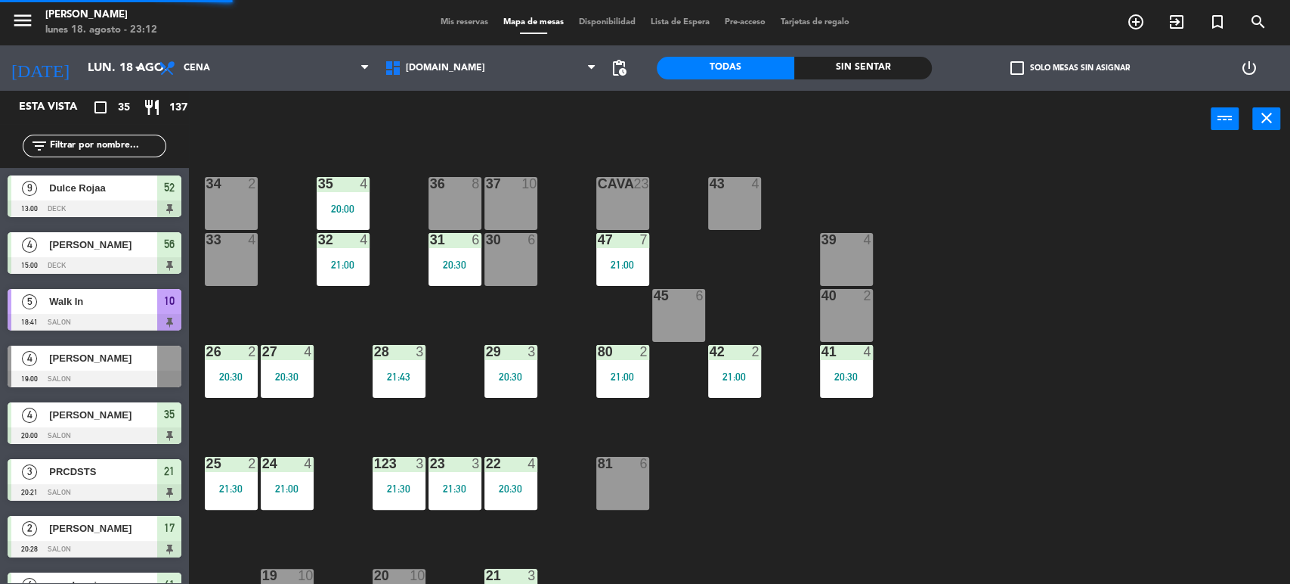
scroll to position [2, 0]
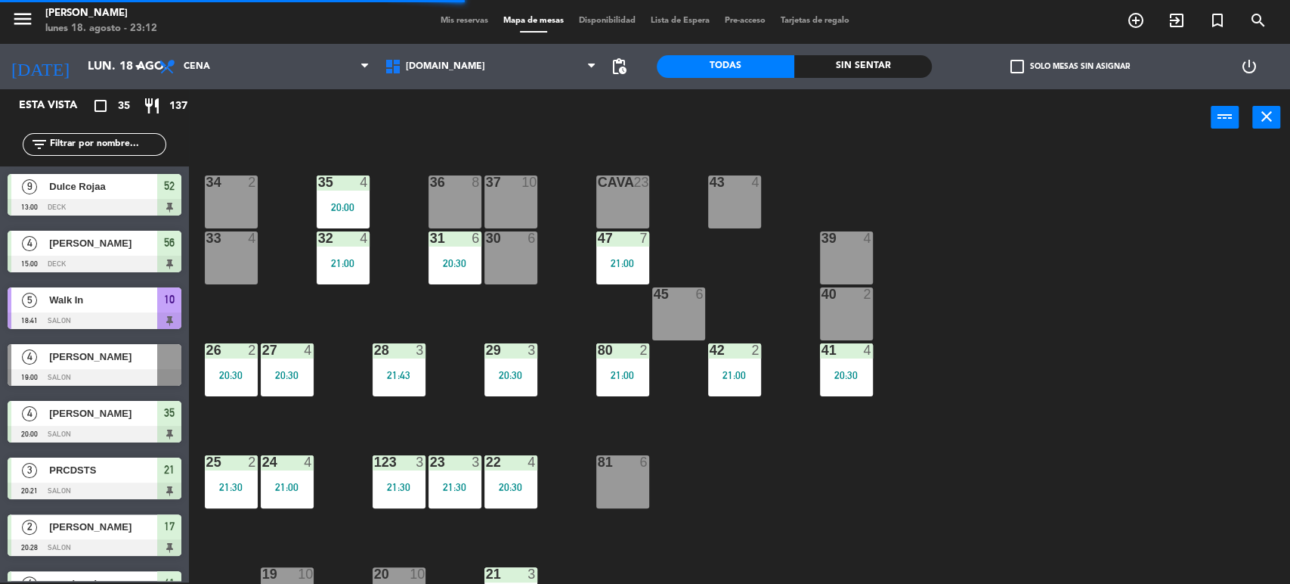
click at [834, 379] on div "20:30" at bounding box center [846, 375] width 53 height 11
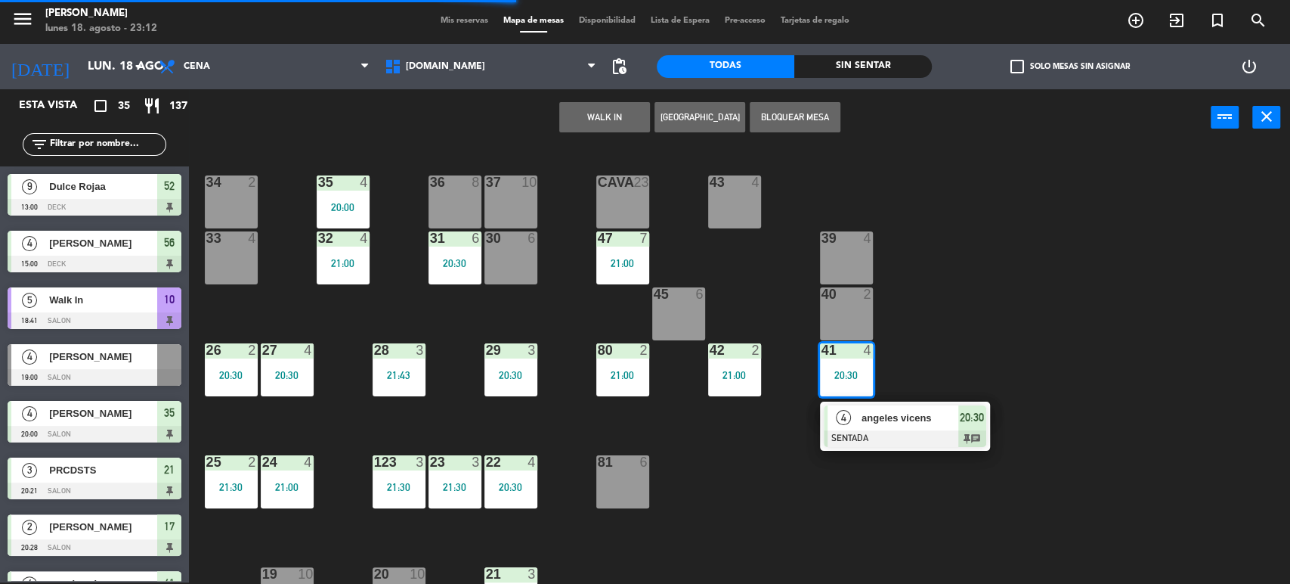
click at [865, 432] on div at bounding box center [905, 438] width 163 height 17
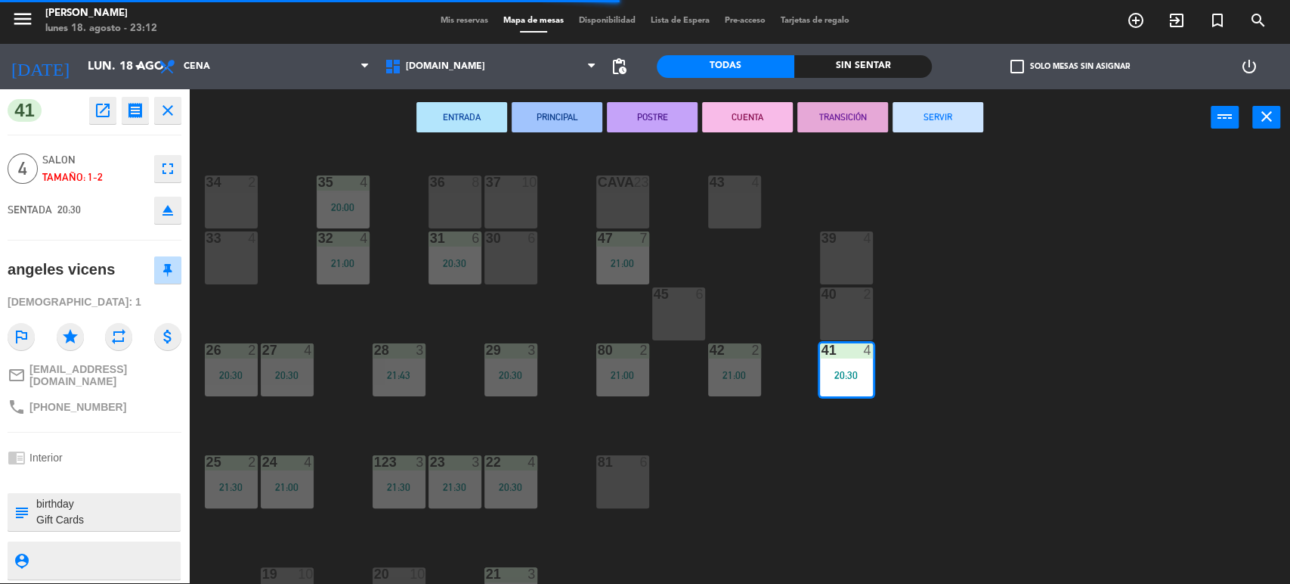
click at [913, 106] on button "SERVIR" at bounding box center [938, 117] width 91 height 30
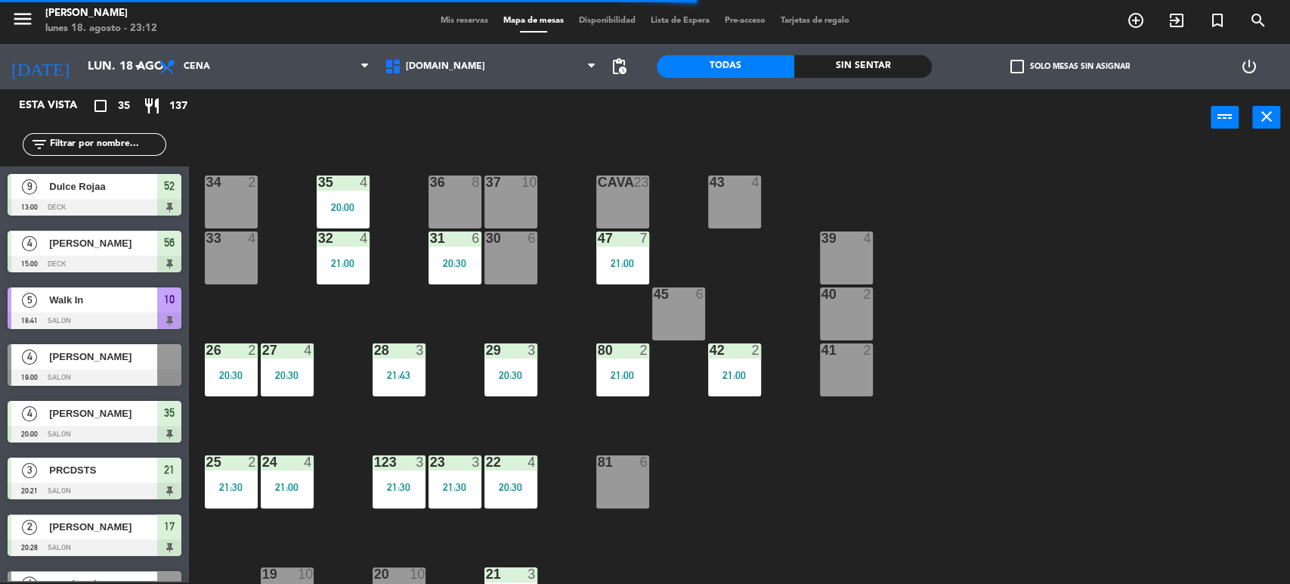
click at [730, 385] on div "42 2 21:00" at bounding box center [734, 369] width 53 height 53
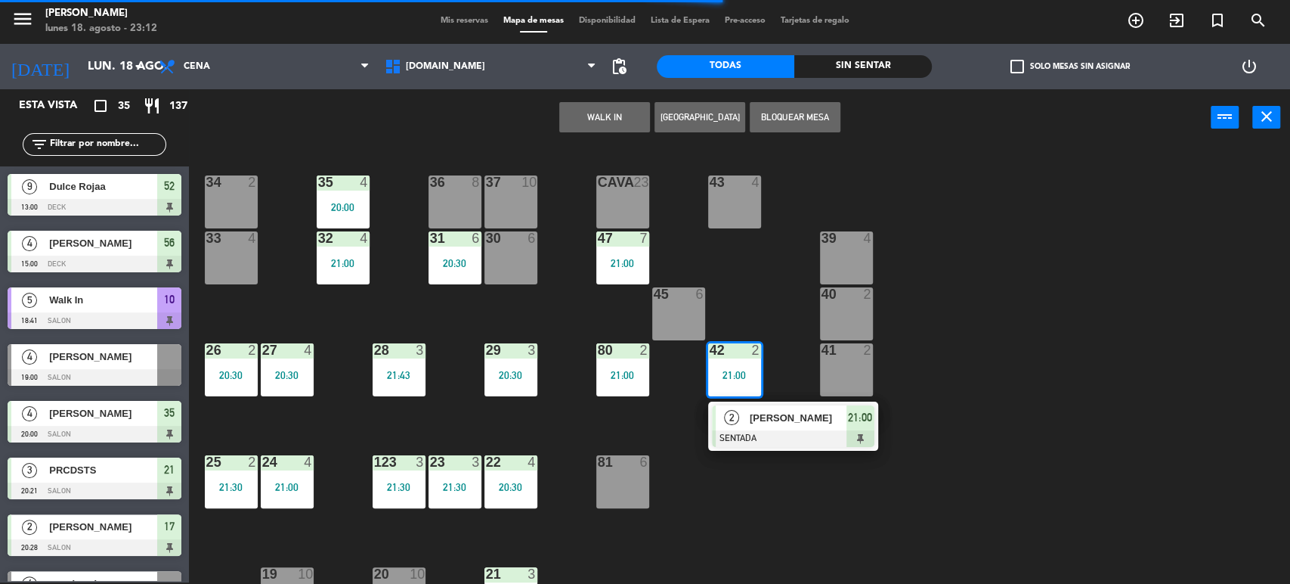
click at [757, 430] on div at bounding box center [793, 438] width 163 height 17
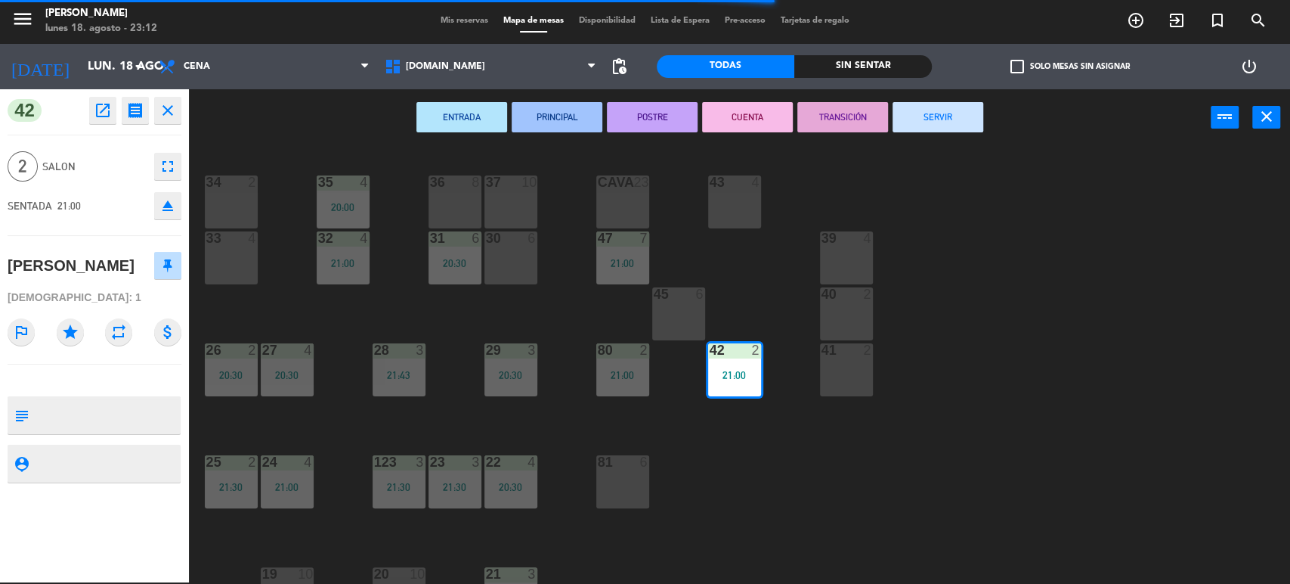
click at [936, 115] on button "SERVIR" at bounding box center [938, 117] width 91 height 30
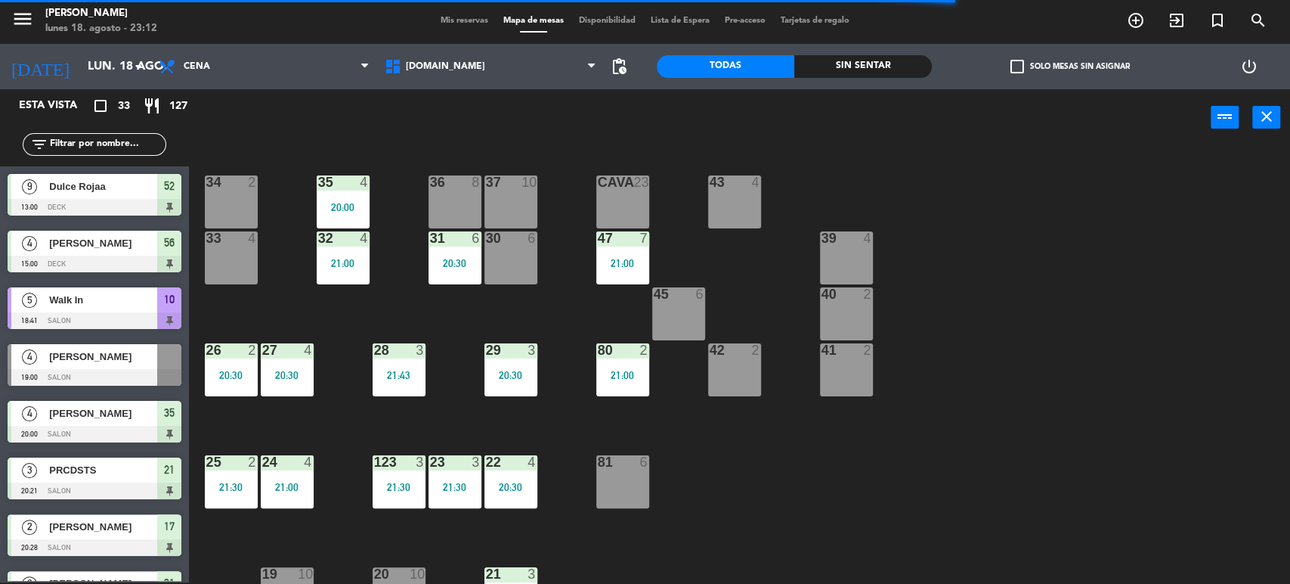
click at [632, 267] on div "21:00" at bounding box center [622, 263] width 53 height 11
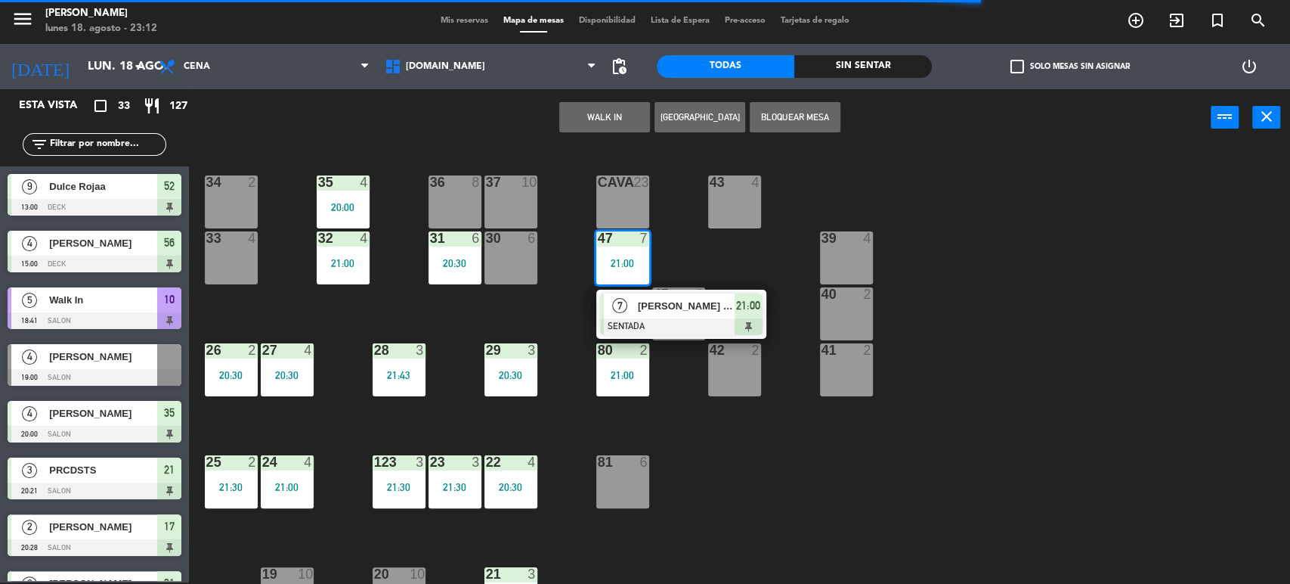
click at [658, 324] on div at bounding box center [681, 326] width 163 height 17
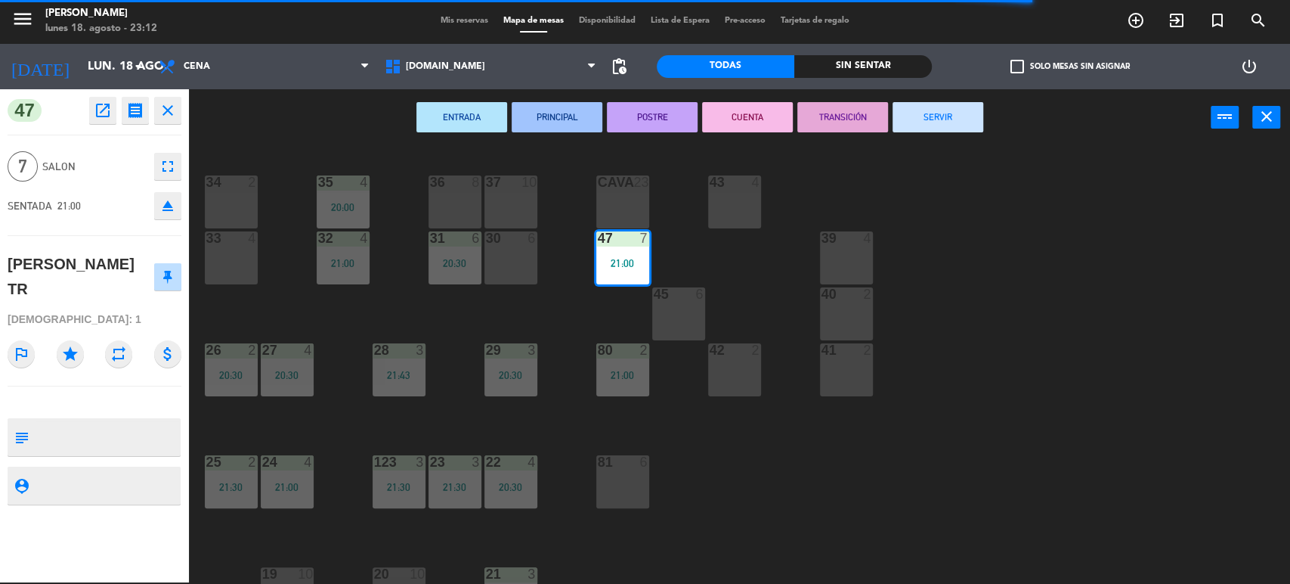
click at [924, 132] on div "ENTRADA PRINCIPAL POSTRE CUENTA TRANSICIÓN SERVIR power_input close" at bounding box center [700, 117] width 1022 height 57
click at [919, 121] on button "SERVIR" at bounding box center [938, 117] width 91 height 30
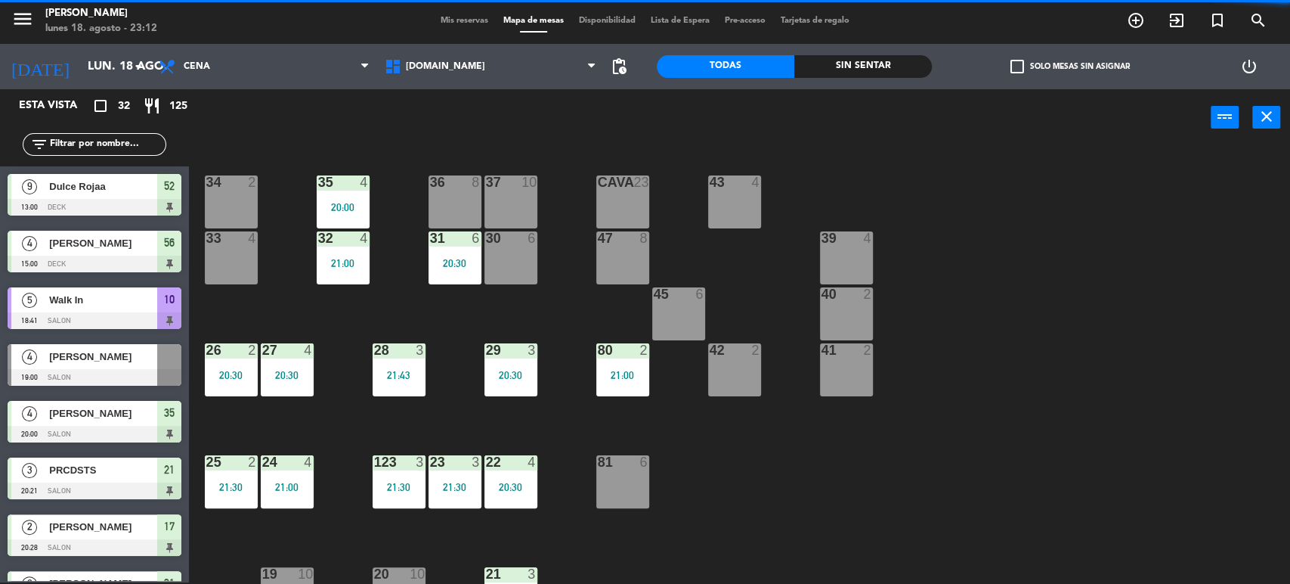
drag, startPoint x: 608, startPoint y: 376, endPoint x: 631, endPoint y: 389, distance: 26.1
click at [611, 376] on div "21:00" at bounding box center [622, 375] width 53 height 11
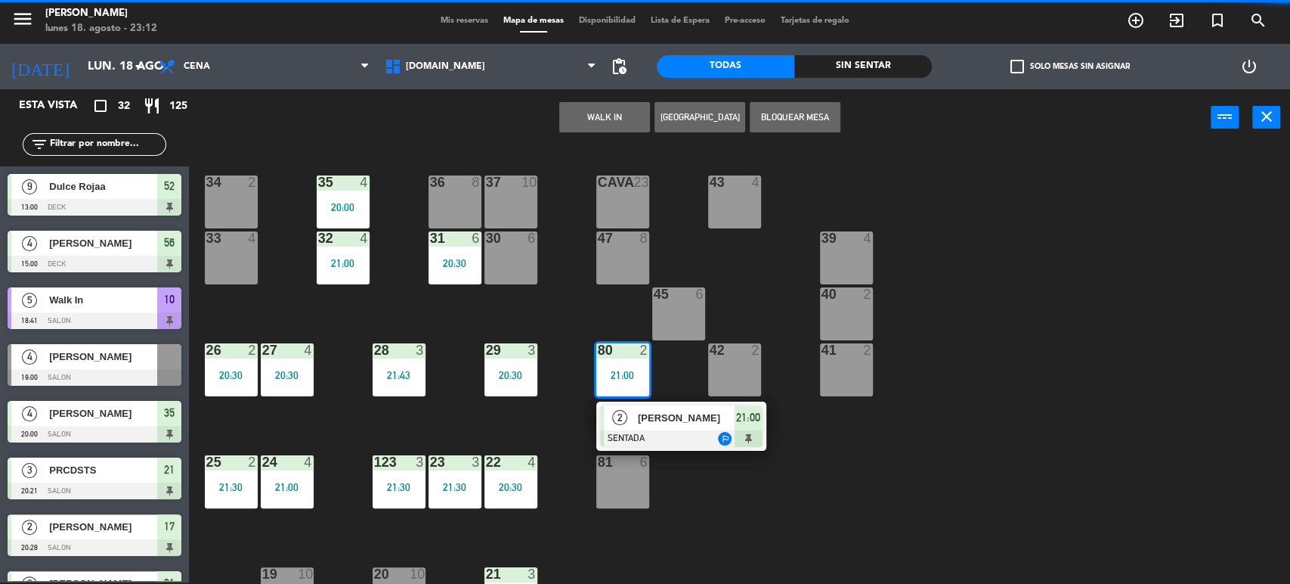
click at [676, 416] on span "[PERSON_NAME]" at bounding box center [686, 418] width 97 height 16
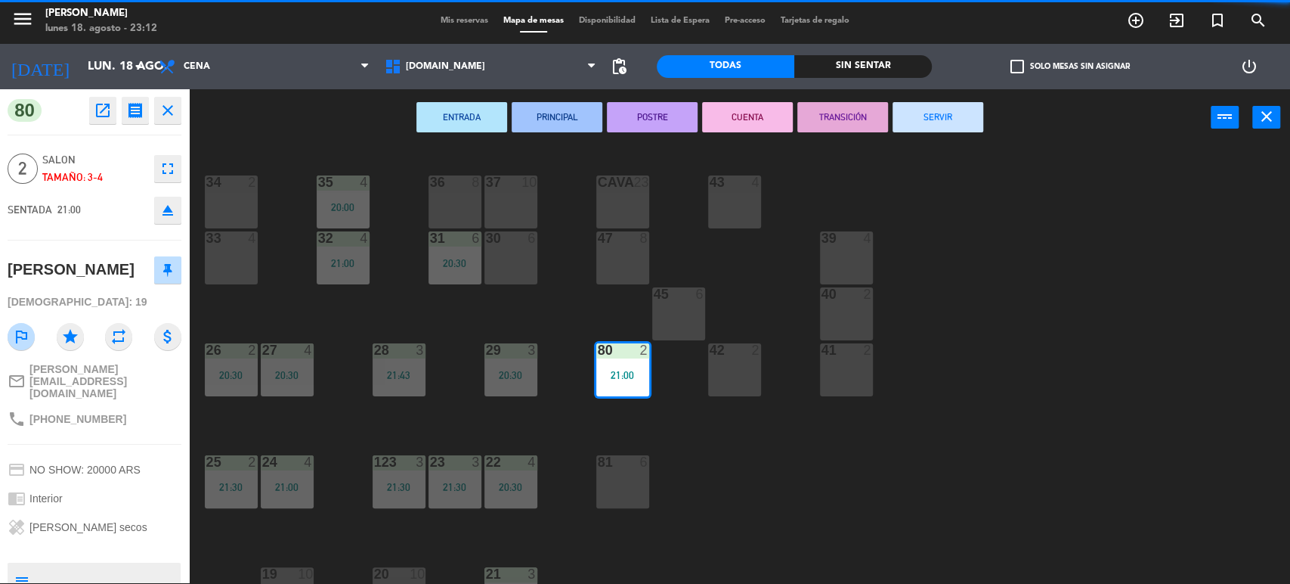
click at [955, 107] on button "SERVIR" at bounding box center [938, 117] width 91 height 30
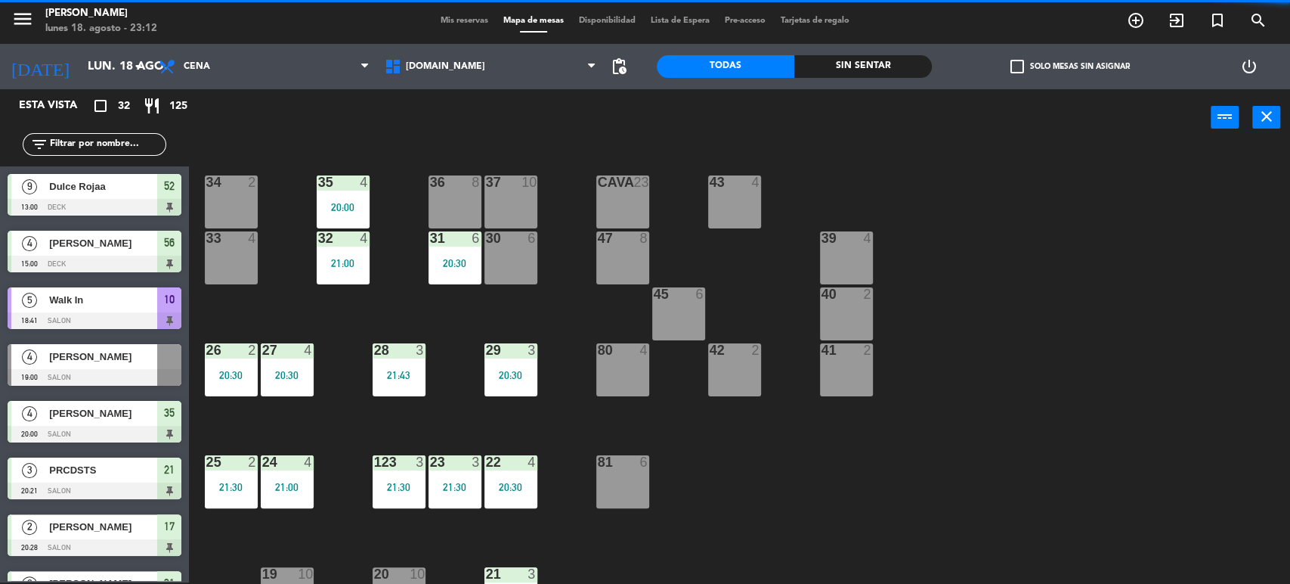
click at [519, 349] on div at bounding box center [510, 350] width 25 height 14
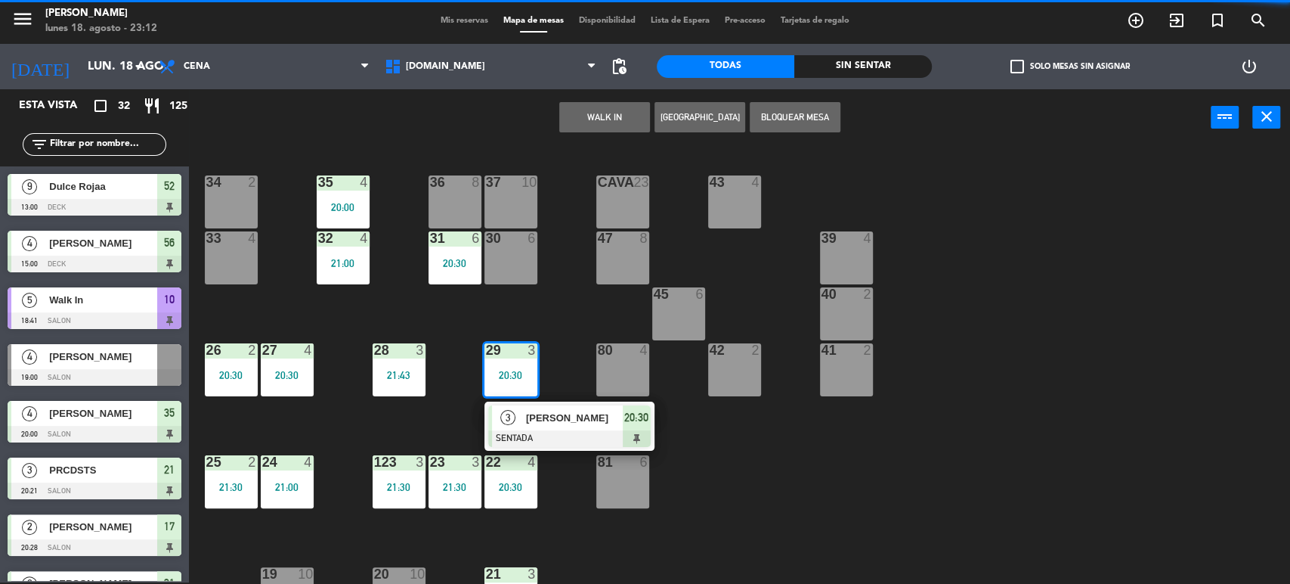
click at [519, 422] on div "3" at bounding box center [508, 417] width 33 height 25
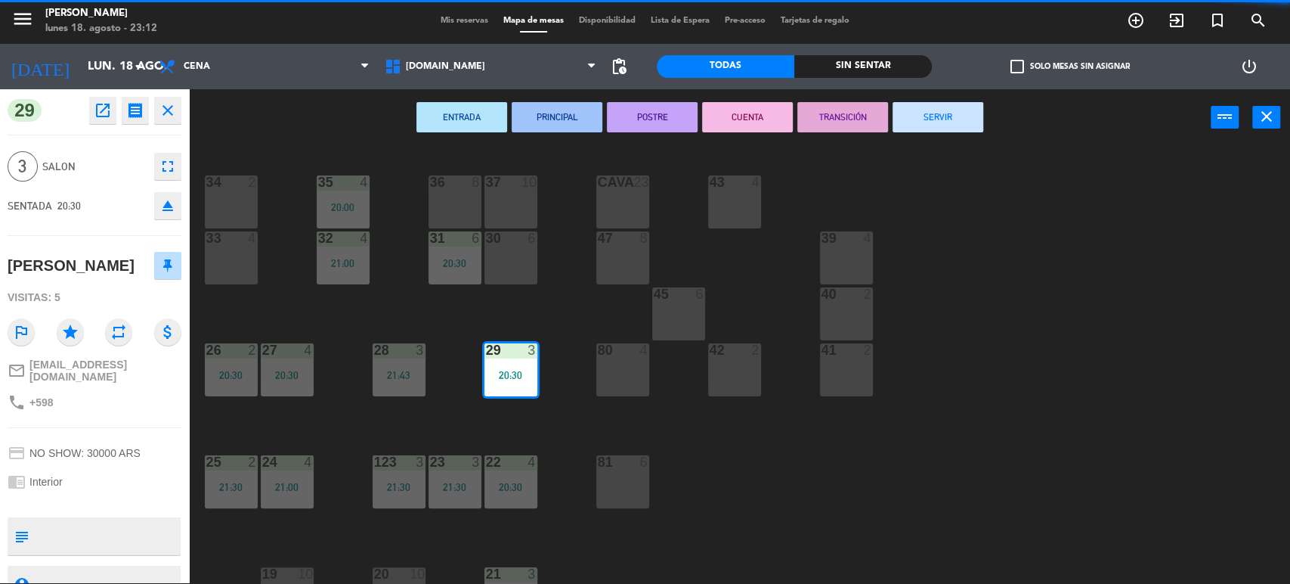
click at [942, 116] on button "SERVIR" at bounding box center [938, 117] width 91 height 30
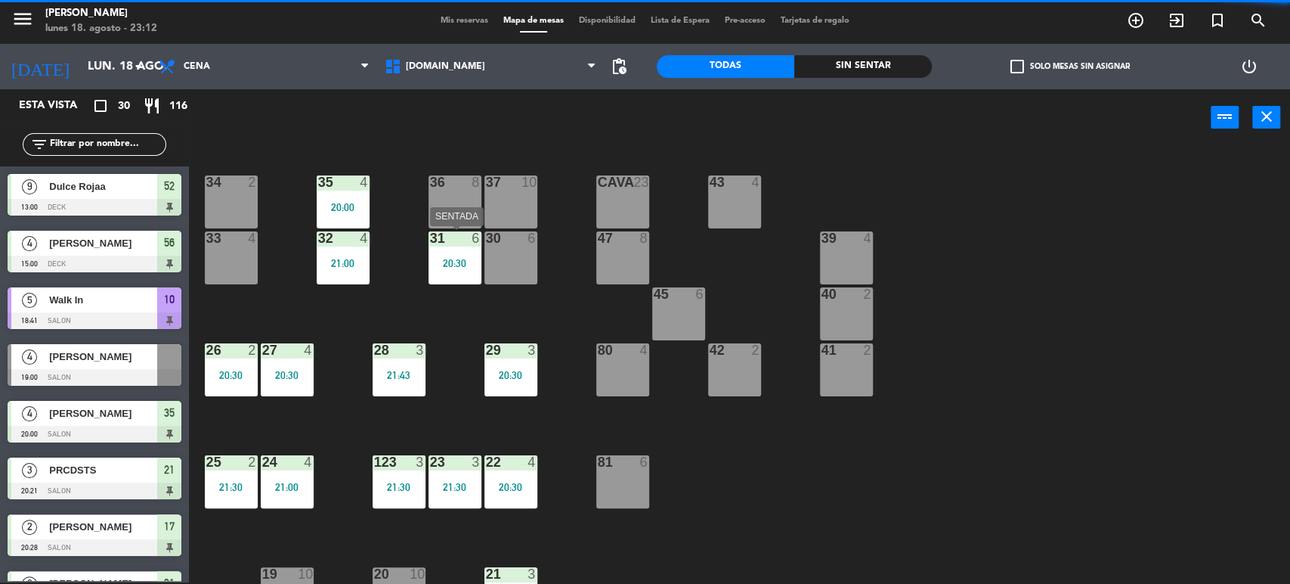
click at [446, 258] on div "20:30" at bounding box center [455, 263] width 53 height 11
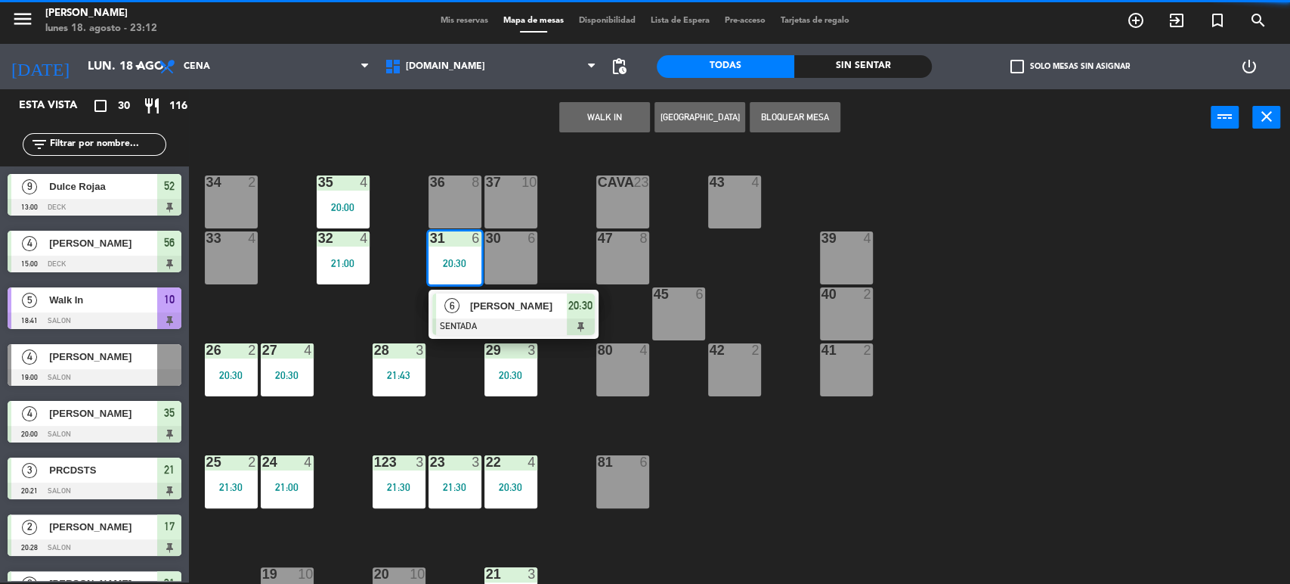
click at [494, 328] on div at bounding box center [513, 326] width 163 height 17
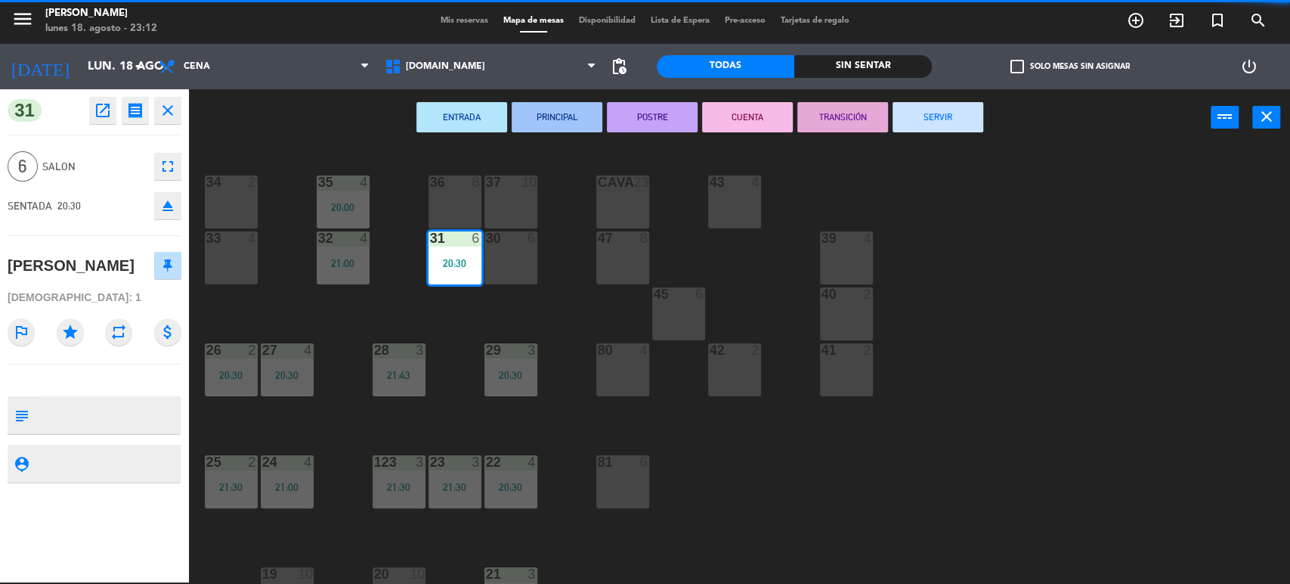
click at [941, 125] on button "SERVIR" at bounding box center [938, 117] width 91 height 30
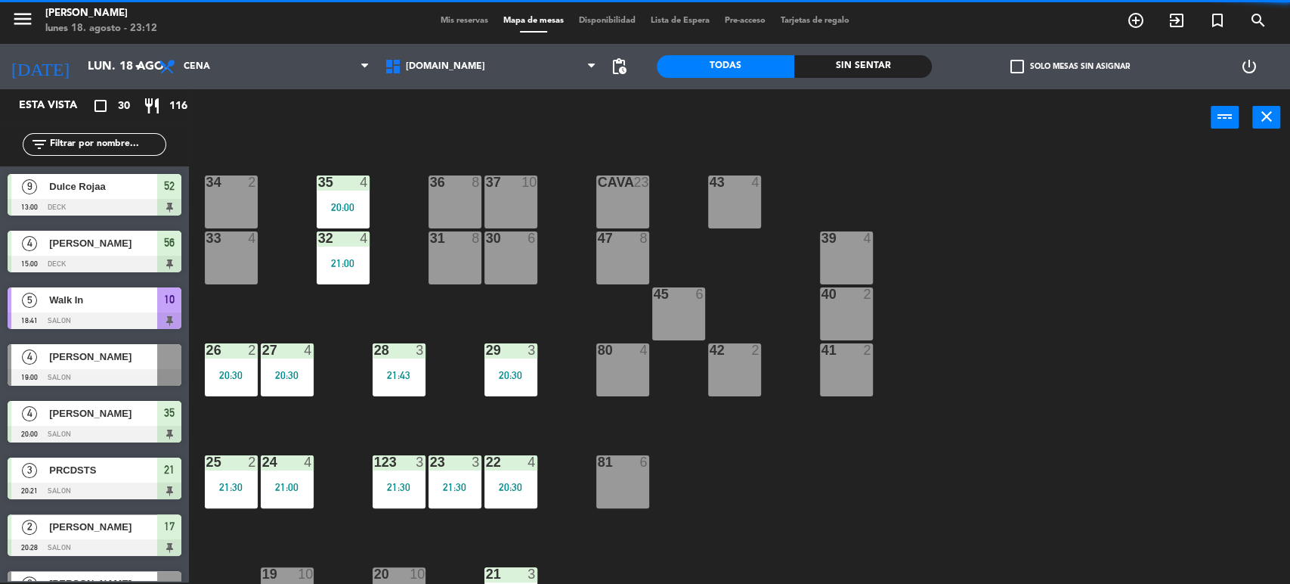
click at [371, 263] on div "34 2 35 4 20:00 36 8 43 4 37 10 CAVA 23 33 4 32 4 21:00 31 8 30 6 47 8 39 4 45 …" at bounding box center [746, 366] width 1088 height 436
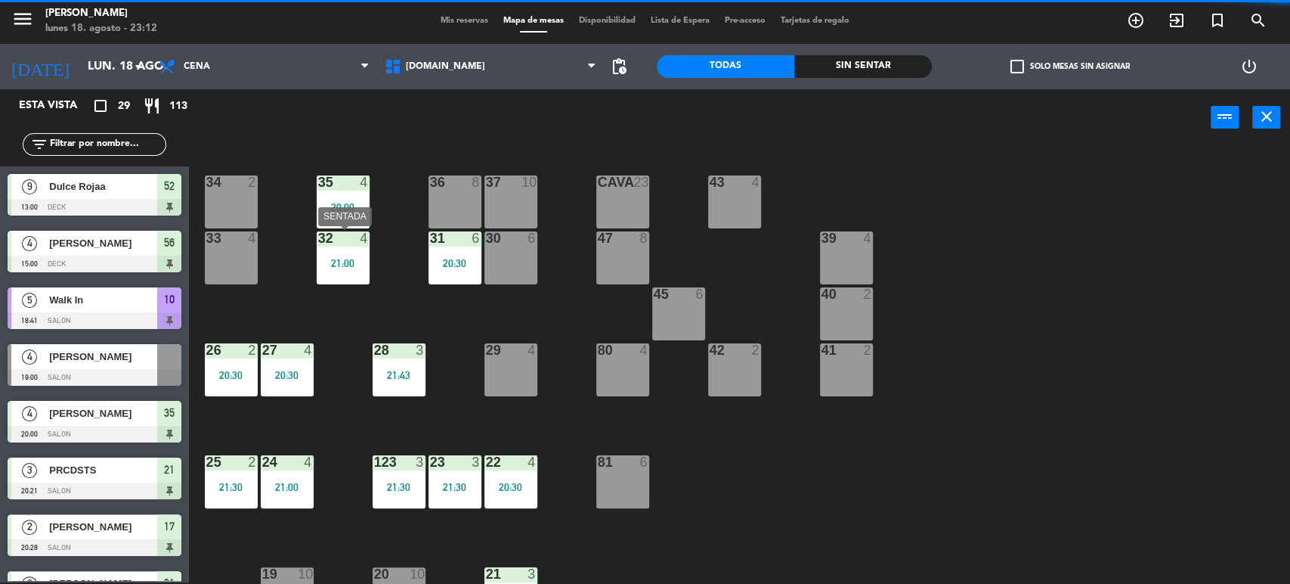
click at [358, 271] on div "32 4 21:00" at bounding box center [343, 257] width 53 height 53
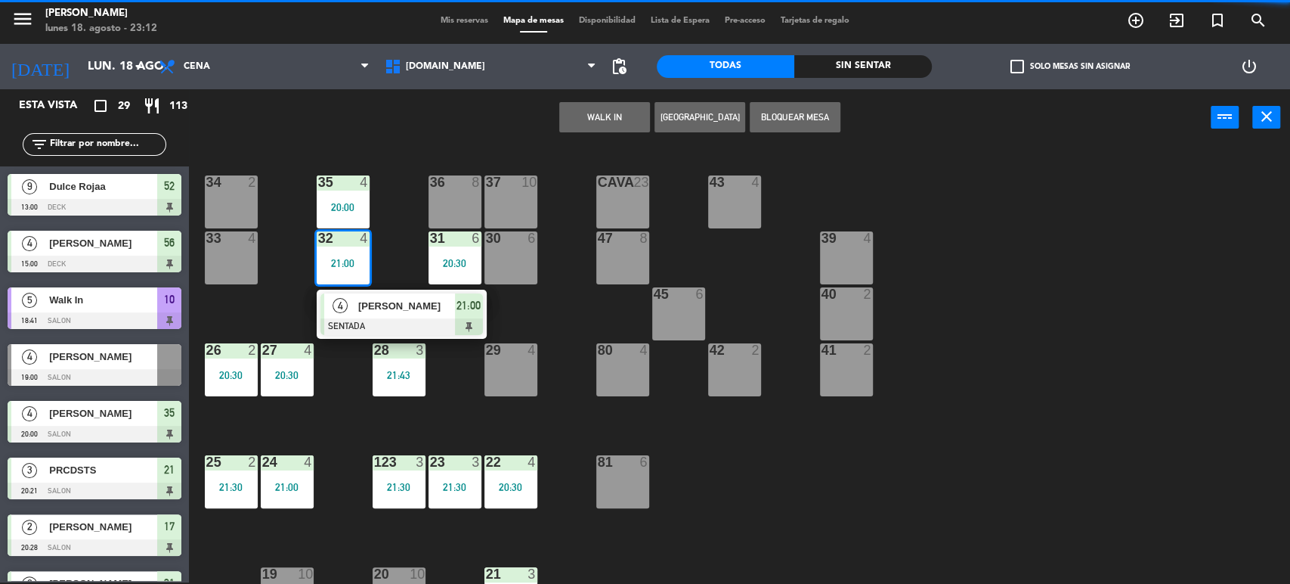
click at [382, 318] on div at bounding box center [401, 326] width 163 height 17
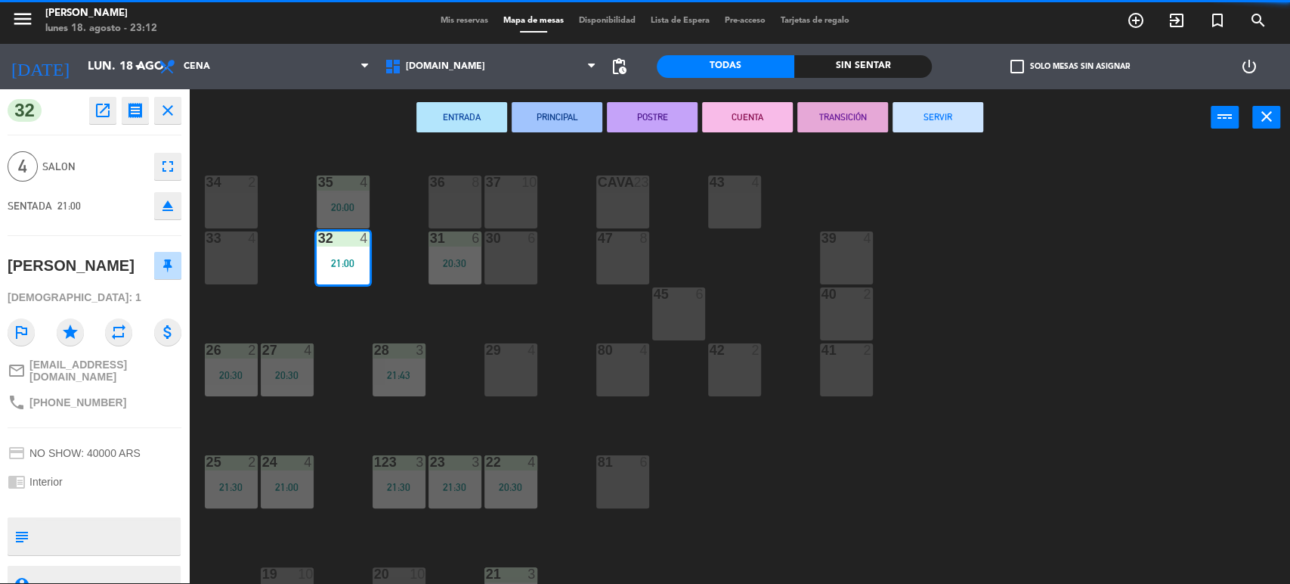
click at [913, 130] on button "SERVIR" at bounding box center [938, 117] width 91 height 30
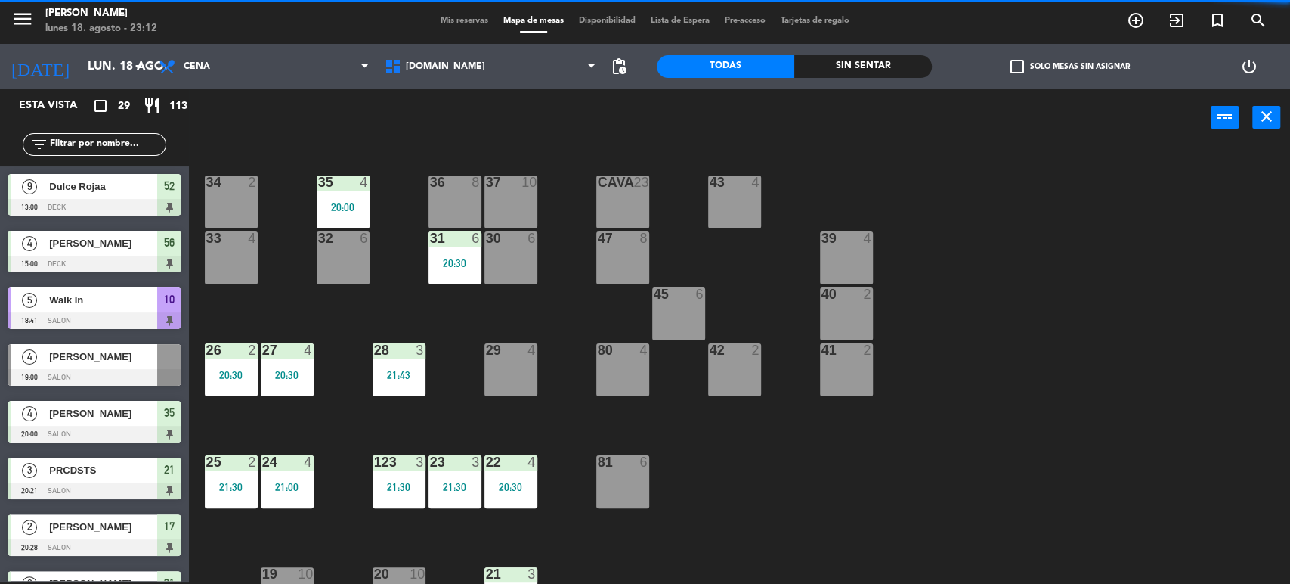
click at [304, 209] on div "34 2 35 4 20:00 36 8 43 4 37 10 CAVA 23 33 4 32 6 31 6 20:30 30 6 47 8 39 4 45 …" at bounding box center [746, 366] width 1088 height 436
click at [339, 206] on div "20:00" at bounding box center [343, 207] width 53 height 11
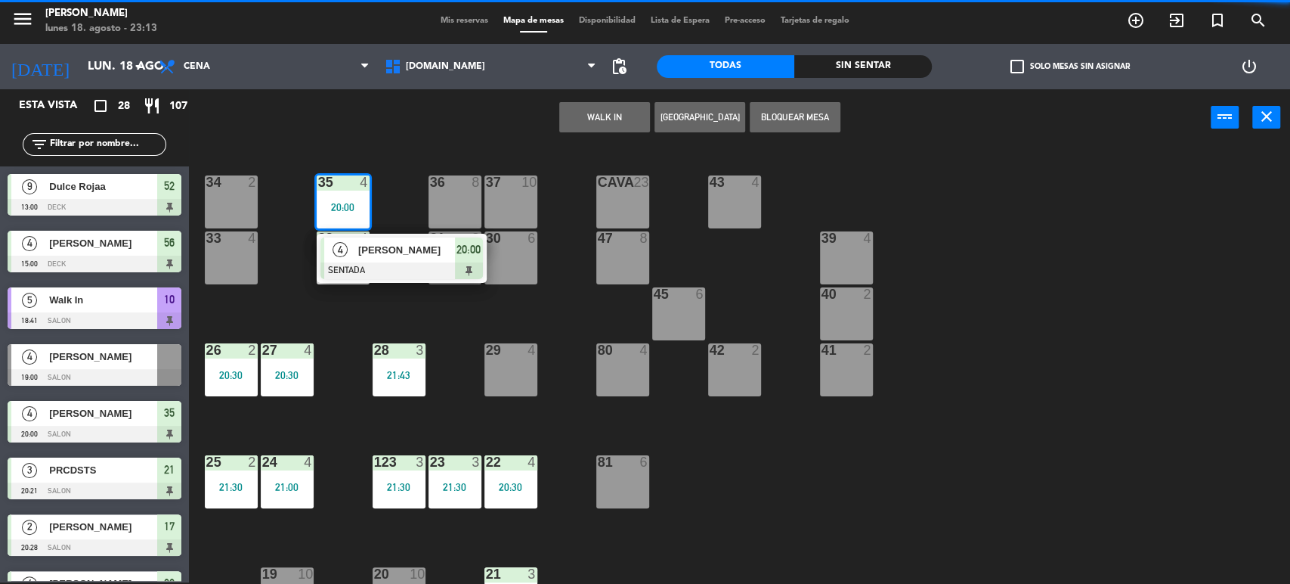
click at [404, 249] on span "[PERSON_NAME]" at bounding box center [406, 250] width 97 height 16
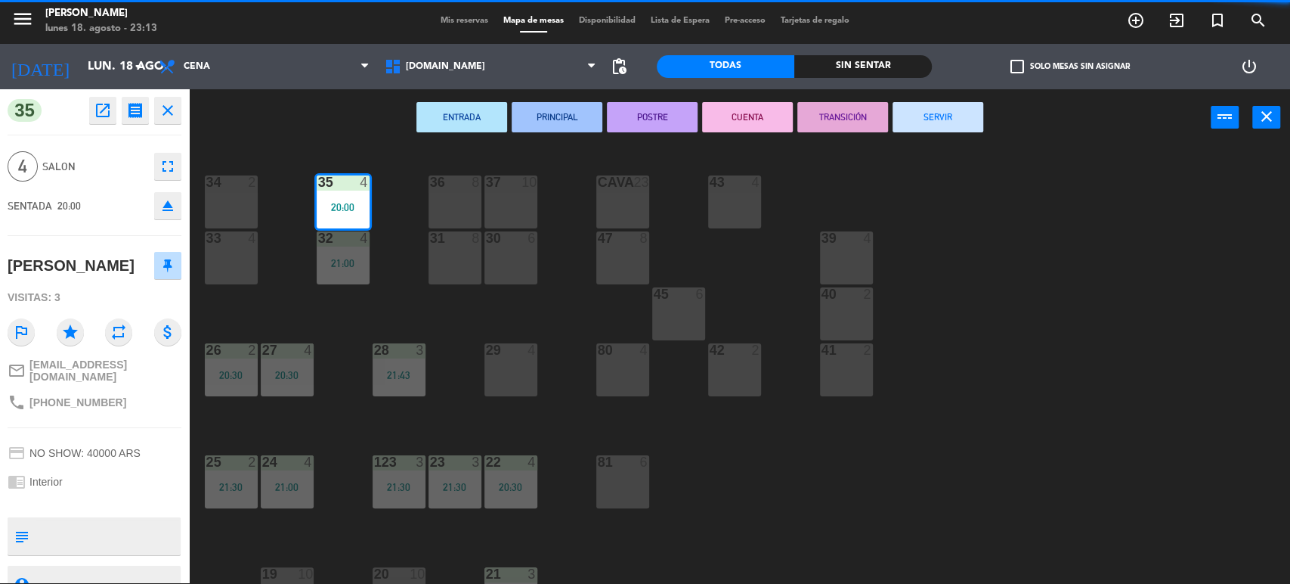
click at [940, 125] on button "SERVIR" at bounding box center [938, 117] width 91 height 30
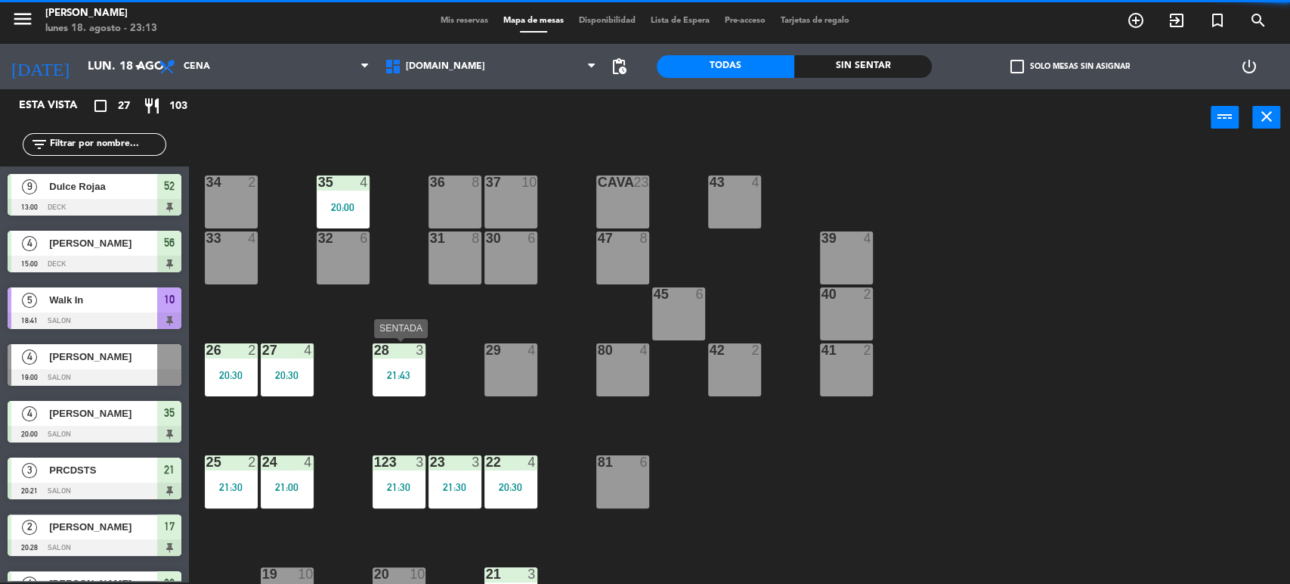
click at [413, 380] on div "28 3 21:43" at bounding box center [399, 369] width 53 height 53
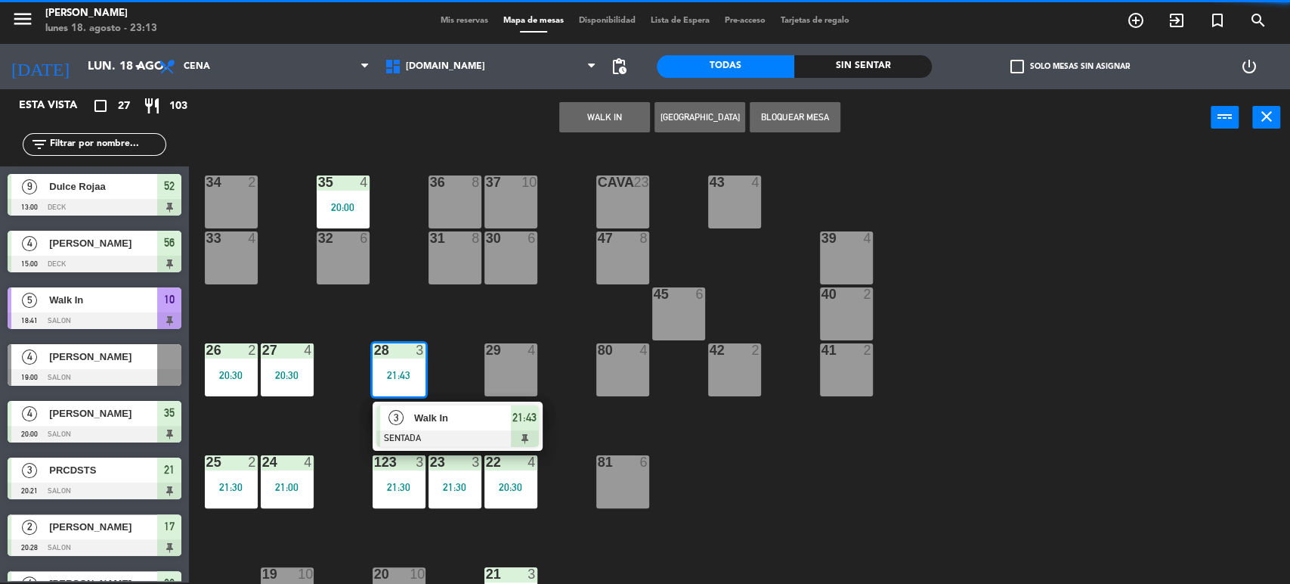
click at [426, 417] on span "Walk In" at bounding box center [462, 418] width 97 height 16
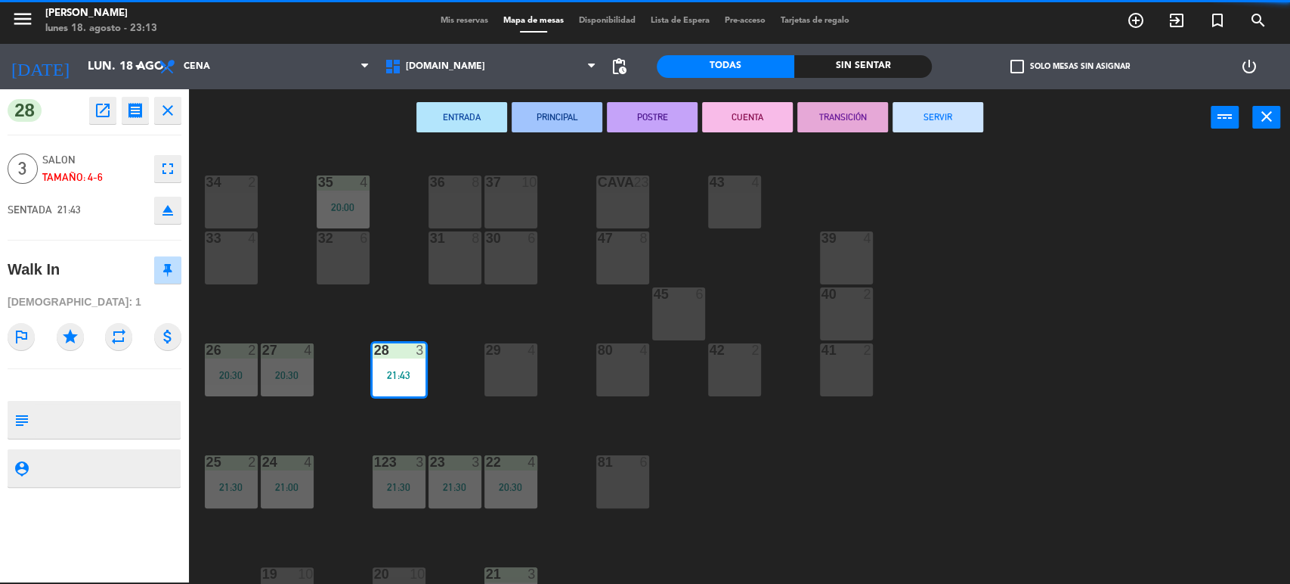
click at [953, 116] on button "SERVIR" at bounding box center [938, 117] width 91 height 30
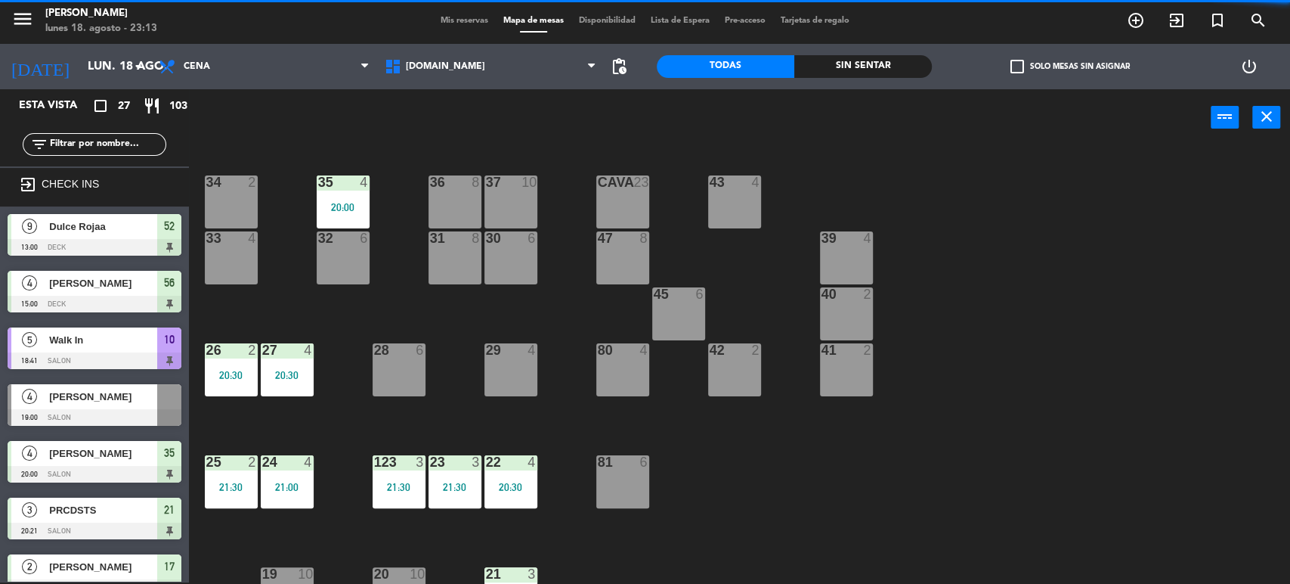
scroll to position [386, 0]
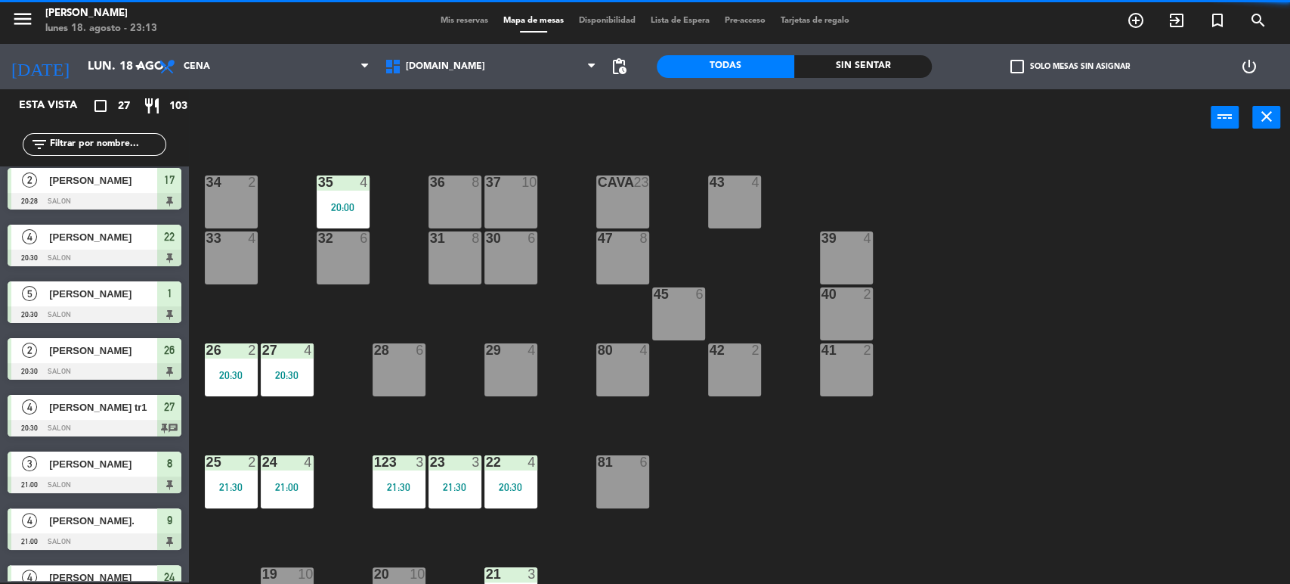
click at [296, 376] on div "20:30" at bounding box center [287, 375] width 53 height 11
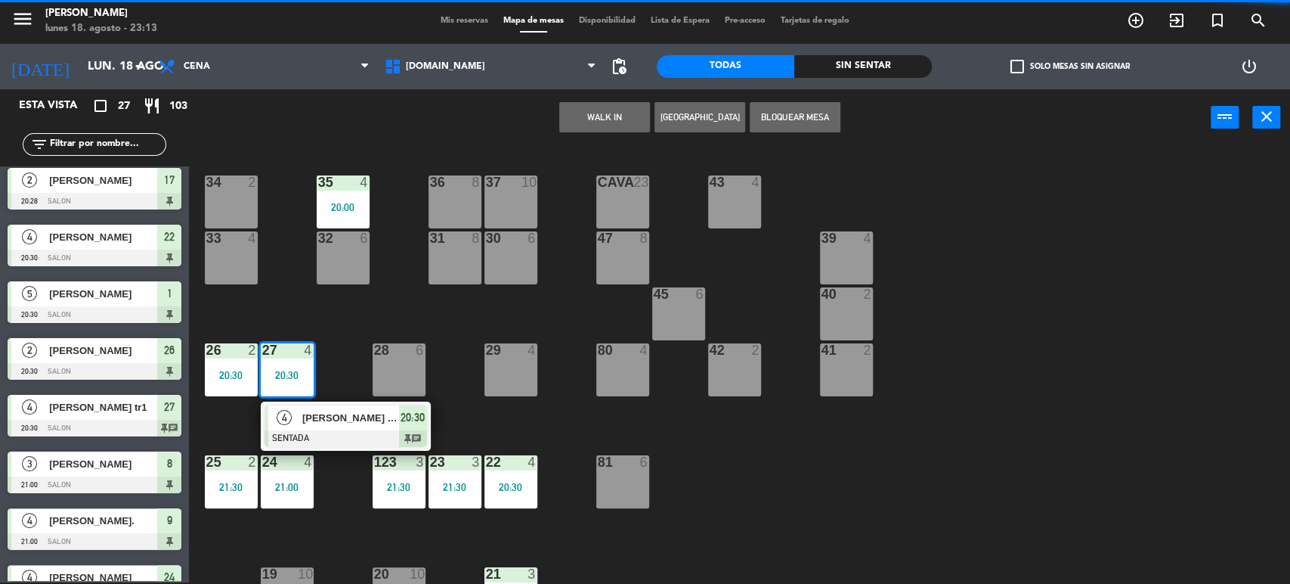
click at [314, 415] on span "[PERSON_NAME] tr1" at bounding box center [350, 418] width 97 height 16
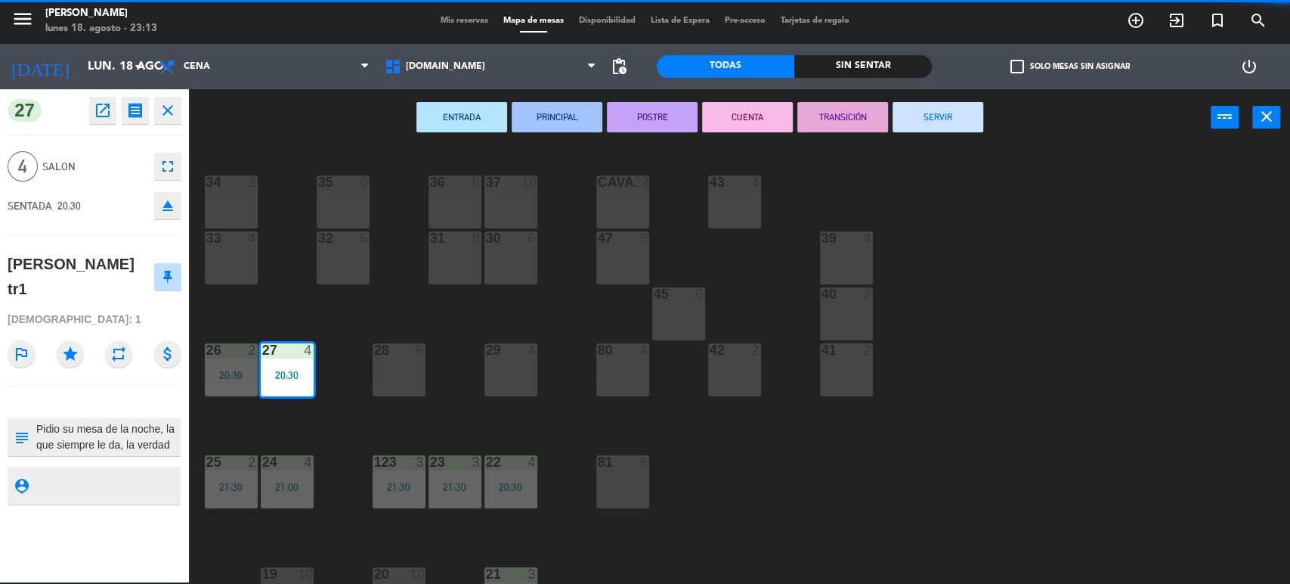
click at [912, 142] on div "ENTRADA PRINCIPAL POSTRE CUENTA TRANSICIÓN SERVIR power_input close" at bounding box center [700, 117] width 1022 height 57
click at [931, 110] on button "SERVIR" at bounding box center [938, 117] width 91 height 30
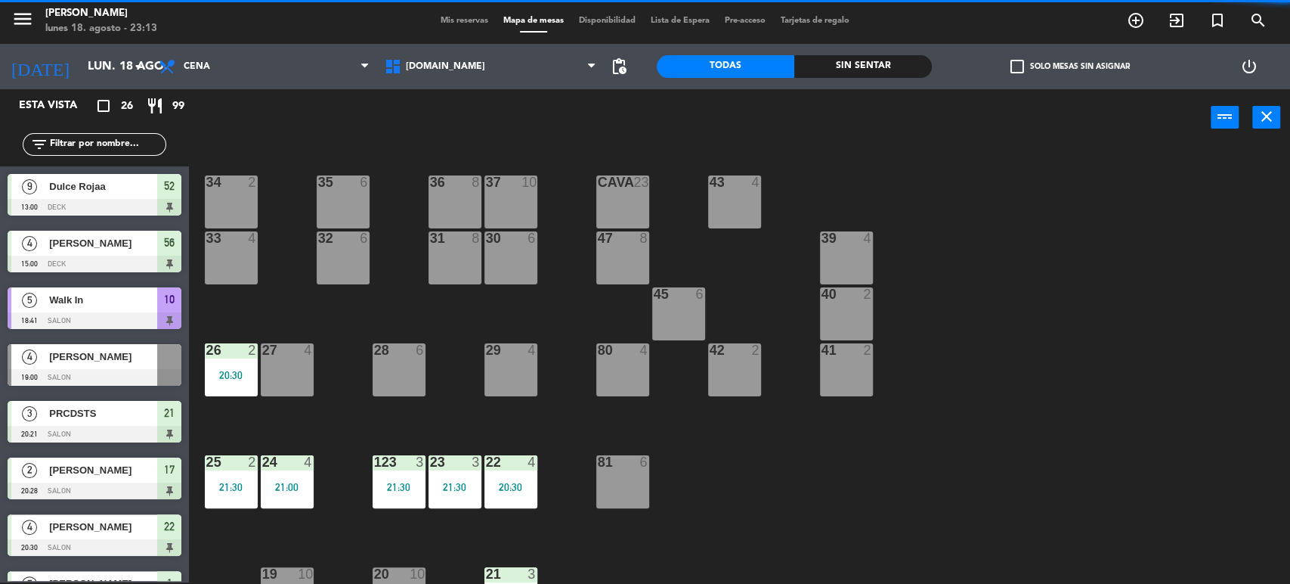
scroll to position [419, 0]
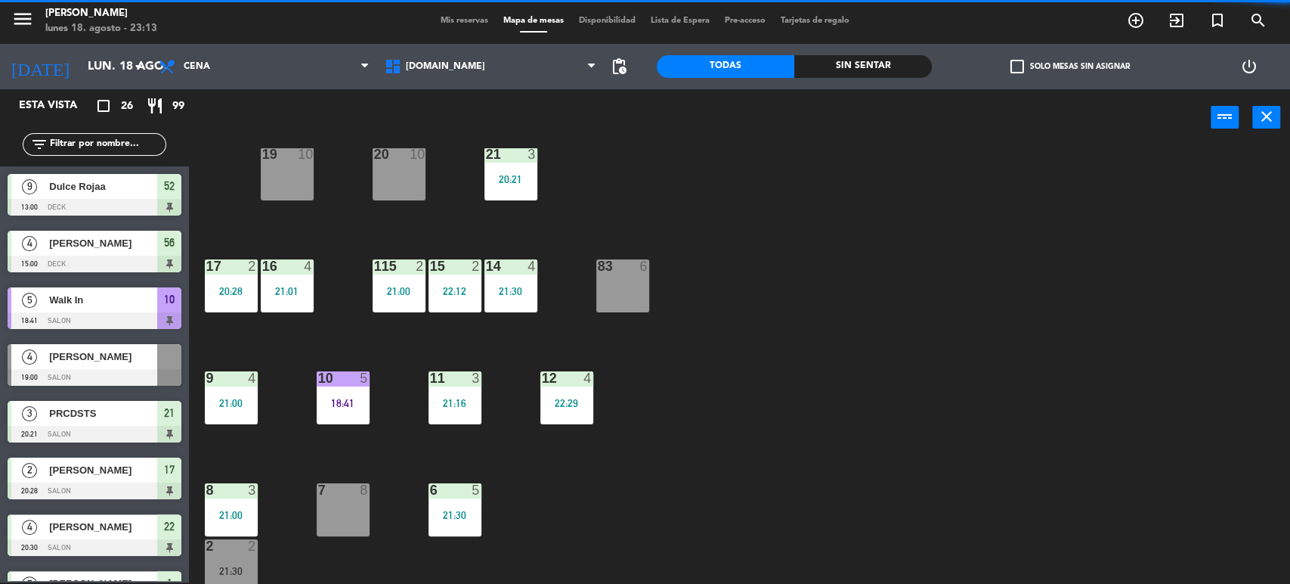
click at [474, 178] on div "34 2 35 6 36 8 43 4 37 10 CAVA 23 33 4 32 6 31 8 30 6 47 8 39 4 45 6 40 2 26 2 …" at bounding box center [746, 366] width 1088 height 436
click at [509, 168] on div "21 3 20:21" at bounding box center [511, 173] width 53 height 53
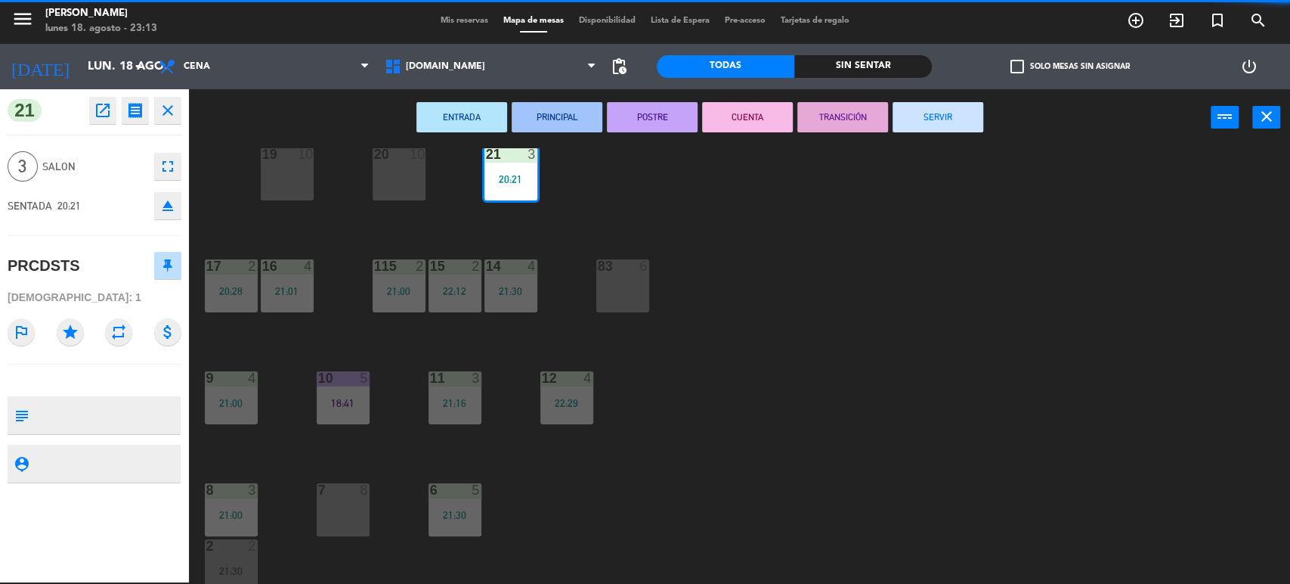
click at [925, 127] on button "SERVIR" at bounding box center [938, 117] width 91 height 30
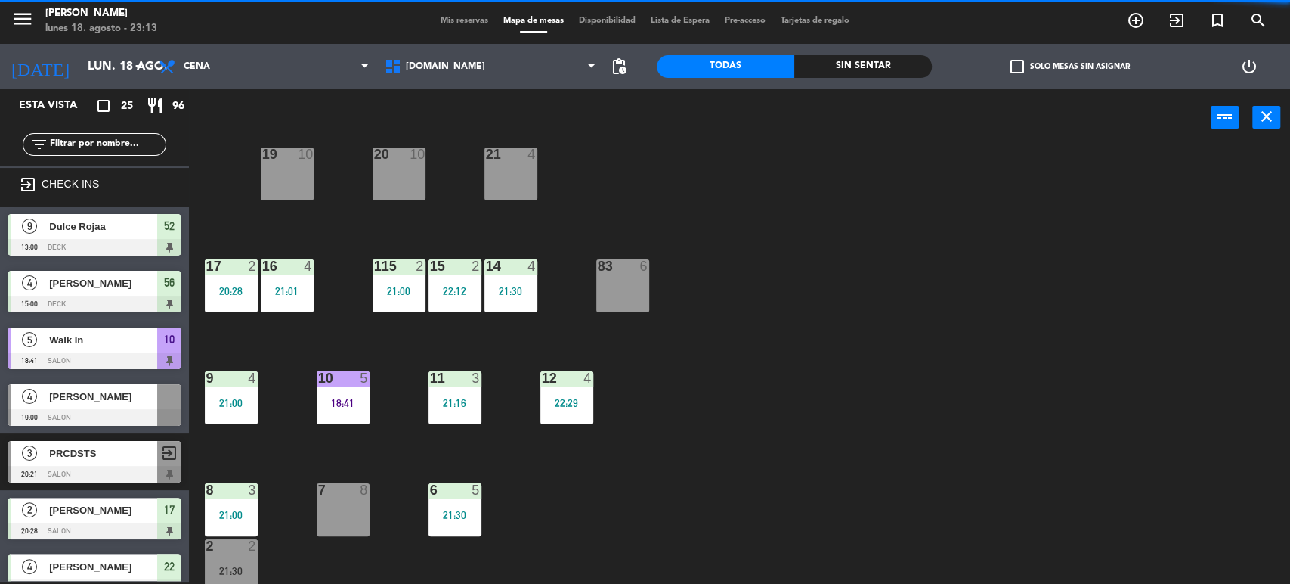
click at [516, 295] on div "21:30" at bounding box center [511, 291] width 53 height 11
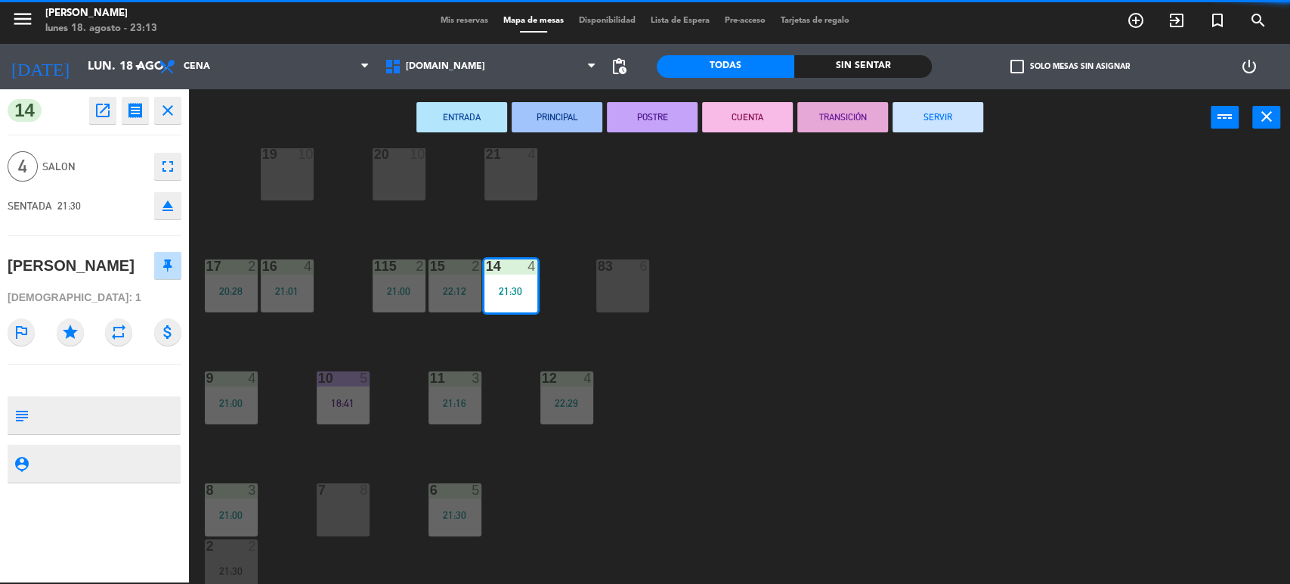
click at [956, 111] on button "SERVIR" at bounding box center [938, 117] width 91 height 30
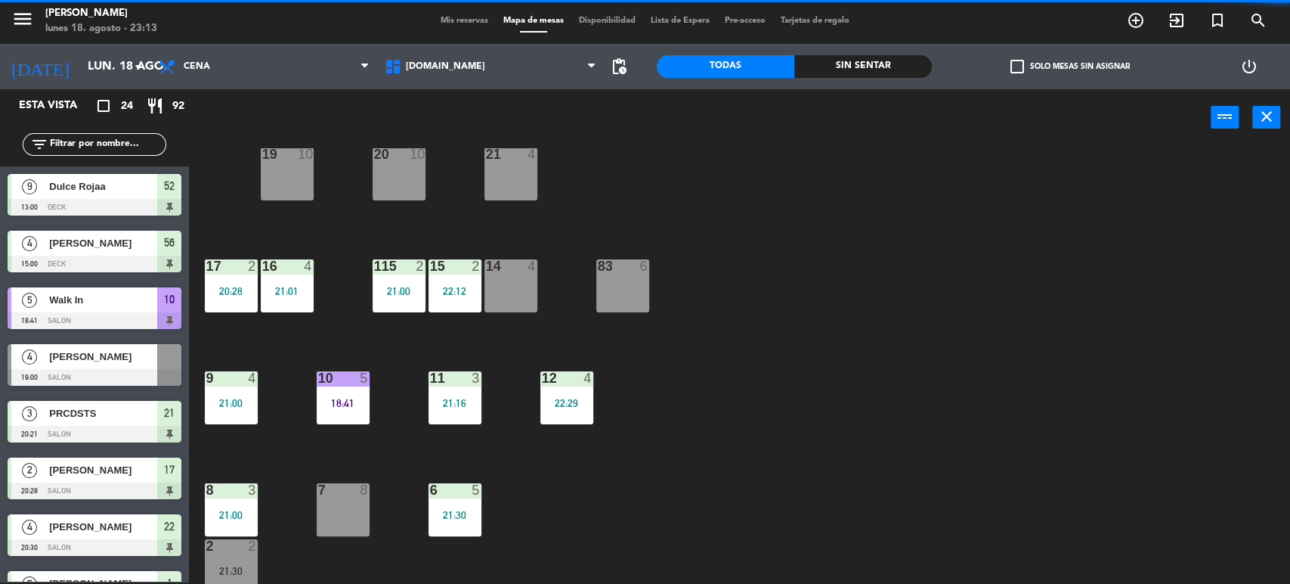
scroll to position [312, 0]
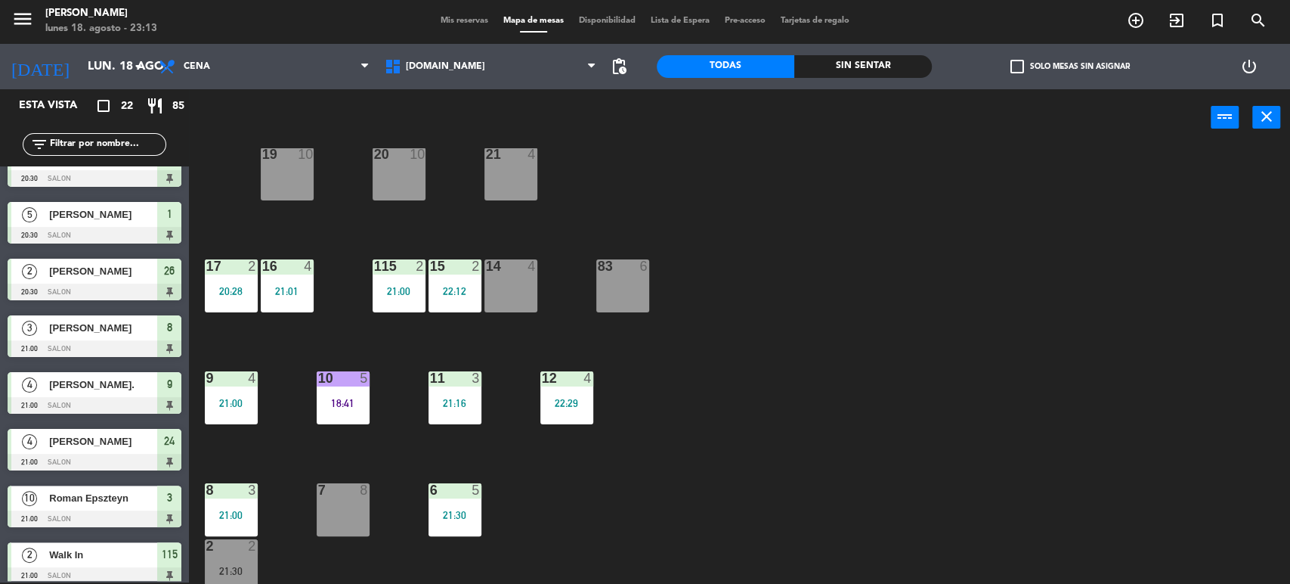
click at [467, 293] on div "22:12" at bounding box center [455, 291] width 53 height 11
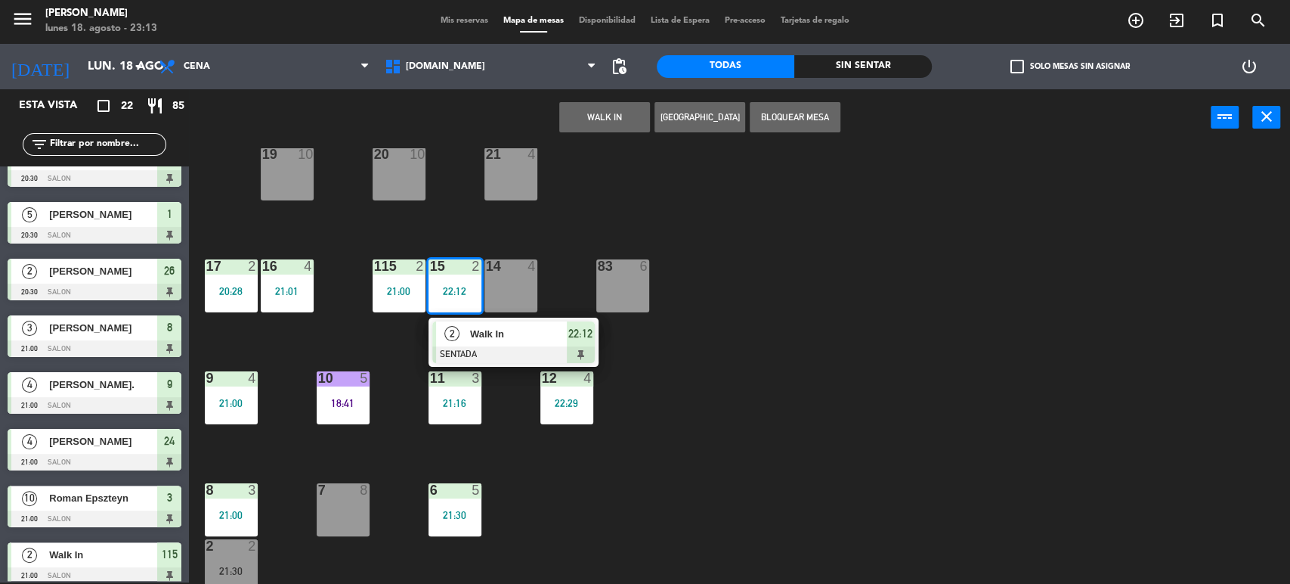
click at [489, 327] on span "Walk In" at bounding box center [518, 334] width 97 height 16
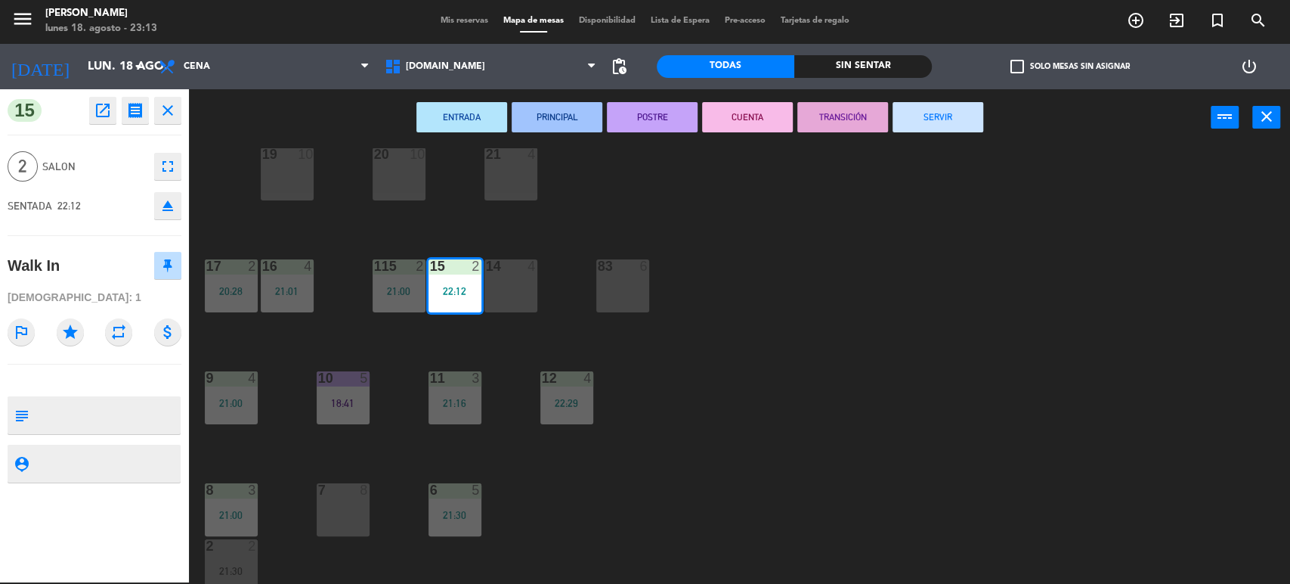
drag, startPoint x: 955, startPoint y: 129, endPoint x: 705, endPoint y: 177, distance: 253.9
click at [955, 129] on button "SERVIR" at bounding box center [938, 117] width 91 height 30
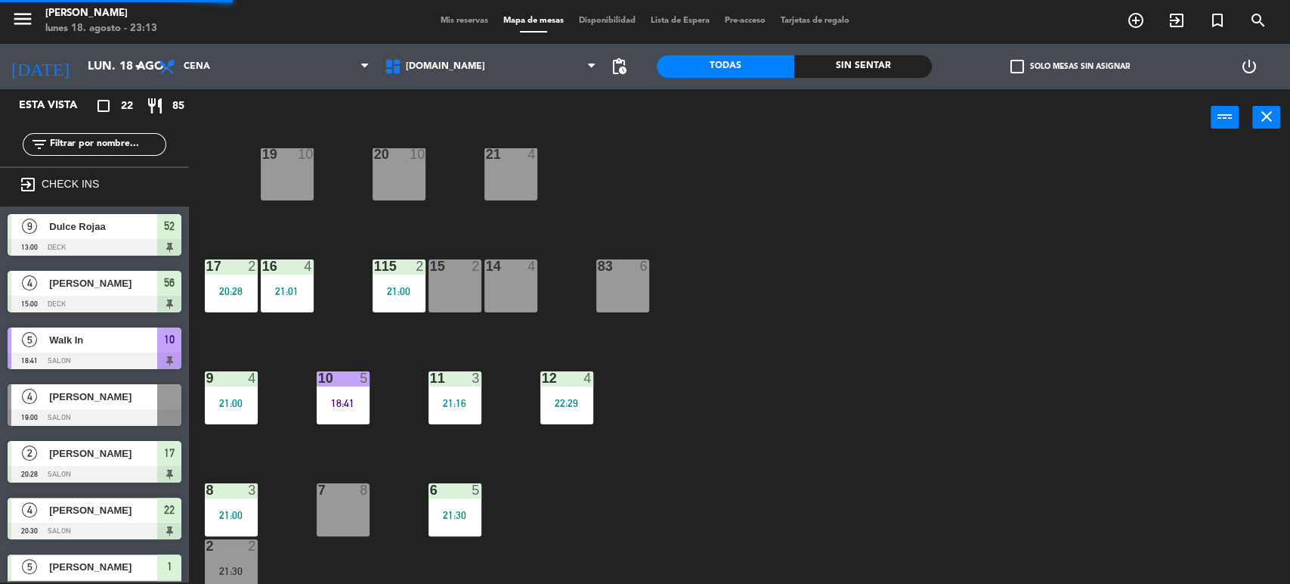
scroll to position [343, 0]
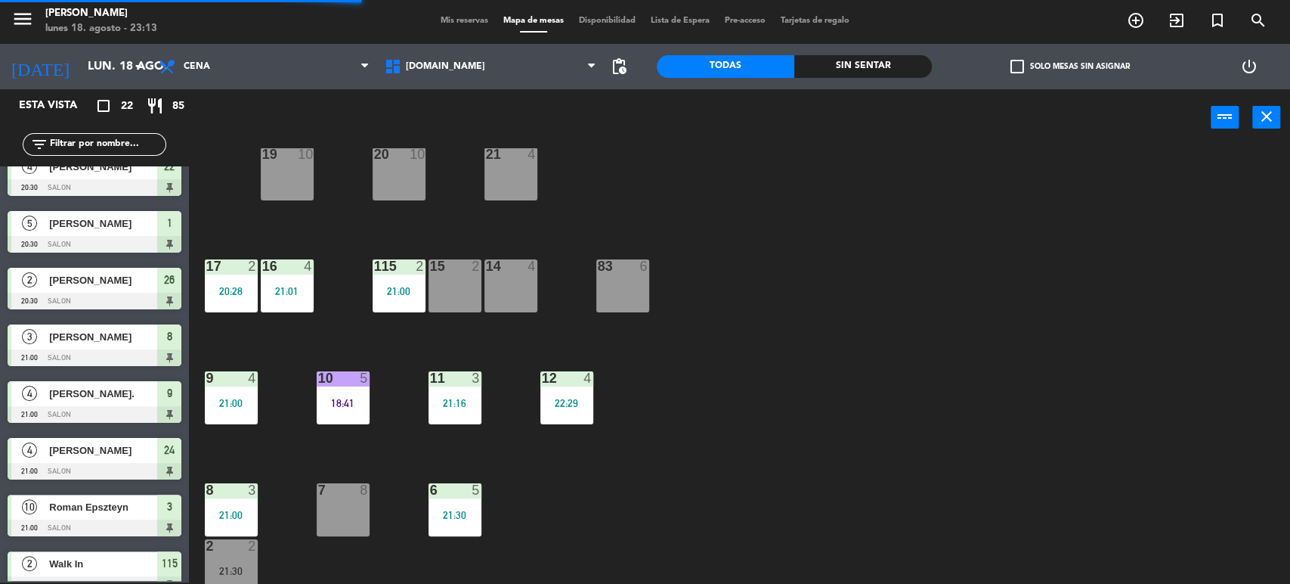
click at [421, 291] on div "21:00" at bounding box center [399, 291] width 53 height 11
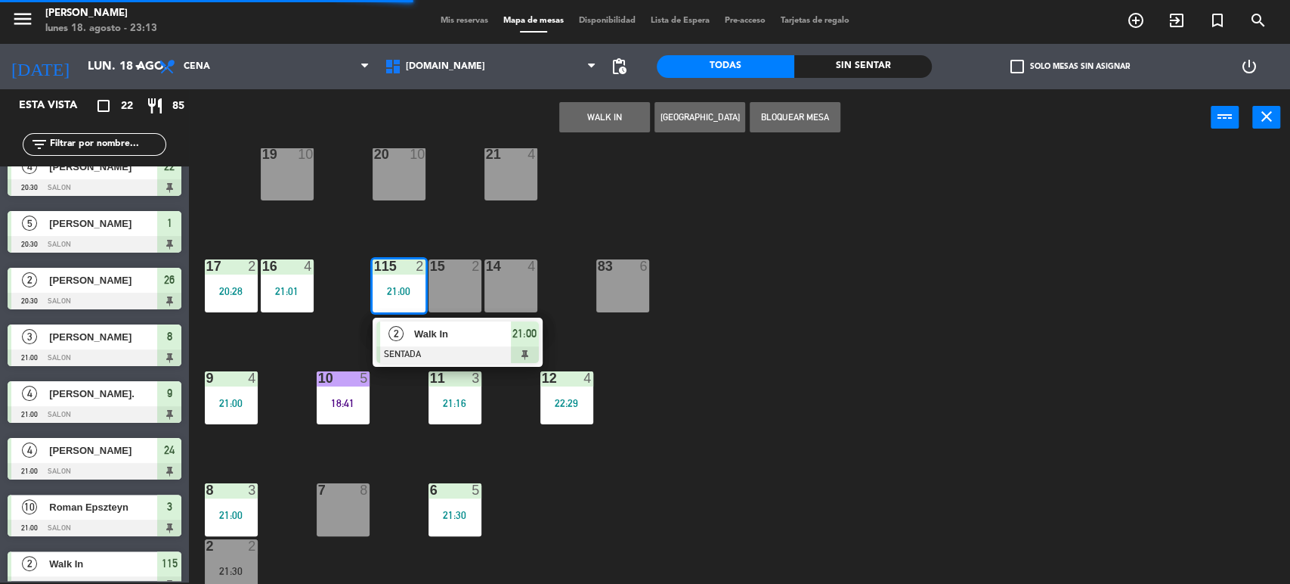
click at [429, 329] on div "2 Walk In SENTADA 21:00" at bounding box center [457, 341] width 193 height 49
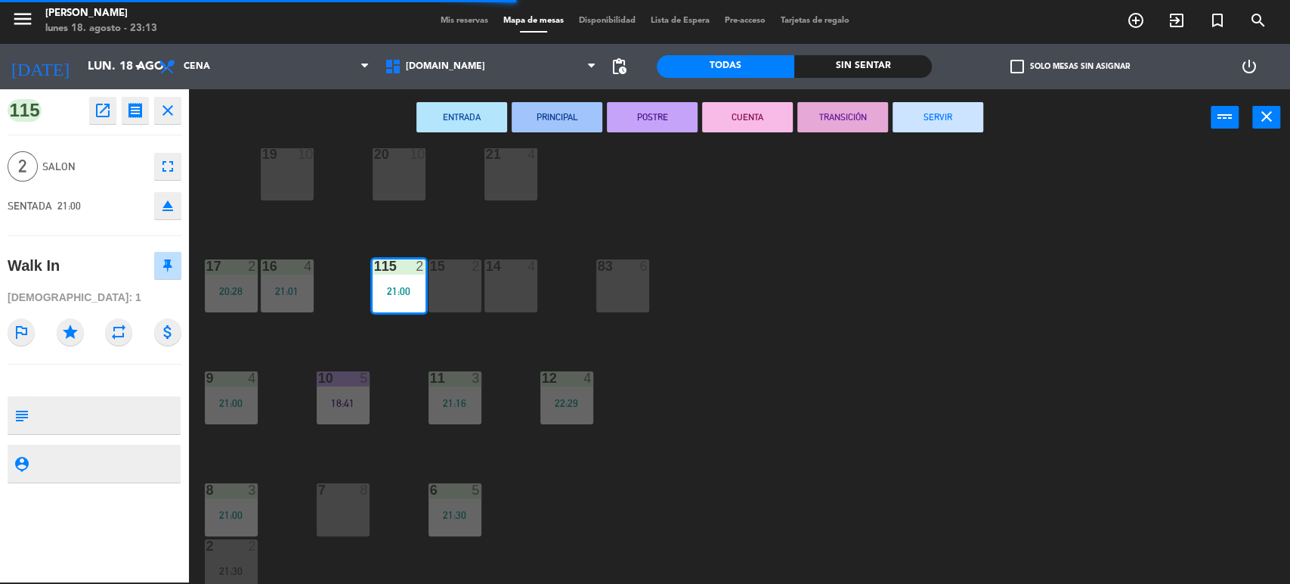
click at [947, 116] on button "SERVIR" at bounding box center [938, 117] width 91 height 30
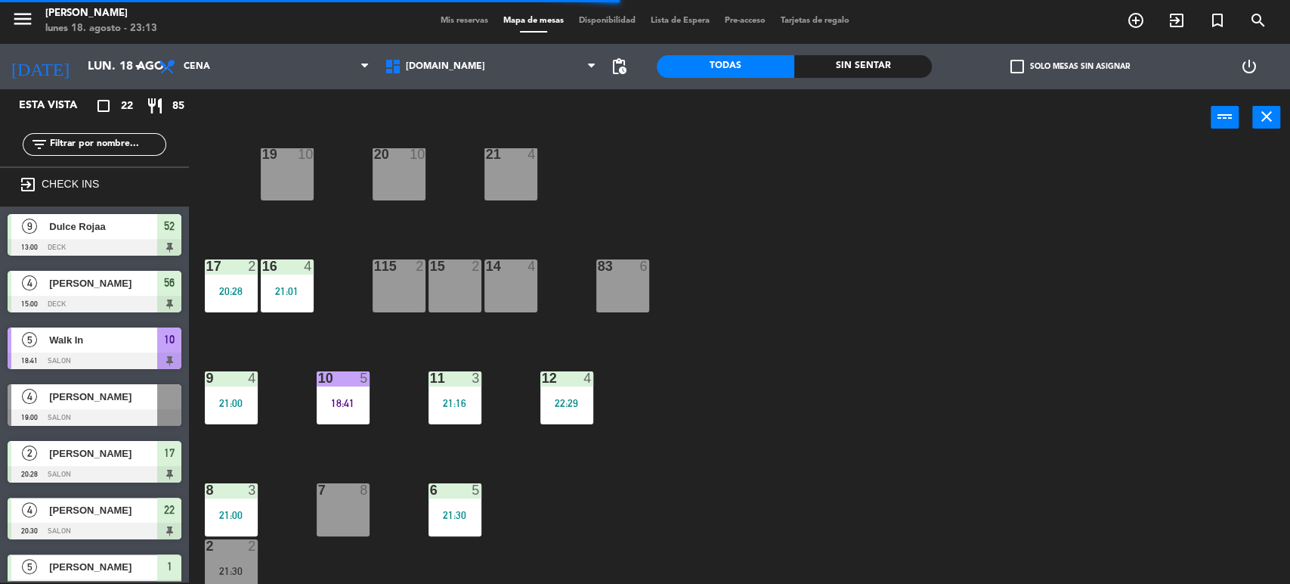
click at [293, 293] on div "21:01" at bounding box center [287, 291] width 53 height 11
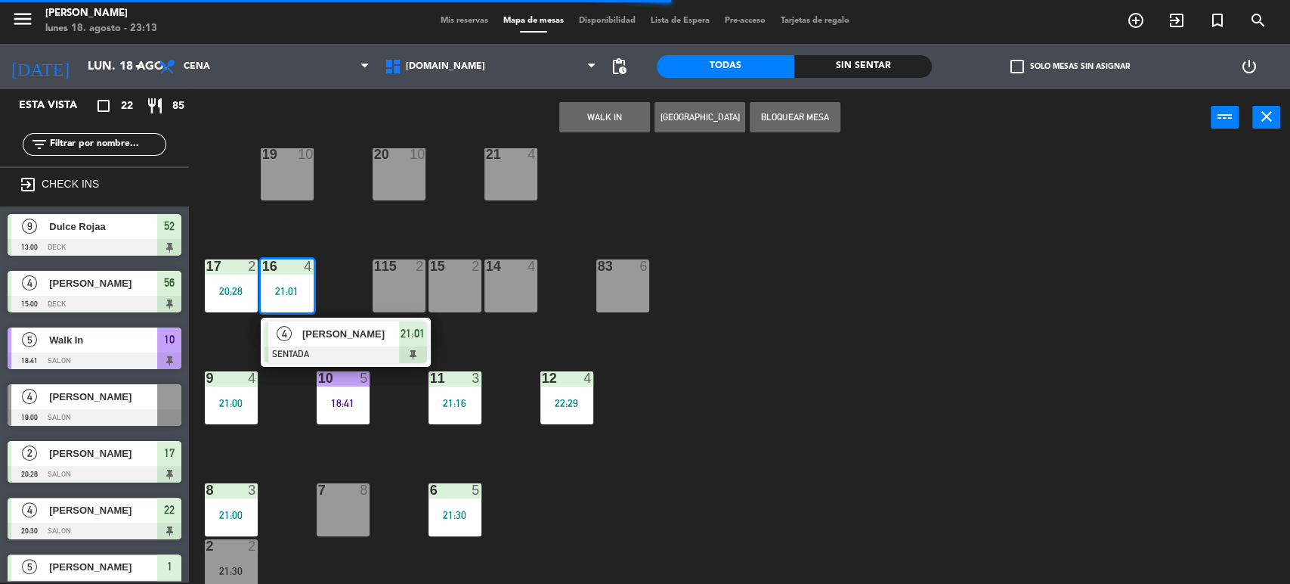
click at [308, 317] on div "4 [PERSON_NAME] SENTADA 21:01" at bounding box center [346, 341] width 170 height 49
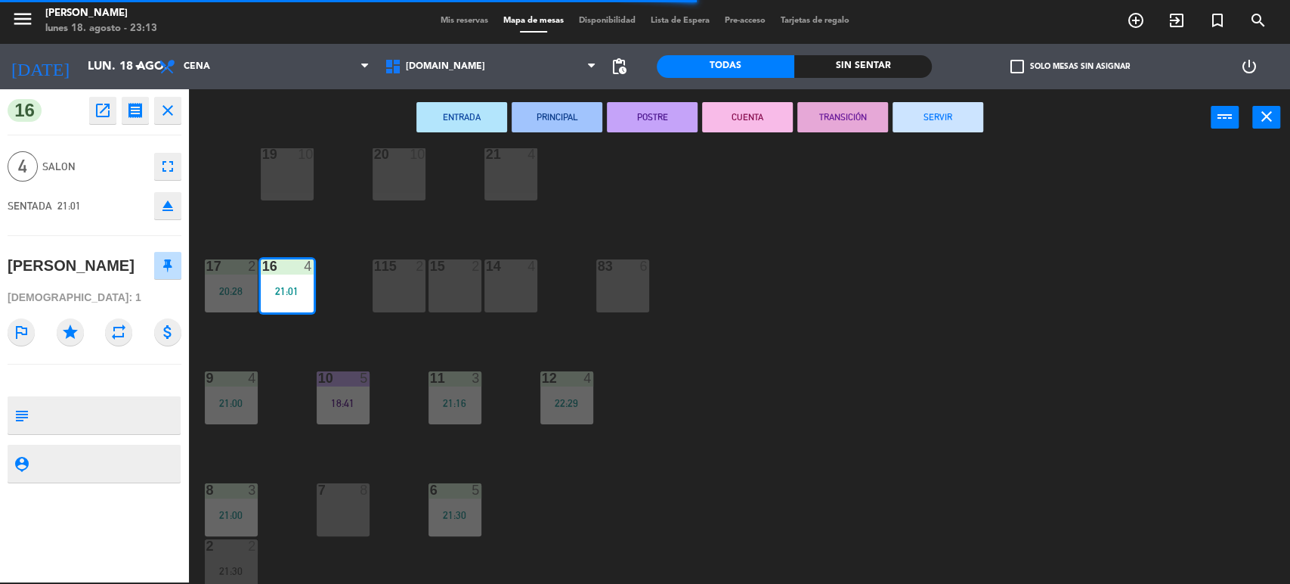
click at [933, 119] on button "SERVIR" at bounding box center [938, 117] width 91 height 30
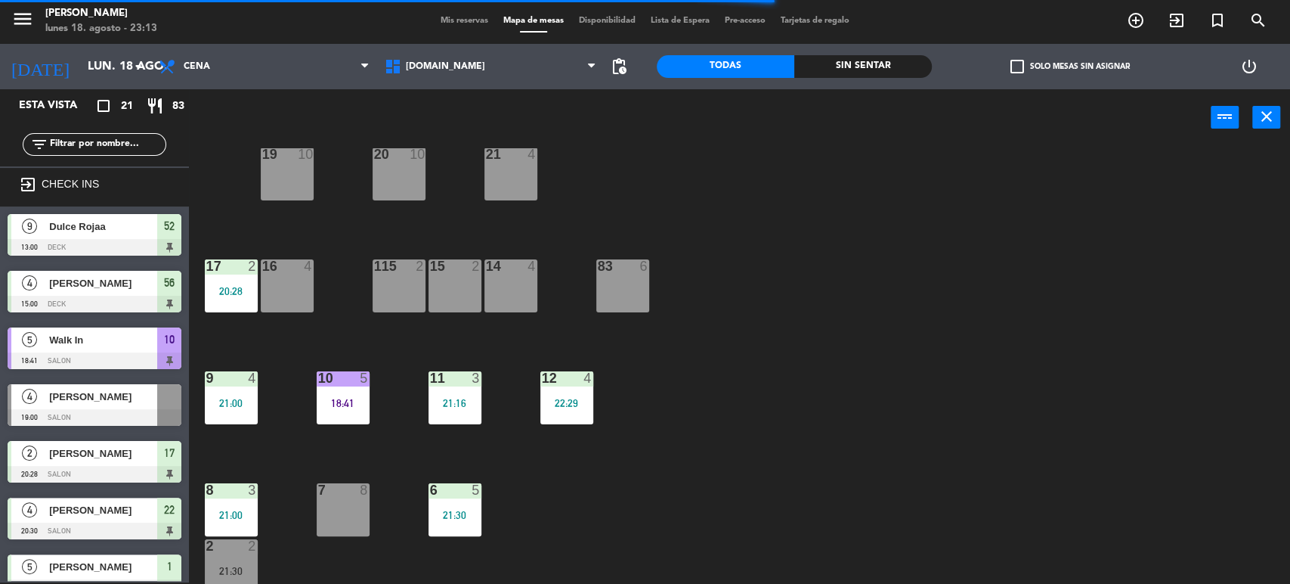
click at [212, 302] on div "17 2 20:28" at bounding box center [231, 285] width 53 height 53
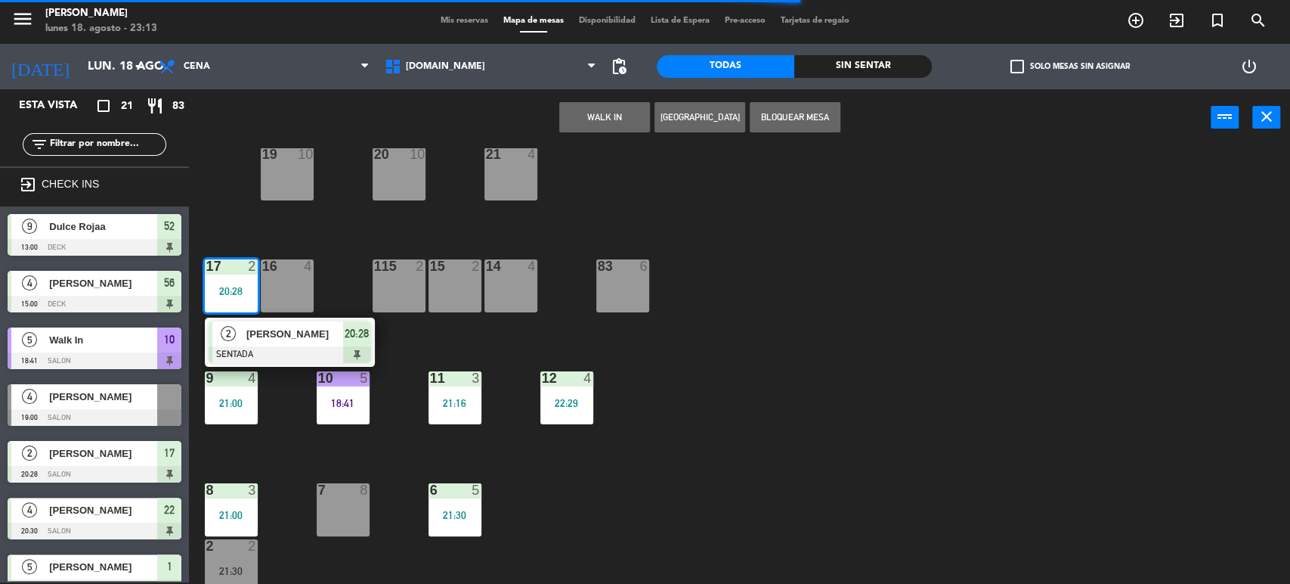
click at [246, 323] on div "[PERSON_NAME]" at bounding box center [294, 333] width 98 height 25
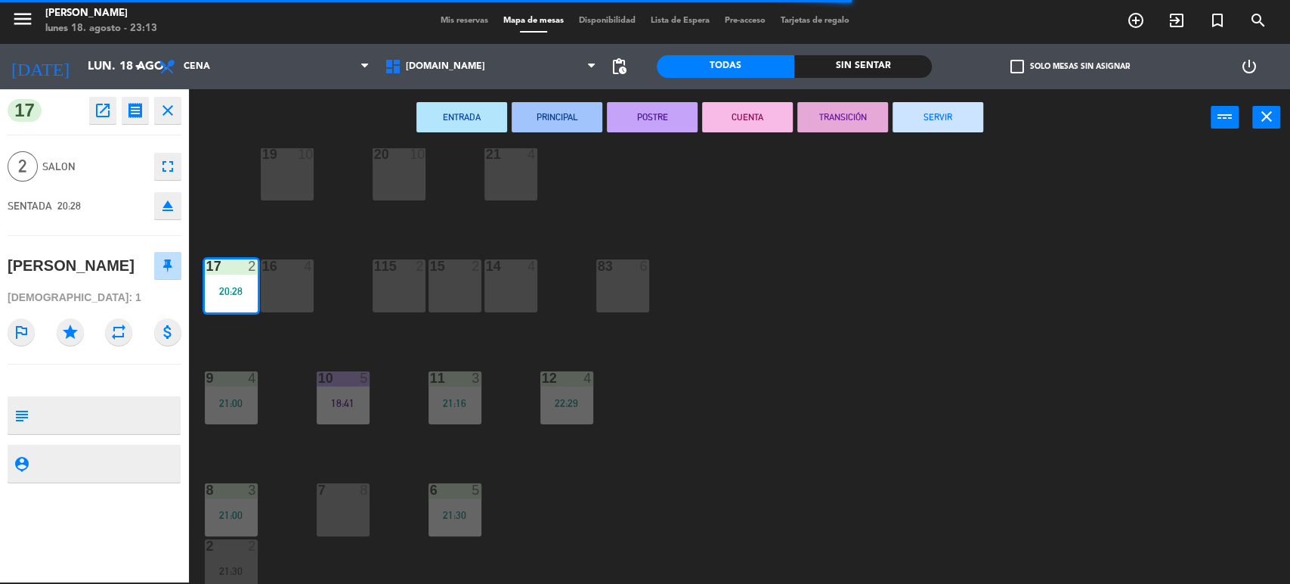
click at [940, 133] on div "ENTRADA PRINCIPAL POSTRE CUENTA TRANSICIÓN SERVIR power_input close" at bounding box center [700, 117] width 1022 height 57
click at [934, 119] on button "SERVIR" at bounding box center [938, 117] width 91 height 30
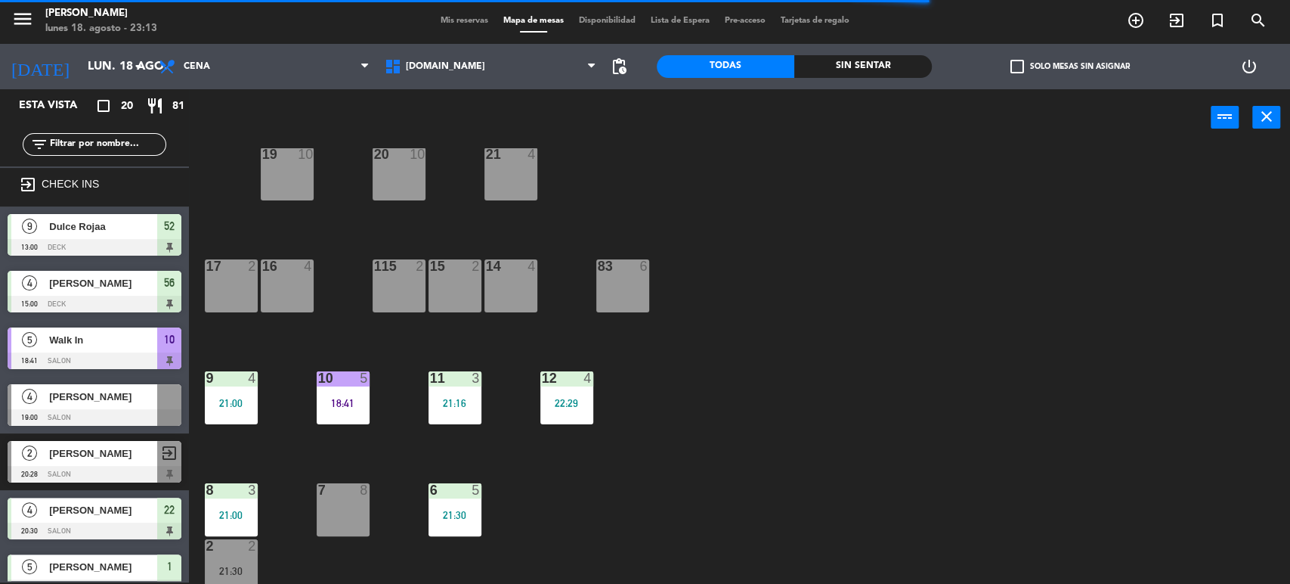
click at [469, 449] on div "34 2 35 6 36 8 43 4 37 10 CAVA 23 33 4 32 6 31 8 30 6 47 8 39 4 45 6 40 2 26 2 …" at bounding box center [746, 366] width 1088 height 436
click at [537, 412] on div "34 2 35 6 36 8 43 4 37 10 CAVA 23 33 4 32 6 31 8 30 6 47 8 39 4 45 6 40 2 26 2 …" at bounding box center [746, 366] width 1088 height 436
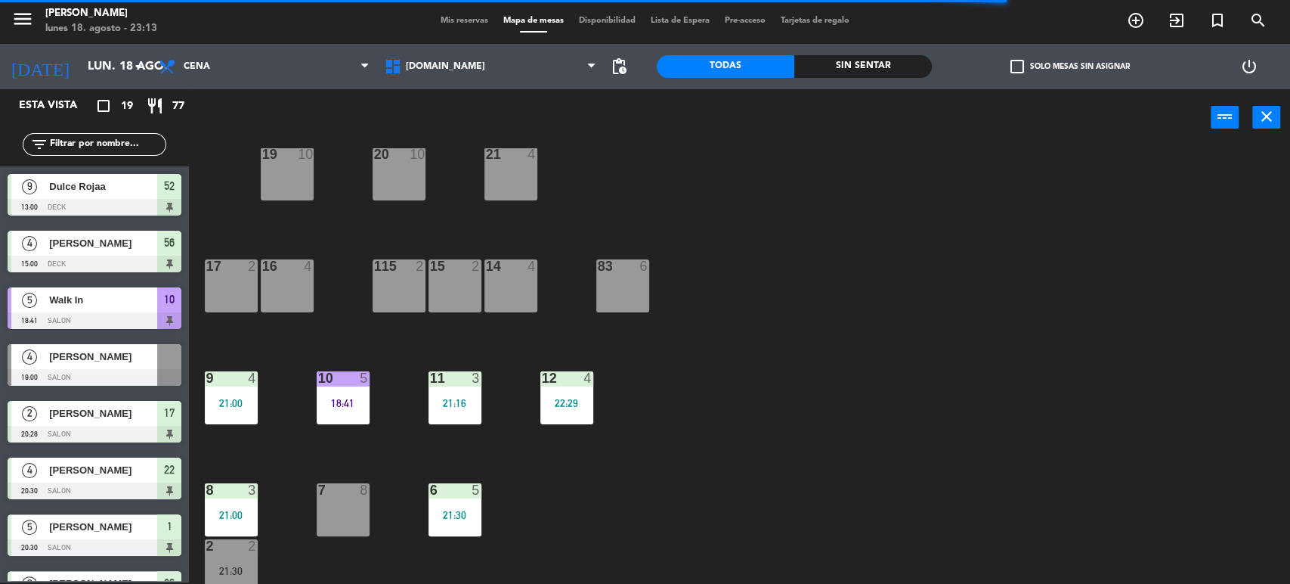
drag, startPoint x: 567, startPoint y: 403, endPoint x: 612, endPoint y: 439, distance: 58.1
click at [574, 409] on div "12 4 22:29" at bounding box center [566, 397] width 53 height 53
click at [612, 439] on div "34 2 35 6 36 8 43 4 37 10 CAVA 23 33 4 32 6 31 8 30 6 47 8 39 4 45 6 40 2 26 2 …" at bounding box center [746, 366] width 1088 height 436
click at [541, 389] on div "12 4 22:29" at bounding box center [566, 397] width 53 height 53
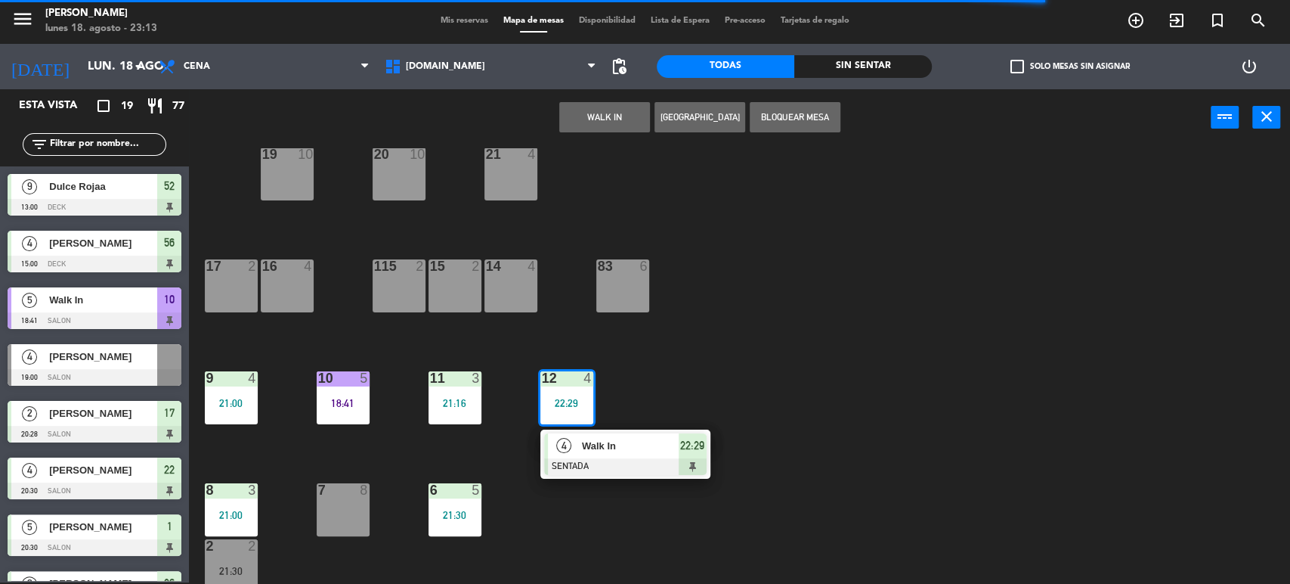
click at [599, 439] on span "Walk In" at bounding box center [630, 446] width 97 height 16
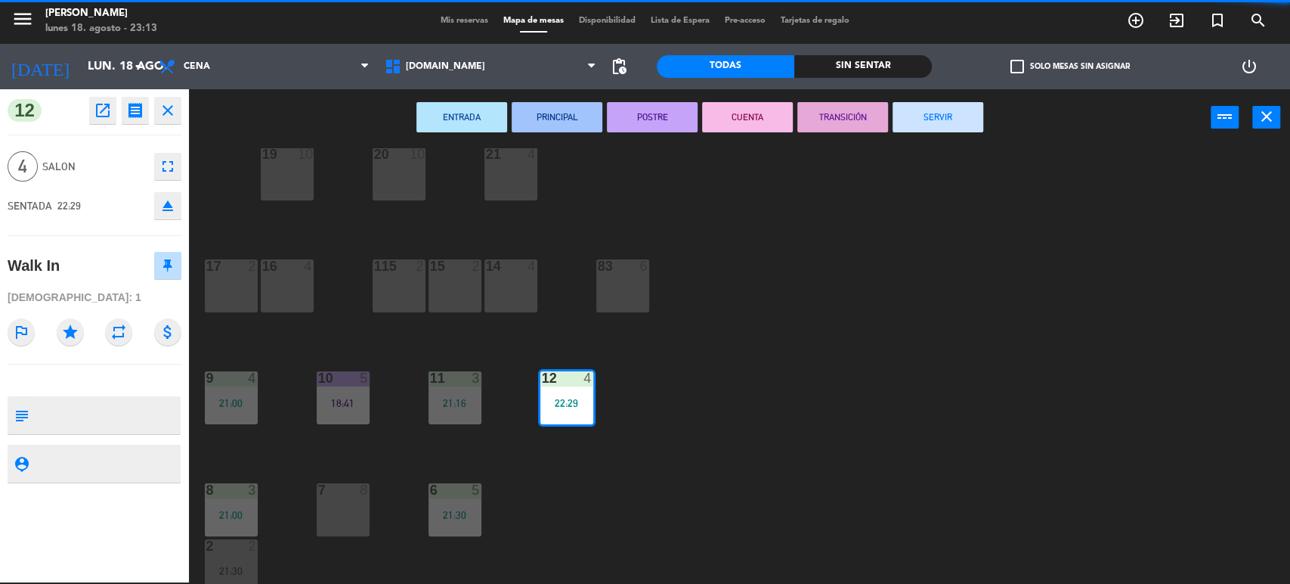
click at [943, 118] on button "SERVIR" at bounding box center [938, 117] width 91 height 30
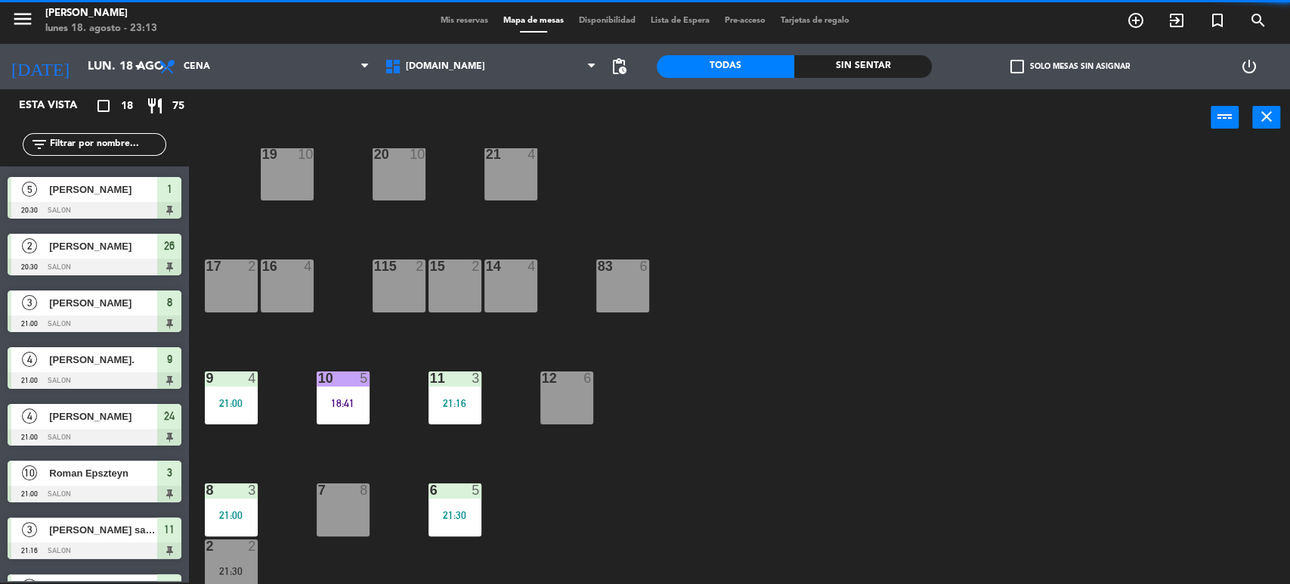
scroll to position [482, 0]
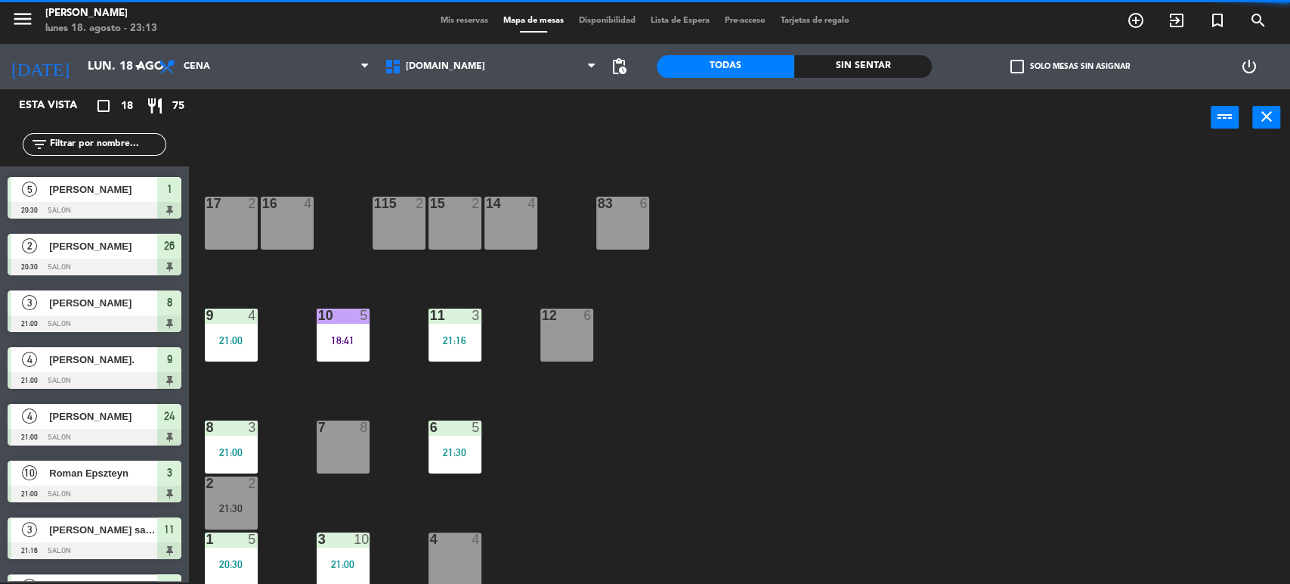
click at [472, 311] on div "3" at bounding box center [476, 315] width 9 height 14
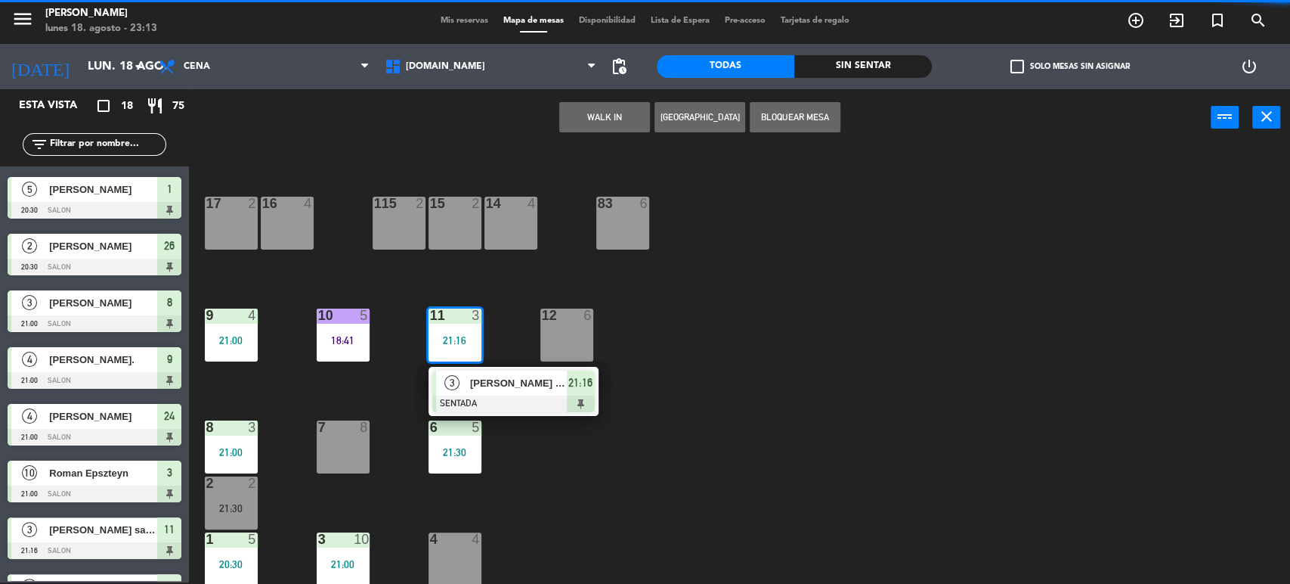
click at [514, 377] on span "[PERSON_NAME] san [PERSON_NAME]" at bounding box center [518, 383] width 97 height 16
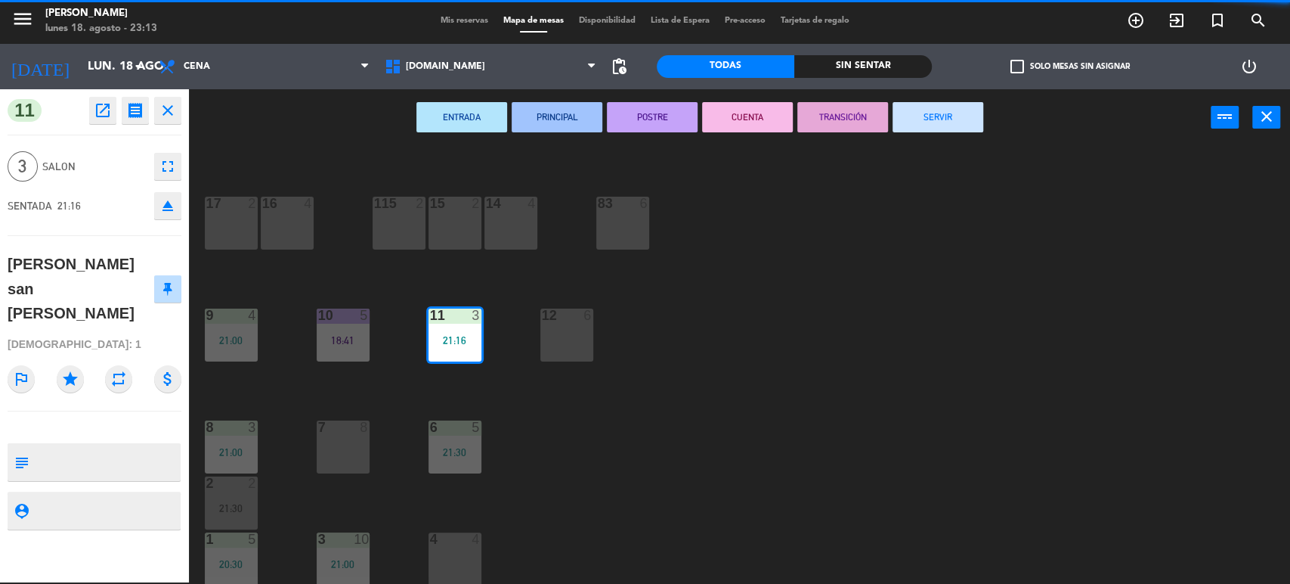
click at [929, 116] on button "SERVIR" at bounding box center [938, 117] width 91 height 30
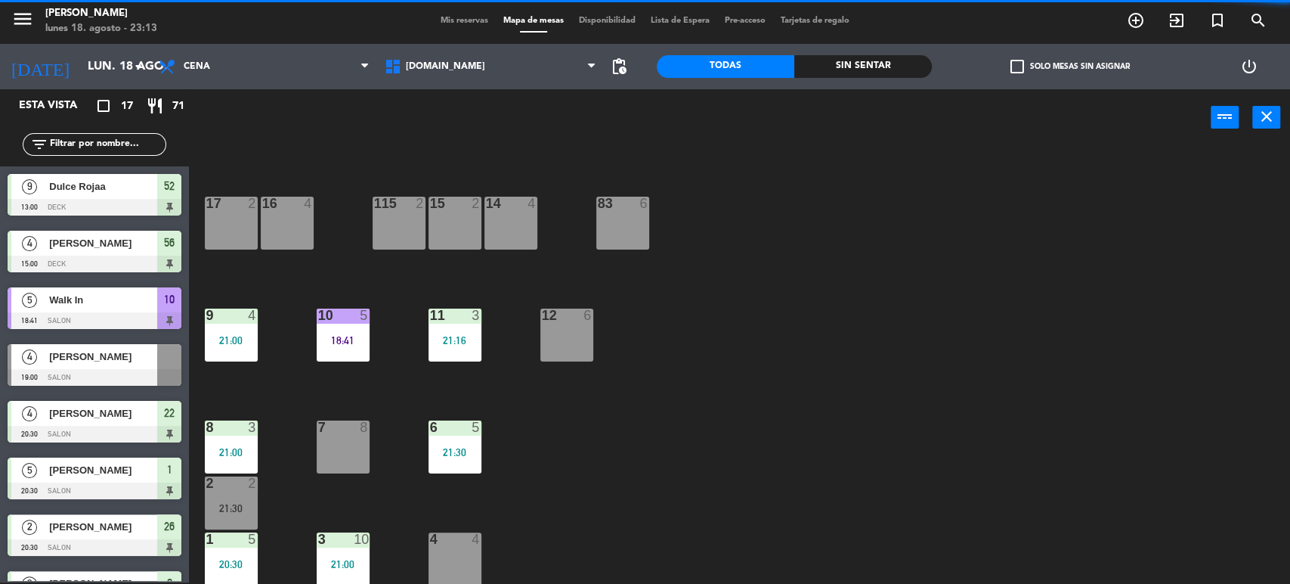
click at [465, 463] on div "6 5 21:30" at bounding box center [455, 446] width 53 height 53
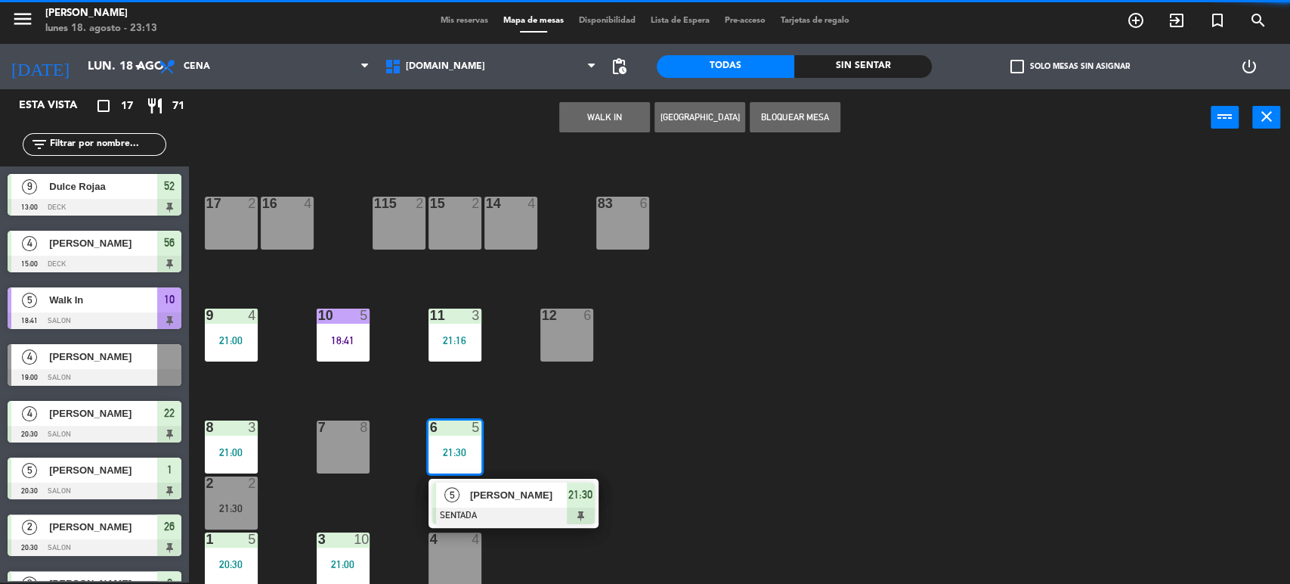
click at [494, 476] on div "34 2 35 6 36 8 43 4 37 10 CAVA 23 33 4 32 6 31 8 30 6 47 8 39 4 45 6 40 2 26 2 …" at bounding box center [746, 366] width 1088 height 436
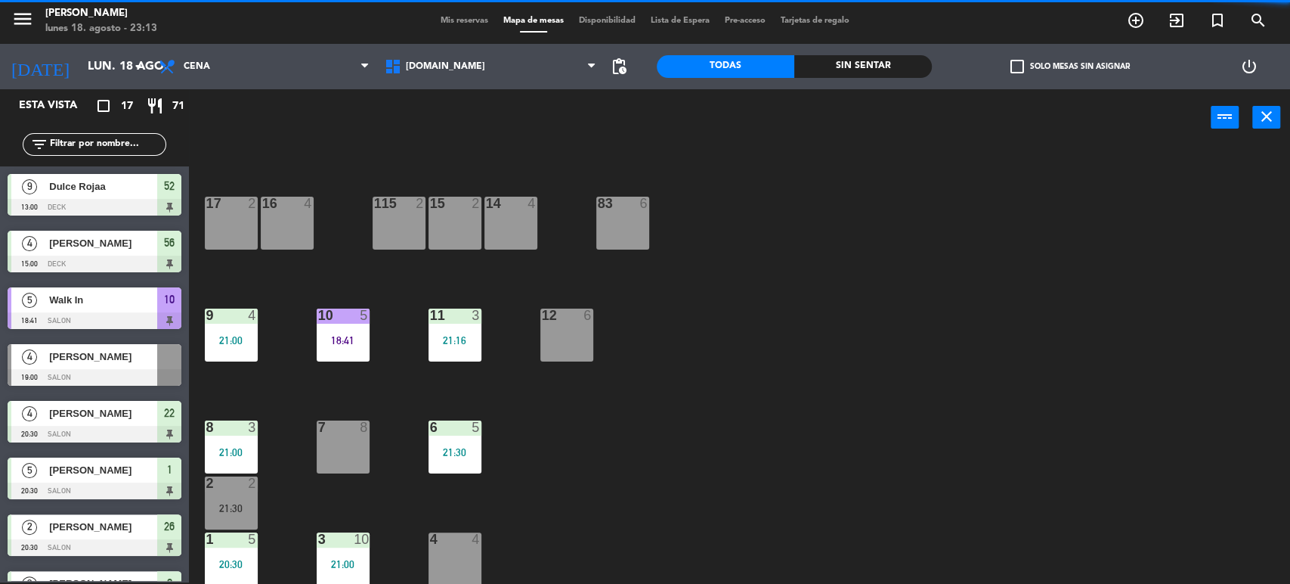
click at [456, 447] on div "21:30" at bounding box center [455, 452] width 53 height 11
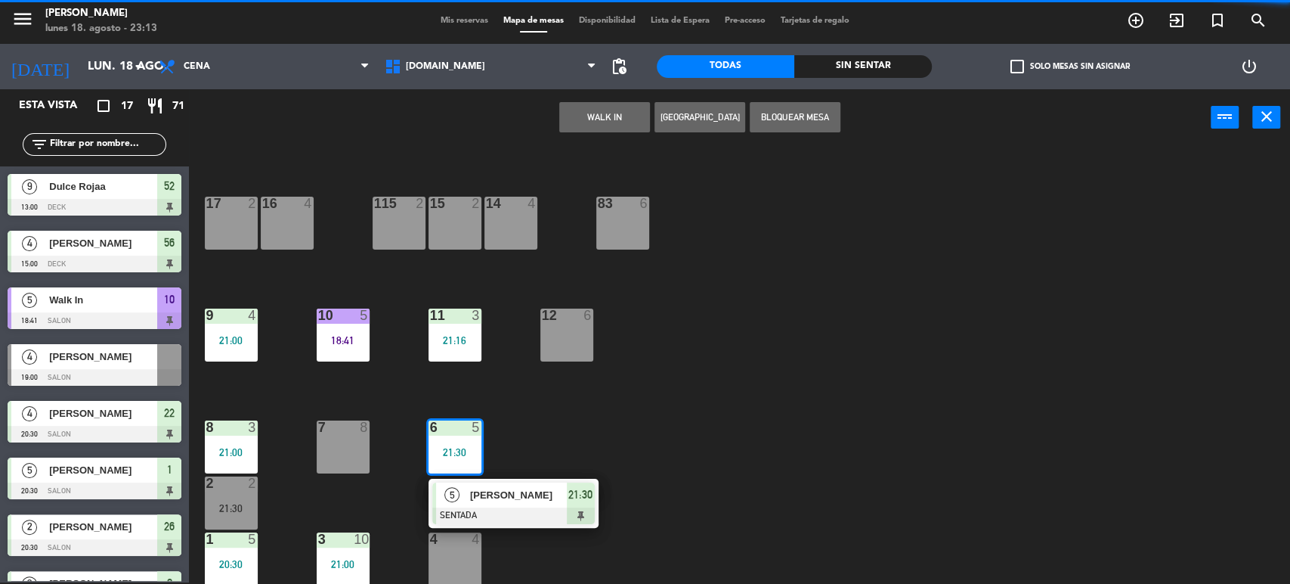
click at [509, 500] on span "[PERSON_NAME]" at bounding box center [518, 495] width 97 height 16
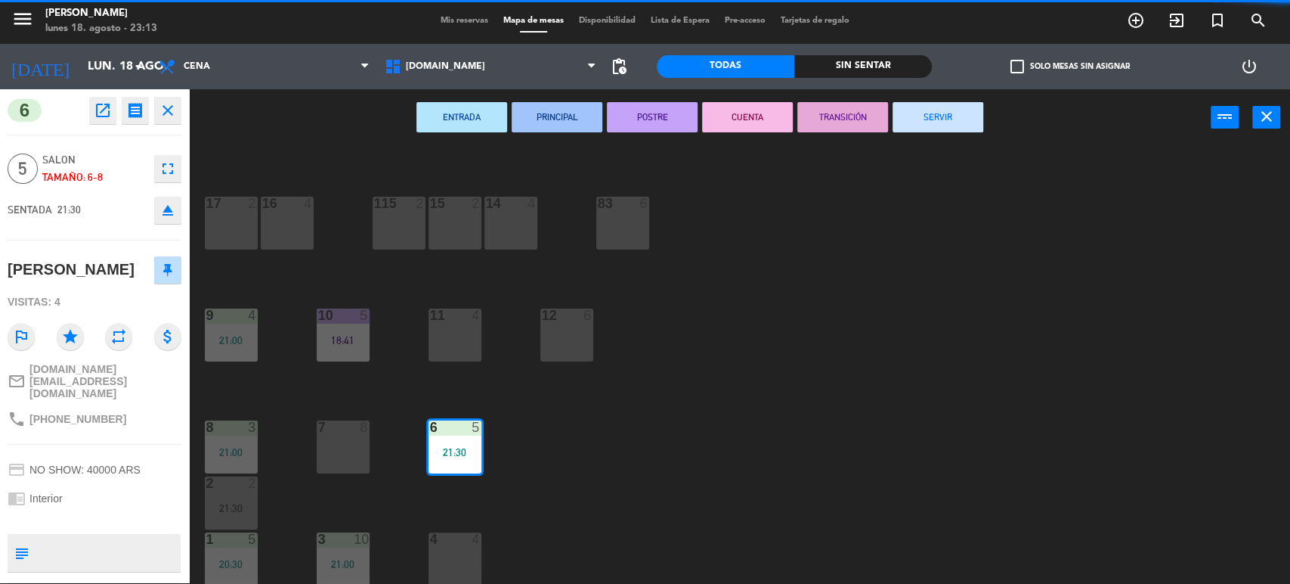
click at [931, 132] on div "ENTRADA PRINCIPAL POSTRE CUENTA TRANSICIÓN SERVIR power_input close" at bounding box center [700, 117] width 1022 height 57
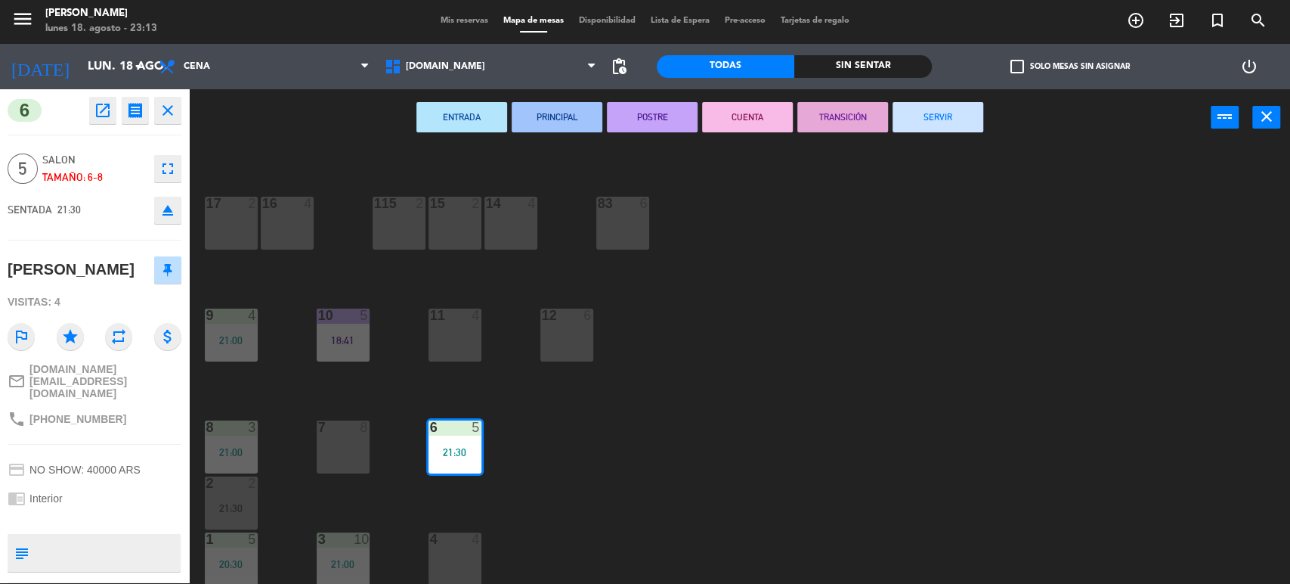
click at [921, 119] on button "SERVIR" at bounding box center [938, 117] width 91 height 30
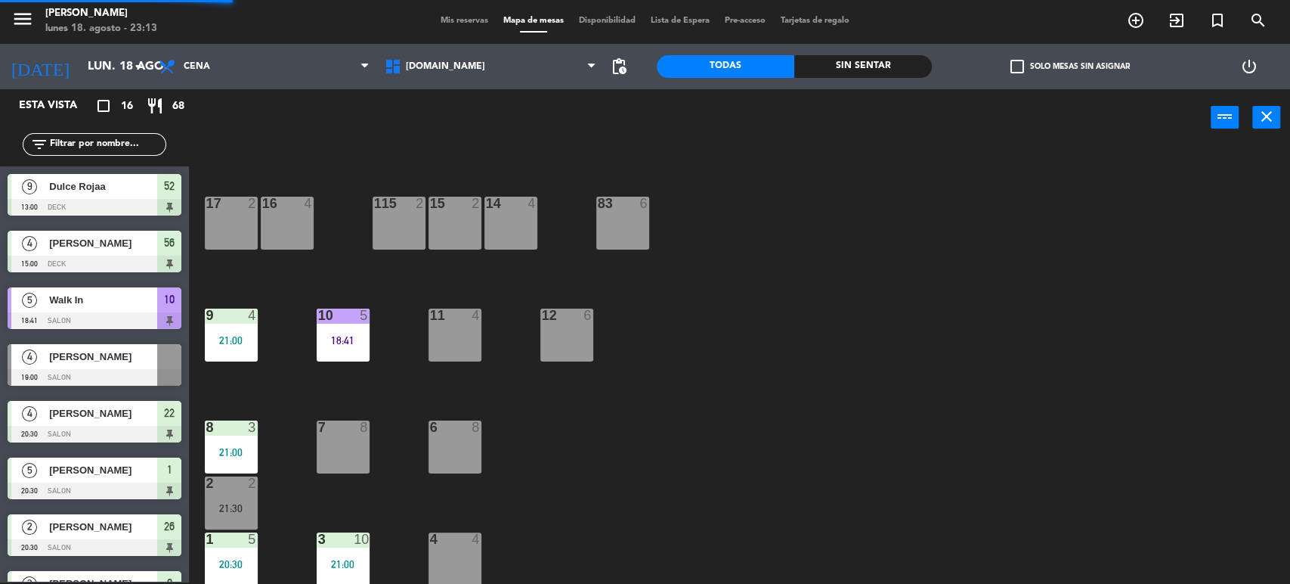
scroll to position [97, 0]
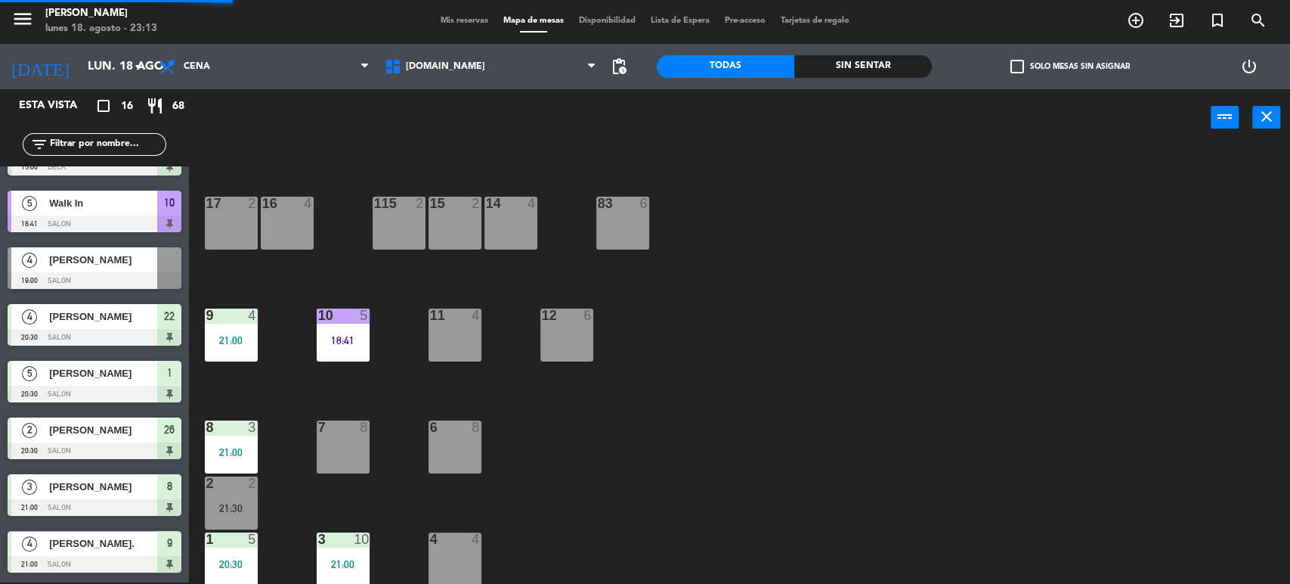
click at [356, 339] on div "18:41" at bounding box center [343, 340] width 53 height 11
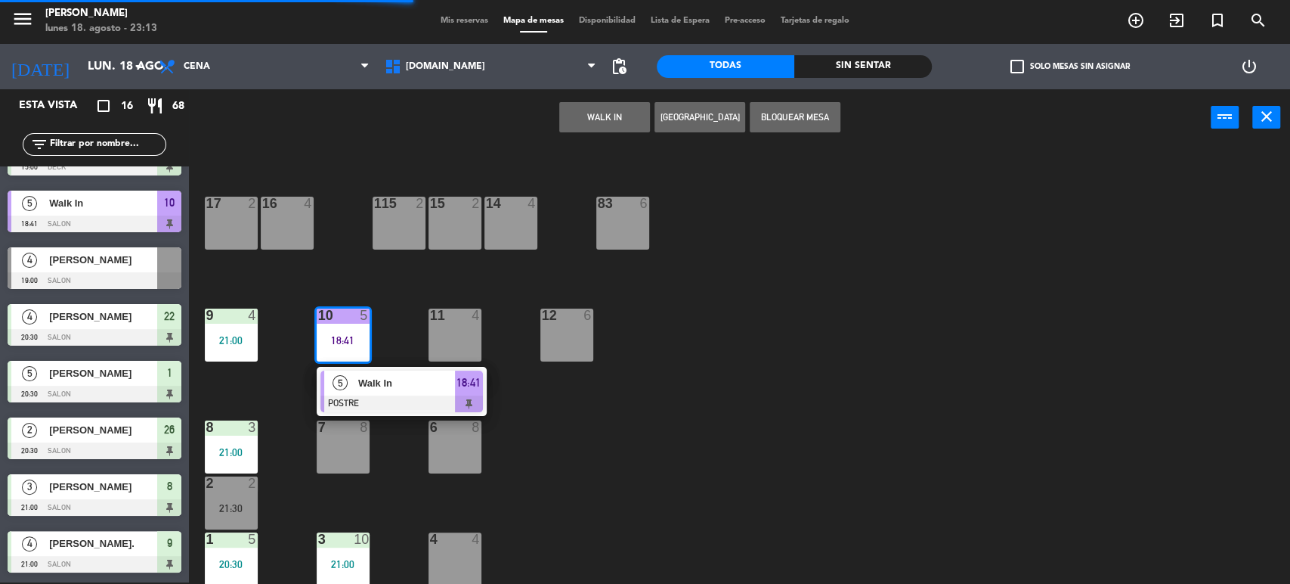
click at [375, 376] on span "Walk In" at bounding box center [406, 383] width 97 height 16
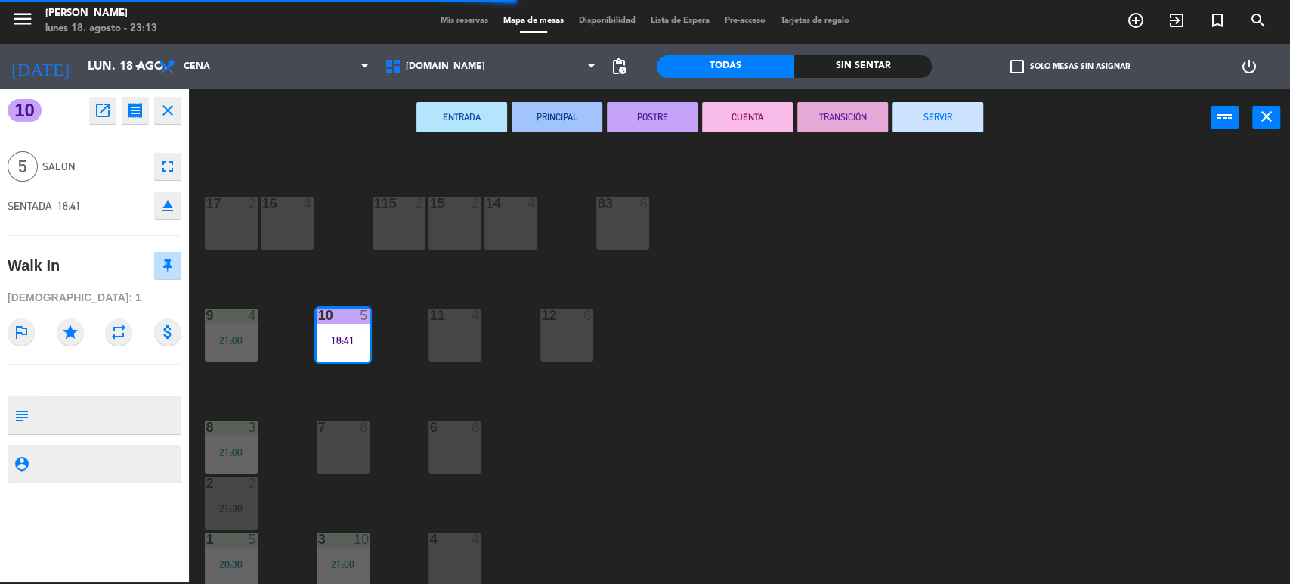
click at [893, 125] on button "SERVIR" at bounding box center [938, 117] width 91 height 30
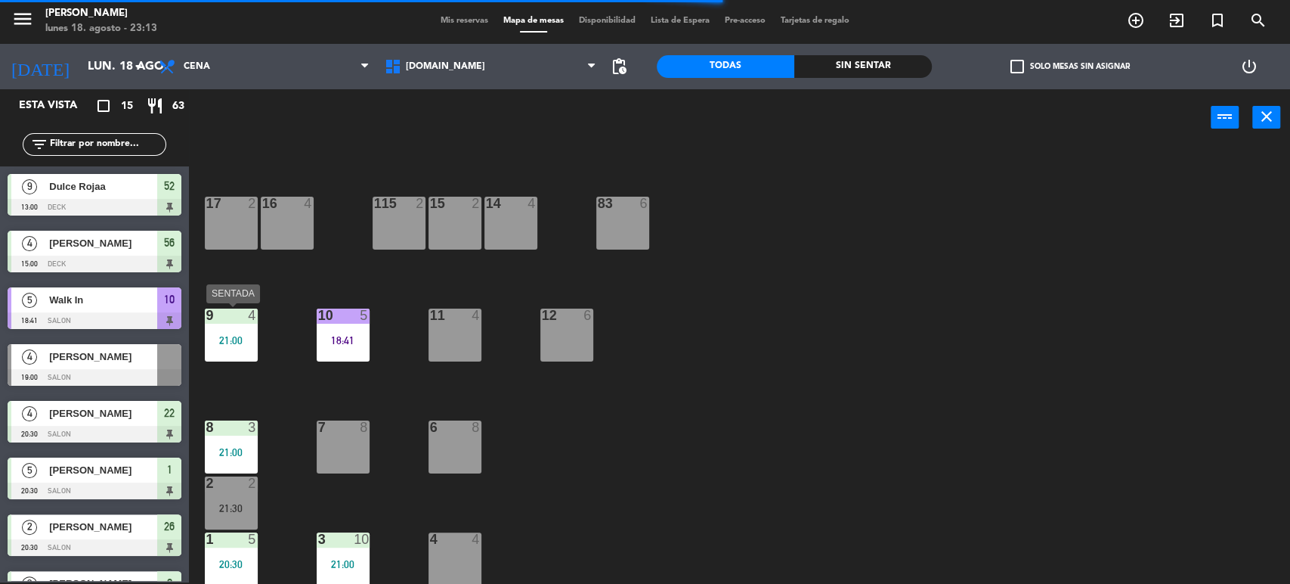
click at [234, 335] on div "21:00" at bounding box center [231, 340] width 53 height 11
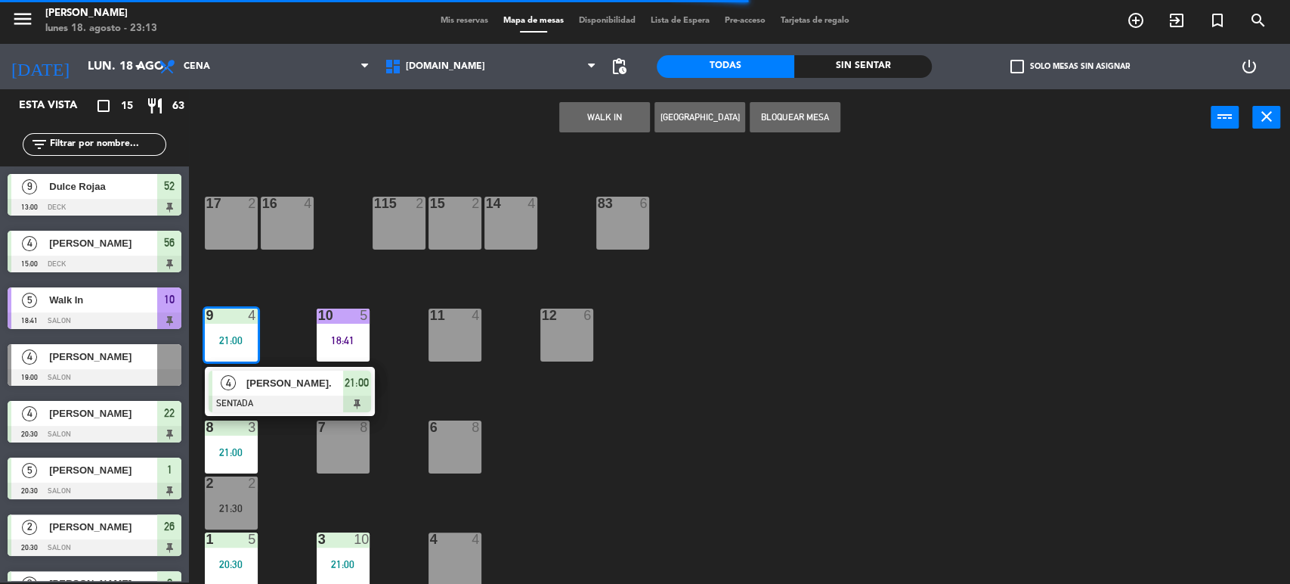
click at [277, 416] on div "34 2 35 6 36 8 43 4 37 10 CAVA 23 33 4 32 6 31 8 30 6 47 8 39 4 45 6 40 2 26 2 …" at bounding box center [746, 366] width 1088 height 436
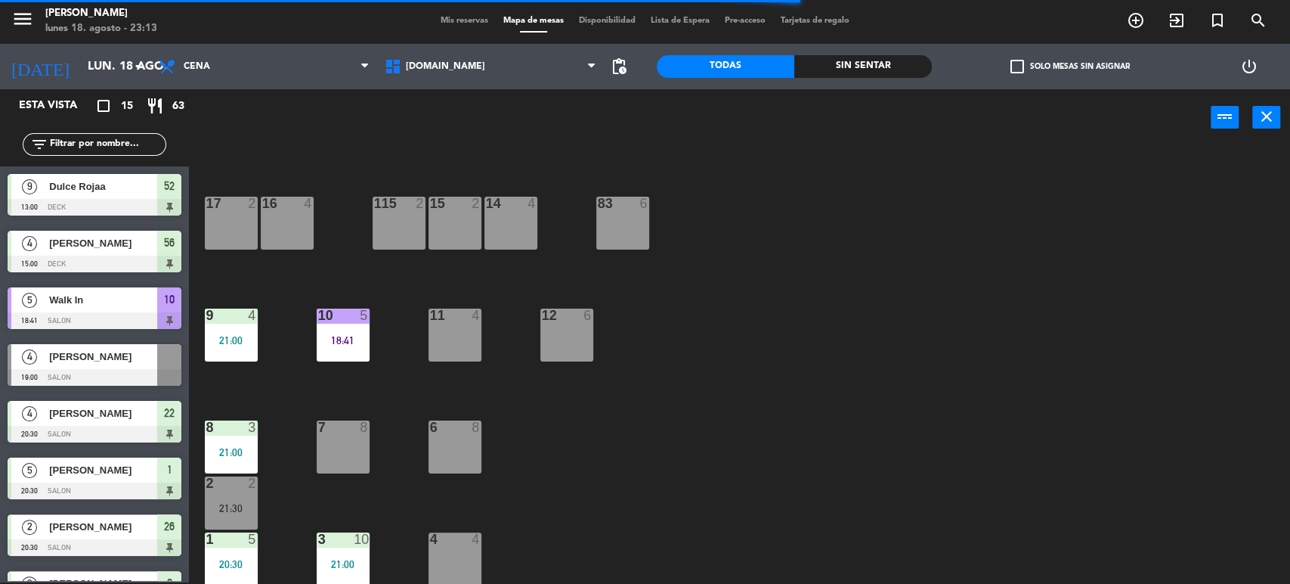
click at [200, 330] on main "34 2 35 6 36 8 43 4 37 10 CAVA 23 33 4 32 6 31 8 30 6 47 8 39 4 45 6 40 2 26 2 …" at bounding box center [739, 359] width 1101 height 449
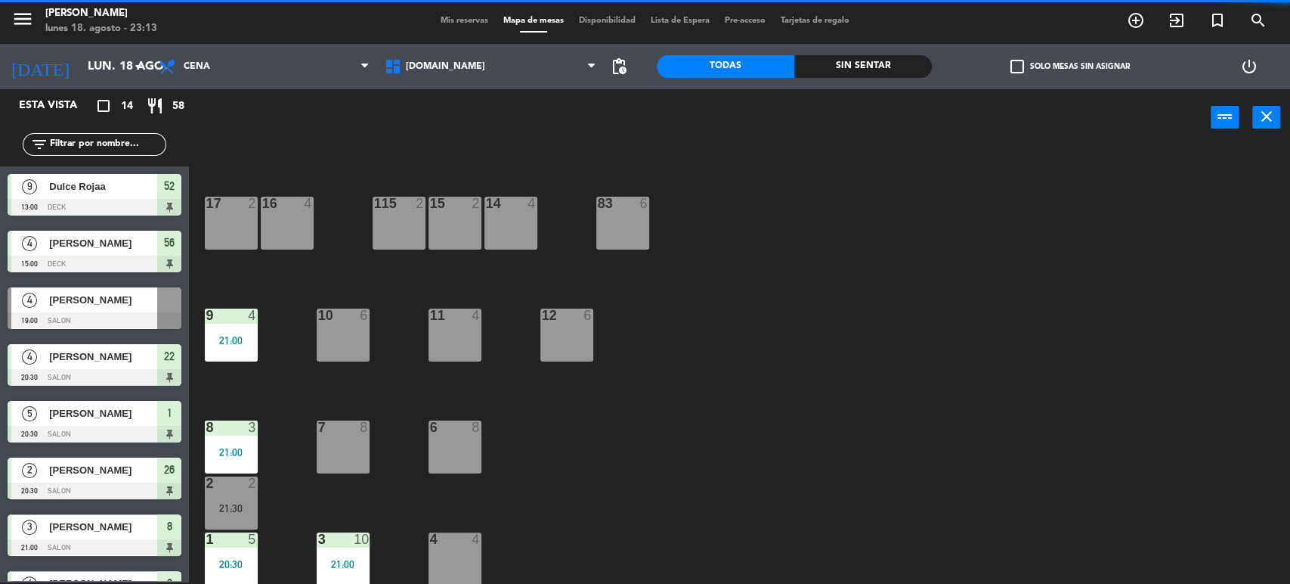
click at [278, 375] on div "34 2 35 6 36 8 43 4 37 10 CAVA 23 33 4 32 6 31 8 30 6 47 8 39 4 45 6 40 2 26 2 …" at bounding box center [746, 366] width 1088 height 436
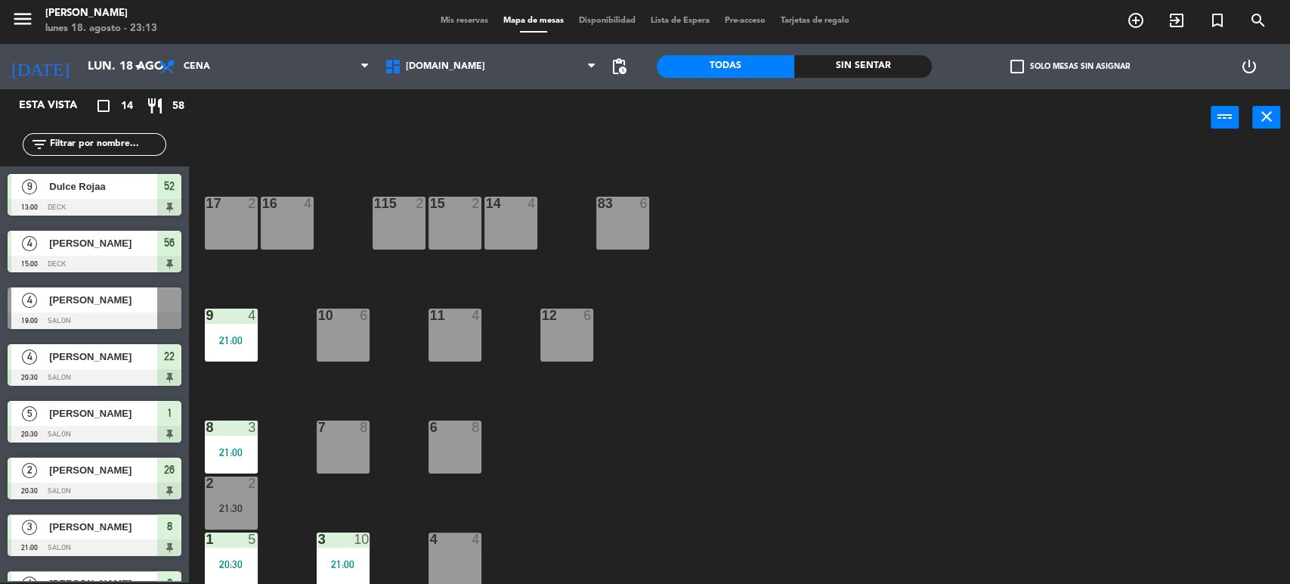
click at [258, 327] on div "34 2 35 6 36 8 43 4 37 10 CAVA 23 33 4 32 6 31 8 30 6 47 8 39 4 45 6 40 2 26 2 …" at bounding box center [746, 366] width 1088 height 436
click at [252, 363] on div "34 2 35 6 36 8 43 4 37 10 CAVA 23 33 4 32 6 31 8 30 6 47 8 39 4 45 6 40 2 26 2 …" at bounding box center [746, 366] width 1088 height 436
click at [255, 339] on div "21:00" at bounding box center [231, 340] width 53 height 11
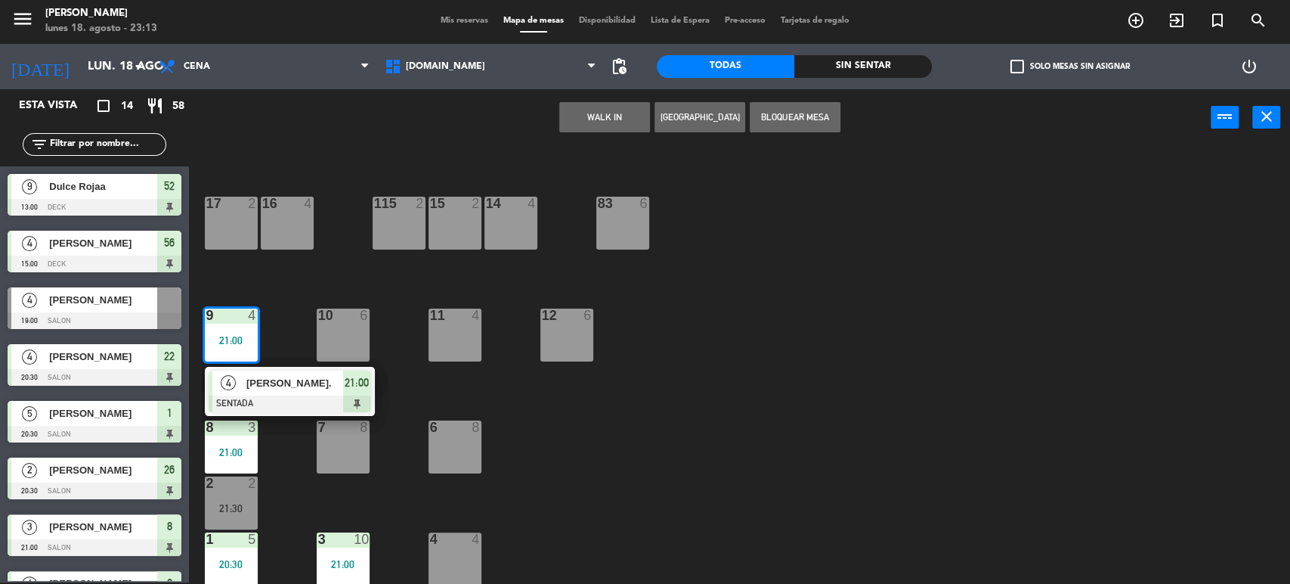
click at [256, 397] on div at bounding box center [290, 403] width 163 height 17
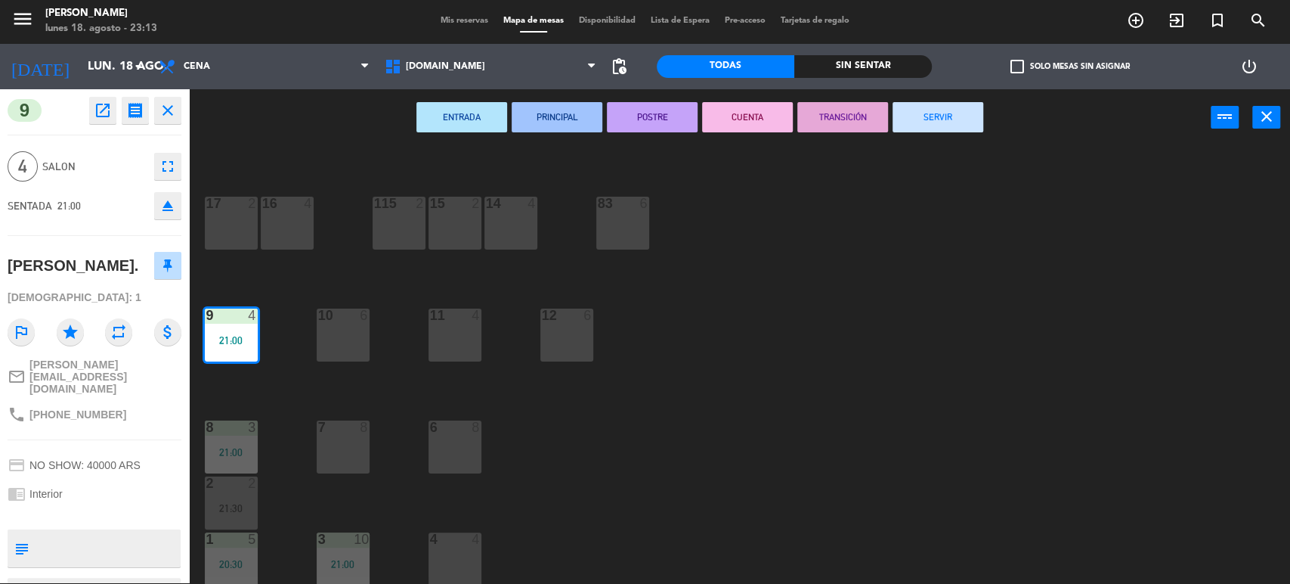
click at [927, 126] on button "SERVIR" at bounding box center [938, 117] width 91 height 30
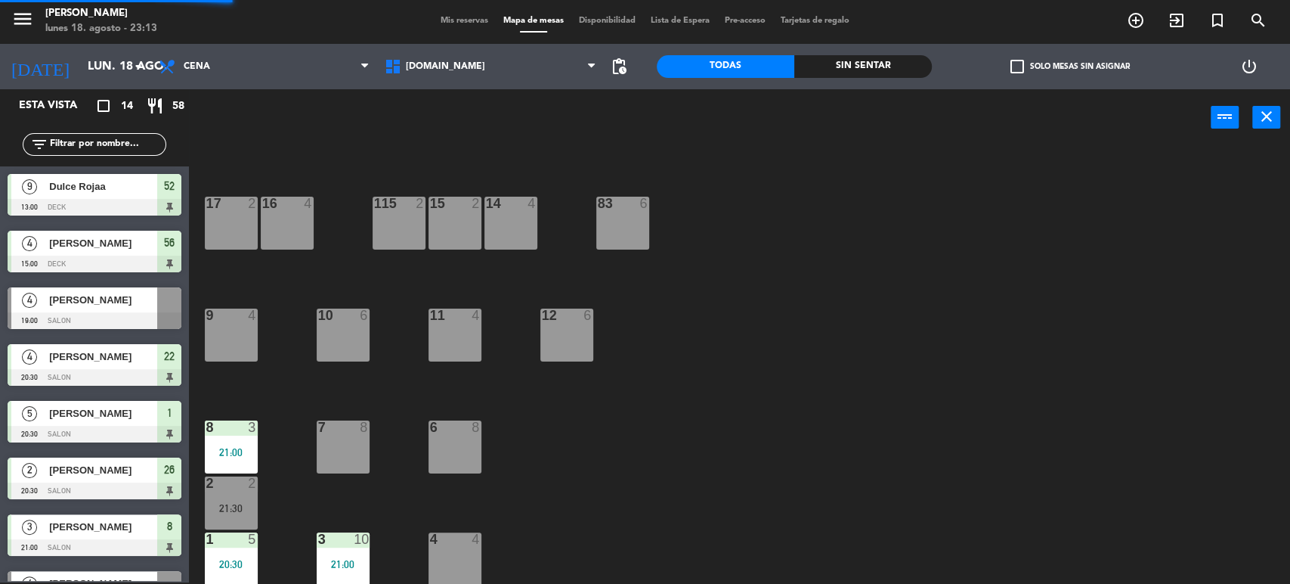
scroll to position [2, 0]
click at [249, 430] on div "3" at bounding box center [252, 427] width 9 height 14
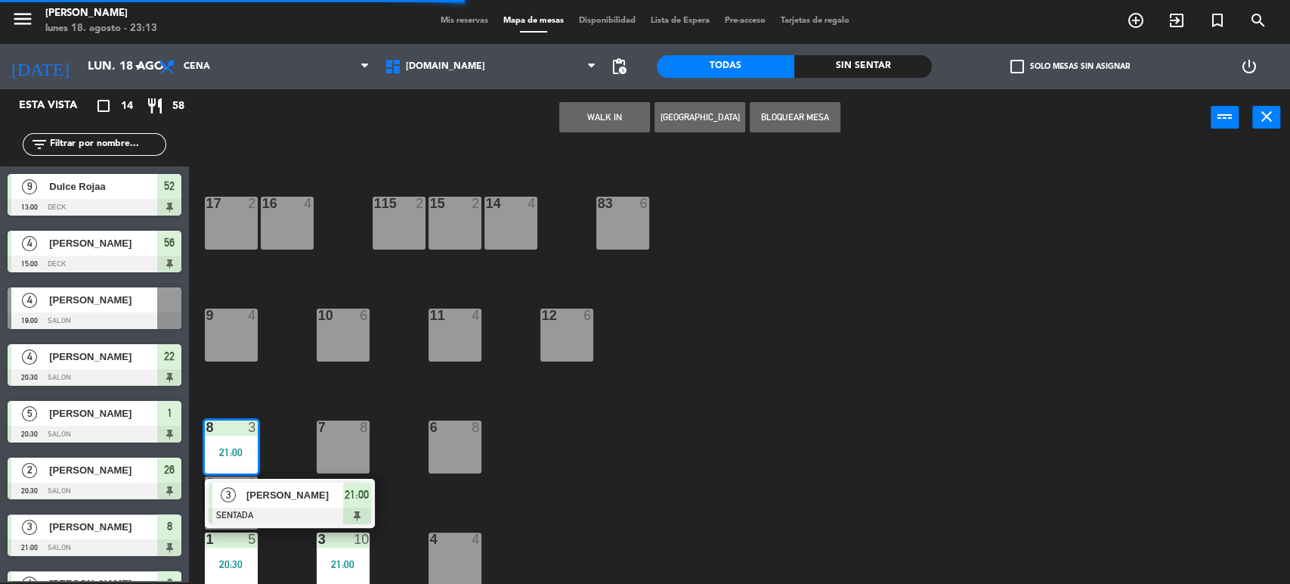
click at [259, 482] on div "[PERSON_NAME]" at bounding box center [294, 494] width 98 height 25
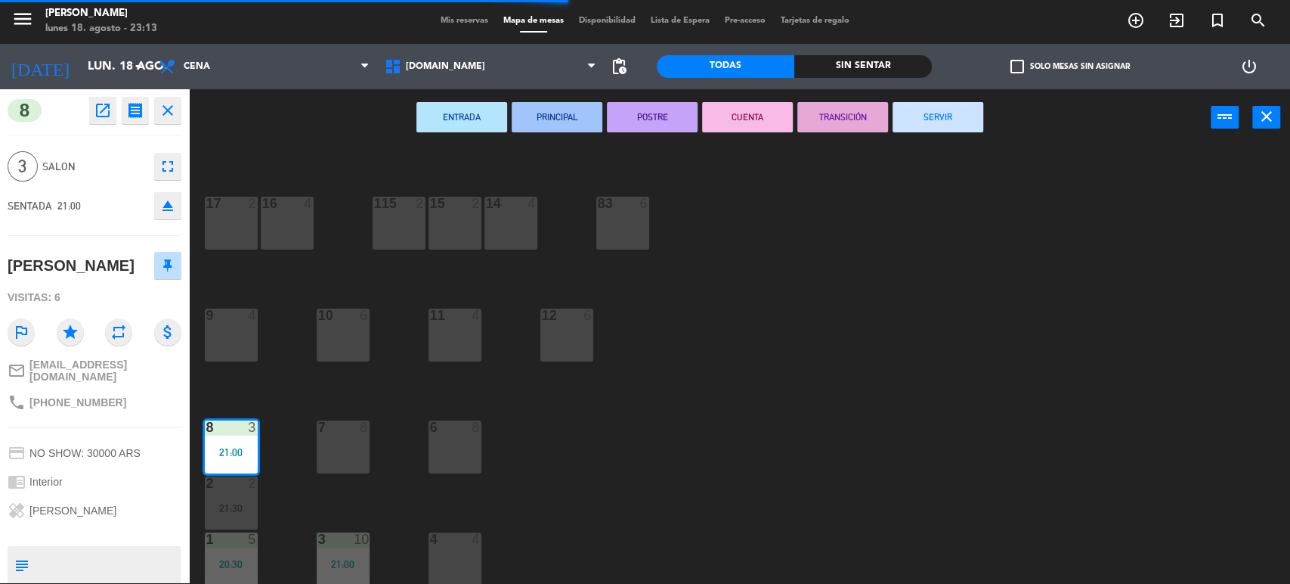
click at [926, 132] on div "ENTRADA PRINCIPAL POSTRE CUENTA TRANSICIÓN SERVIR power_input close" at bounding box center [700, 117] width 1022 height 57
click at [937, 116] on button "SERVIR" at bounding box center [938, 117] width 91 height 30
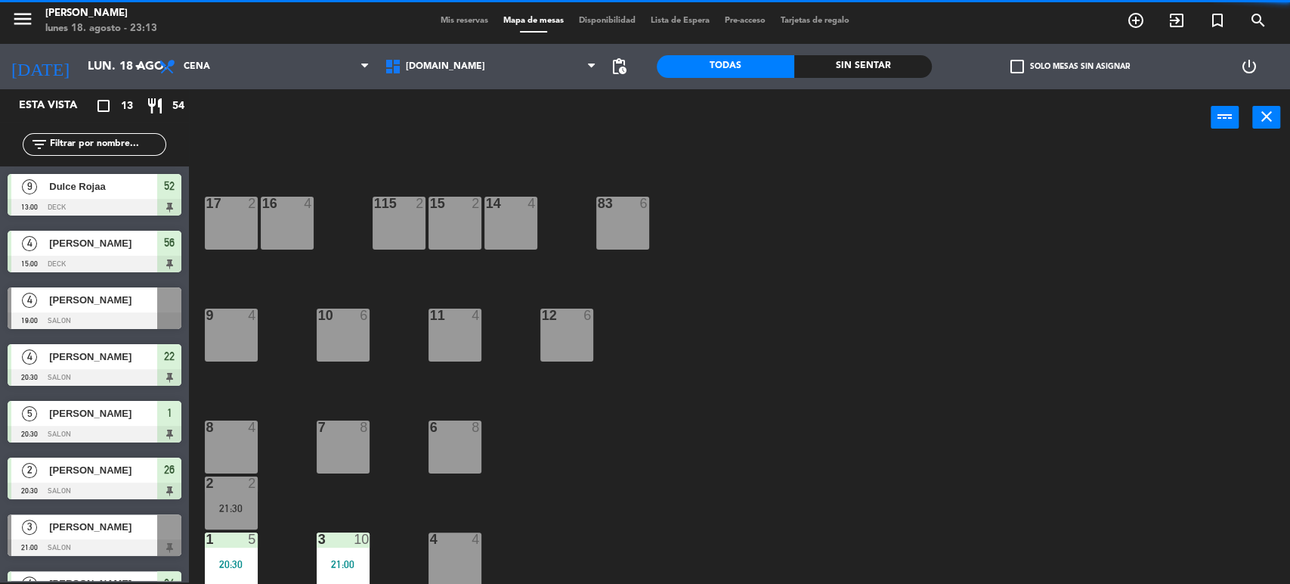
click at [344, 559] on div "21:00" at bounding box center [343, 564] width 53 height 11
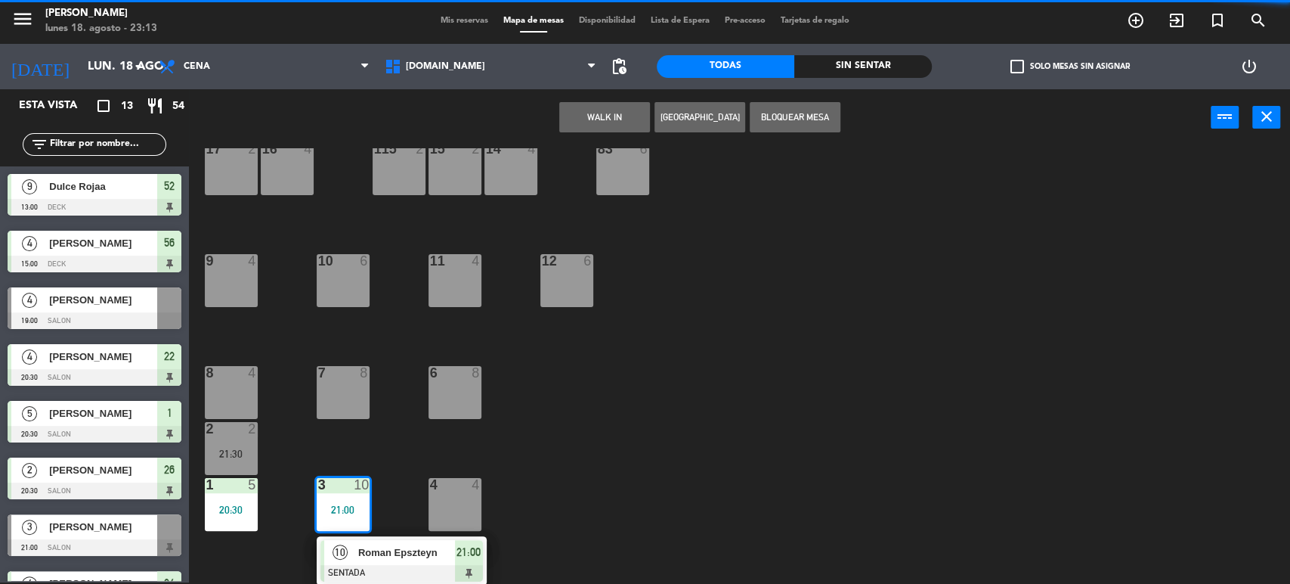
click at [413, 567] on div at bounding box center [401, 573] width 163 height 17
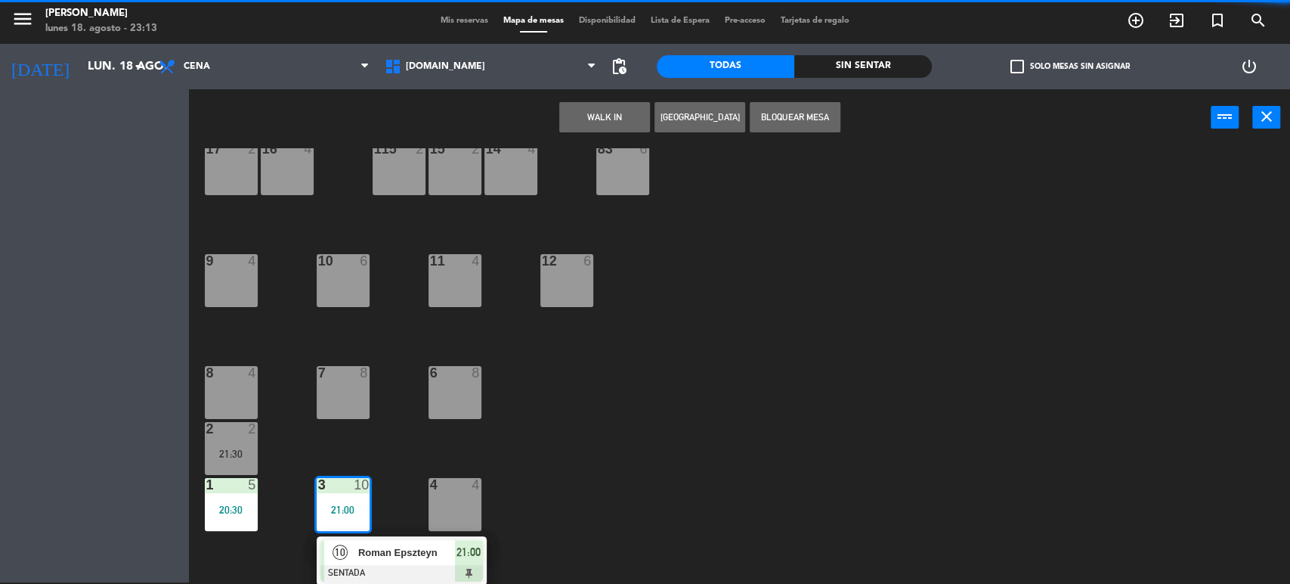
scroll to position [482, 0]
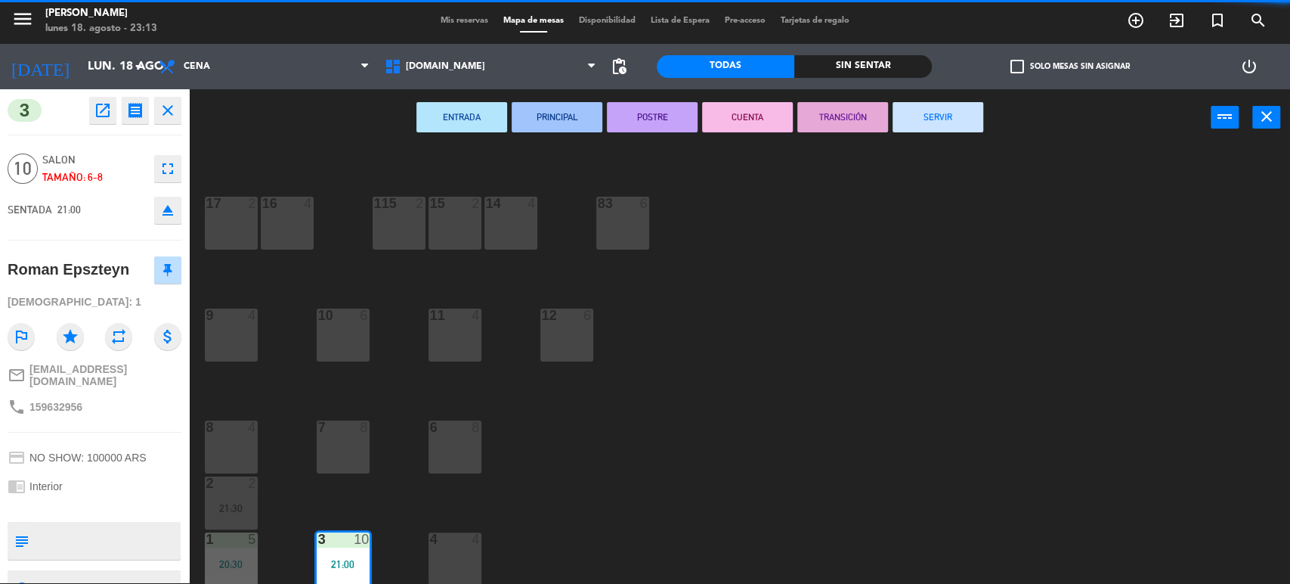
click at [949, 129] on button "SERVIR" at bounding box center [938, 117] width 91 height 30
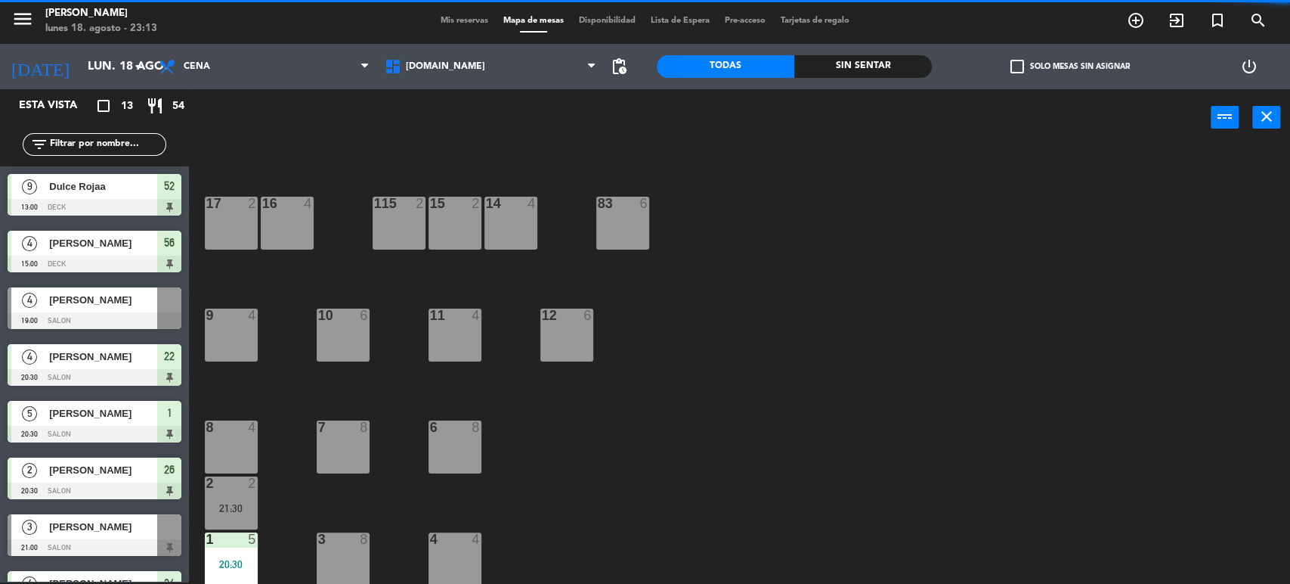
scroll to position [2, 0]
click at [242, 542] on div at bounding box center [230, 539] width 25 height 14
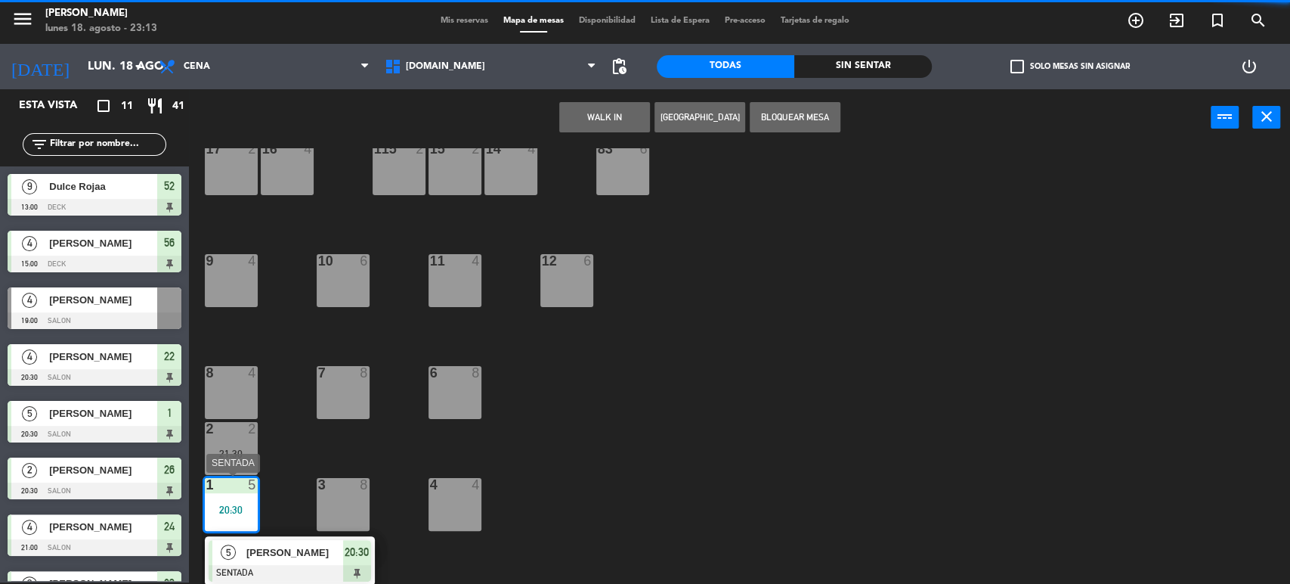
click at [301, 574] on div at bounding box center [290, 573] width 163 height 17
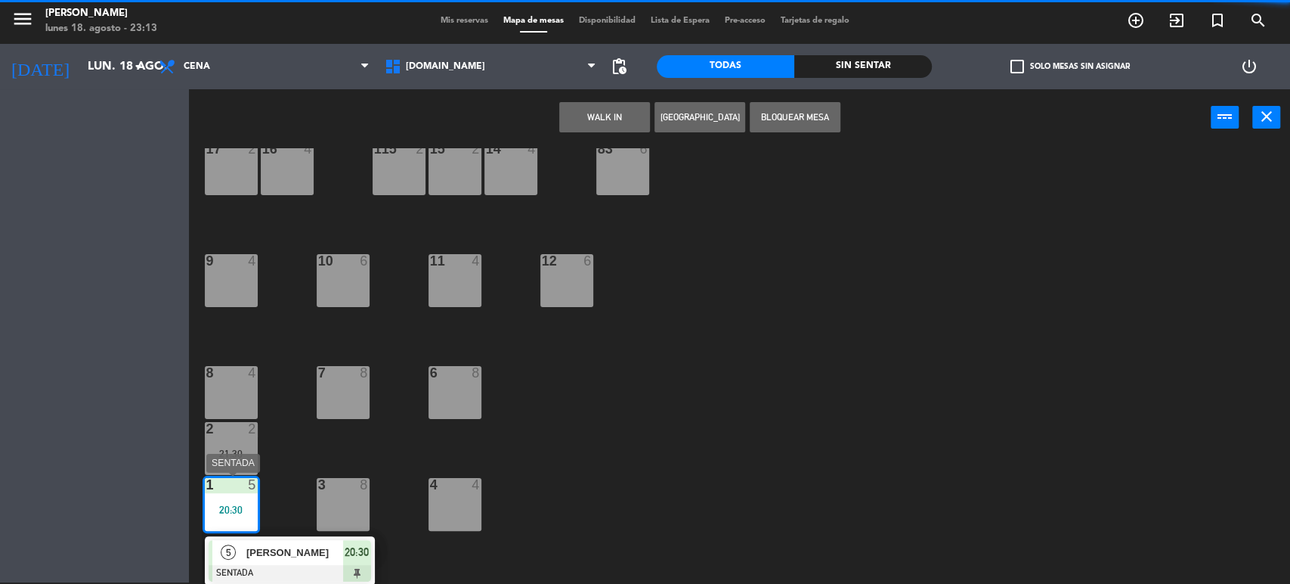
scroll to position [482, 0]
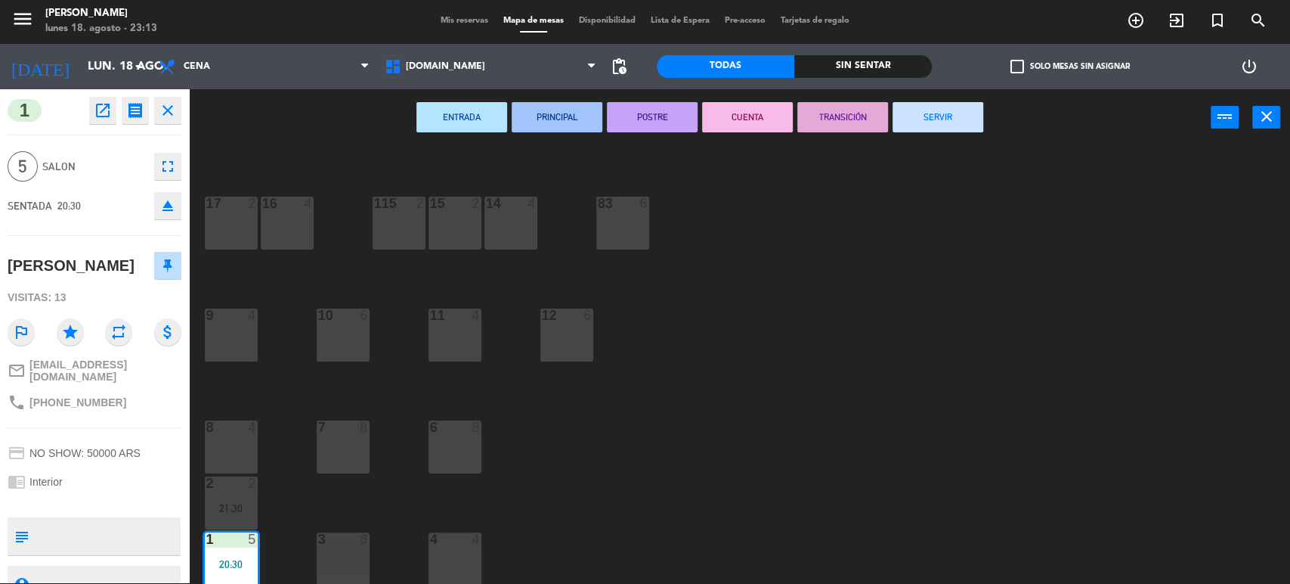
click at [945, 116] on button "SERVIR" at bounding box center [938, 117] width 91 height 30
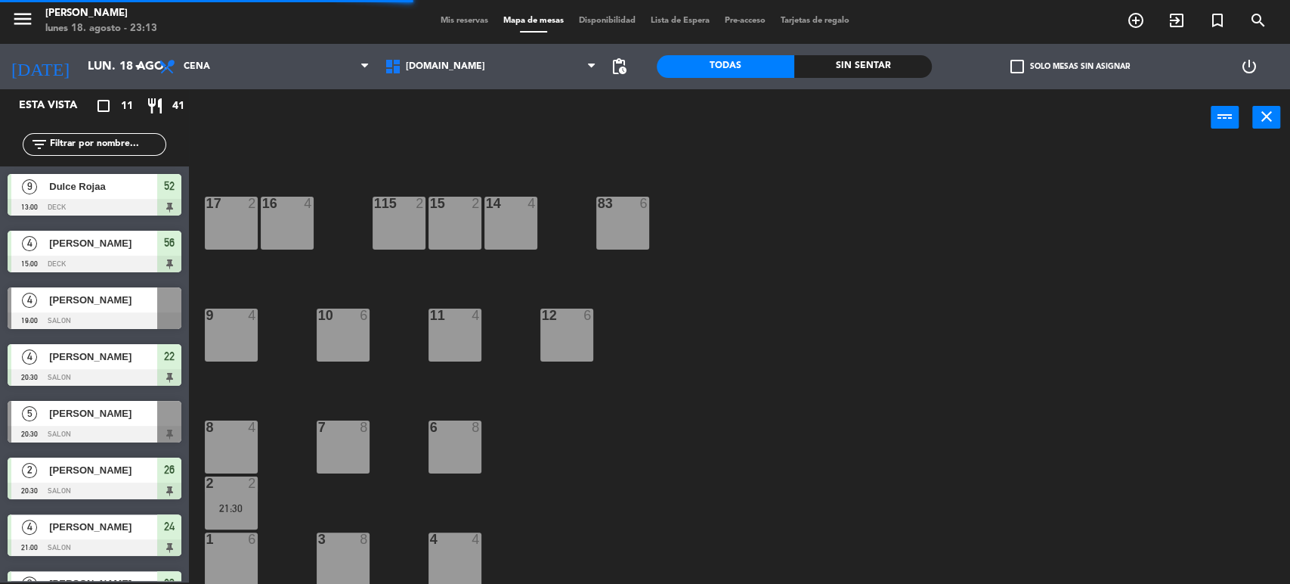
click at [740, 391] on div "34 2 35 6 36 8 43 4 37 10 CAVA 23 33 4 32 6 31 8 30 6 47 8 39 4 45 6 40 2 26 2 …" at bounding box center [746, 366] width 1088 height 436
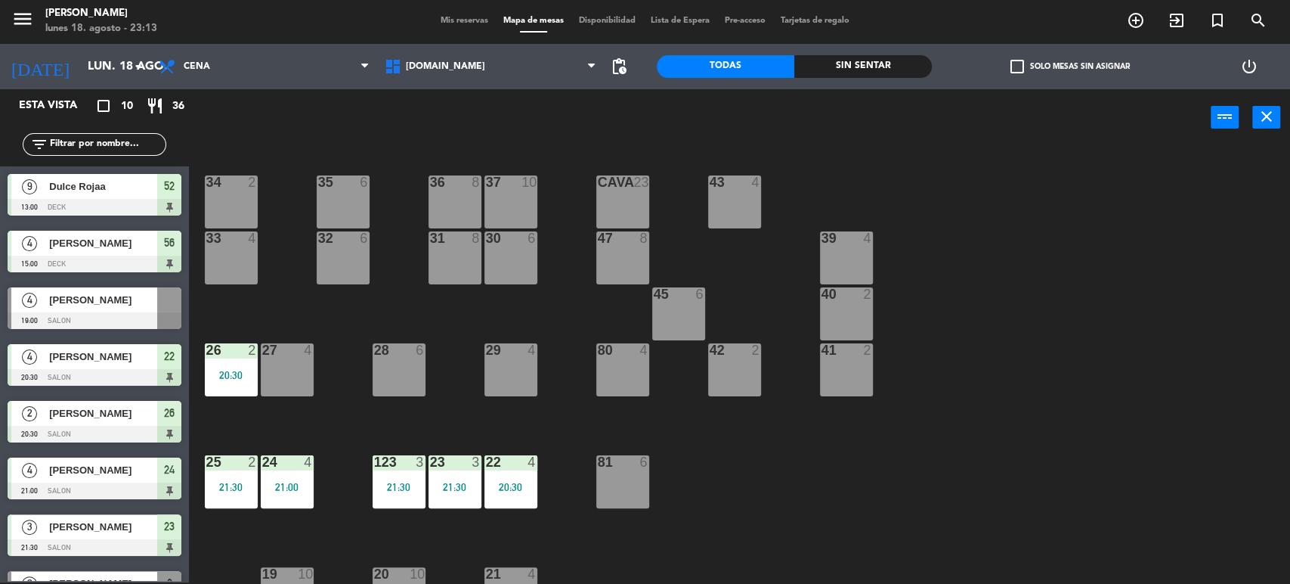
click at [241, 400] on div "34 2 35 6 36 8 43 4 37 10 CAVA 23 33 4 32 6 31 8 30 6 47 8 39 4 45 6 40 2 26 2 …" at bounding box center [746, 366] width 1088 height 436
click at [237, 383] on div "26 2 20:30" at bounding box center [231, 369] width 53 height 53
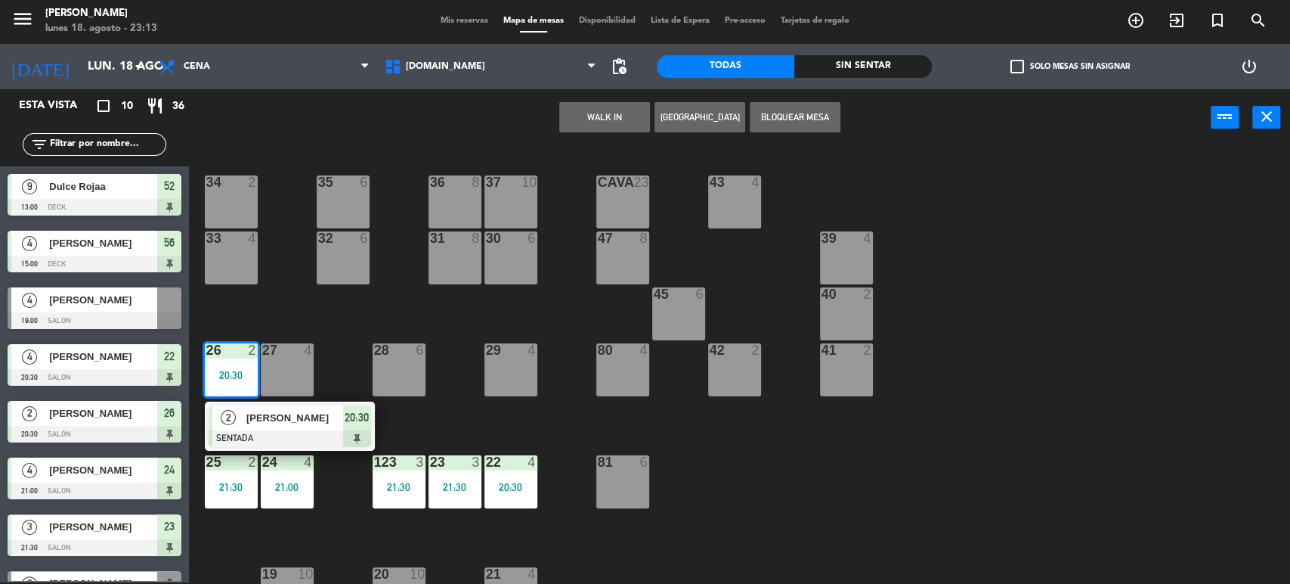
click at [257, 422] on span "[PERSON_NAME]" at bounding box center [294, 418] width 97 height 16
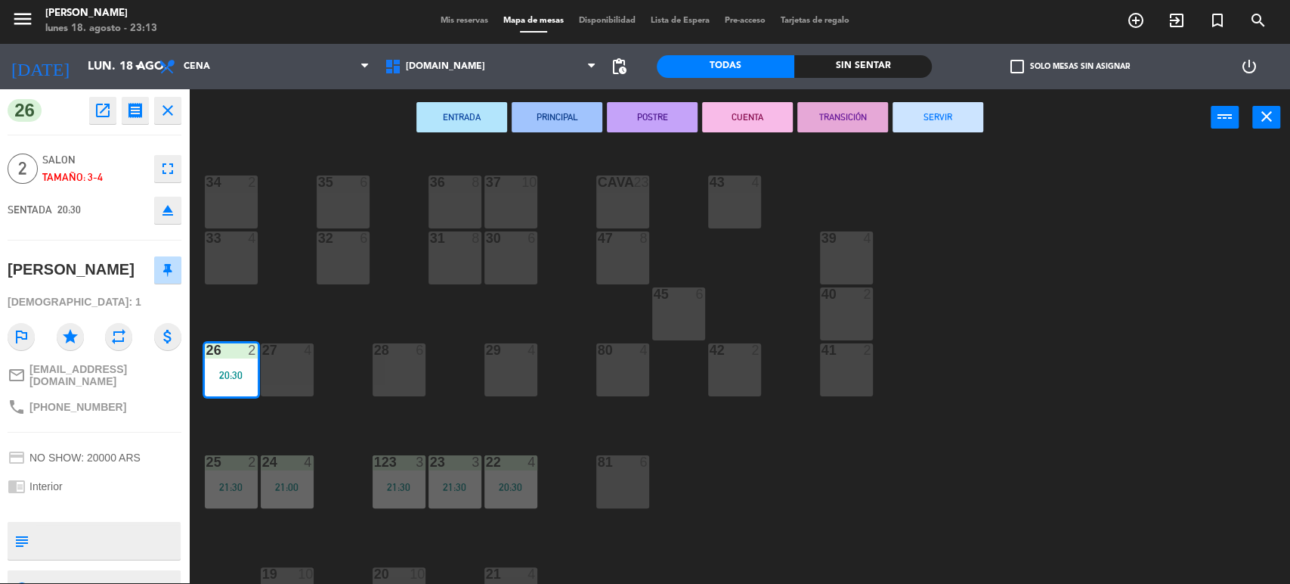
click at [942, 121] on button "SERVIR" at bounding box center [938, 117] width 91 height 30
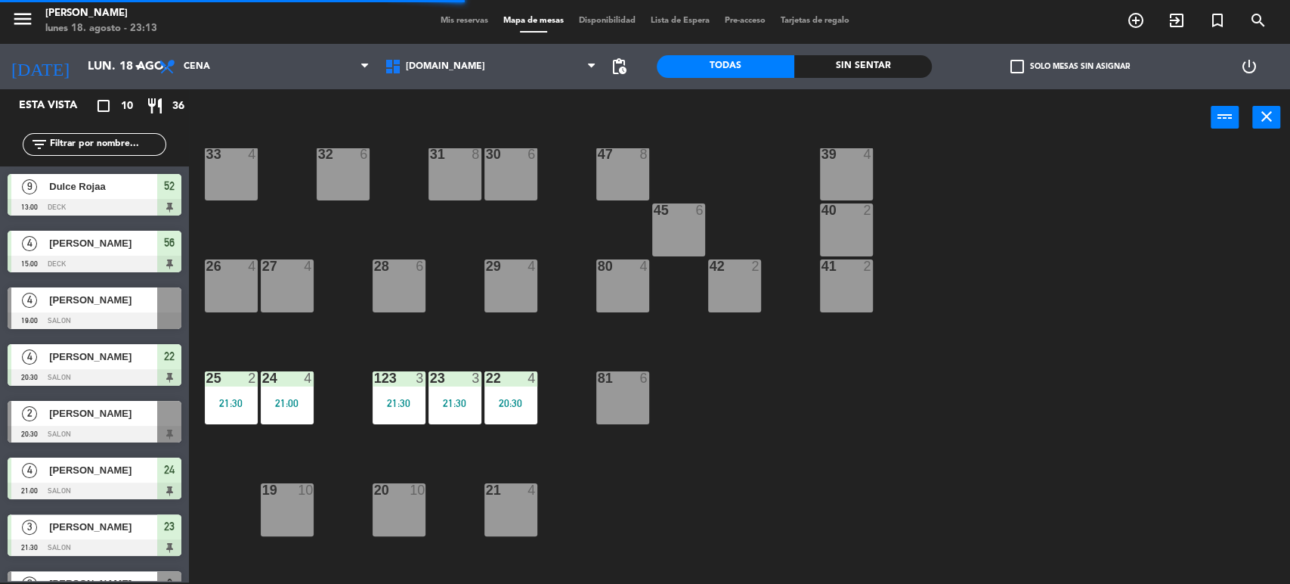
scroll to position [168, 0]
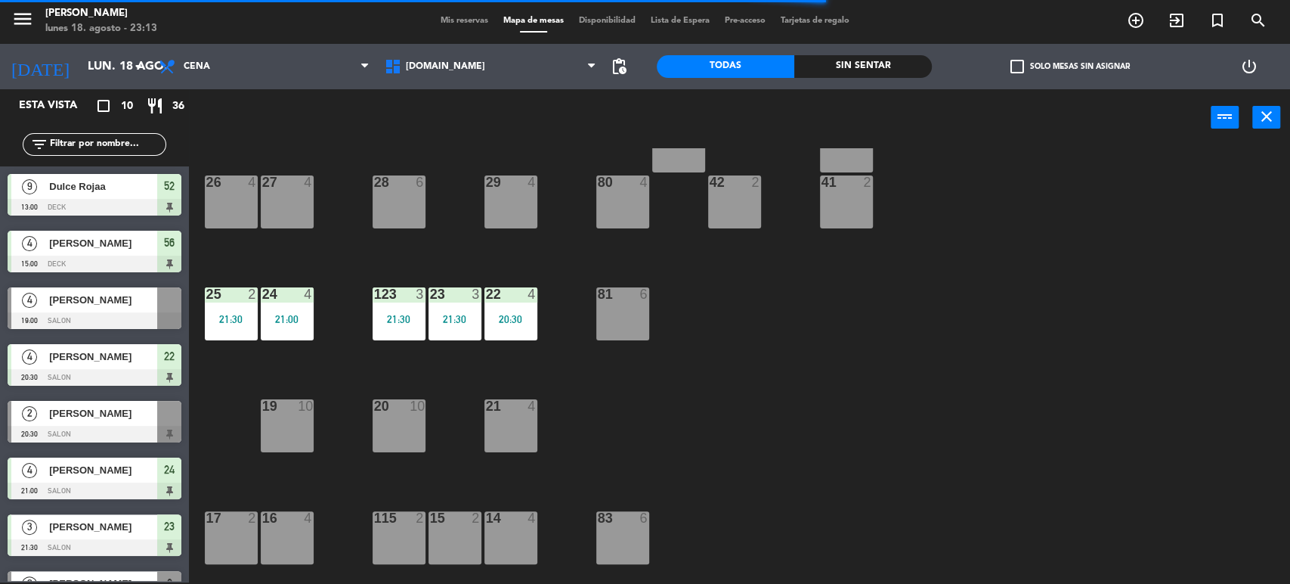
click at [528, 299] on div "4" at bounding box center [532, 294] width 9 height 14
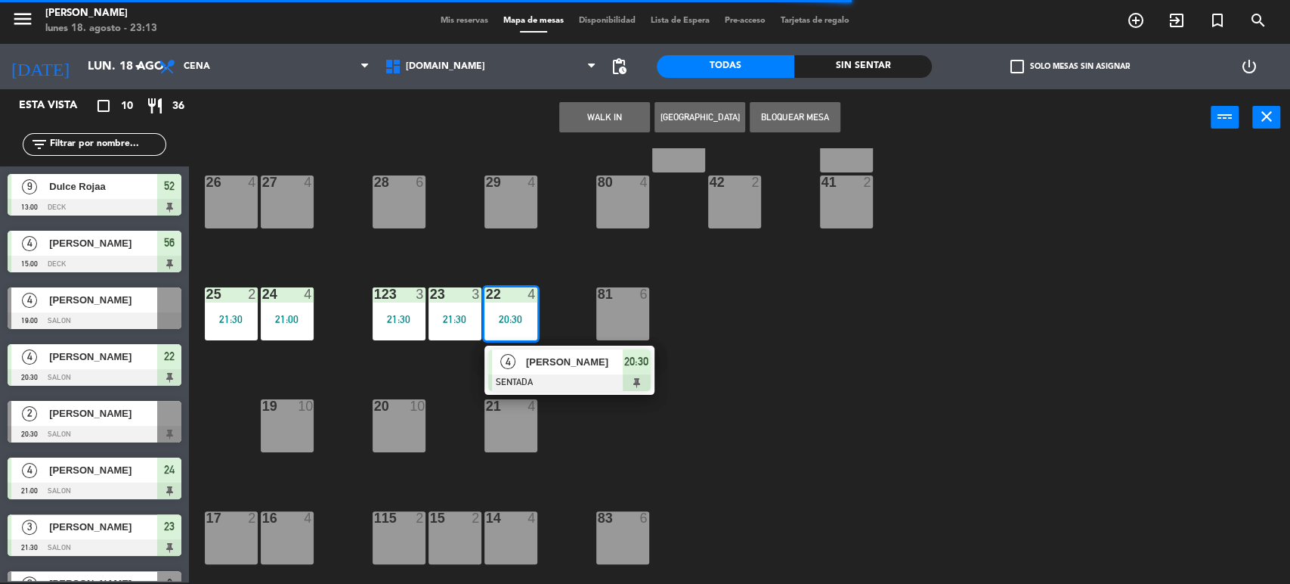
click at [562, 374] on div at bounding box center [569, 382] width 163 height 17
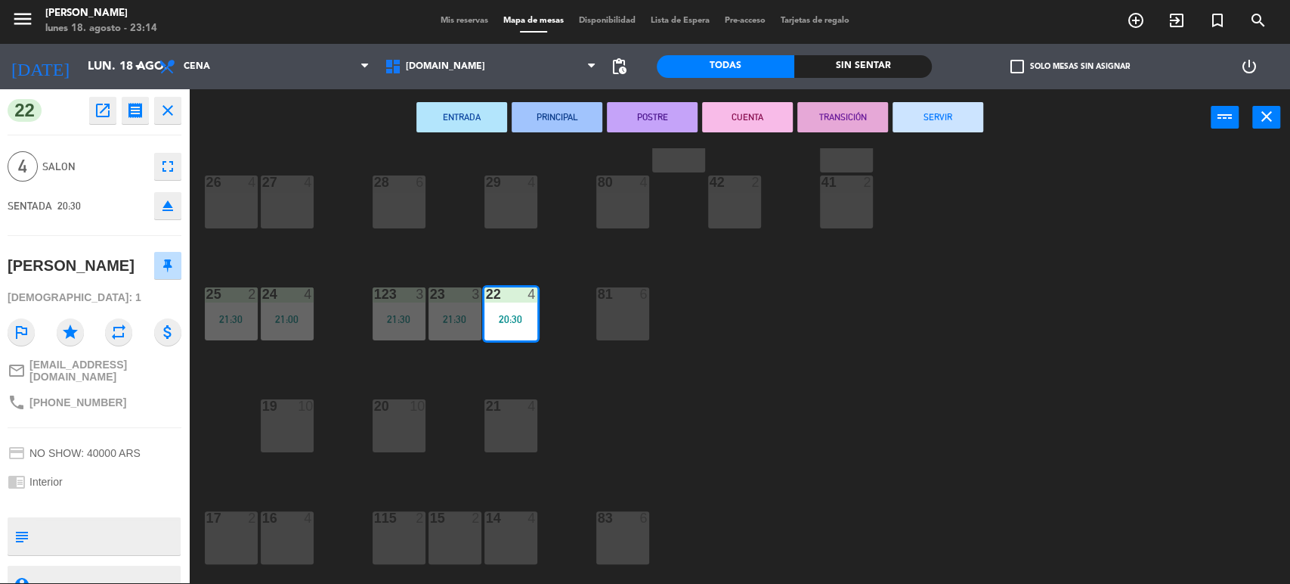
click at [931, 116] on button "SERVIR" at bounding box center [938, 117] width 91 height 30
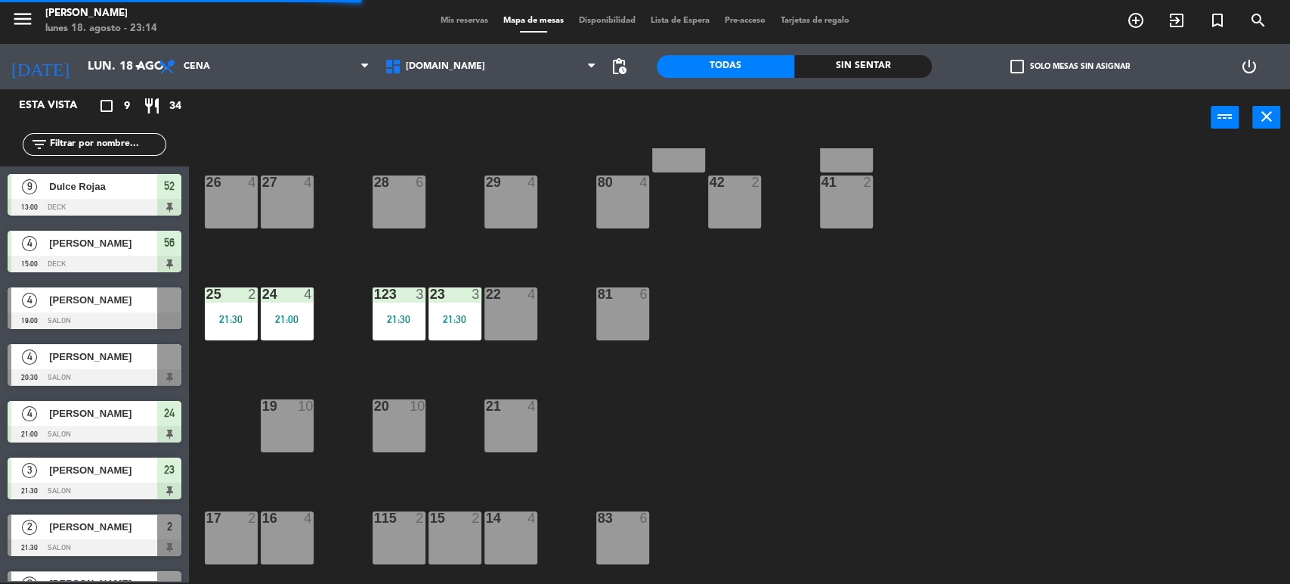
click at [469, 326] on div "23 3 21:30" at bounding box center [455, 313] width 53 height 53
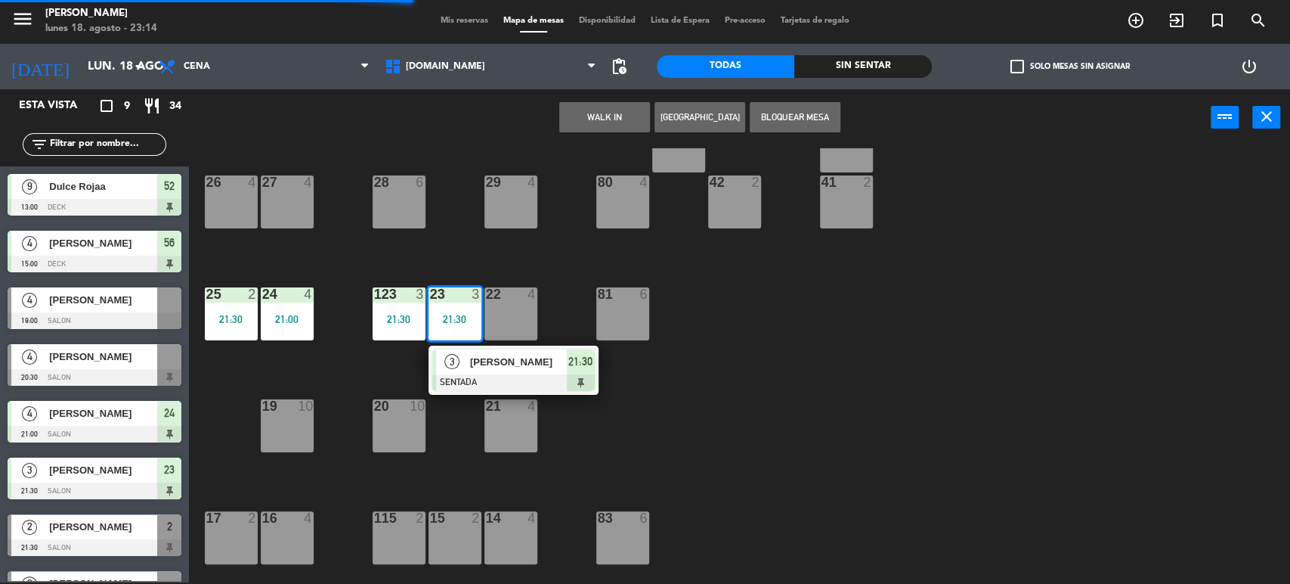
click at [475, 367] on span "[PERSON_NAME]" at bounding box center [518, 362] width 97 height 16
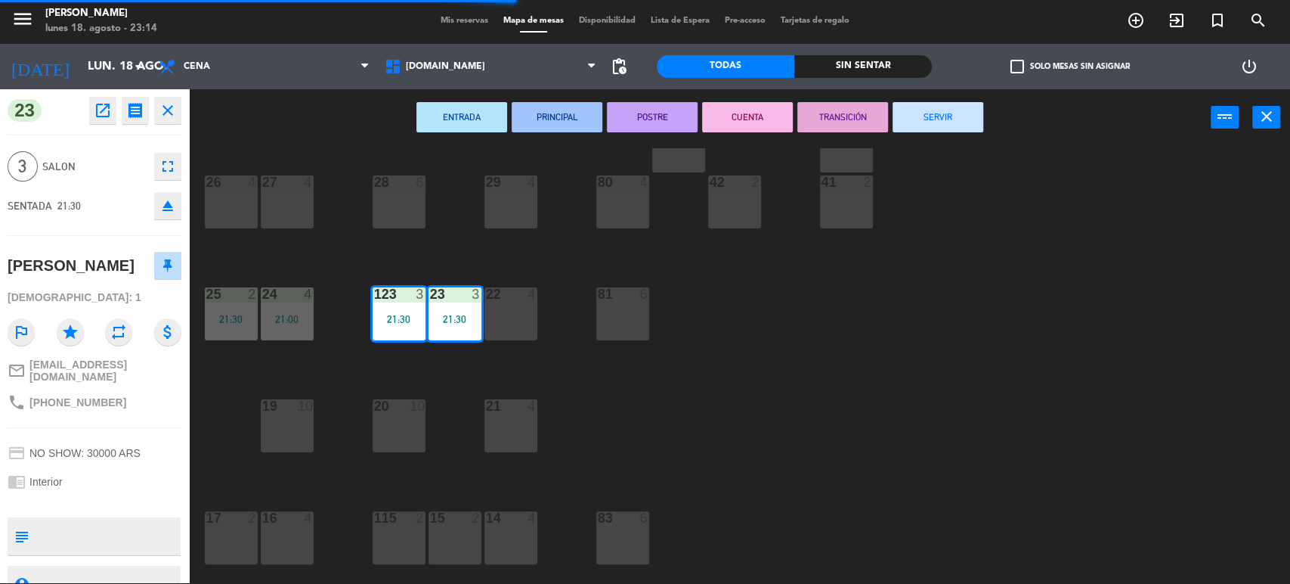
click at [943, 123] on button "SERVIR" at bounding box center [938, 117] width 91 height 30
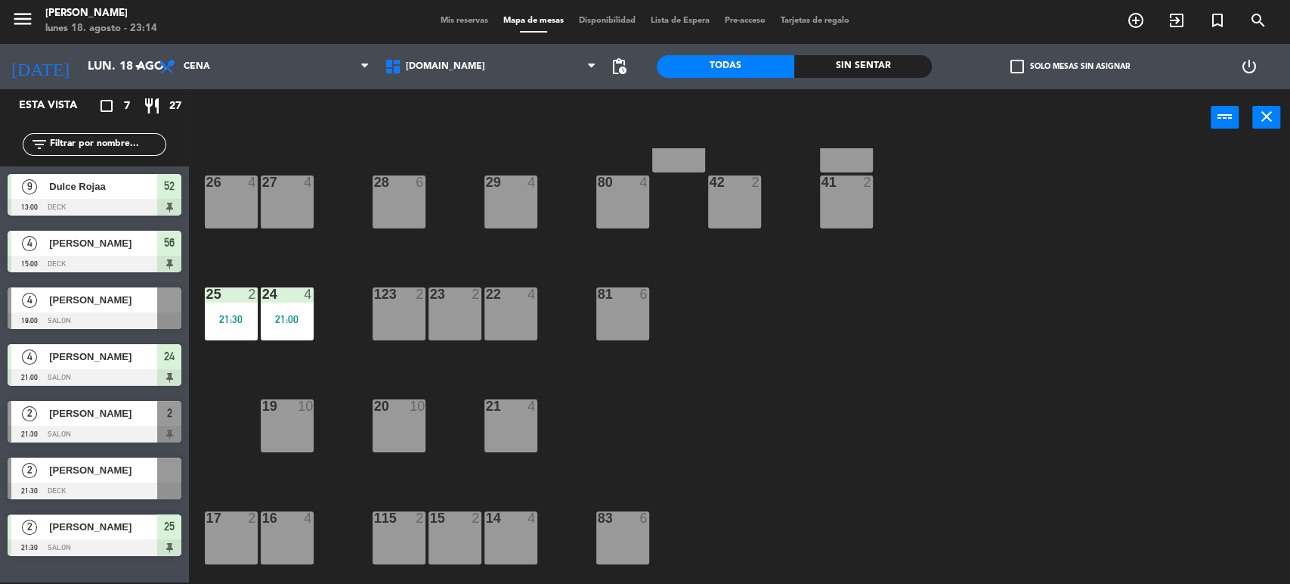
click at [316, 311] on div "34 2 35 6 36 8 43 4 37 10 CAVA 23 33 4 32 6 31 8 30 6 47 8 39 4 45 6 40 2 26 4 …" at bounding box center [746, 366] width 1088 height 436
click at [303, 317] on div "21:00" at bounding box center [287, 319] width 53 height 11
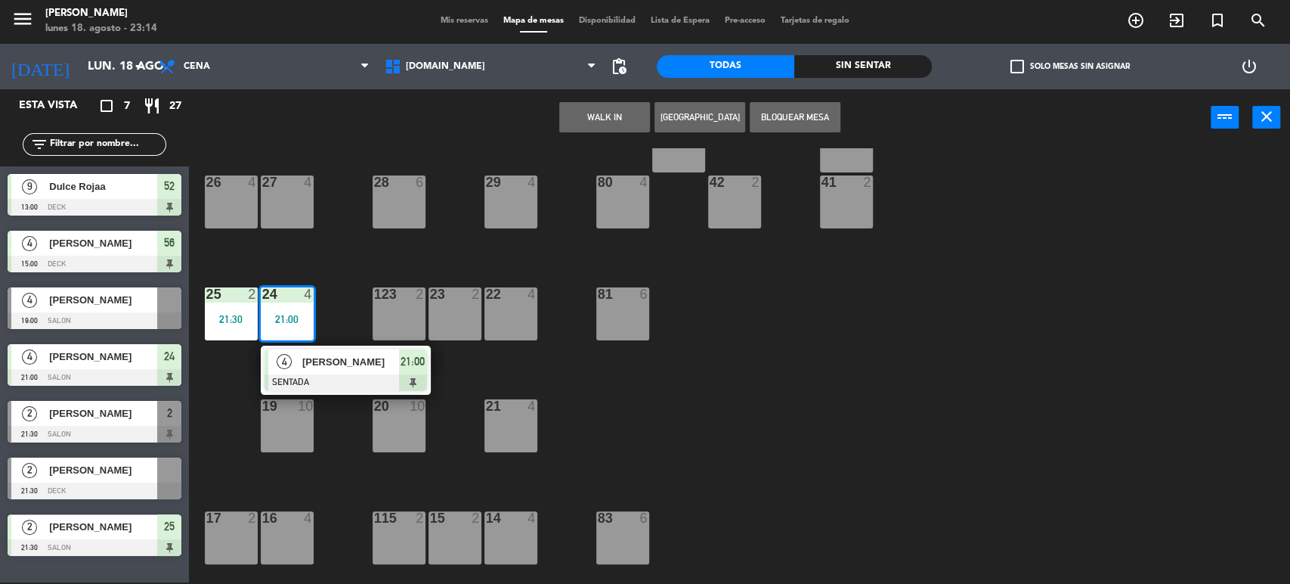
click at [345, 371] on div "[PERSON_NAME]" at bounding box center [350, 361] width 98 height 25
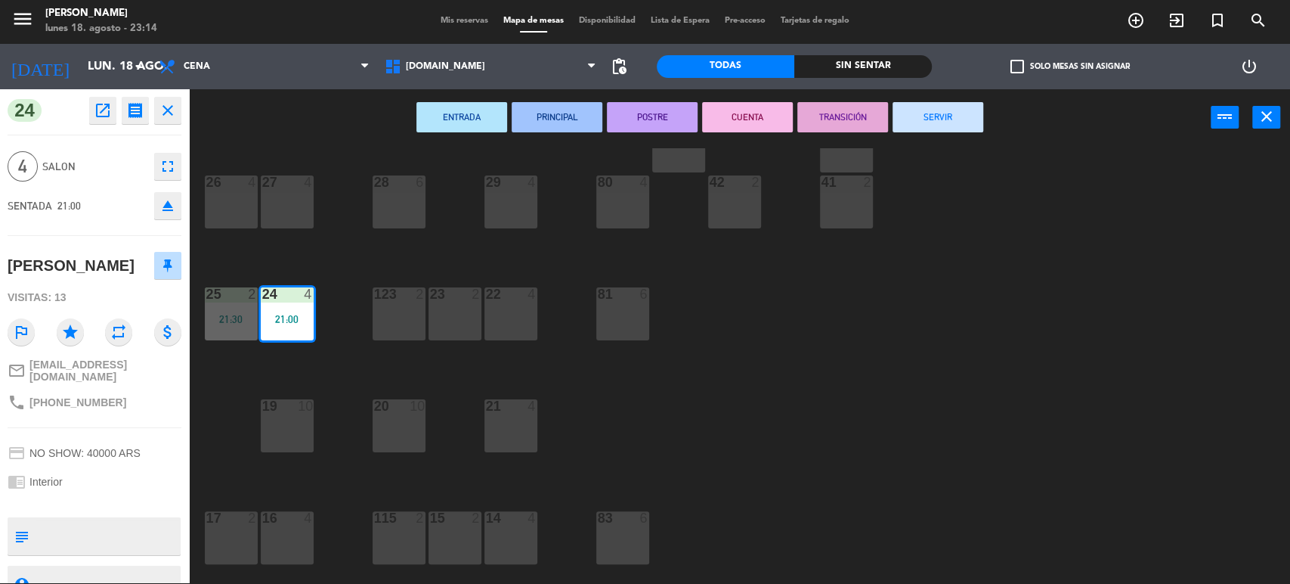
click at [930, 107] on button "SERVIR" at bounding box center [938, 117] width 91 height 30
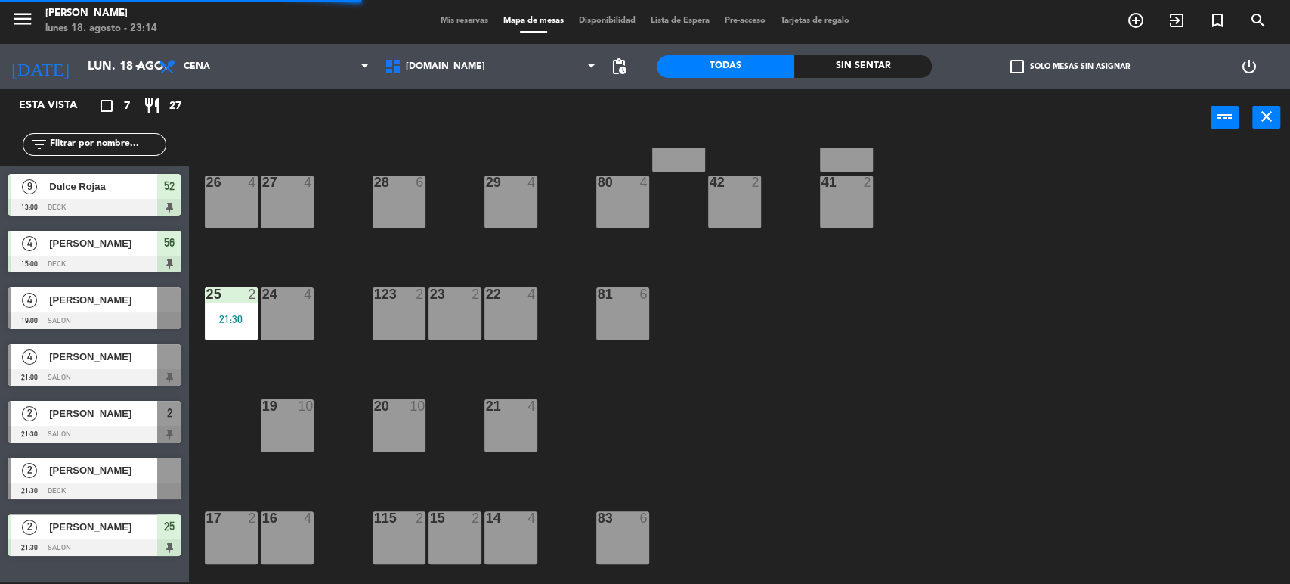
click at [232, 305] on div "25 2 21:30" at bounding box center [231, 313] width 53 height 53
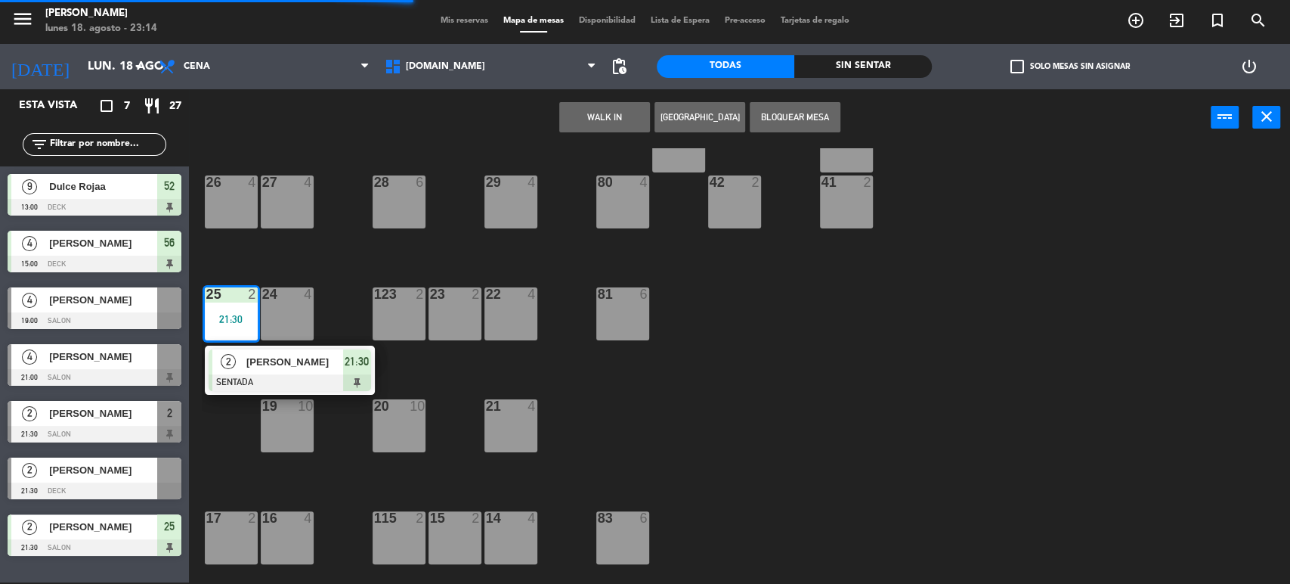
click at [269, 386] on div at bounding box center [290, 382] width 163 height 17
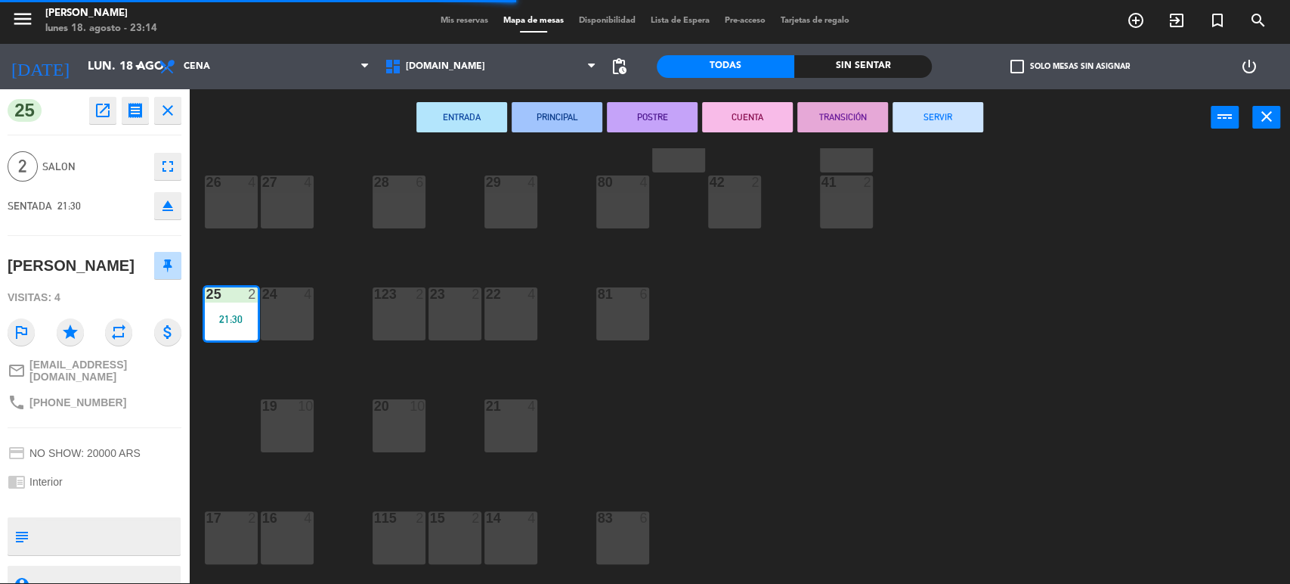
click at [955, 119] on button "SERVIR" at bounding box center [938, 117] width 91 height 30
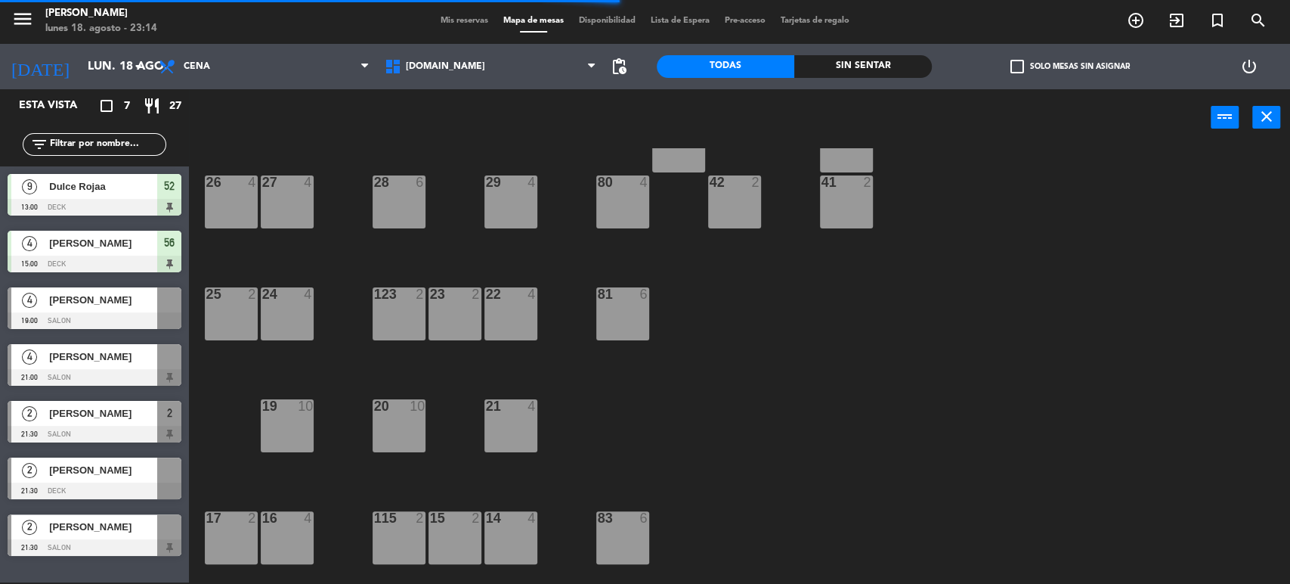
scroll to position [482, 0]
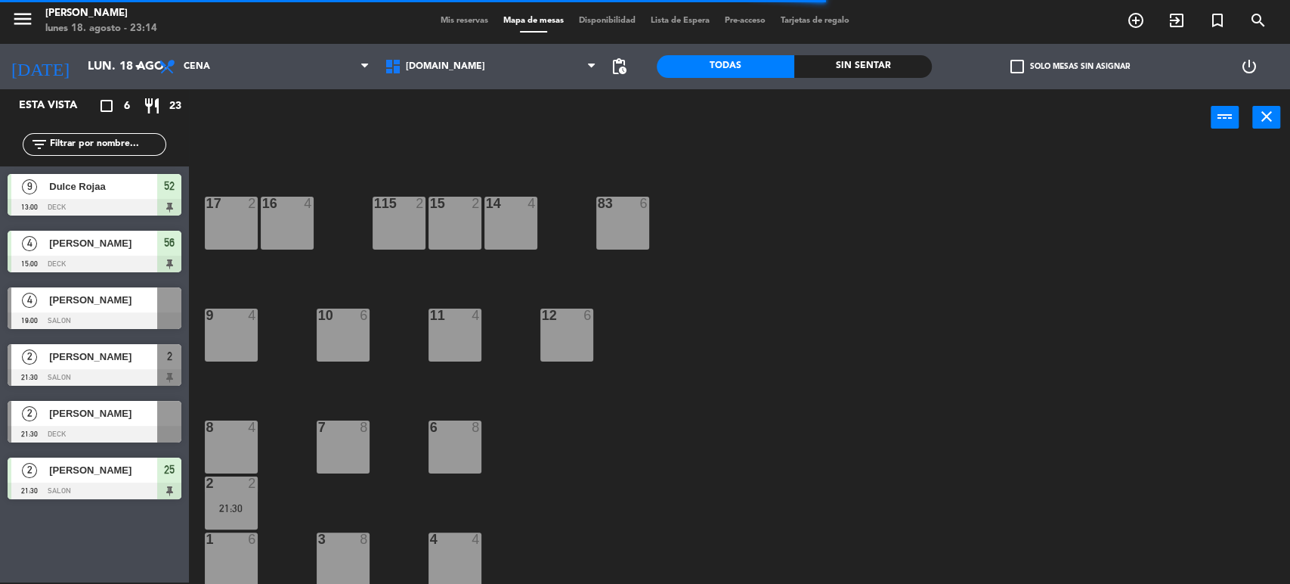
click at [170, 470] on span "25" at bounding box center [169, 469] width 11 height 18
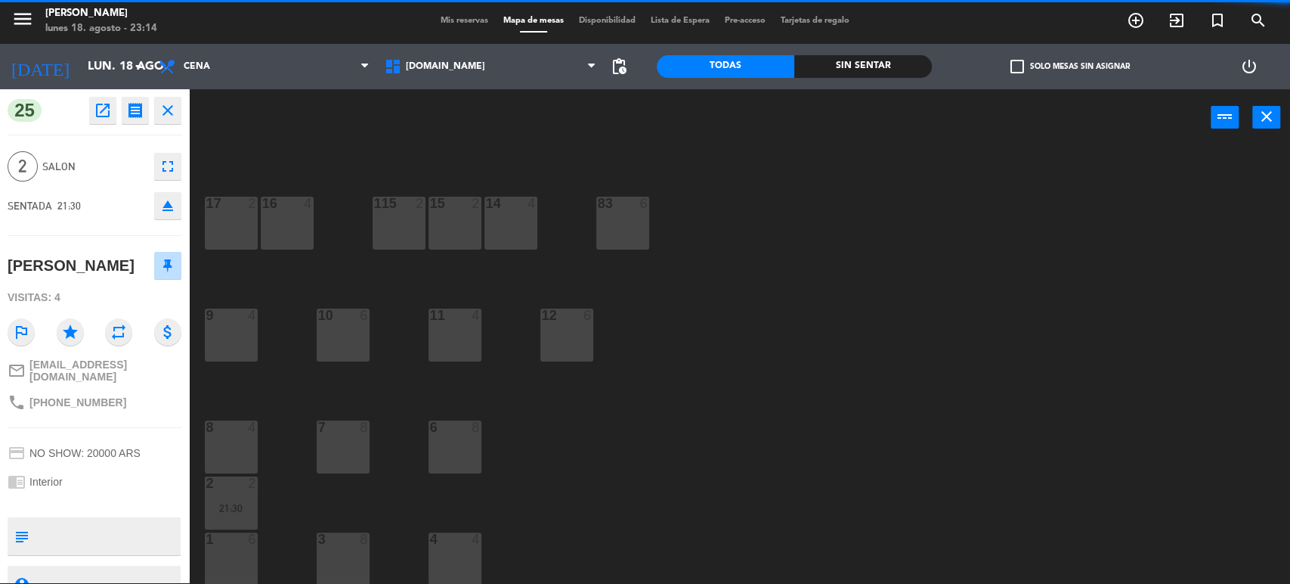
scroll to position [146, 0]
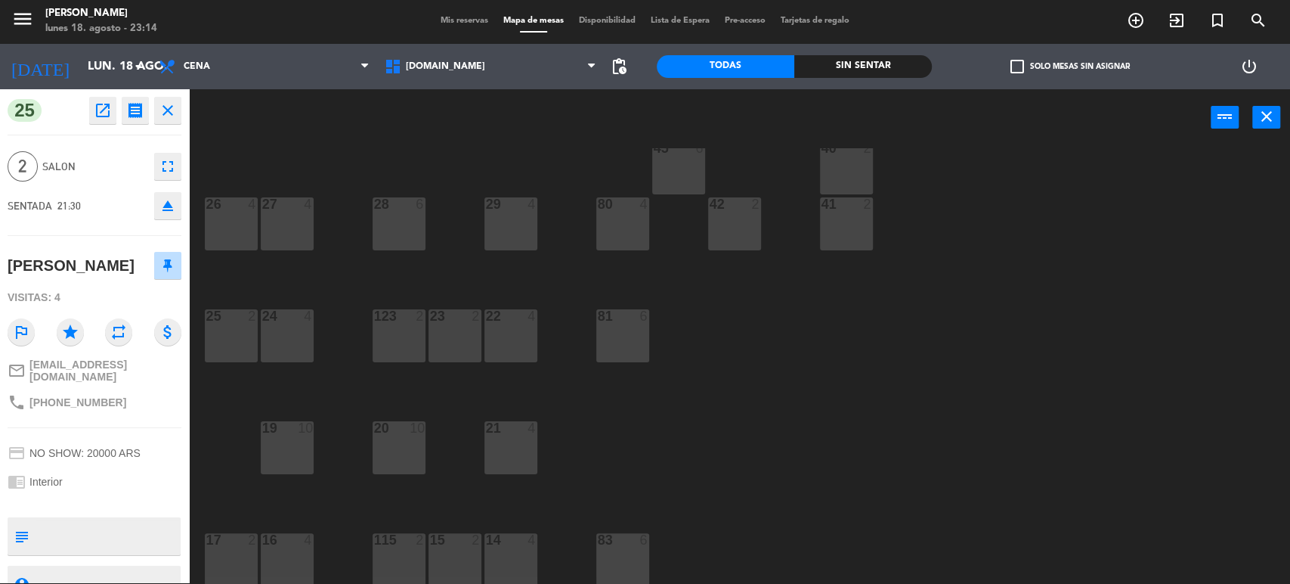
click at [283, 284] on div "34 2 35 6 36 8 43 4 37 10 CAVA 23 33 4 32 6 31 8 30 6 47 8 39 4 45 6 40 2 26 4 …" at bounding box center [746, 366] width 1088 height 436
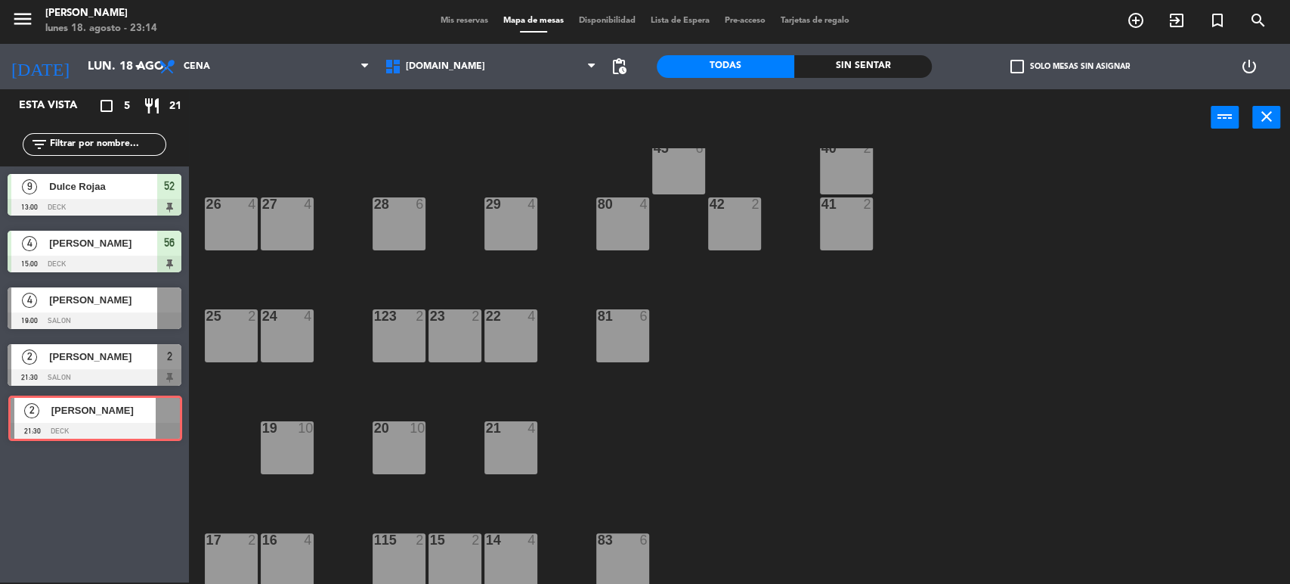
drag, startPoint x: 115, startPoint y: 411, endPoint x: 94, endPoint y: 405, distance: 21.3
click at [94, 405] on div "2 [PERSON_NAME] 21:30 DECK 2 [PERSON_NAME] 21:30 DECK" at bounding box center [94, 423] width 189 height 61
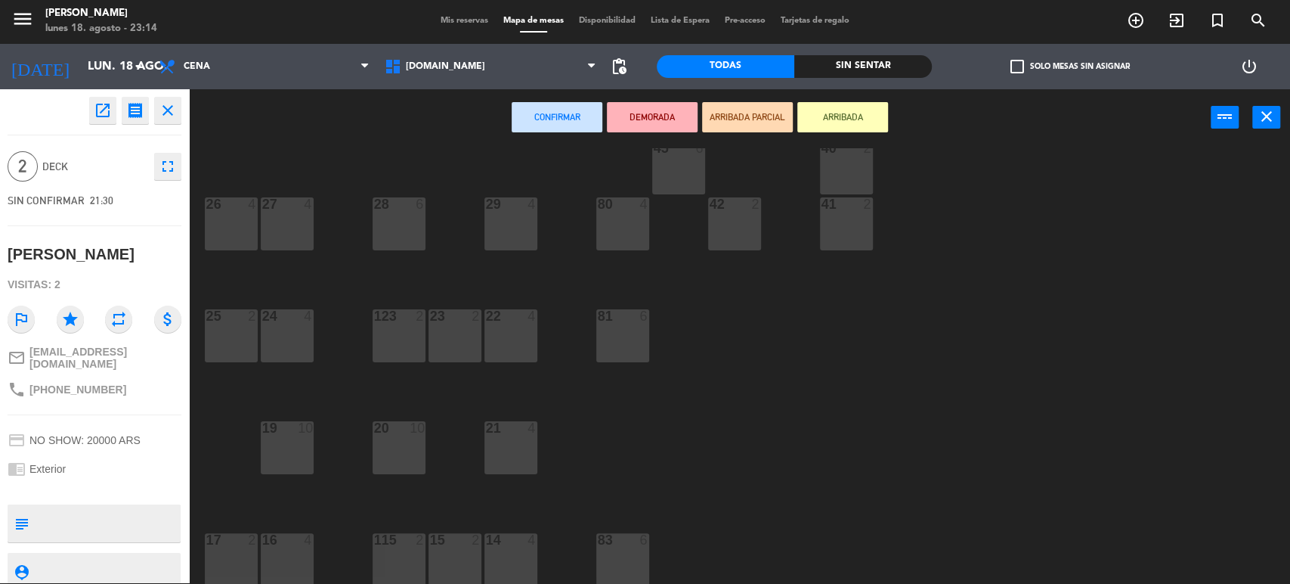
click at [320, 289] on div "34 2 35 6 36 8 43 4 37 10 CAVA 23 33 4 32 6 31 8 30 6 47 8 39 4 45 6 40 2 26 4 …" at bounding box center [746, 366] width 1088 height 436
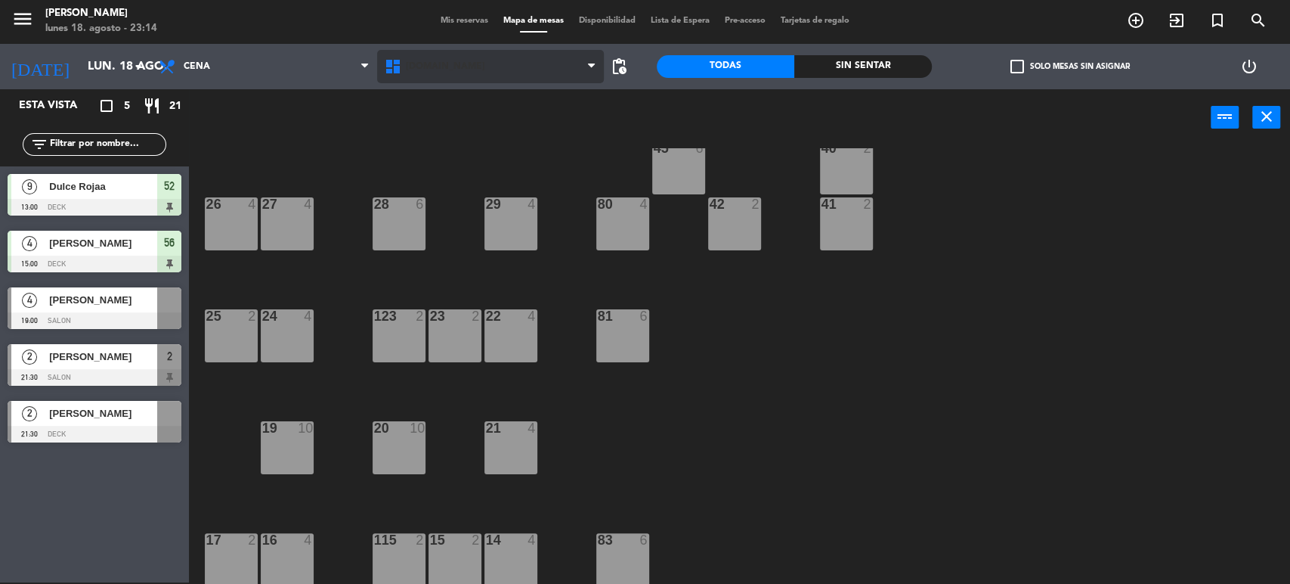
click at [461, 59] on span "[DOMAIN_NAME]" at bounding box center [490, 66] width 226 height 33
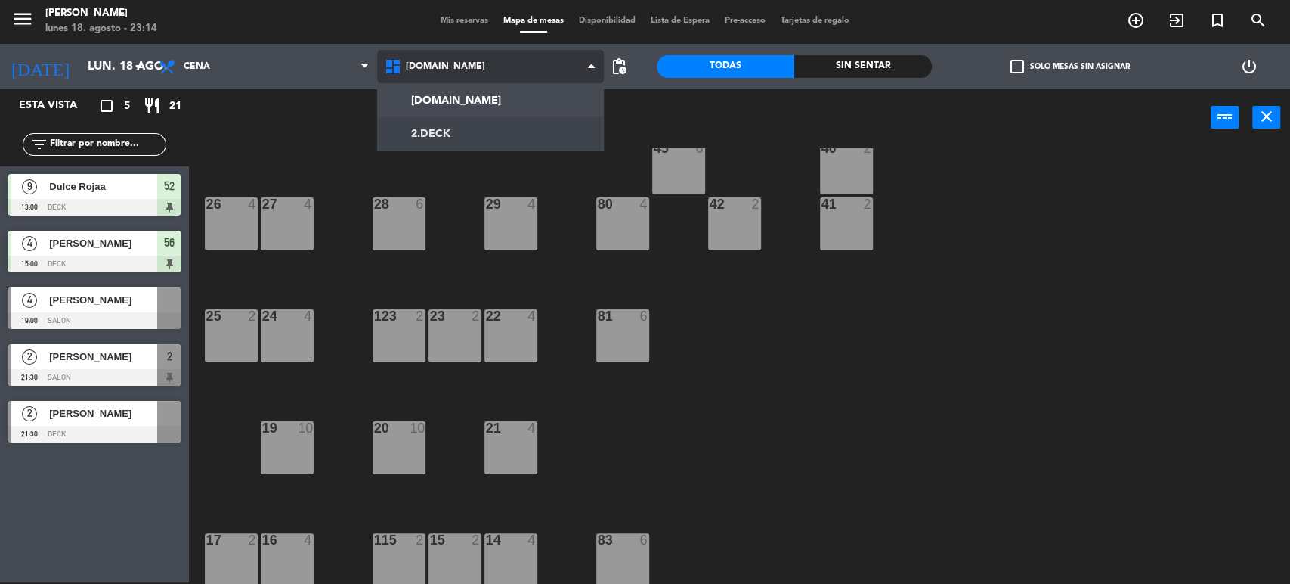
click at [453, 133] on ng-component "menu [PERSON_NAME] lunes 18. agosto - 23:14 Mis reservas Mapa de mesas Disponib…" at bounding box center [645, 291] width 1290 height 586
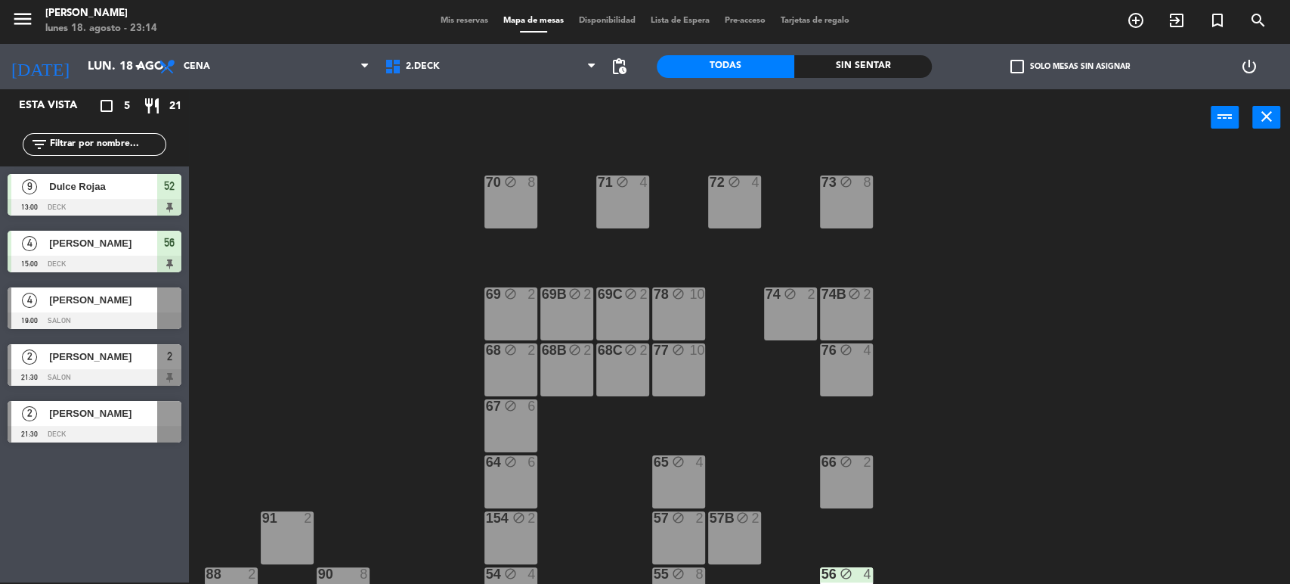
scroll to position [259, 0]
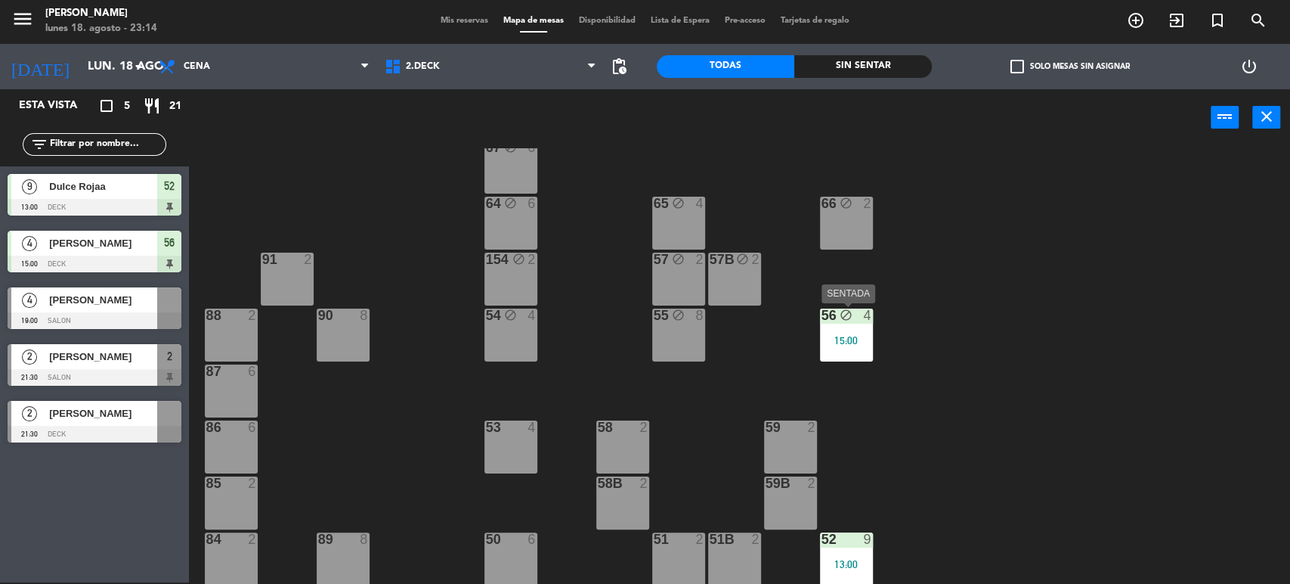
click at [844, 331] on div "56 block 4 15:00" at bounding box center [846, 334] width 53 height 53
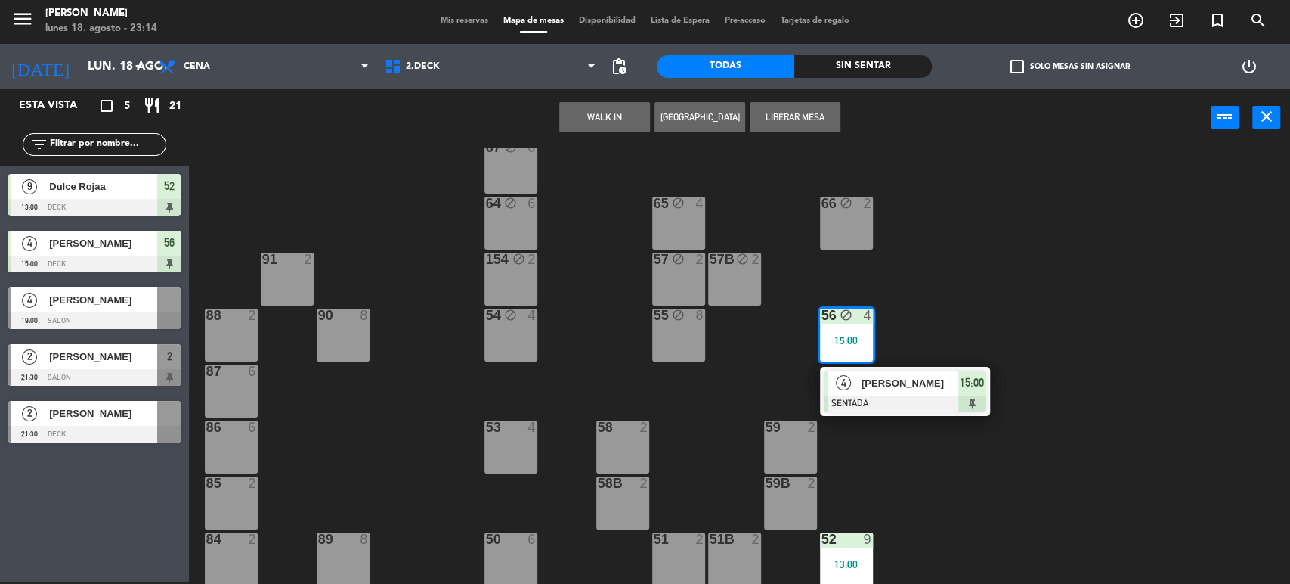
click at [899, 398] on div at bounding box center [905, 403] width 163 height 17
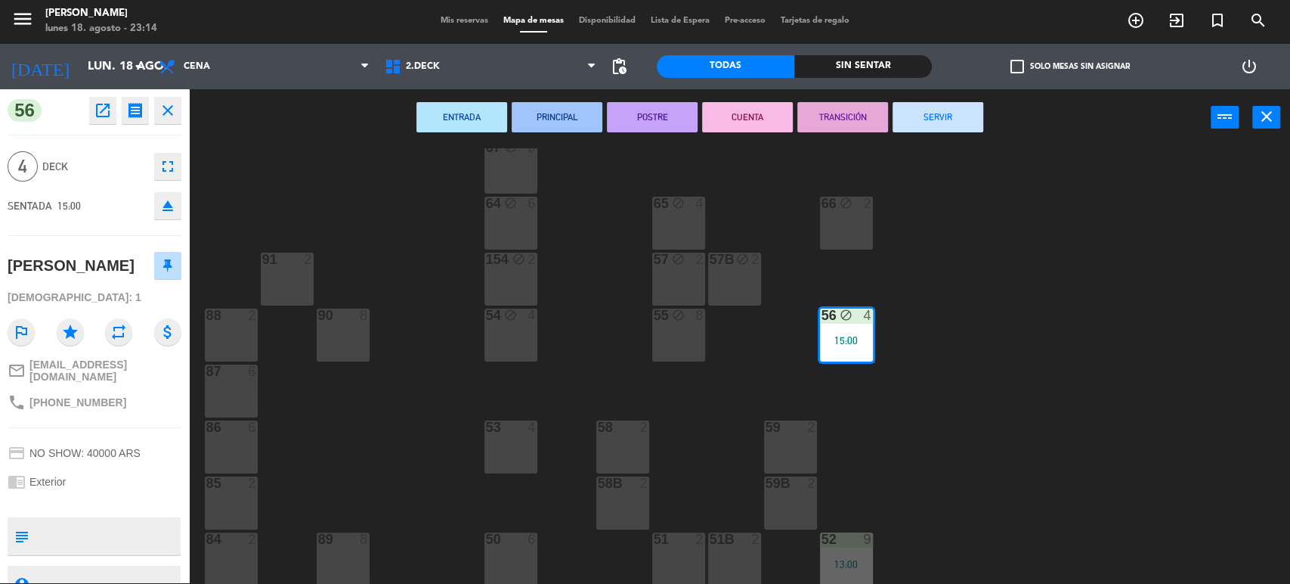
click at [945, 148] on div "71 block 4 72 block 4 73 block 8 70 block 8 74 block 2 74B block 2 69 block 2 6…" at bounding box center [746, 366] width 1088 height 436
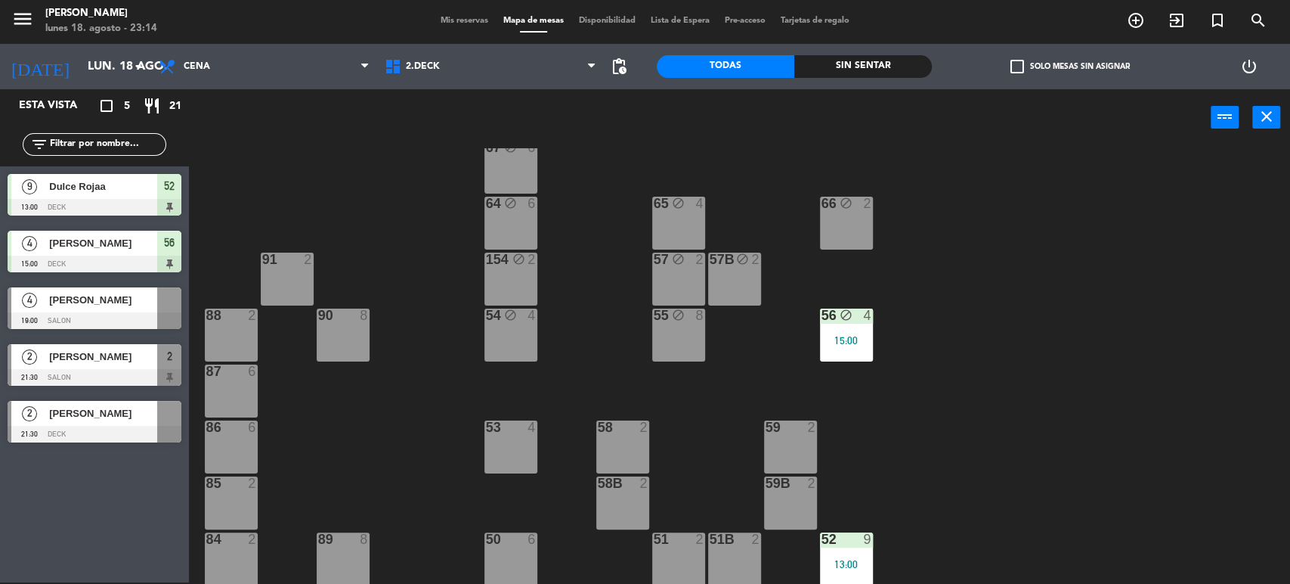
click at [945, 138] on div "power_input close" at bounding box center [700, 117] width 1022 height 57
click at [838, 352] on div "56 block 4 15:00" at bounding box center [846, 334] width 53 height 53
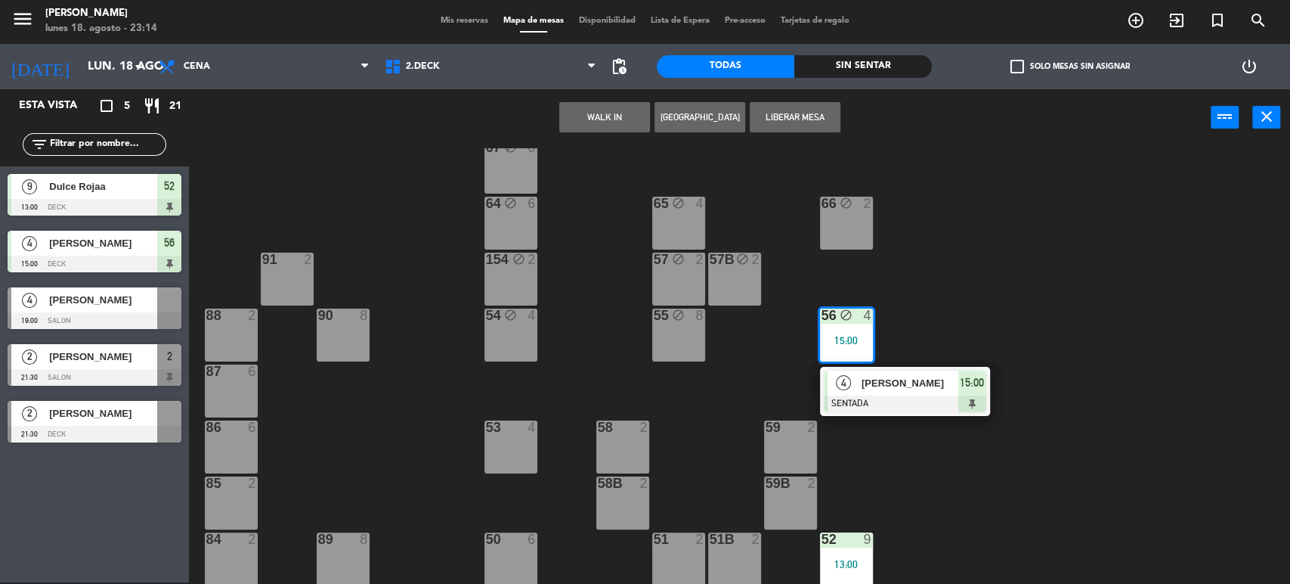
click at [892, 386] on span "[PERSON_NAME]" at bounding box center [910, 383] width 97 height 16
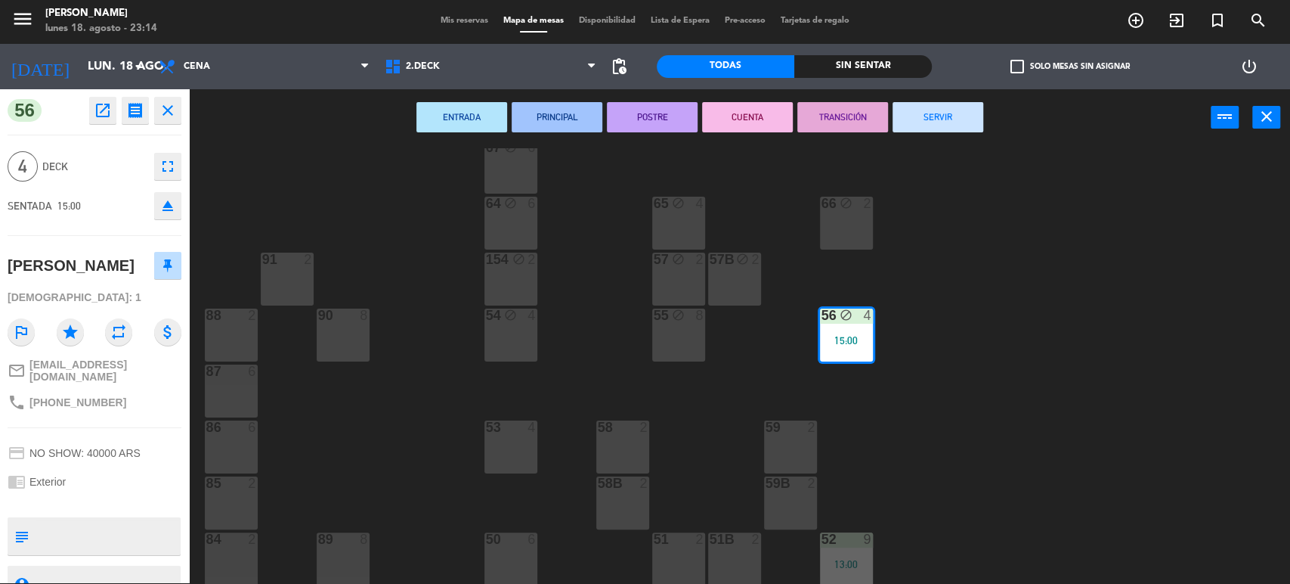
click at [924, 120] on button "SERVIR" at bounding box center [938, 117] width 91 height 30
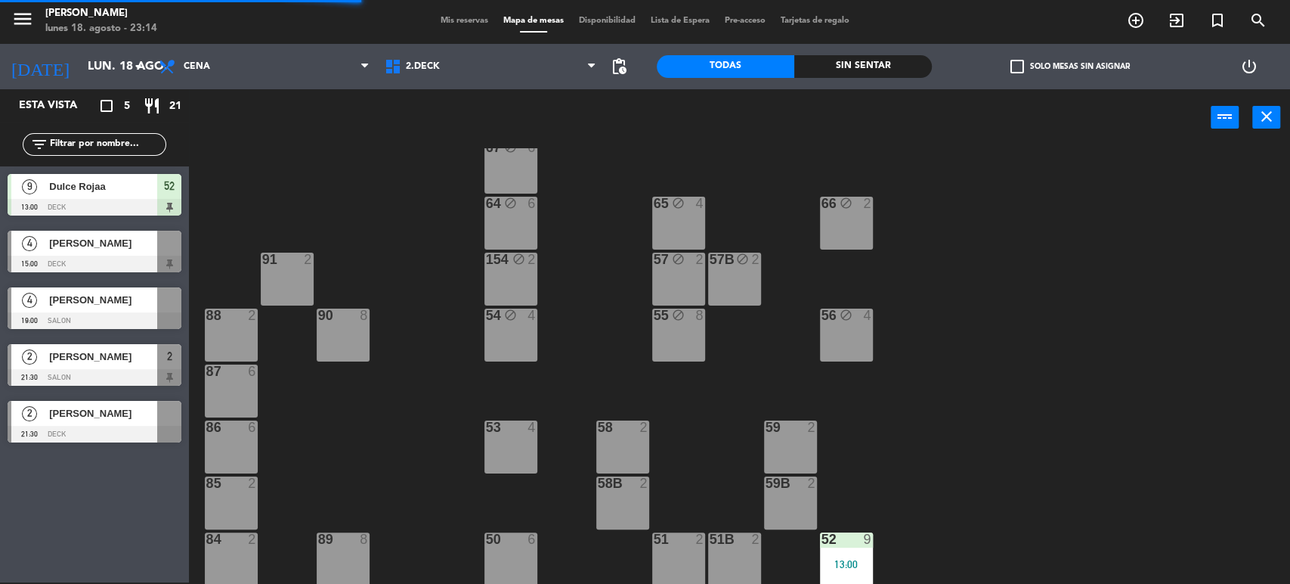
click at [834, 563] on div "13:00" at bounding box center [846, 564] width 53 height 11
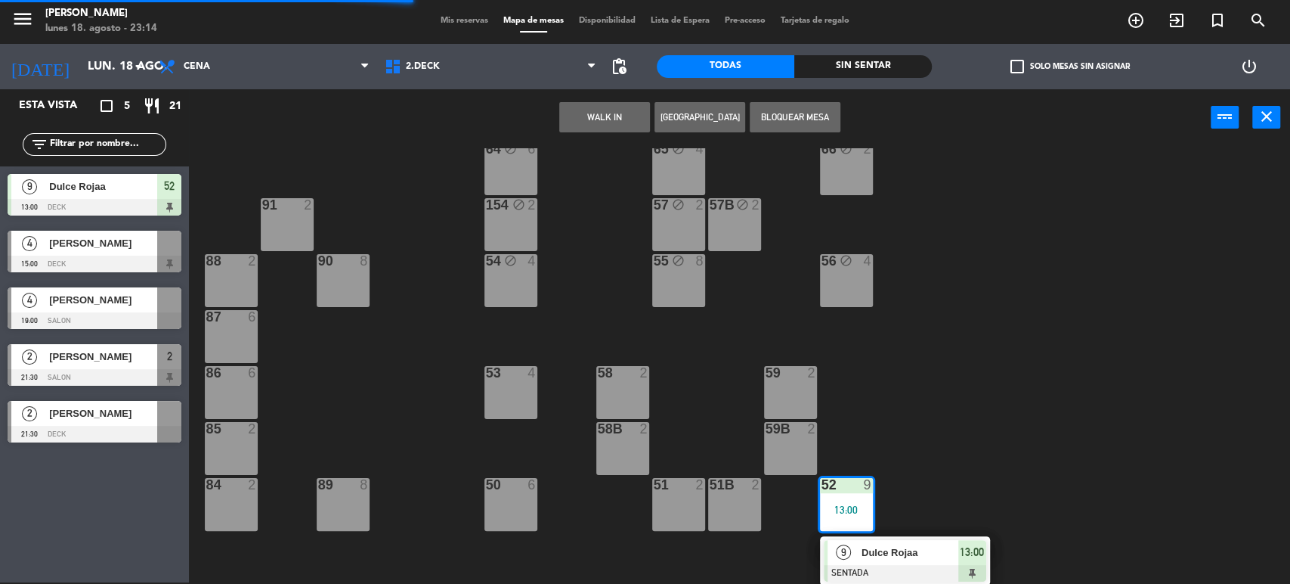
click at [865, 569] on div at bounding box center [905, 573] width 163 height 17
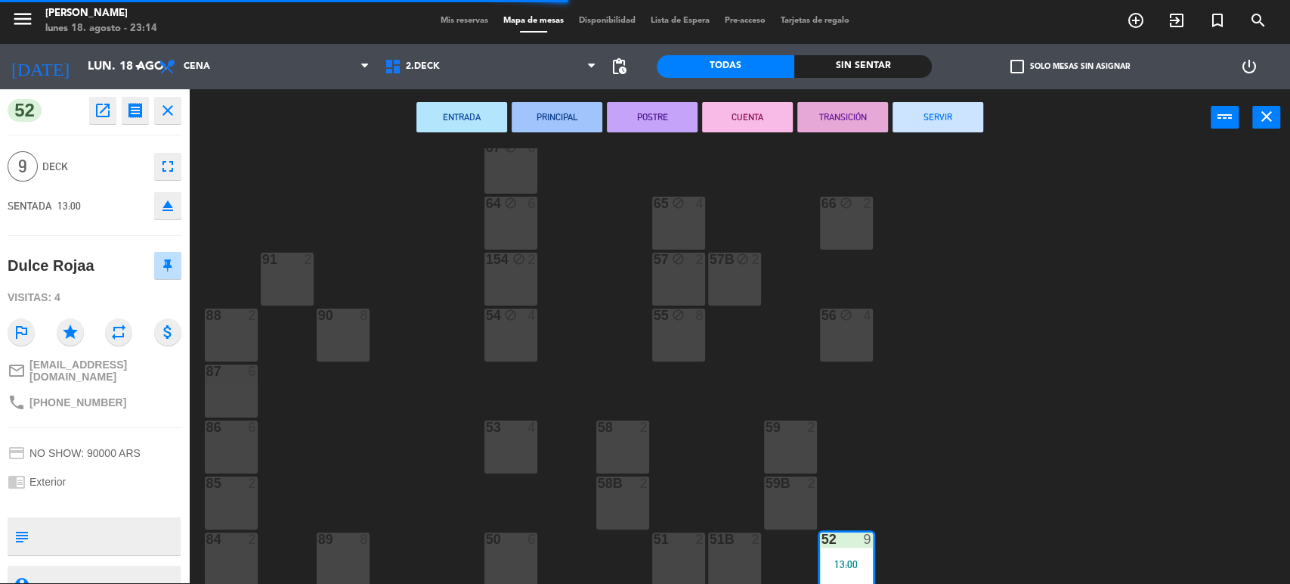
click at [939, 122] on button "SERVIR" at bounding box center [938, 117] width 91 height 30
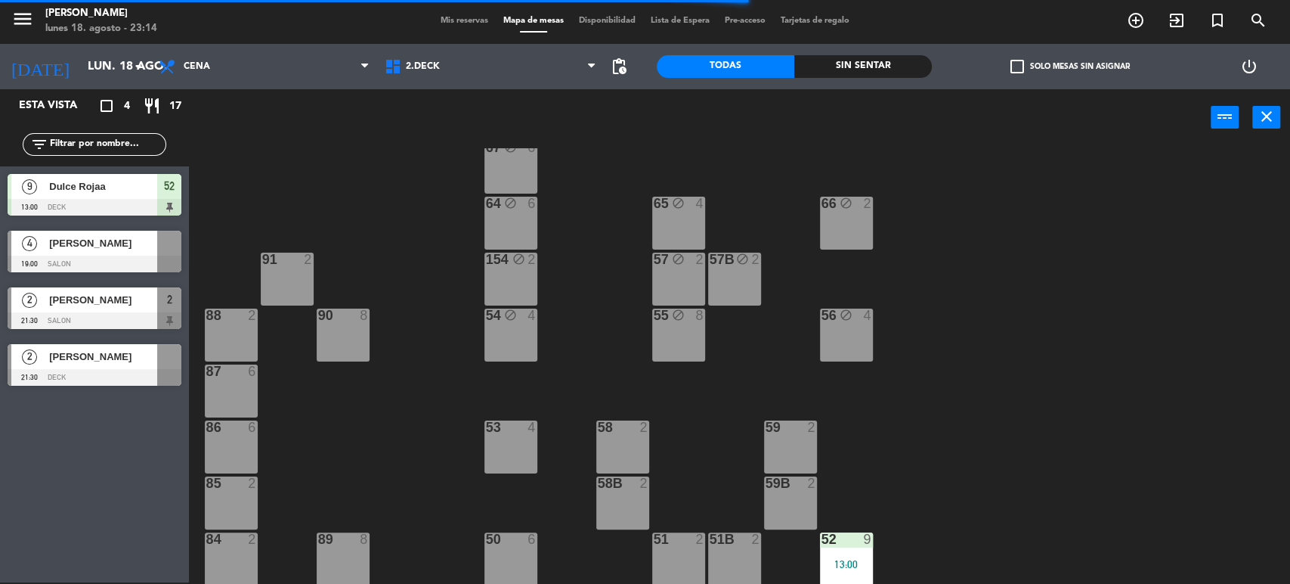
click at [370, 404] on div "71 block 4 72 block 4 73 block 8 70 block 8 74 block 2 74B block 2 69 block 2 6…" at bounding box center [746, 366] width 1088 height 436
